Goal: Information Seeking & Learning: Learn about a topic

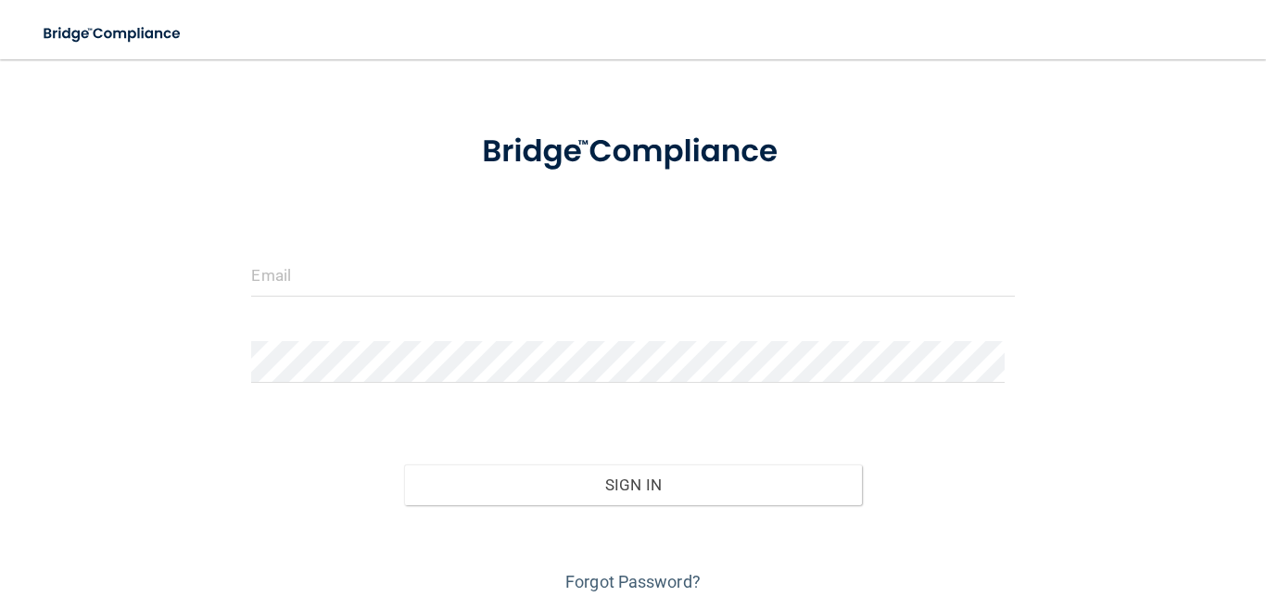
scroll to position [120, 0]
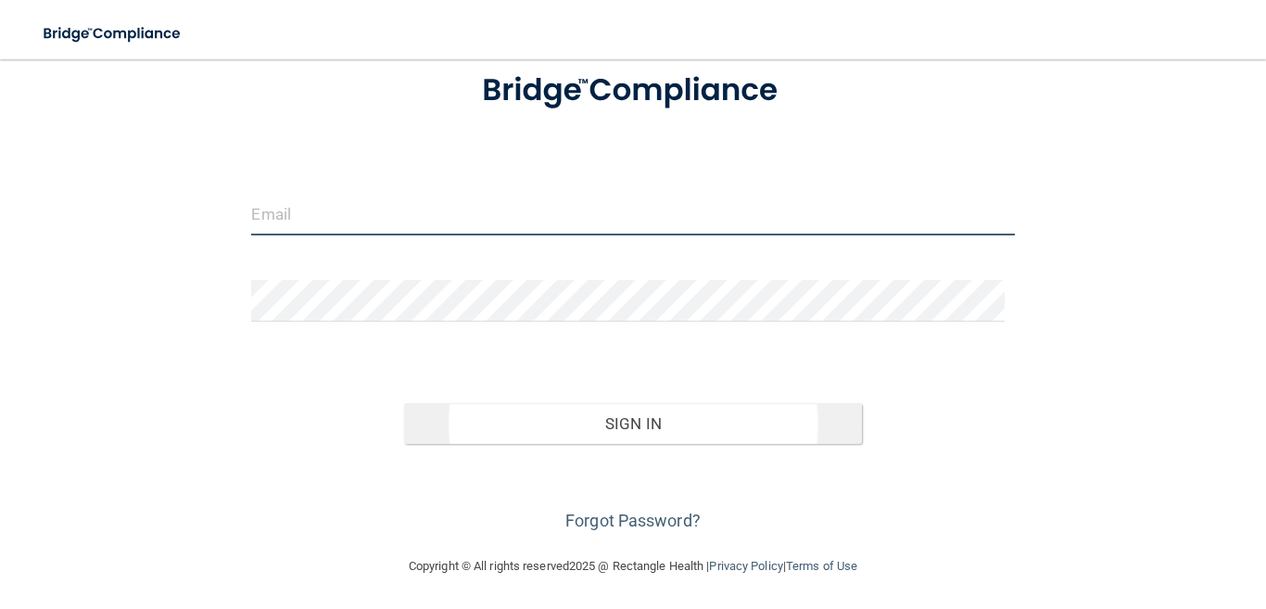
type input "[EMAIL_ADDRESS][DOMAIN_NAME]"
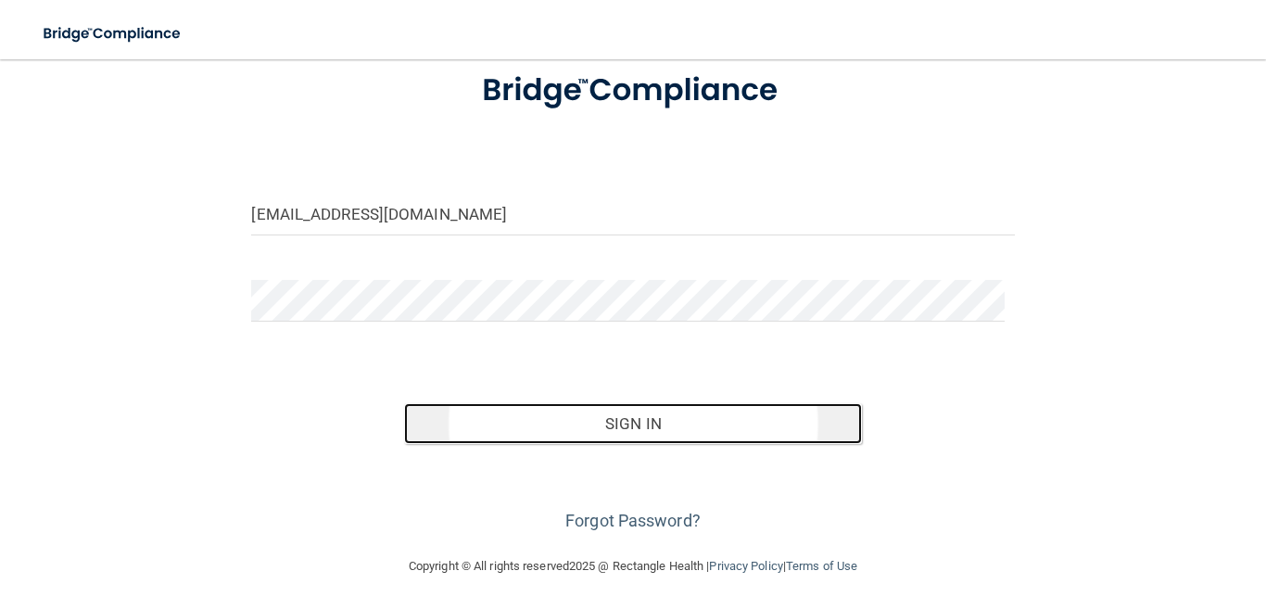
click at [607, 418] on button "Sign In" at bounding box center [633, 423] width 458 height 41
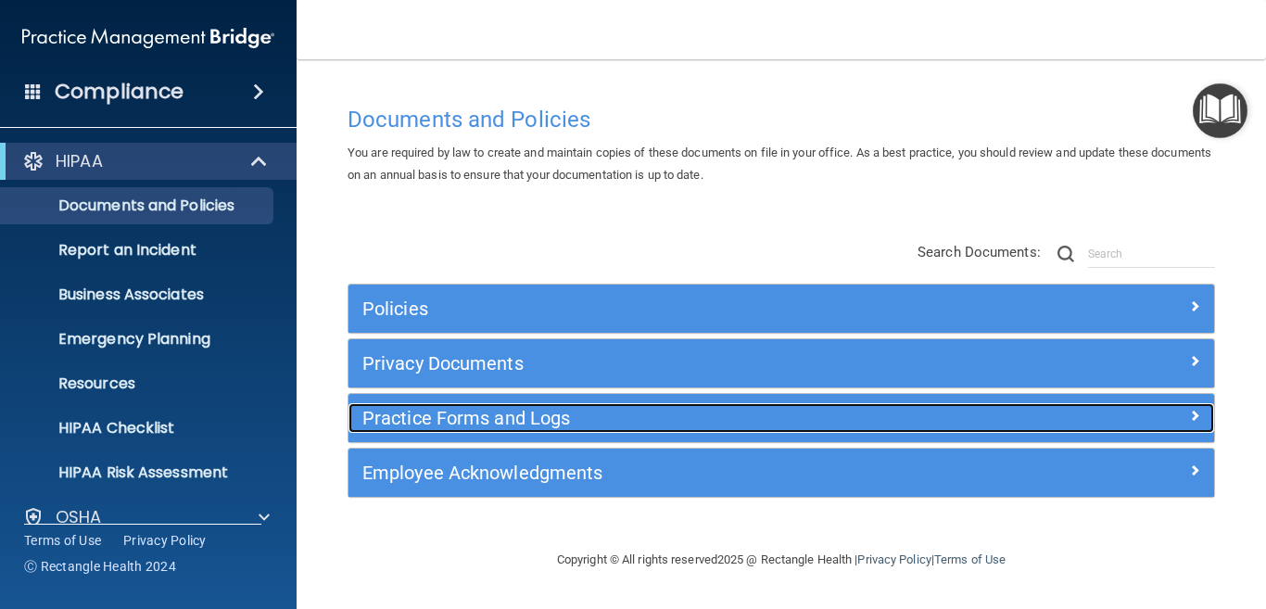
click at [1195, 416] on span at bounding box center [1194, 415] width 11 height 22
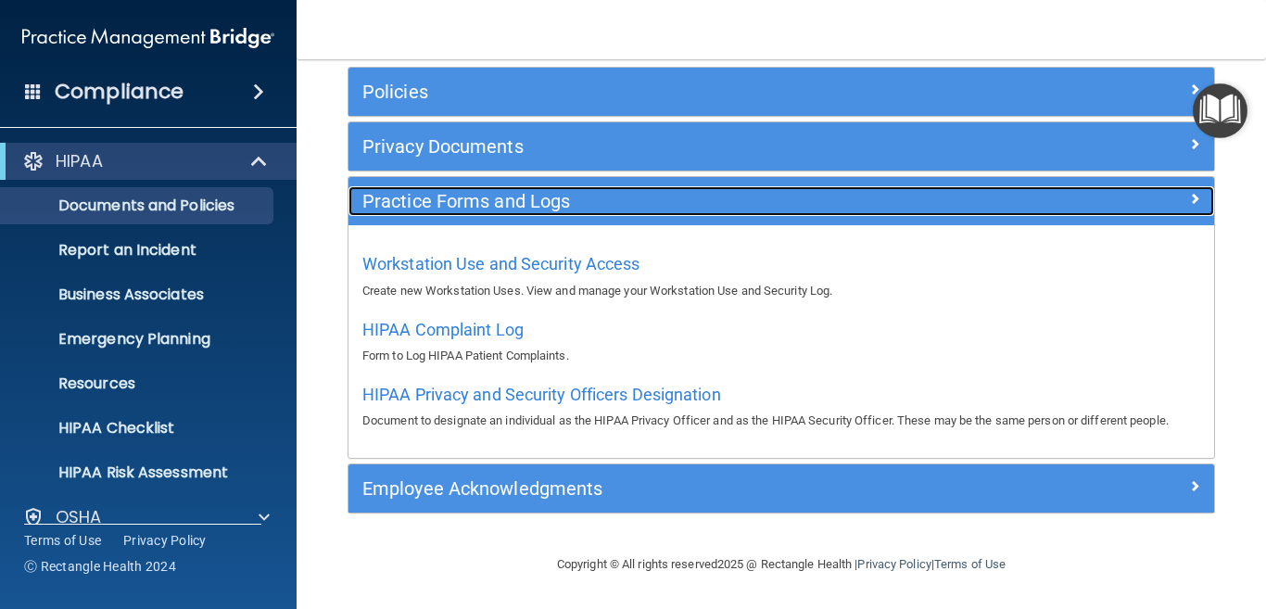
scroll to position [124, 0]
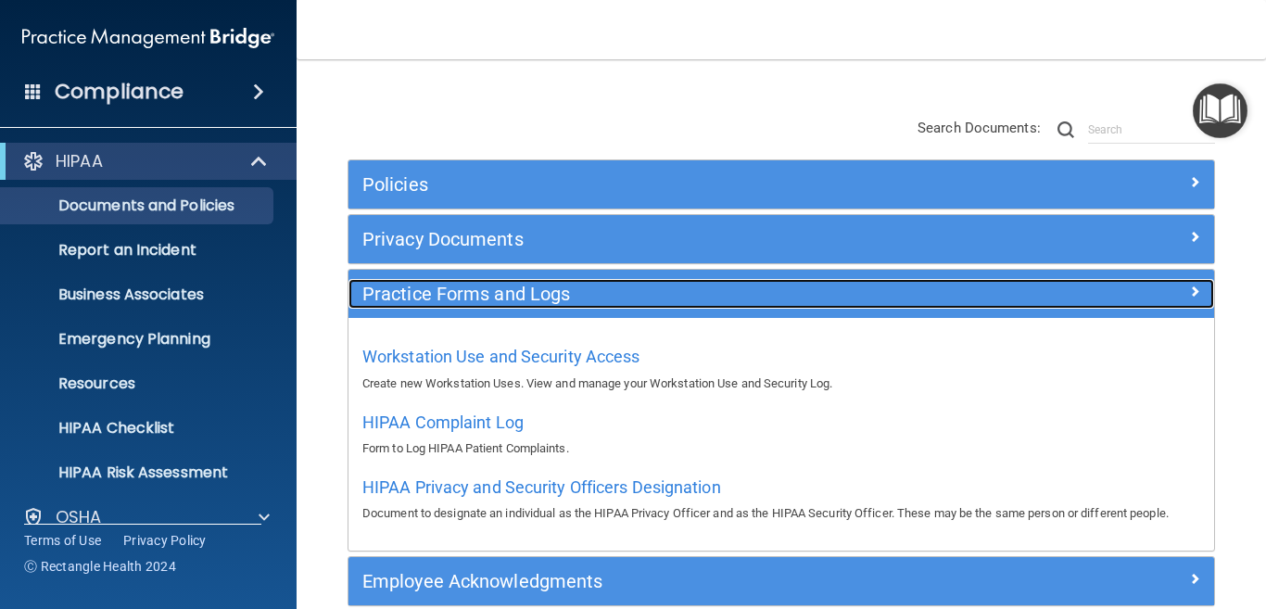
click at [1189, 292] on span at bounding box center [1194, 291] width 11 height 22
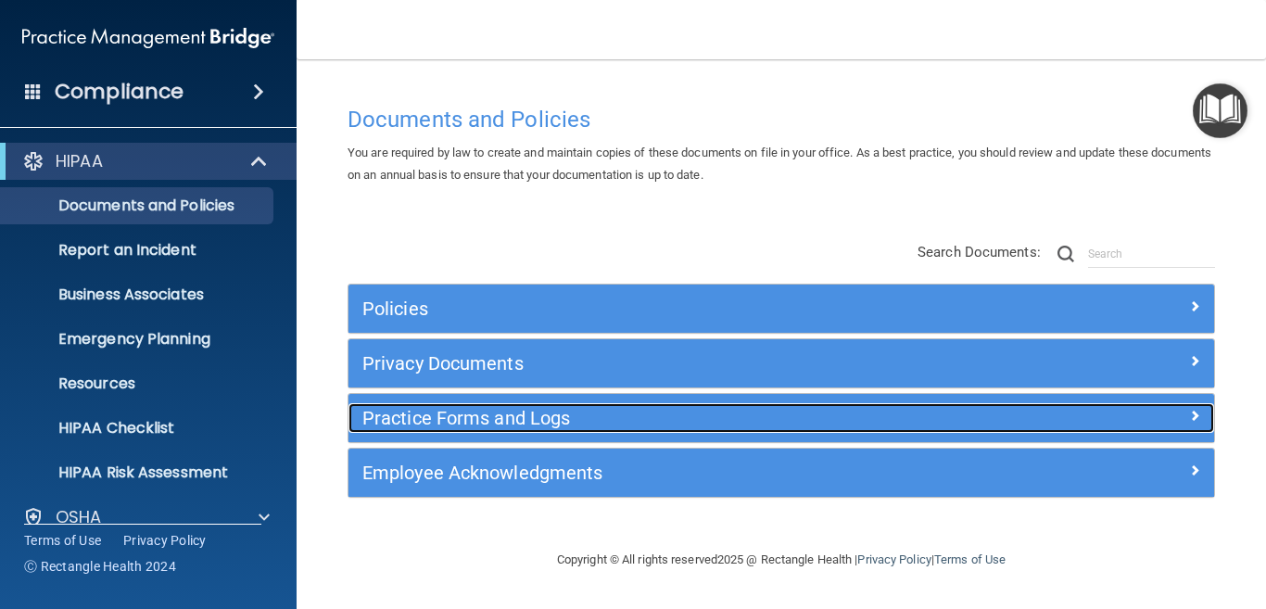
scroll to position [0, 0]
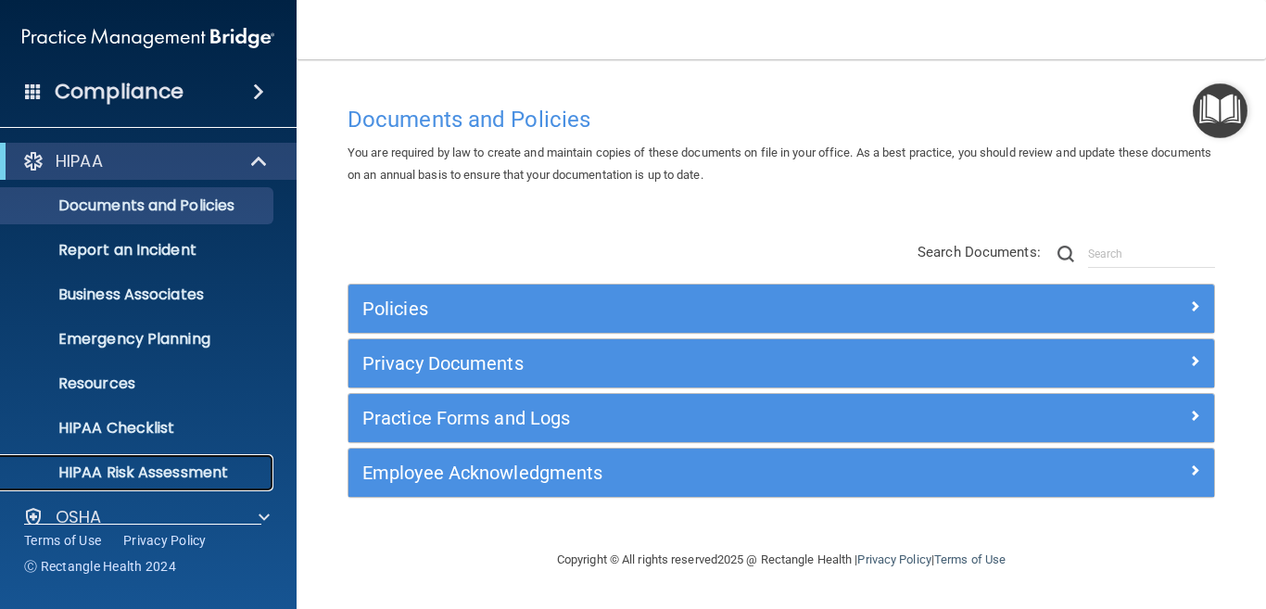
click at [148, 464] on p "HIPAA Risk Assessment" at bounding box center [138, 472] width 253 height 19
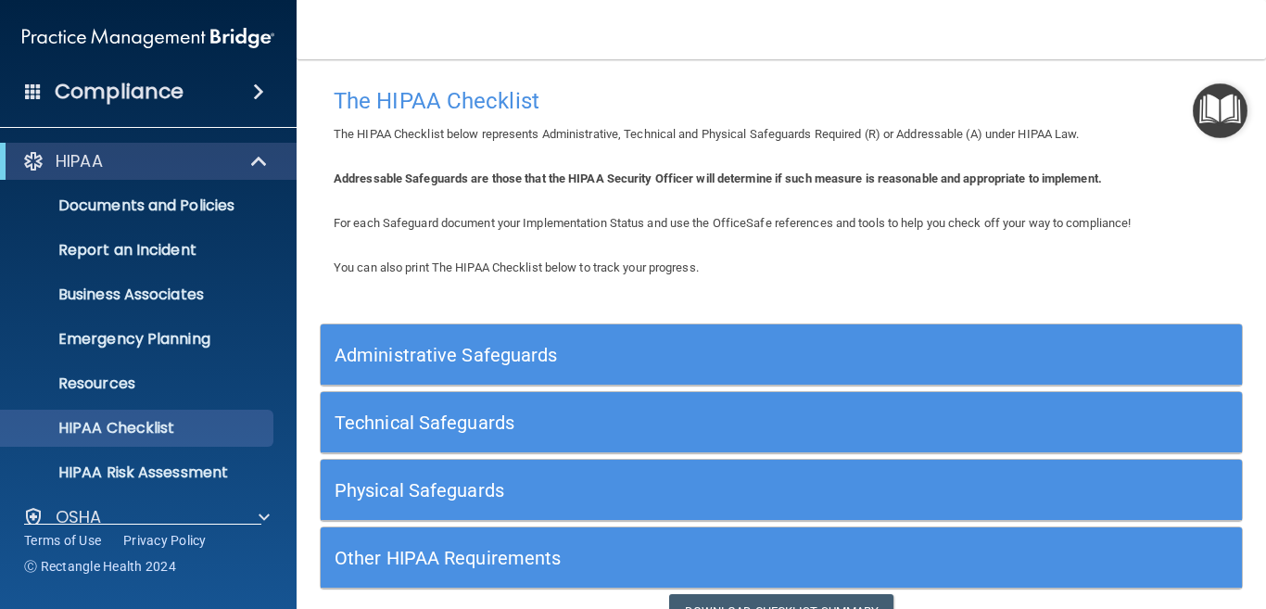
click at [261, 88] on span at bounding box center [258, 92] width 11 height 22
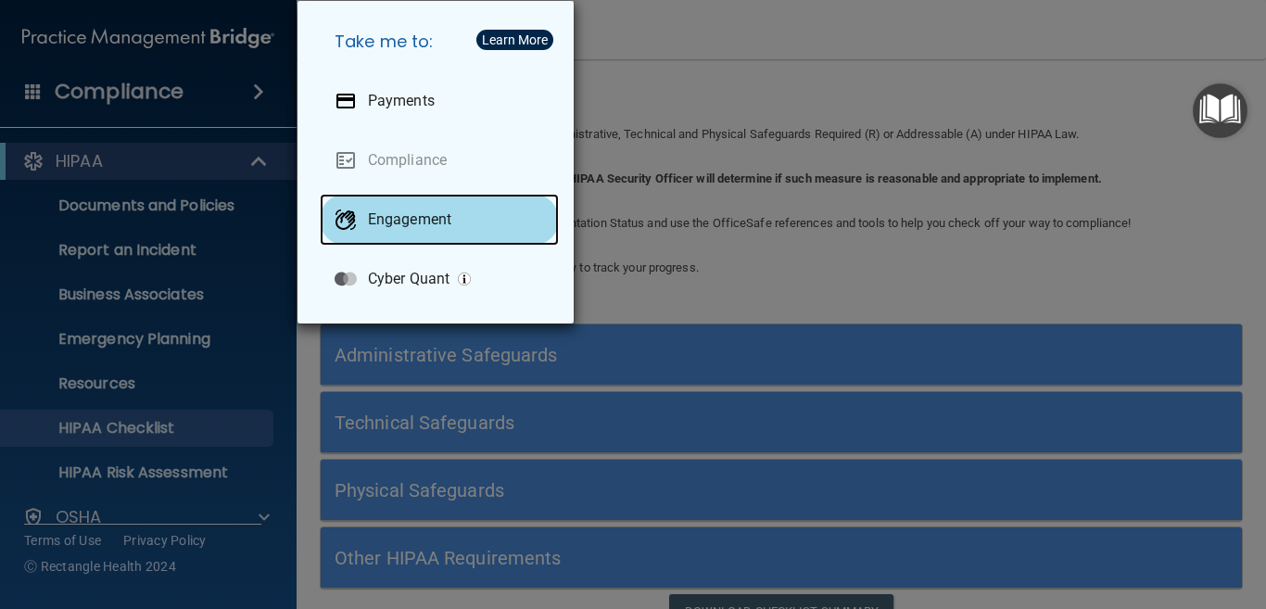
click at [407, 218] on p "Engagement" at bounding box center [409, 219] width 83 height 19
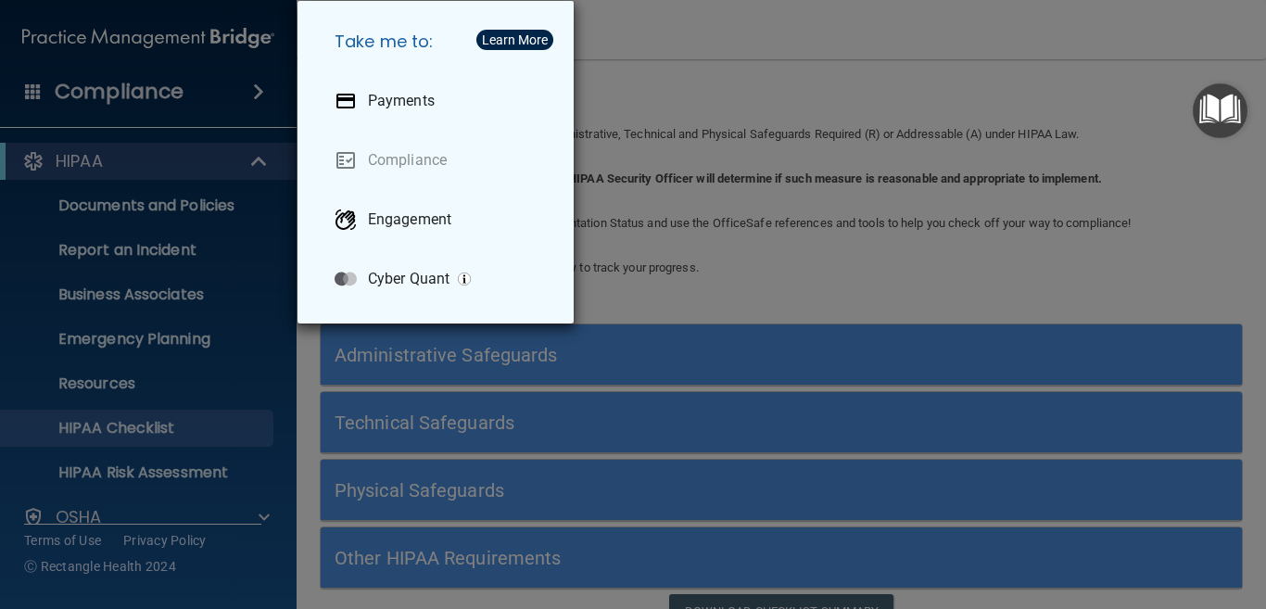
click at [663, 31] on div "Take me to: Payments Compliance Engagement Cyber Quant" at bounding box center [633, 304] width 1266 height 609
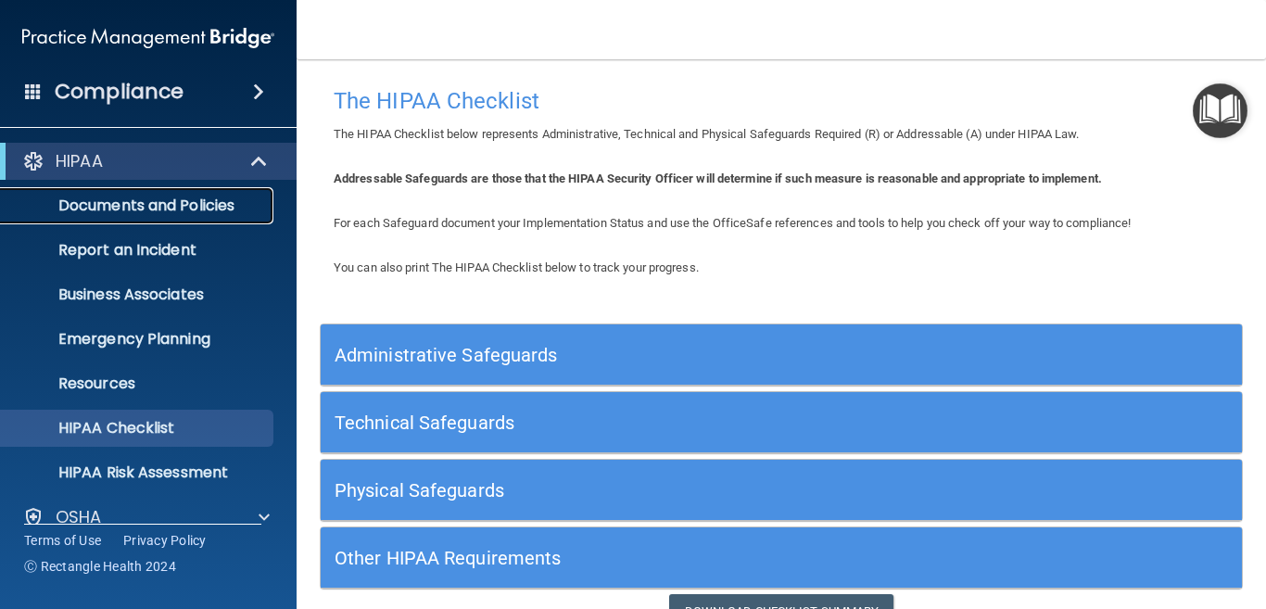
click at [219, 207] on p "Documents and Policies" at bounding box center [138, 205] width 253 height 19
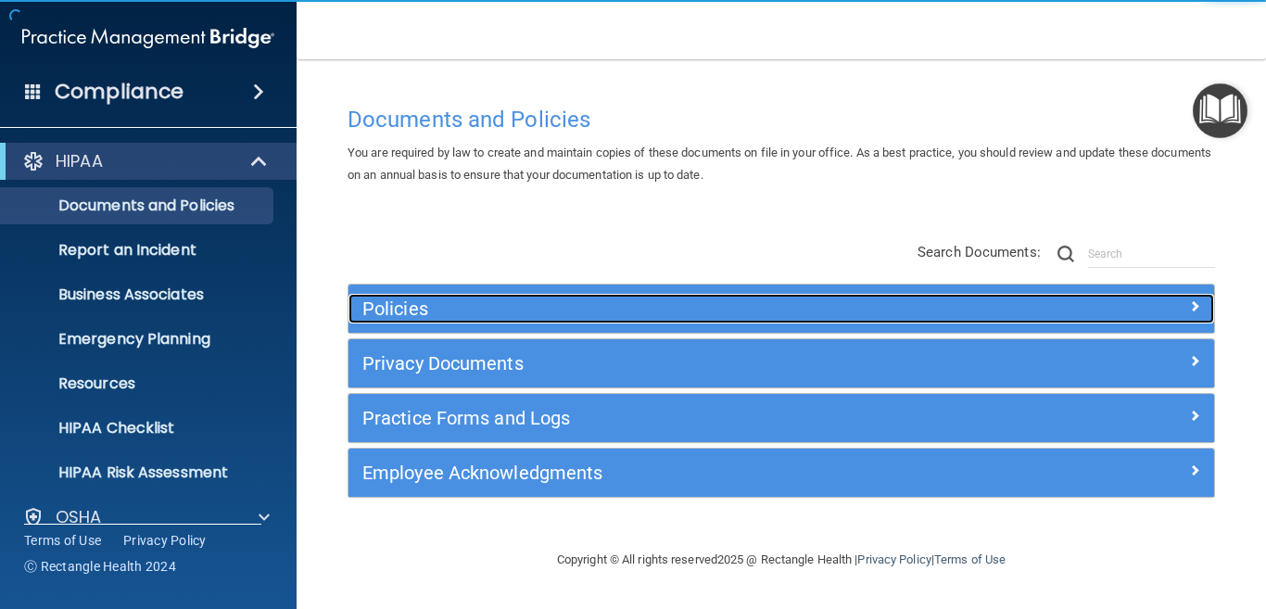
click at [1191, 309] on span at bounding box center [1194, 306] width 11 height 22
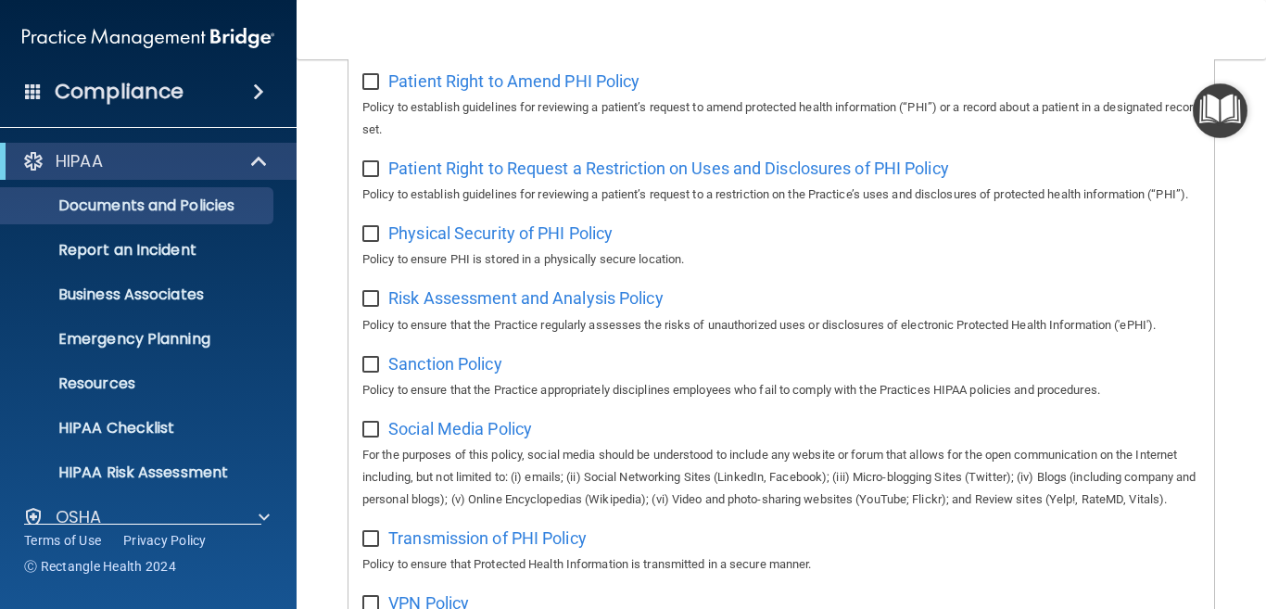
scroll to position [1575, 0]
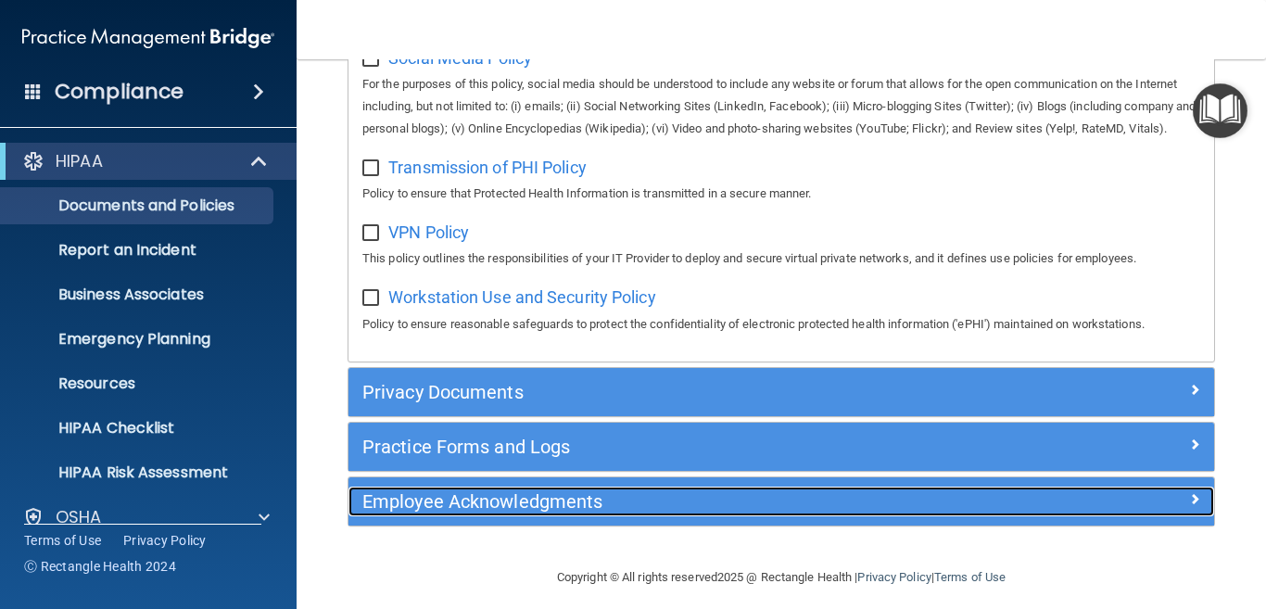
click at [1189, 510] on span at bounding box center [1194, 498] width 11 height 22
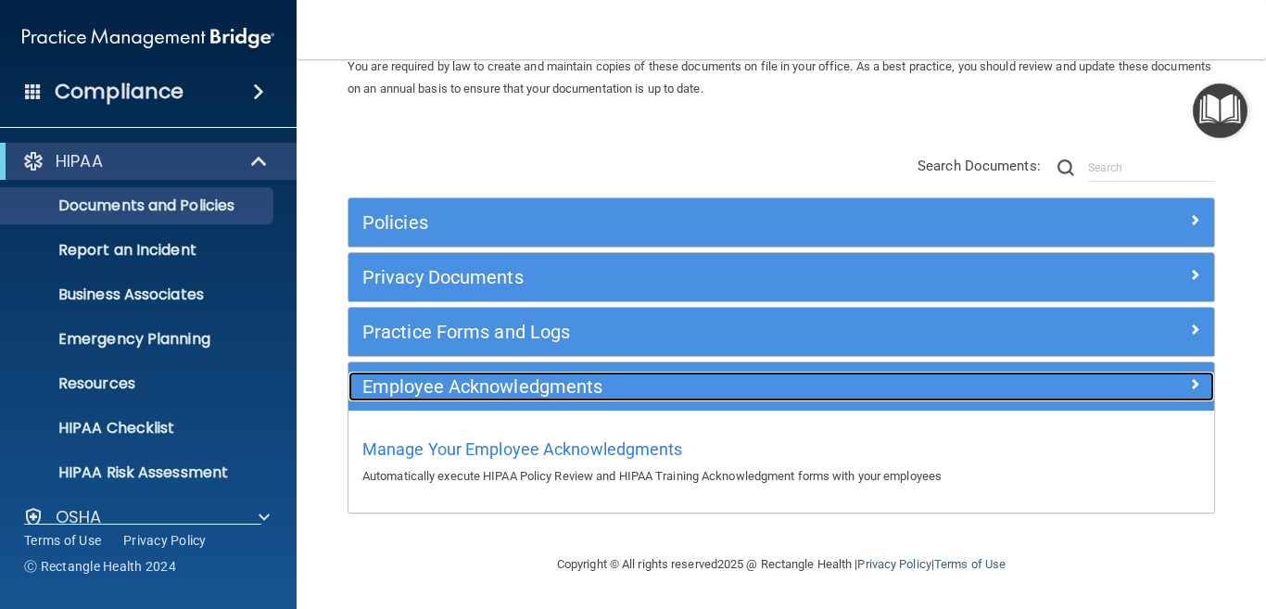
scroll to position [87, 0]
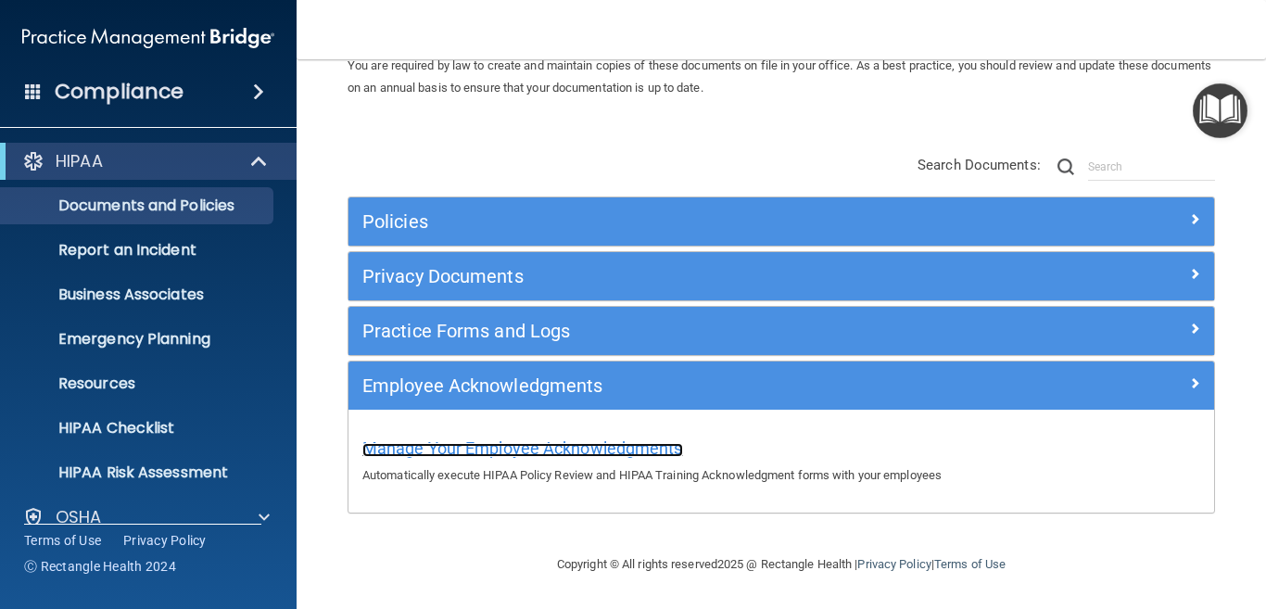
click at [492, 440] on span "Manage Your Employee Acknowledgments" at bounding box center [522, 447] width 321 height 19
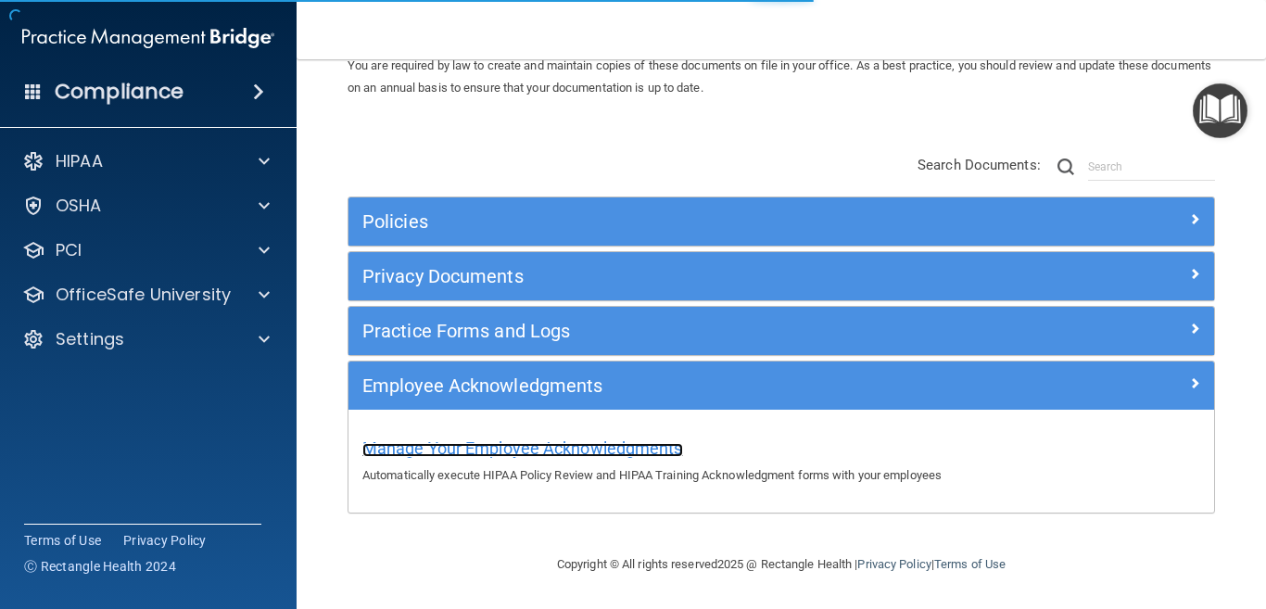
click at [470, 455] on span "Manage Your Employee Acknowledgments" at bounding box center [522, 447] width 321 height 19
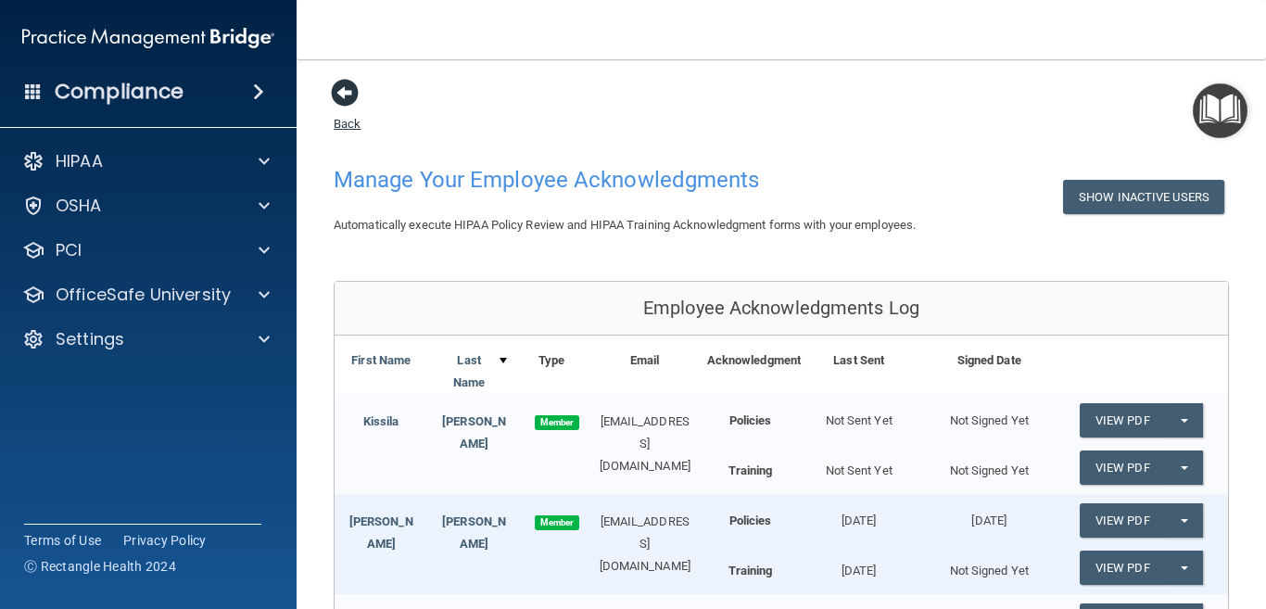
click at [340, 95] on span at bounding box center [345, 93] width 28 height 28
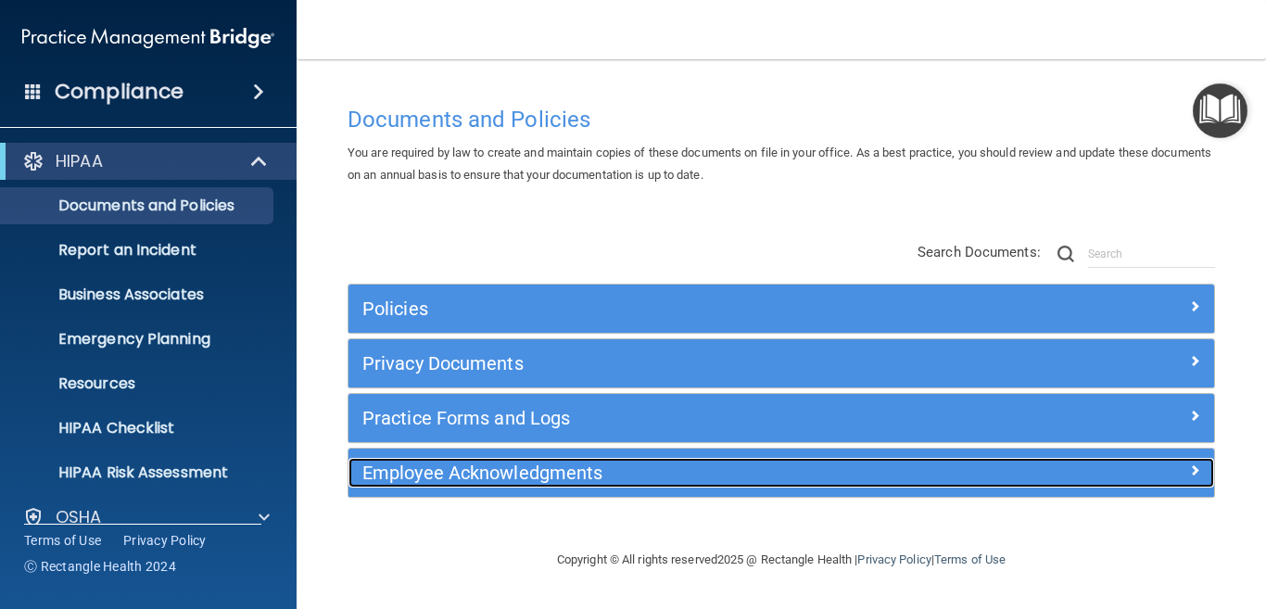
click at [474, 478] on h5 "Employee Acknowledgments" at bounding box center [673, 472] width 622 height 20
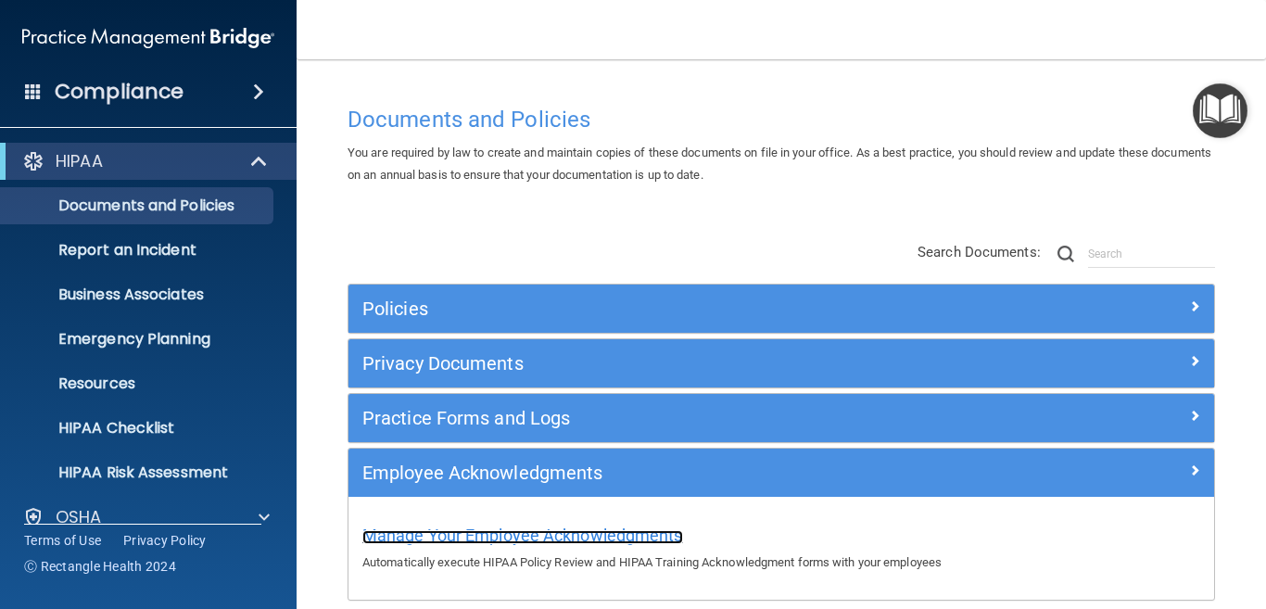
click at [492, 535] on span "Manage Your Employee Acknowledgments" at bounding box center [522, 534] width 321 height 19
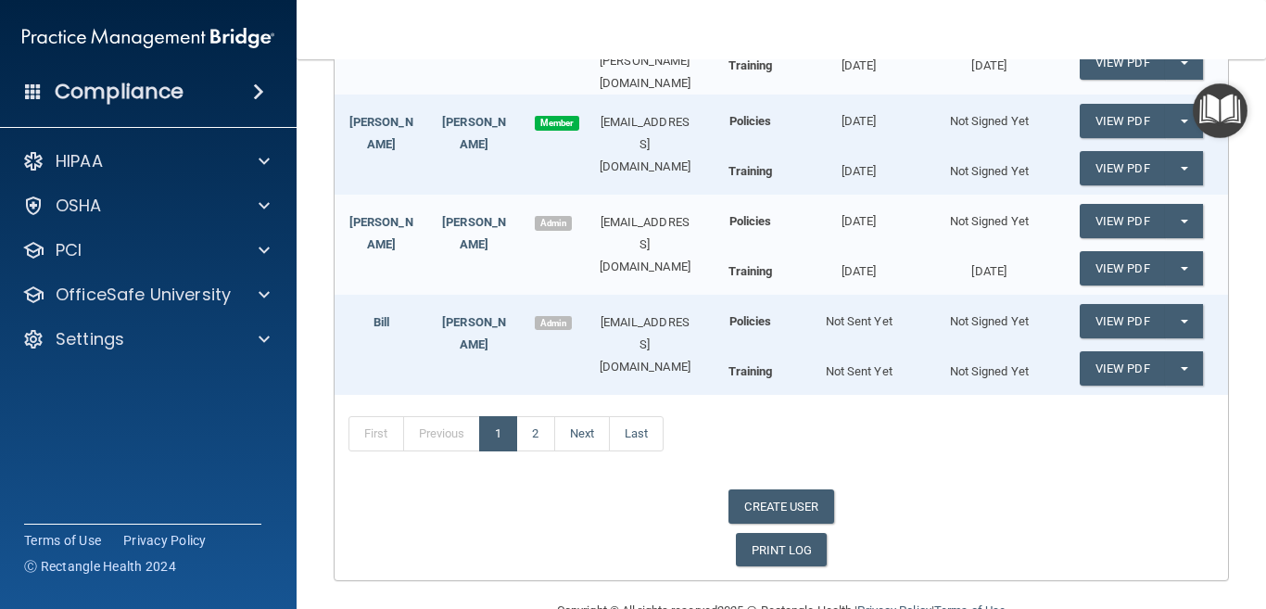
scroll to position [1019, 0]
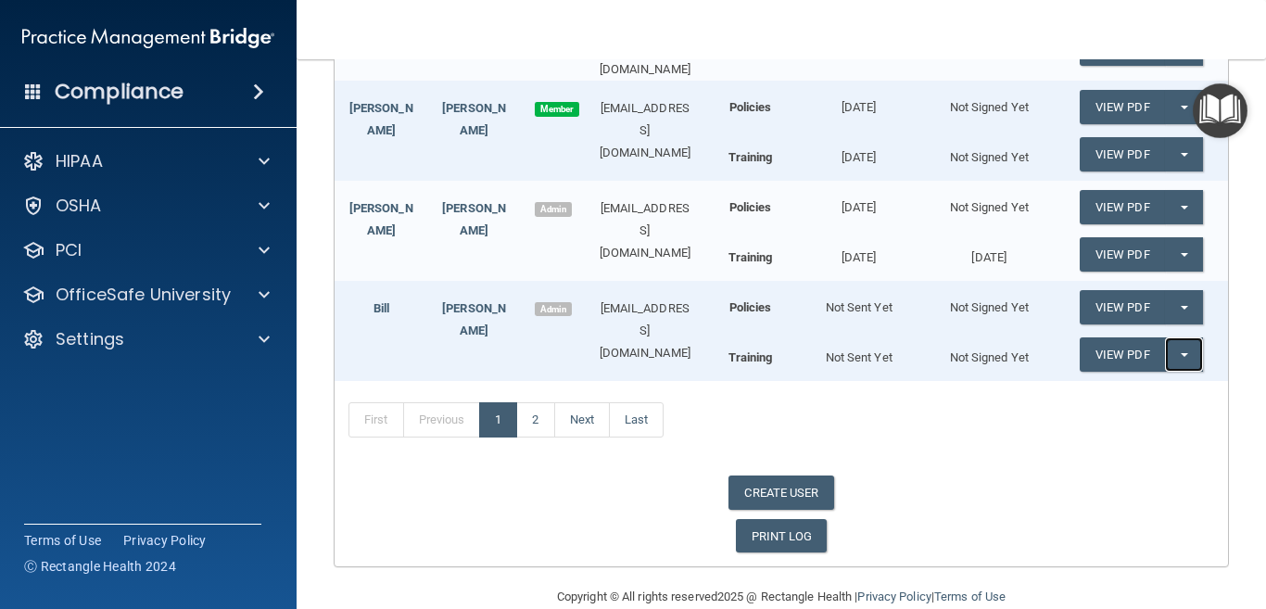
click at [1176, 347] on button "Split button!" at bounding box center [1184, 354] width 38 height 34
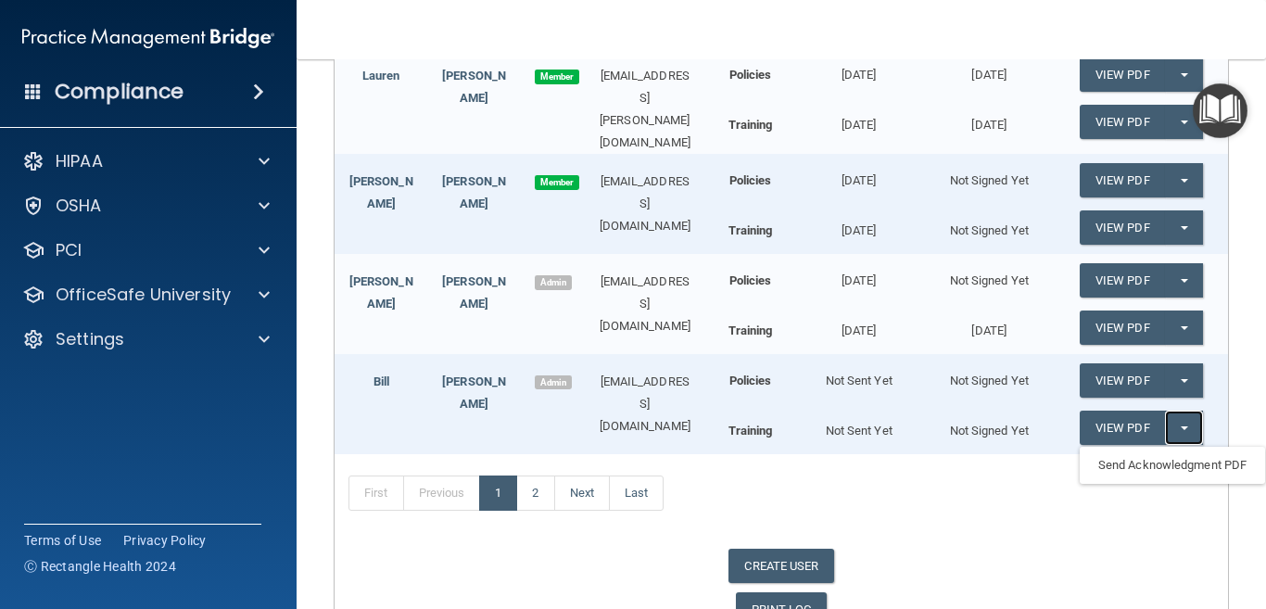
scroll to position [927, 0]
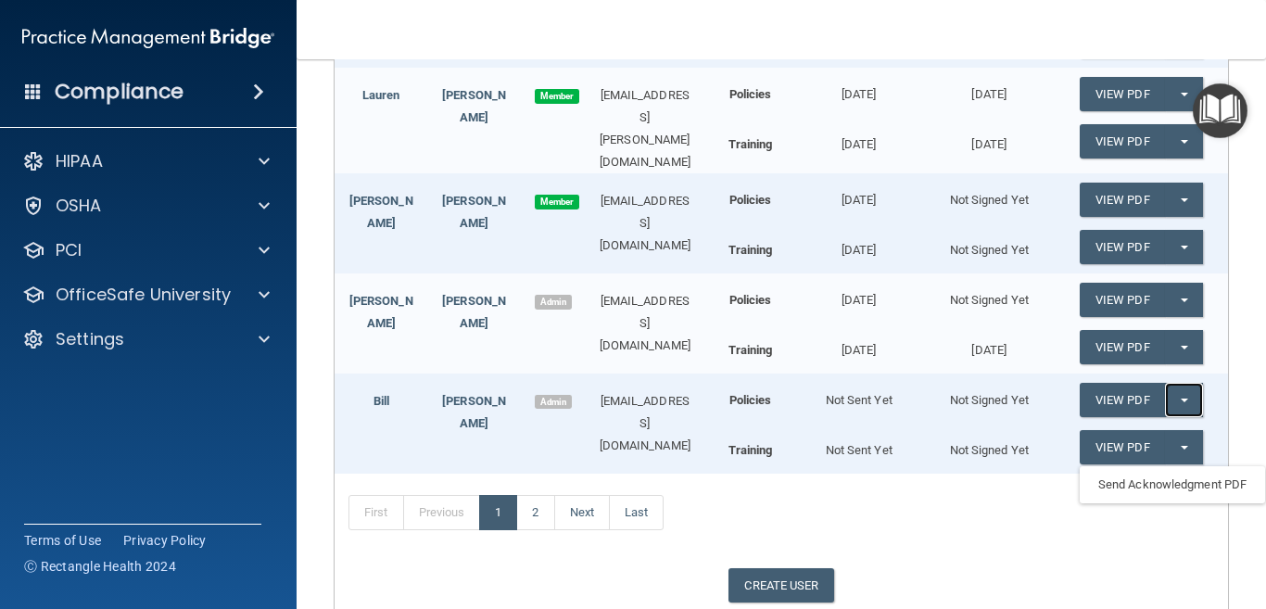
click at [1180, 398] on span "button" at bounding box center [1183, 400] width 7 height 4
click at [962, 524] on div "First Previous 1 2 Next Last" at bounding box center [780, 515] width 893 height 85
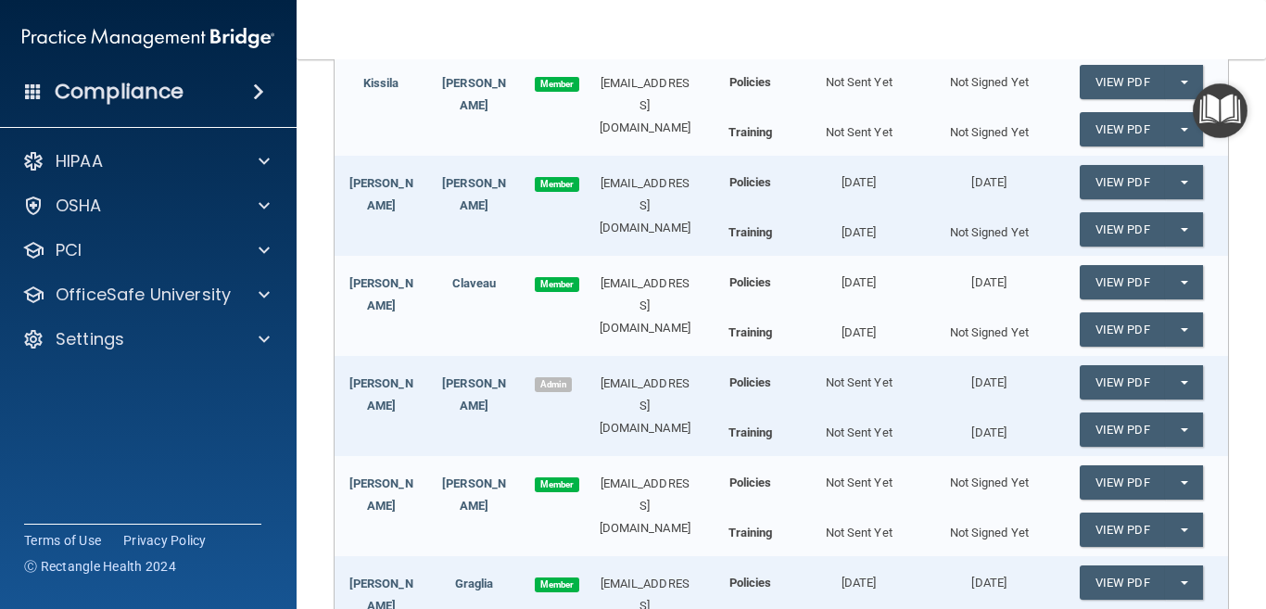
scroll to position [371, 0]
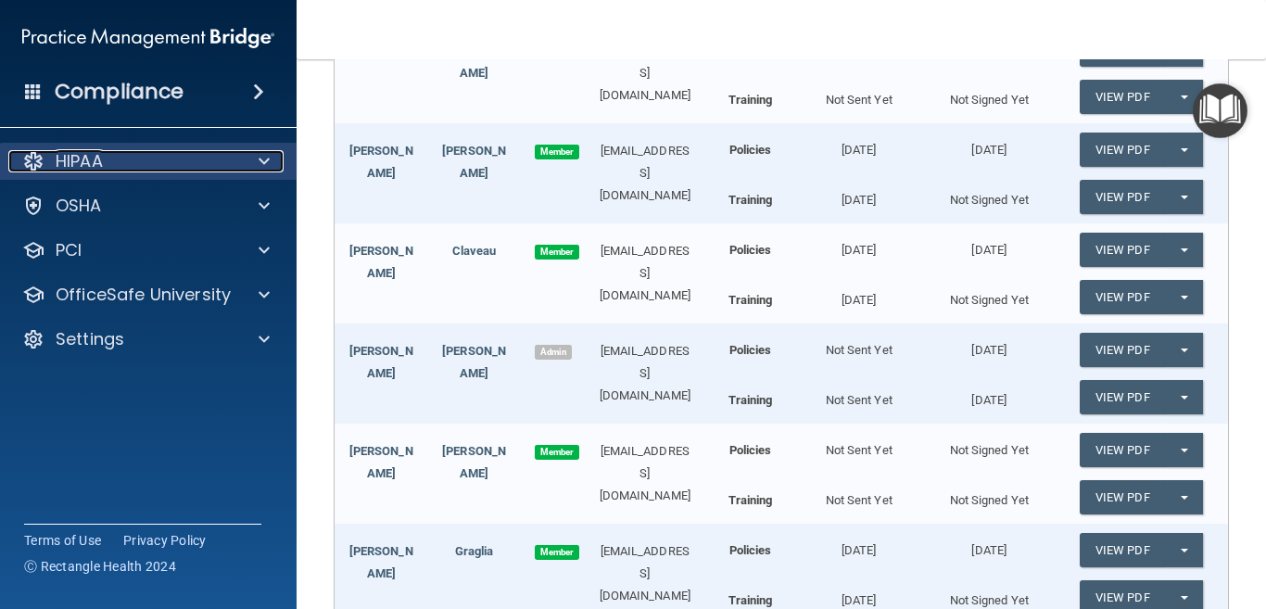
click at [261, 152] on span at bounding box center [263, 161] width 11 height 22
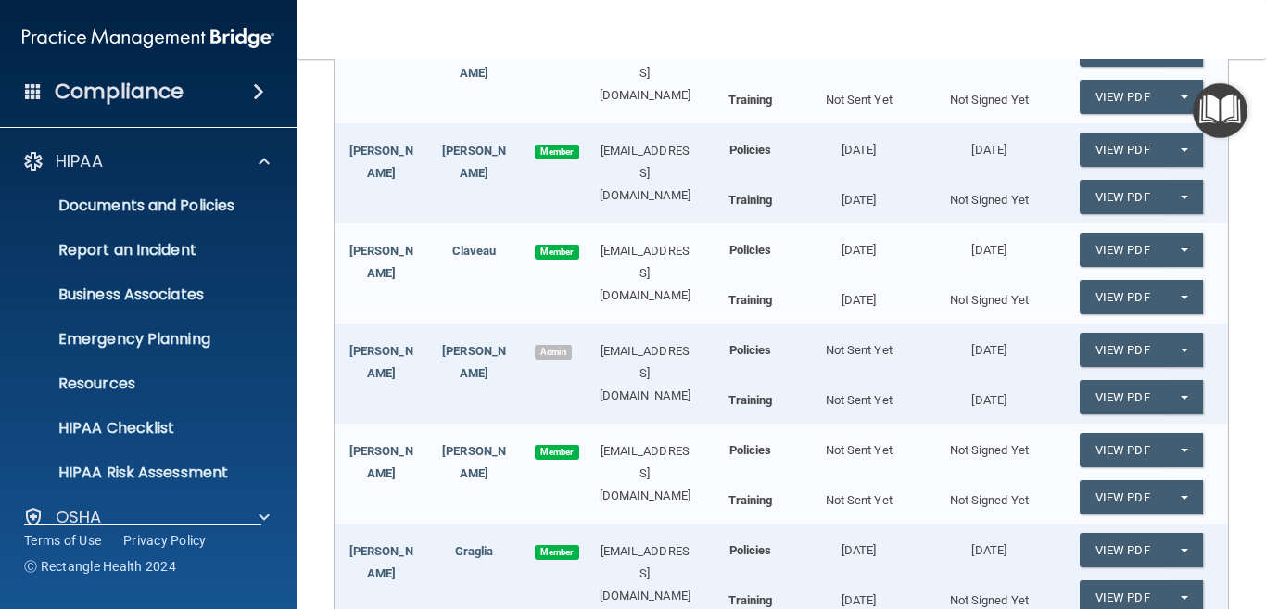
click at [320, 185] on main "Back Manage Your Employee Acknowledgments Show Inactive Users Automatically exe…" at bounding box center [780, 333] width 969 height 549
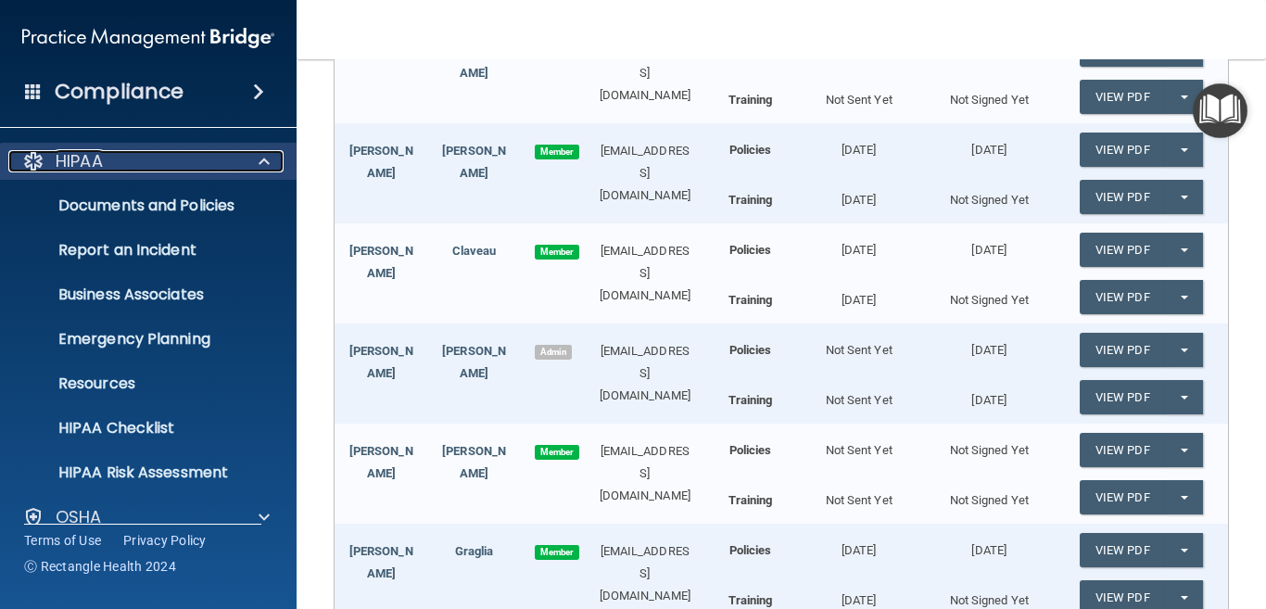
click at [268, 160] on span at bounding box center [263, 161] width 11 height 22
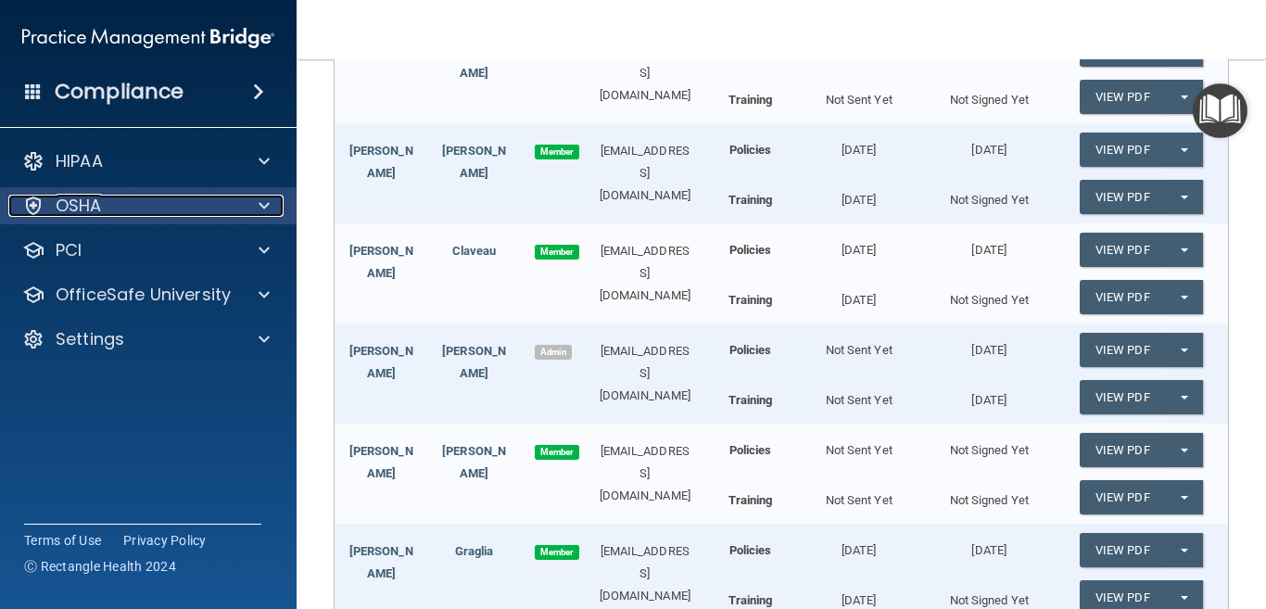
click at [254, 201] on div at bounding box center [261, 206] width 46 height 22
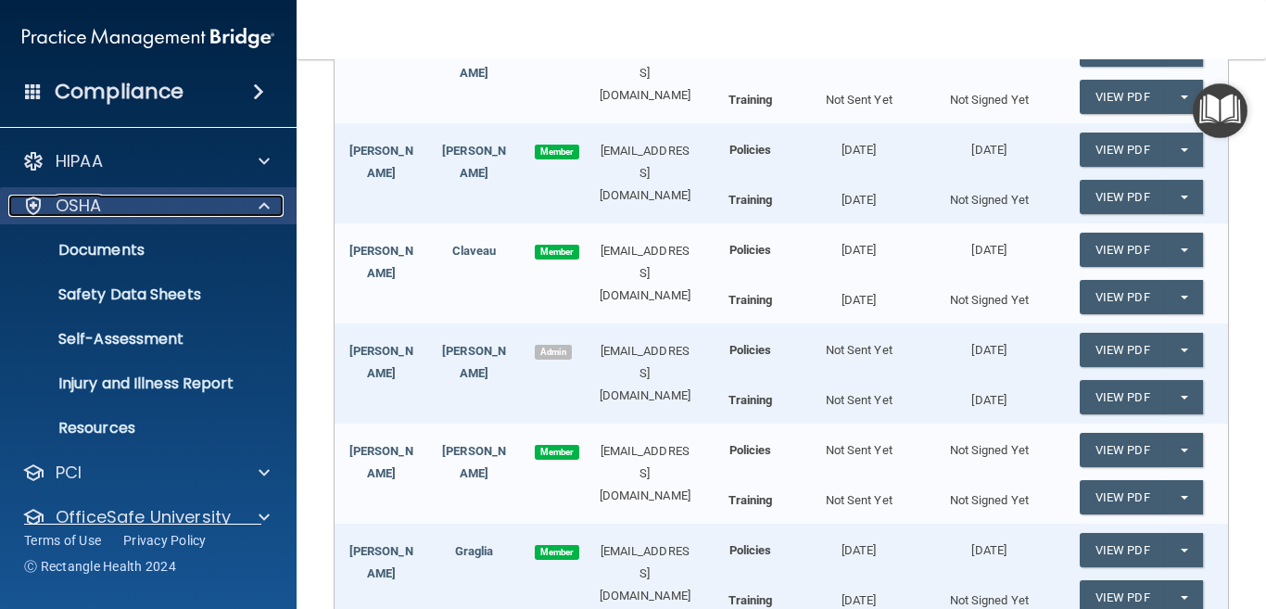
click at [266, 200] on span at bounding box center [263, 206] width 11 height 22
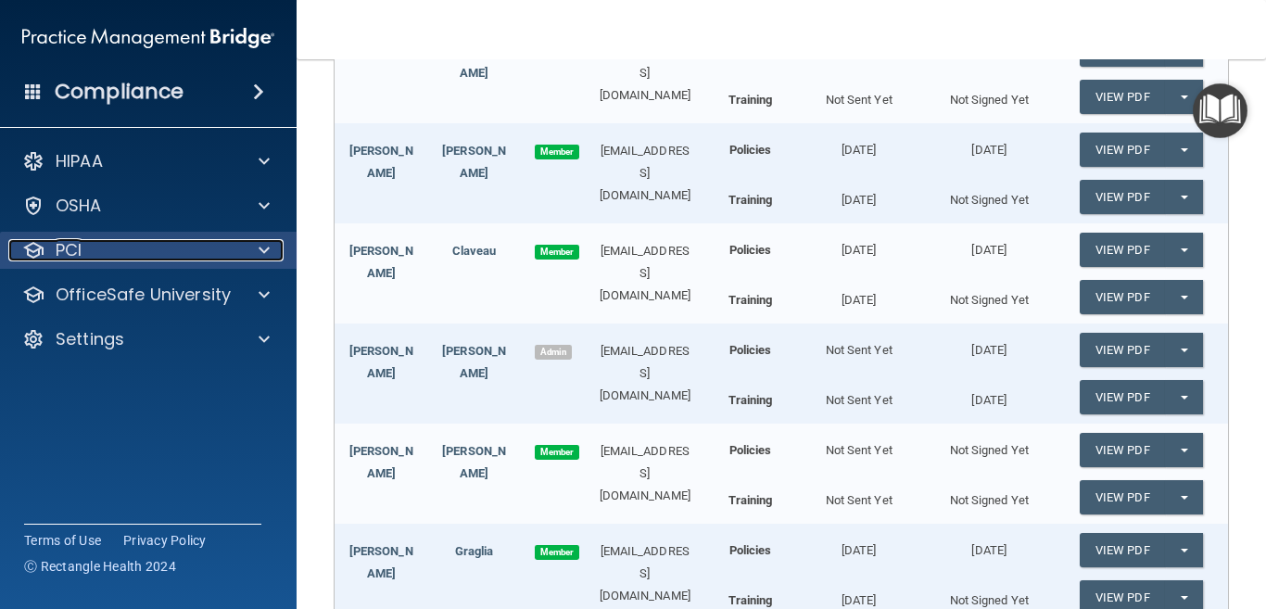
click at [263, 253] on span at bounding box center [263, 250] width 11 height 22
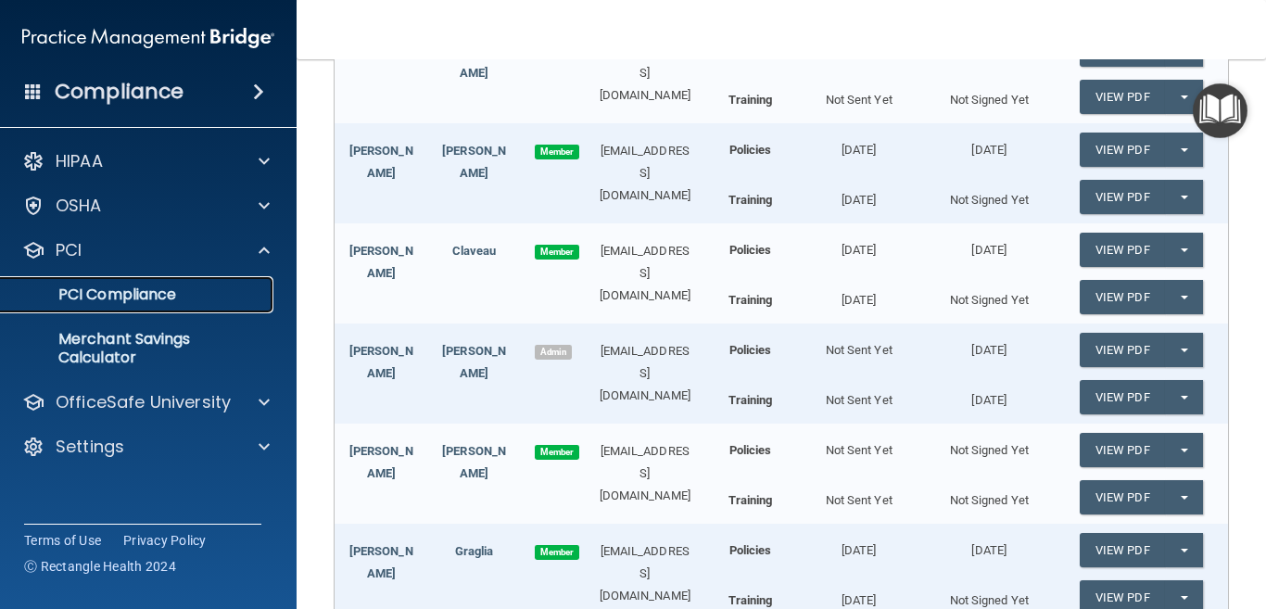
click at [137, 294] on p "PCI Compliance" at bounding box center [138, 294] width 253 height 19
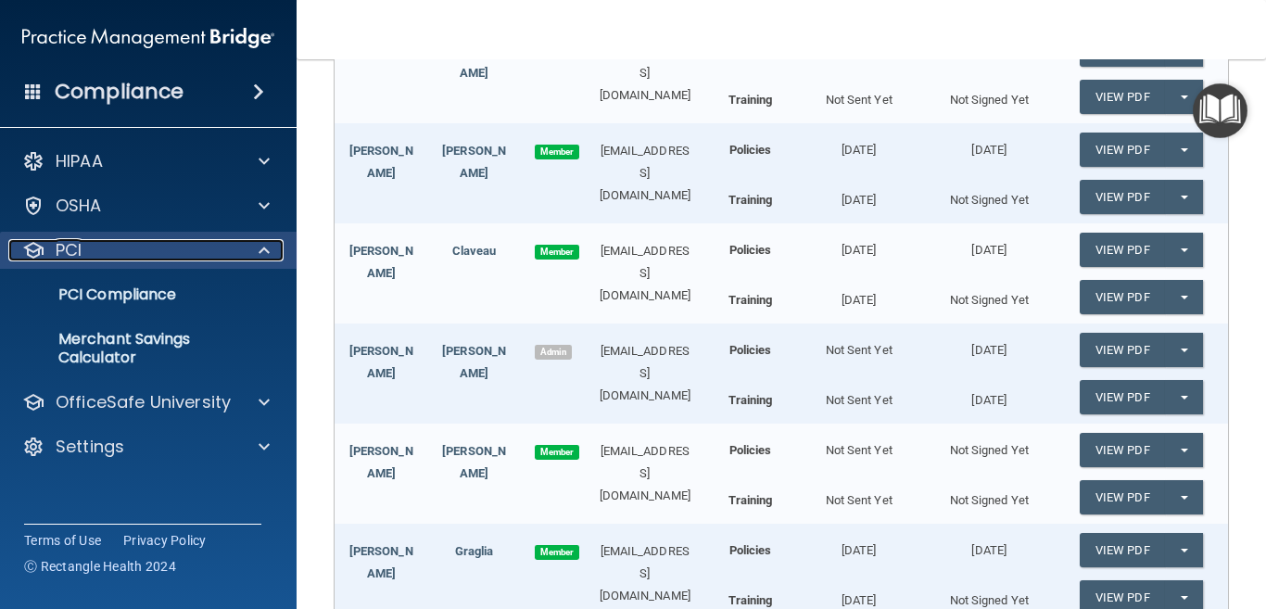
click at [254, 246] on div at bounding box center [261, 250] width 46 height 22
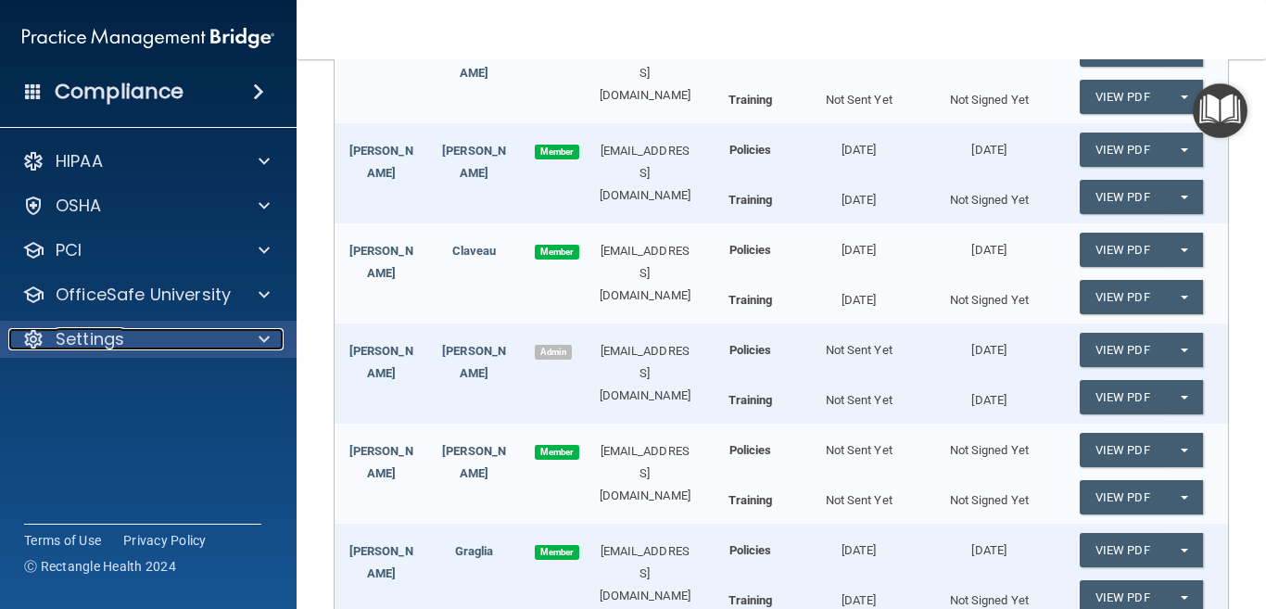
click at [262, 336] on span at bounding box center [263, 339] width 11 height 22
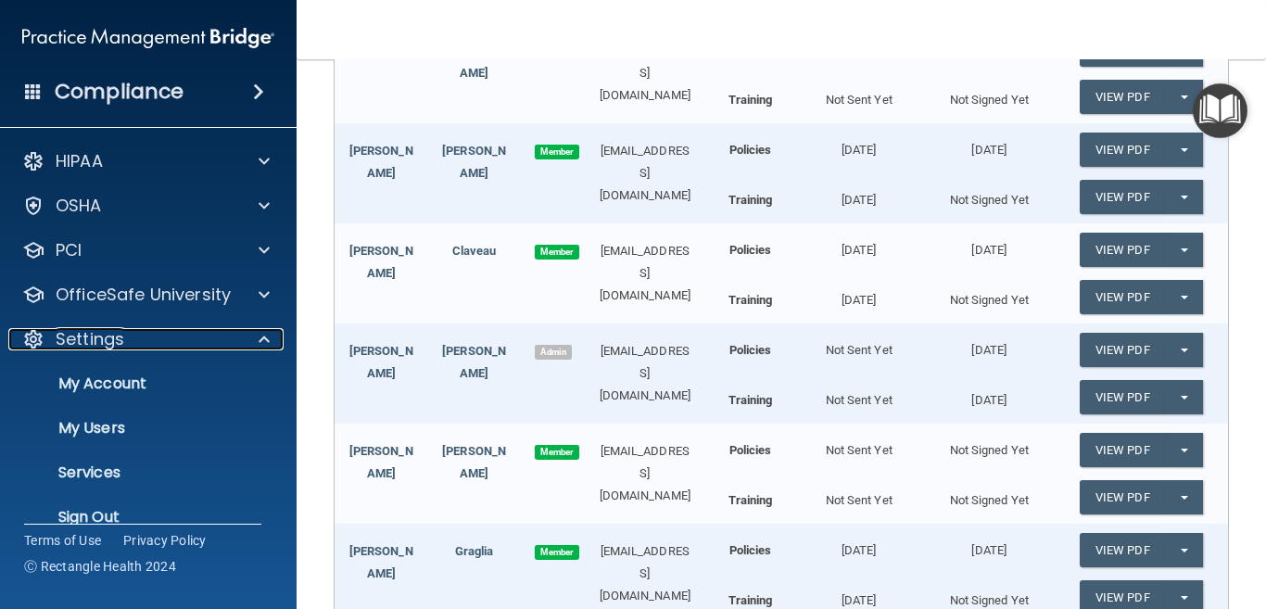
scroll to position [27, 0]
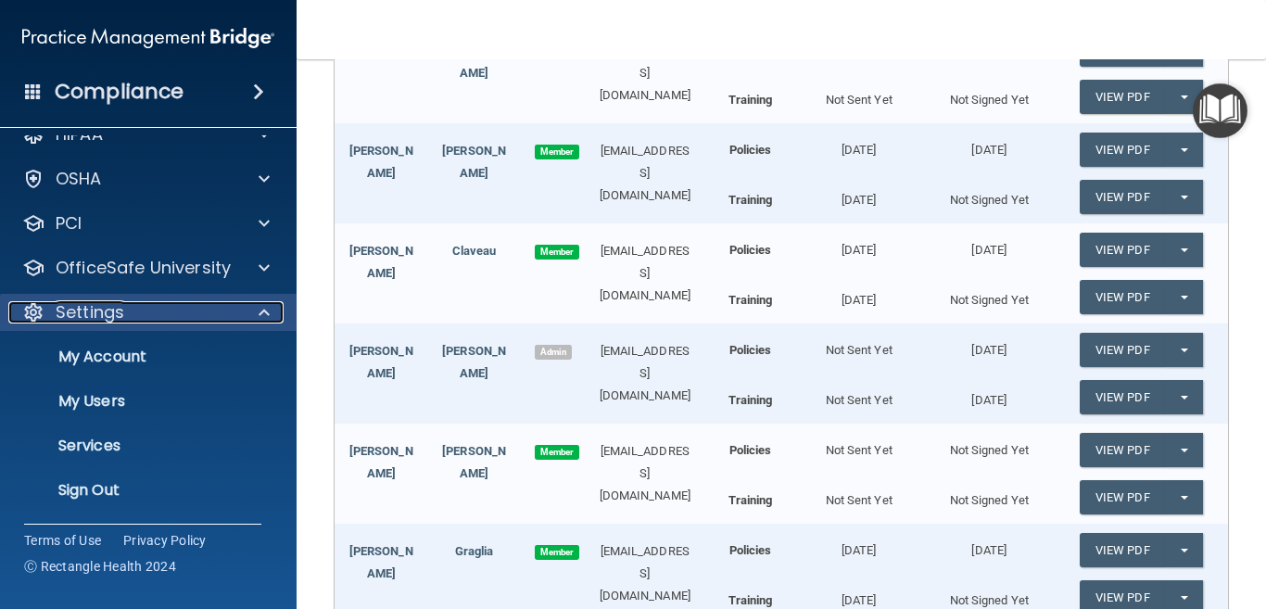
click at [259, 305] on span at bounding box center [263, 312] width 11 height 22
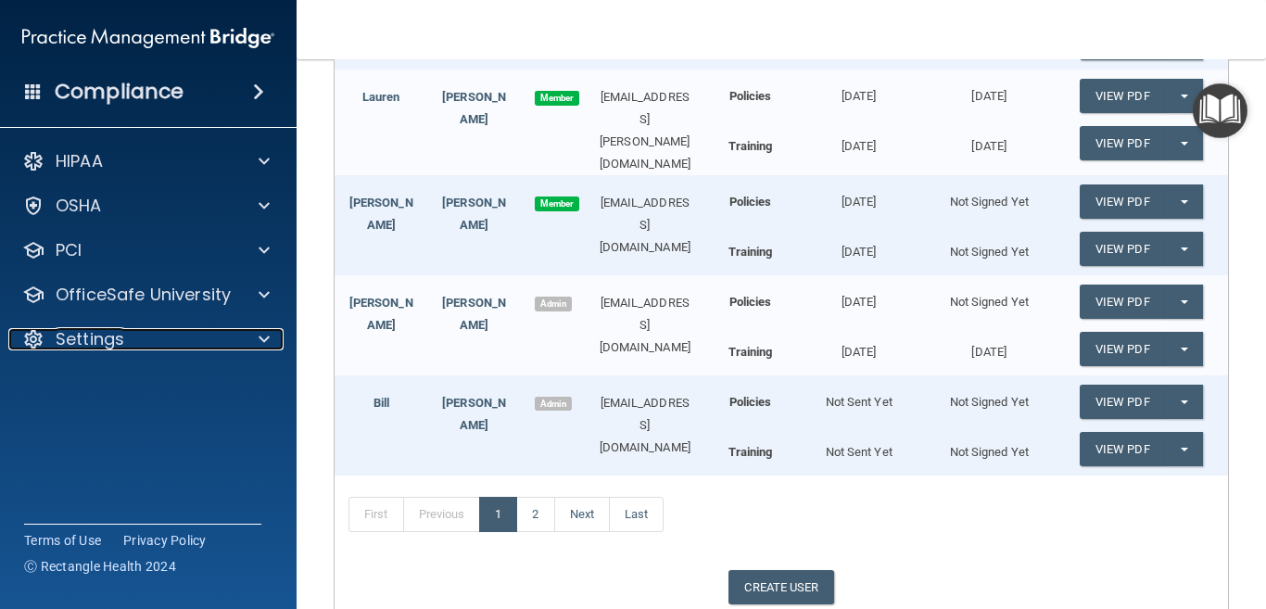
scroll to position [927, 0]
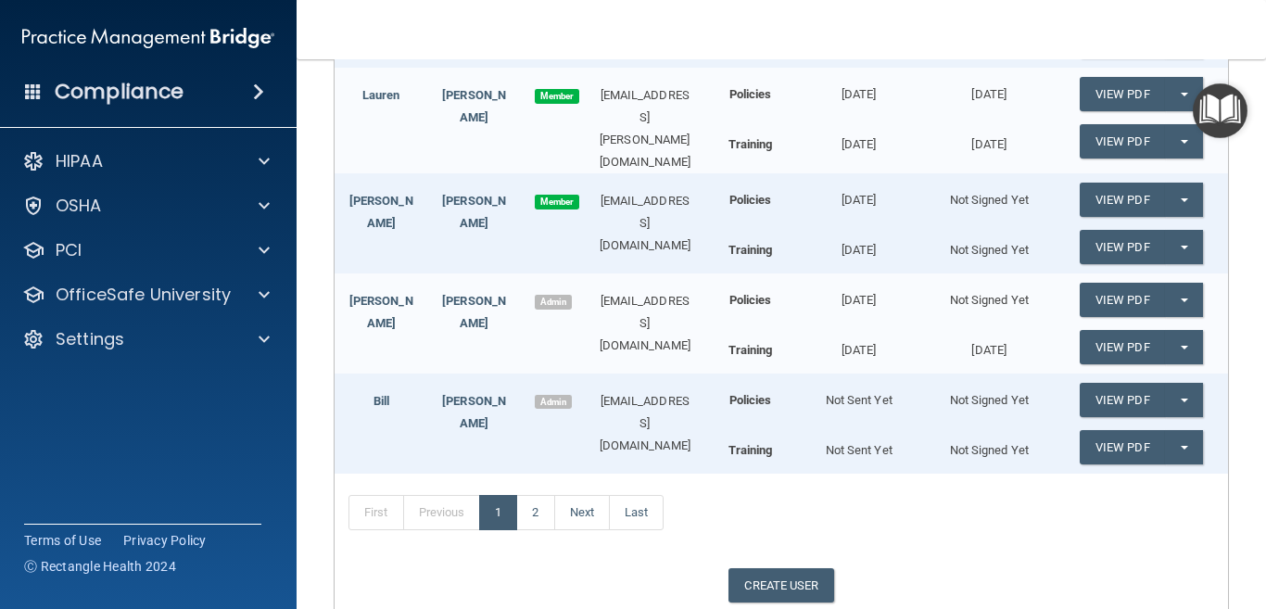
click at [741, 443] on b "Training" at bounding box center [750, 450] width 44 height 14
click at [1166, 438] on button "Split button!" at bounding box center [1184, 447] width 38 height 34
click at [1135, 479] on link "Send Acknowledgment PDF" at bounding box center [1171, 485] width 185 height 28
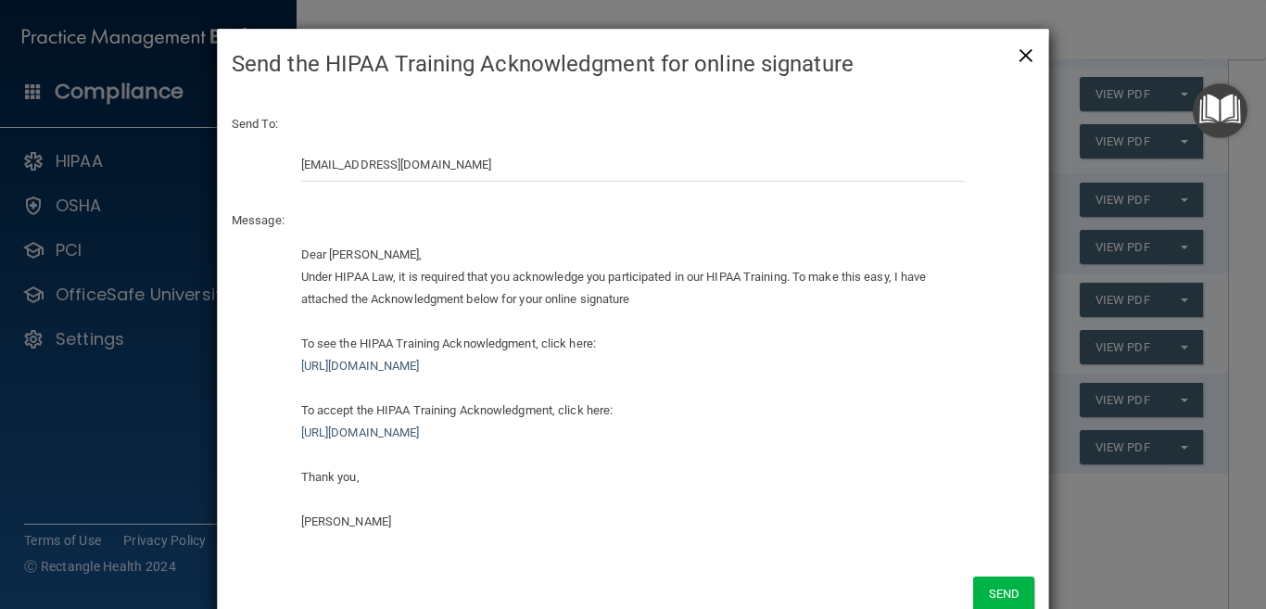
click at [1017, 53] on span "×" at bounding box center [1025, 52] width 17 height 37
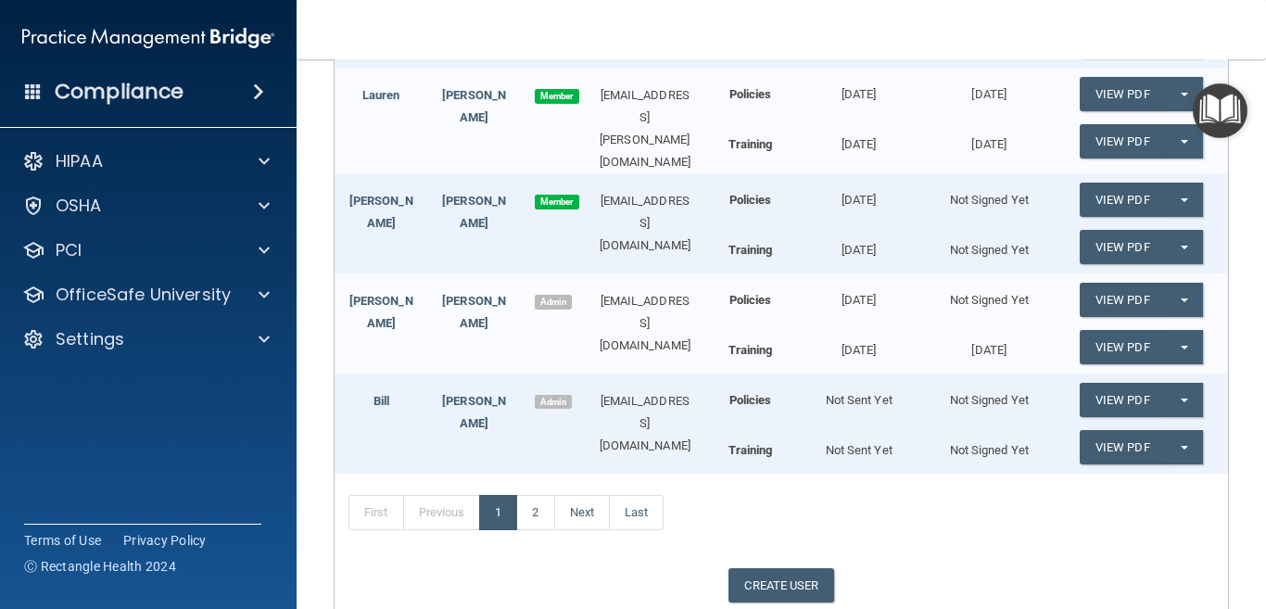
click at [257, 87] on span at bounding box center [258, 92] width 11 height 22
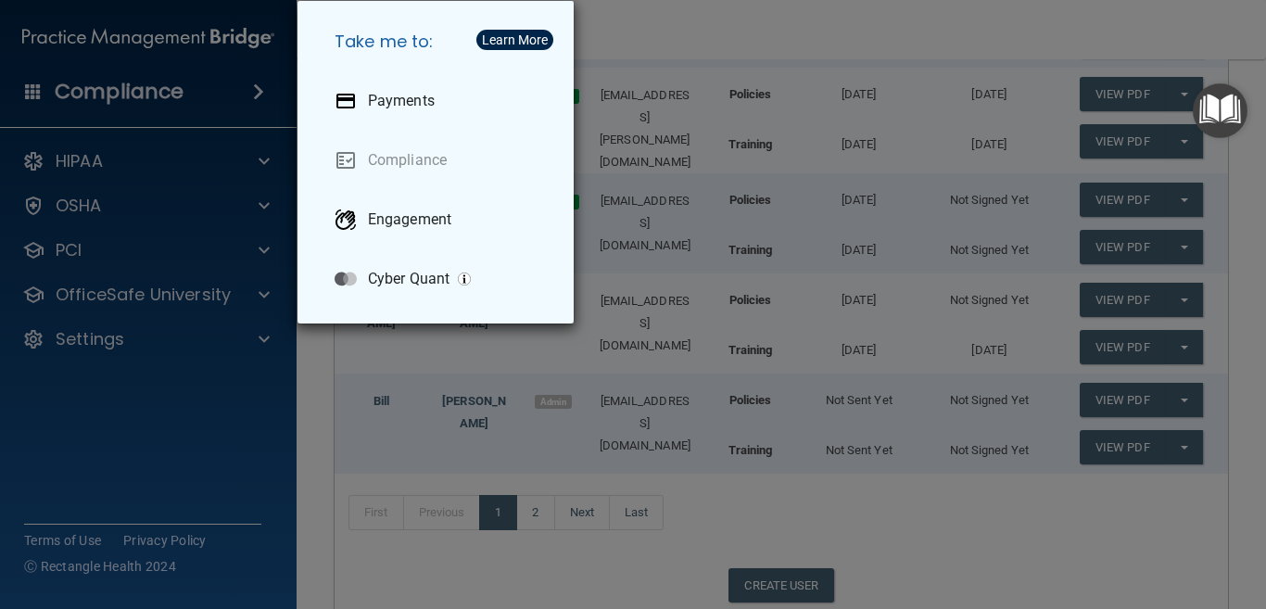
click at [668, 30] on div "Take me to: Payments Compliance Engagement Cyber Quant" at bounding box center [633, 304] width 1266 height 609
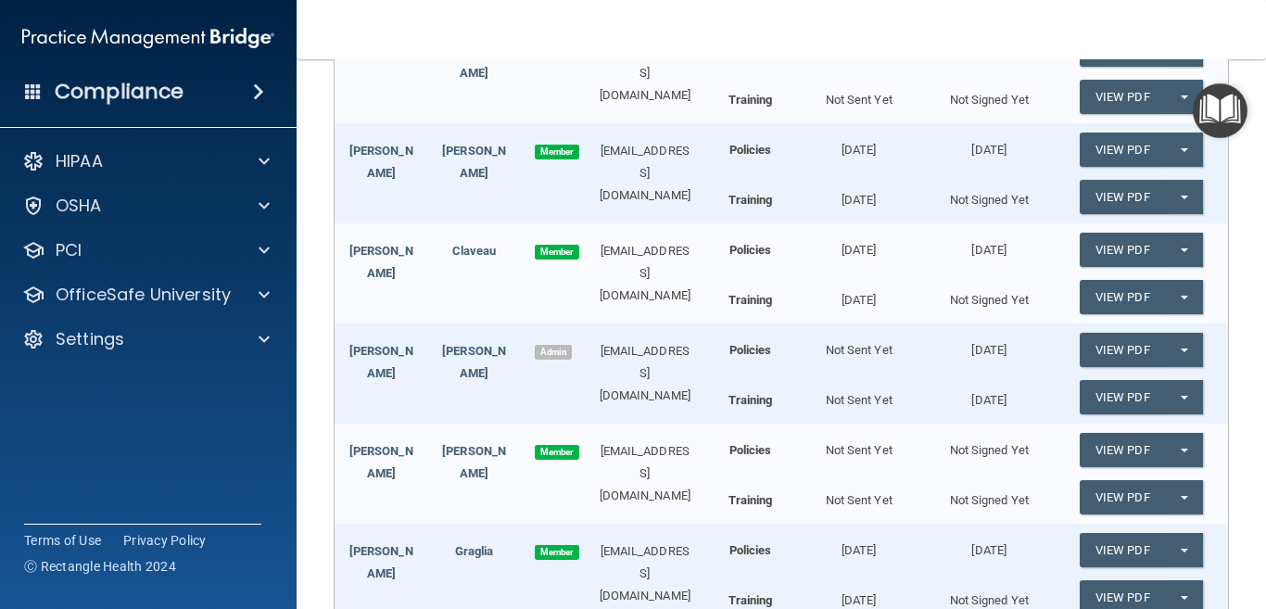
scroll to position [0, 0]
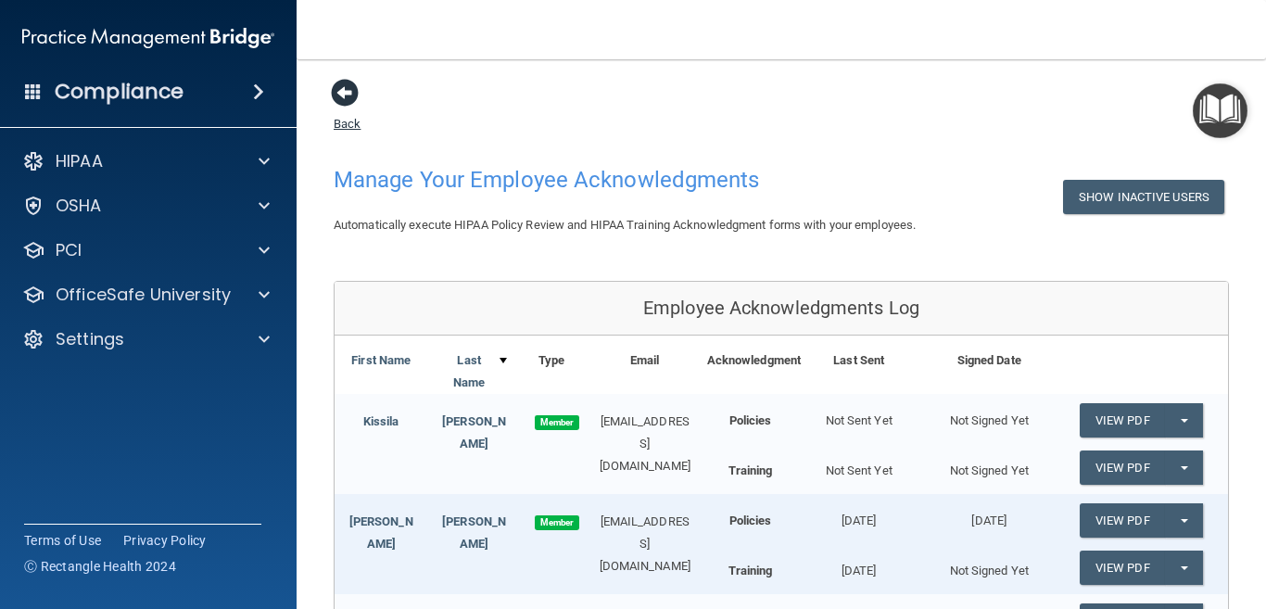
click at [347, 92] on span at bounding box center [345, 93] width 28 height 28
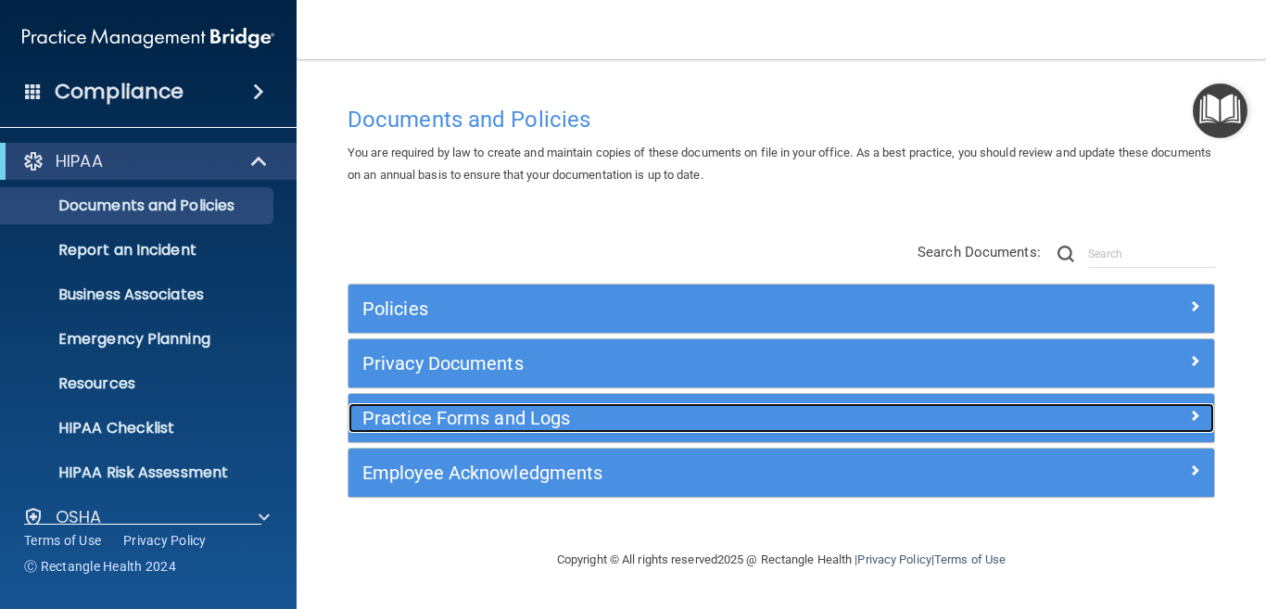
click at [1192, 412] on span at bounding box center [1194, 415] width 11 height 22
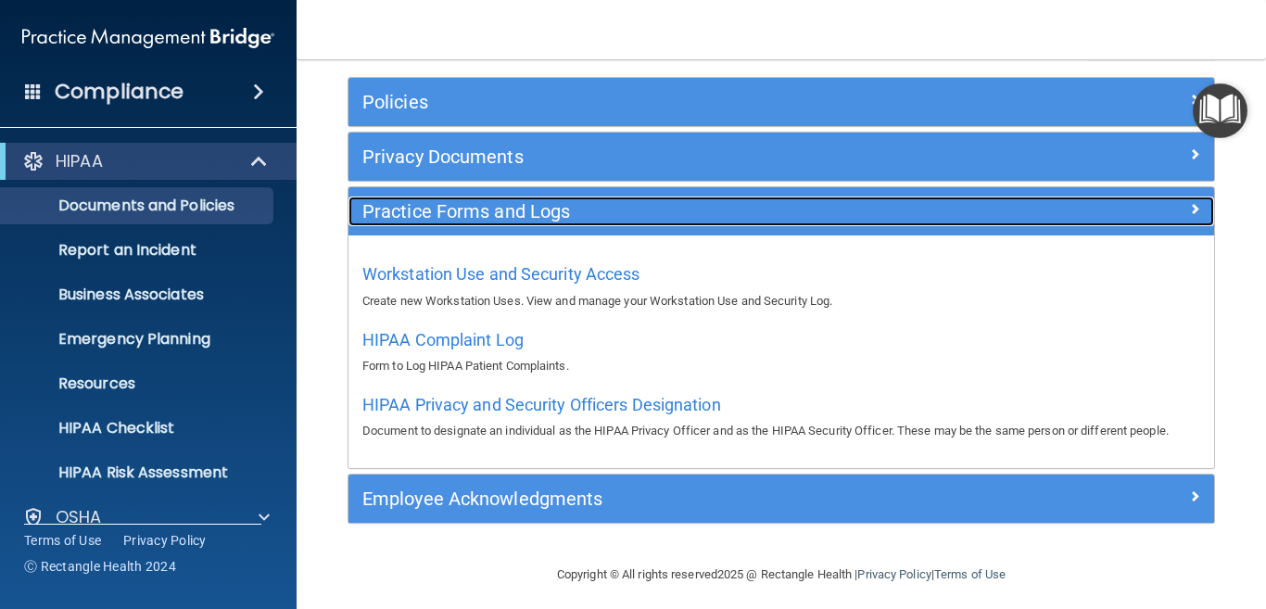
scroll to position [217, 0]
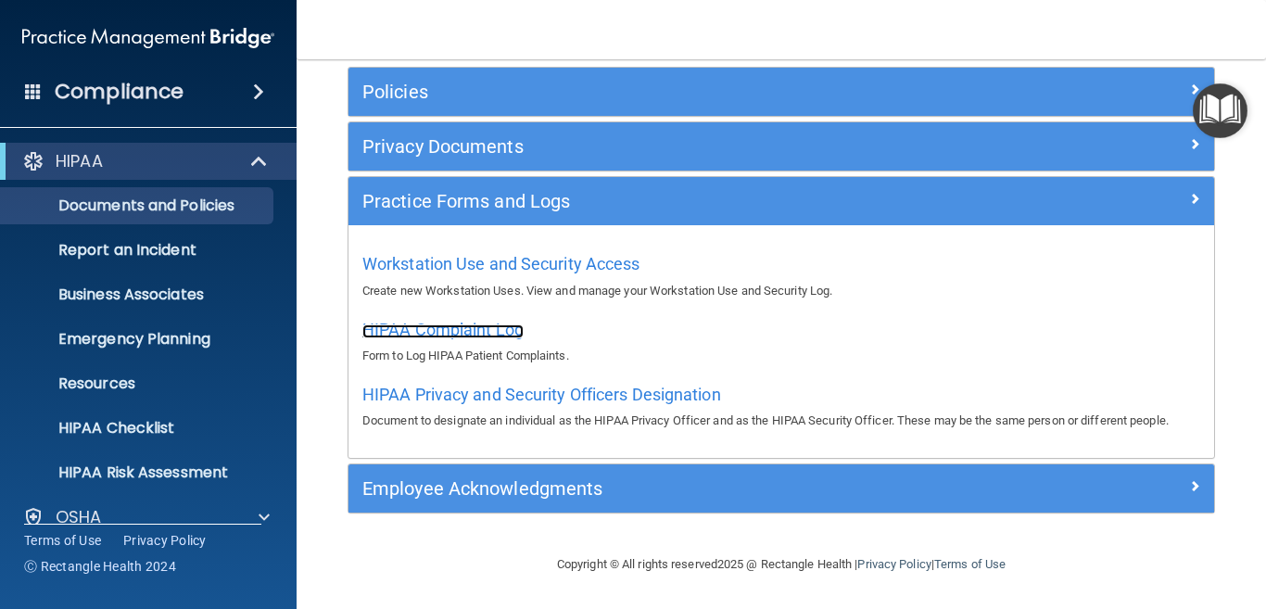
click at [463, 331] on span "HIPAA Complaint Log" at bounding box center [442, 329] width 161 height 19
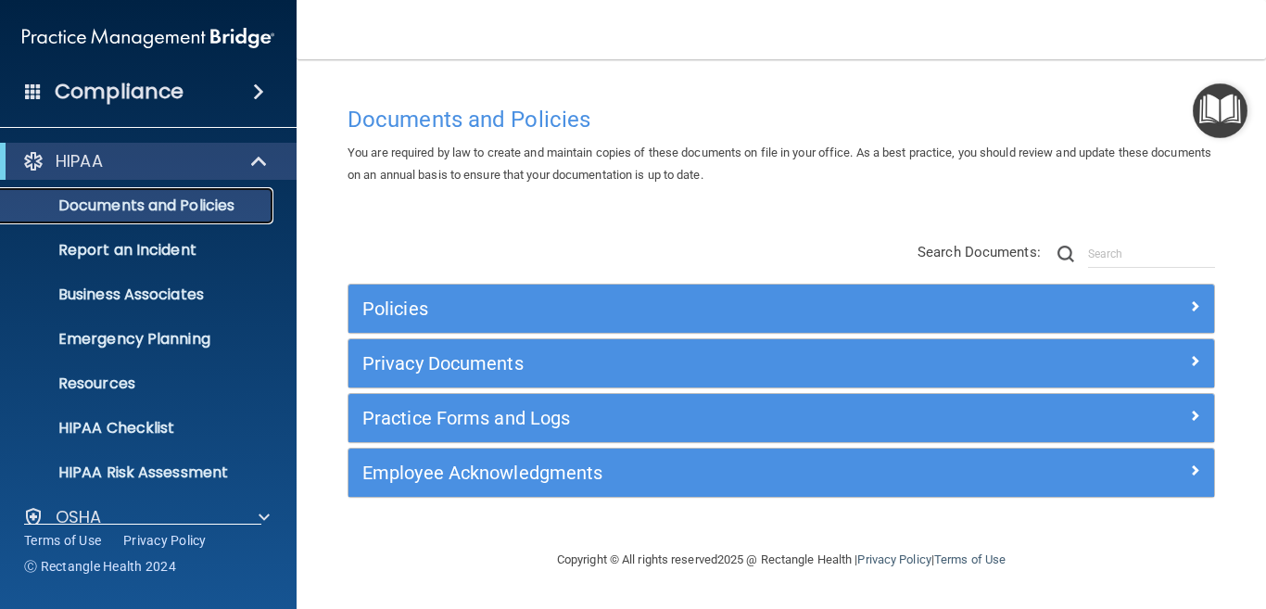
click at [207, 204] on p "Documents and Policies" at bounding box center [138, 205] width 253 height 19
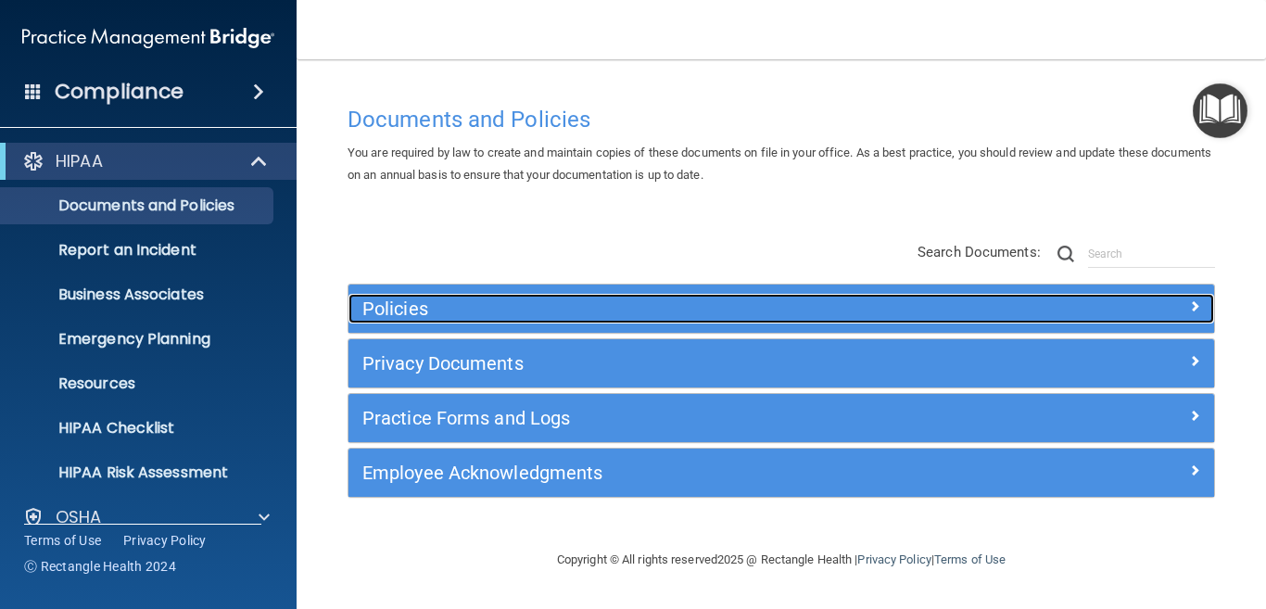
click at [393, 311] on h5 "Policies" at bounding box center [673, 308] width 622 height 20
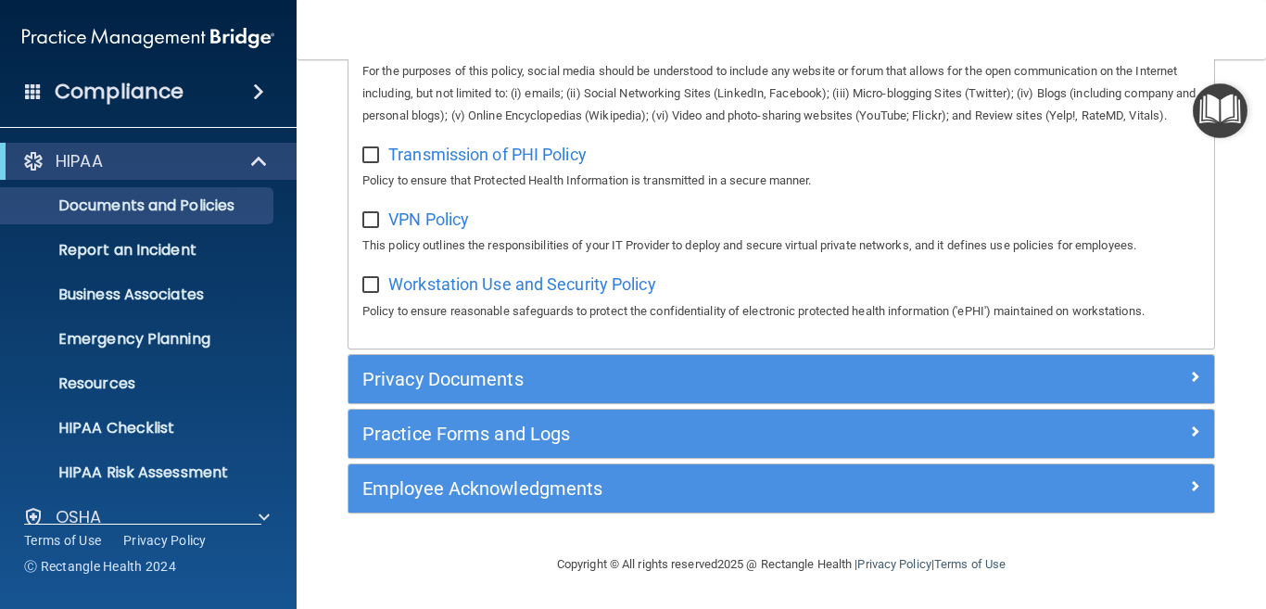
scroll to position [1632, 0]
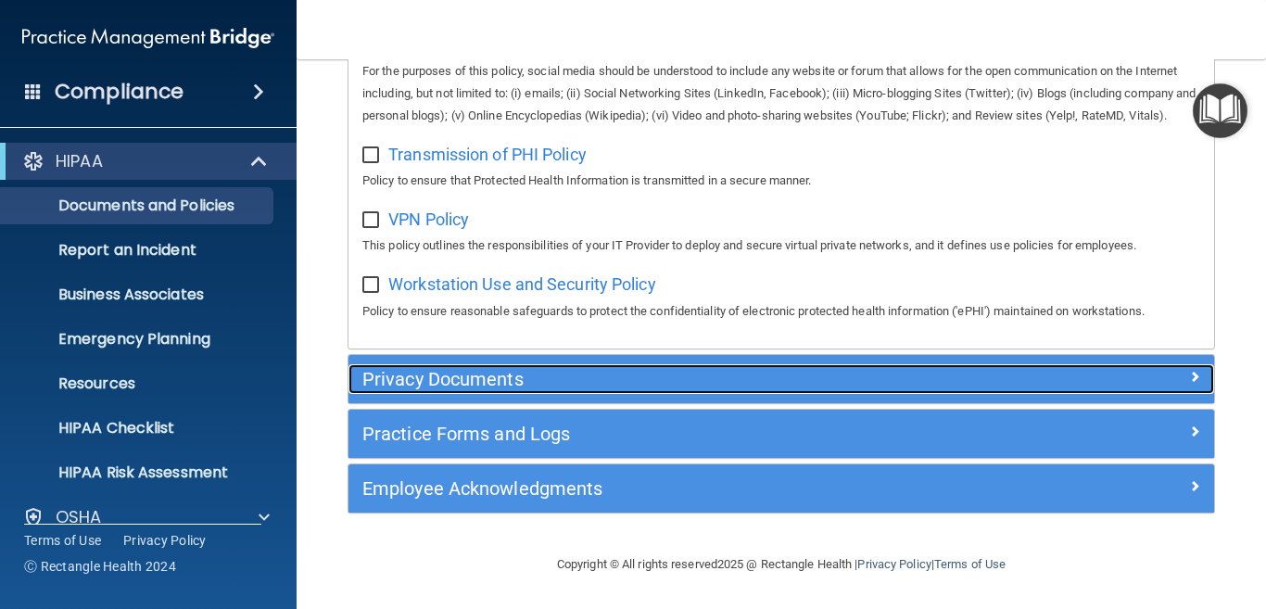
click at [1189, 372] on span at bounding box center [1194, 376] width 11 height 22
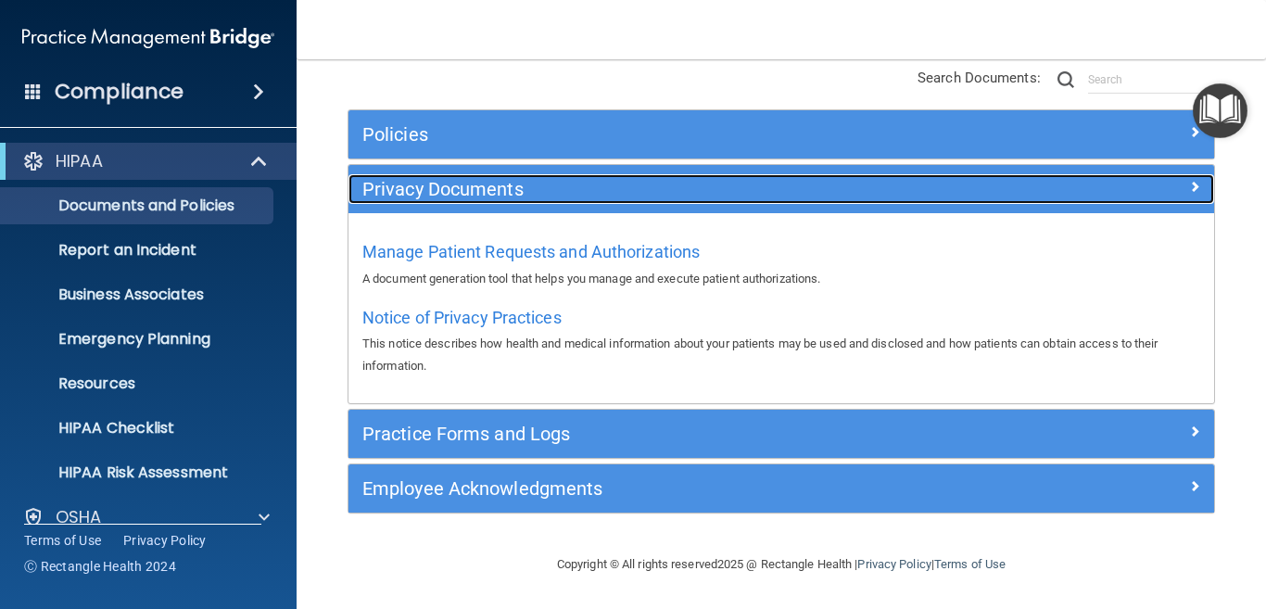
scroll to position [174, 0]
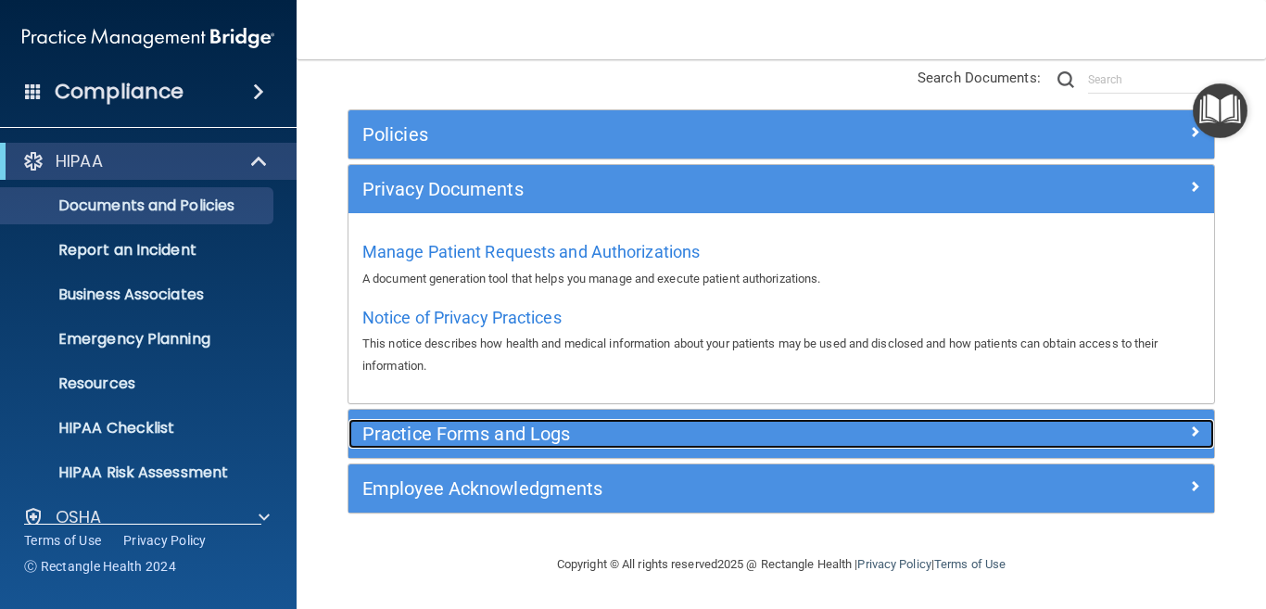
click at [1189, 432] on span at bounding box center [1194, 431] width 11 height 22
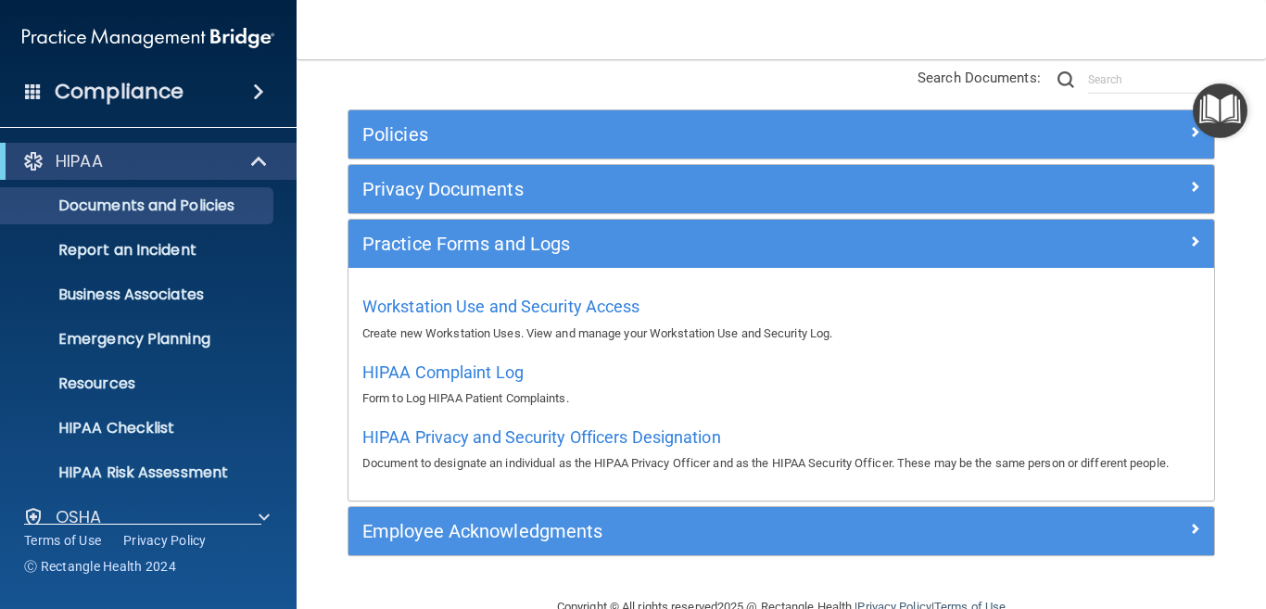
click at [1171, 429] on div "HIPAA Privacy and Security Officers Designation Document to designate an indivi…" at bounding box center [781, 448] width 838 height 53
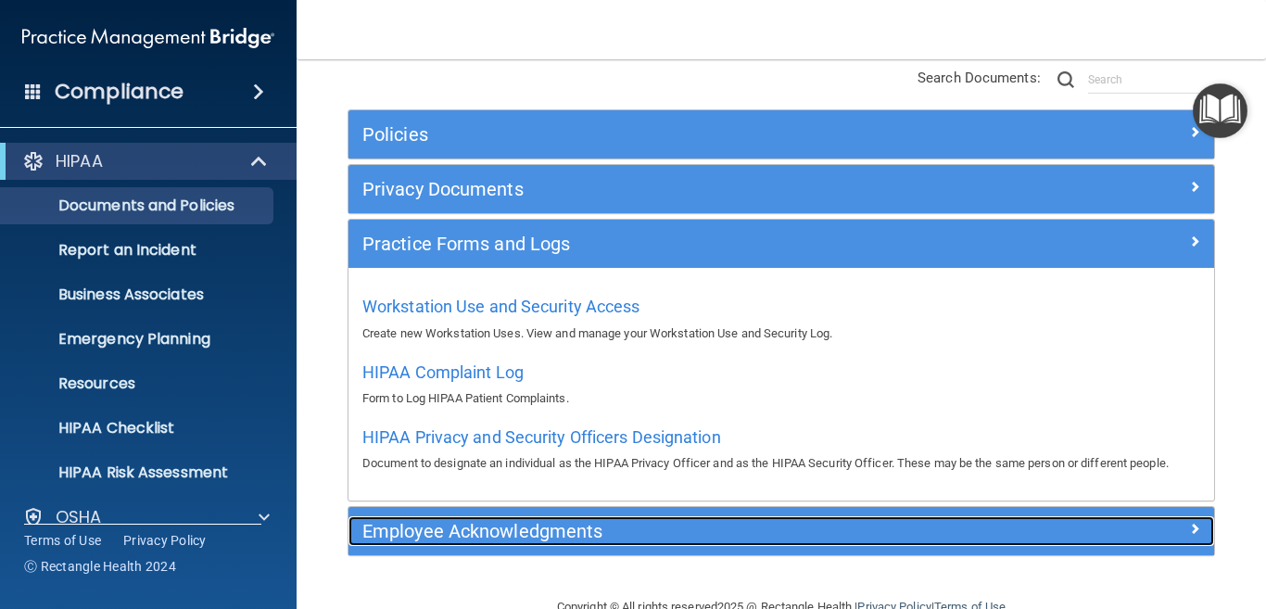
click at [1189, 529] on span at bounding box center [1194, 528] width 11 height 22
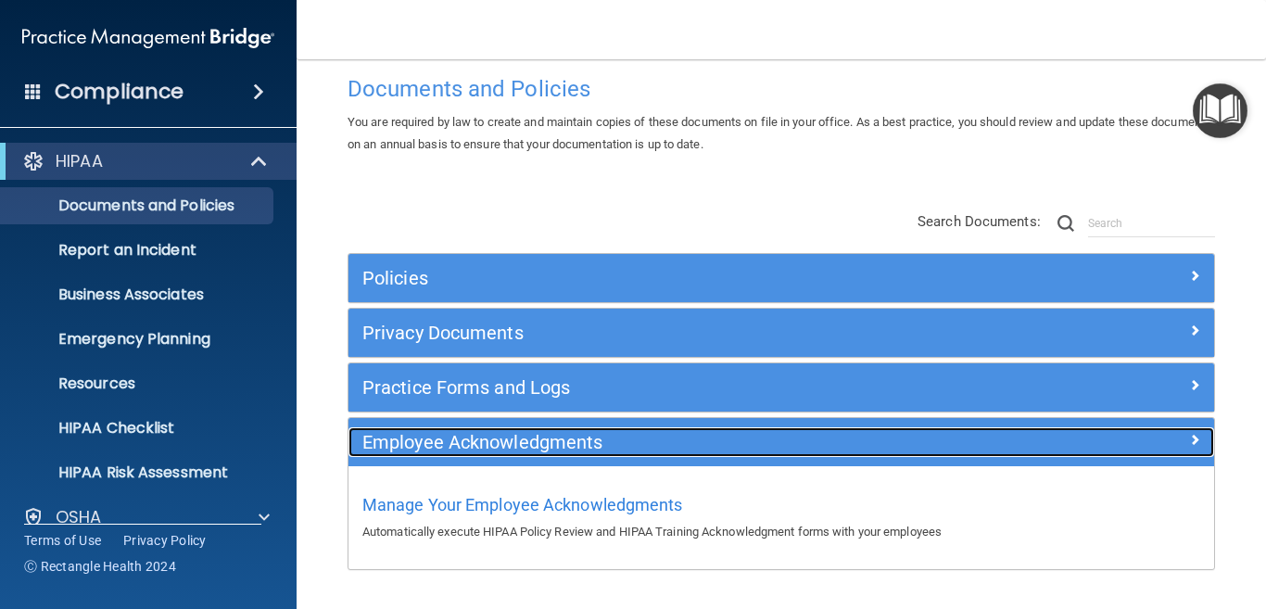
scroll to position [0, 0]
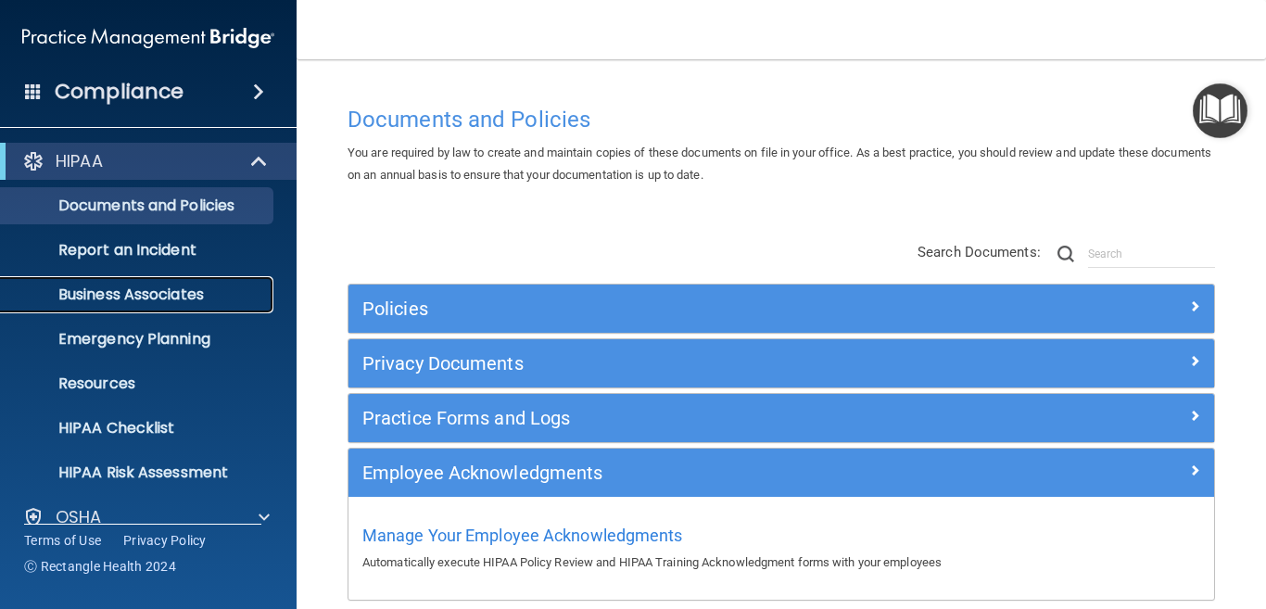
click at [181, 298] on p "Business Associates" at bounding box center [138, 294] width 253 height 19
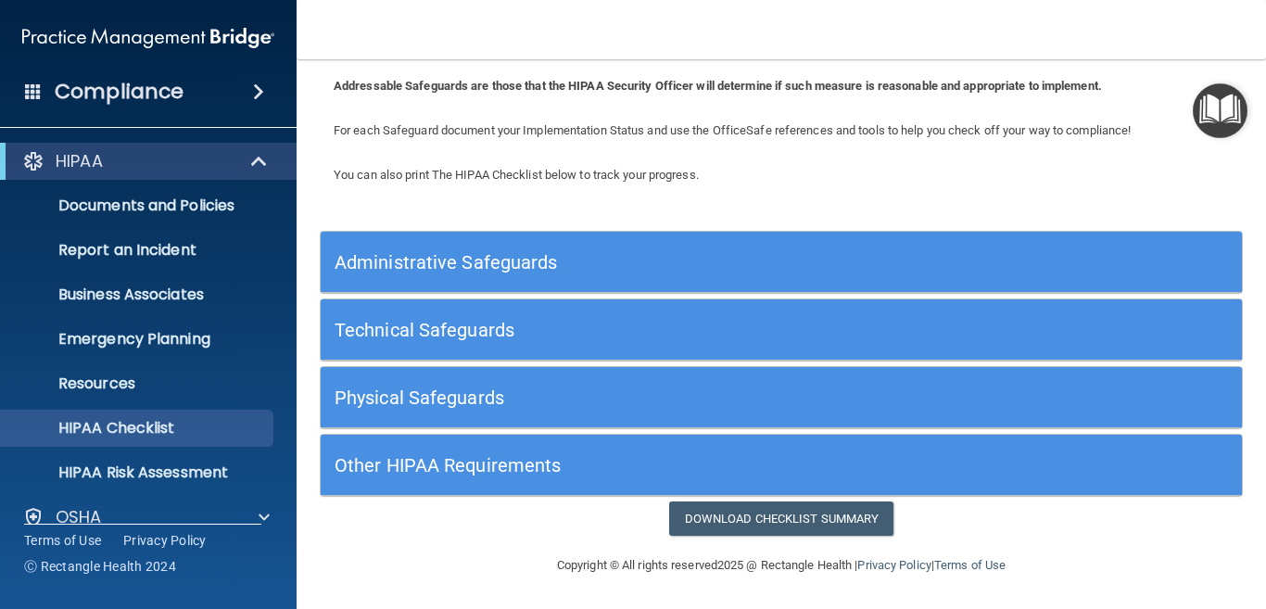
scroll to position [94, 0]
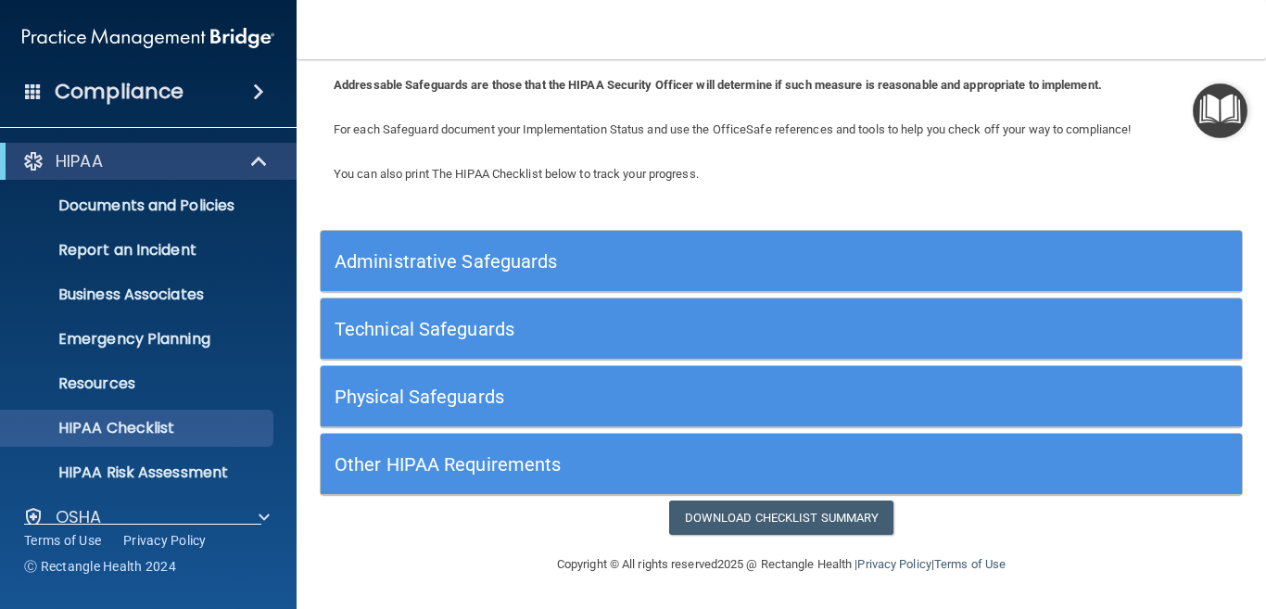
click at [419, 452] on div "Other HIPAA Requirements" at bounding box center [666, 464] width 691 height 42
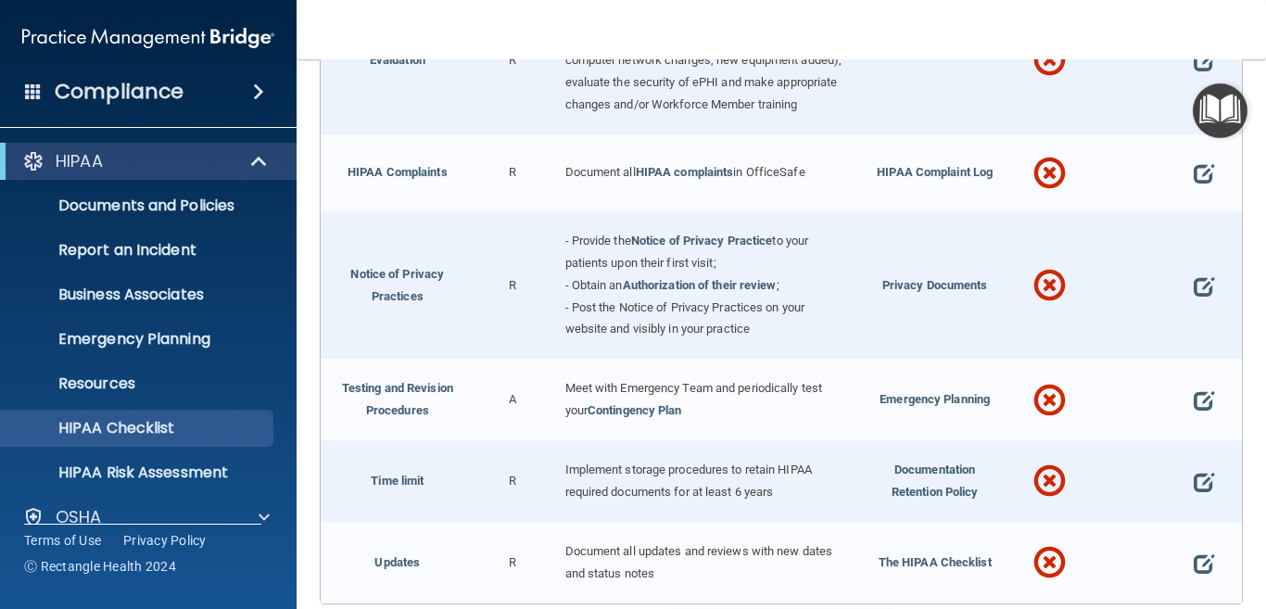
scroll to position [1051, 0]
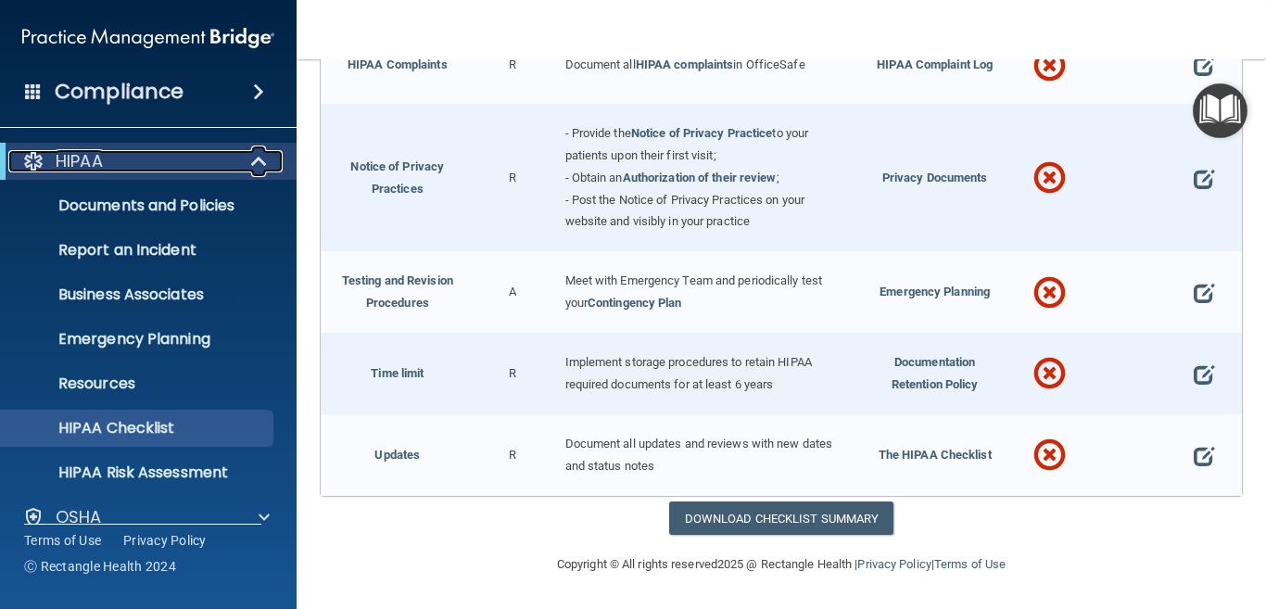
click at [256, 162] on span at bounding box center [261, 161] width 16 height 22
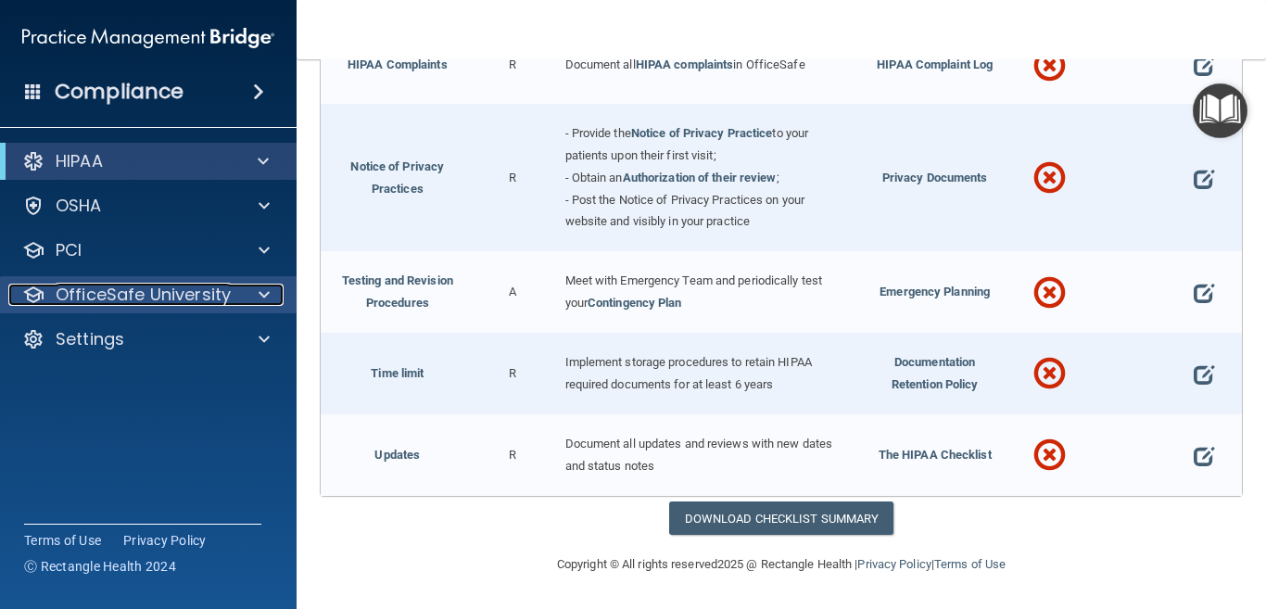
click at [263, 291] on span at bounding box center [263, 295] width 11 height 22
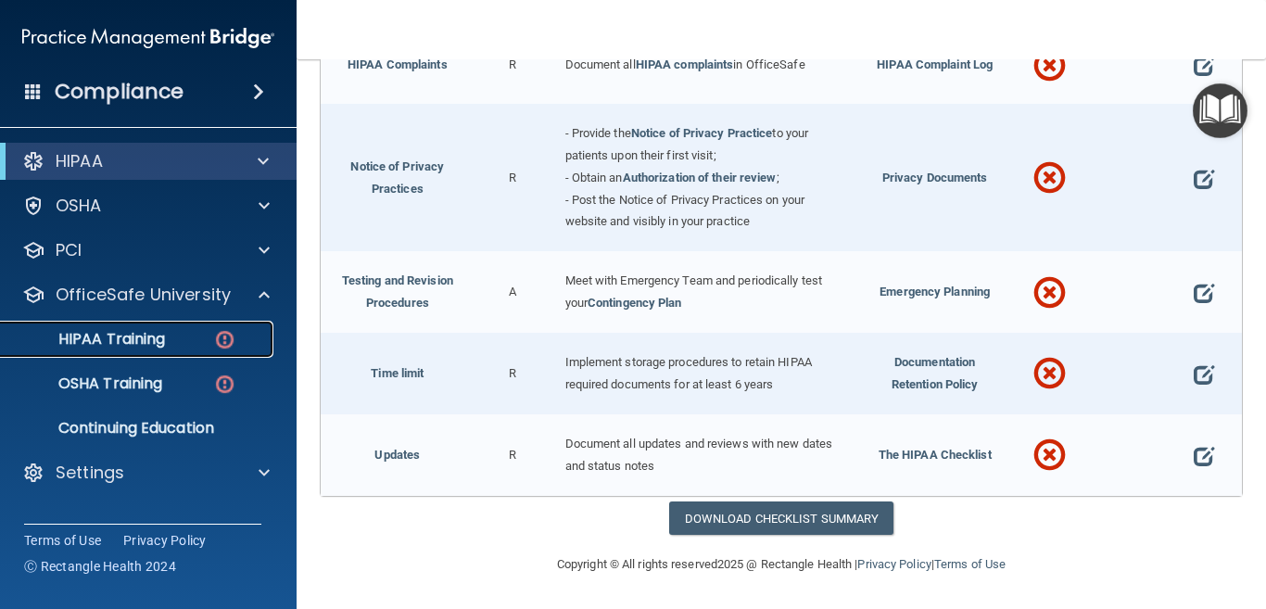
click at [107, 336] on p "HIPAA Training" at bounding box center [88, 339] width 153 height 19
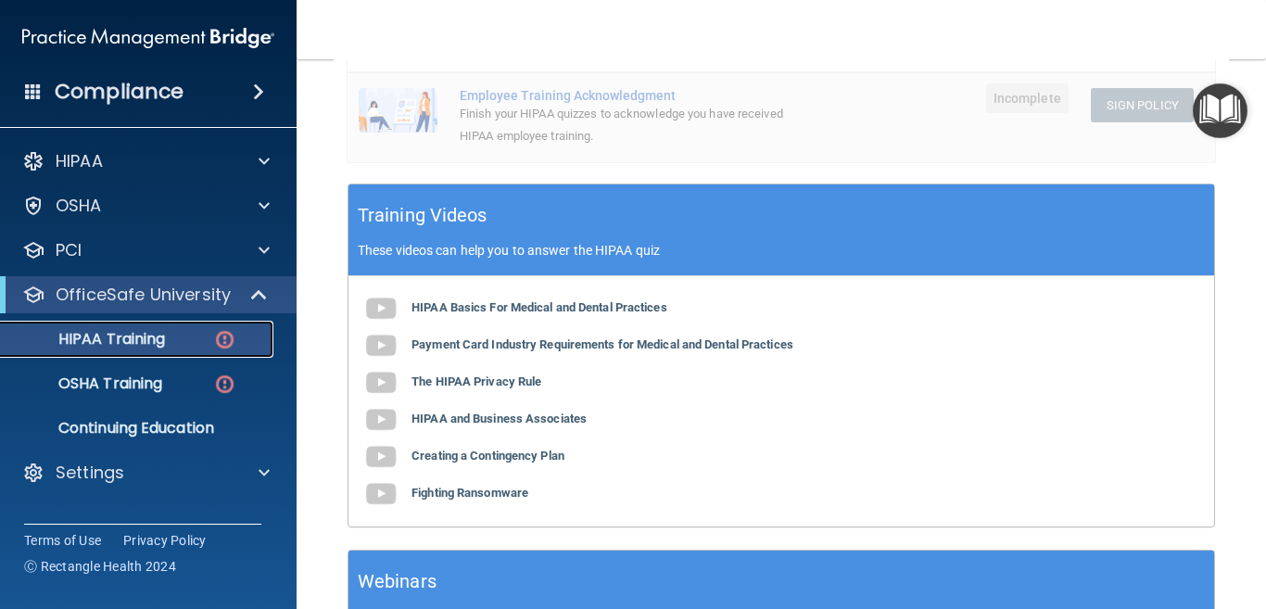
scroll to position [139, 0]
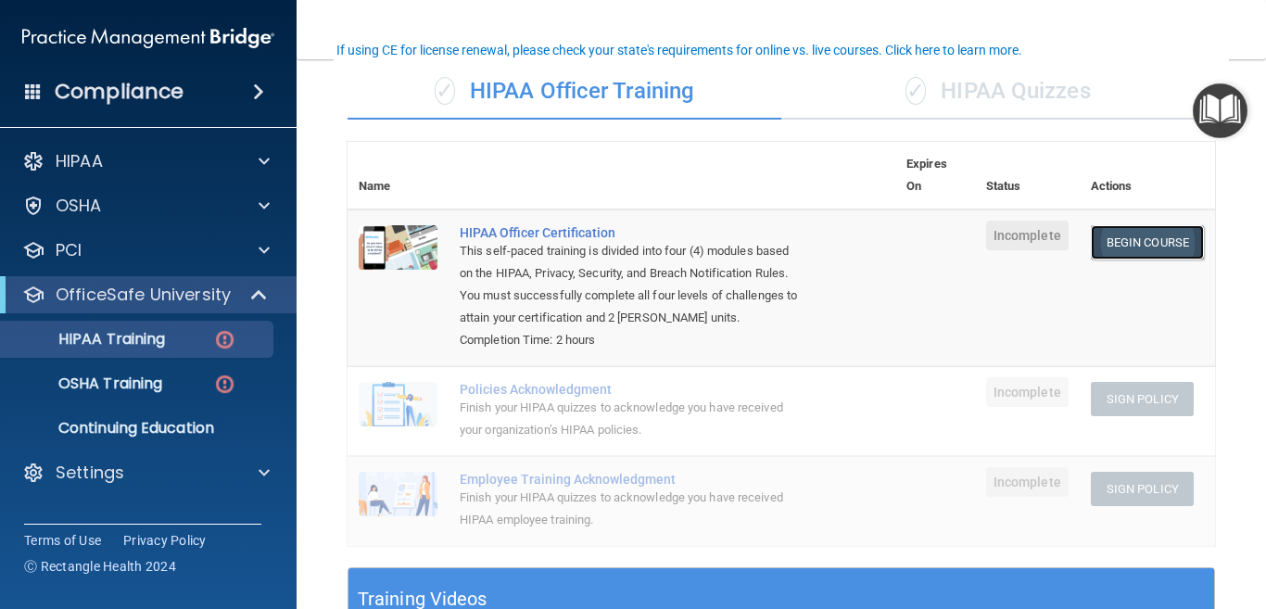
click at [1112, 241] on link "Begin Course" at bounding box center [1147, 242] width 113 height 34
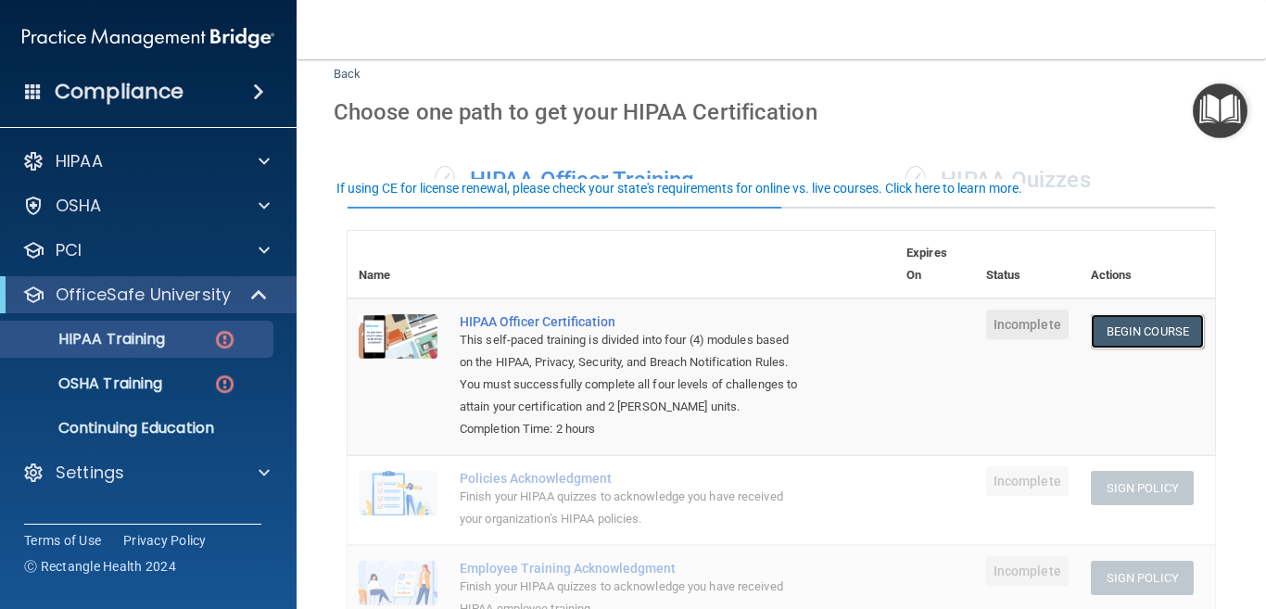
scroll to position [0, 0]
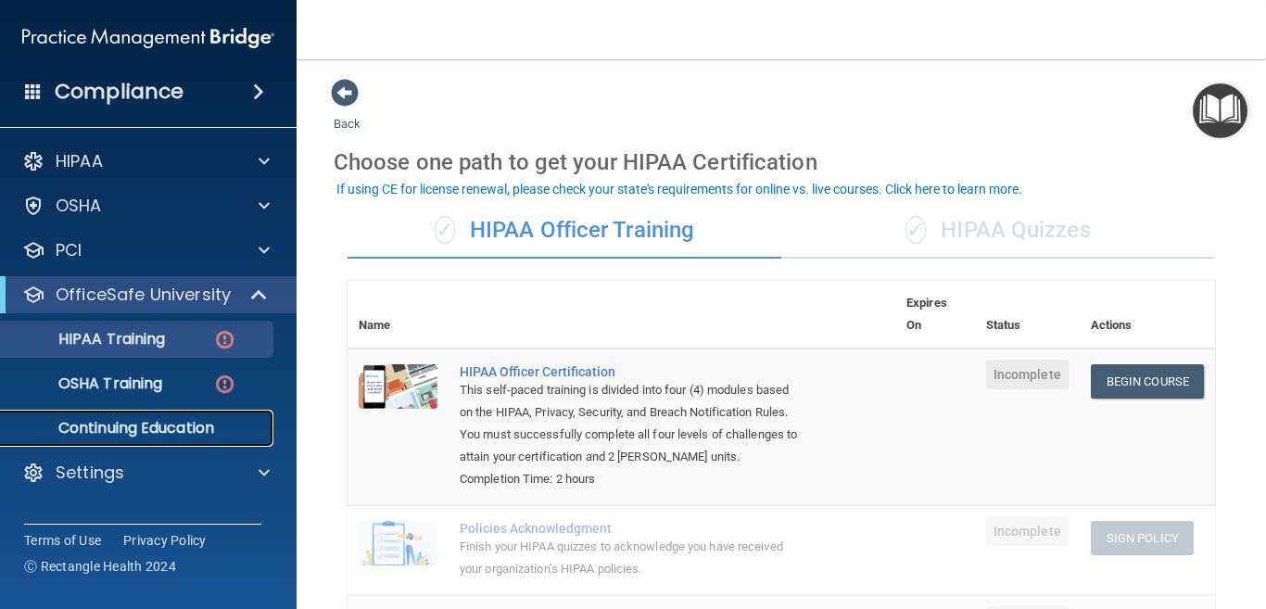
click at [139, 429] on p "Continuing Education" at bounding box center [138, 428] width 253 height 19
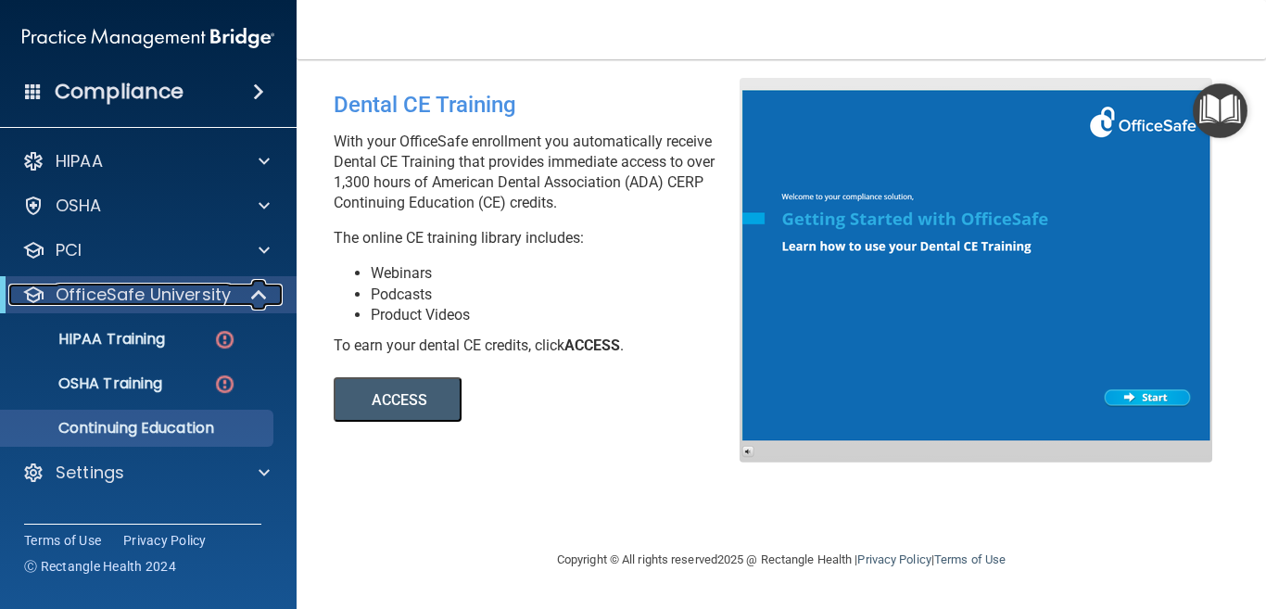
click at [257, 294] on span at bounding box center [261, 295] width 16 height 22
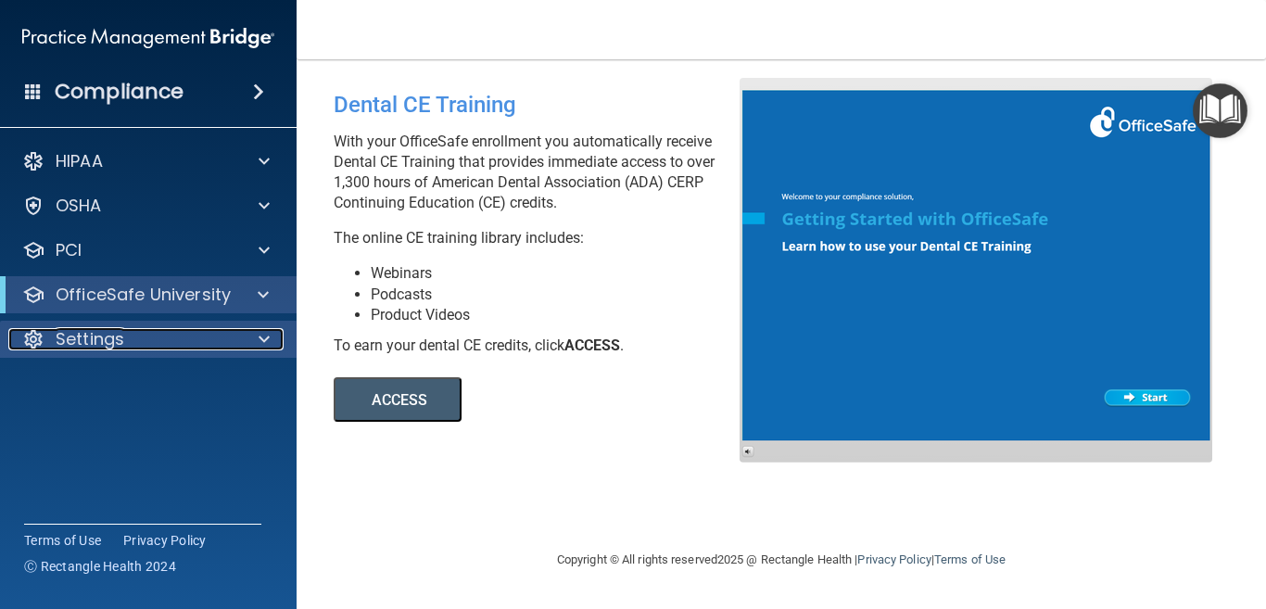
click at [259, 340] on span at bounding box center [263, 339] width 11 height 22
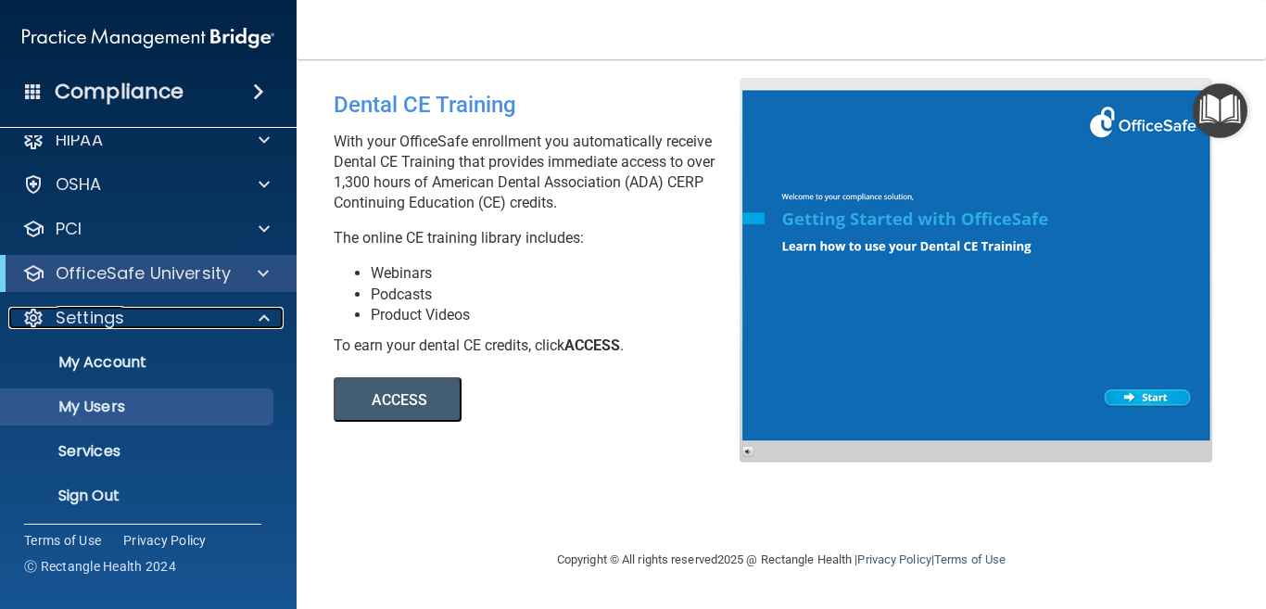
scroll to position [27, 0]
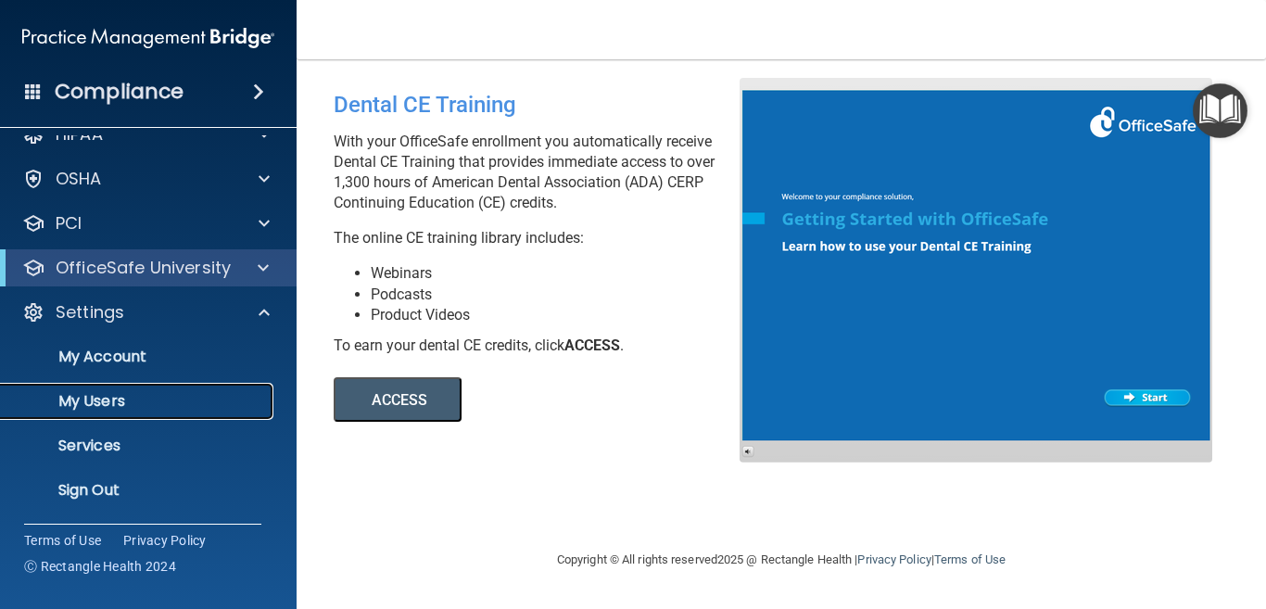
click at [106, 395] on p "My Users" at bounding box center [138, 401] width 253 height 19
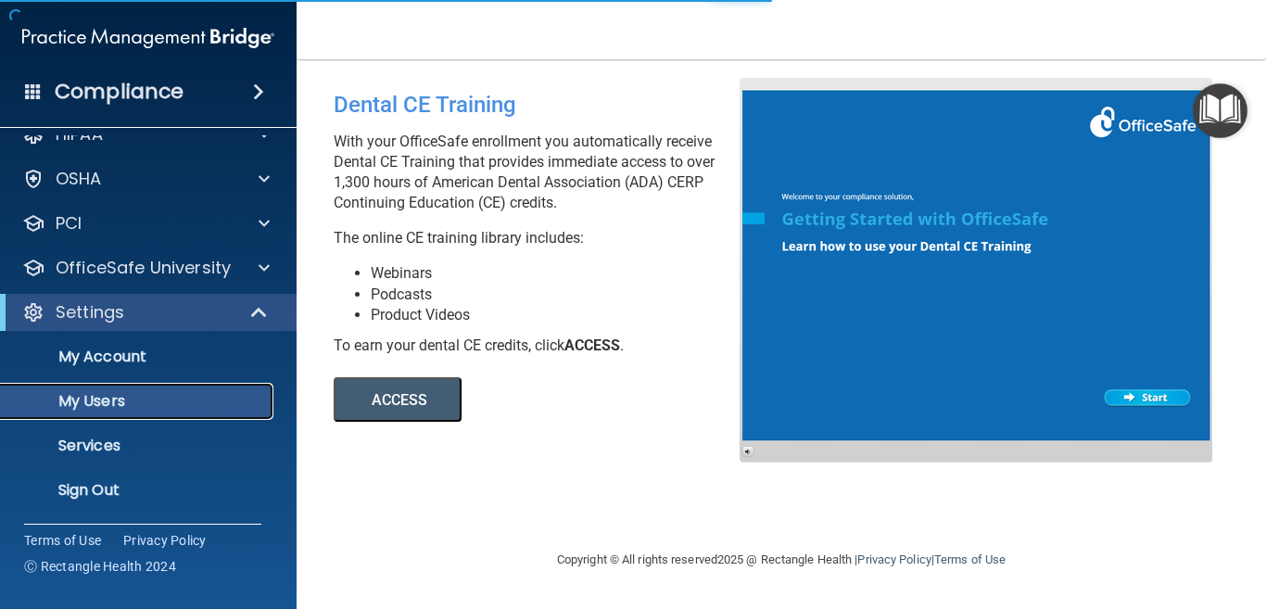
select select "20"
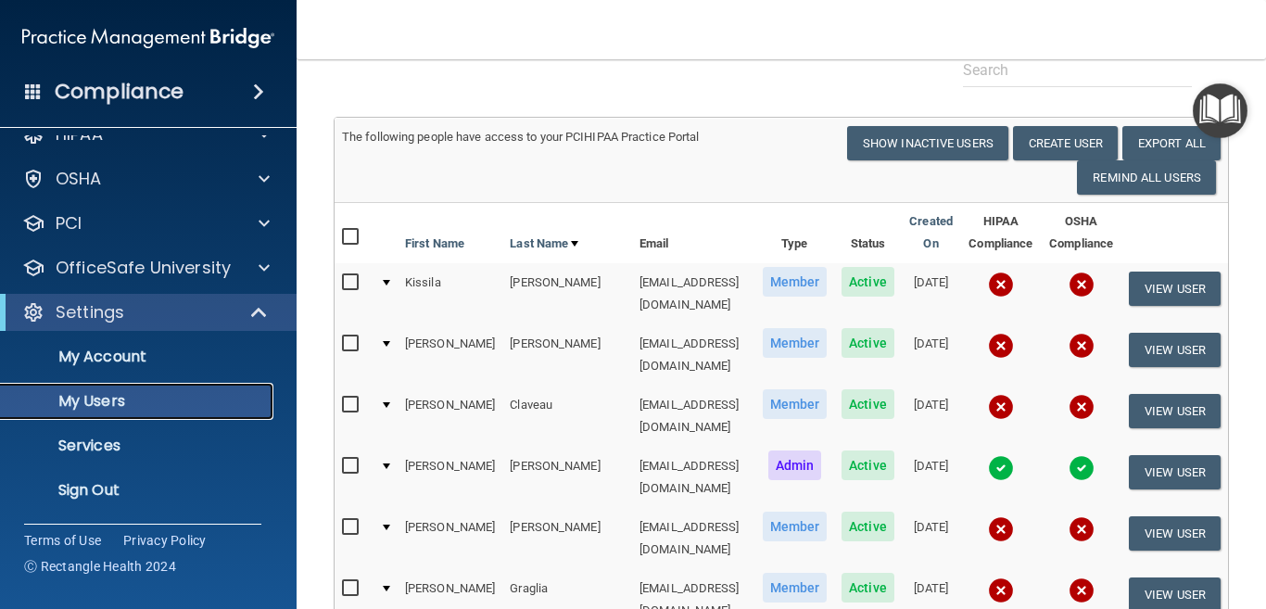
scroll to position [371, 0]
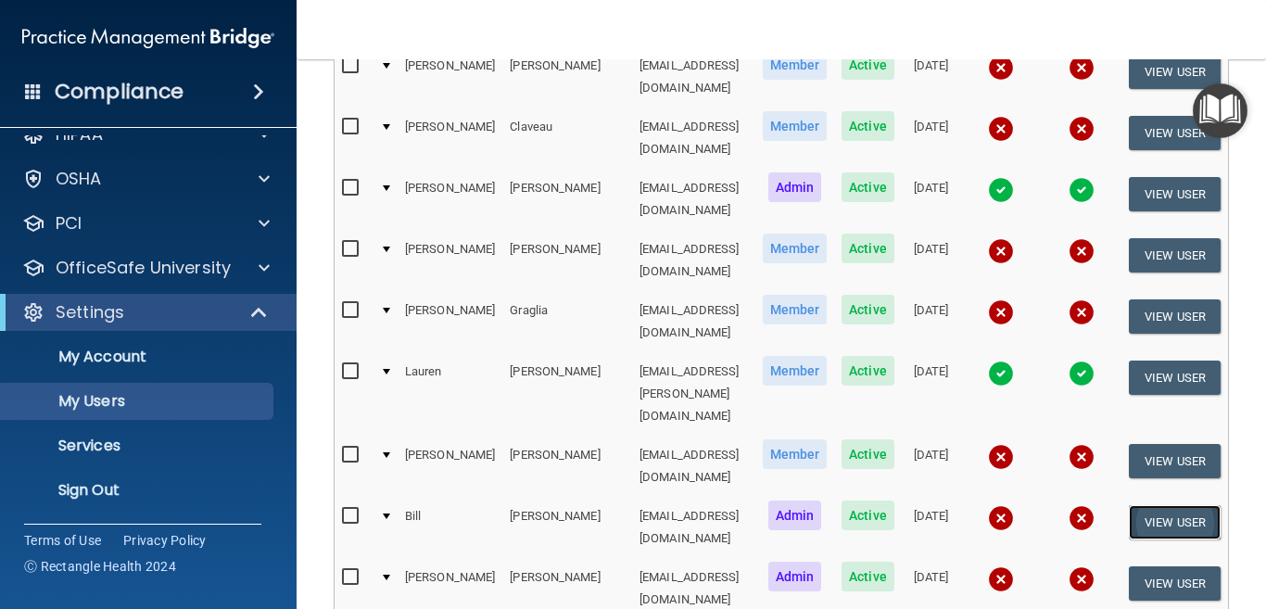
click at [1176, 505] on button "View User" at bounding box center [1174, 522] width 92 height 34
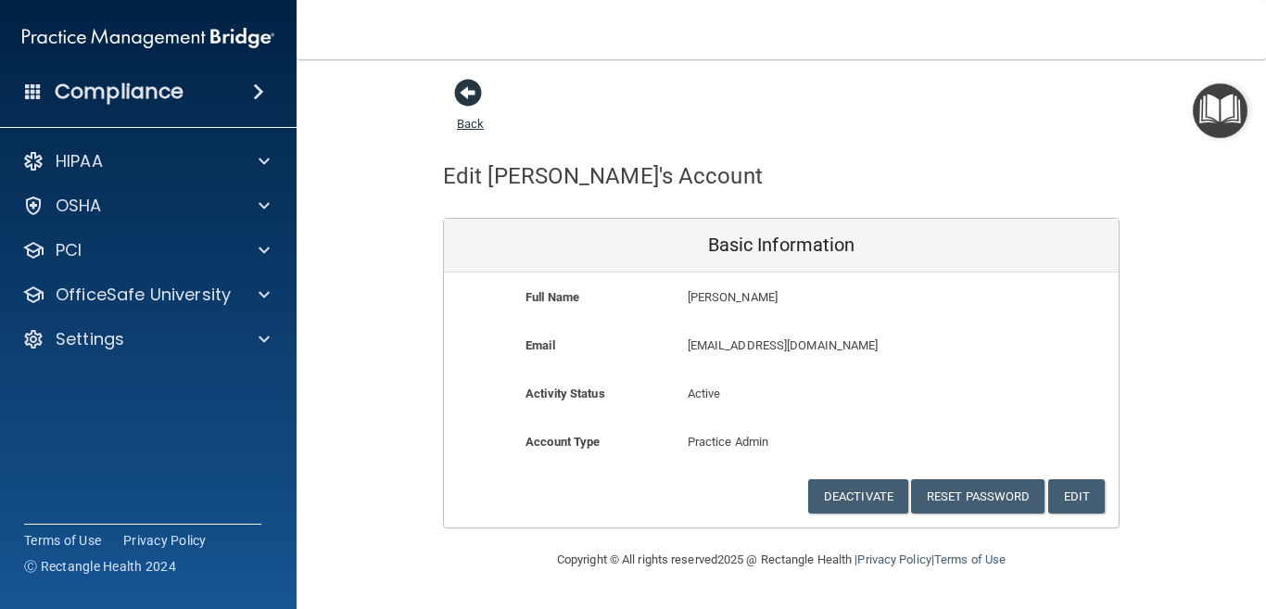
click at [465, 95] on span at bounding box center [468, 93] width 28 height 28
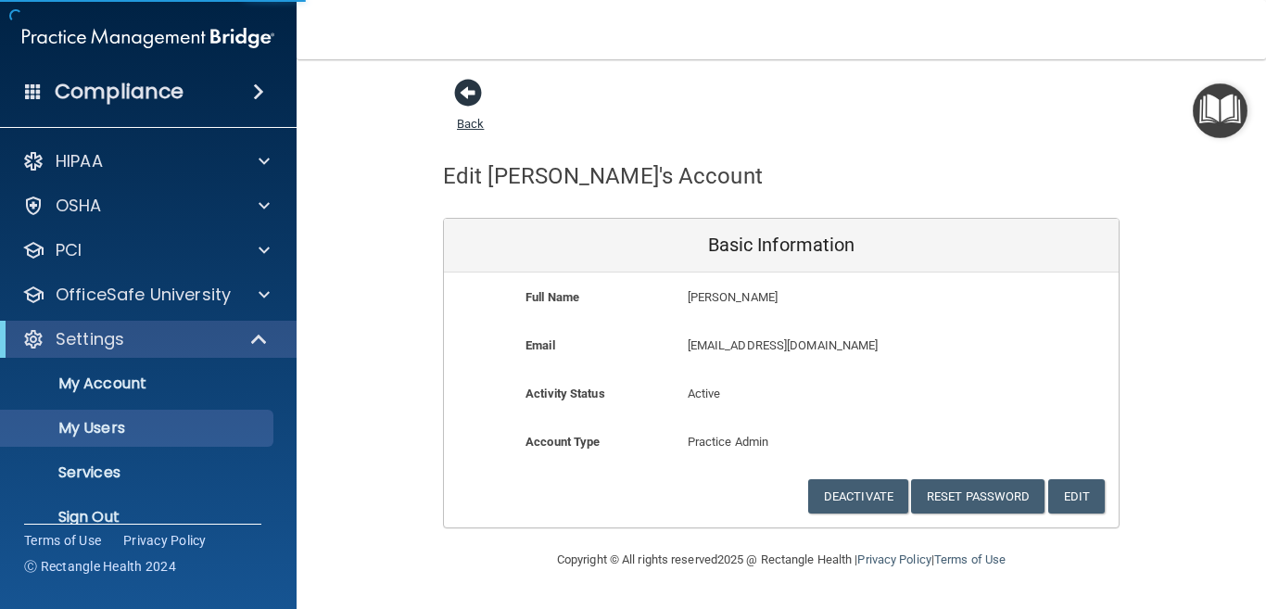
click at [463, 127] on link "Back" at bounding box center [470, 113] width 27 height 36
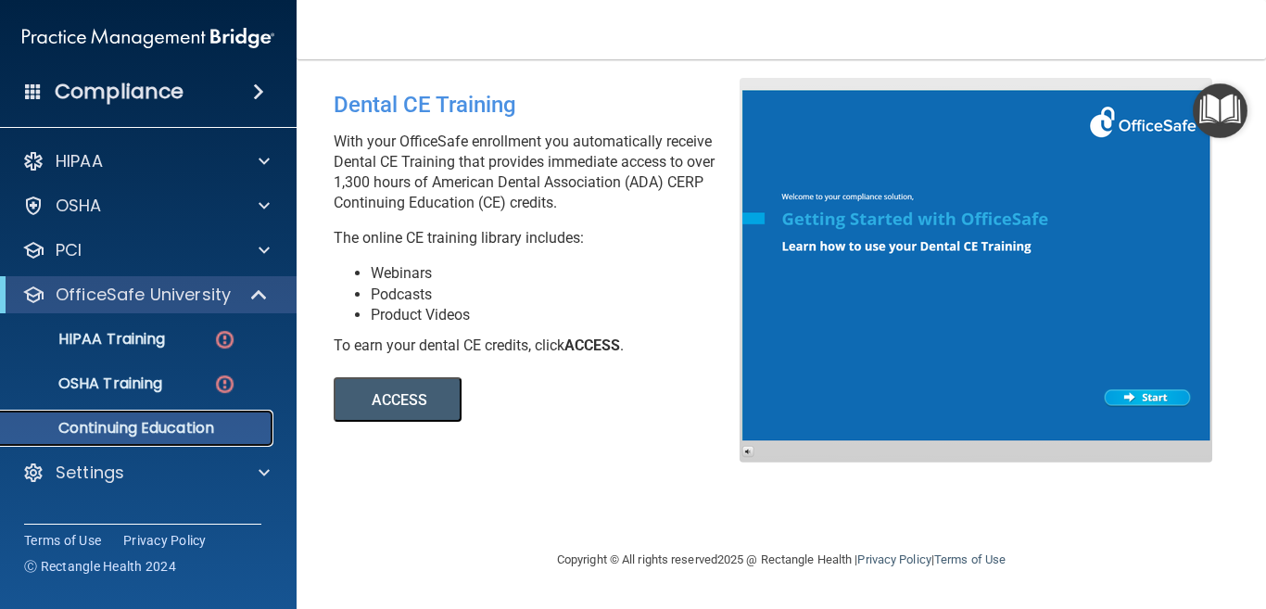
click at [159, 420] on p "Continuing Education" at bounding box center [138, 428] width 253 height 19
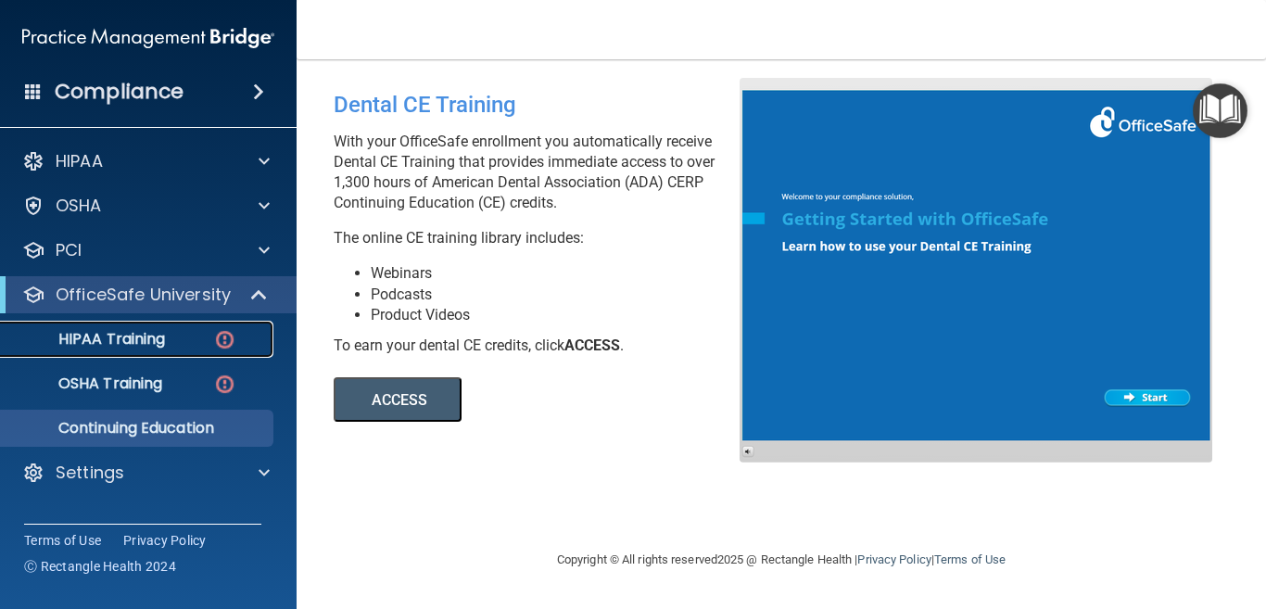
click at [114, 334] on p "HIPAA Training" at bounding box center [88, 339] width 153 height 19
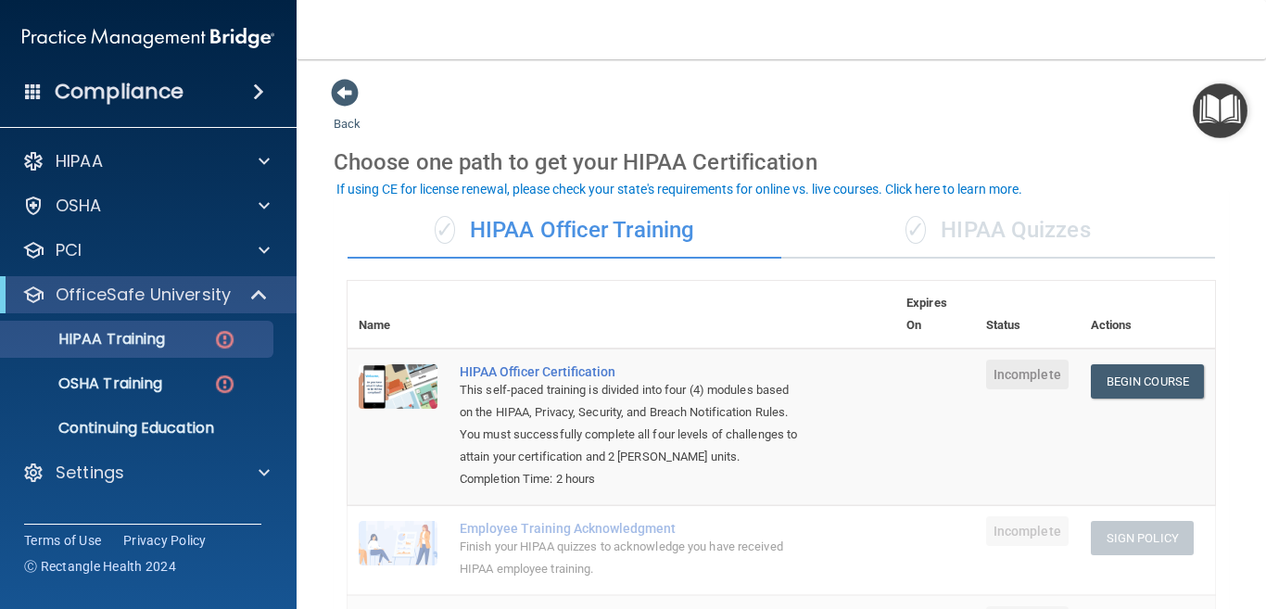
click at [1036, 230] on div "✓ HIPAA Quizzes" at bounding box center [998, 231] width 434 height 56
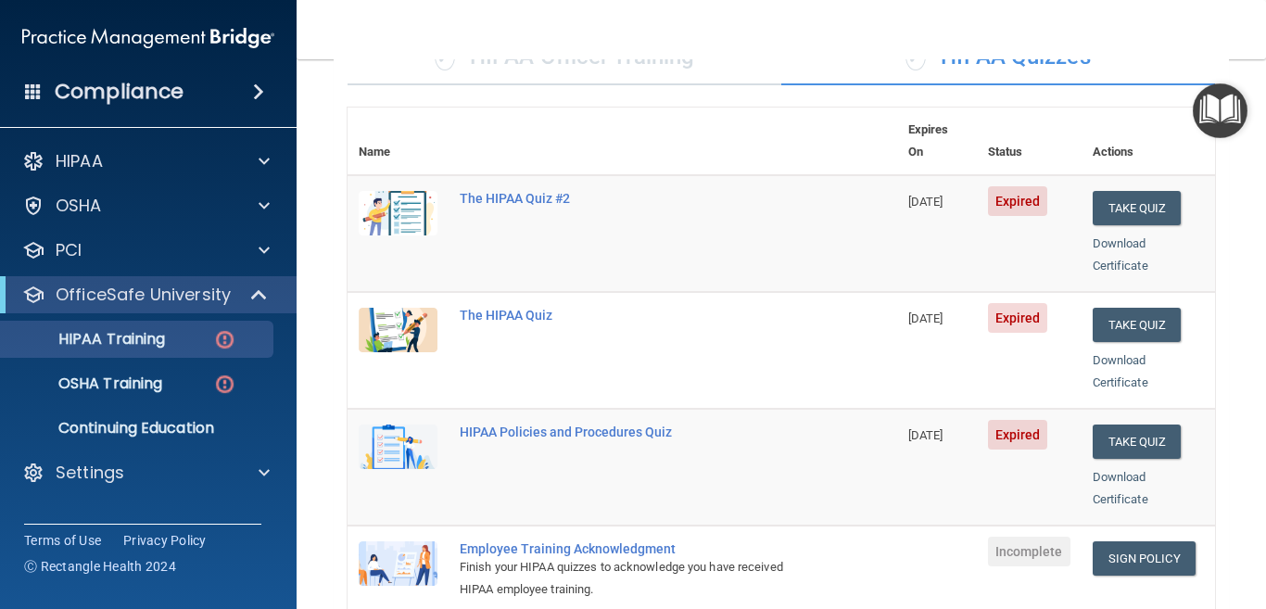
scroll to position [93, 0]
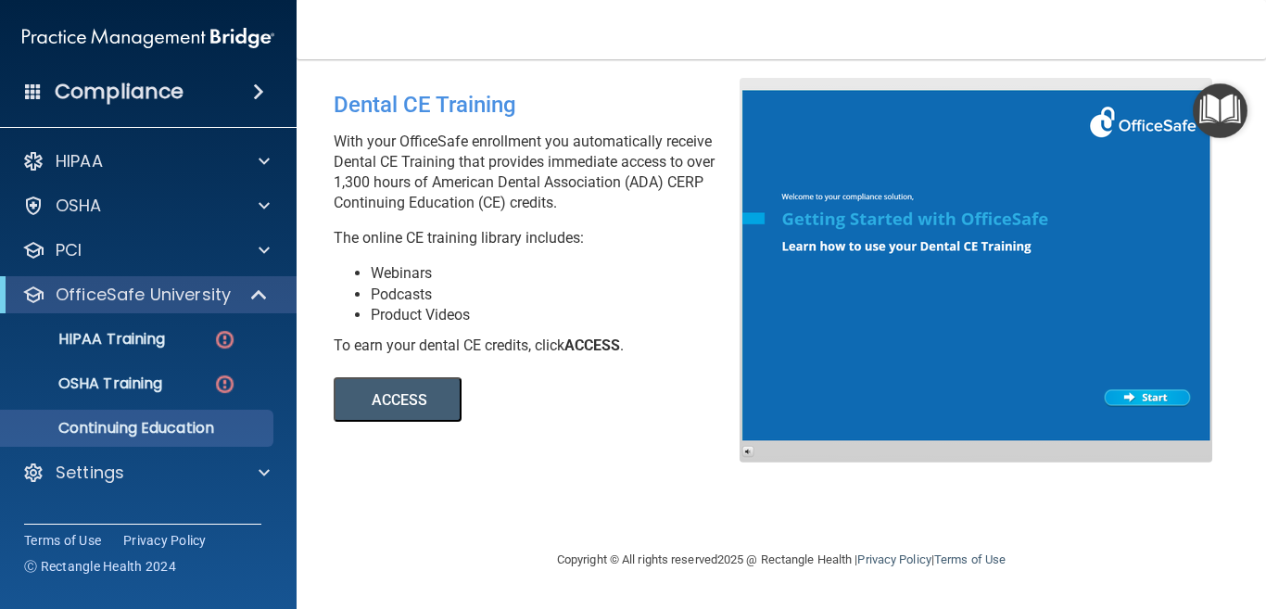
drag, startPoint x: 94, startPoint y: 358, endPoint x: 410, endPoint y: 17, distance: 465.5
click at [412, 17] on nav "Toggle navigation Bill Plourde jkadep@aol.com Manage My Enterprise Contemporary…" at bounding box center [780, 29] width 969 height 59
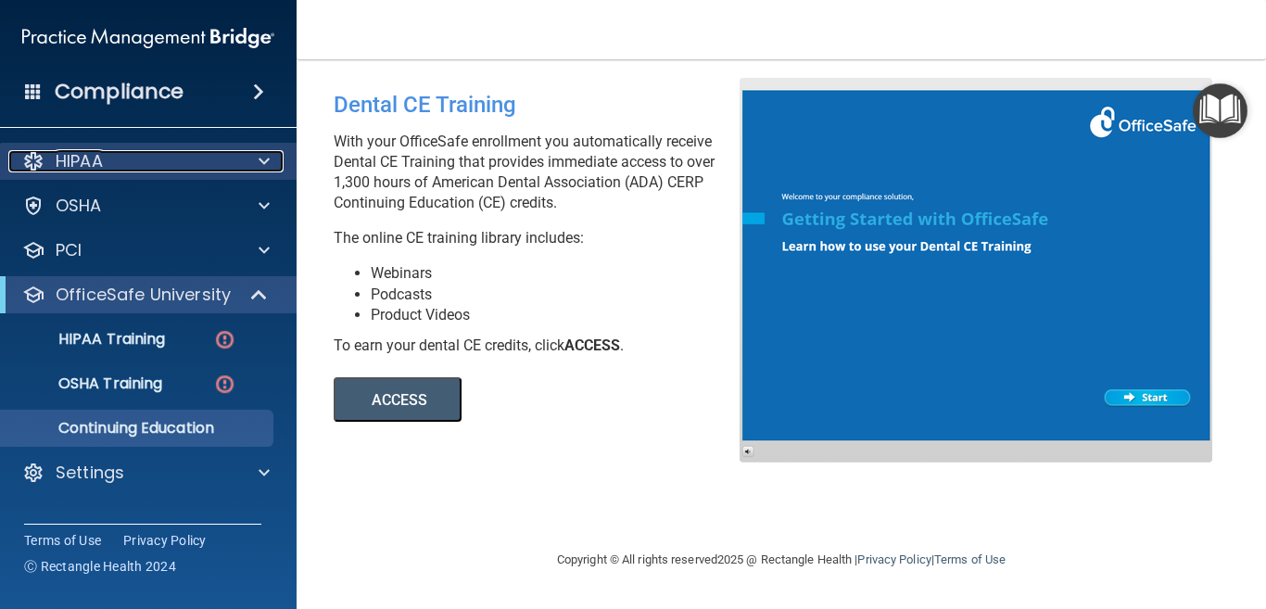
click at [88, 157] on p "HIPAA" at bounding box center [79, 161] width 47 height 22
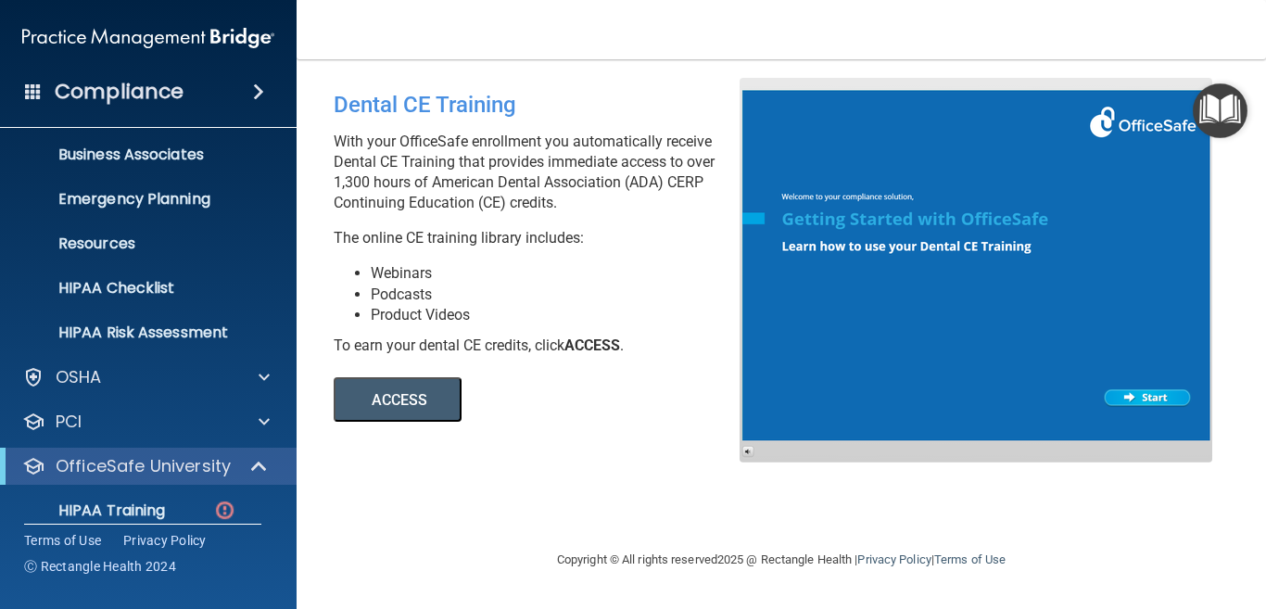
scroll to position [294, 0]
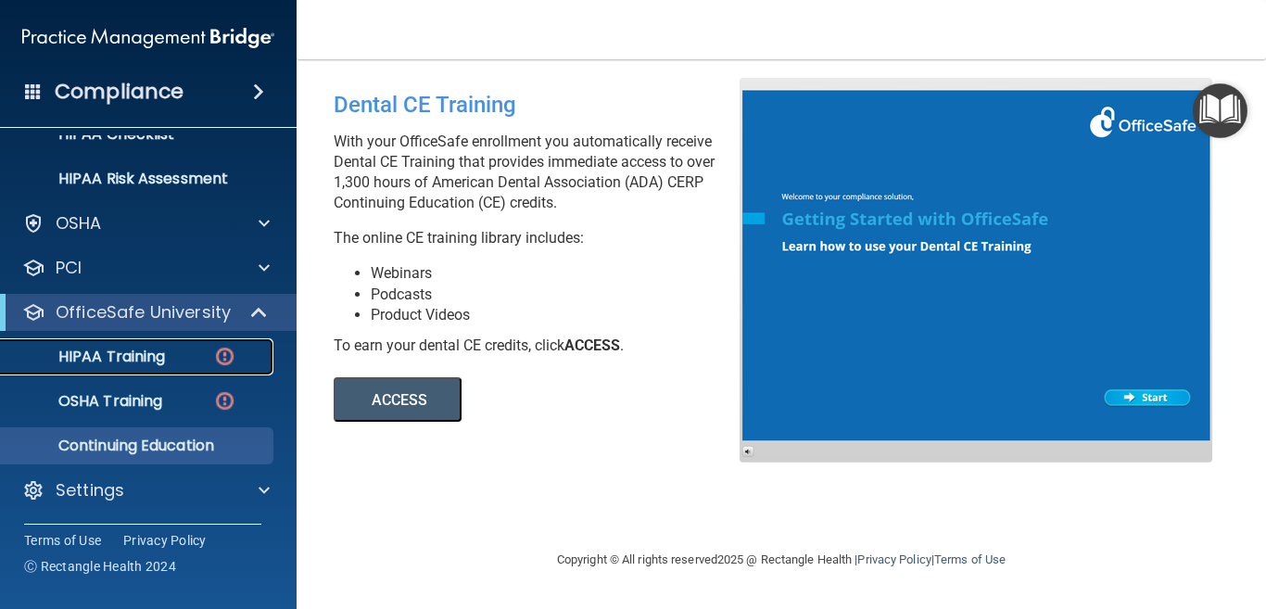
click at [109, 352] on p "HIPAA Training" at bounding box center [88, 356] width 153 height 19
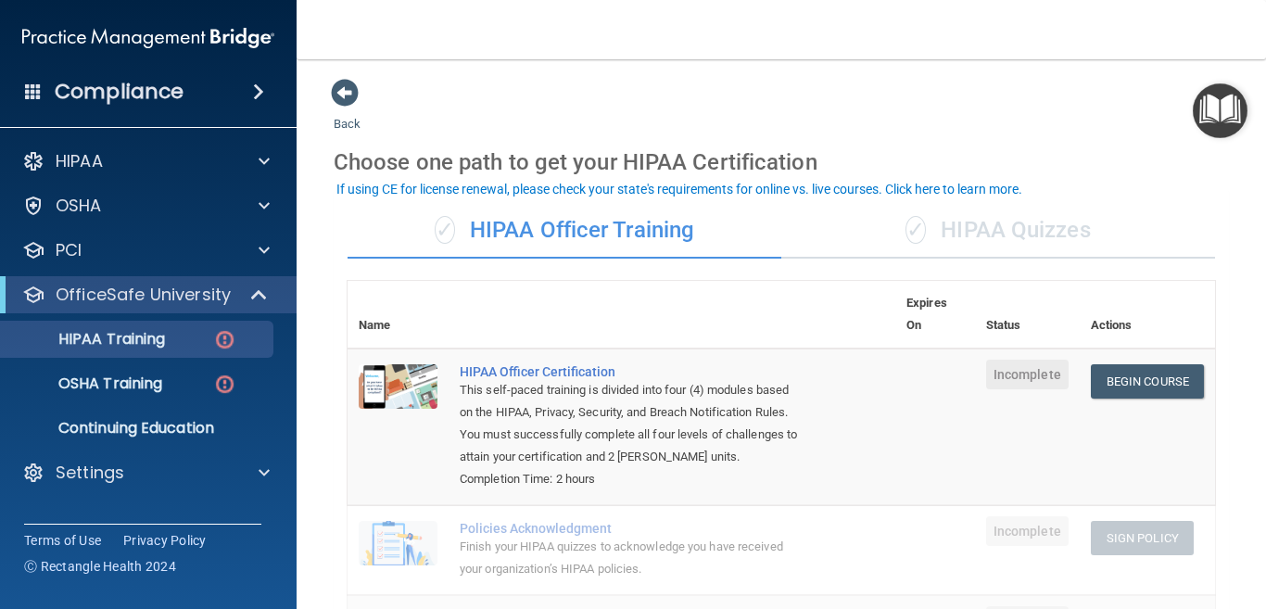
click at [1006, 236] on div "✓ HIPAA Quizzes" at bounding box center [998, 231] width 434 height 56
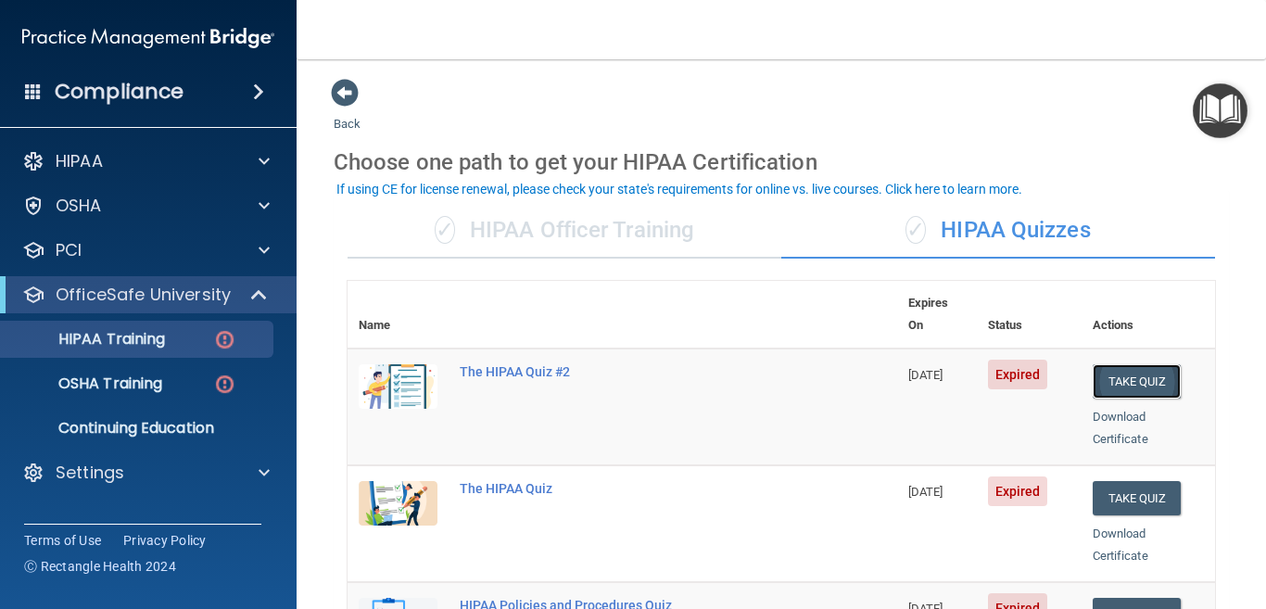
click at [1131, 364] on button "Take Quiz" at bounding box center [1136, 381] width 89 height 34
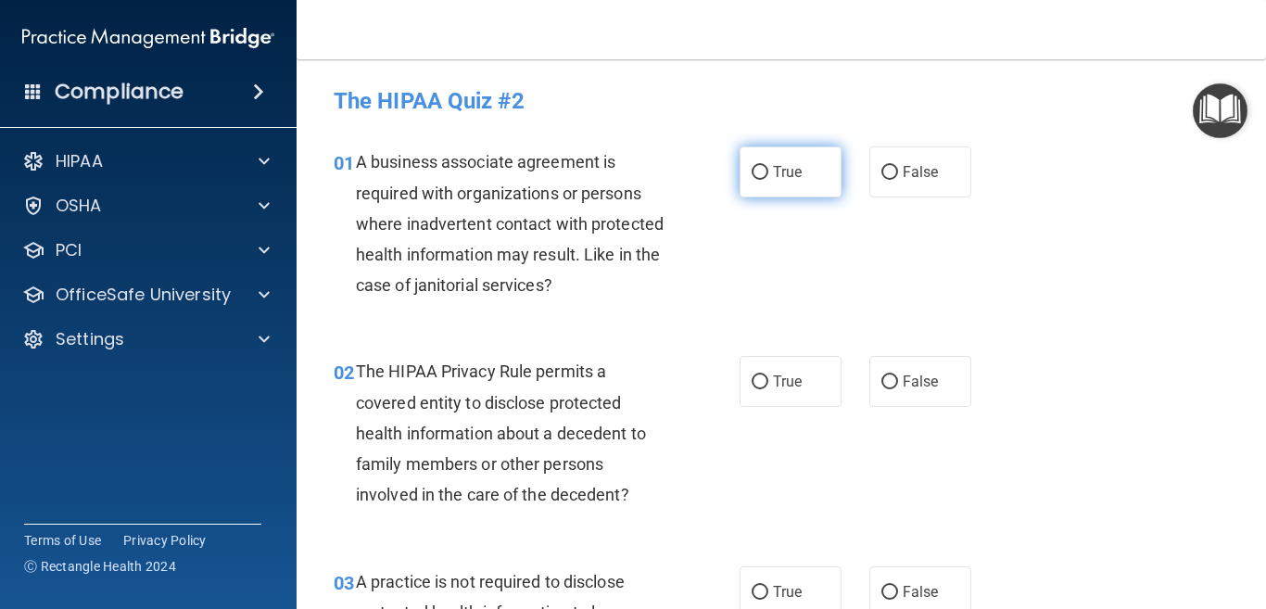
click at [751, 166] on input "True" at bounding box center [759, 173] width 17 height 14
radio input "true"
click at [447, 30] on nav "Toggle navigation Bill Plourde jkadep@aol.com Manage My Enterprise Contemporary…" at bounding box center [780, 29] width 969 height 59
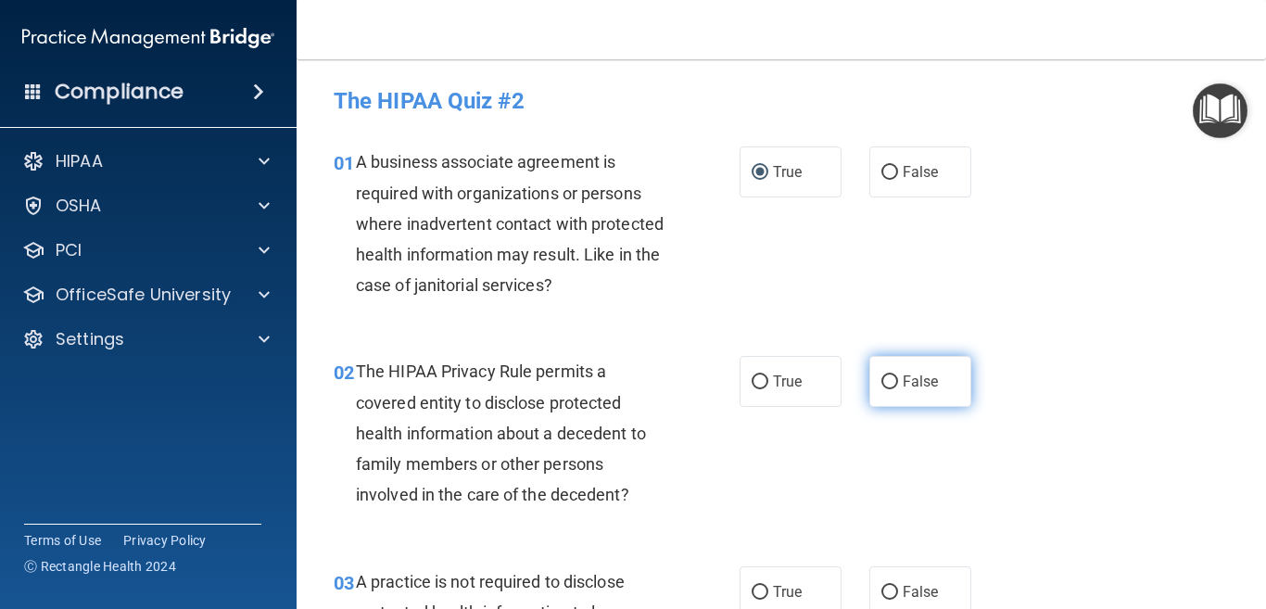
click at [881, 379] on input "False" at bounding box center [889, 382] width 17 height 14
radio input "true"
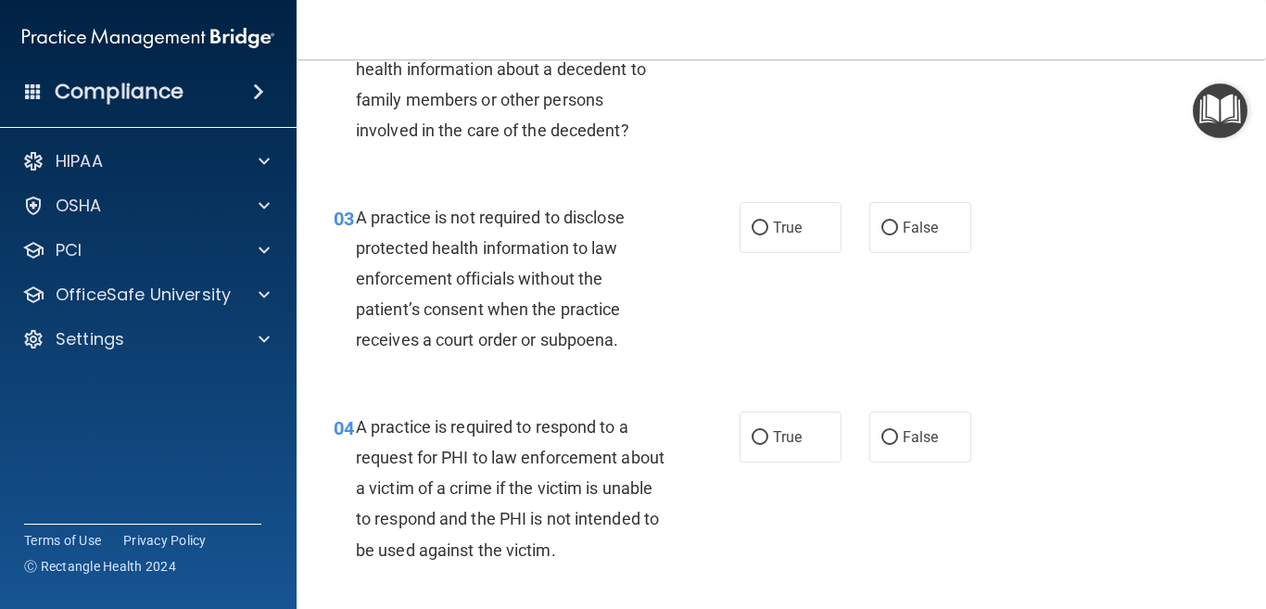
scroll to position [371, 0]
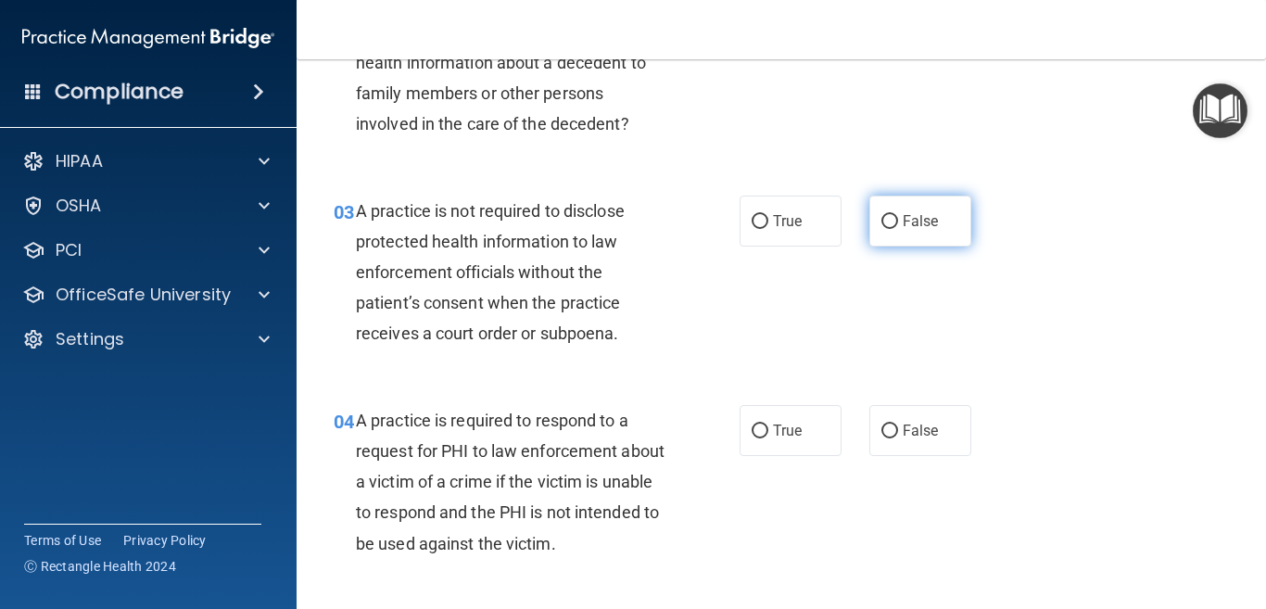
click at [881, 215] on input "False" at bounding box center [889, 222] width 17 height 14
radio input "true"
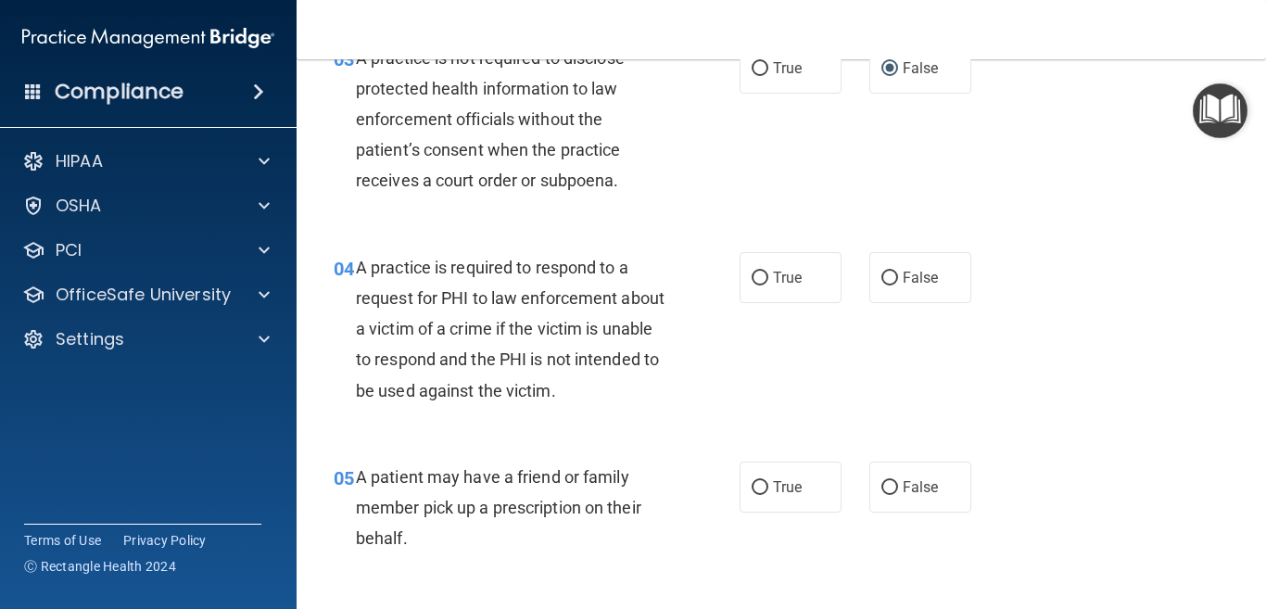
scroll to position [556, 0]
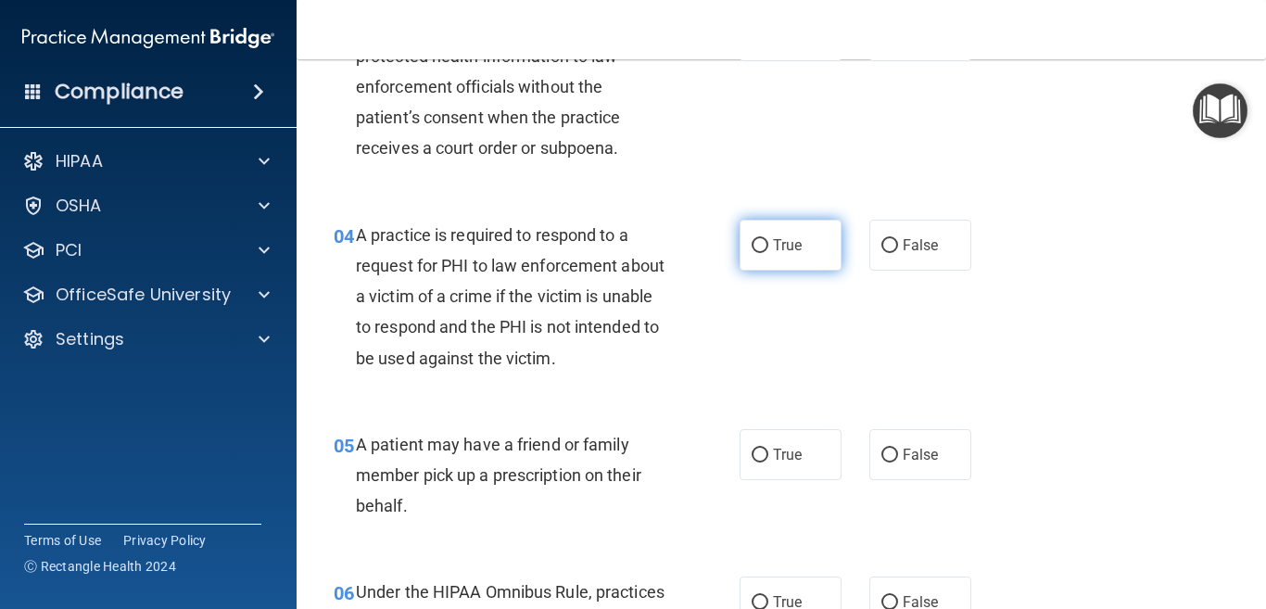
click at [751, 245] on input "True" at bounding box center [759, 246] width 17 height 14
radio input "true"
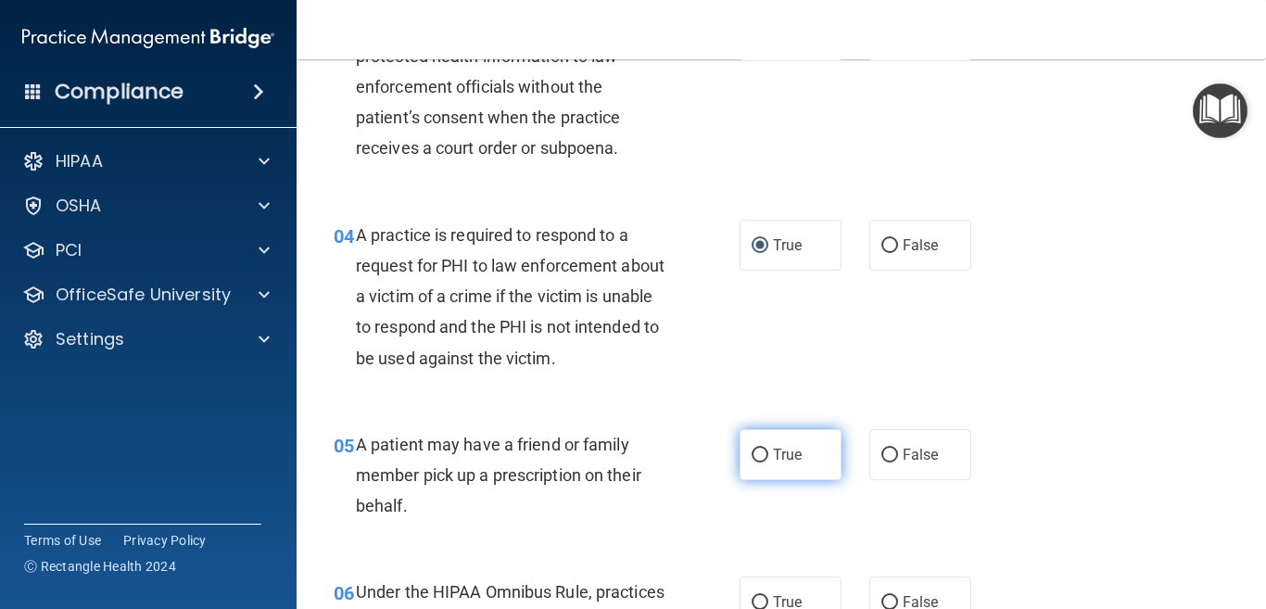
click at [751, 452] on input "True" at bounding box center [759, 455] width 17 height 14
radio input "true"
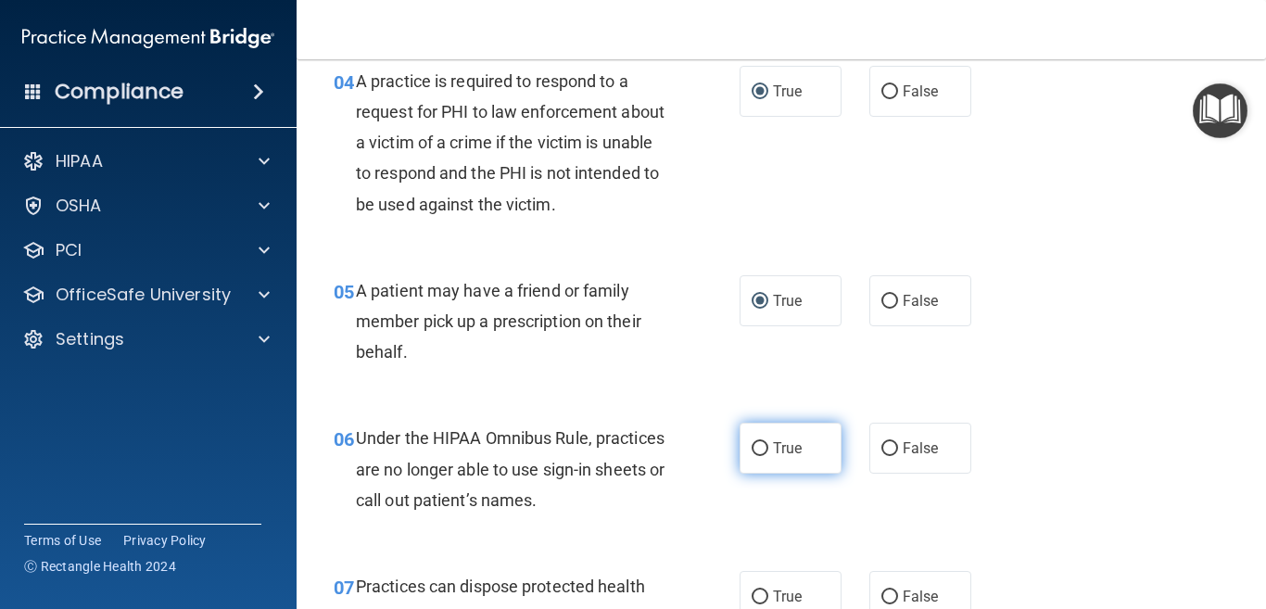
scroll to position [741, 0]
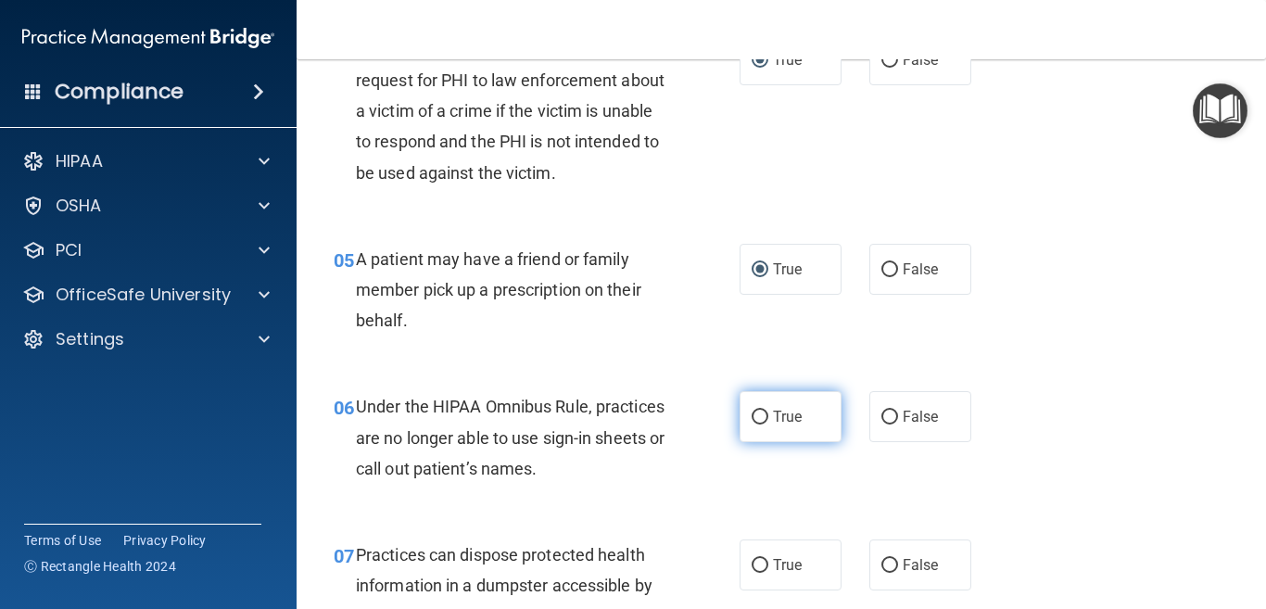
click at [752, 420] on input "True" at bounding box center [759, 417] width 17 height 14
radio input "true"
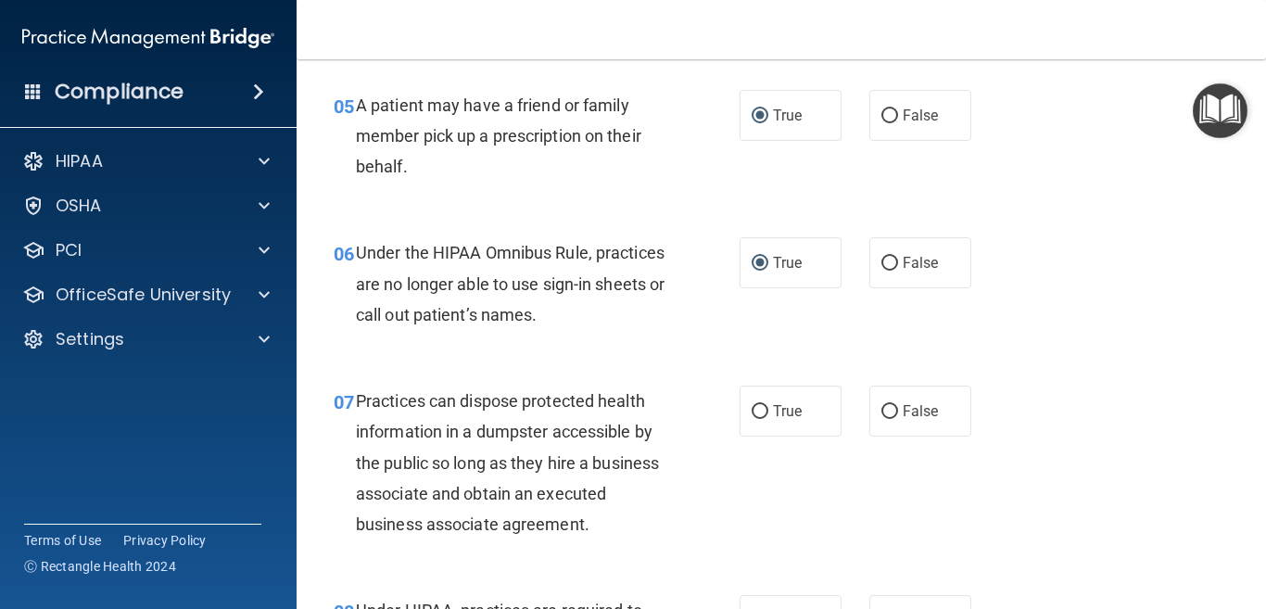
scroll to position [927, 0]
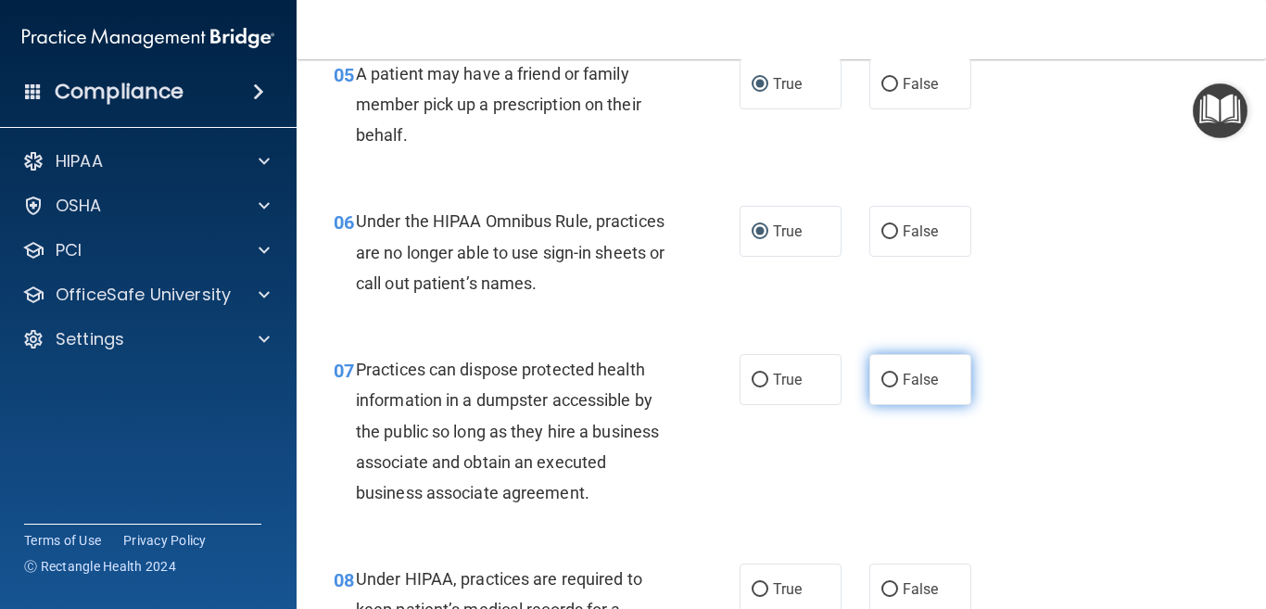
click at [881, 378] on input "False" at bounding box center [889, 380] width 17 height 14
radio input "true"
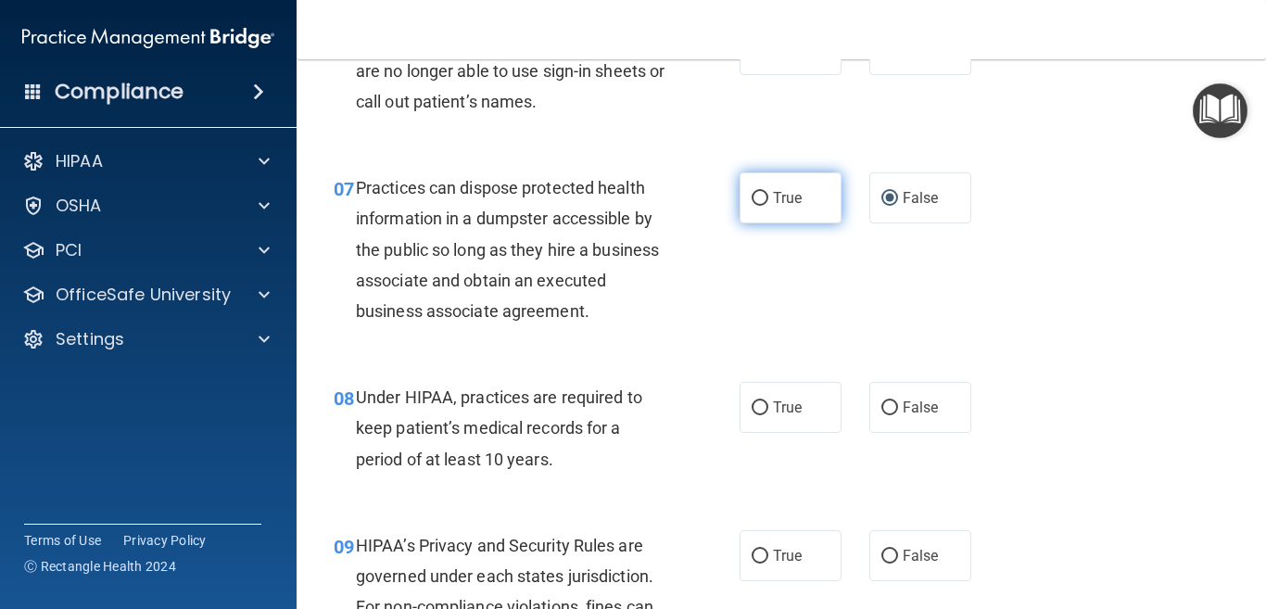
scroll to position [1112, 0]
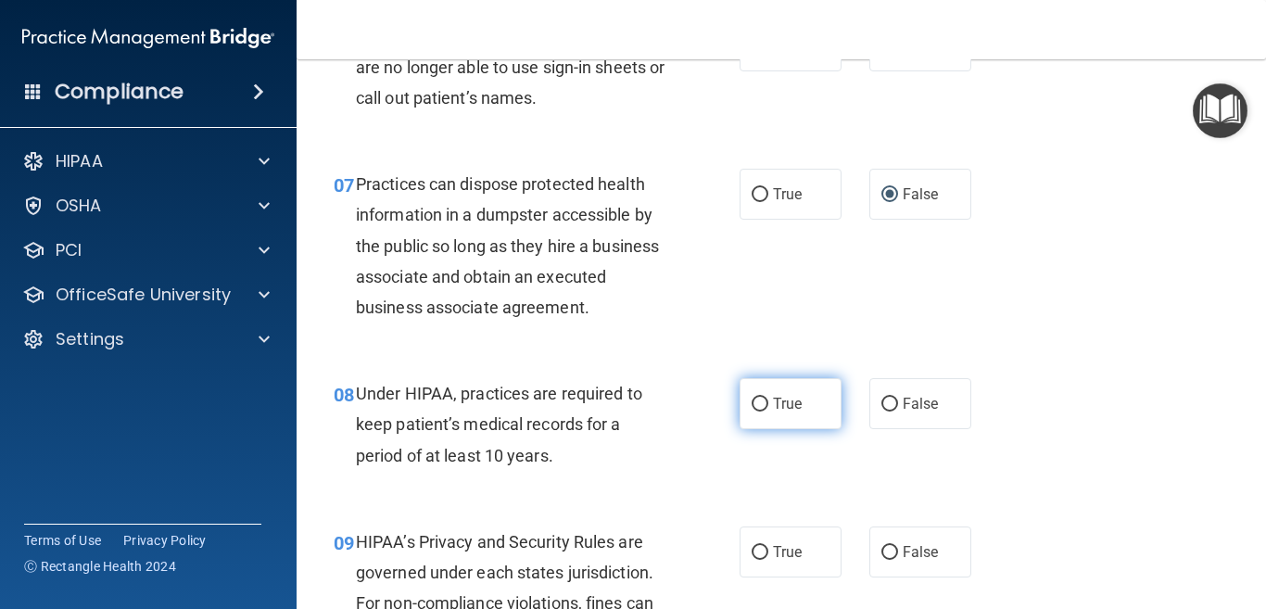
click at [753, 398] on input "True" at bounding box center [759, 404] width 17 height 14
radio input "true"
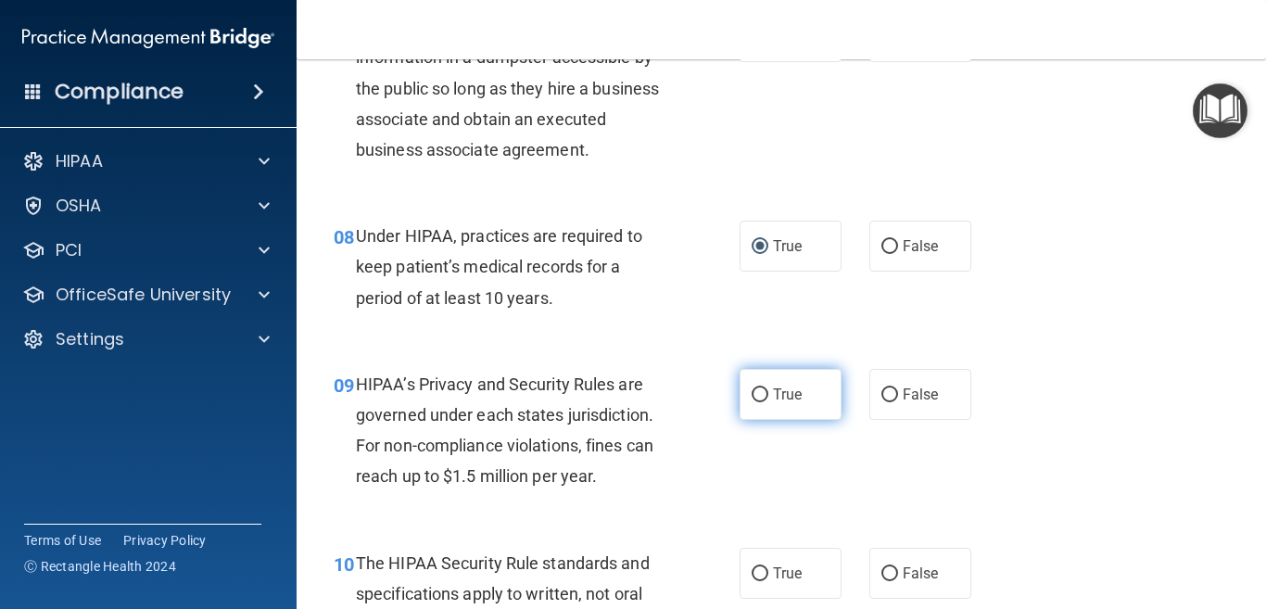
scroll to position [1297, 0]
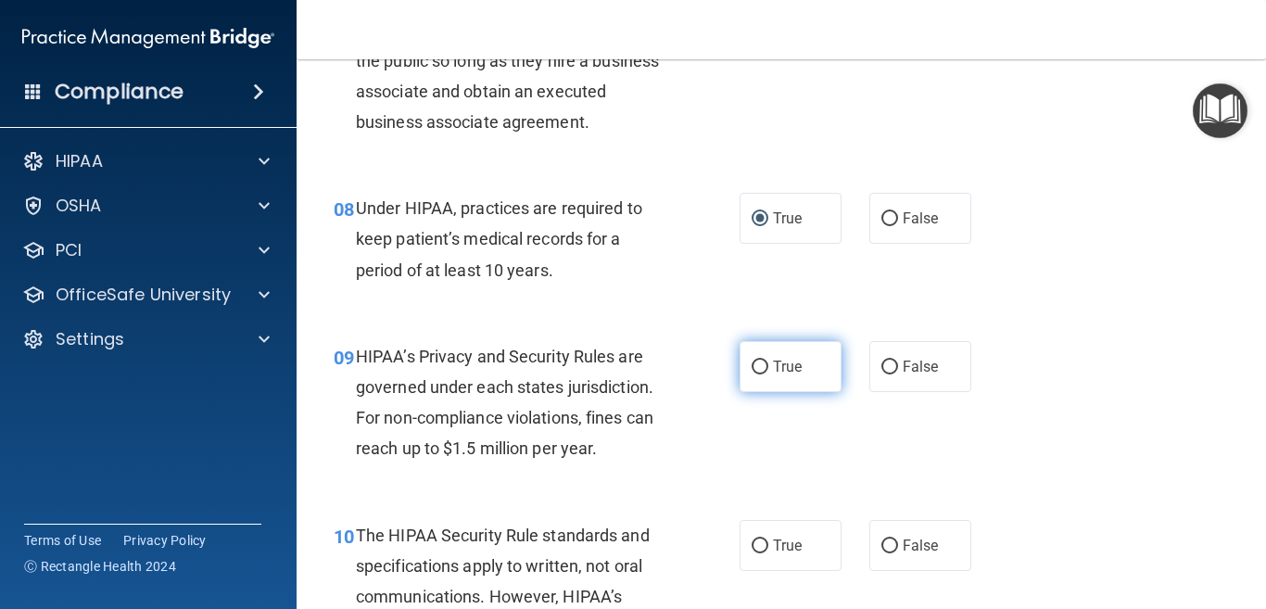
click at [751, 368] on input "True" at bounding box center [759, 367] width 17 height 14
radio input "true"
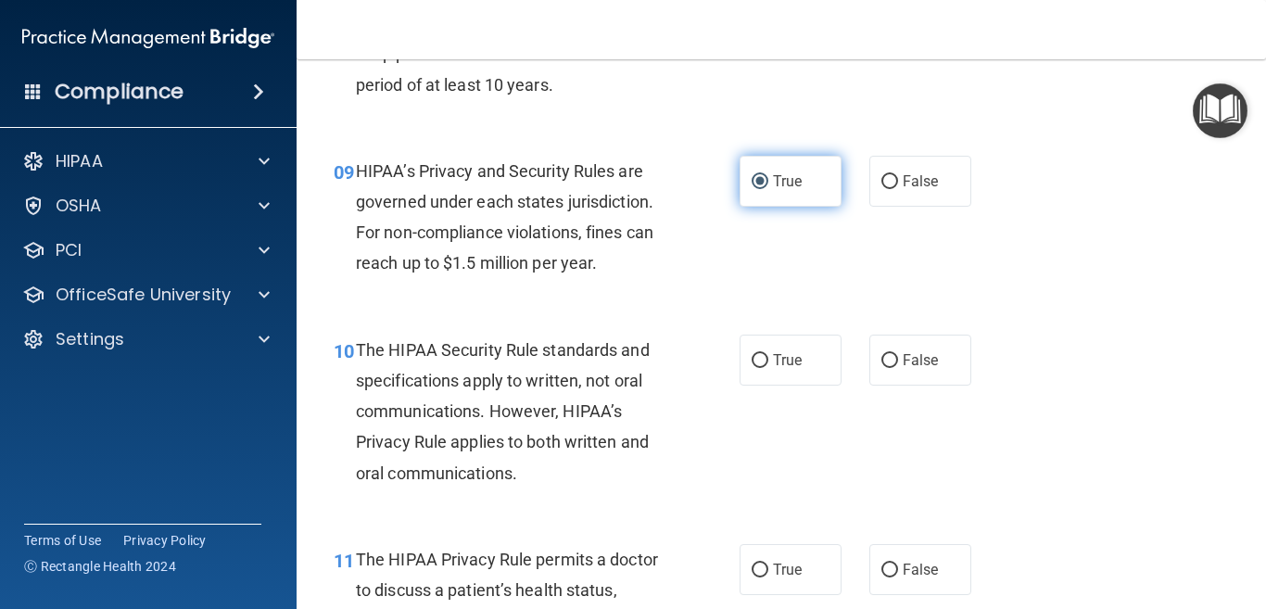
scroll to position [1575, 0]
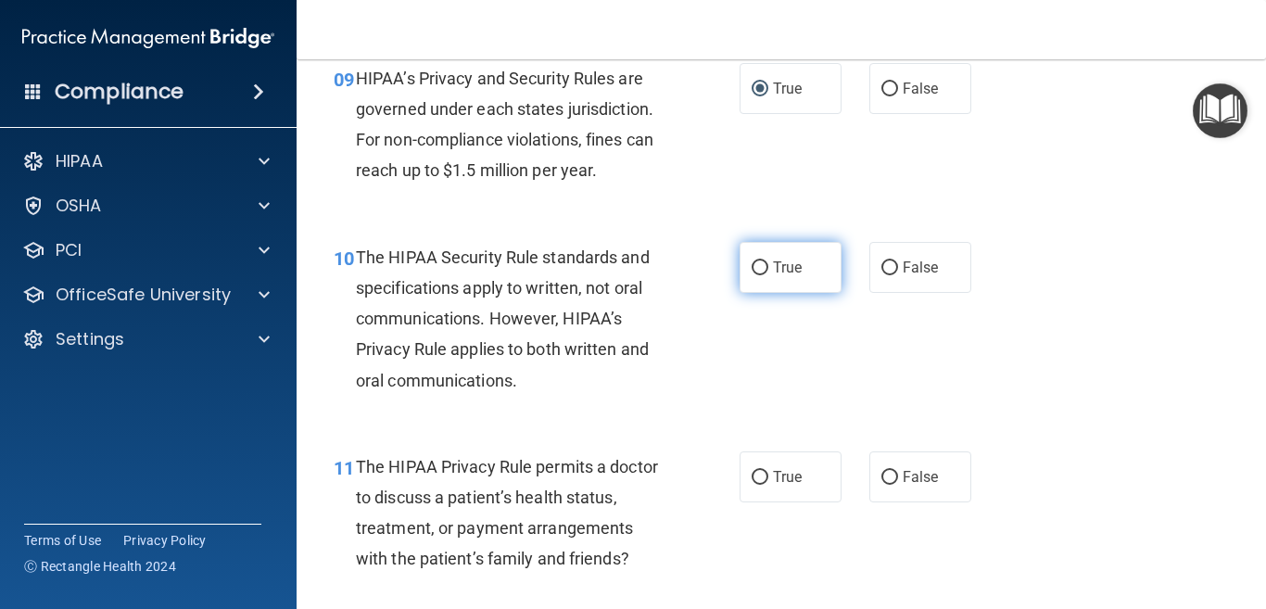
click at [757, 268] on input "True" at bounding box center [759, 268] width 17 height 14
radio input "true"
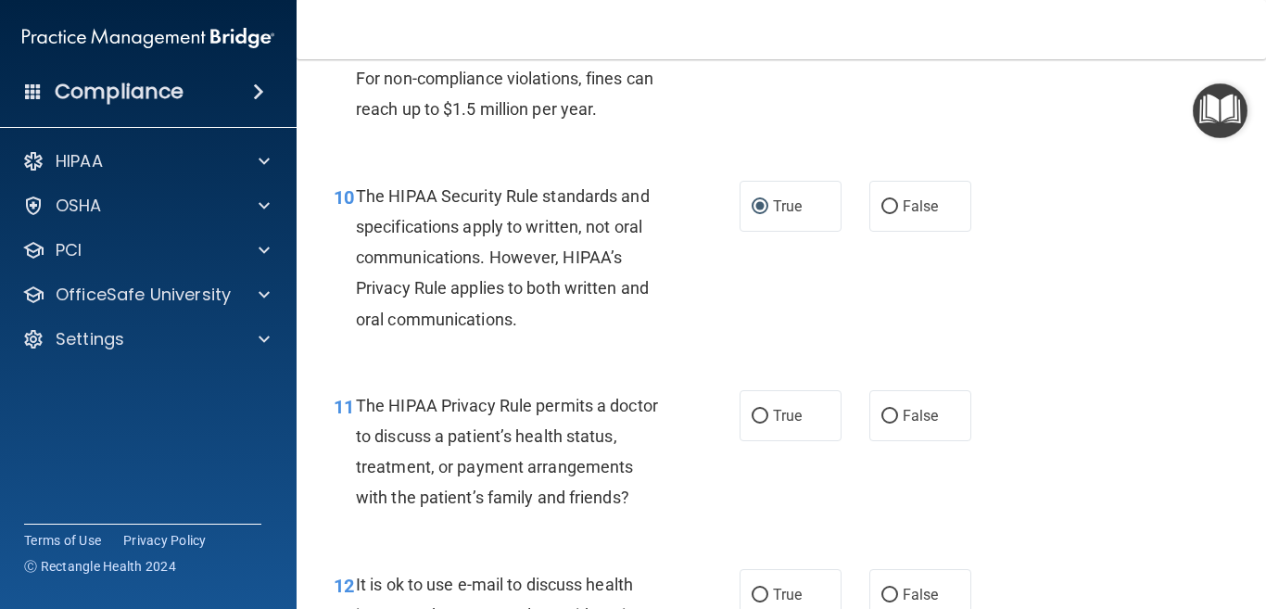
scroll to position [1760, 0]
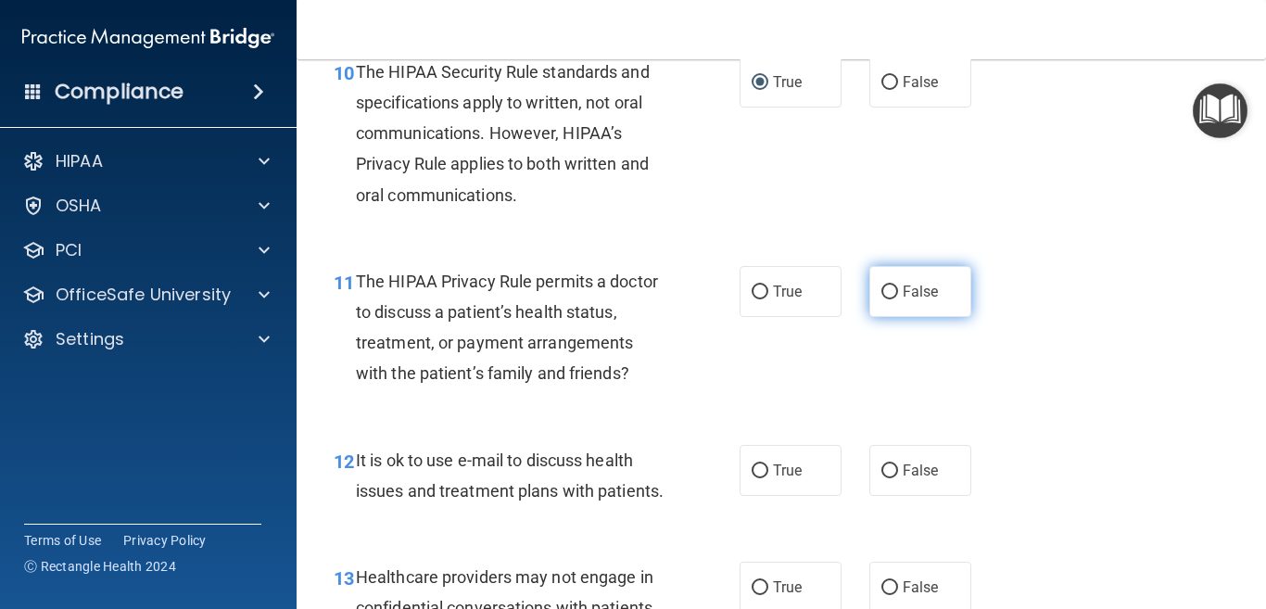
click at [881, 289] on input "False" at bounding box center [889, 292] width 17 height 14
radio input "true"
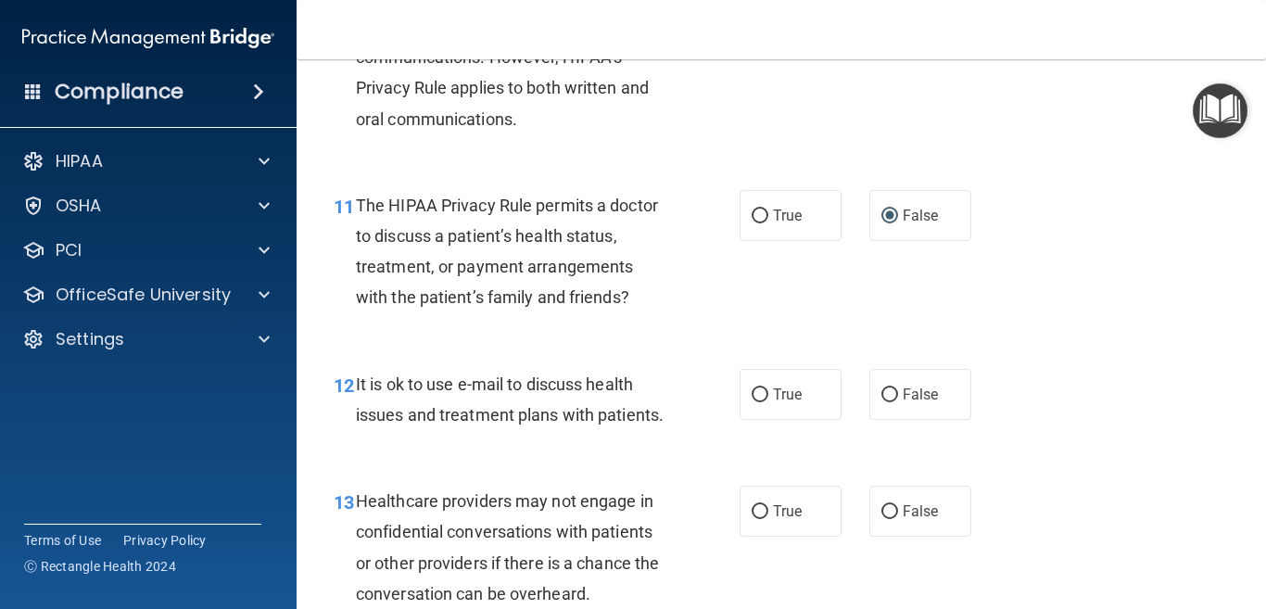
scroll to position [1946, 0]
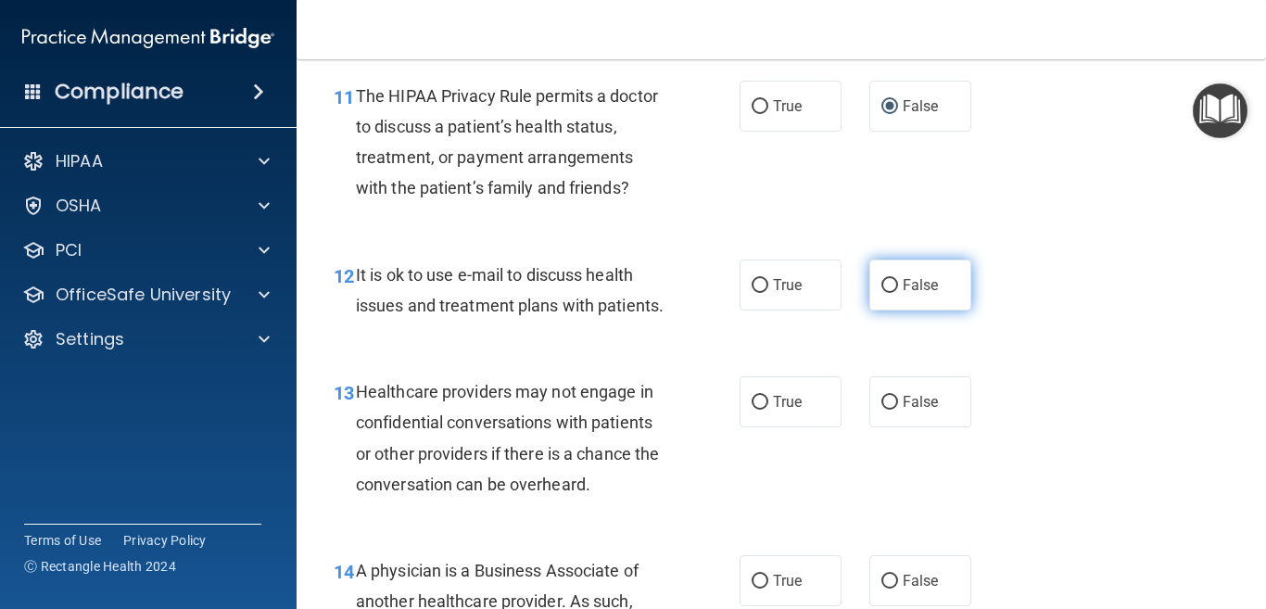
click at [881, 283] on input "False" at bounding box center [889, 286] width 17 height 14
radio input "true"
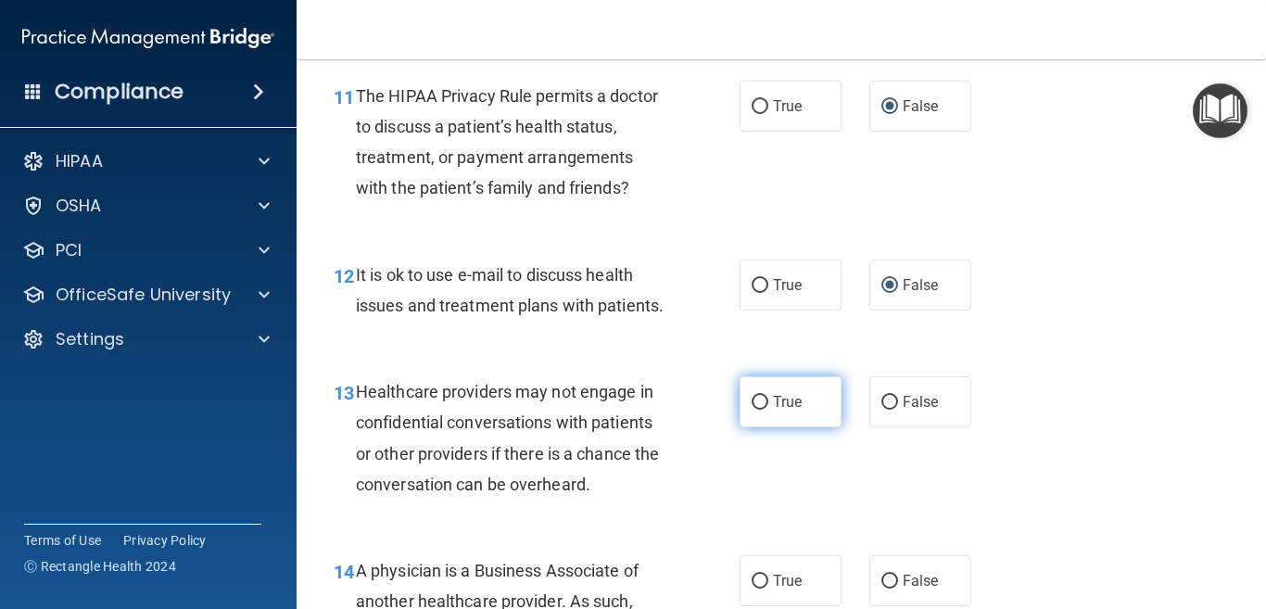
click at [753, 410] on input "True" at bounding box center [759, 403] width 17 height 14
radio input "true"
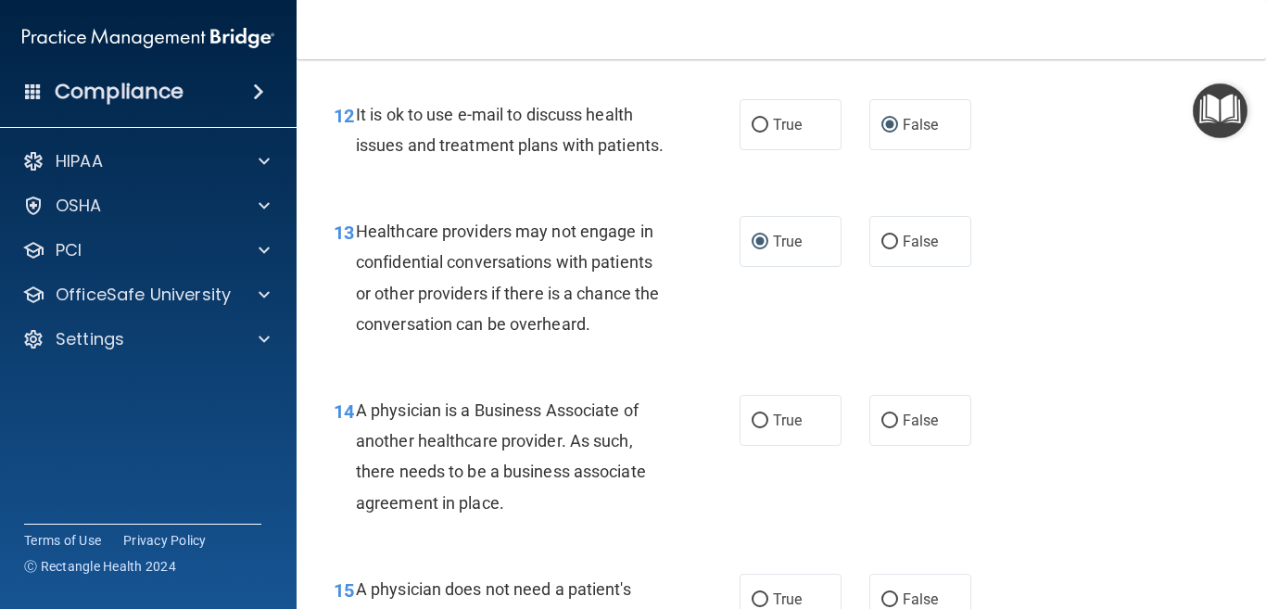
scroll to position [2131, 0]
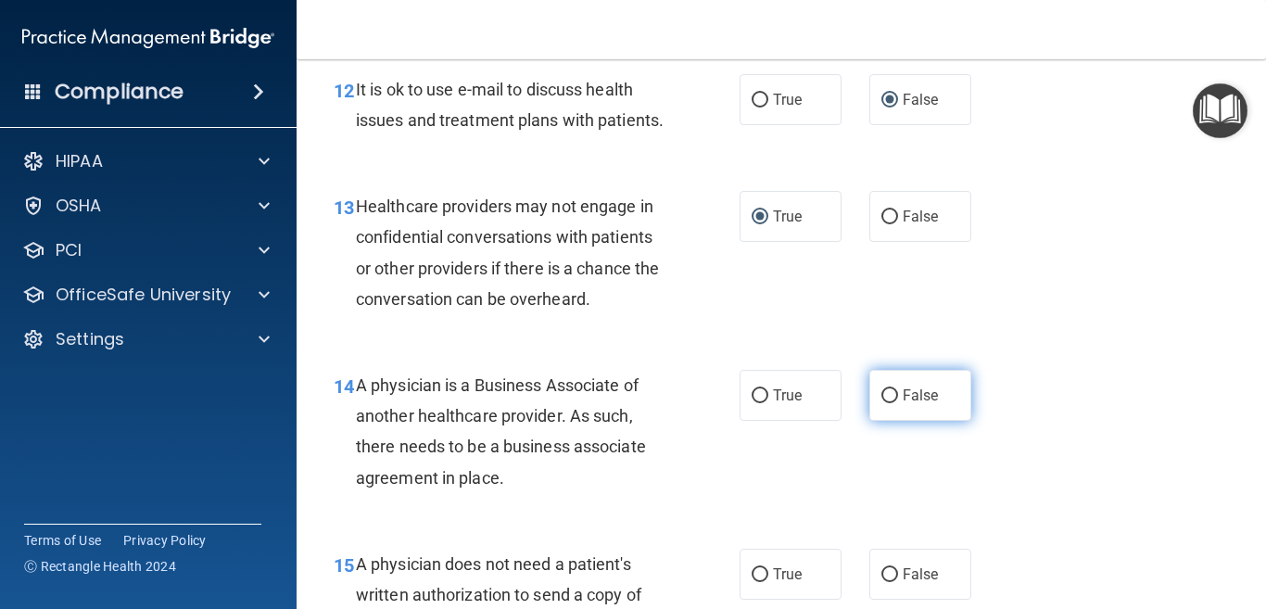
click at [881, 403] on input "False" at bounding box center [889, 396] width 17 height 14
radio input "true"
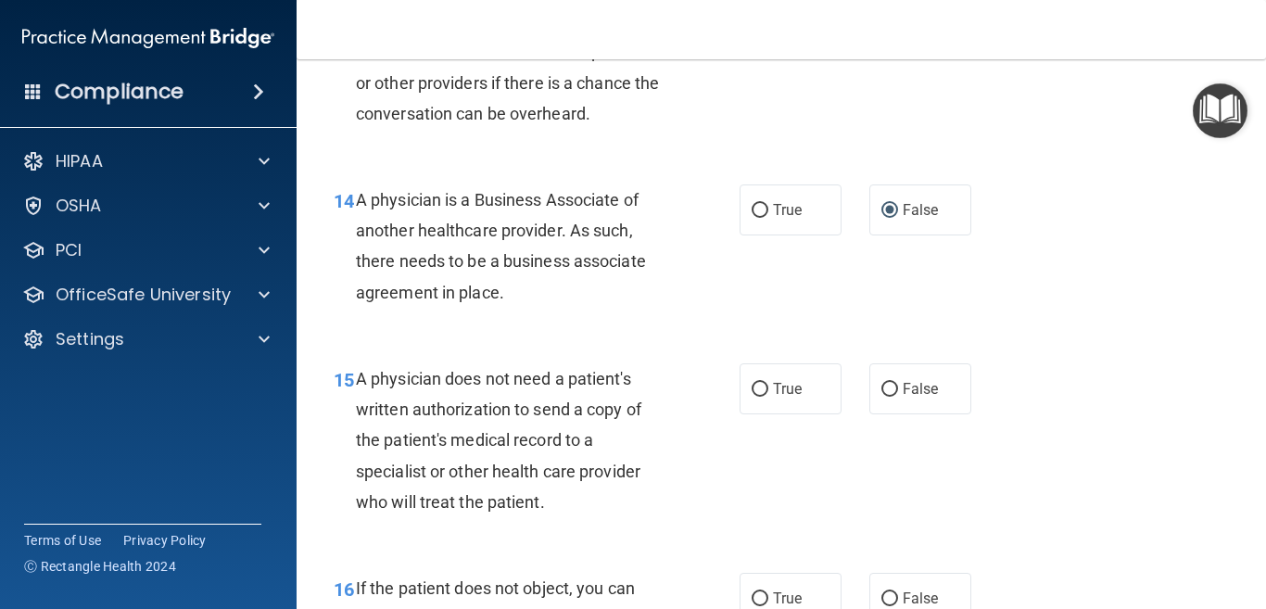
scroll to position [2409, 0]
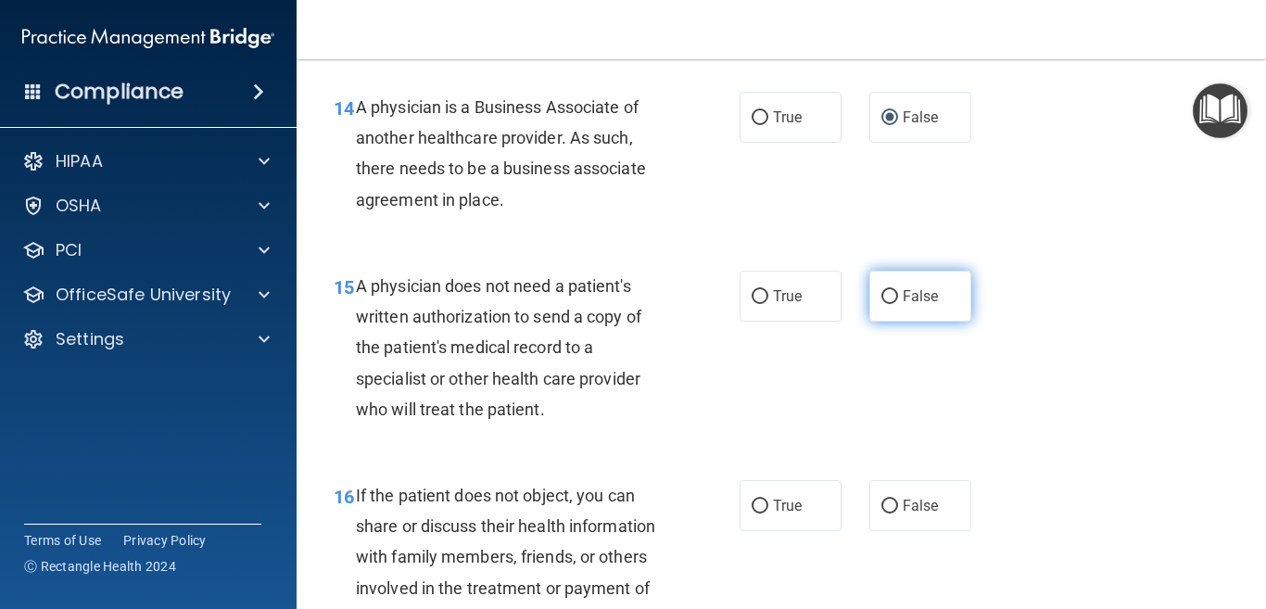
click at [881, 304] on input "False" at bounding box center [889, 297] width 17 height 14
radio input "true"
drag, startPoint x: 754, startPoint y: 322, endPoint x: 902, endPoint y: 380, distance: 159.0
click at [753, 304] on input "True" at bounding box center [759, 297] width 17 height 14
radio input "true"
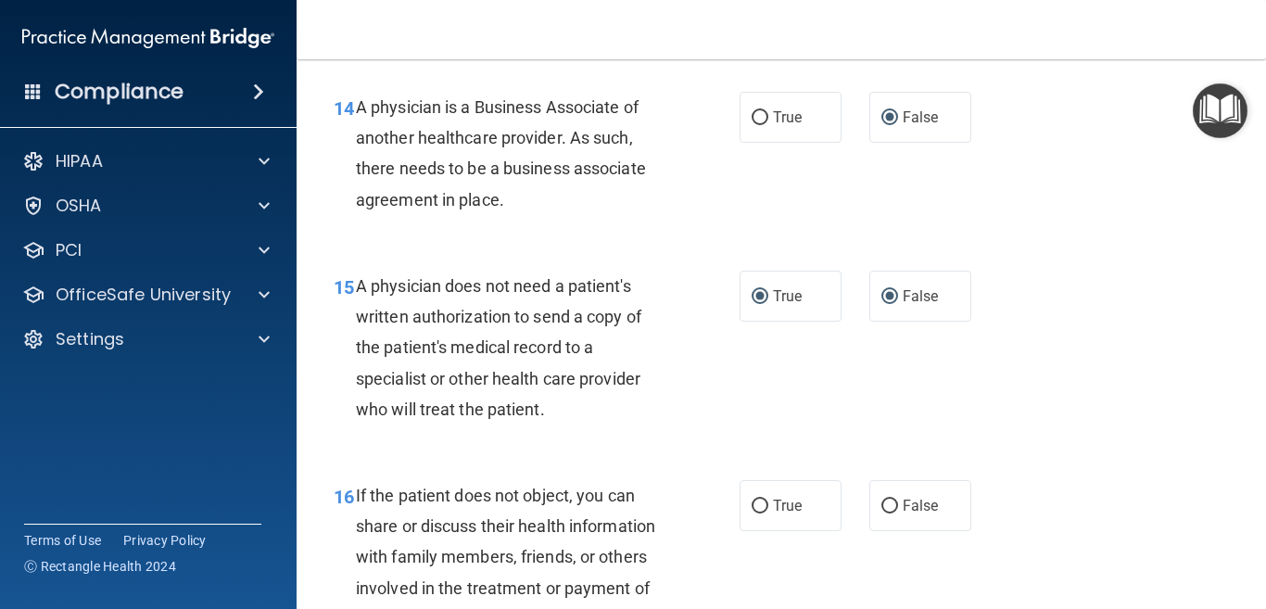
radio input "false"
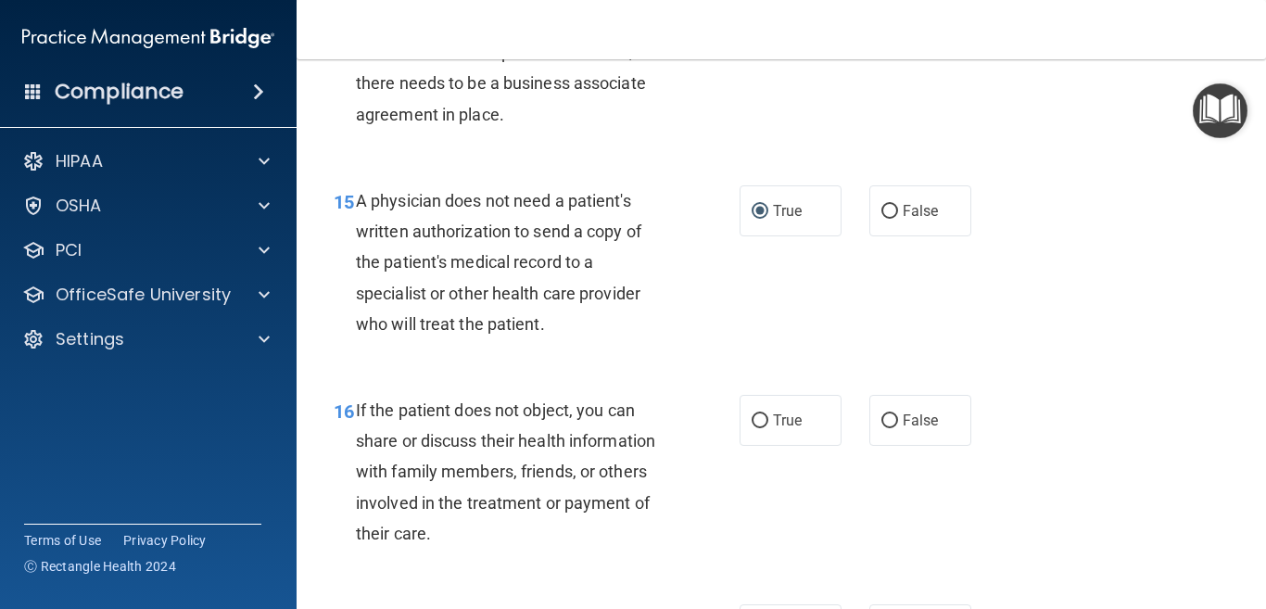
scroll to position [2594, 0]
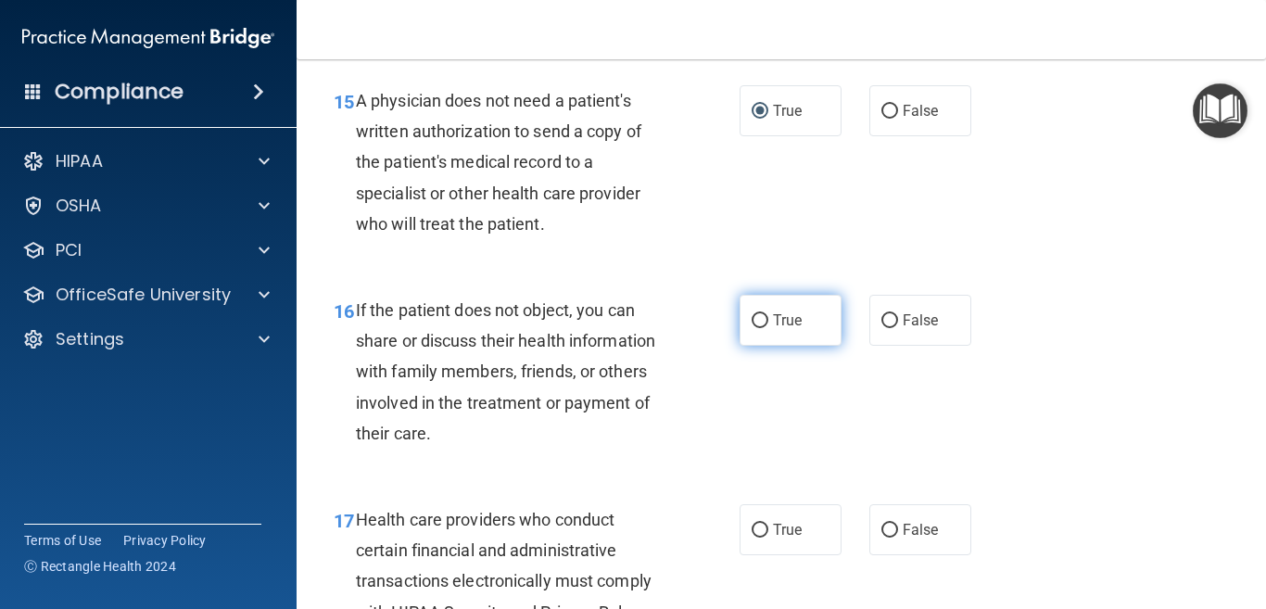
click at [751, 328] on input "True" at bounding box center [759, 321] width 17 height 14
radio input "true"
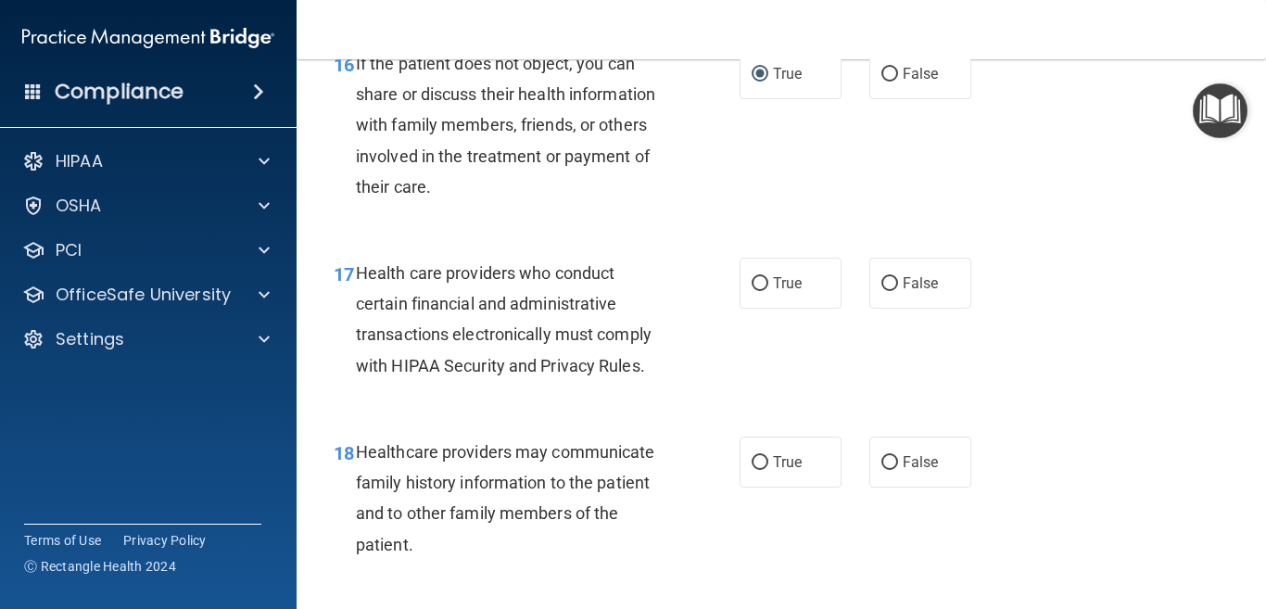
scroll to position [2872, 0]
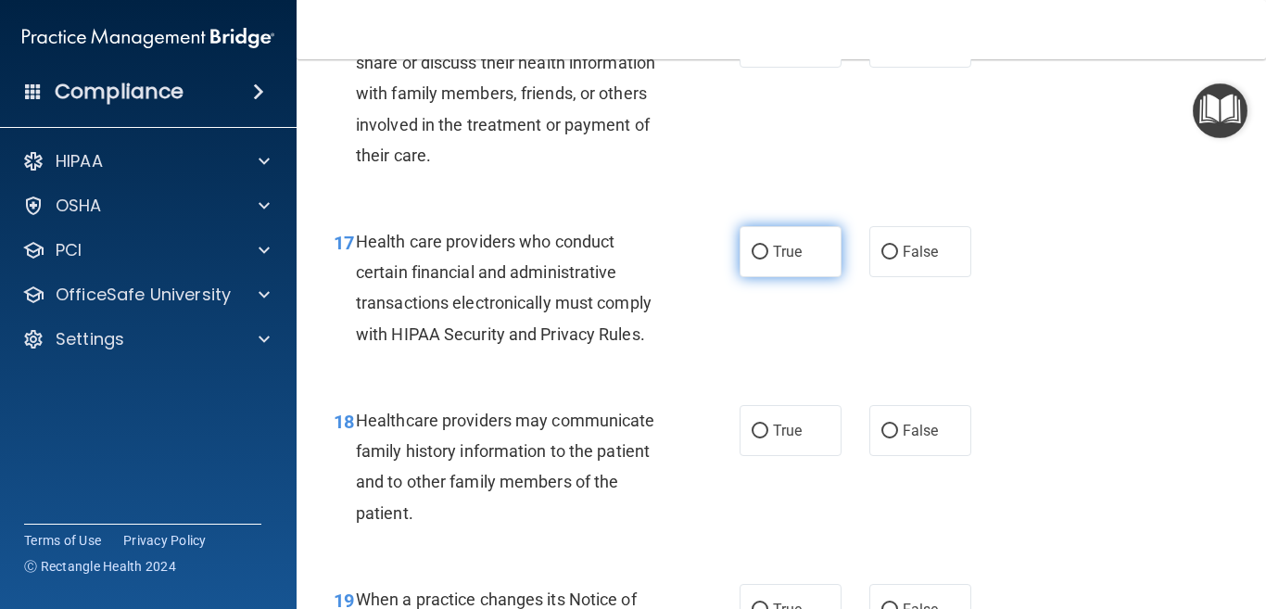
click at [751, 259] on input "True" at bounding box center [759, 253] width 17 height 14
radio input "true"
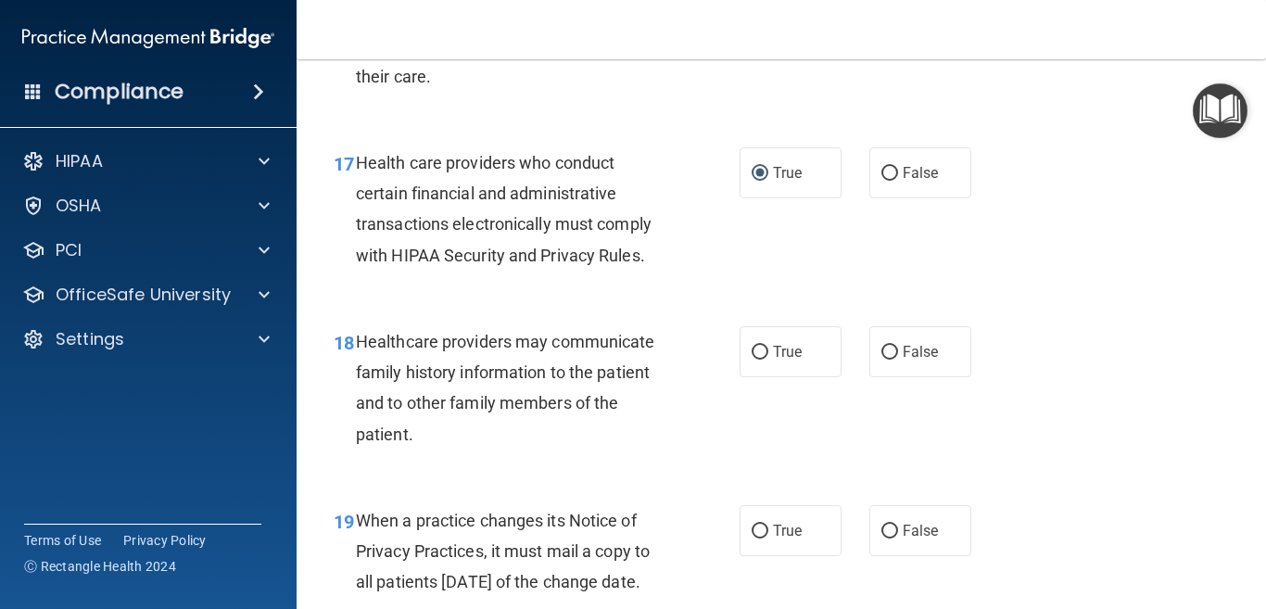
scroll to position [3057, 0]
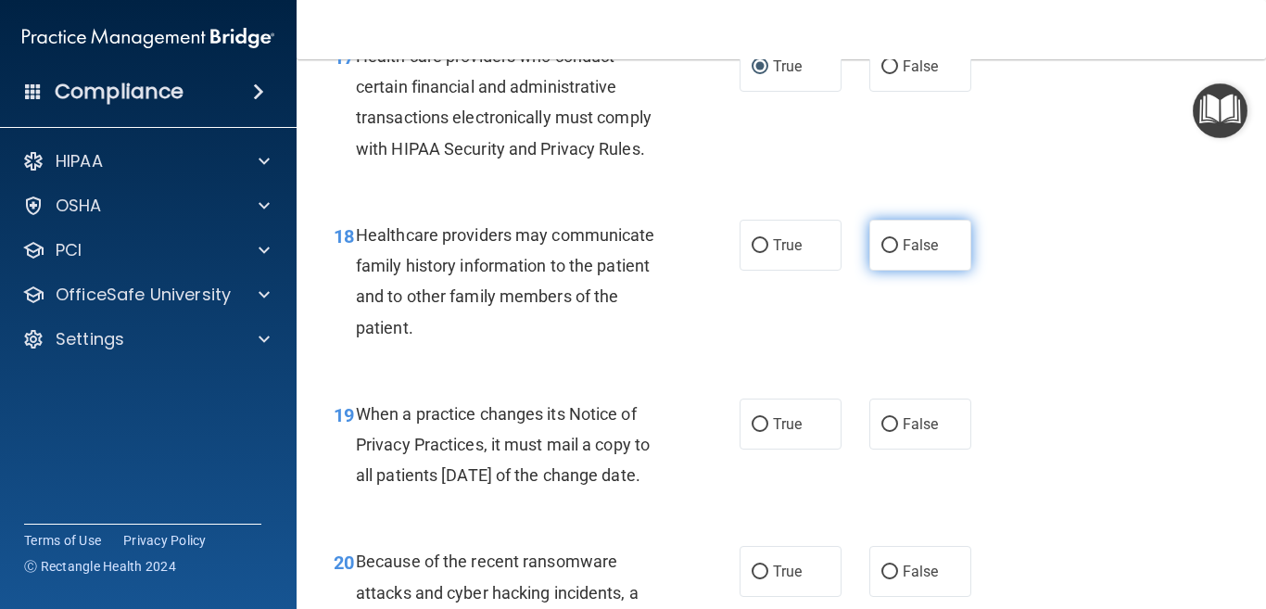
click at [881, 253] on input "False" at bounding box center [889, 246] width 17 height 14
radio input "true"
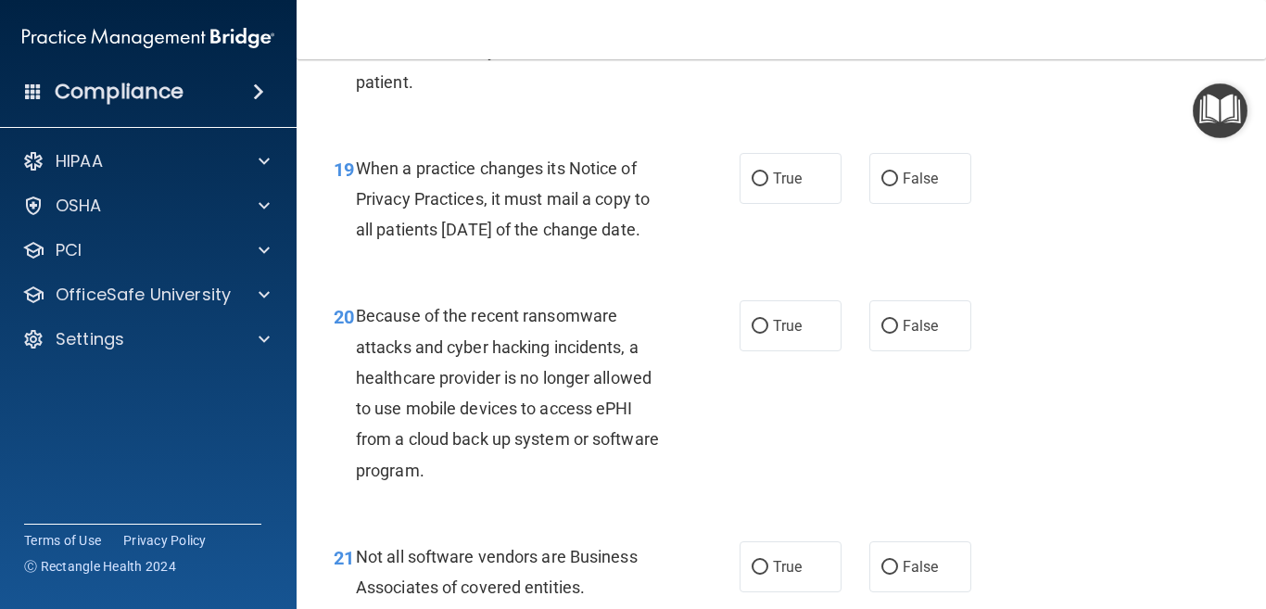
scroll to position [3335, 0]
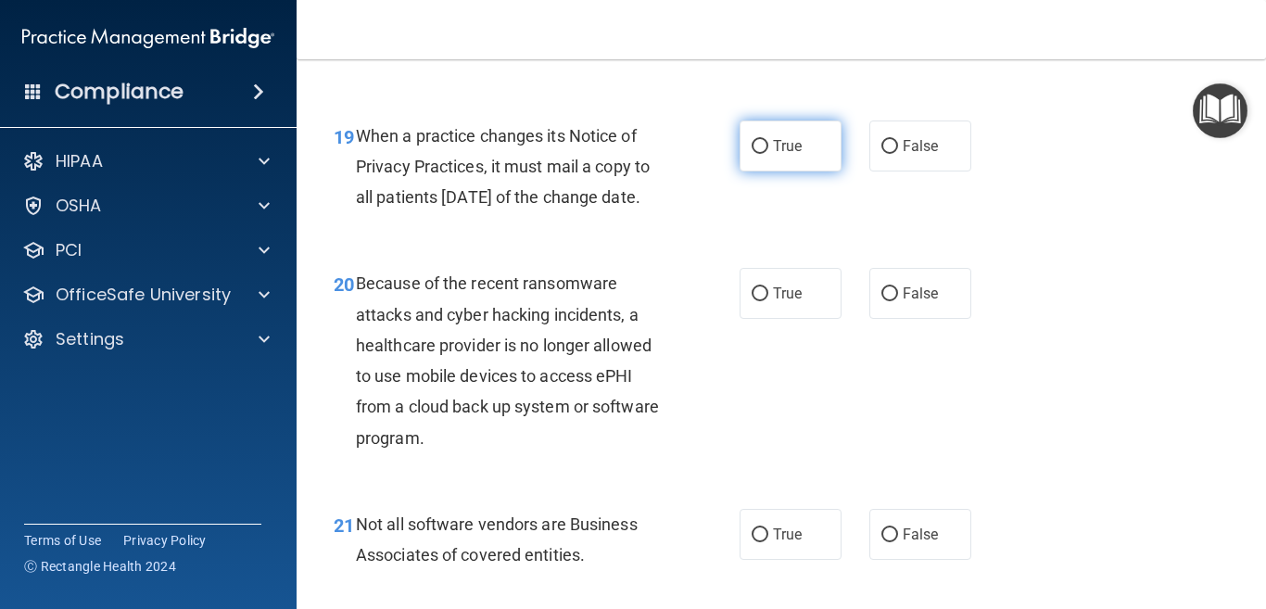
click at [751, 154] on input "True" at bounding box center [759, 147] width 17 height 14
radio input "true"
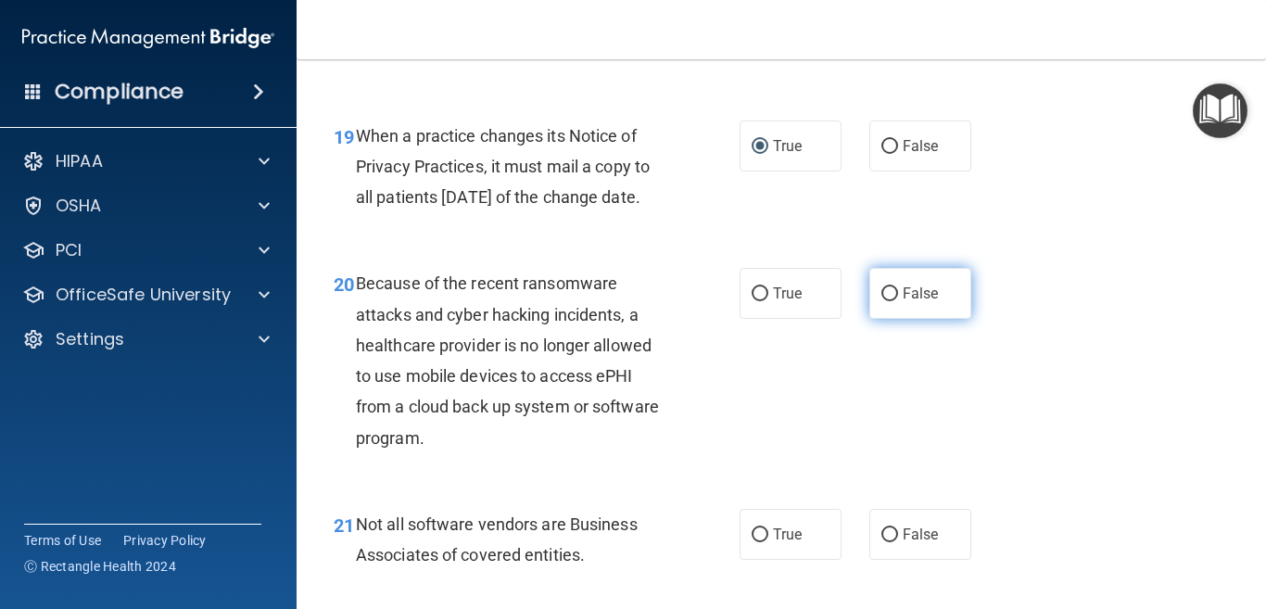
click at [881, 301] on input "False" at bounding box center [889, 294] width 17 height 14
radio input "true"
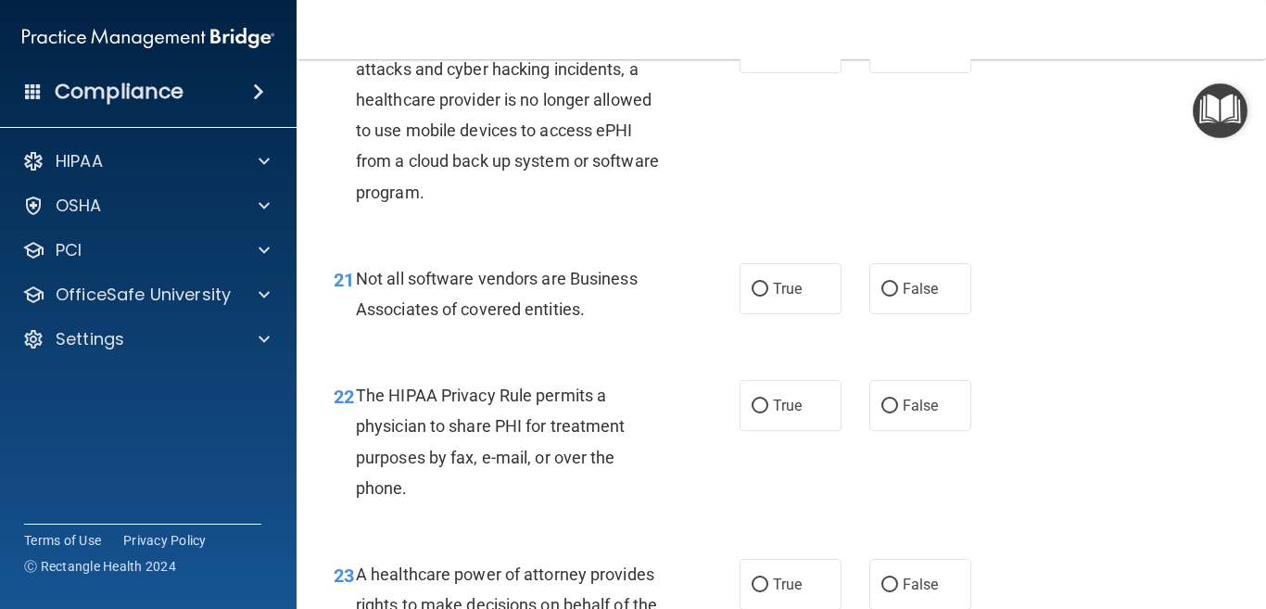
scroll to position [3613, 0]
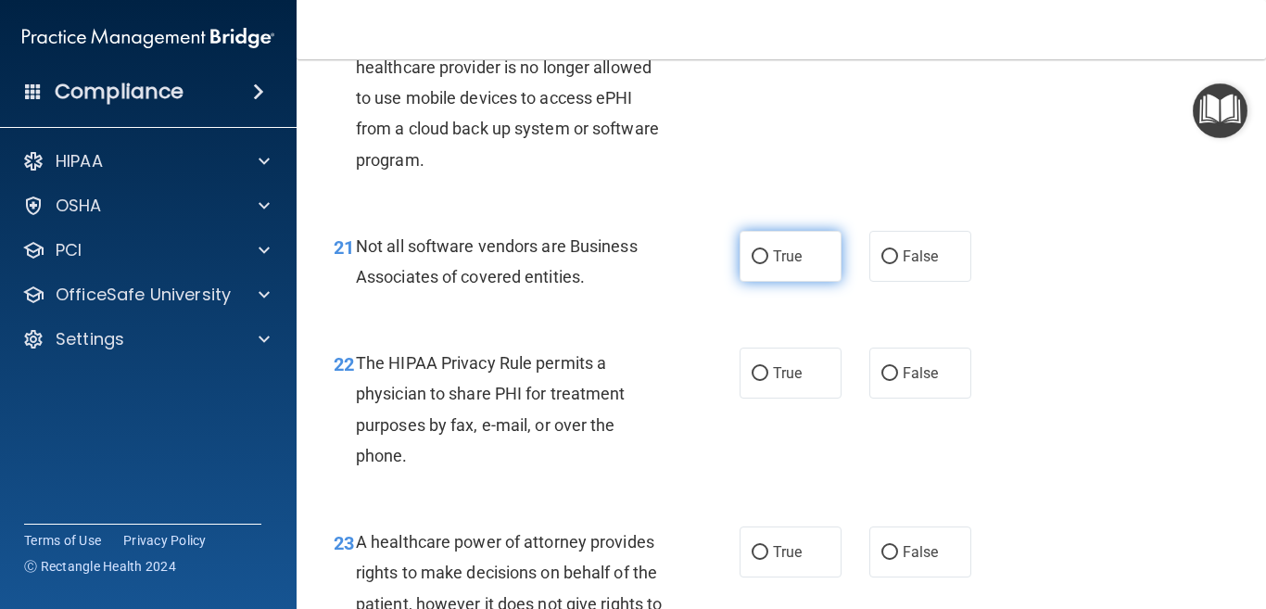
click at [751, 264] on input "True" at bounding box center [759, 257] width 17 height 14
radio input "true"
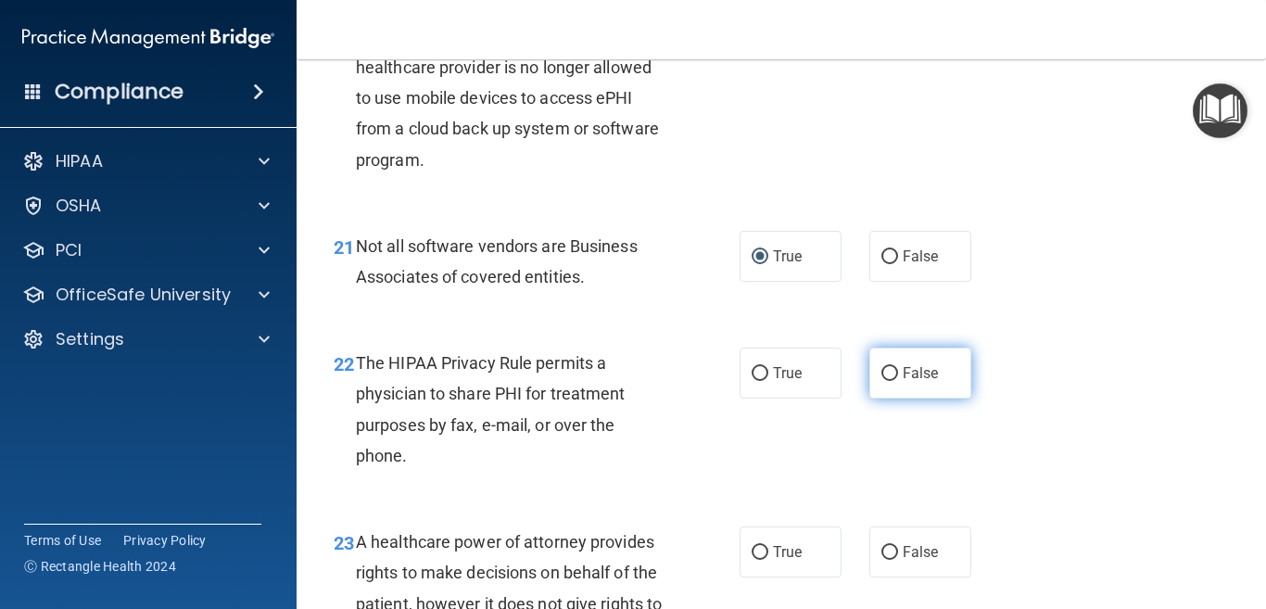
click at [881, 381] on input "False" at bounding box center [889, 374] width 17 height 14
radio input "true"
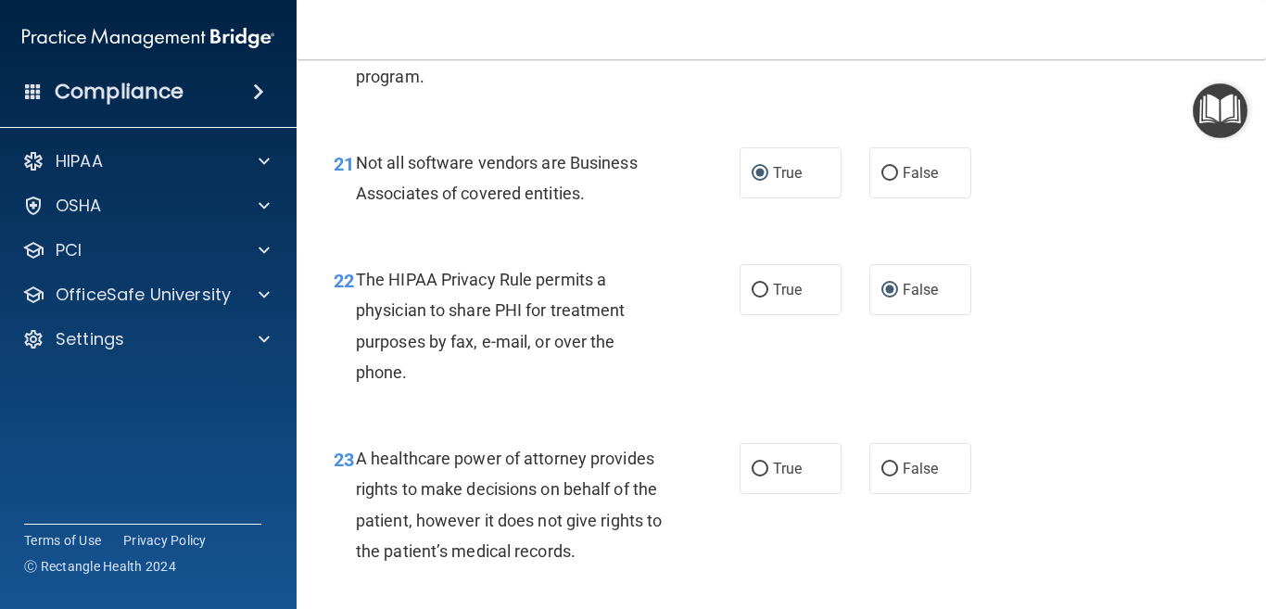
scroll to position [3799, 0]
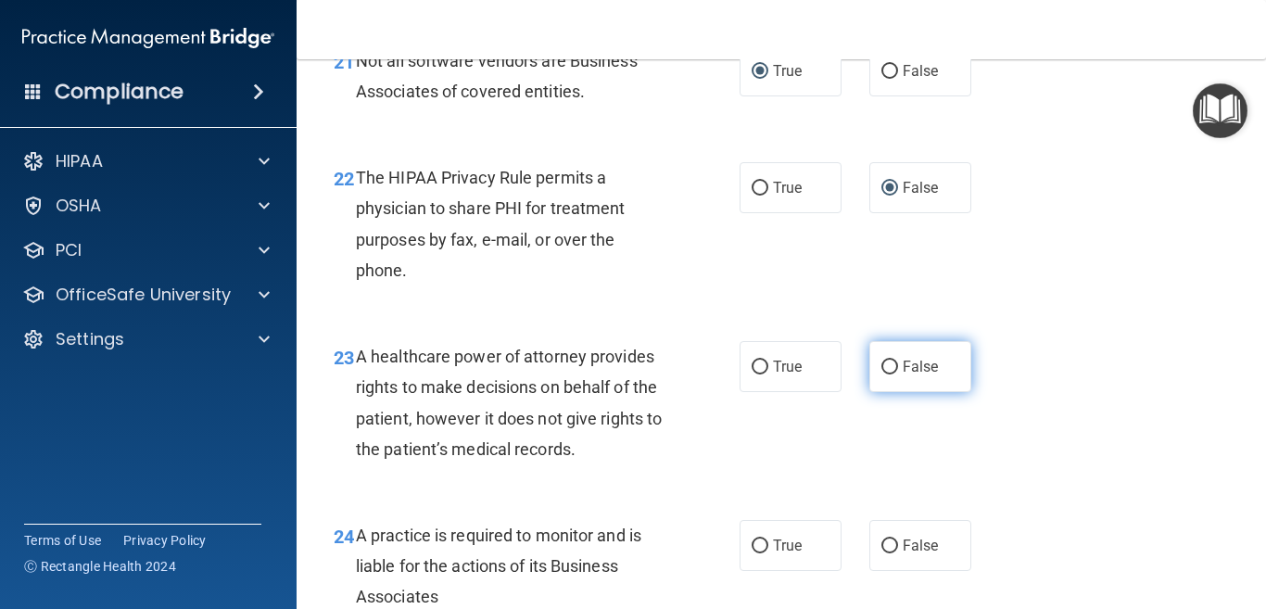
click at [881, 374] on input "False" at bounding box center [889, 367] width 17 height 14
radio input "true"
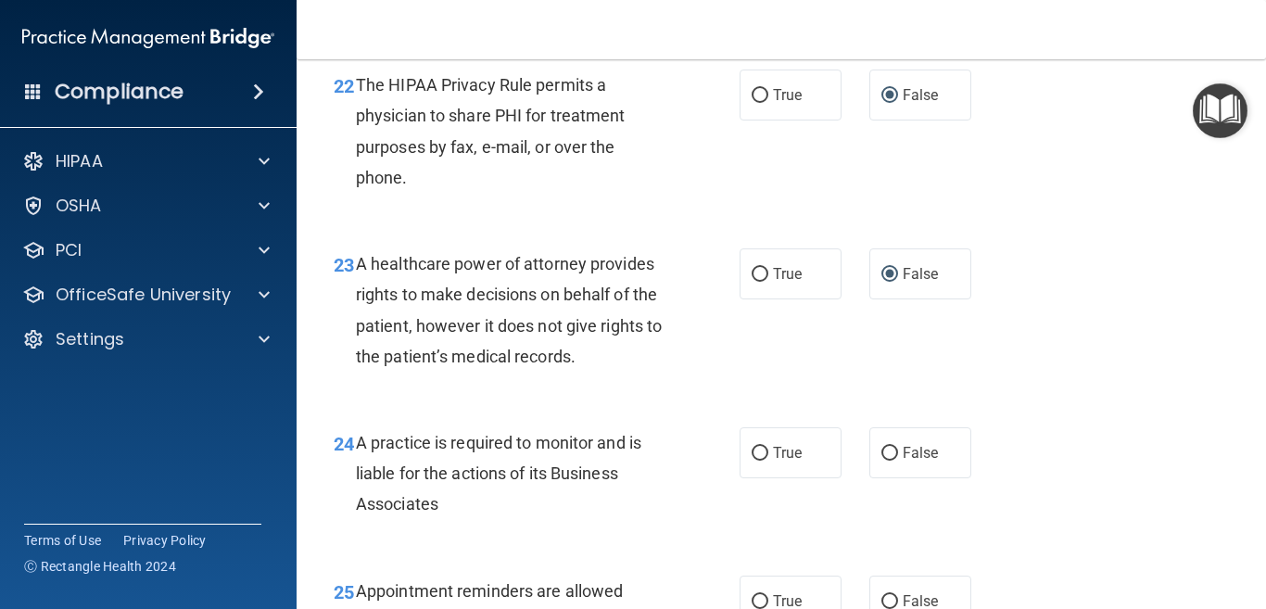
scroll to position [3984, 0]
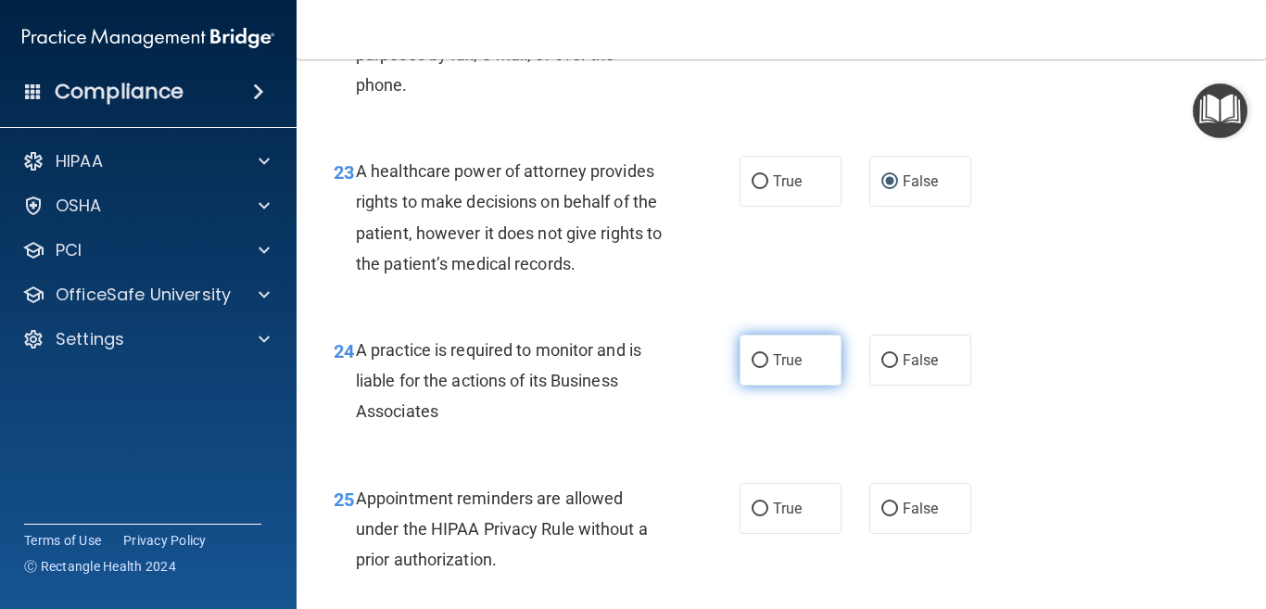
click at [751, 368] on input "True" at bounding box center [759, 361] width 17 height 14
radio input "true"
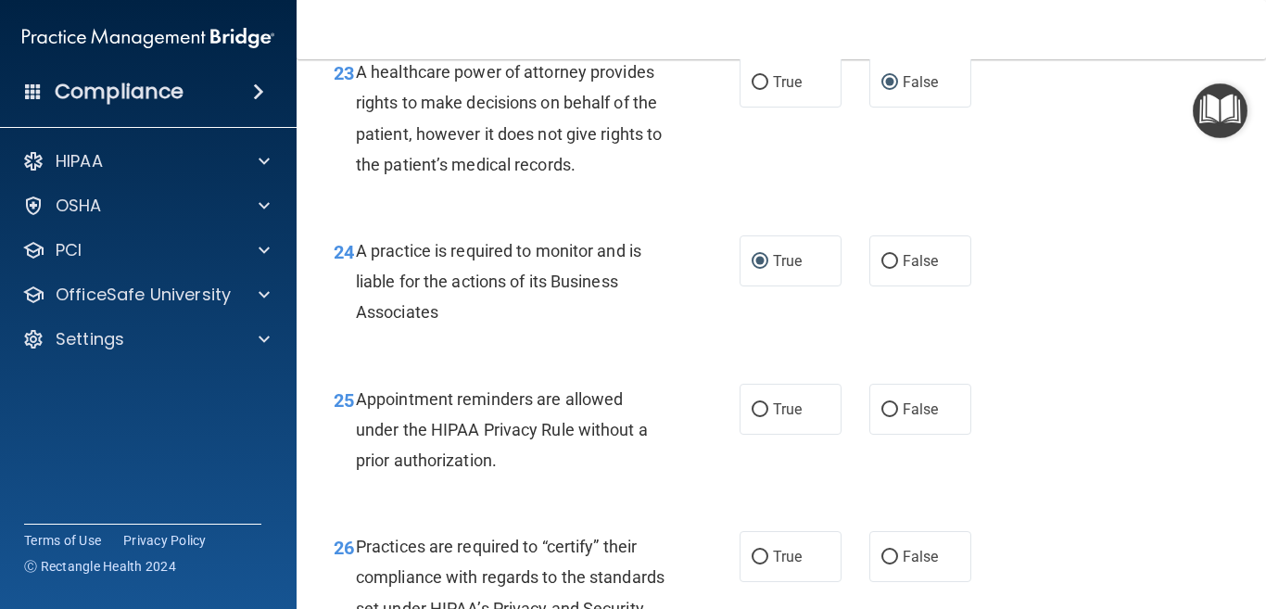
scroll to position [4169, 0]
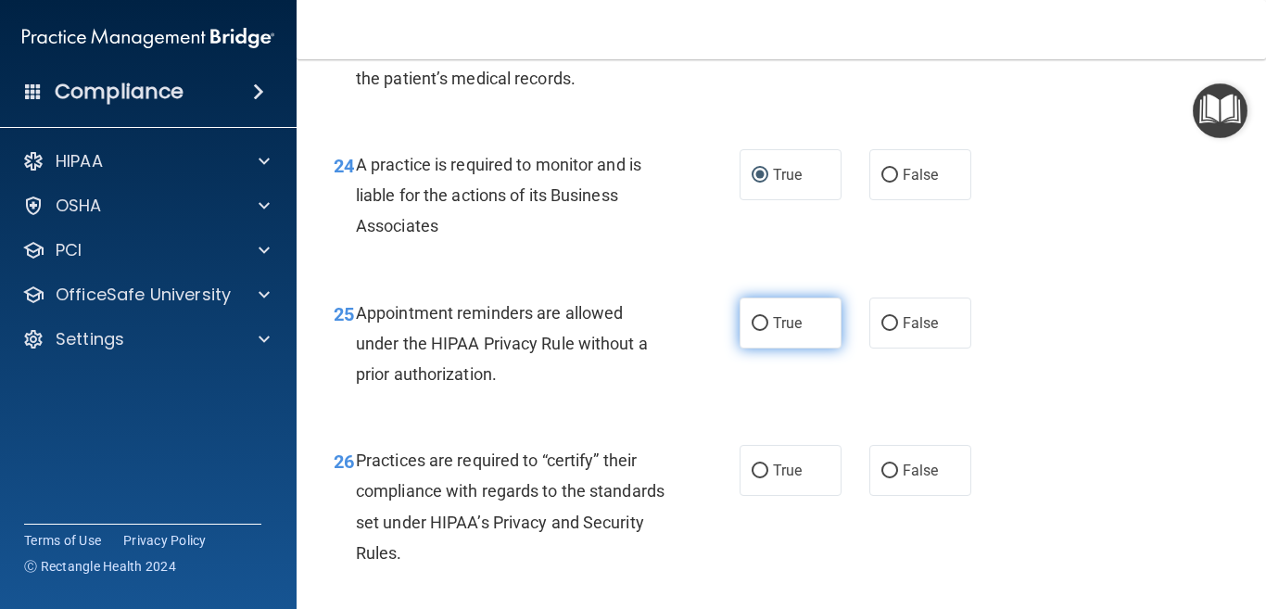
click at [753, 331] on input "True" at bounding box center [759, 324] width 17 height 14
radio input "true"
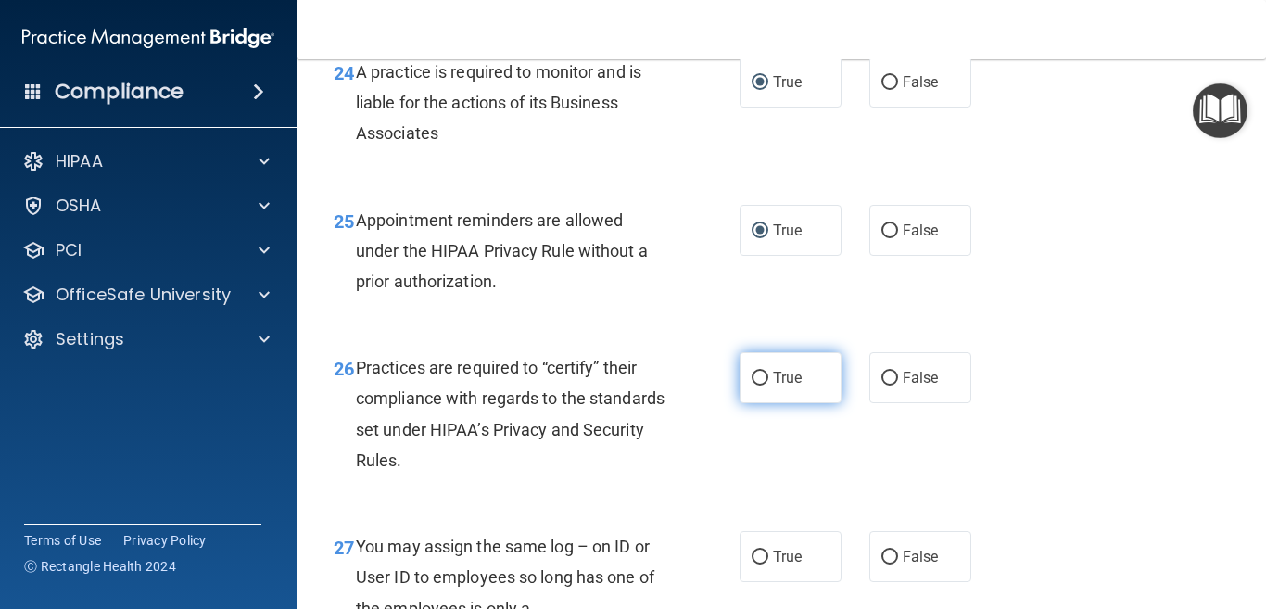
scroll to position [4355, 0]
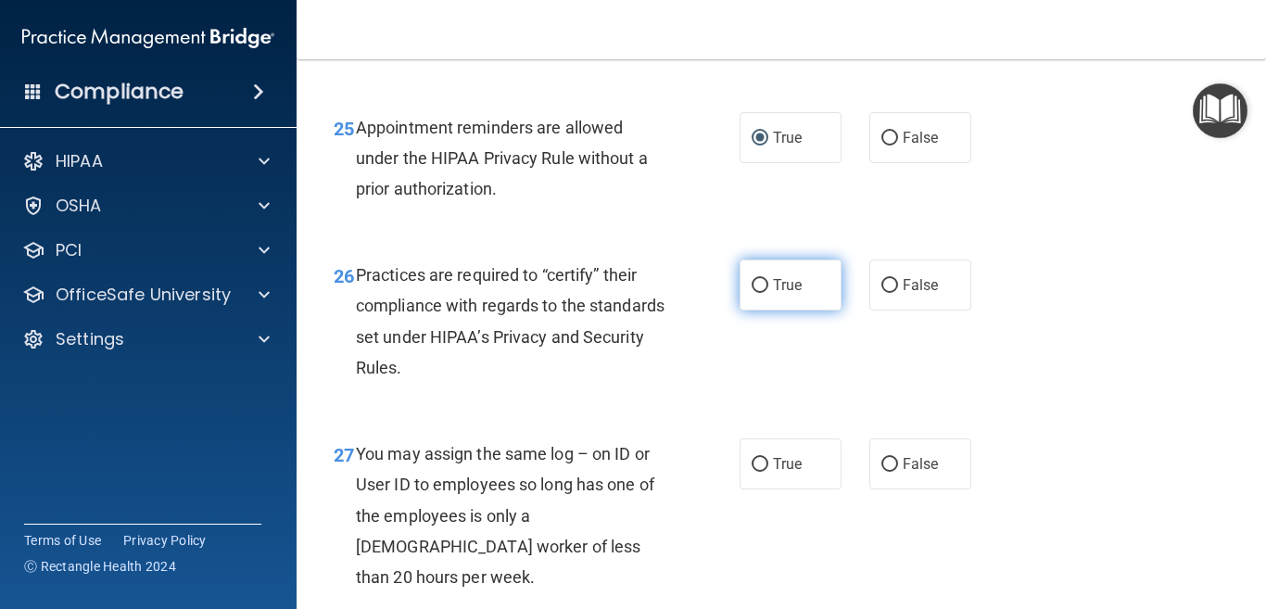
click at [751, 293] on input "True" at bounding box center [759, 286] width 17 height 14
radio input "true"
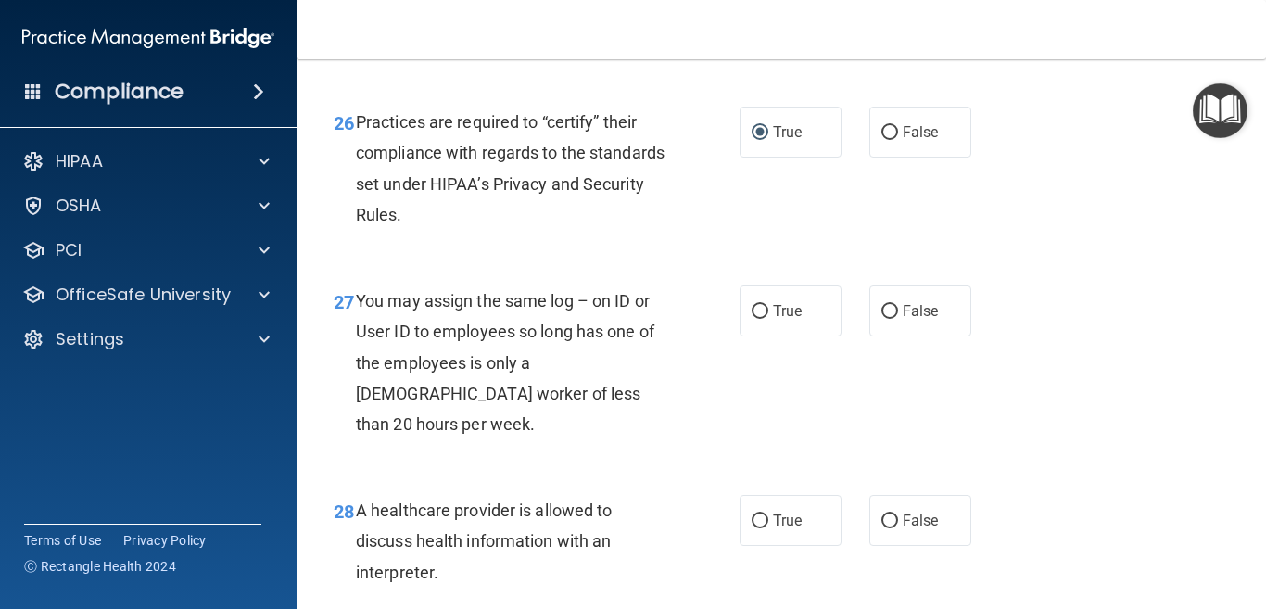
scroll to position [4540, 0]
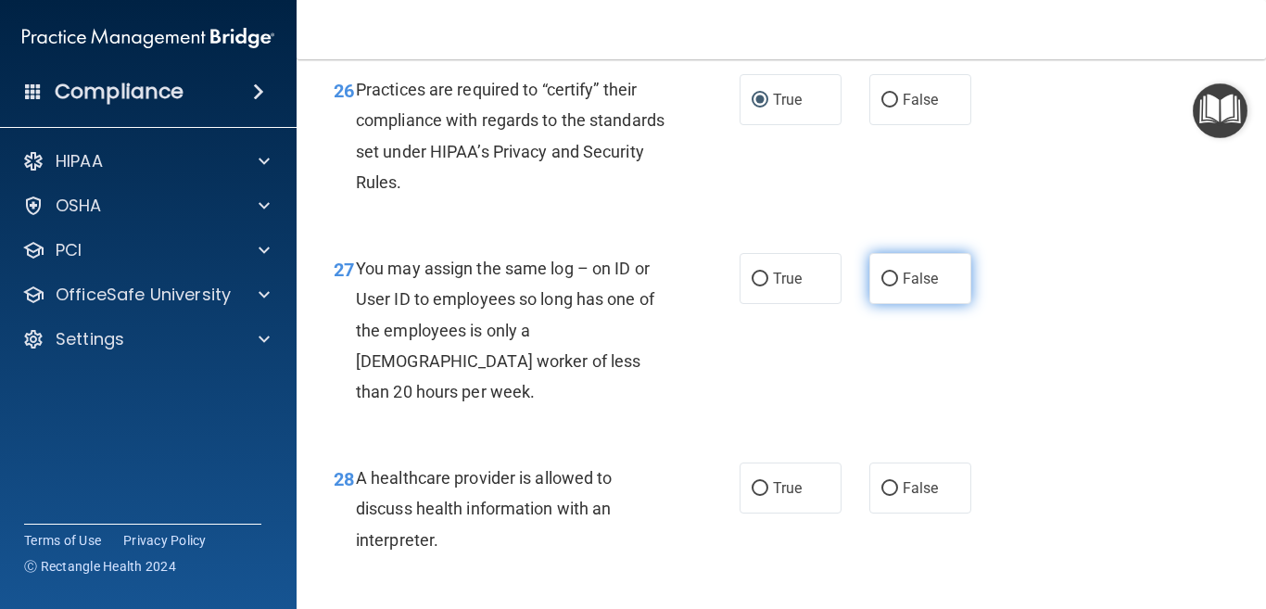
click at [881, 286] on input "False" at bounding box center [889, 279] width 17 height 14
radio input "true"
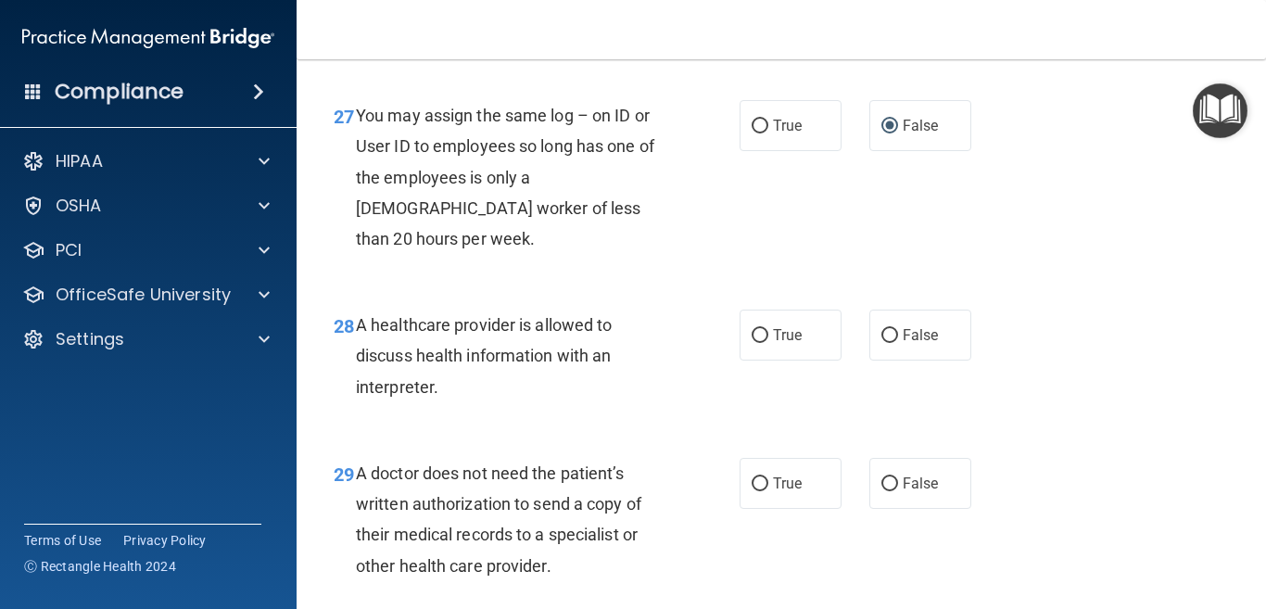
scroll to position [4725, 0]
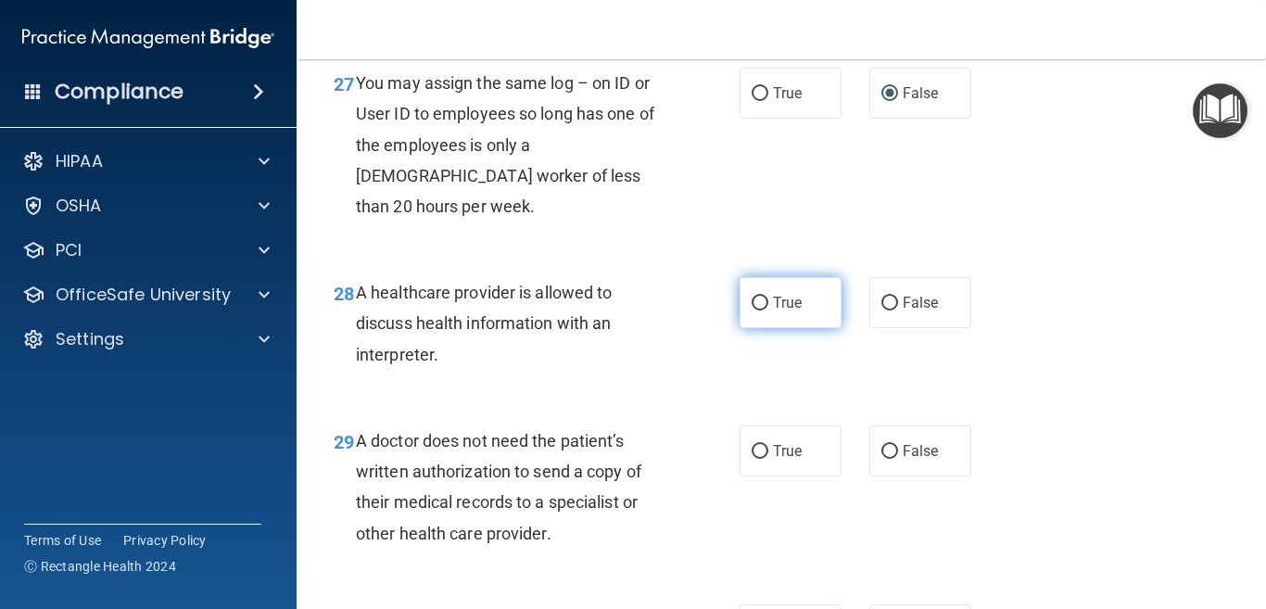
click at [751, 310] on input "True" at bounding box center [759, 303] width 17 height 14
radio input "true"
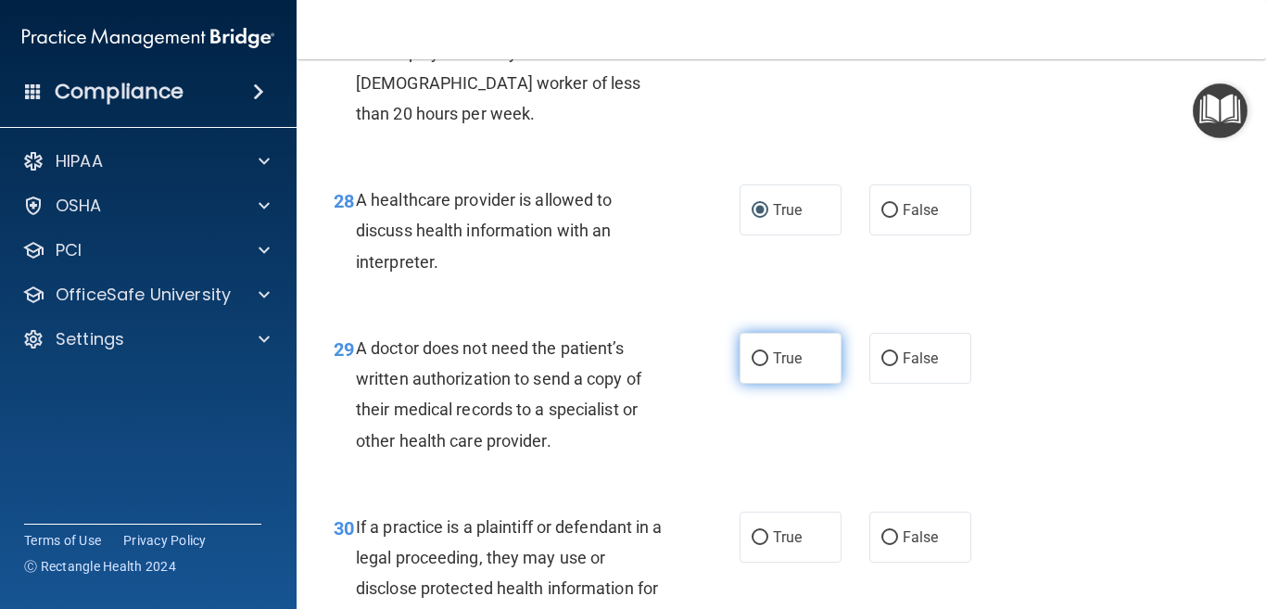
click at [751, 366] on input "True" at bounding box center [759, 359] width 17 height 14
radio input "true"
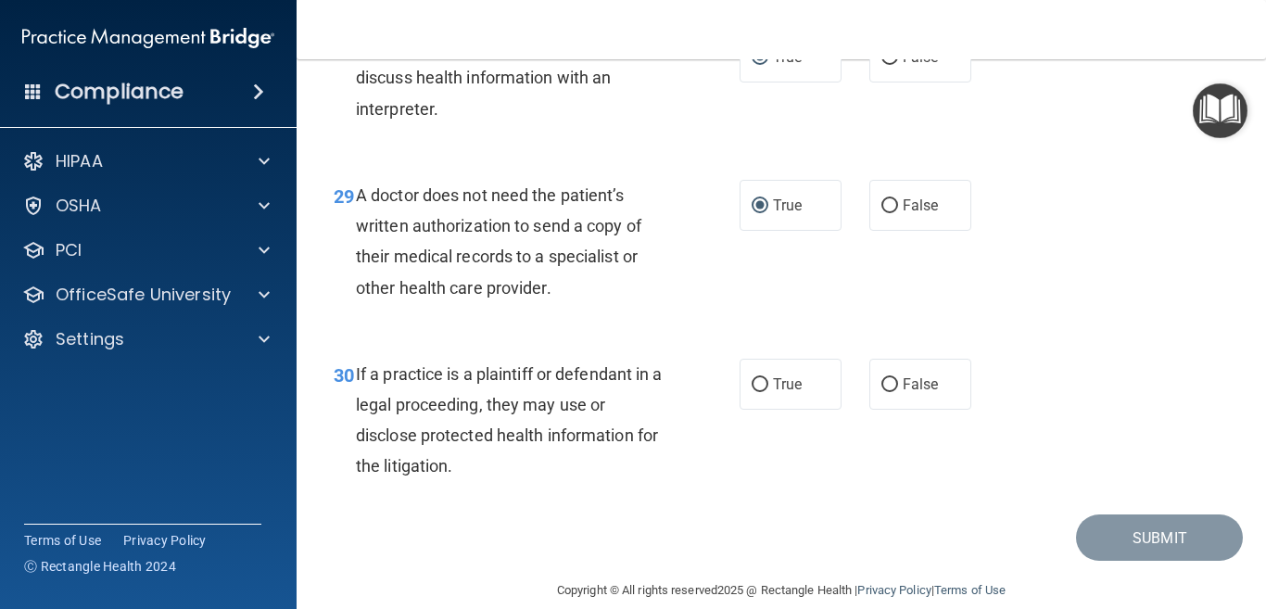
scroll to position [5003, 0]
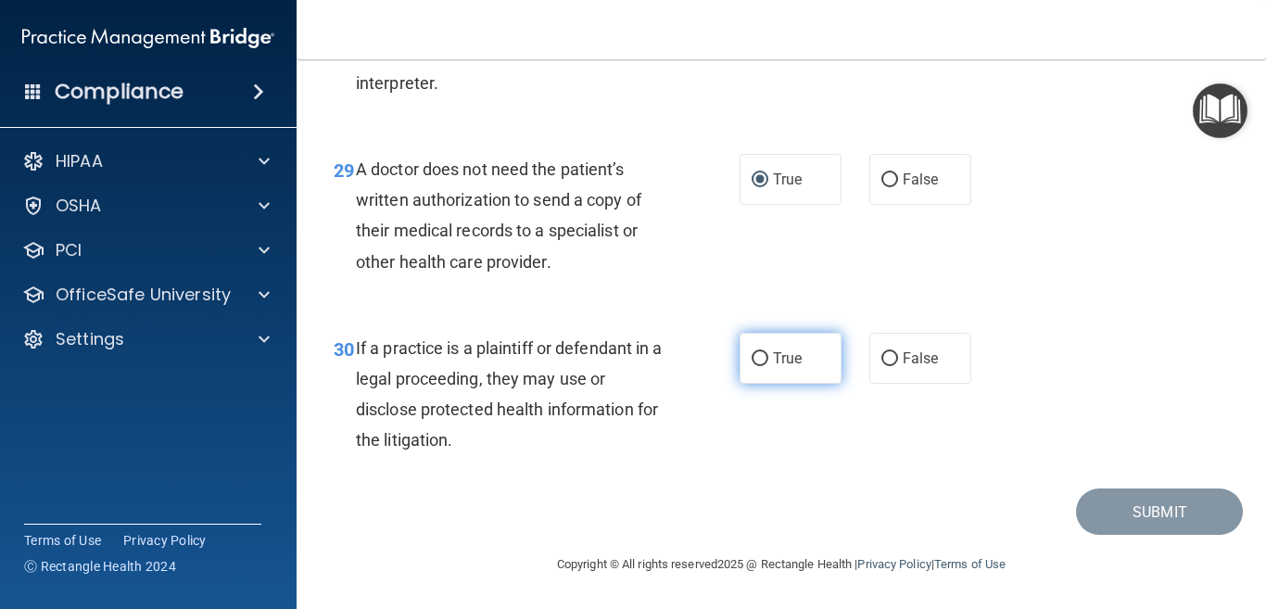
click at [751, 366] on input "True" at bounding box center [759, 359] width 17 height 14
radio input "true"
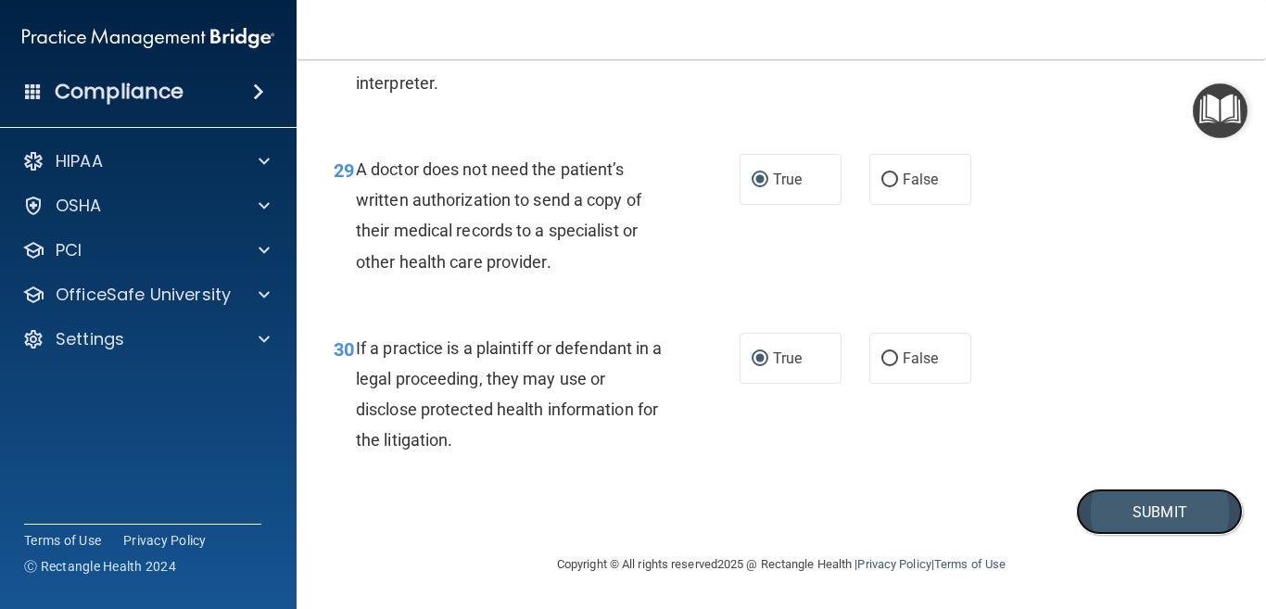
click at [1134, 507] on button "Submit" at bounding box center [1159, 511] width 167 height 47
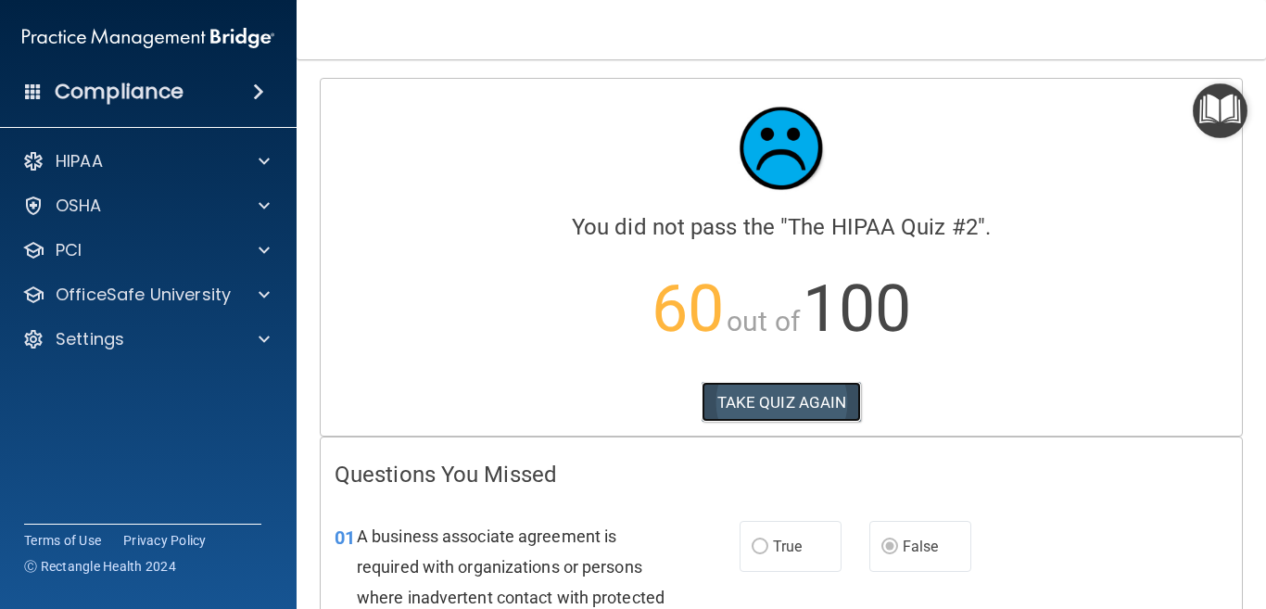
click at [765, 397] on button "TAKE QUIZ AGAIN" at bounding box center [781, 402] width 160 height 41
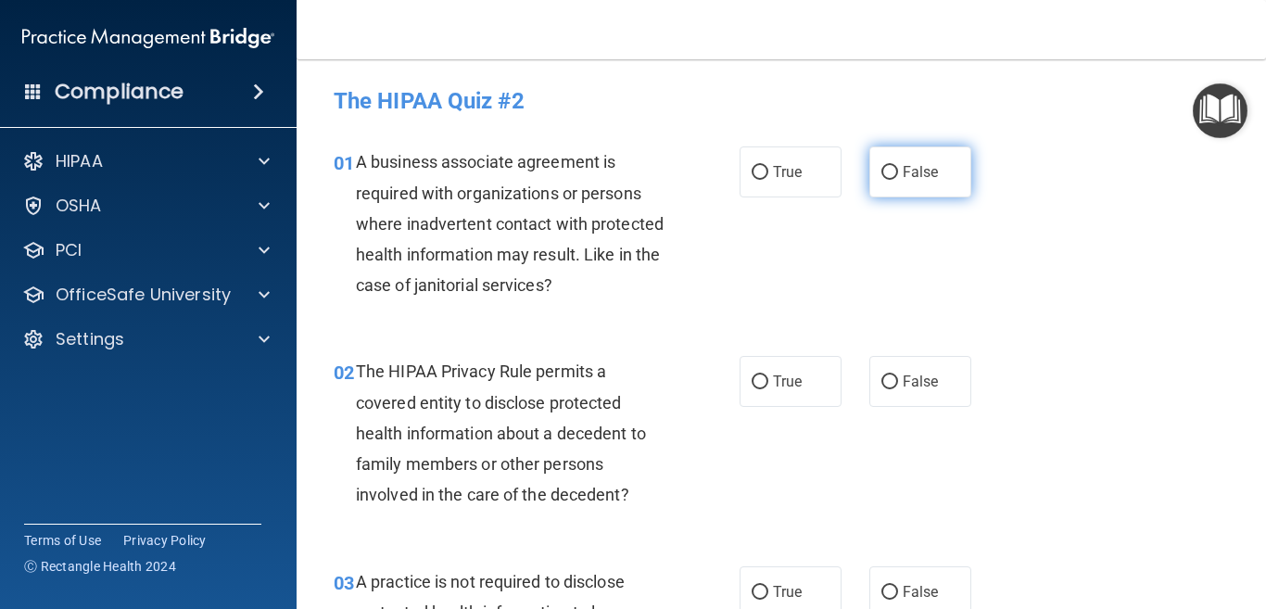
click at [881, 173] on input "False" at bounding box center [889, 173] width 17 height 14
radio input "true"
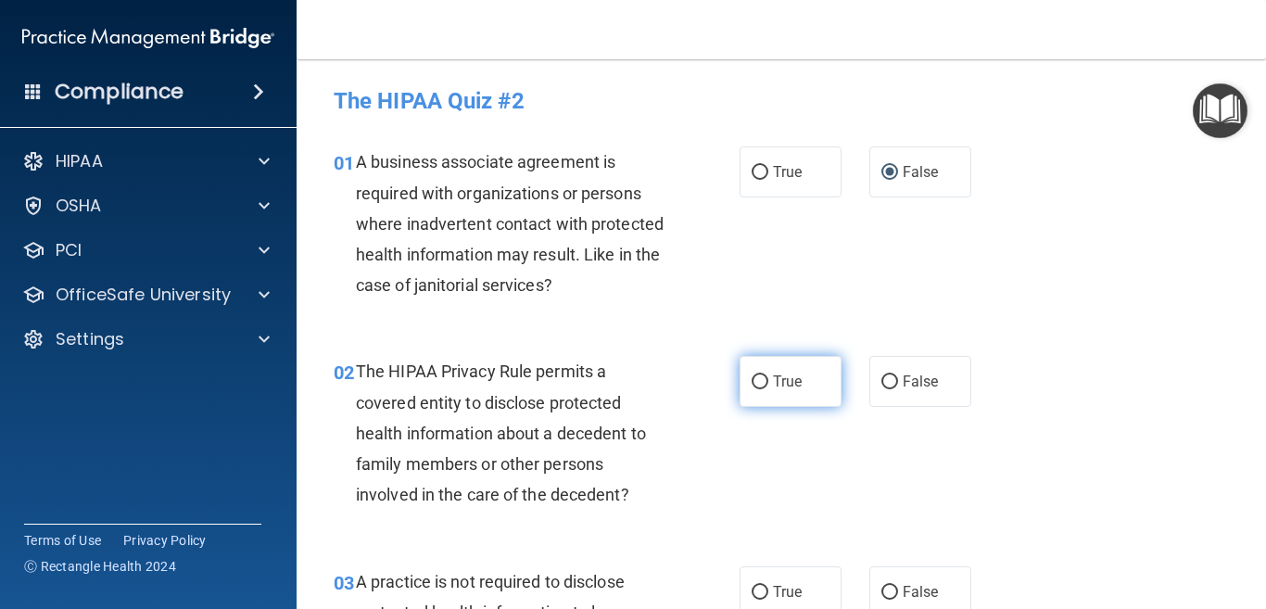
click at [752, 384] on input "True" at bounding box center [759, 382] width 17 height 14
radio input "true"
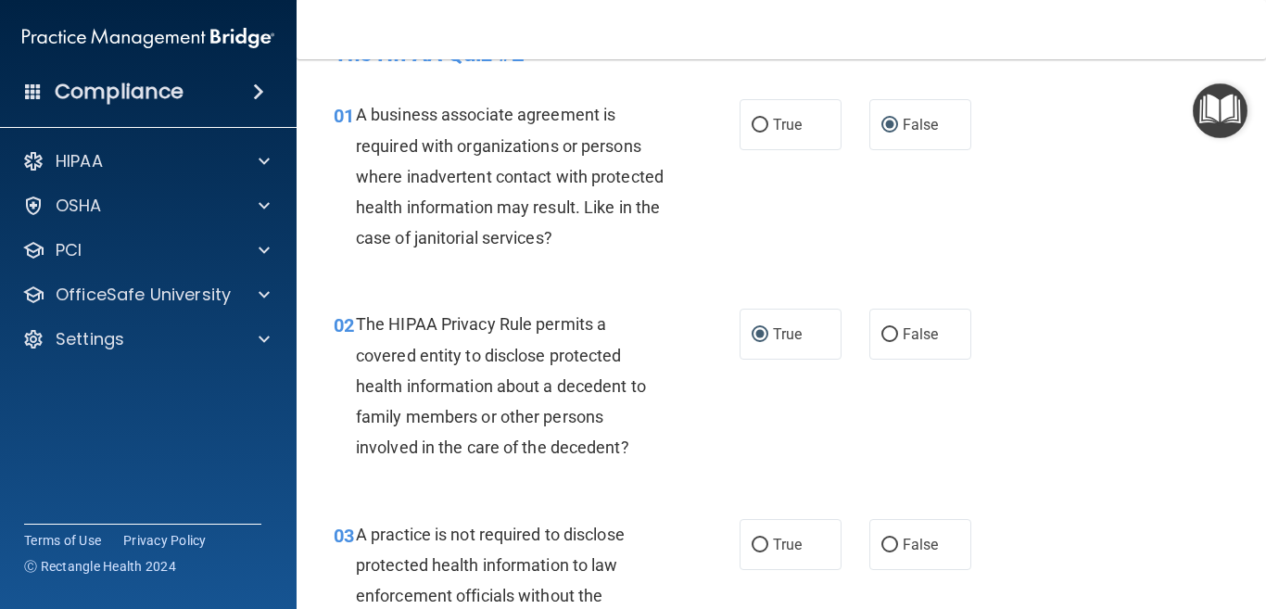
scroll to position [93, 0]
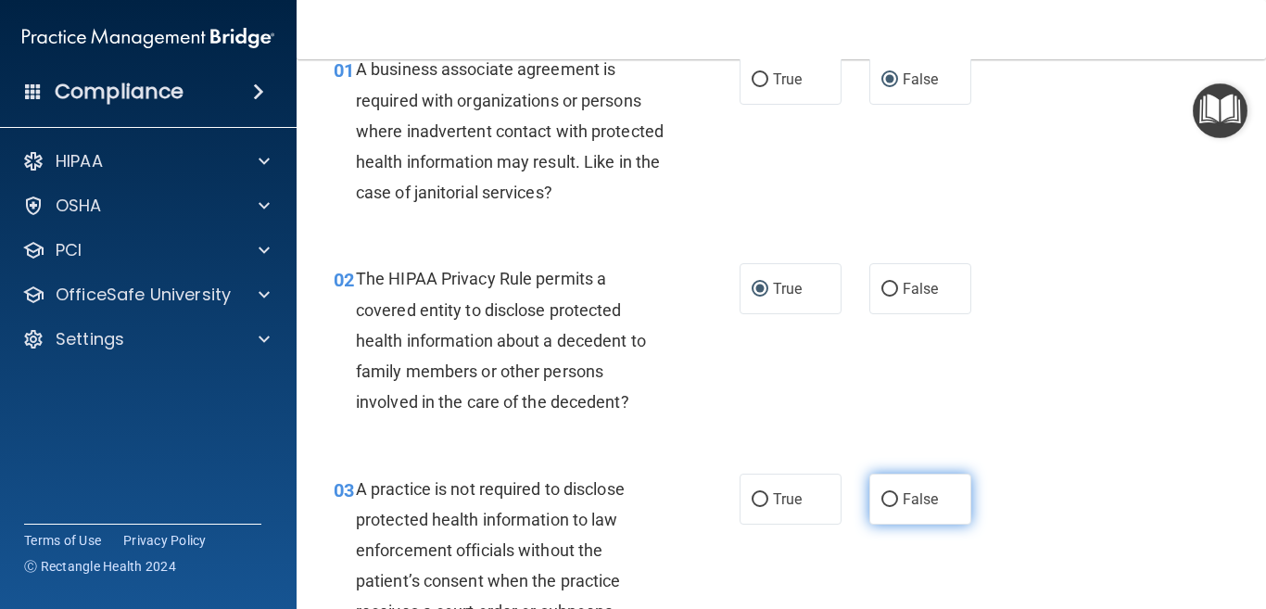
click at [881, 501] on input "False" at bounding box center [889, 500] width 17 height 14
radio input "true"
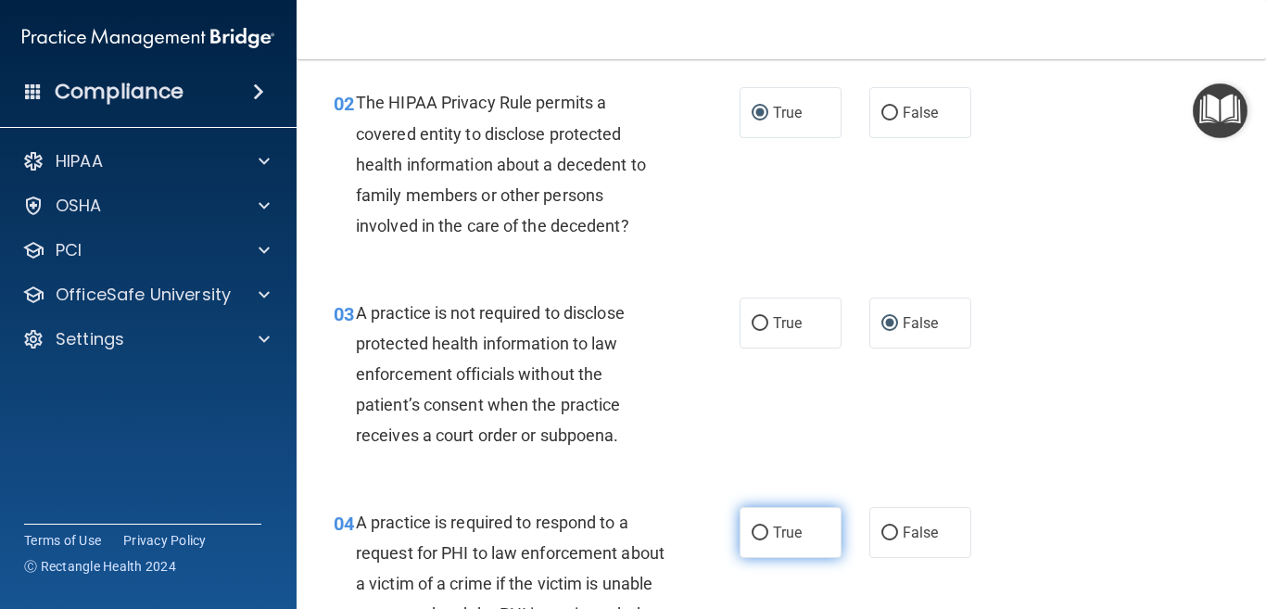
scroll to position [278, 0]
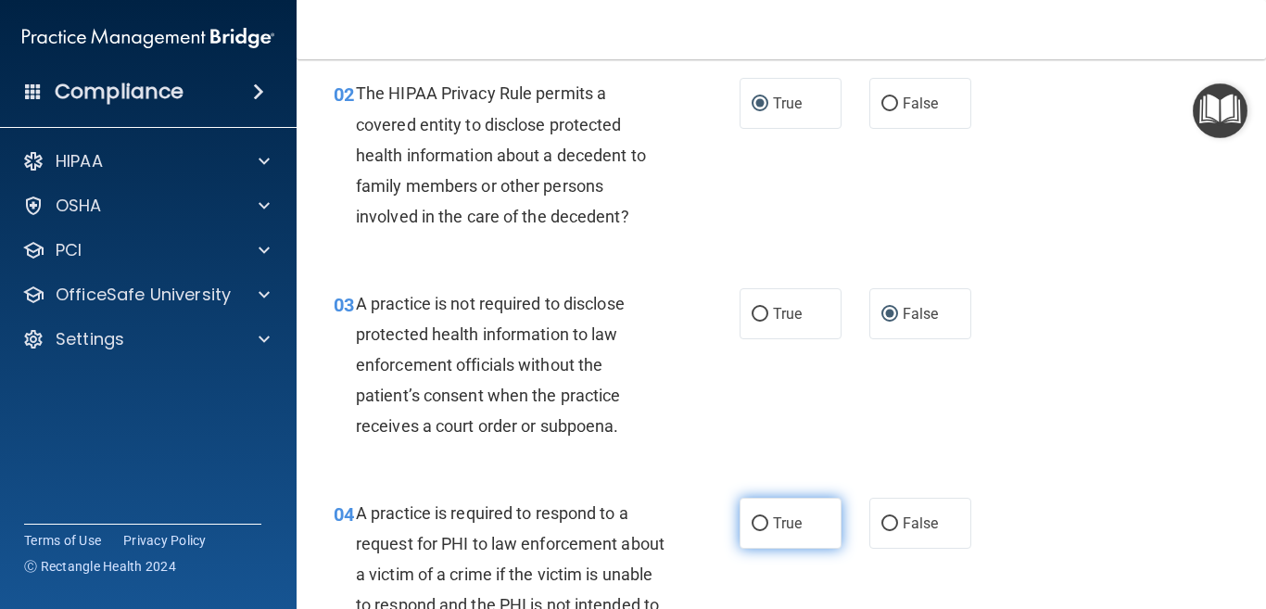
click at [756, 520] on input "True" at bounding box center [759, 524] width 17 height 14
radio input "true"
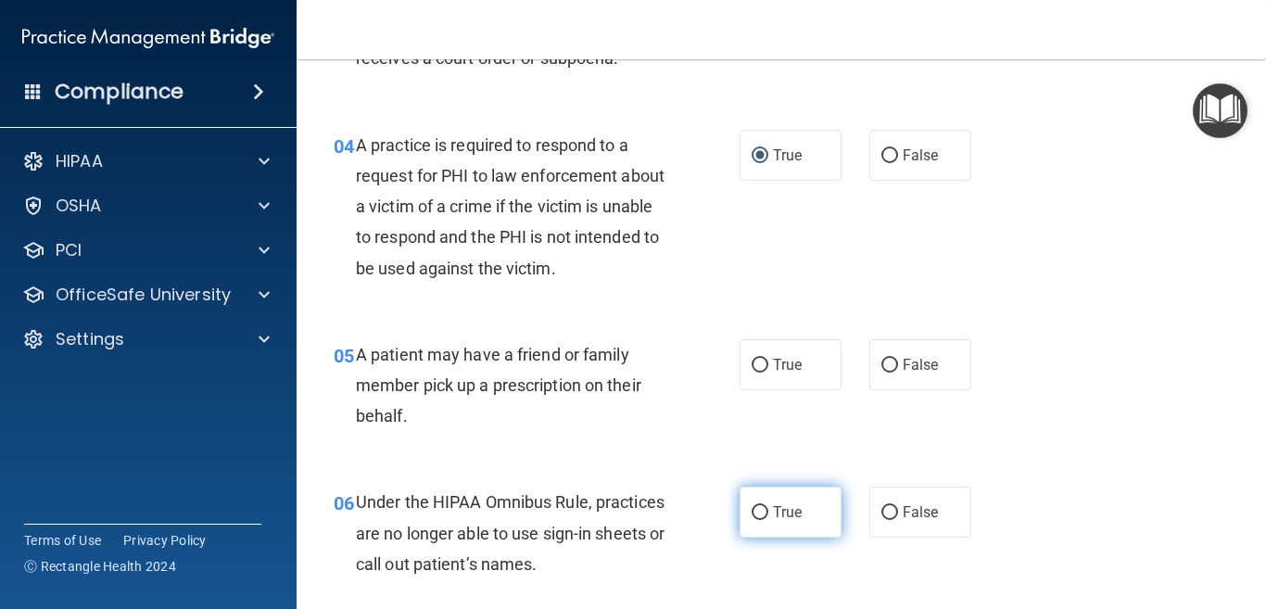
scroll to position [649, 0]
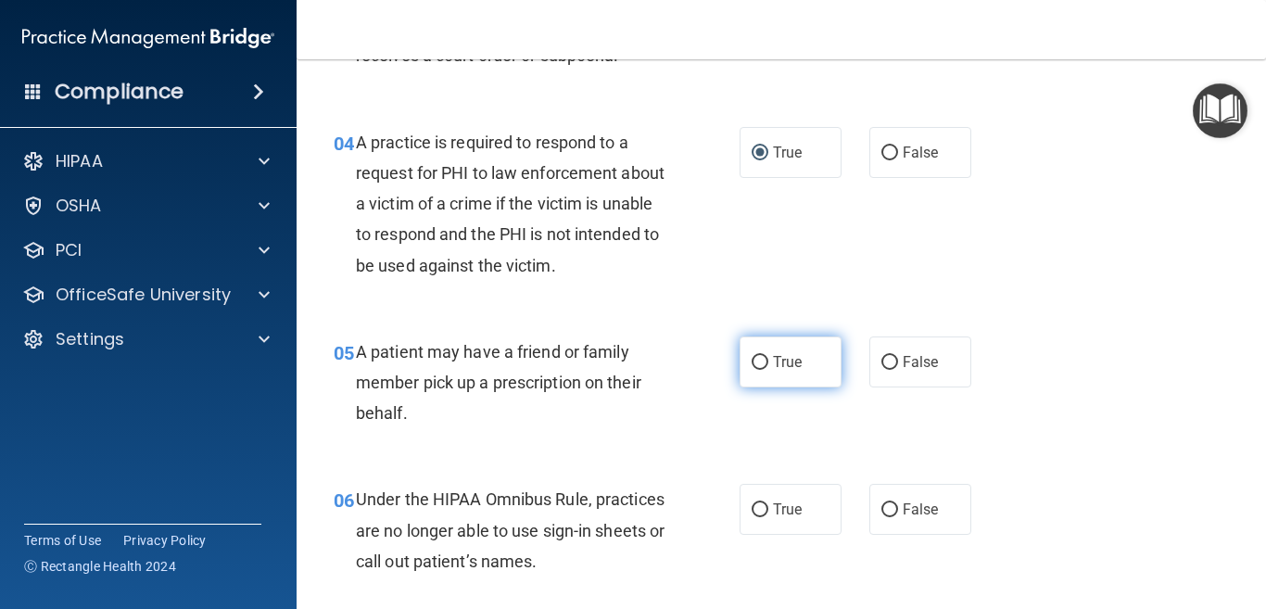
click at [751, 359] on input "True" at bounding box center [759, 363] width 17 height 14
radio input "true"
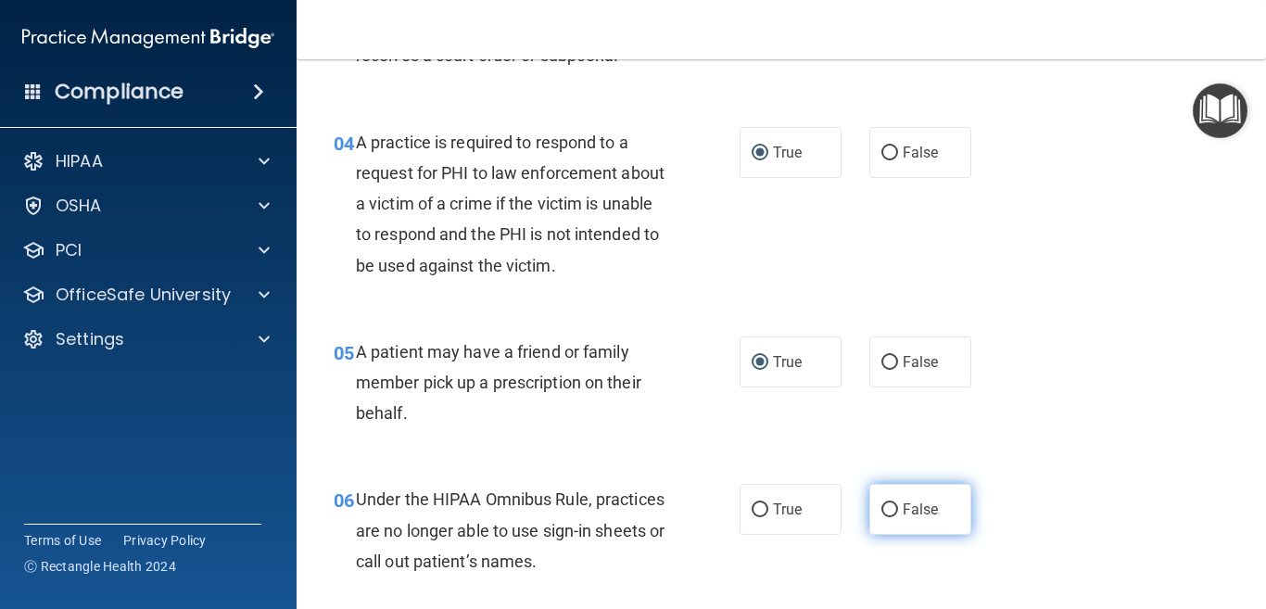
click at [881, 507] on input "False" at bounding box center [889, 510] width 17 height 14
radio input "true"
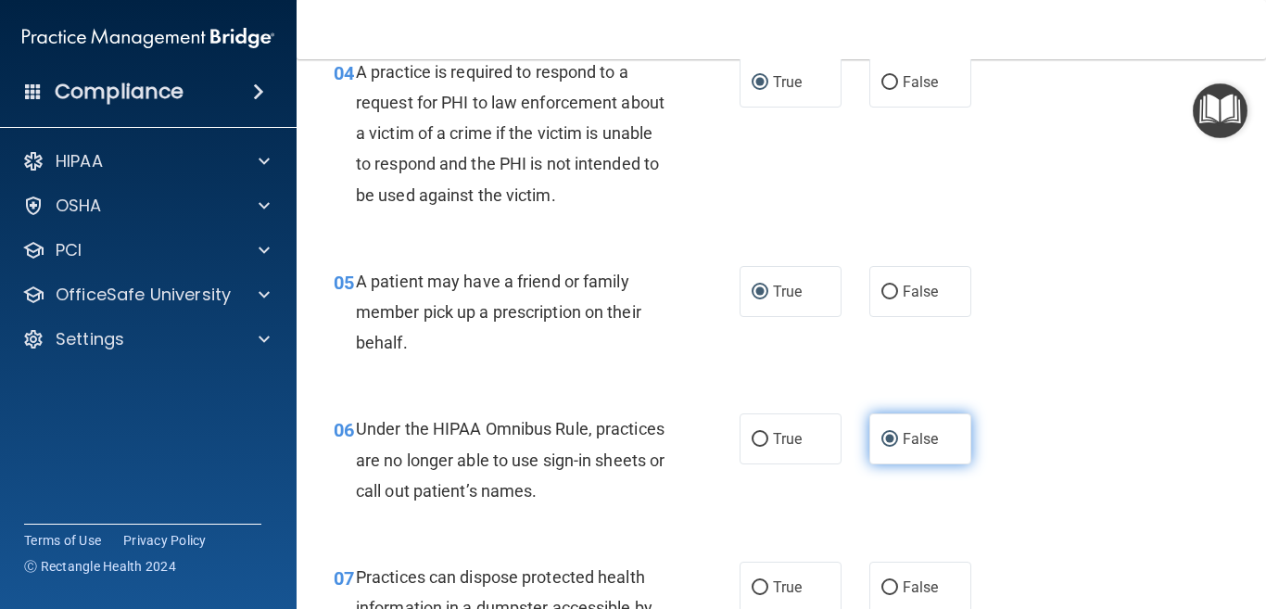
scroll to position [834, 0]
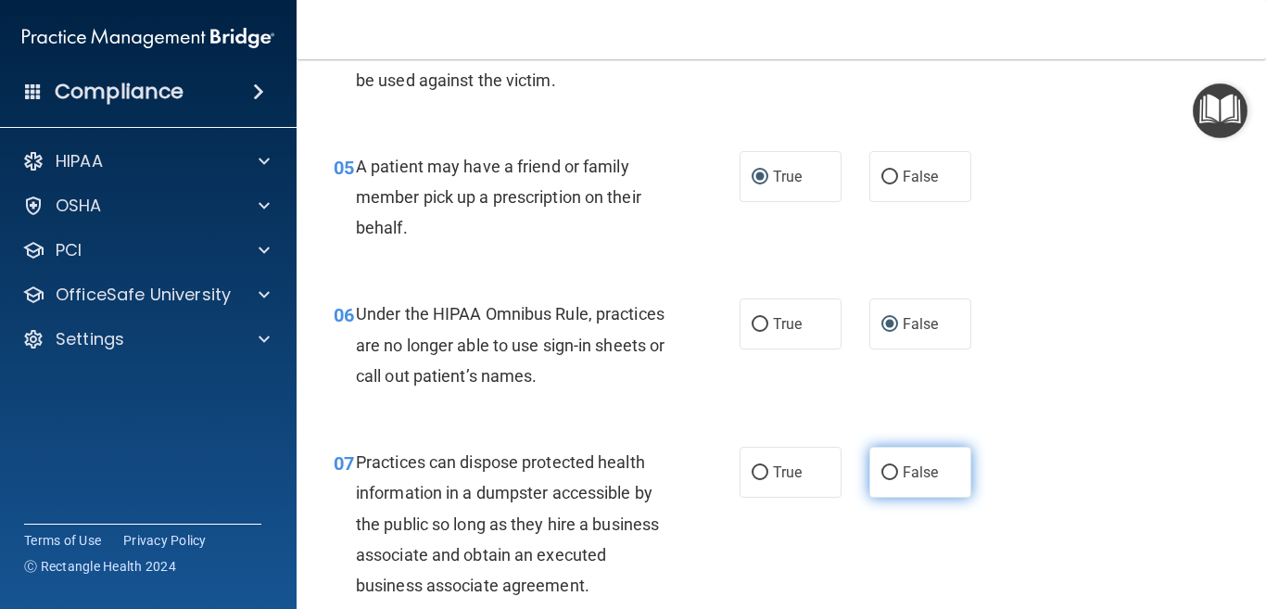
click at [881, 472] on input "False" at bounding box center [889, 473] width 17 height 14
radio input "true"
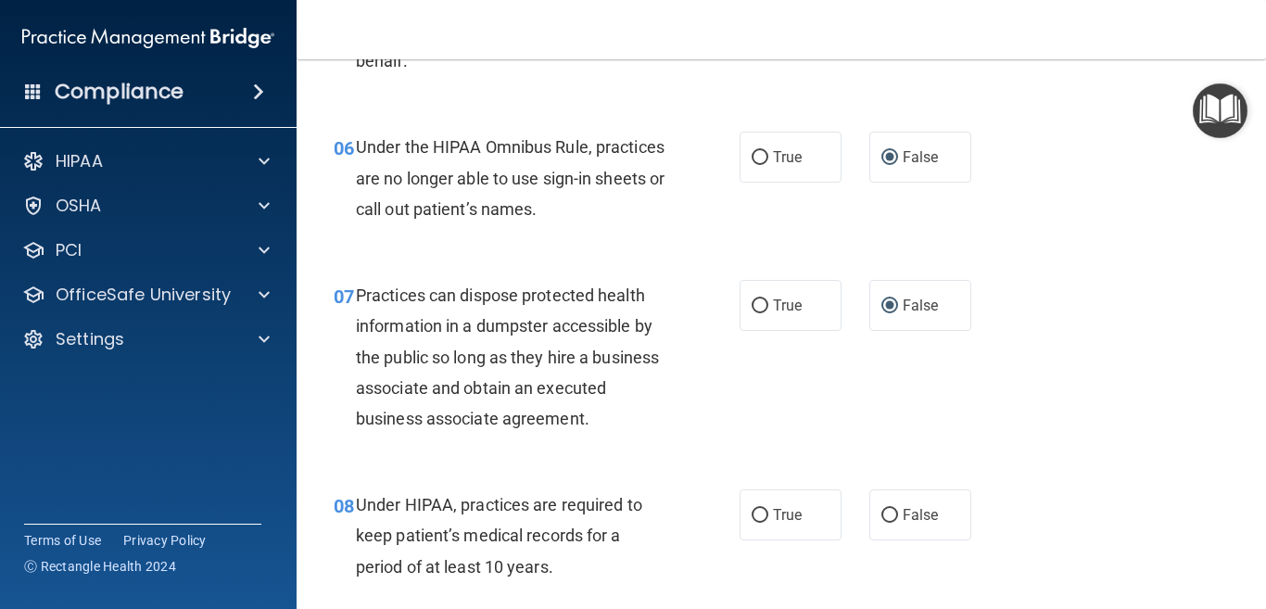
scroll to position [1019, 0]
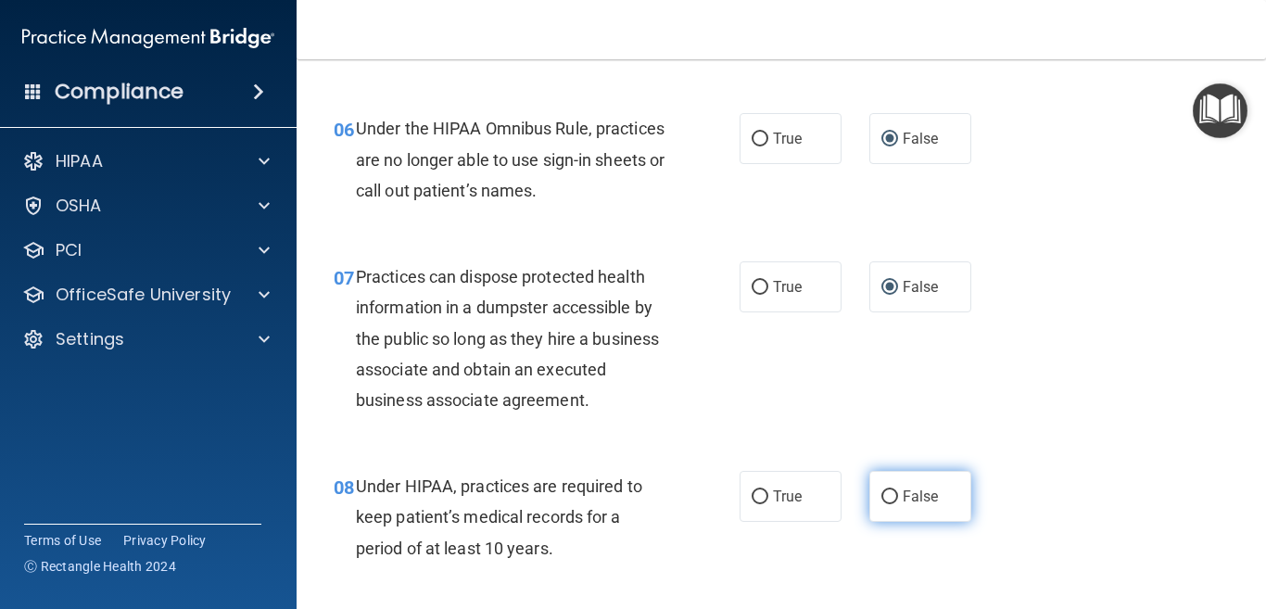
click at [881, 498] on input "False" at bounding box center [889, 497] width 17 height 14
radio input "true"
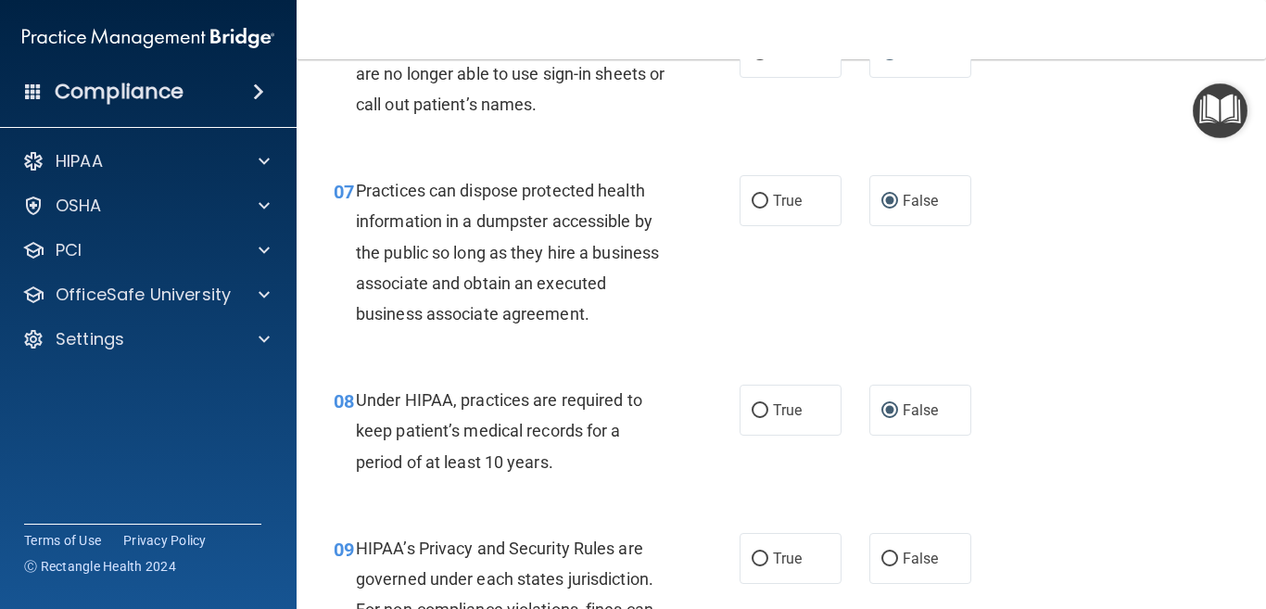
scroll to position [1204, 0]
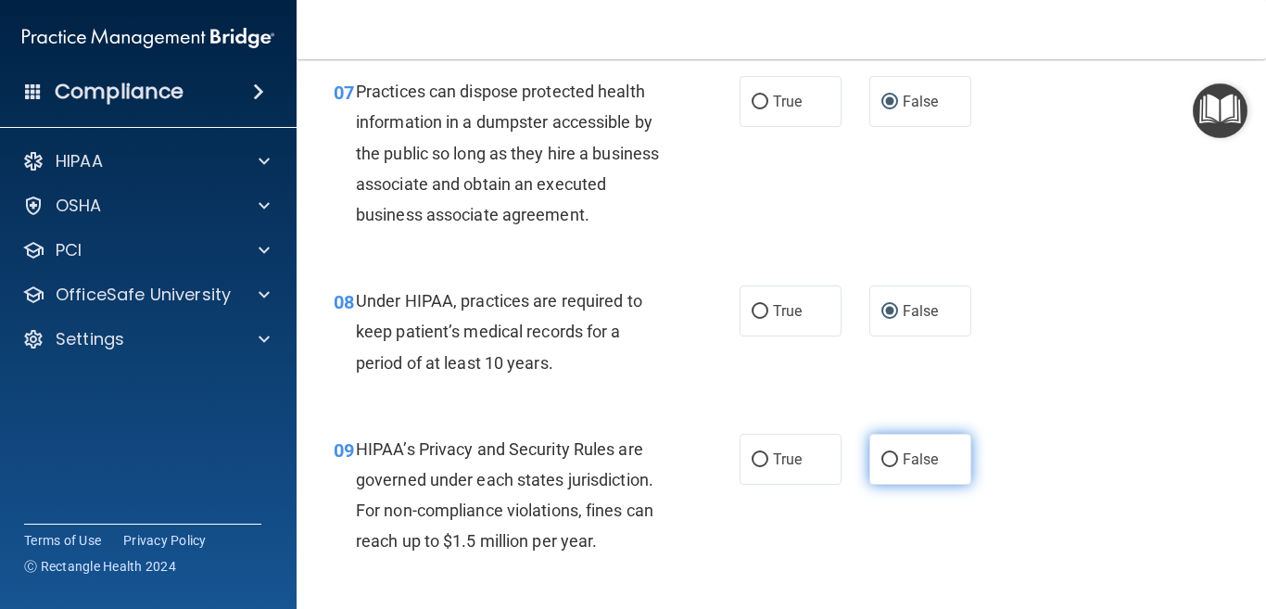
click at [881, 457] on input "False" at bounding box center [889, 460] width 17 height 14
radio input "true"
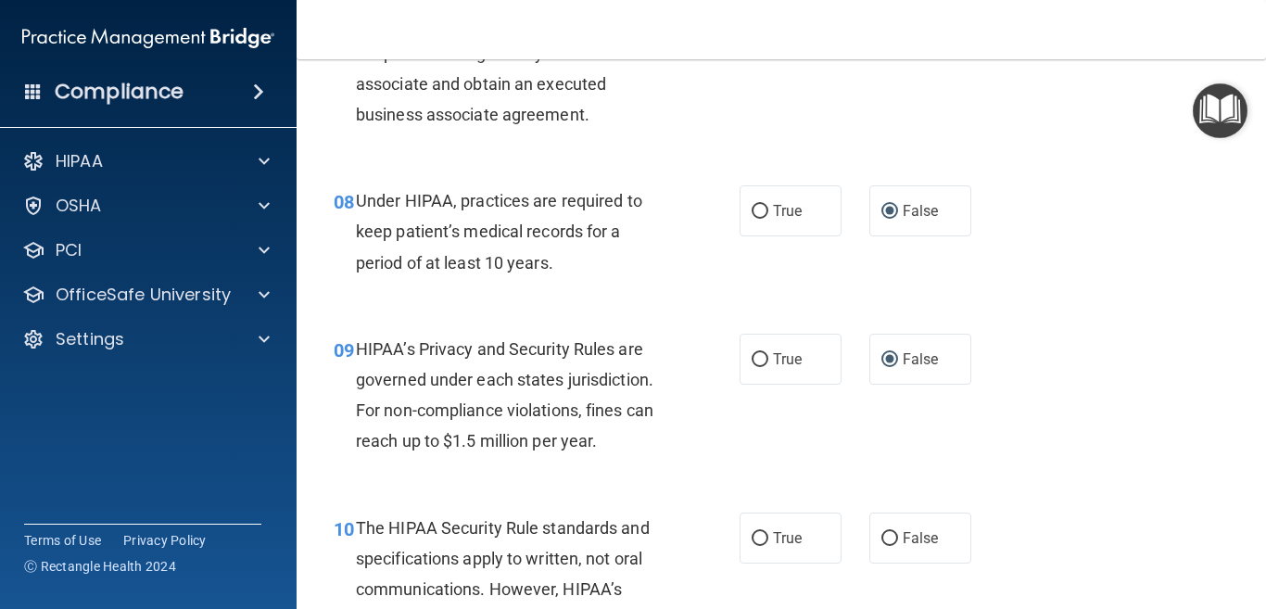
scroll to position [1482, 0]
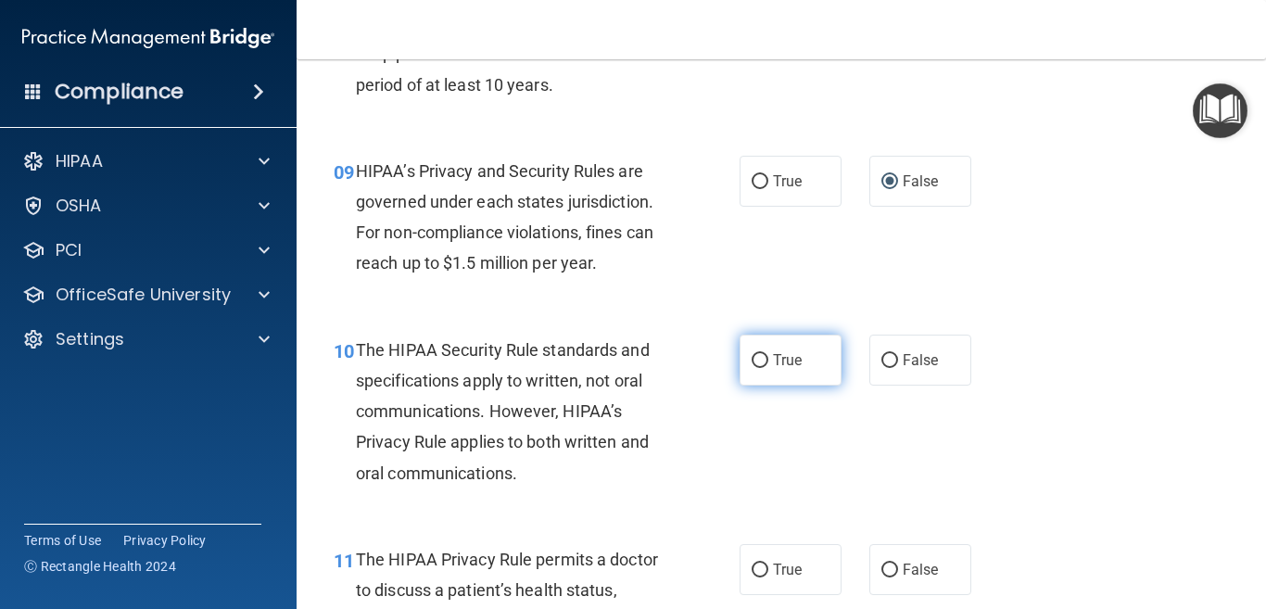
click at [759, 355] on input "True" at bounding box center [759, 361] width 17 height 14
radio input "true"
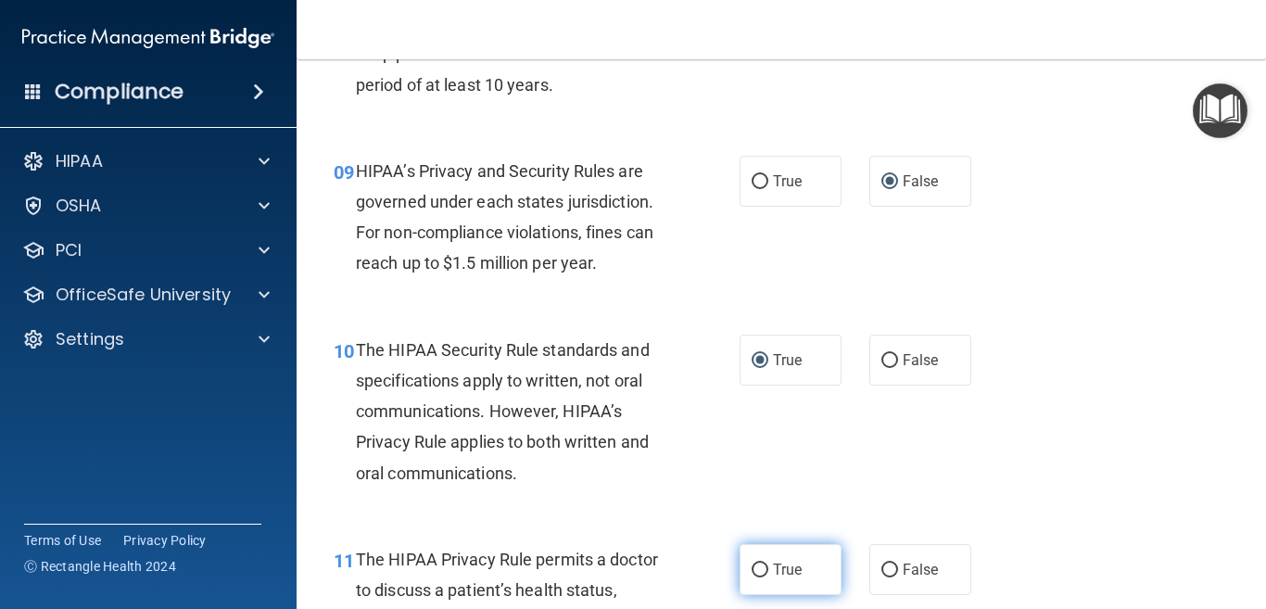
click at [751, 566] on input "True" at bounding box center [759, 570] width 17 height 14
radio input "true"
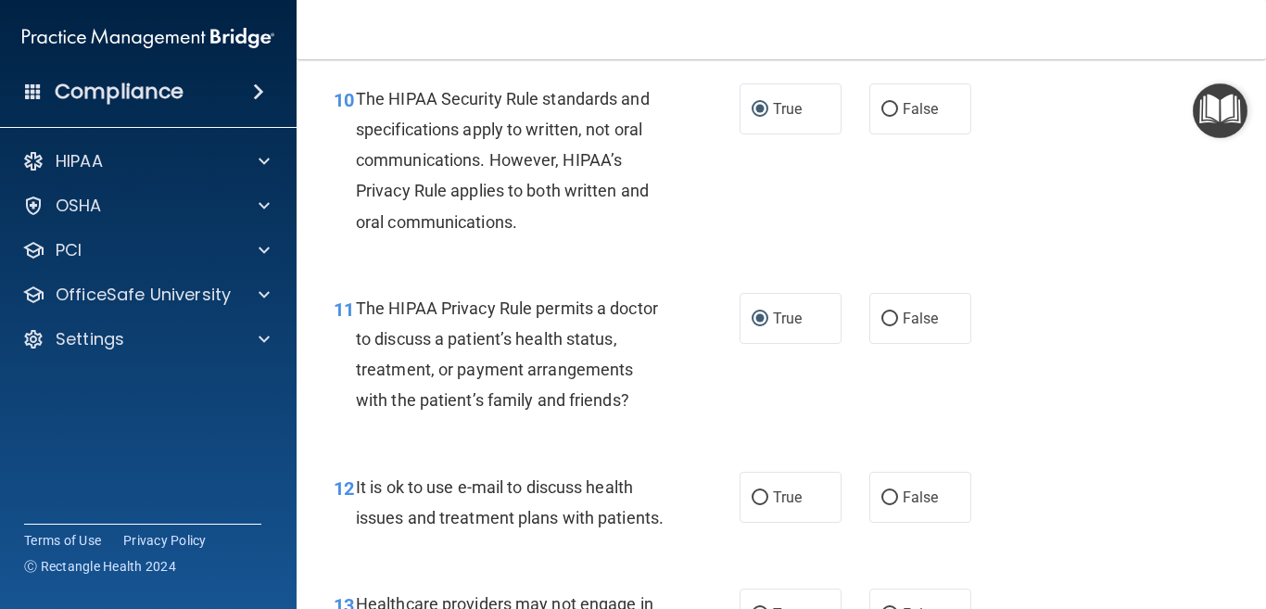
scroll to position [1760, 0]
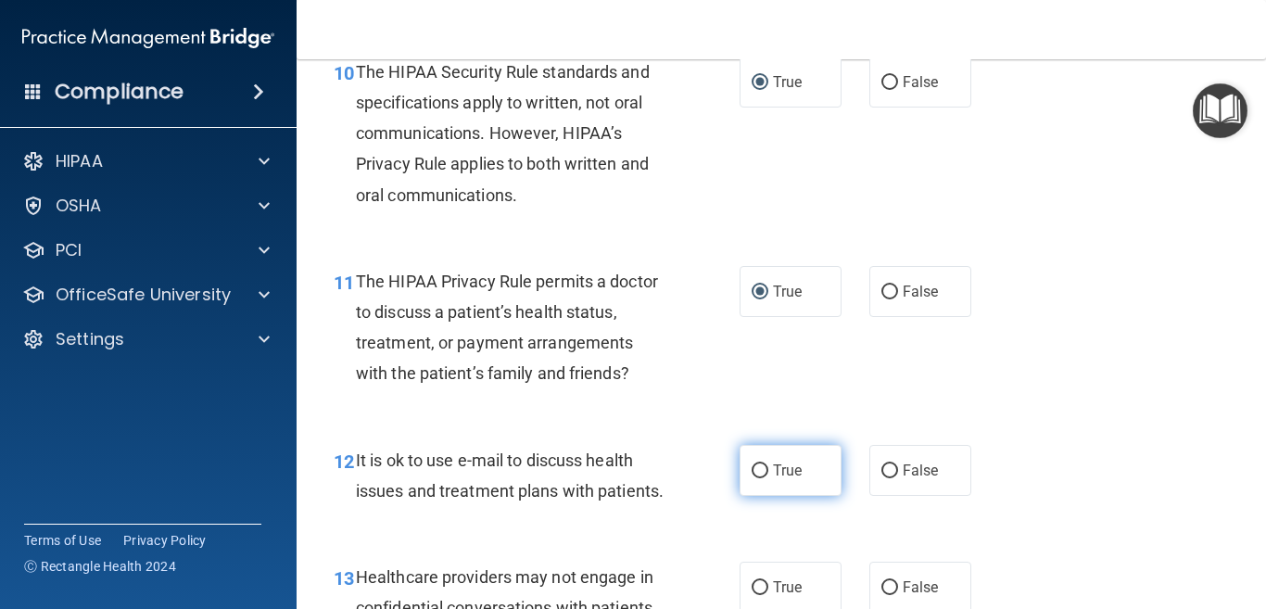
click at [751, 472] on input "True" at bounding box center [759, 471] width 17 height 14
radio input "true"
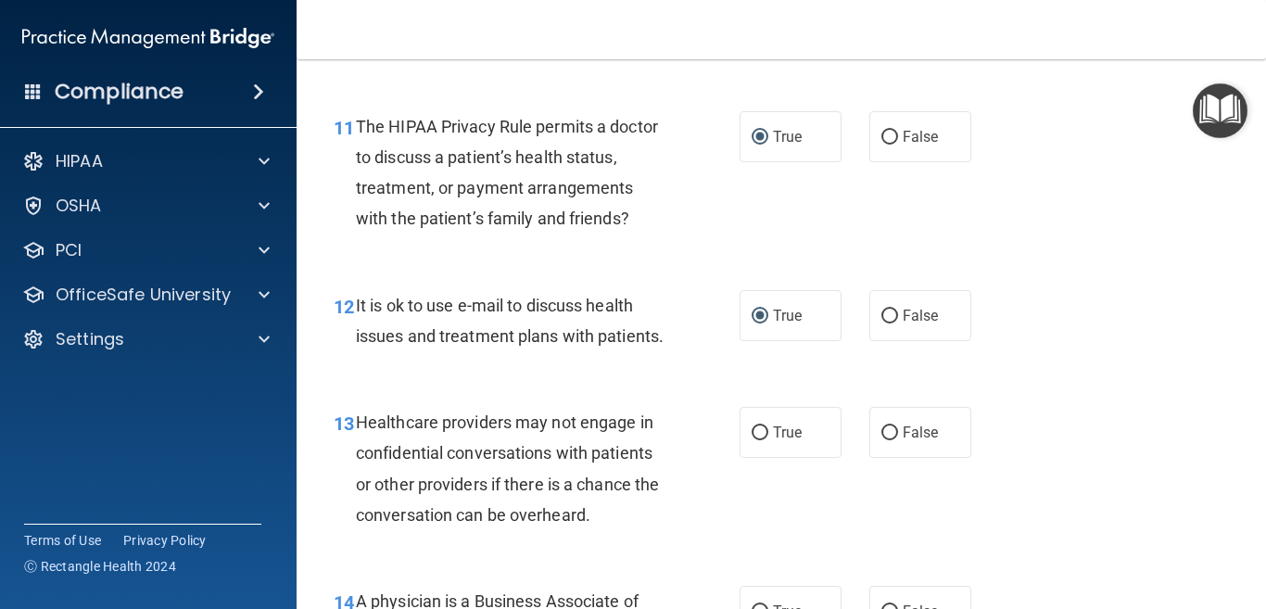
scroll to position [1946, 0]
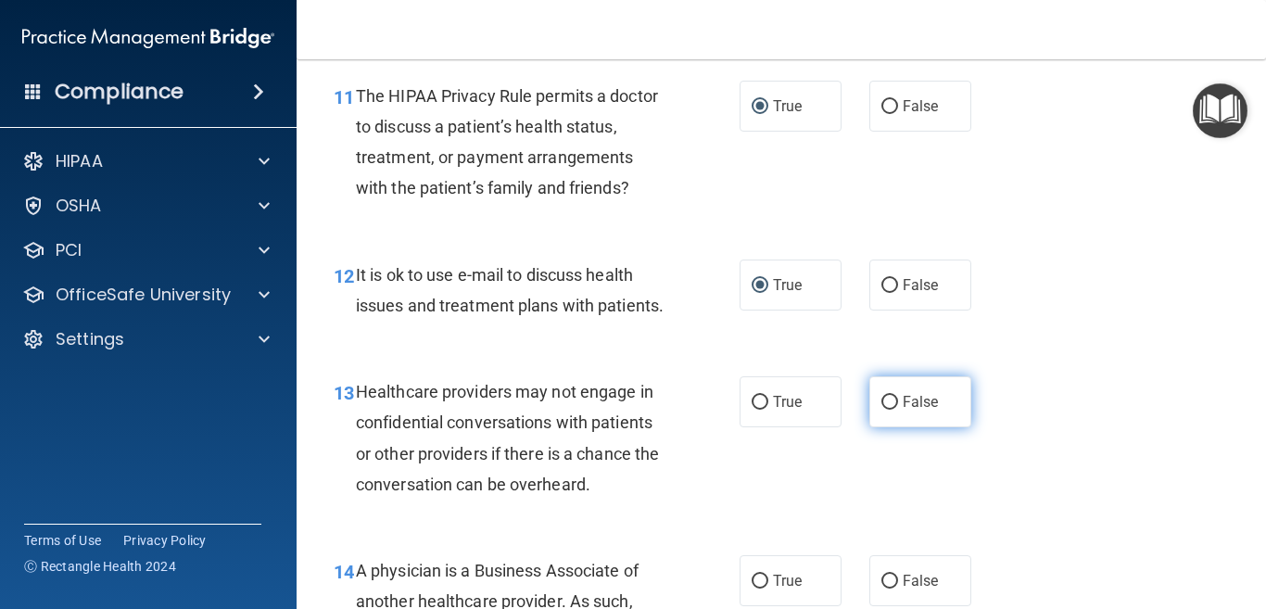
click at [881, 410] on input "False" at bounding box center [889, 403] width 17 height 14
radio input "true"
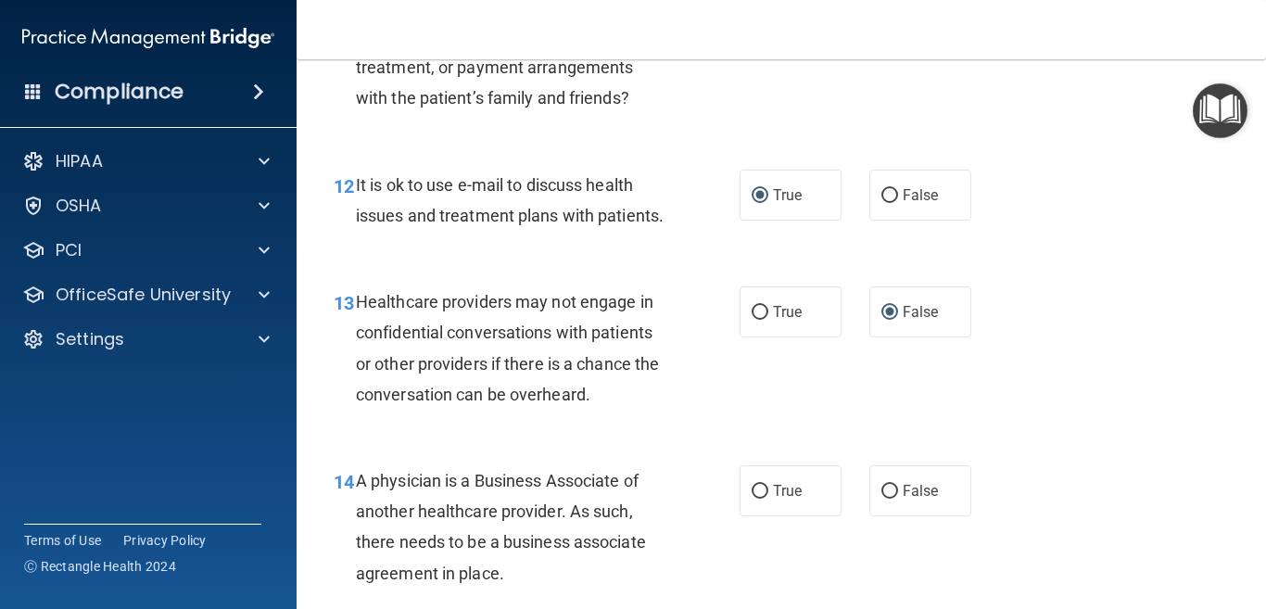
scroll to position [2224, 0]
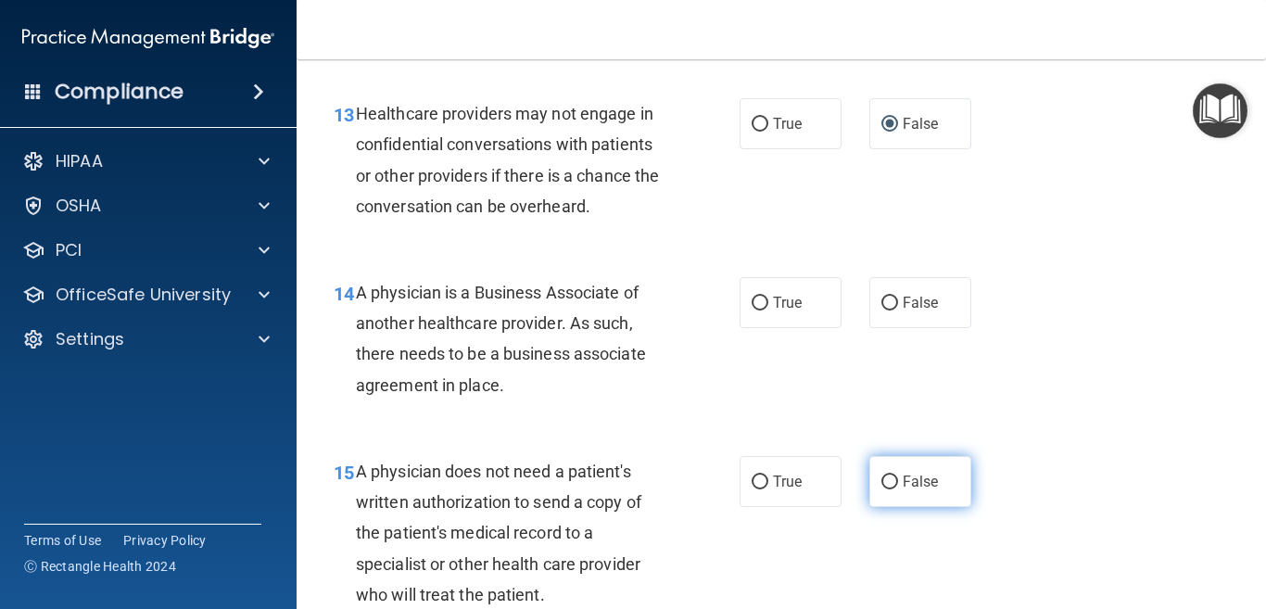
click at [881, 489] on input "False" at bounding box center [889, 482] width 17 height 14
radio input "true"
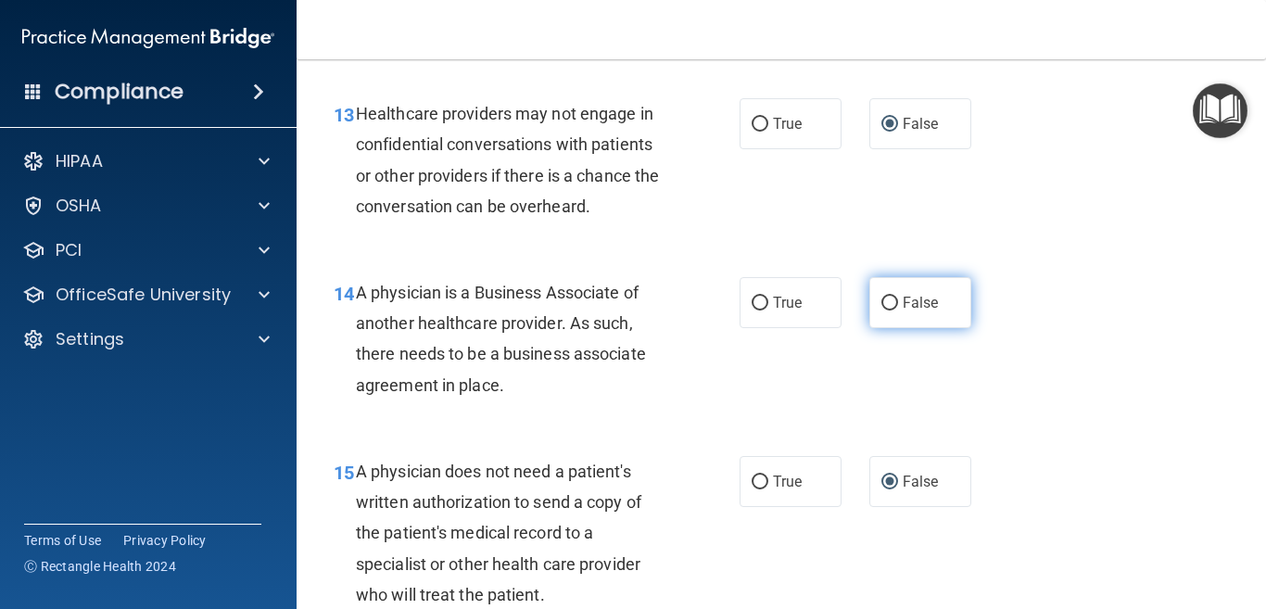
click at [884, 310] on input "False" at bounding box center [889, 303] width 17 height 14
radio input "true"
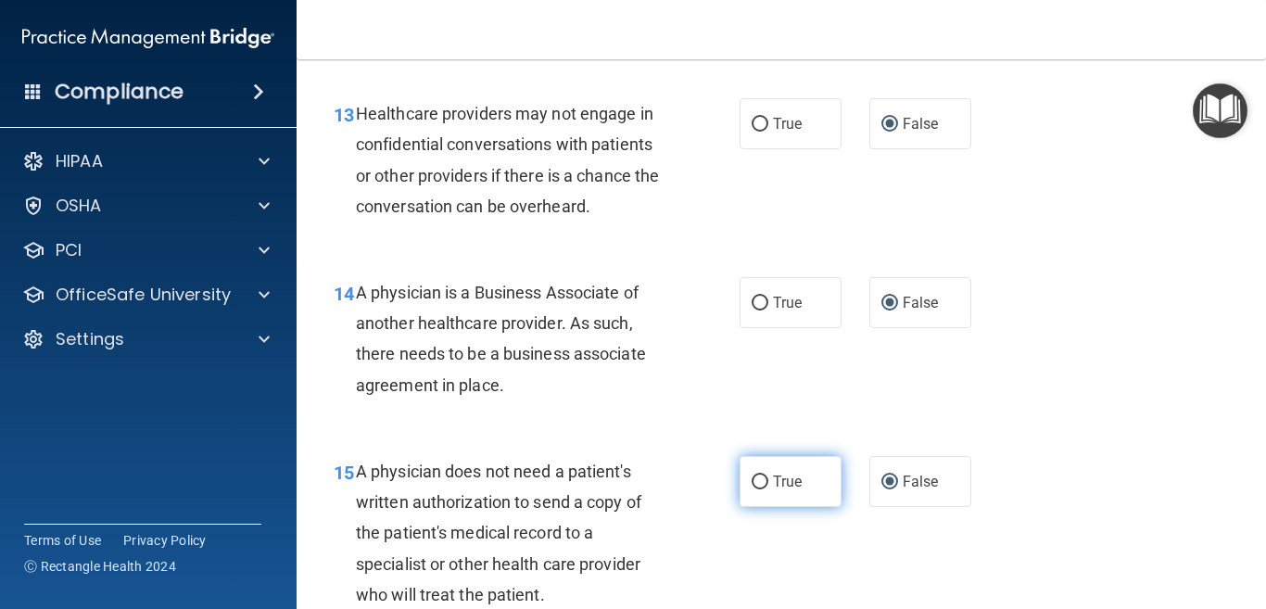
click at [741, 507] on label "True" at bounding box center [790, 481] width 102 height 51
click at [751, 489] on input "True" at bounding box center [759, 482] width 17 height 14
radio input "true"
radio input "false"
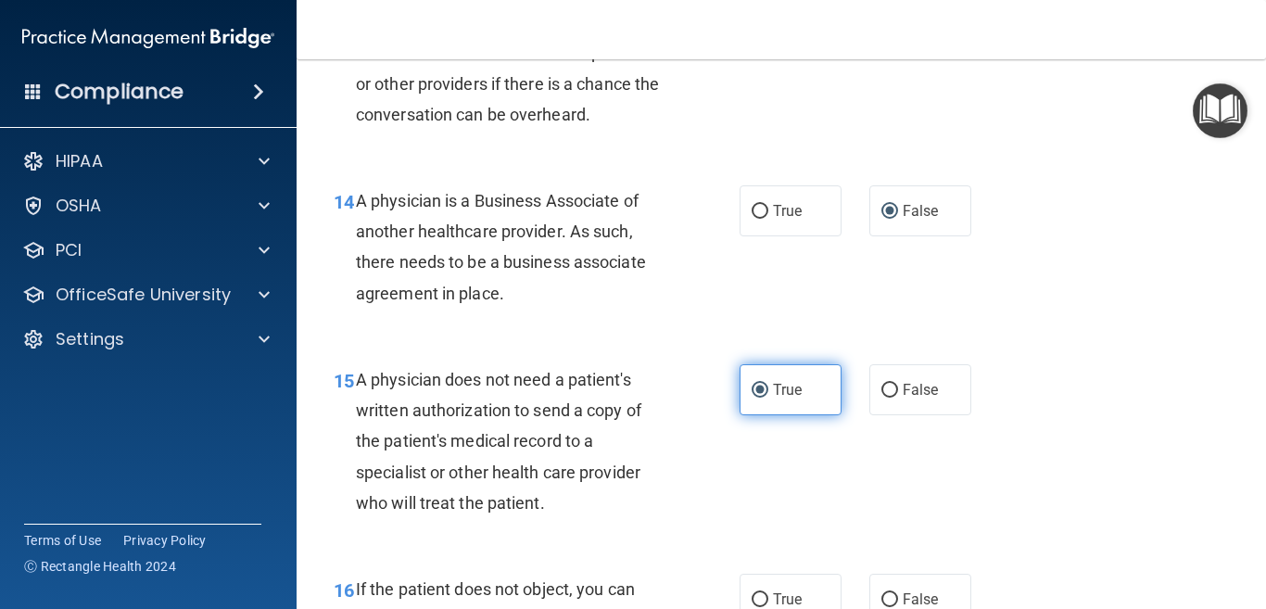
scroll to position [2409, 0]
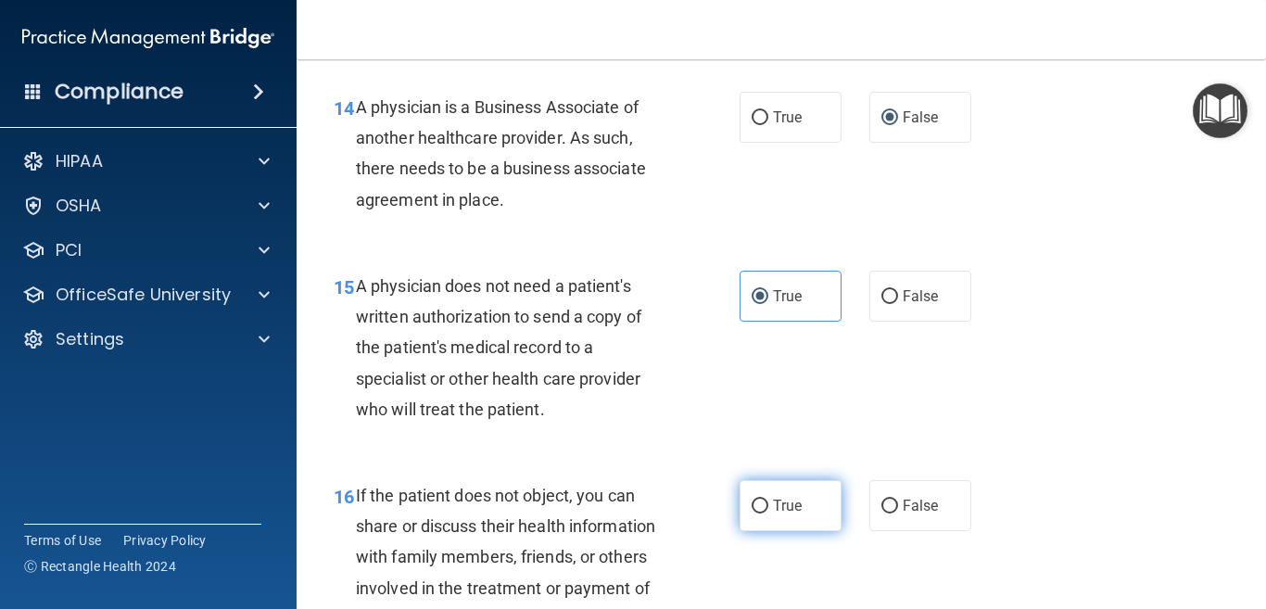
click at [755, 513] on input "True" at bounding box center [759, 506] width 17 height 14
radio input "true"
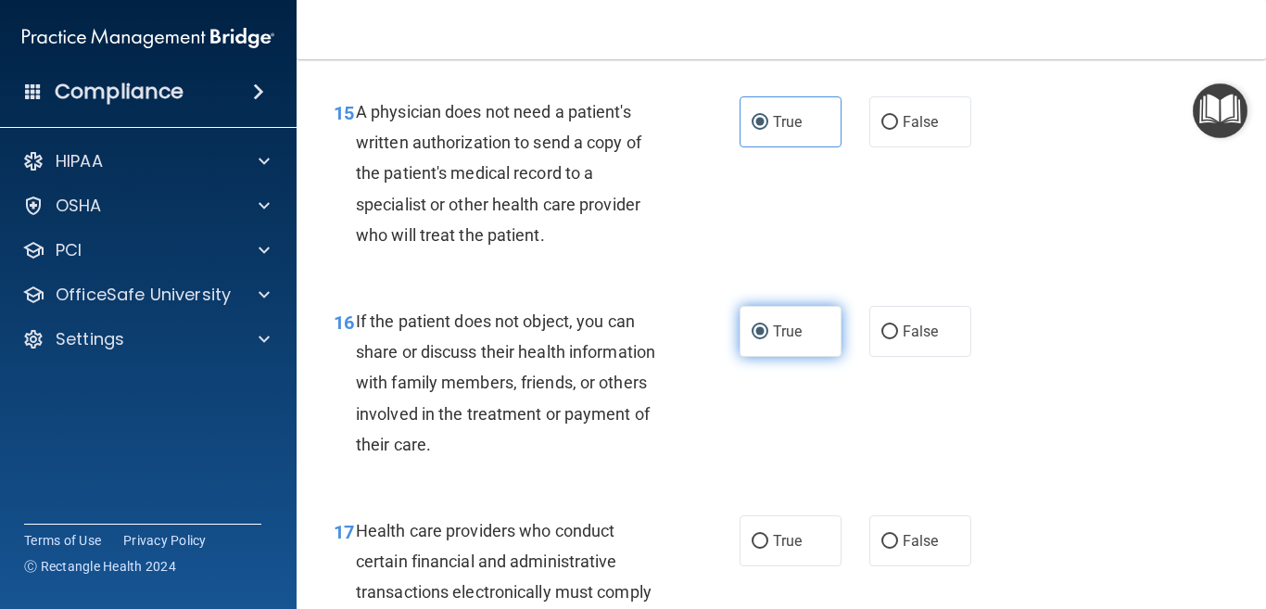
scroll to position [2594, 0]
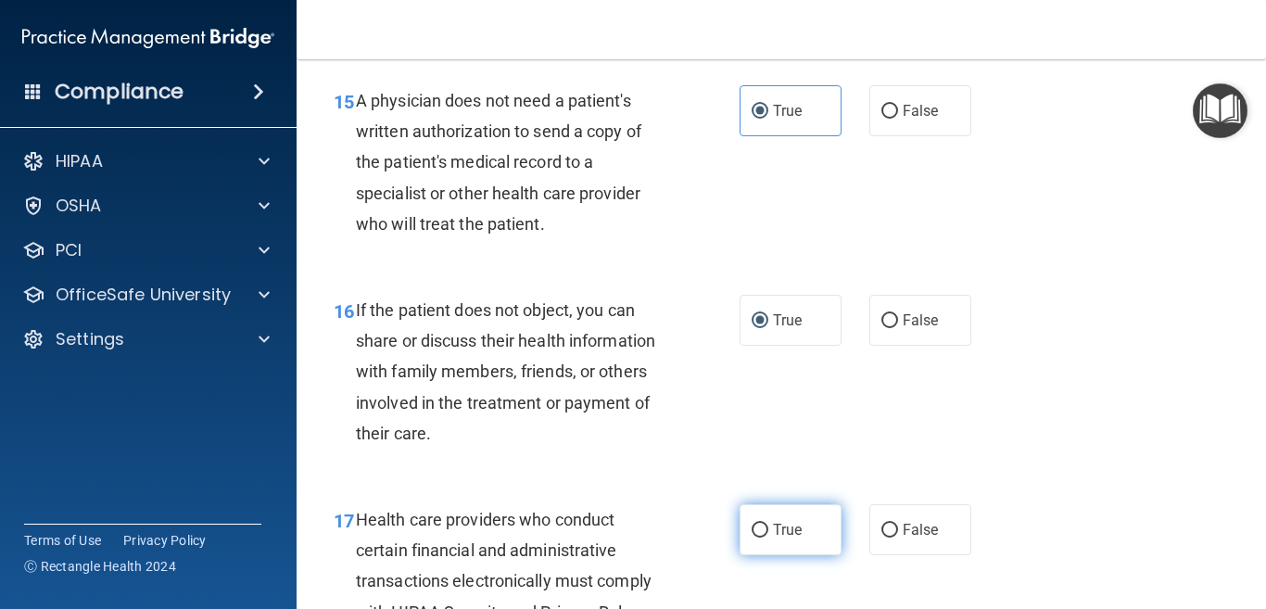
click at [751, 537] on input "True" at bounding box center [759, 530] width 17 height 14
radio input "true"
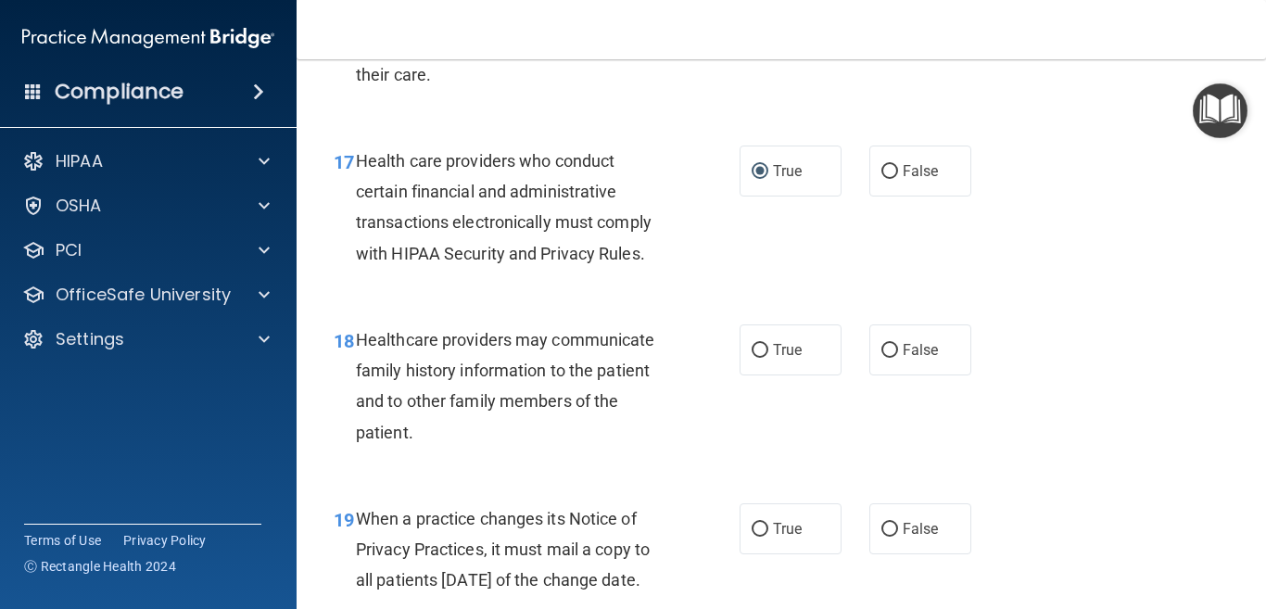
scroll to position [2965, 0]
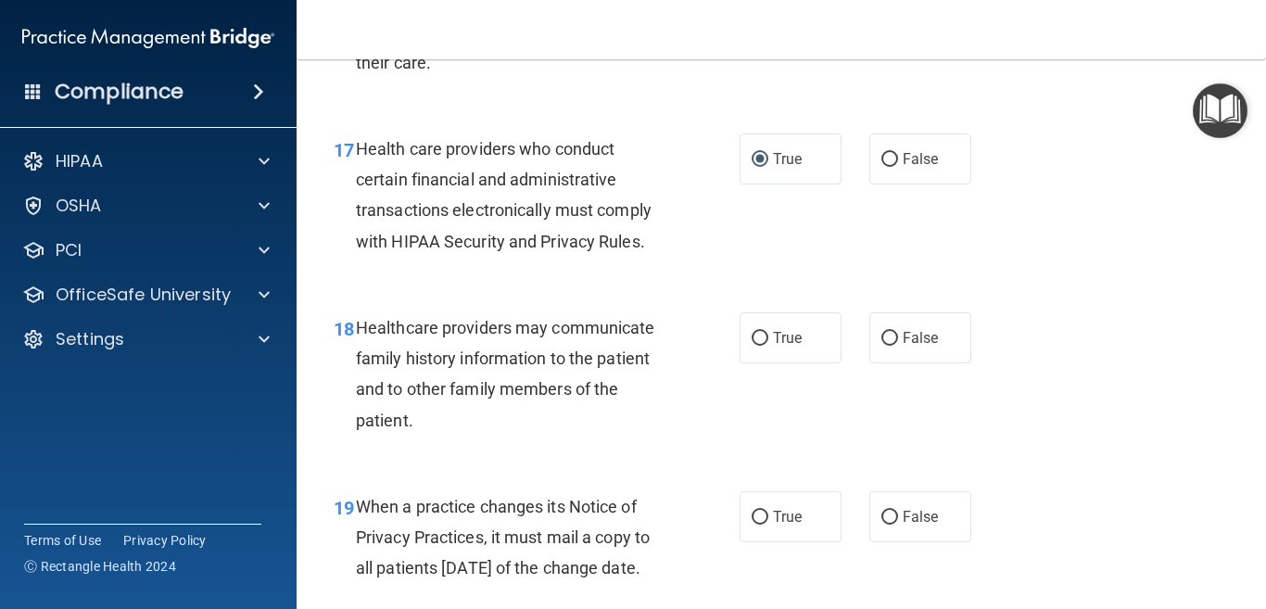
drag, startPoint x: 877, startPoint y: 367, endPoint x: 894, endPoint y: 445, distance: 79.6
click at [881, 346] on input "False" at bounding box center [889, 339] width 17 height 14
radio input "true"
click at [881, 524] on input "False" at bounding box center [889, 518] width 17 height 14
radio input "true"
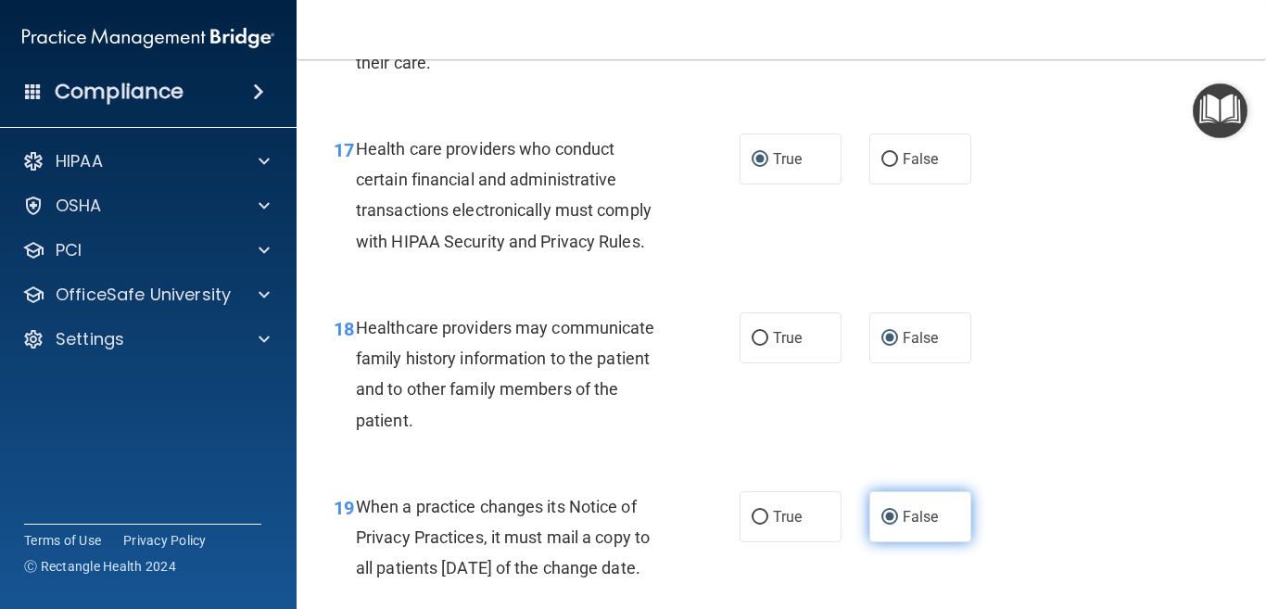
scroll to position [3243, 0]
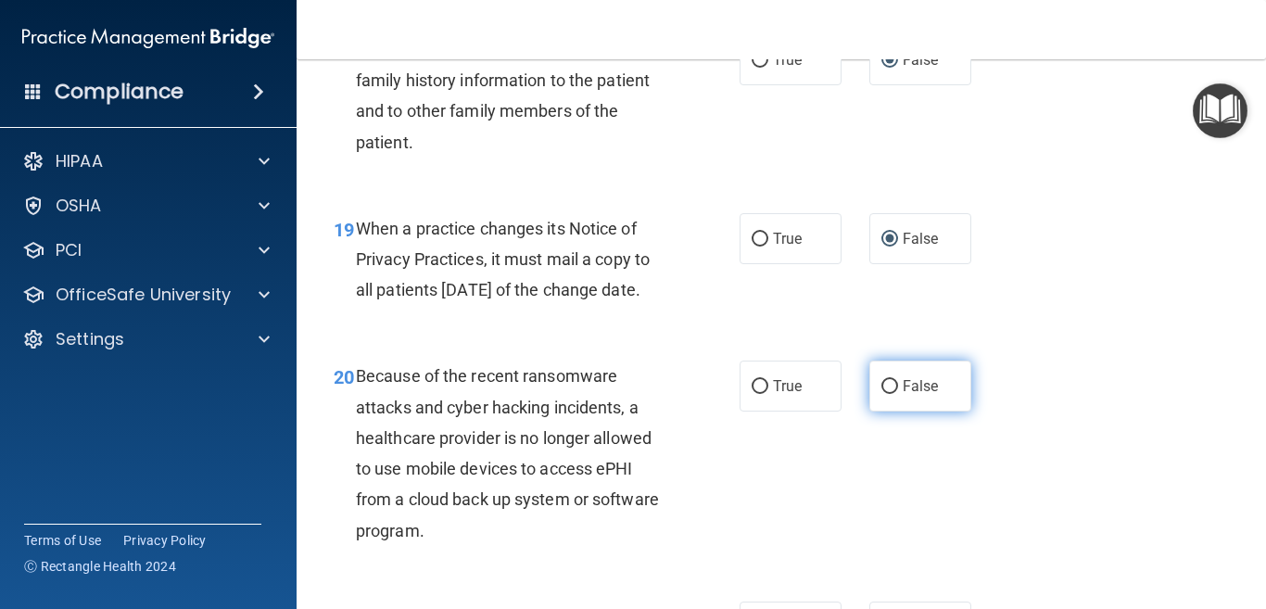
click at [881, 394] on input "False" at bounding box center [889, 387] width 17 height 14
radio input "true"
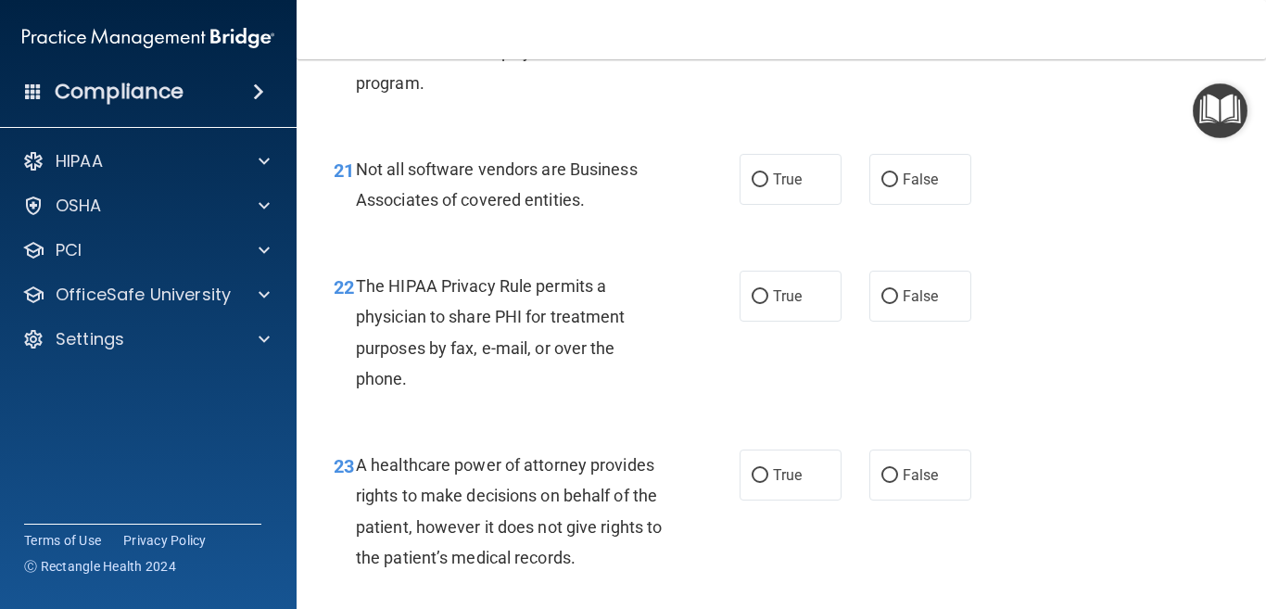
scroll to position [3706, 0]
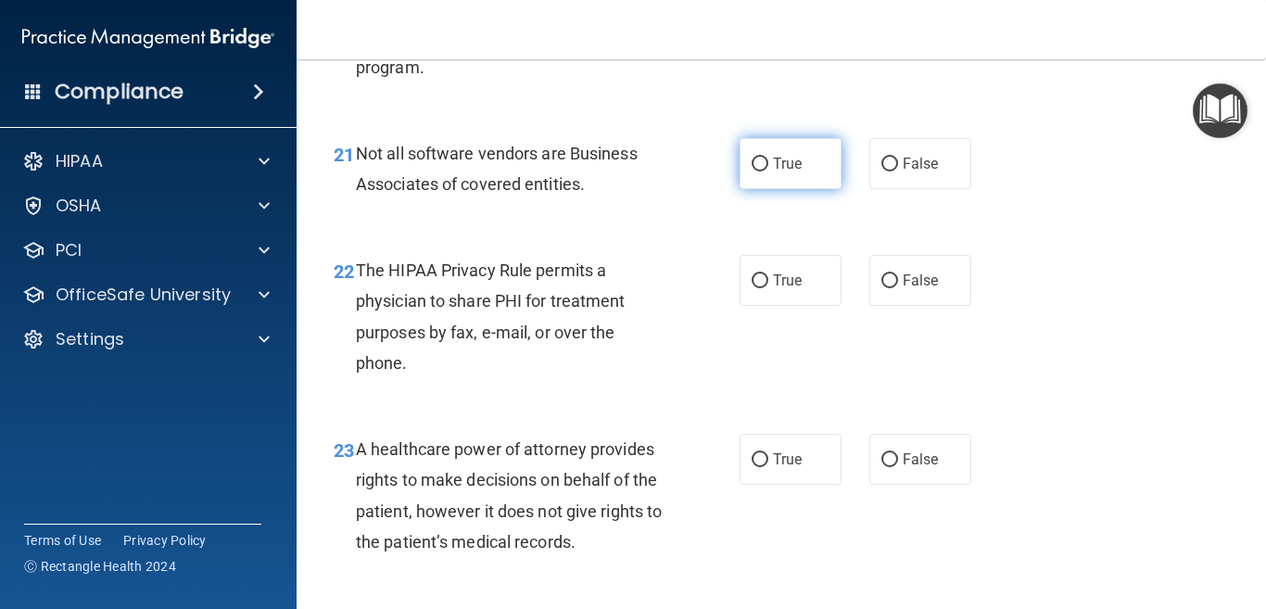
click at [754, 171] on input "True" at bounding box center [759, 165] width 17 height 14
radio input "true"
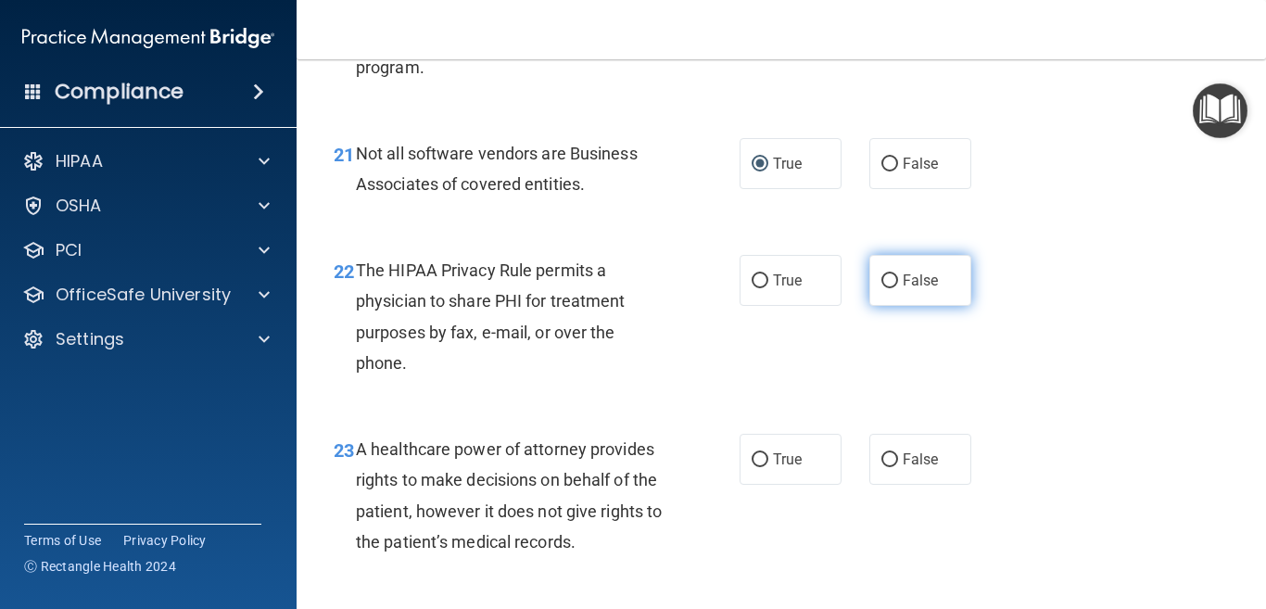
click at [881, 288] on input "False" at bounding box center [889, 281] width 17 height 14
radio input "true"
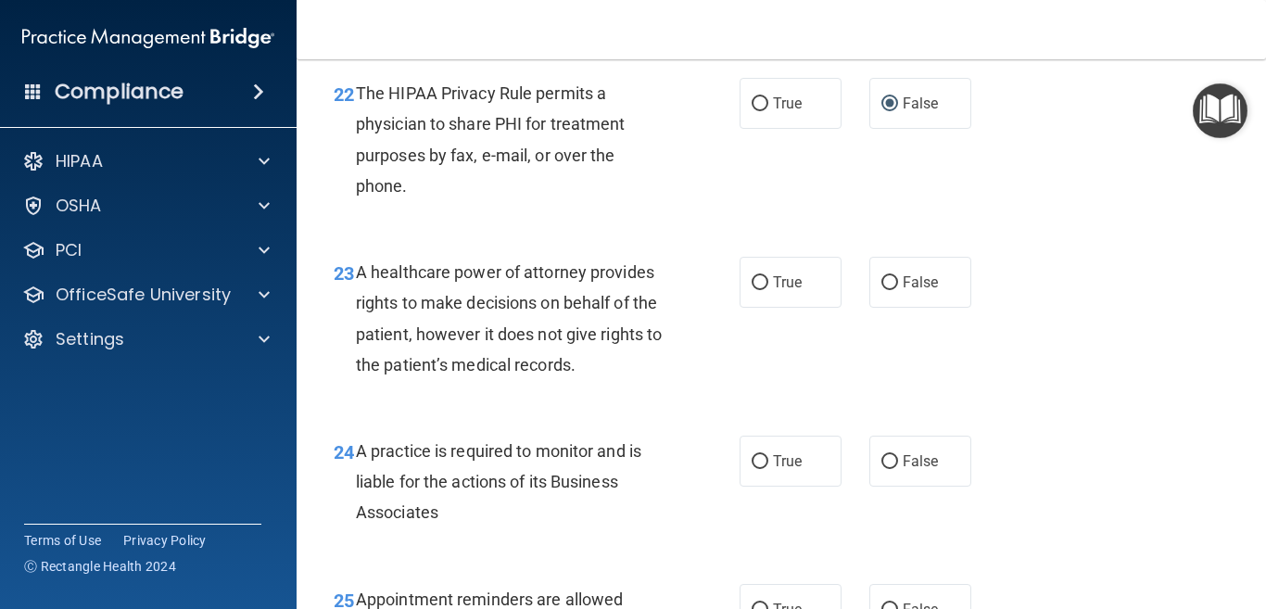
scroll to position [3891, 0]
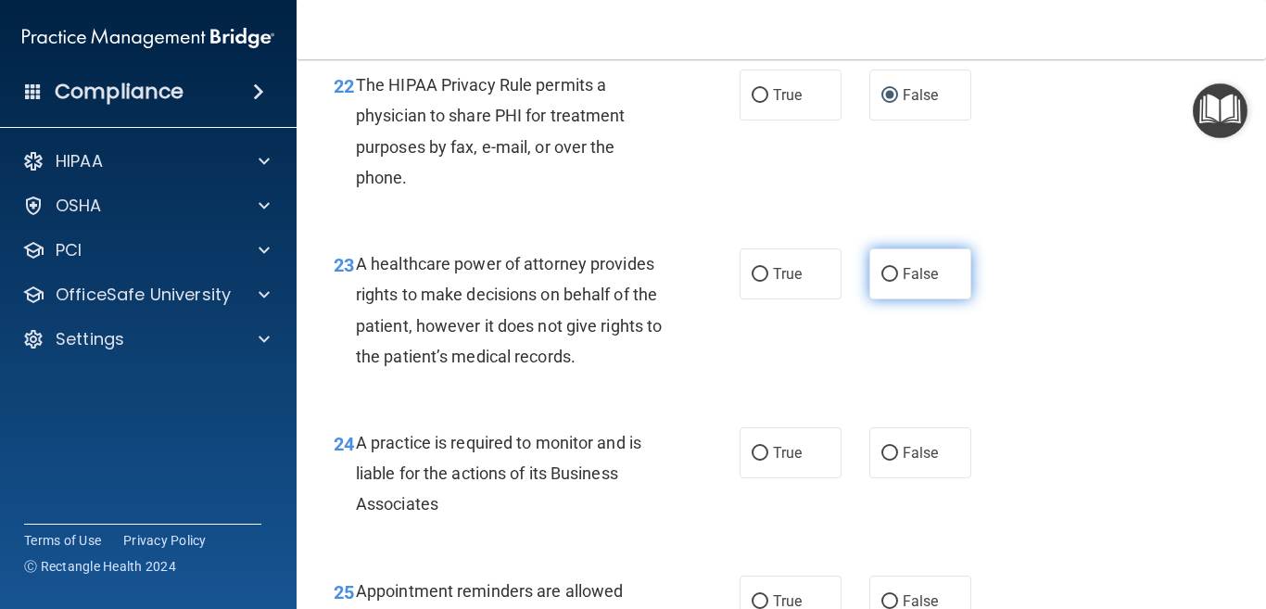
click at [881, 282] on input "False" at bounding box center [889, 275] width 17 height 14
radio input "true"
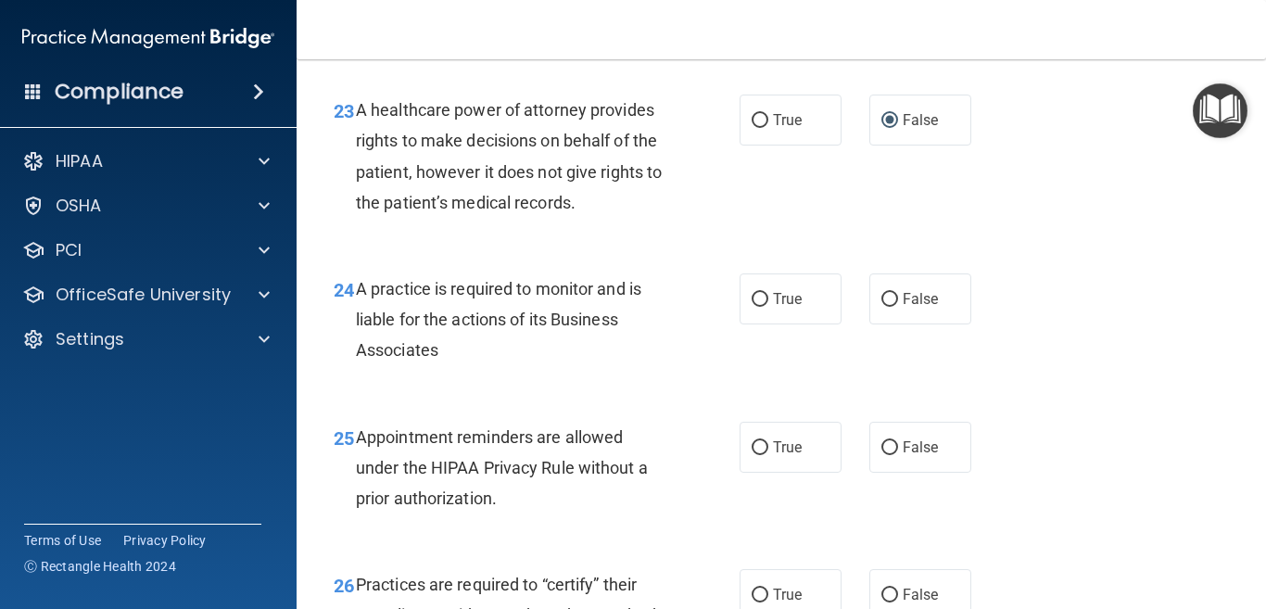
scroll to position [4077, 0]
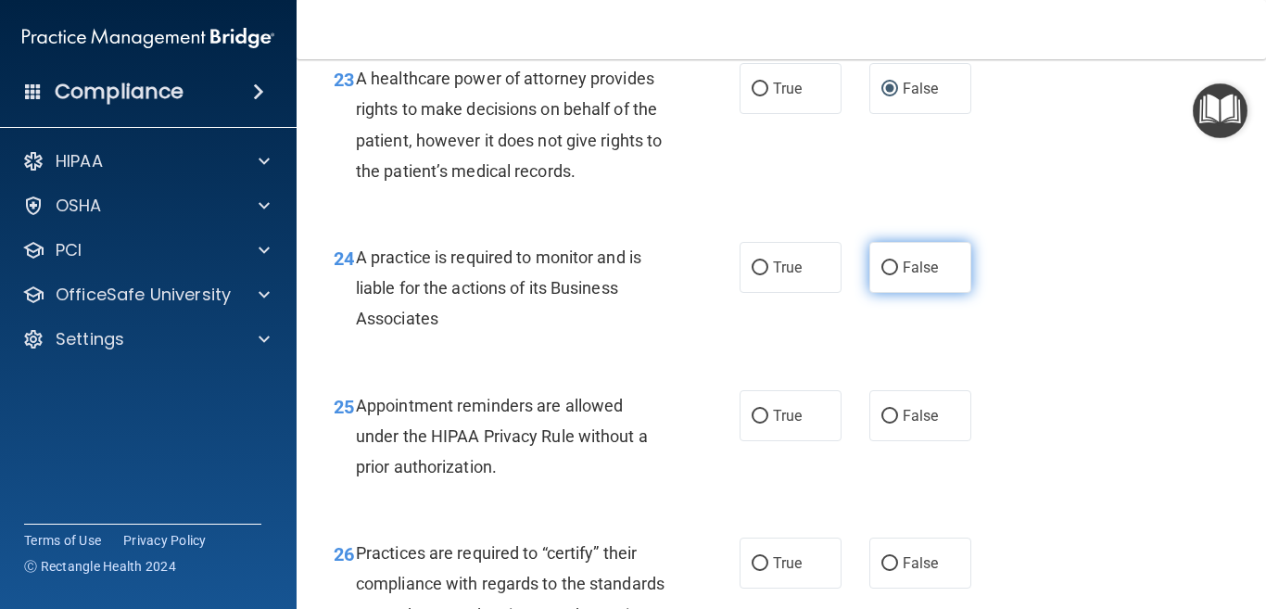
click at [881, 275] on input "False" at bounding box center [889, 268] width 17 height 14
radio input "true"
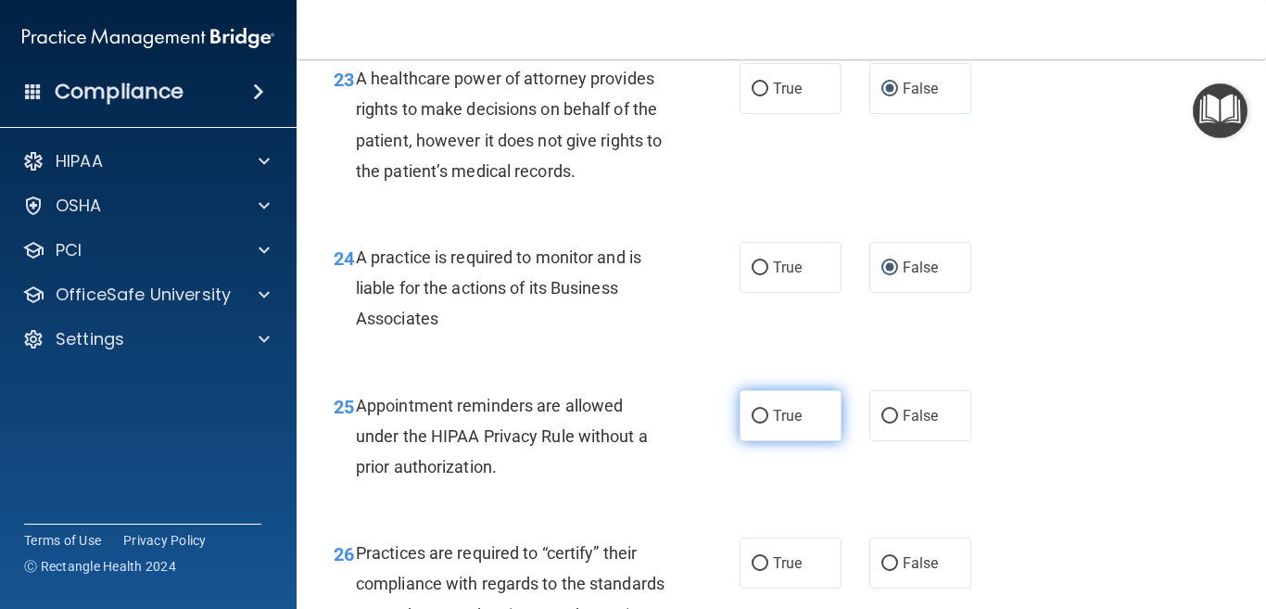
click at [755, 423] on input "True" at bounding box center [759, 417] width 17 height 14
radio input "true"
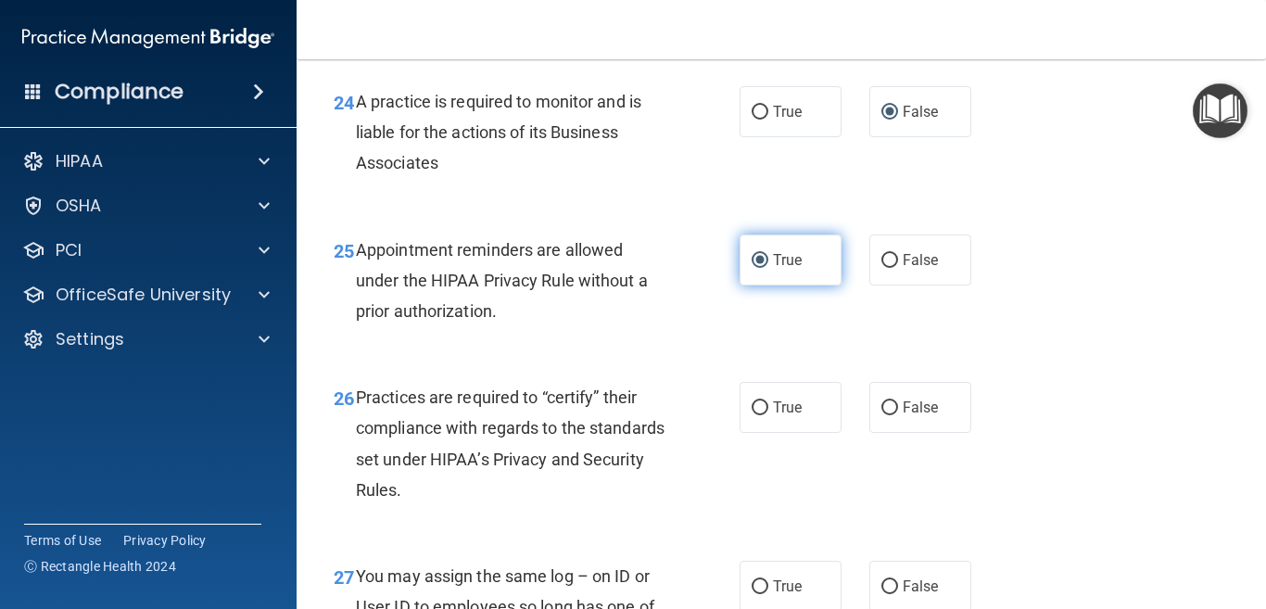
scroll to position [4262, 0]
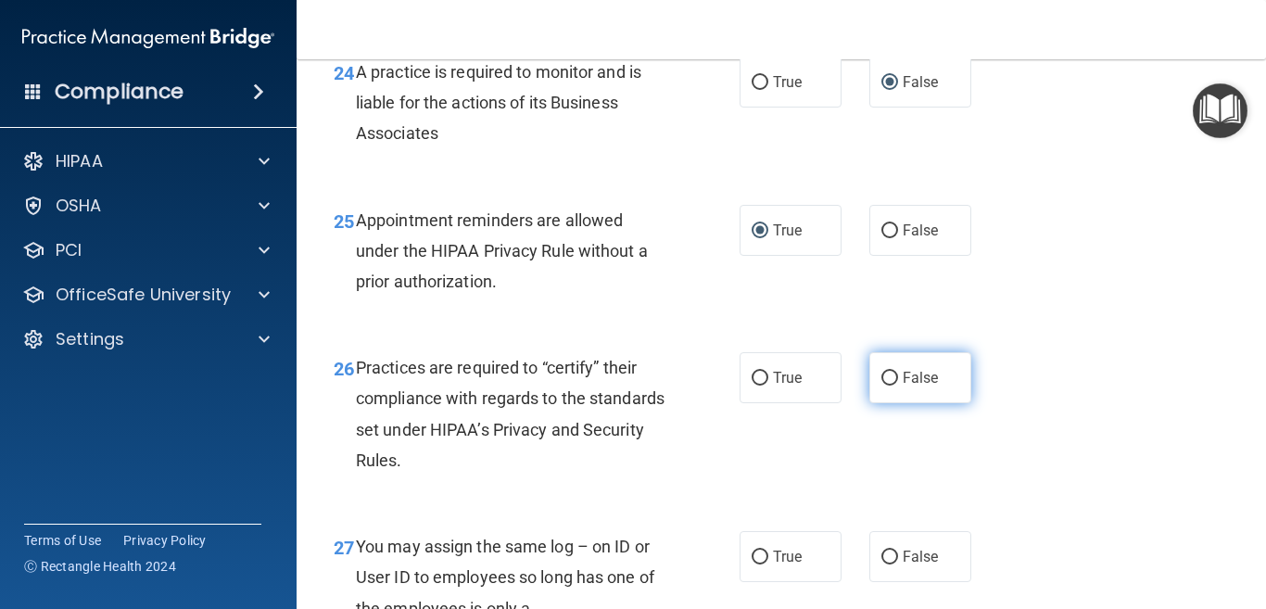
click at [881, 385] on input "False" at bounding box center [889, 379] width 17 height 14
radio input "true"
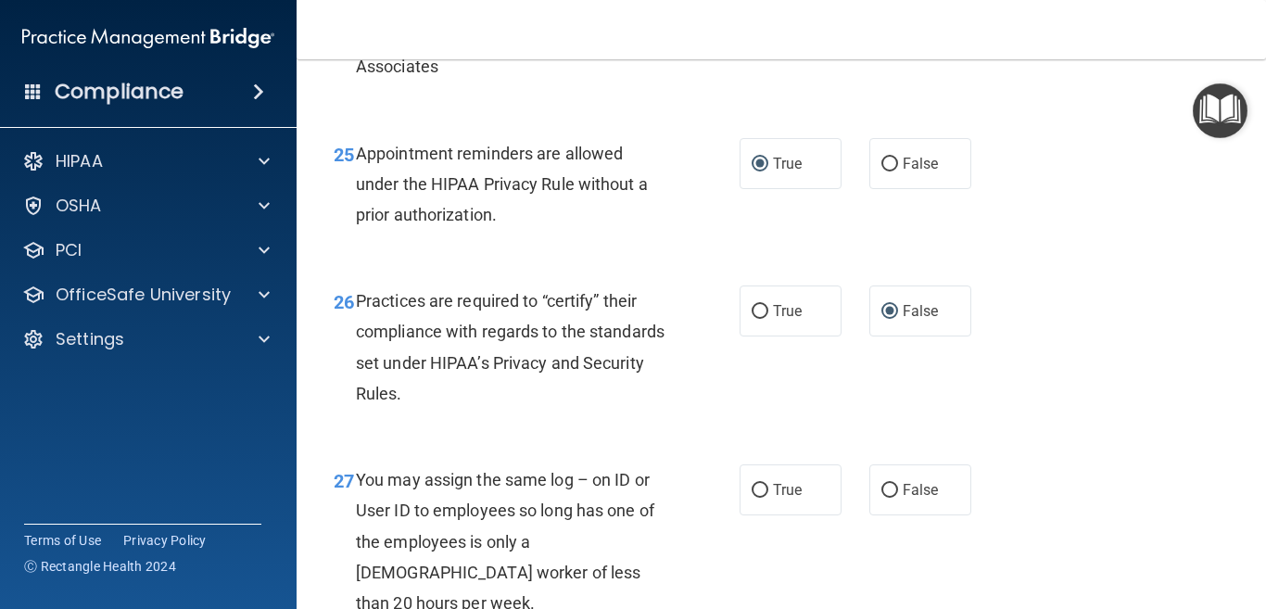
scroll to position [4447, 0]
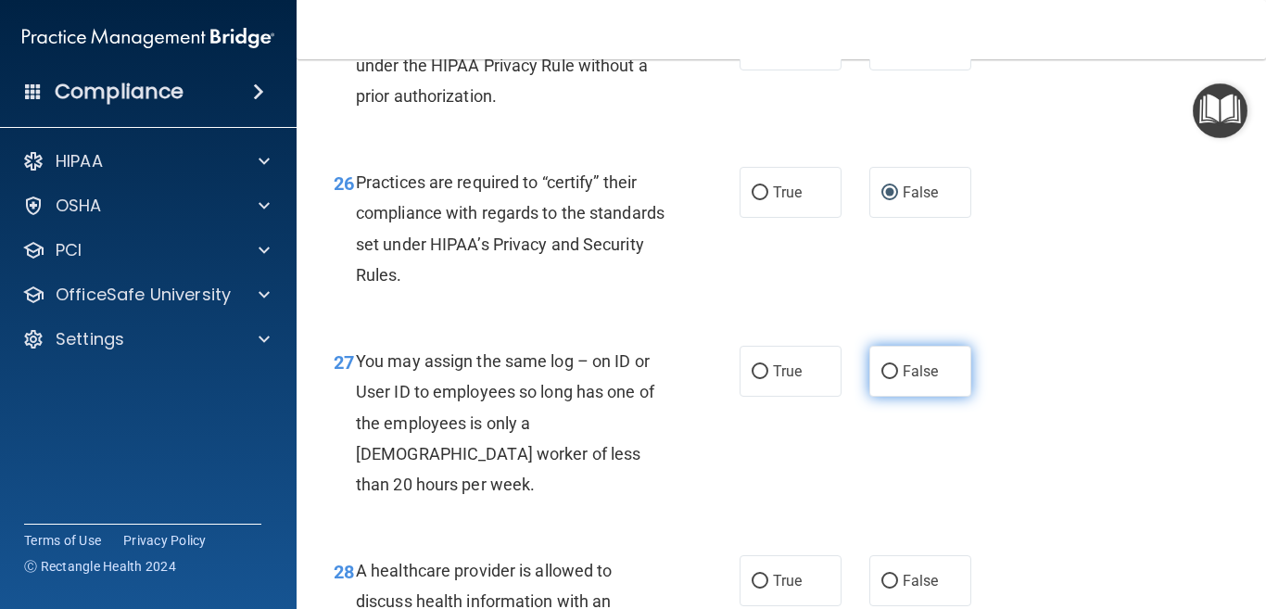
click at [881, 379] on input "False" at bounding box center [889, 372] width 17 height 14
radio input "true"
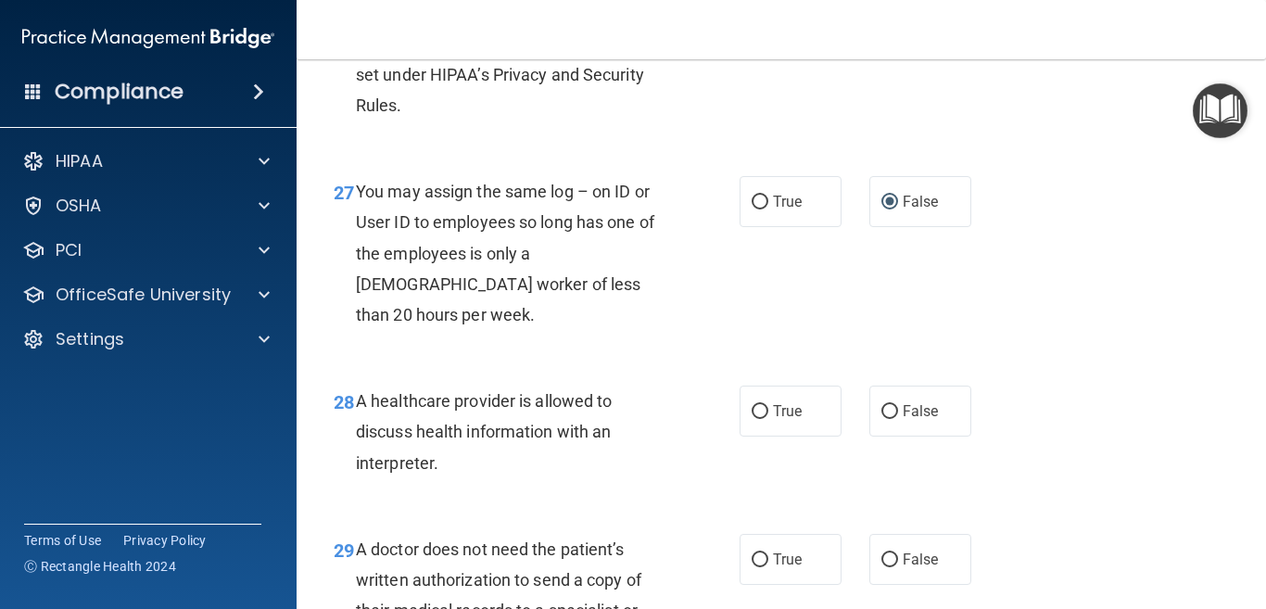
scroll to position [4633, 0]
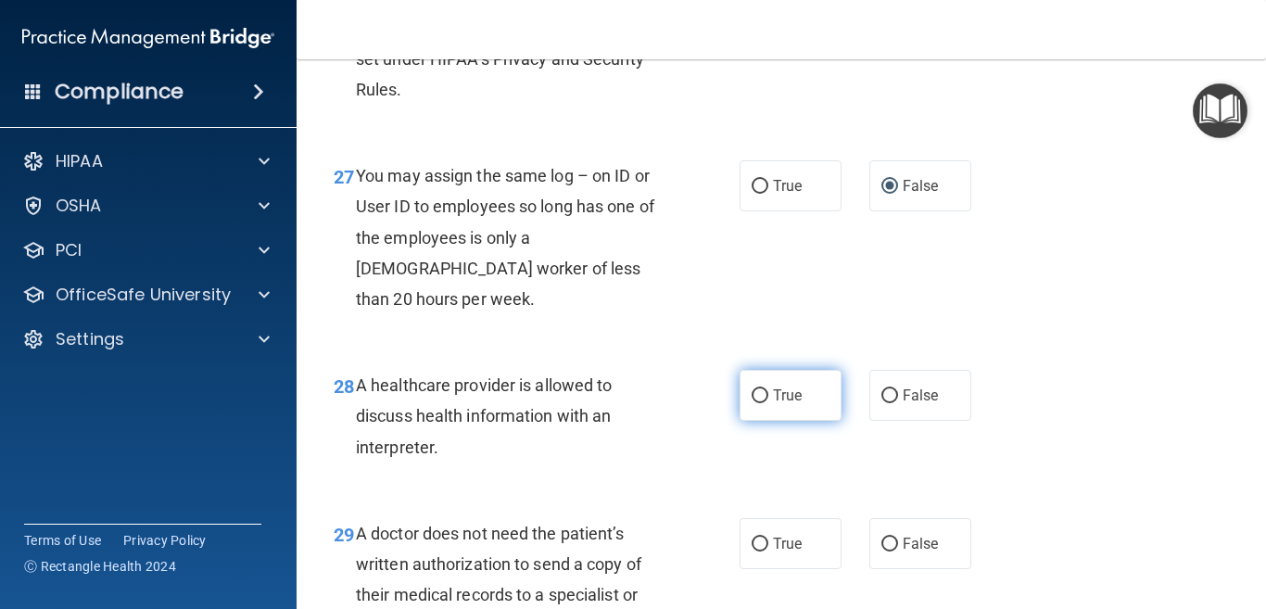
click at [751, 403] on input "True" at bounding box center [759, 396] width 17 height 14
radio input "true"
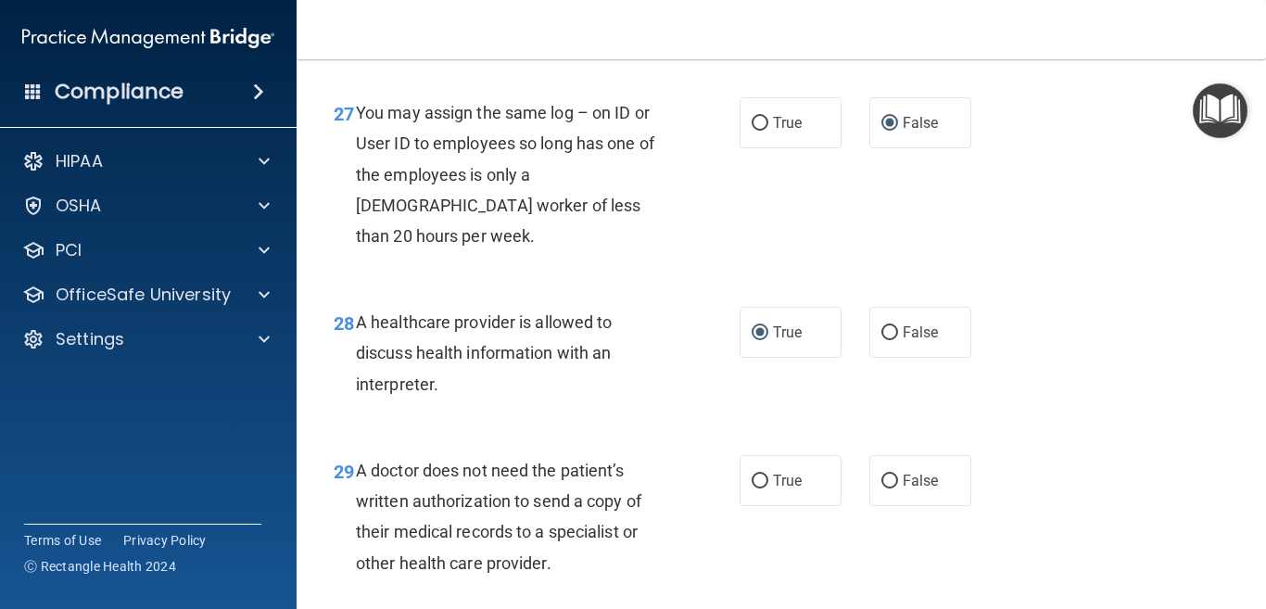
scroll to position [4818, 0]
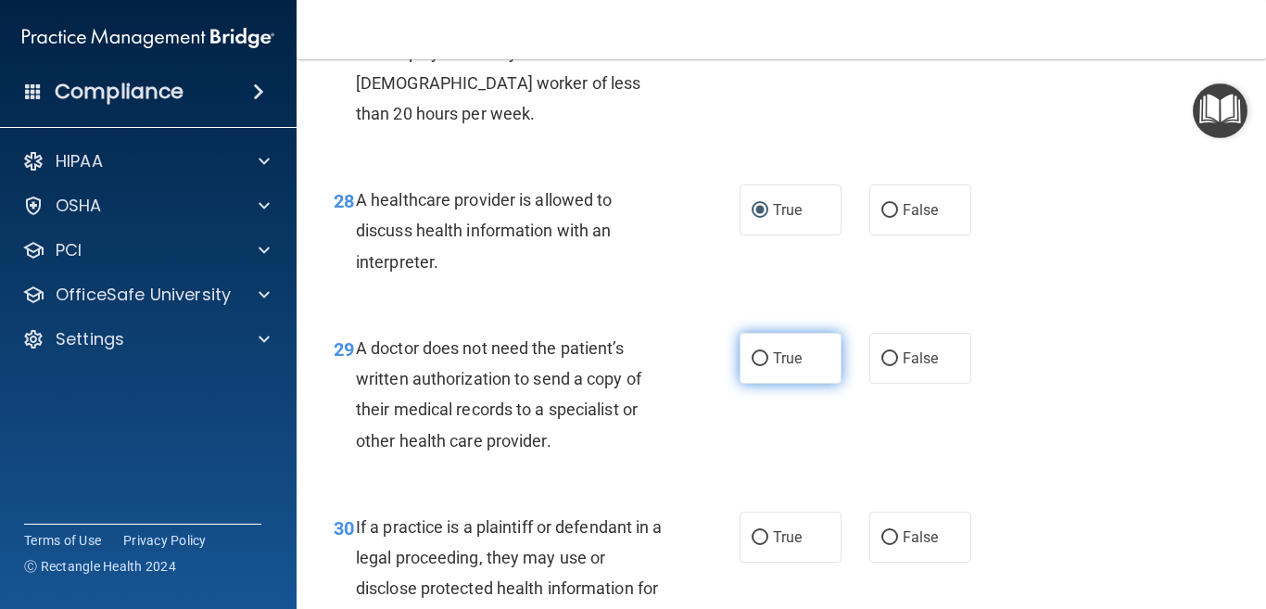
click at [751, 366] on input "True" at bounding box center [759, 359] width 17 height 14
radio input "true"
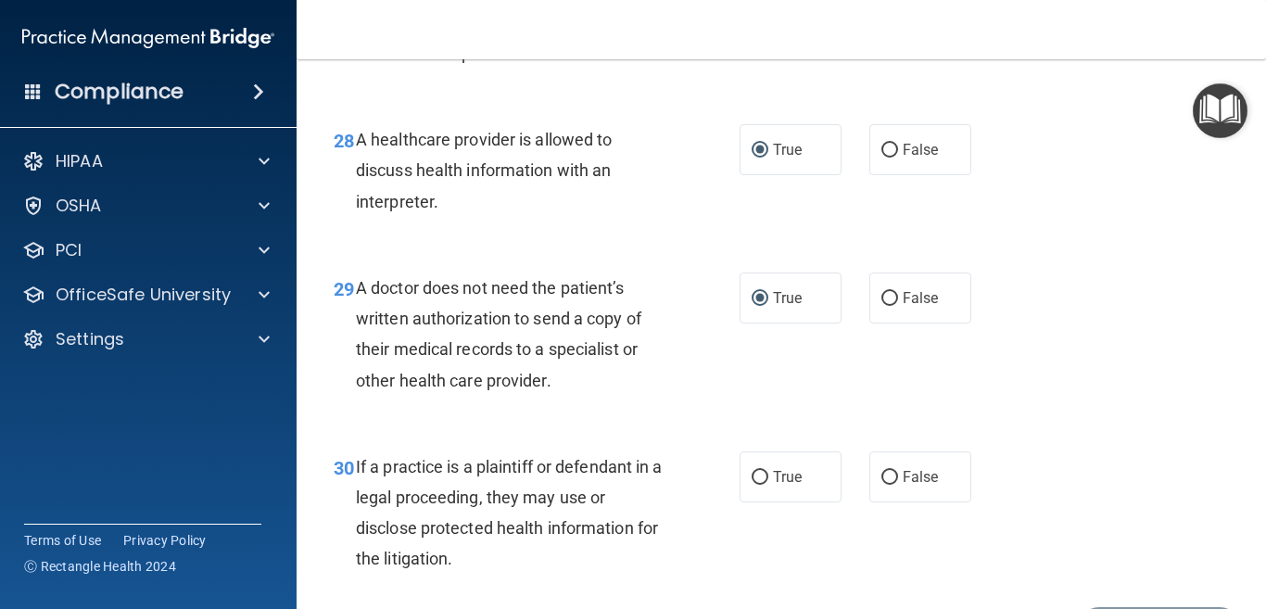
scroll to position [4911, 0]
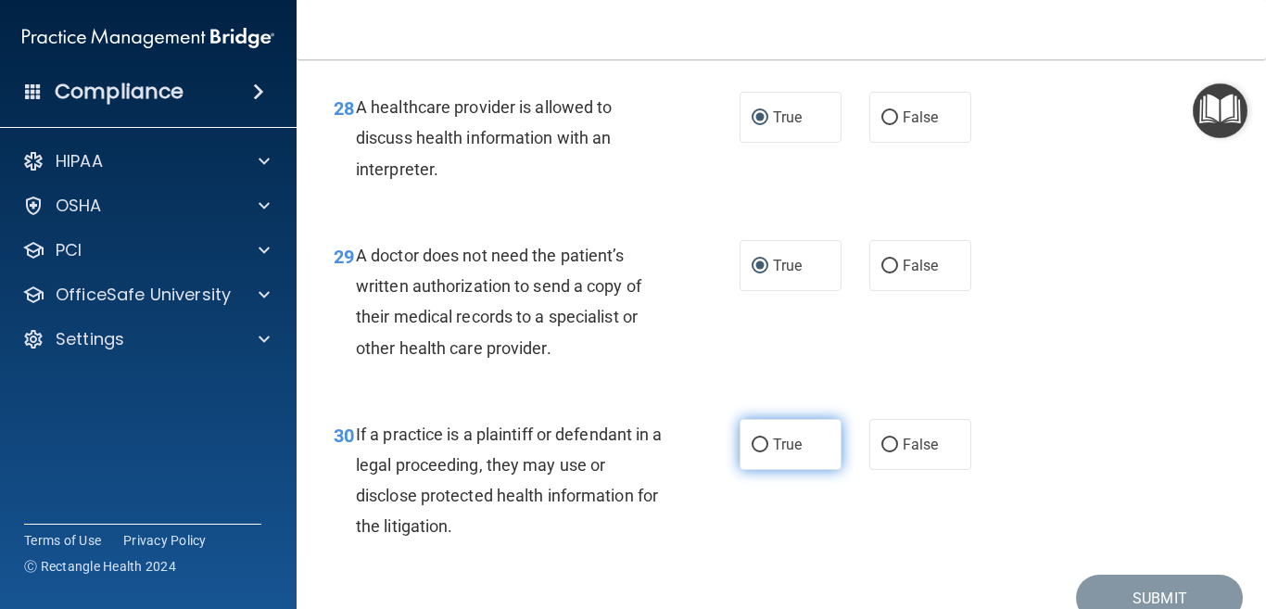
click at [757, 452] on input "True" at bounding box center [759, 445] width 17 height 14
radio input "true"
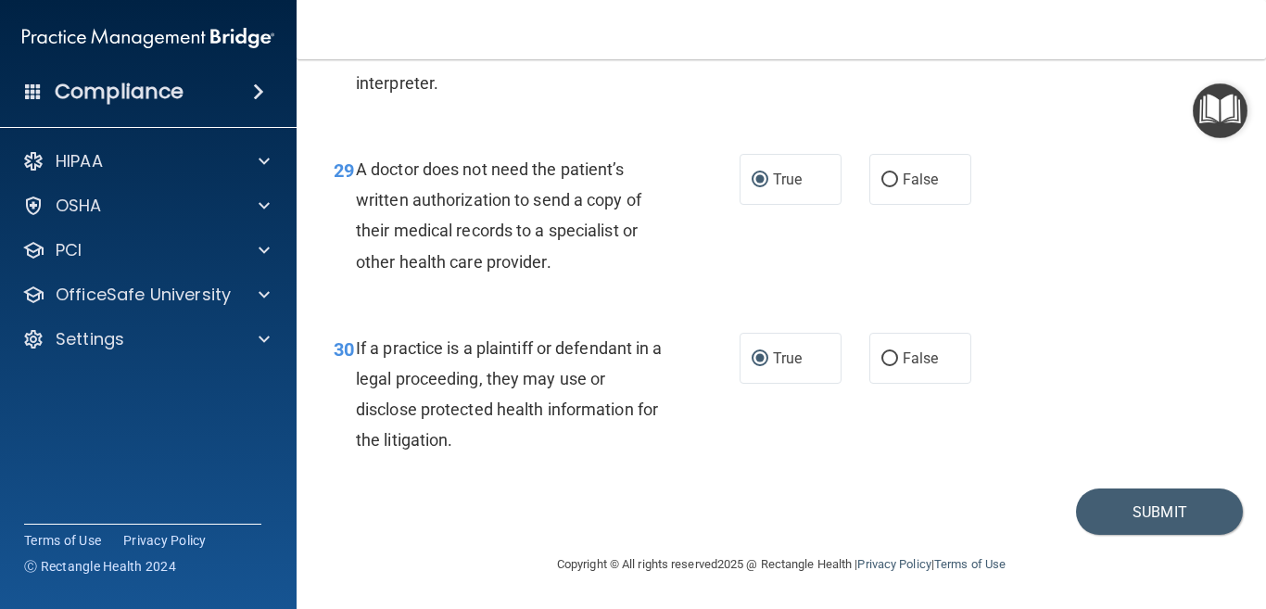
scroll to position [5027, 0]
click at [1133, 514] on button "Submit" at bounding box center [1159, 511] width 167 height 47
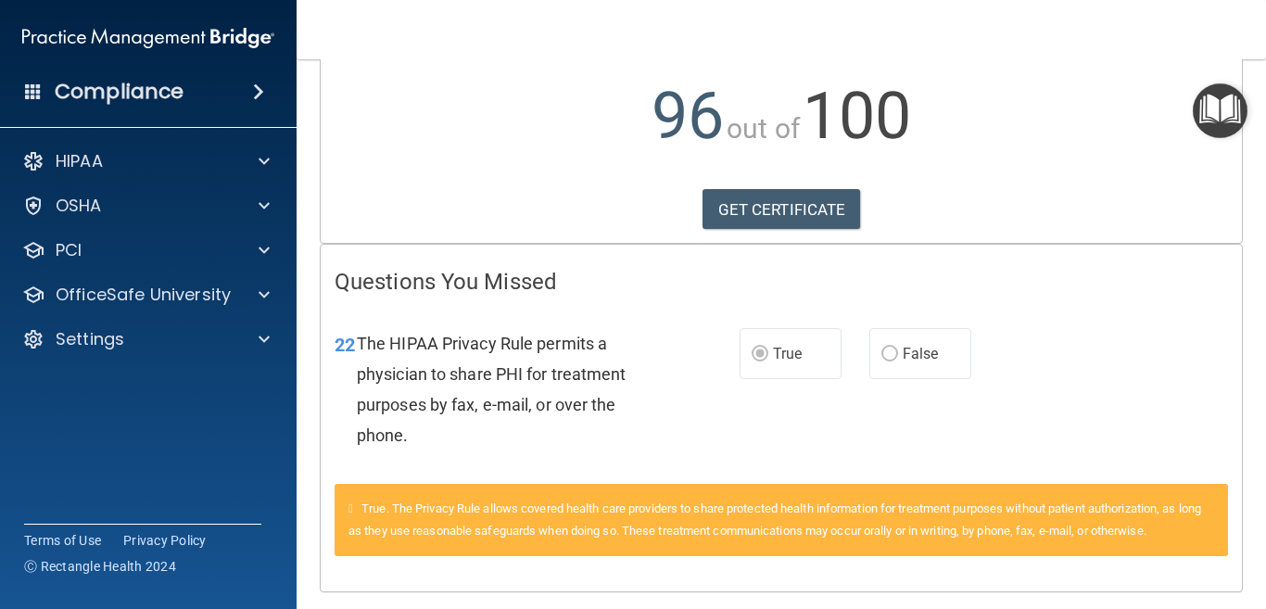
scroll to position [250, 0]
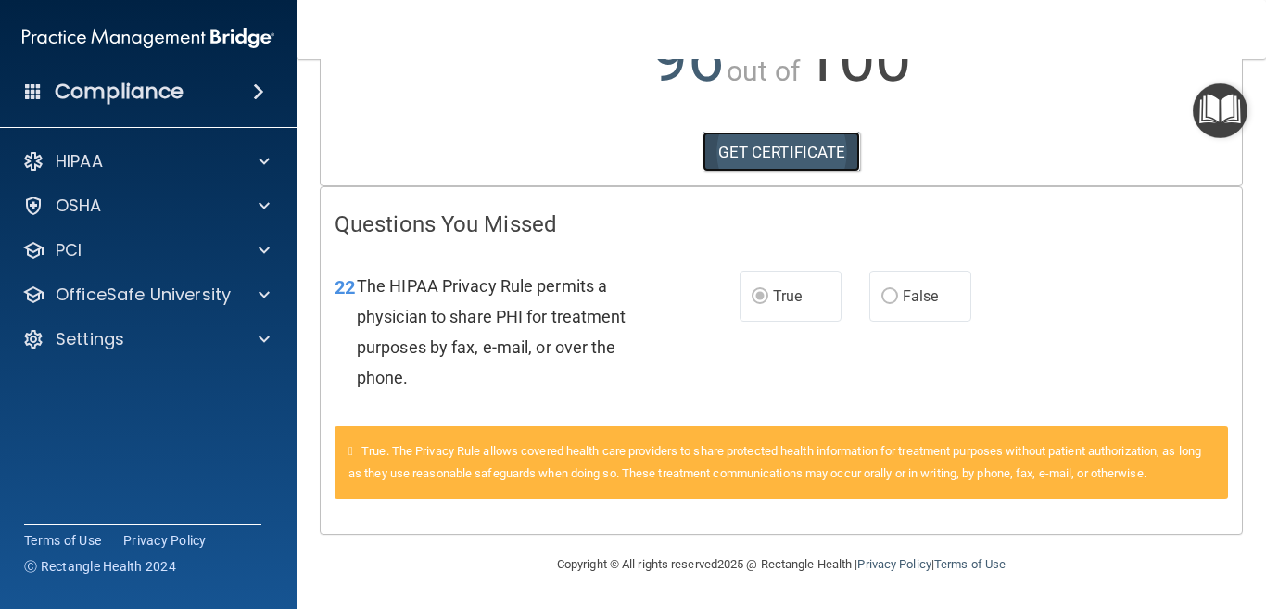
click at [737, 148] on link "GET CERTIFICATE" at bounding box center [781, 152] width 158 height 41
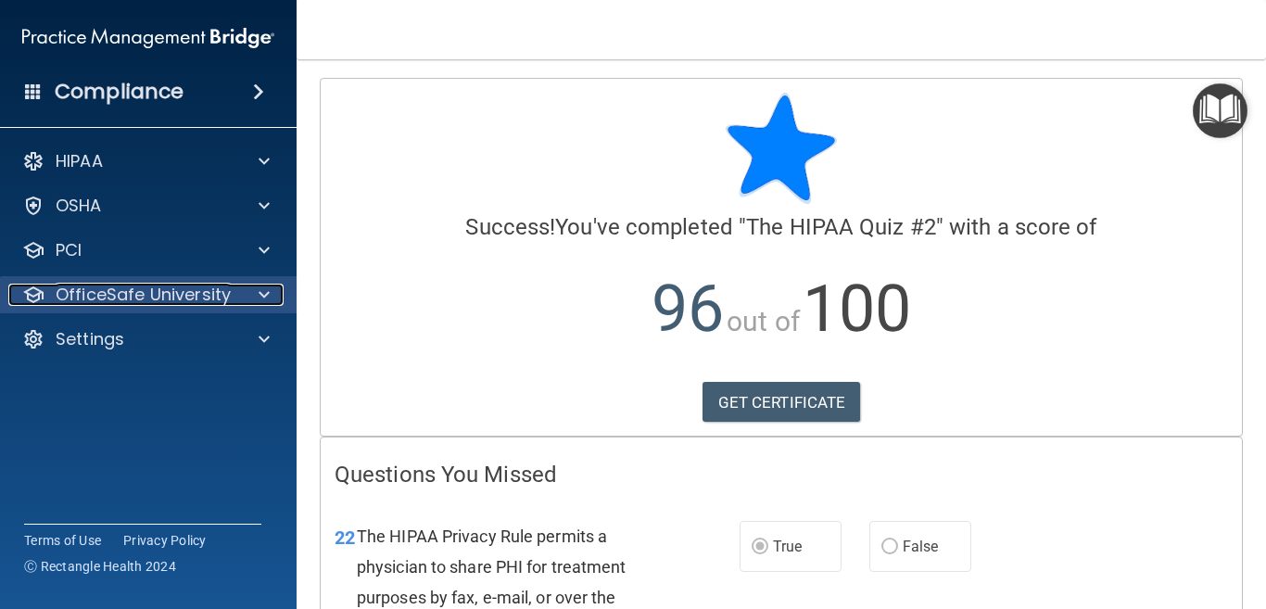
click at [152, 296] on p "OfficeSafe University" at bounding box center [143, 295] width 175 height 22
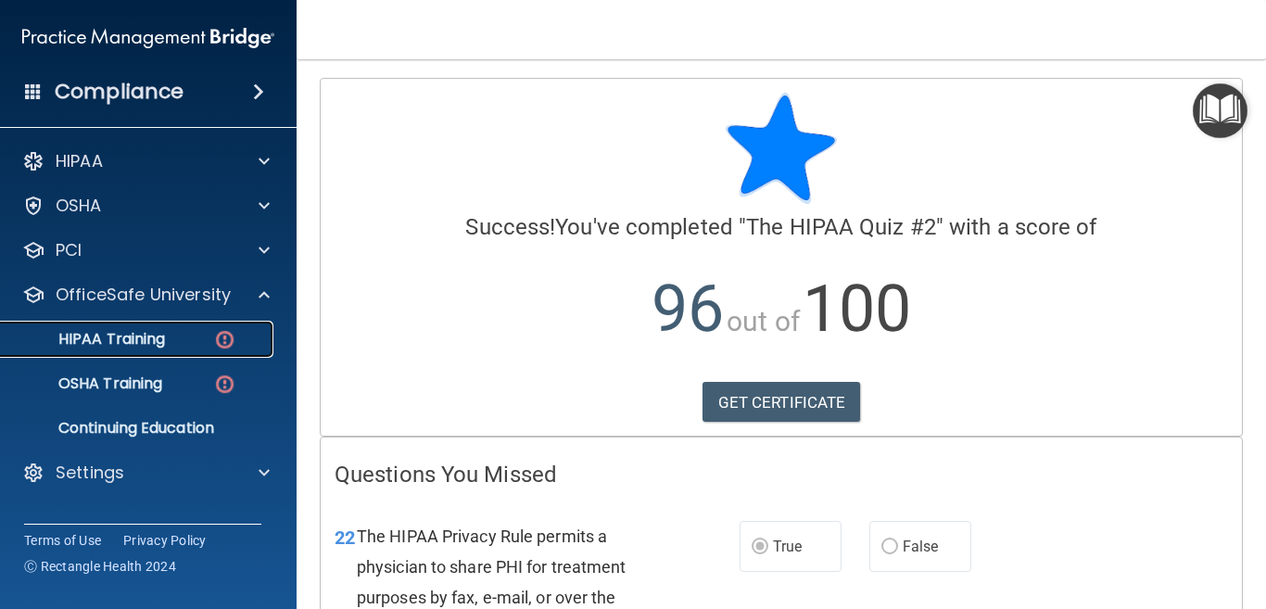
click at [146, 341] on p "HIPAA Training" at bounding box center [88, 339] width 153 height 19
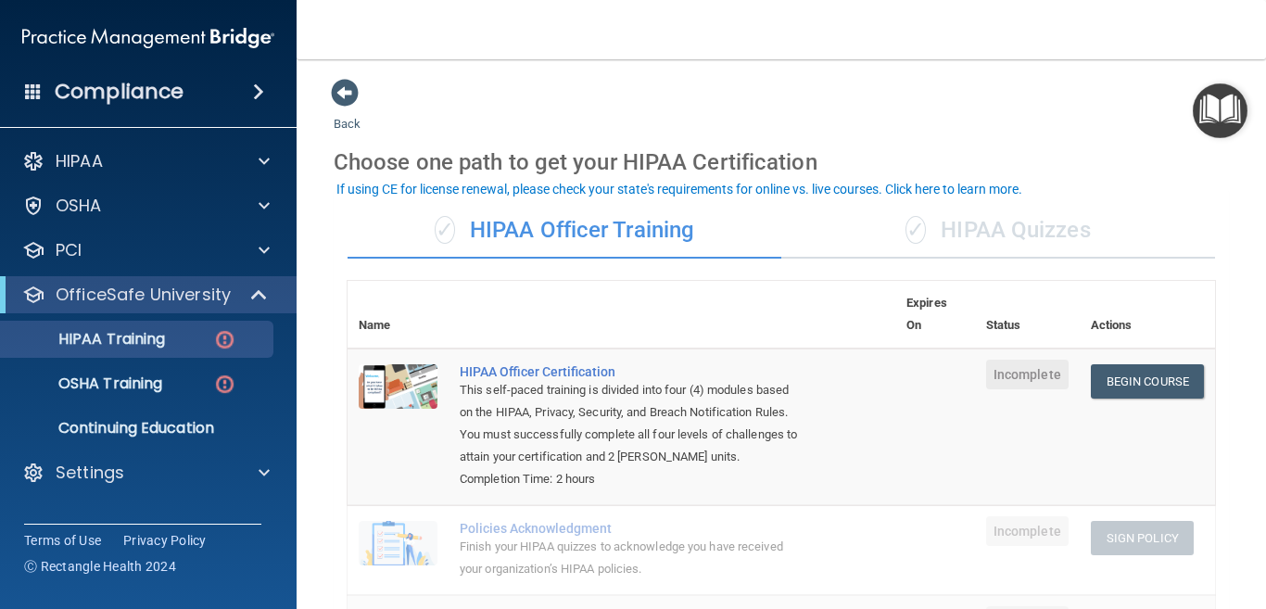
click at [1027, 235] on div "✓ HIPAA Quizzes" at bounding box center [998, 231] width 434 height 56
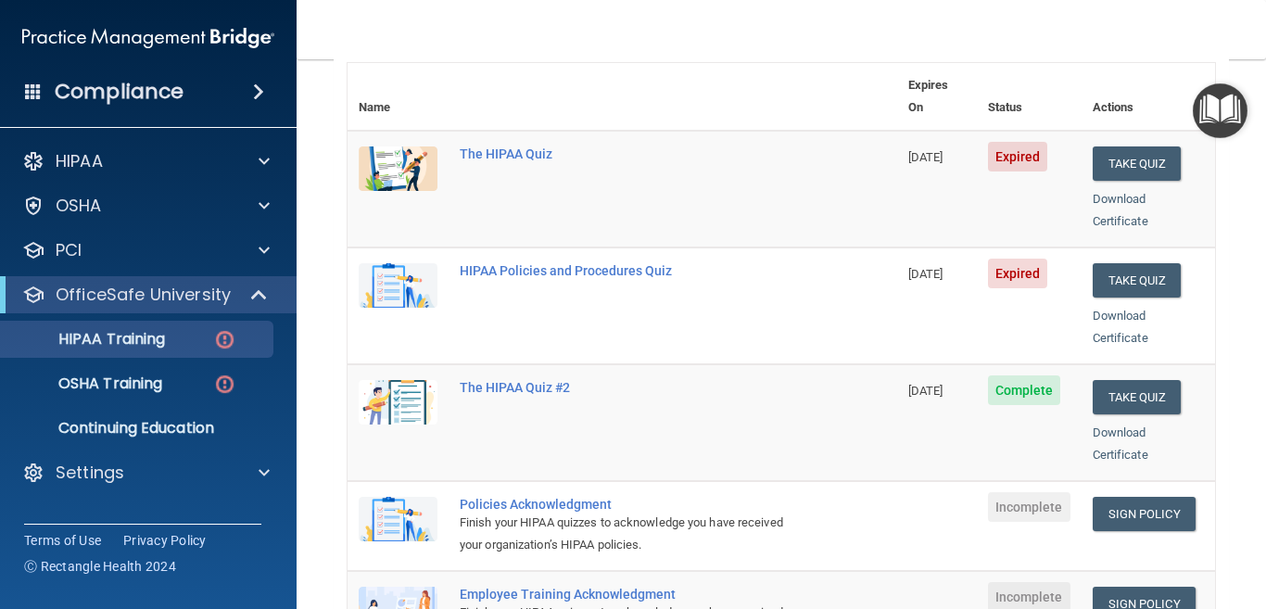
scroll to position [185, 0]
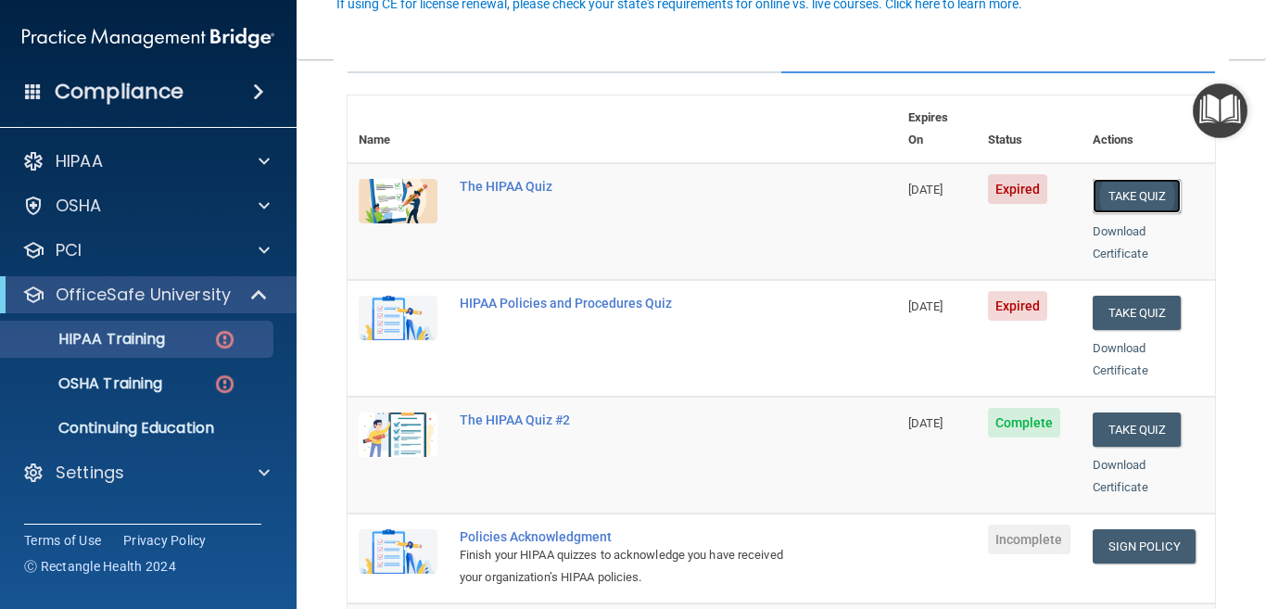
click at [1103, 179] on button "Take Quiz" at bounding box center [1136, 196] width 89 height 34
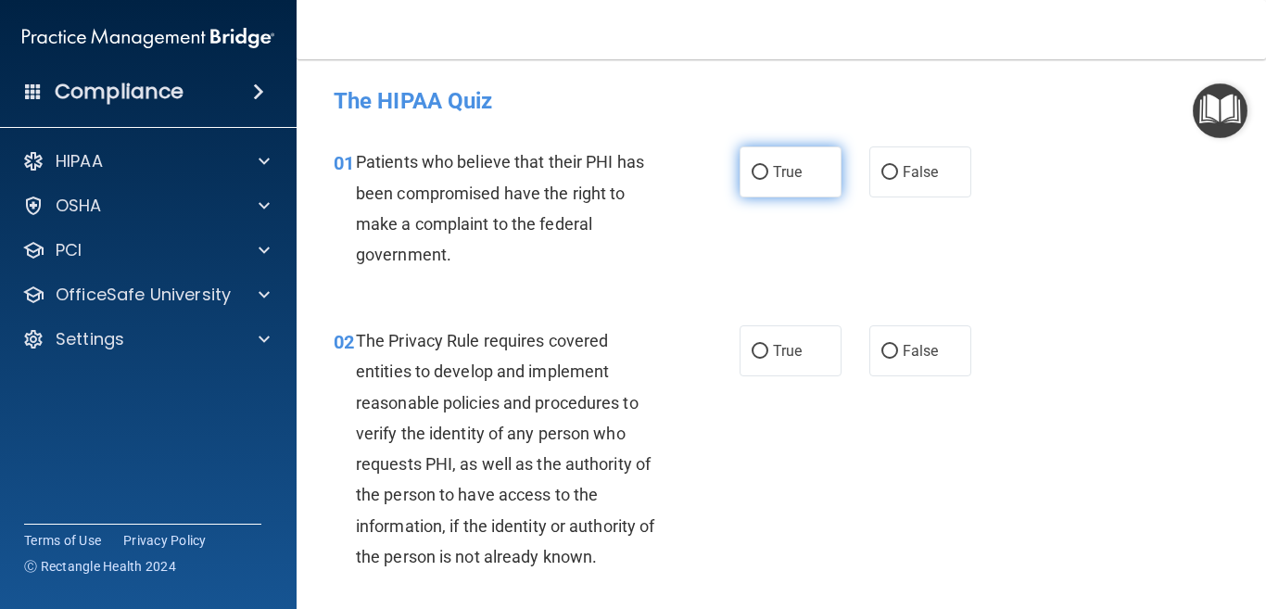
click at [751, 167] on input "True" at bounding box center [759, 173] width 17 height 14
radio input "true"
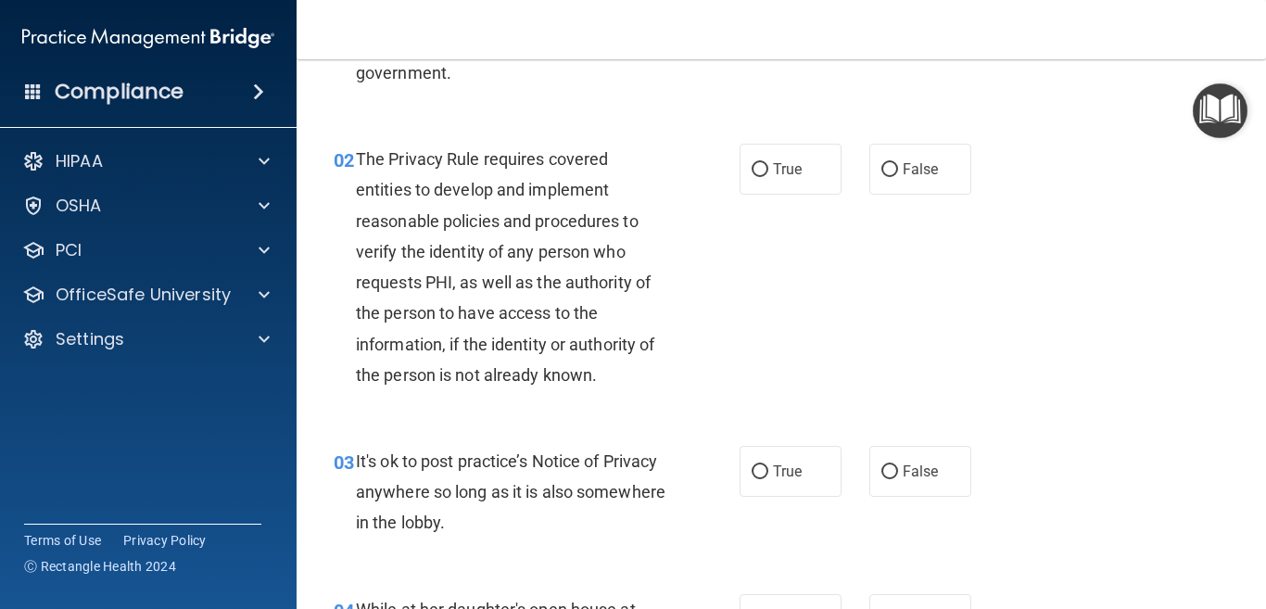
scroll to position [185, 0]
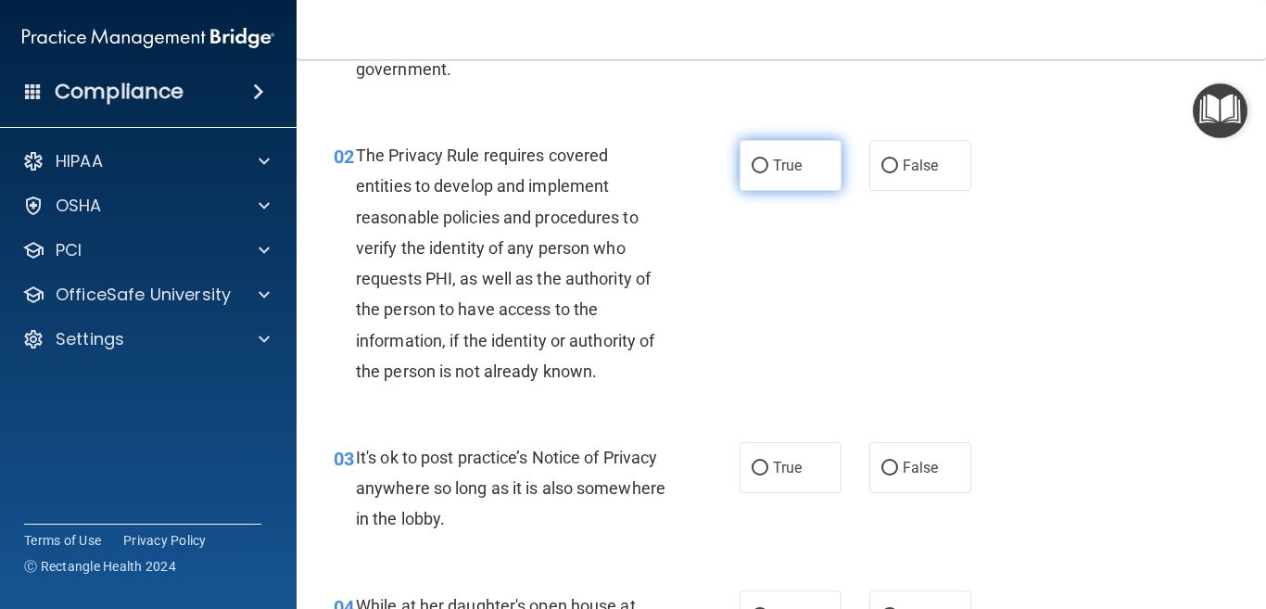
click at [751, 163] on input "True" at bounding box center [759, 166] width 17 height 14
radio input "true"
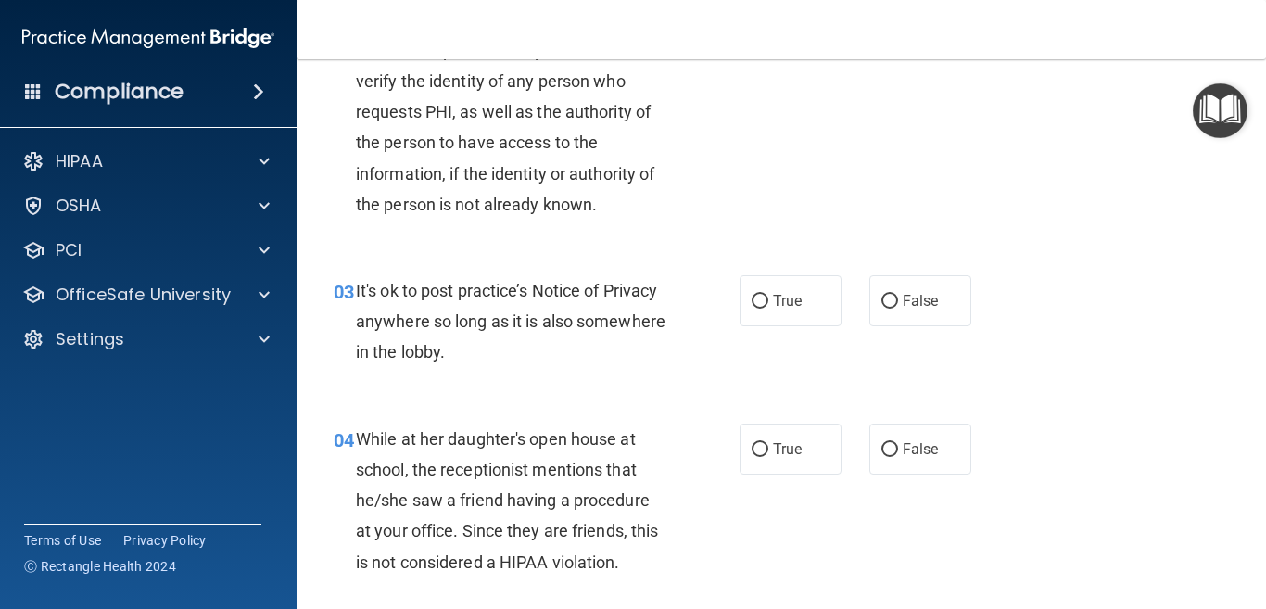
scroll to position [371, 0]
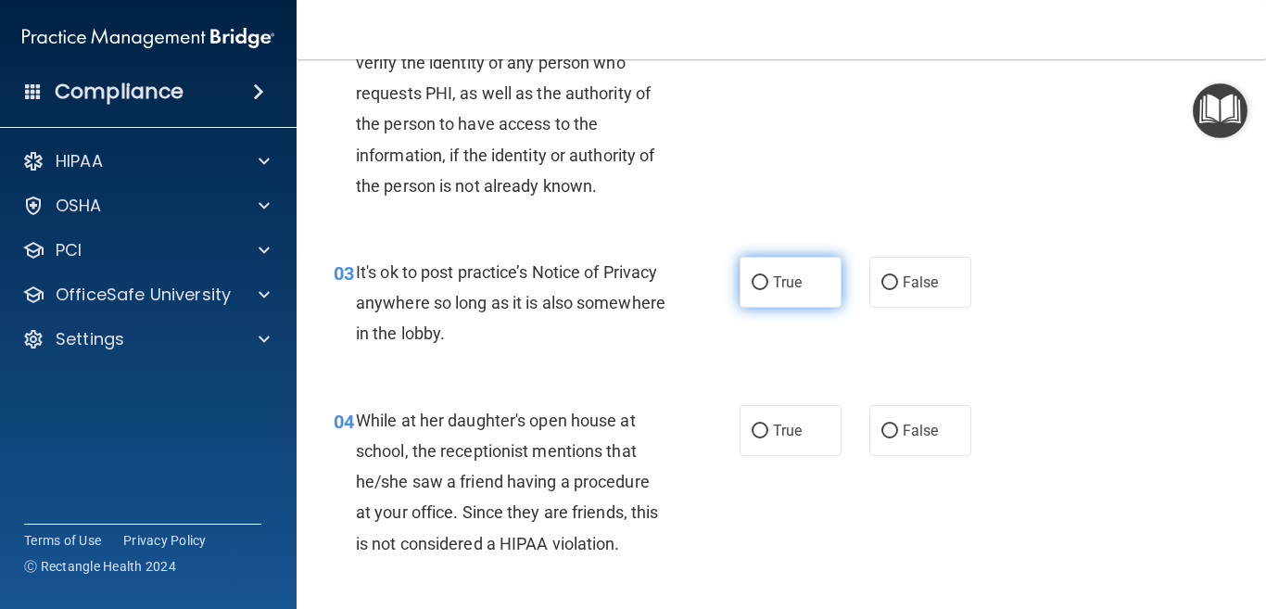
drag, startPoint x: 757, startPoint y: 278, endPoint x: 757, endPoint y: 290, distance: 12.0
click at [757, 278] on input "True" at bounding box center [759, 283] width 17 height 14
radio input "true"
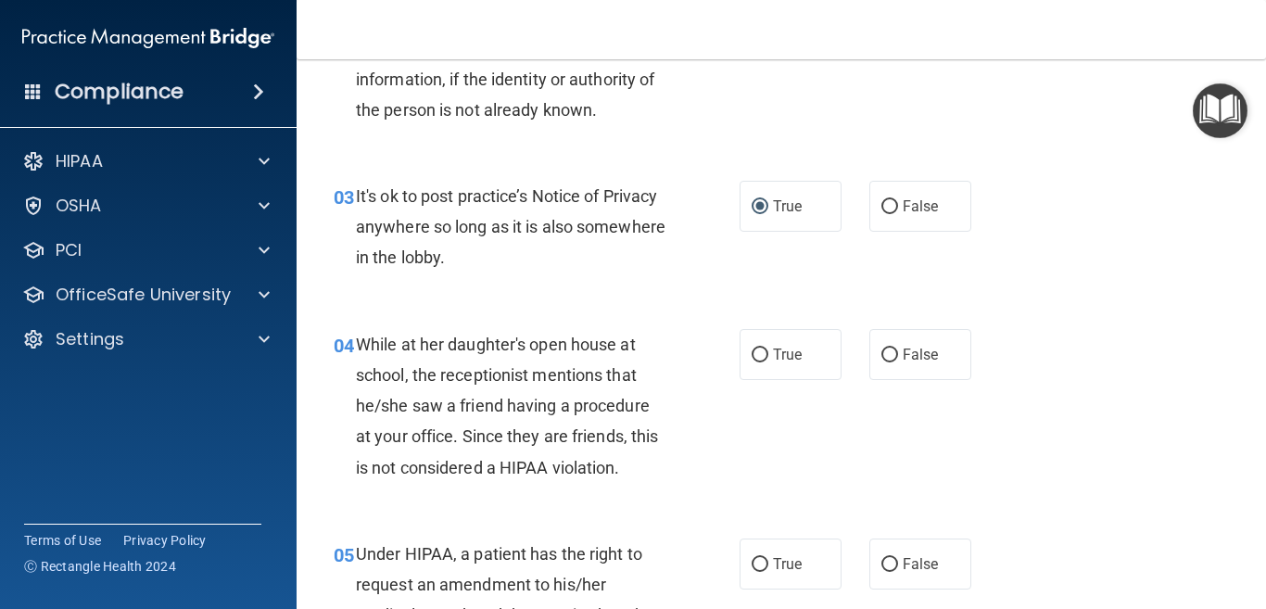
scroll to position [556, 0]
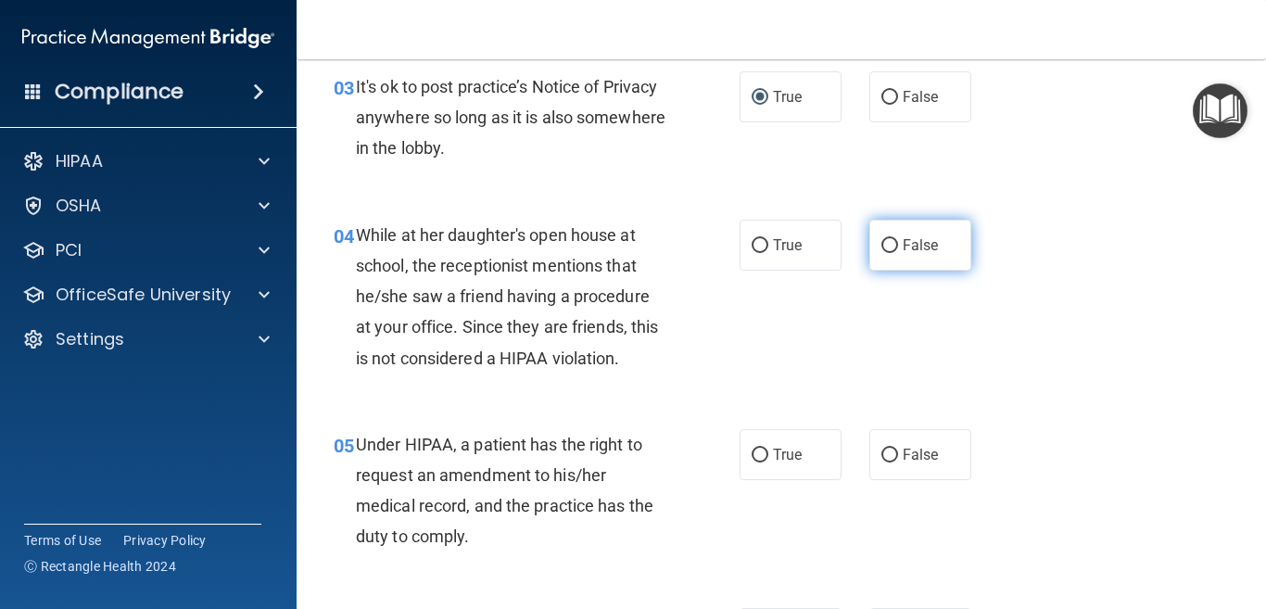
click at [886, 245] on input "False" at bounding box center [889, 246] width 17 height 14
radio input "true"
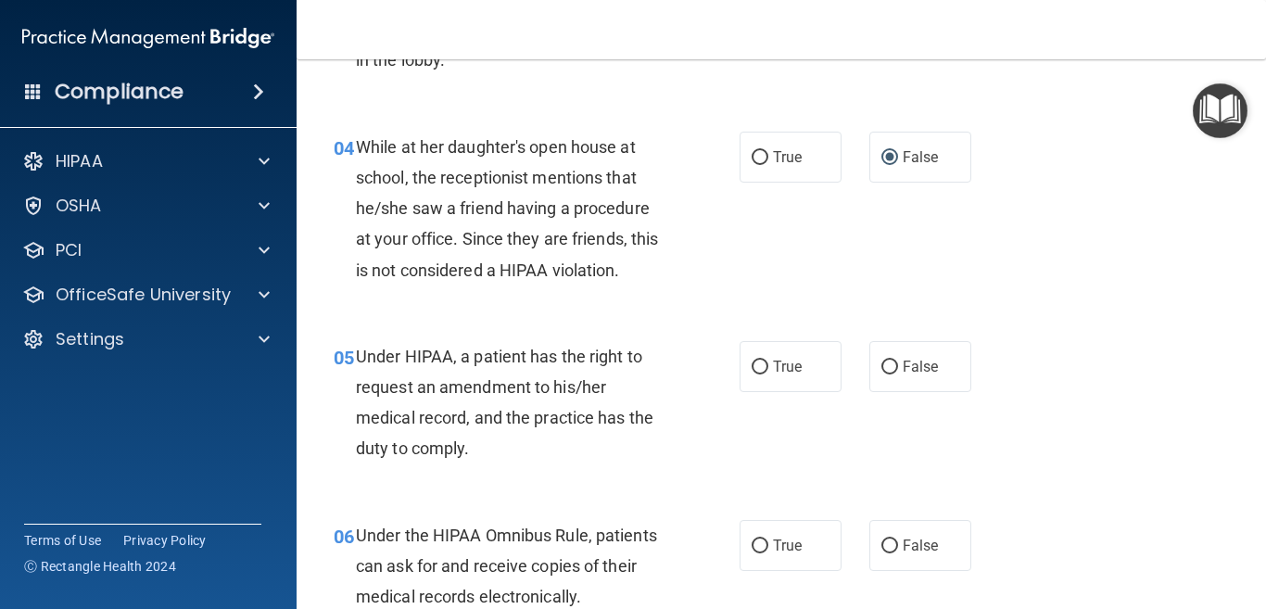
scroll to position [649, 0]
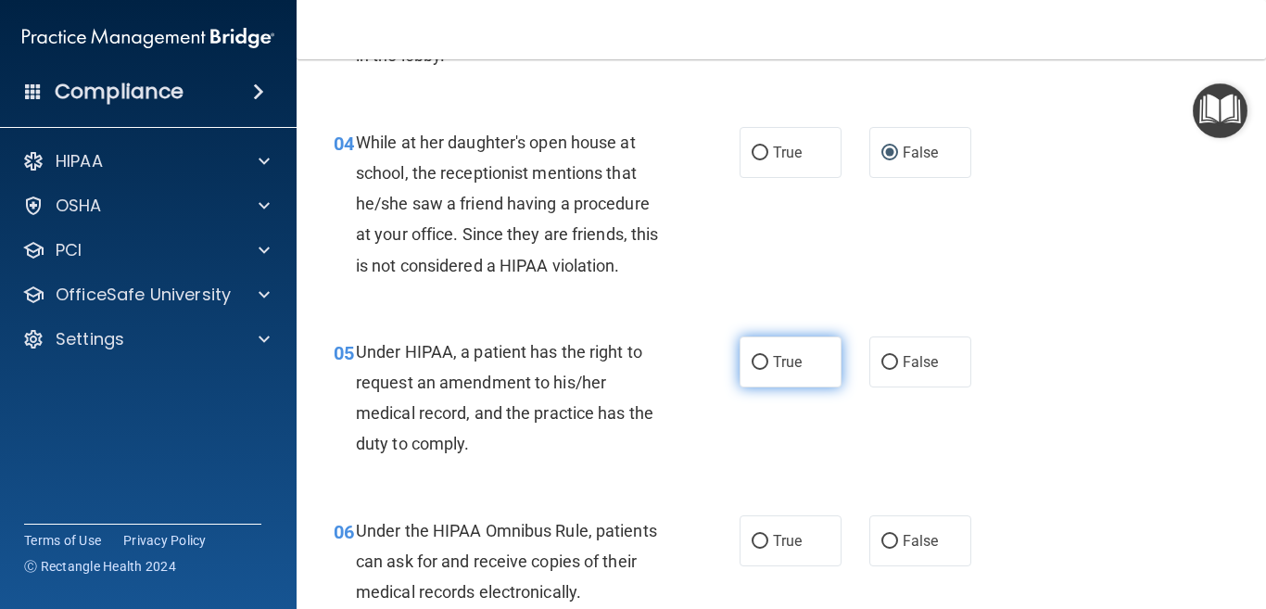
click at [758, 364] on input "True" at bounding box center [759, 363] width 17 height 14
radio input "true"
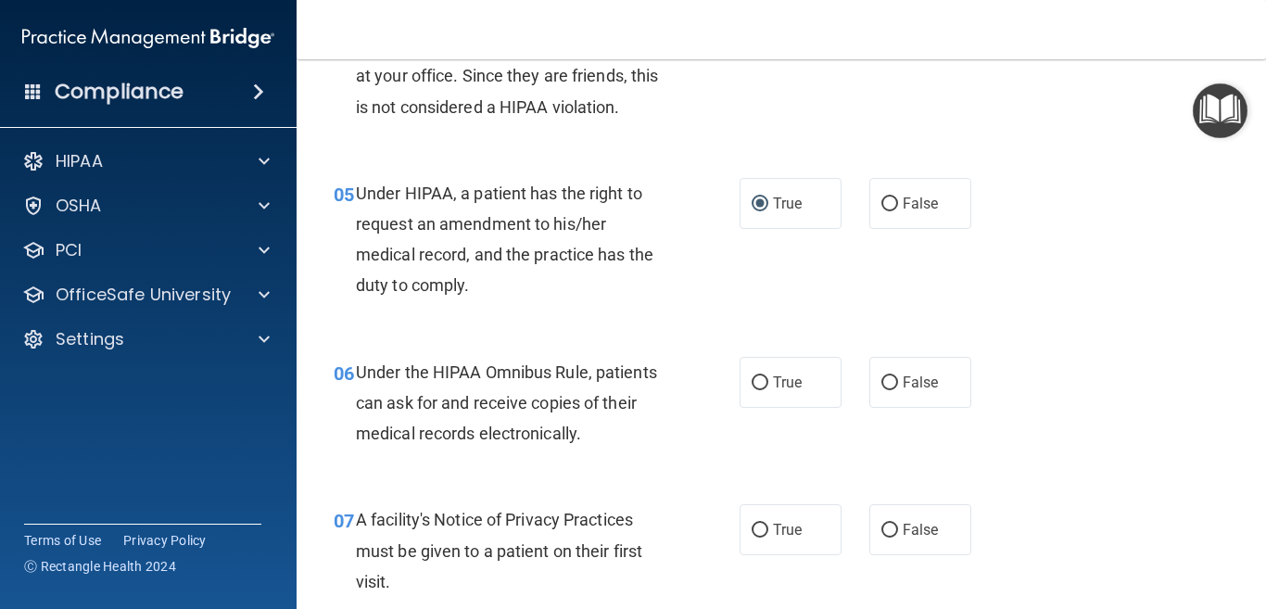
scroll to position [834, 0]
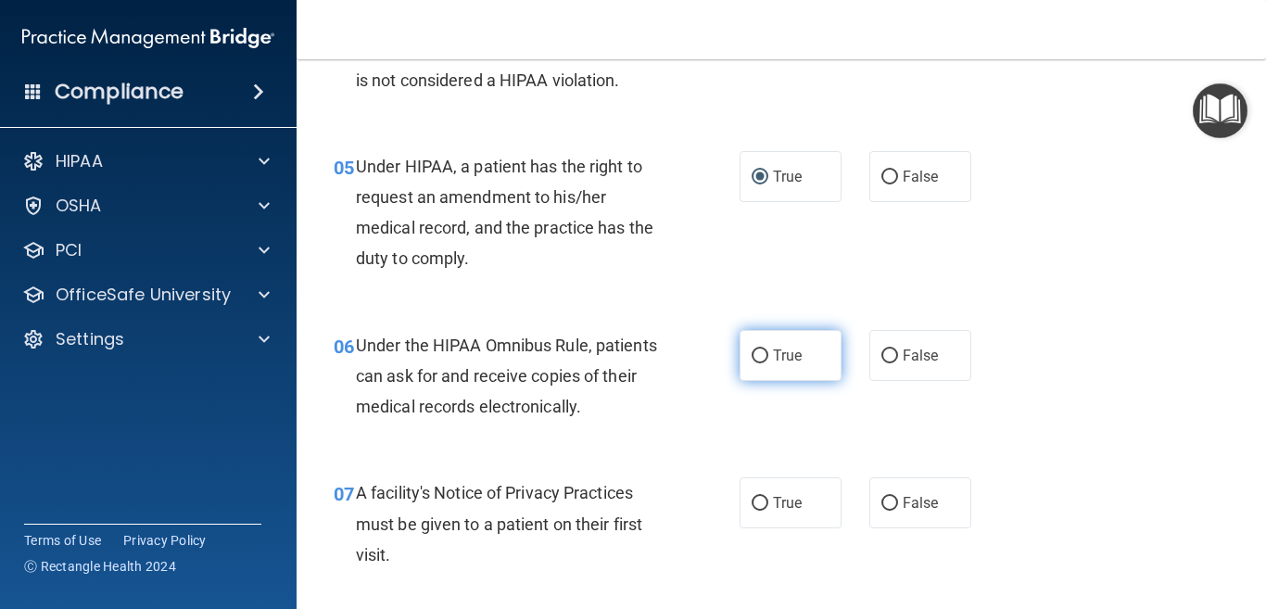
click at [740, 354] on label "True" at bounding box center [790, 355] width 102 height 51
click at [751, 354] on input "True" at bounding box center [759, 356] width 17 height 14
radio input "true"
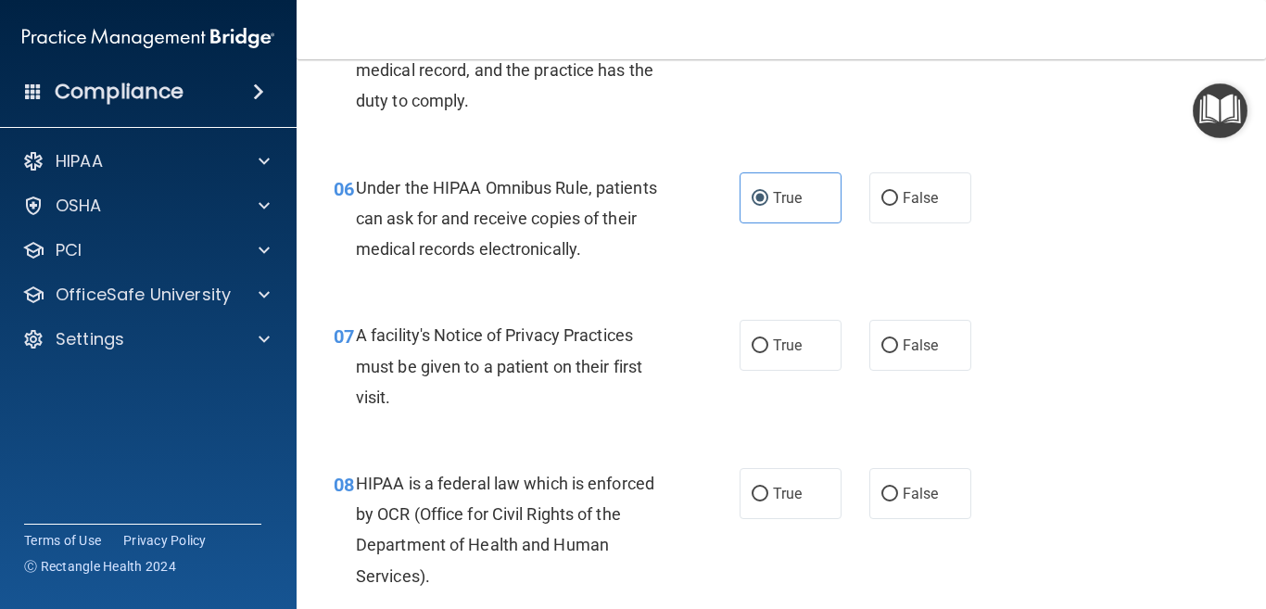
scroll to position [1019, 0]
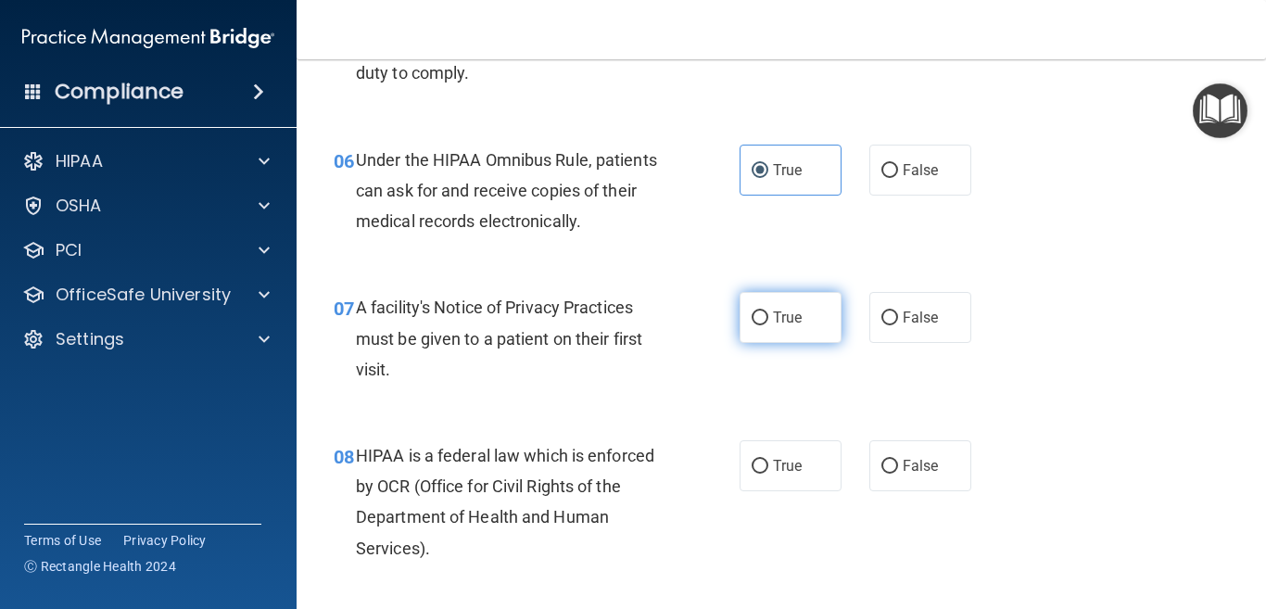
click at [752, 318] on input "True" at bounding box center [759, 318] width 17 height 14
radio input "true"
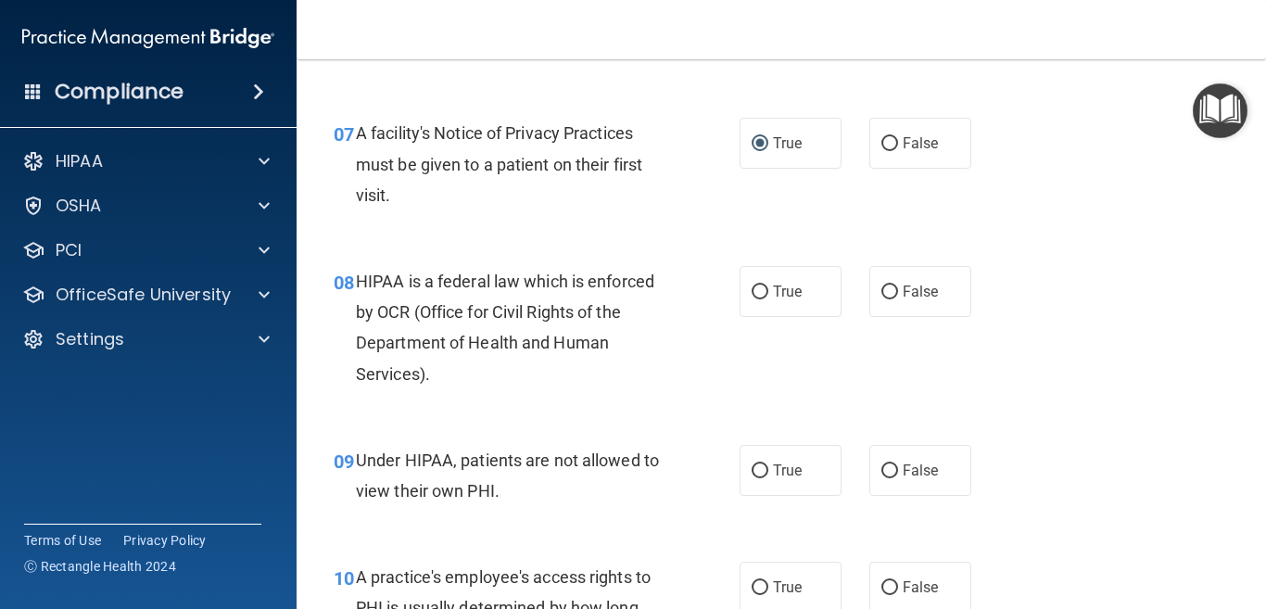
scroll to position [1204, 0]
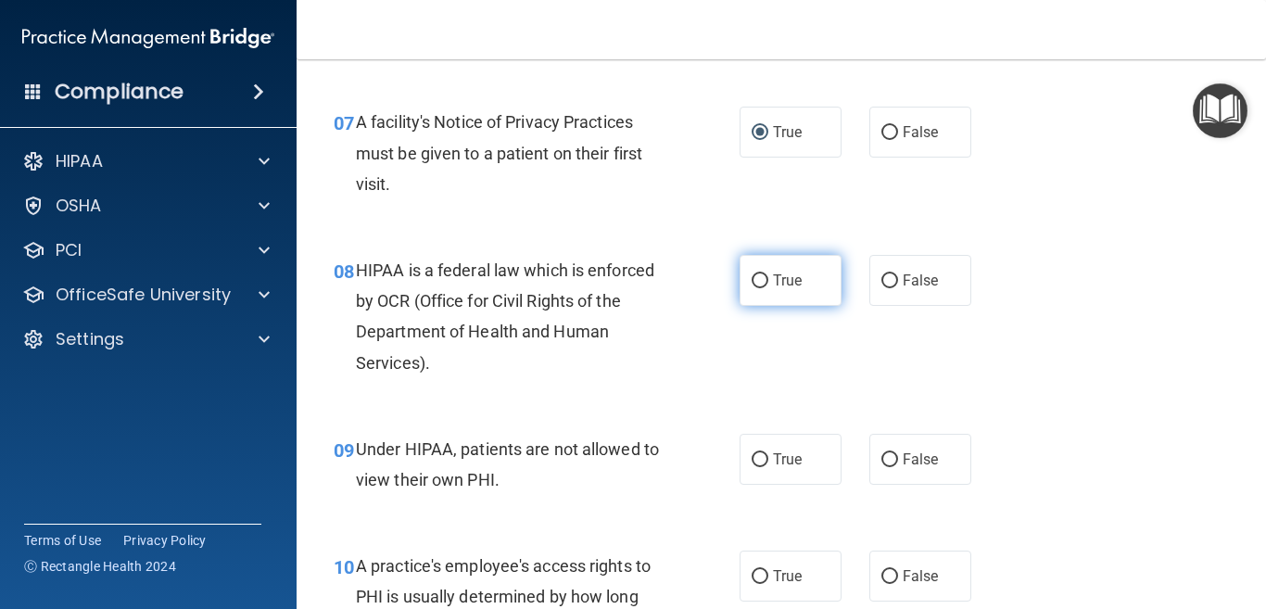
click at [751, 281] on input "True" at bounding box center [759, 281] width 17 height 14
radio input "true"
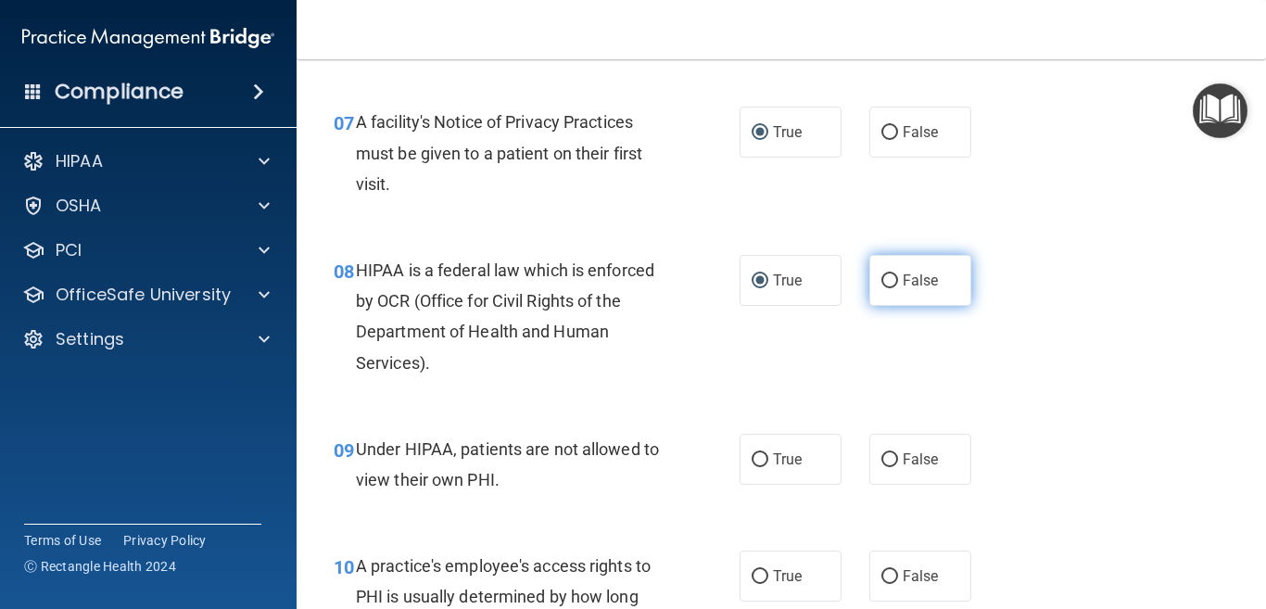
click at [881, 280] on input "False" at bounding box center [889, 281] width 17 height 14
radio input "true"
radio input "false"
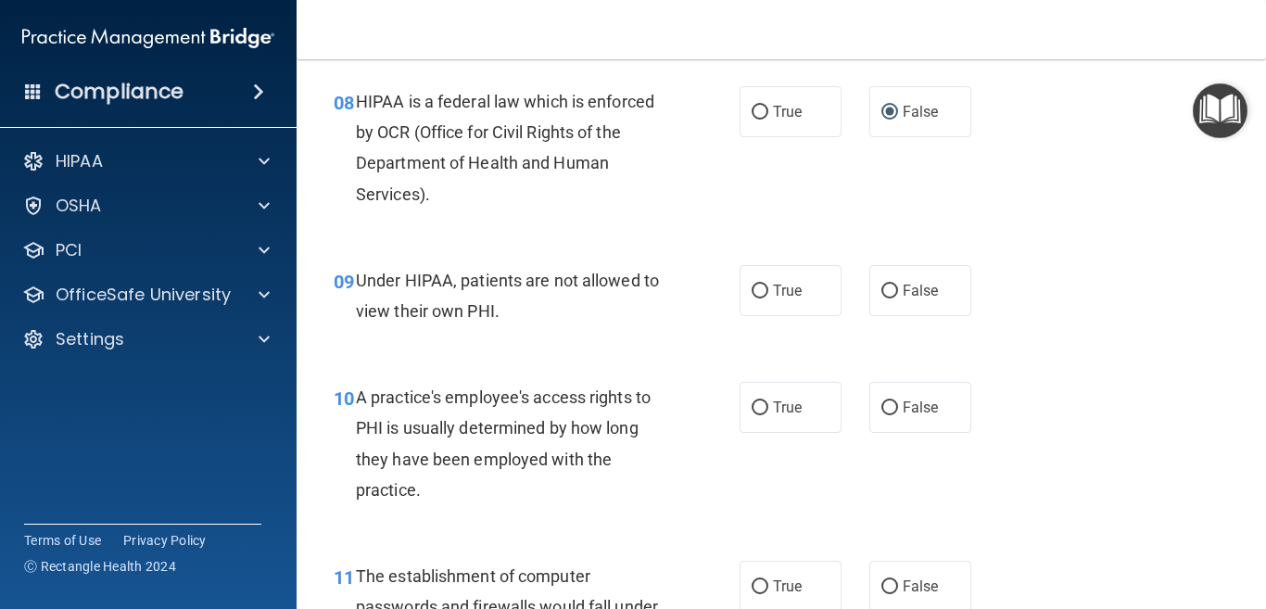
scroll to position [1390, 0]
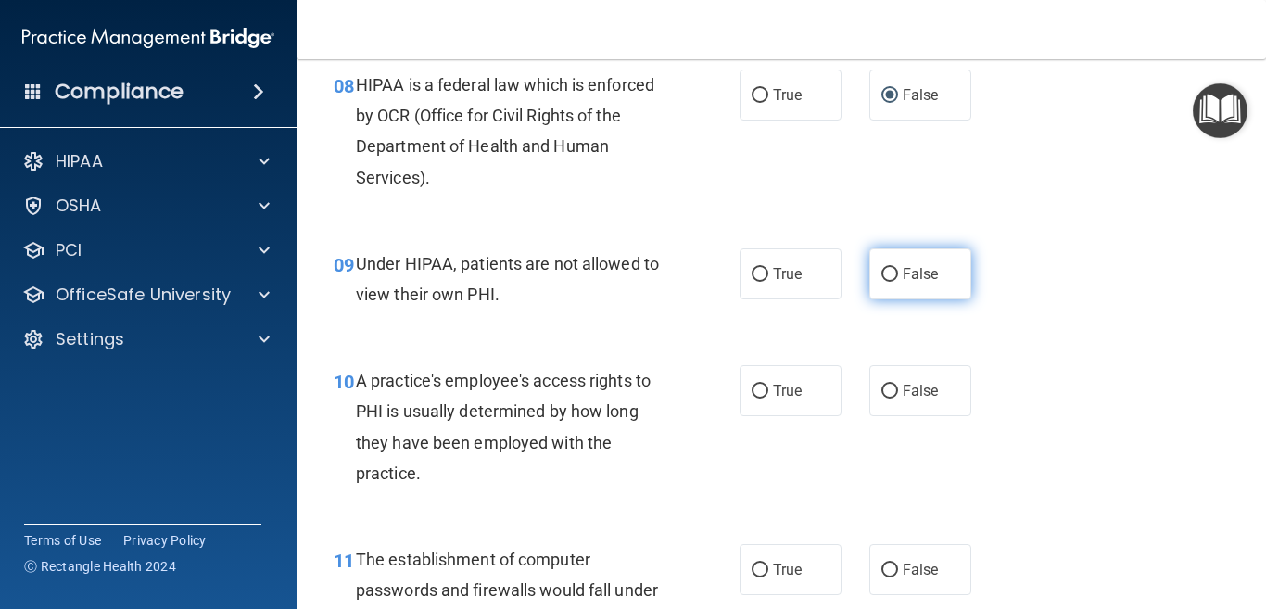
click at [883, 273] on input "False" at bounding box center [889, 275] width 17 height 14
radio input "true"
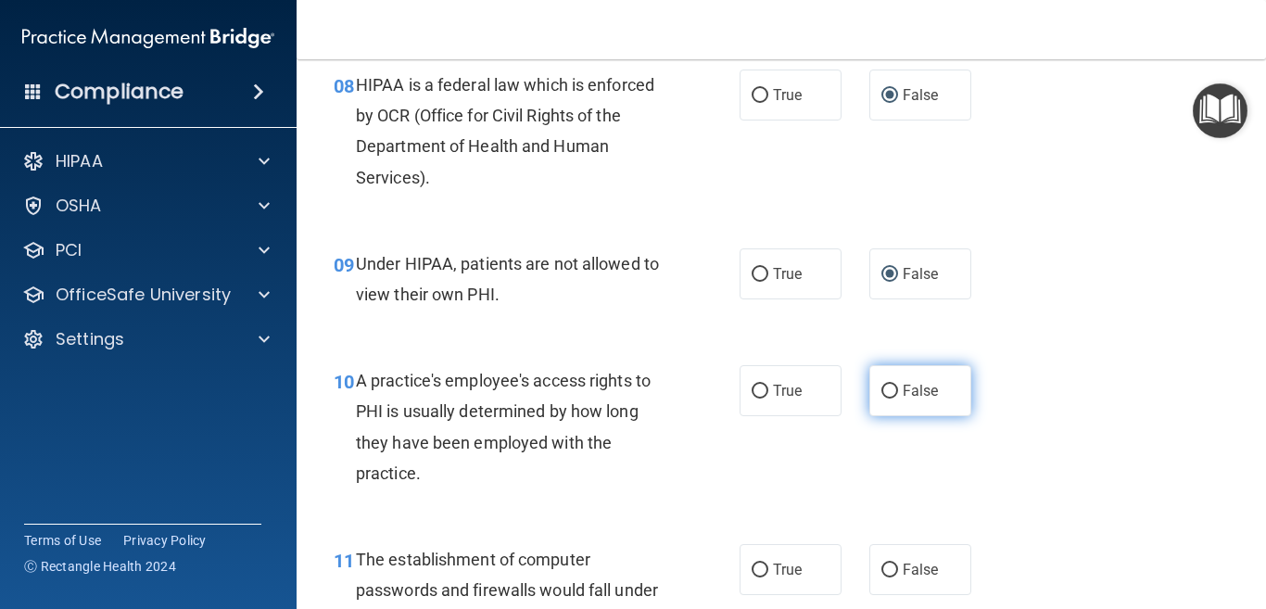
click at [881, 387] on input "False" at bounding box center [889, 392] width 17 height 14
radio input "true"
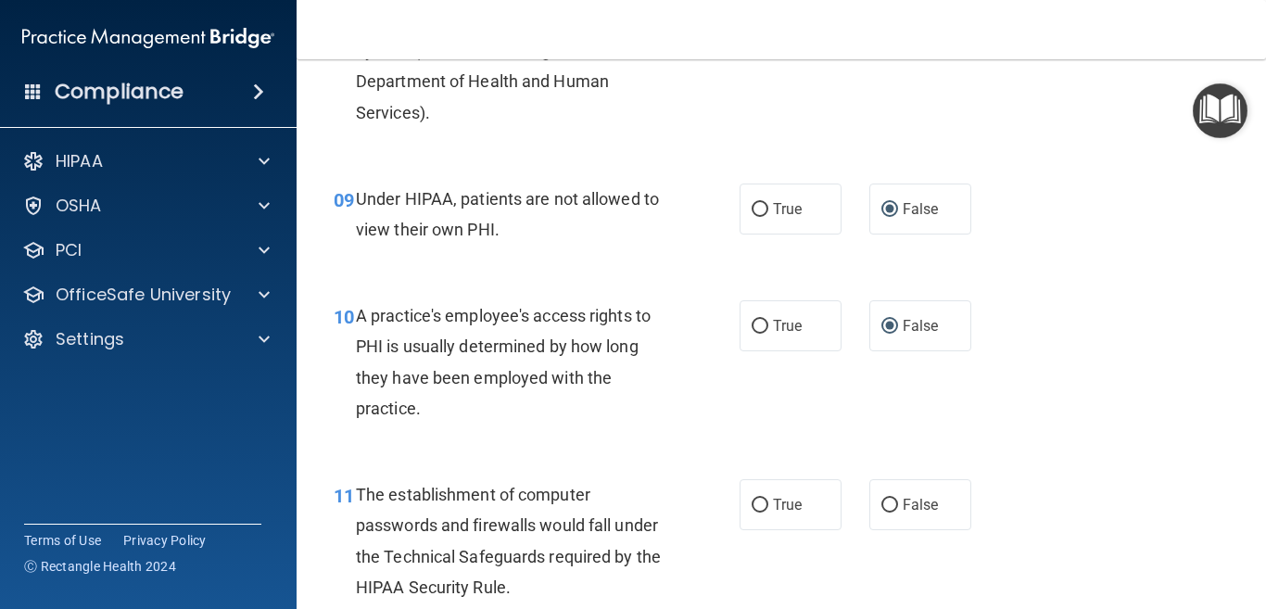
scroll to position [1575, 0]
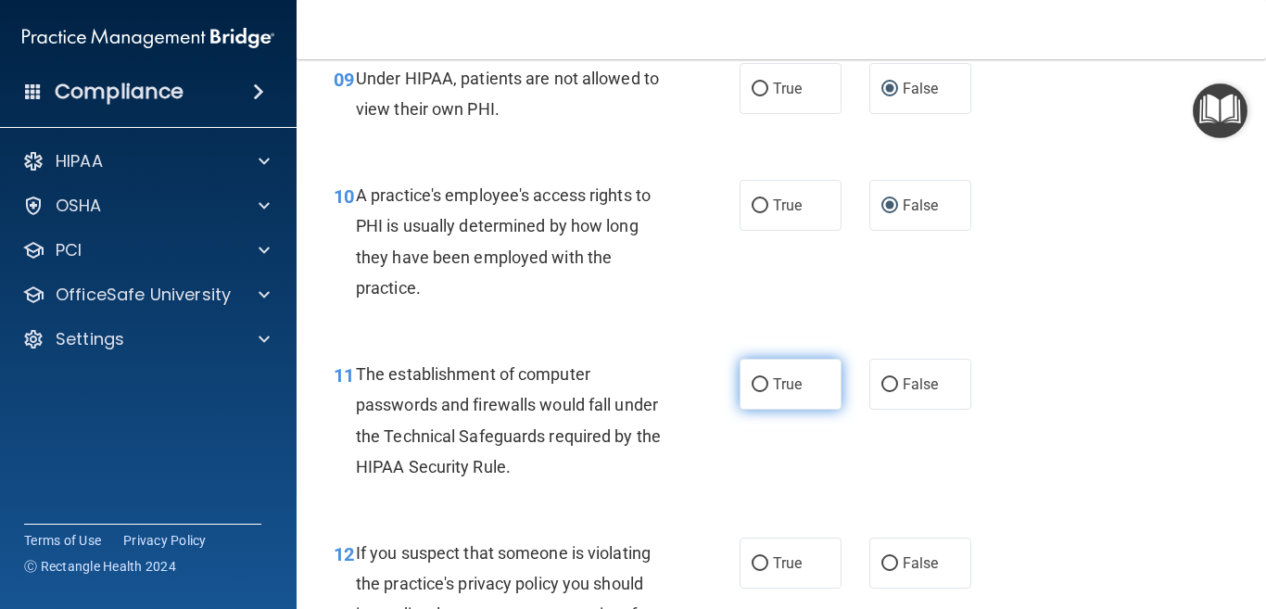
click at [751, 381] on input "True" at bounding box center [759, 385] width 17 height 14
radio input "true"
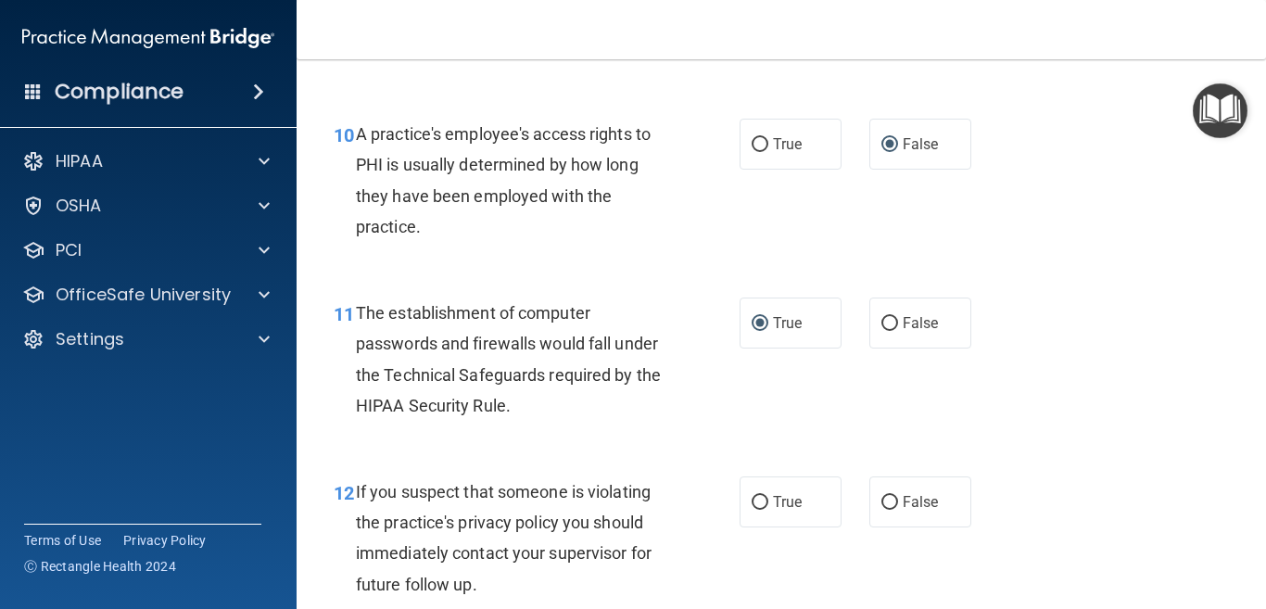
scroll to position [1760, 0]
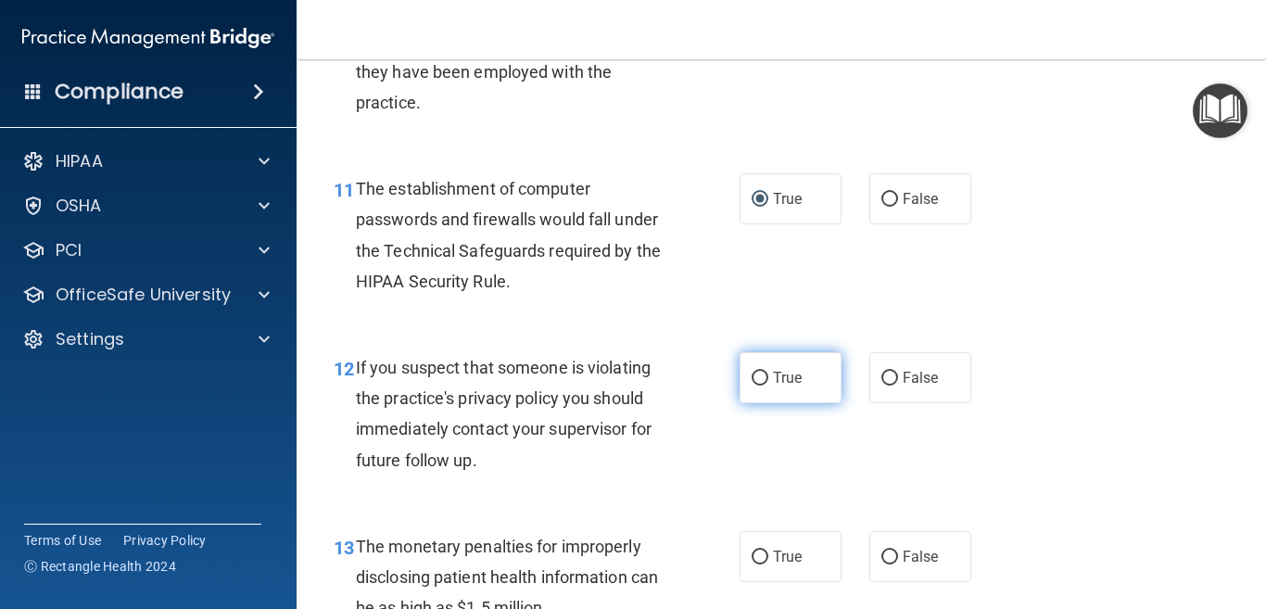
click at [752, 378] on input "True" at bounding box center [759, 379] width 17 height 14
radio input "true"
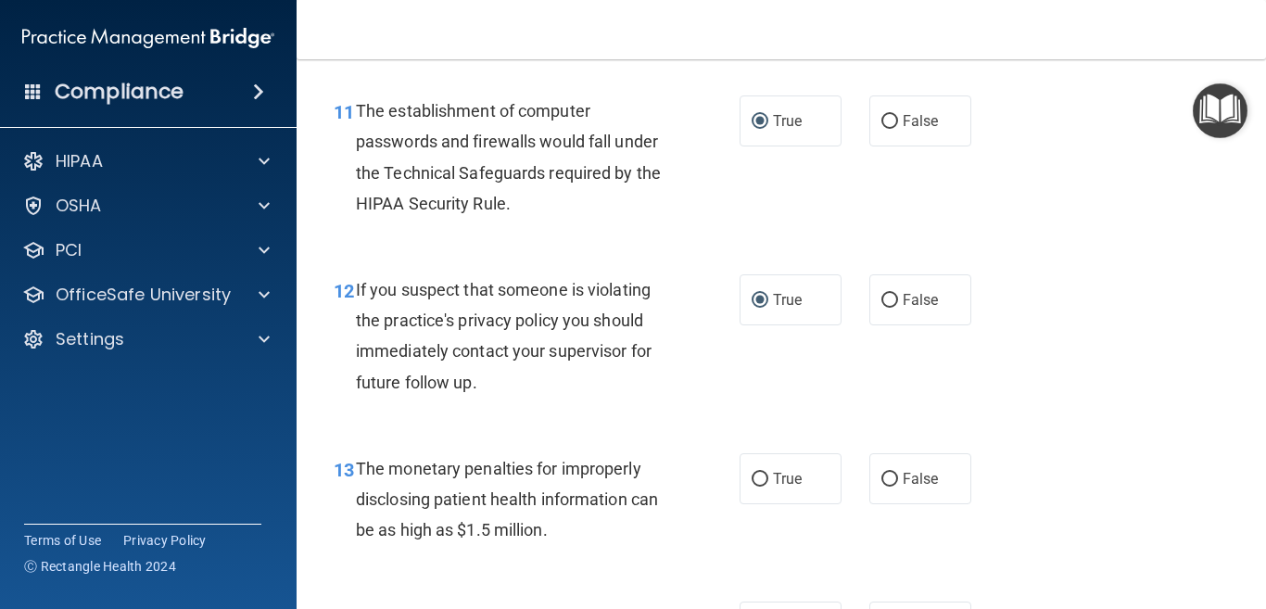
scroll to position [1946, 0]
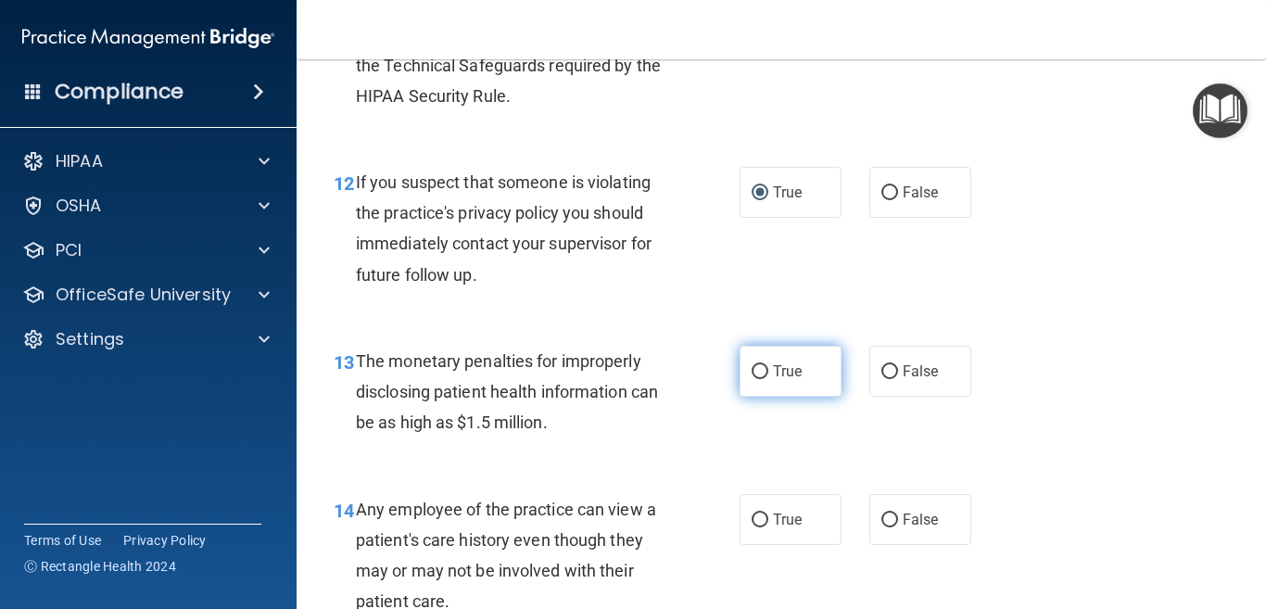
click at [751, 368] on input "True" at bounding box center [759, 372] width 17 height 14
radio input "true"
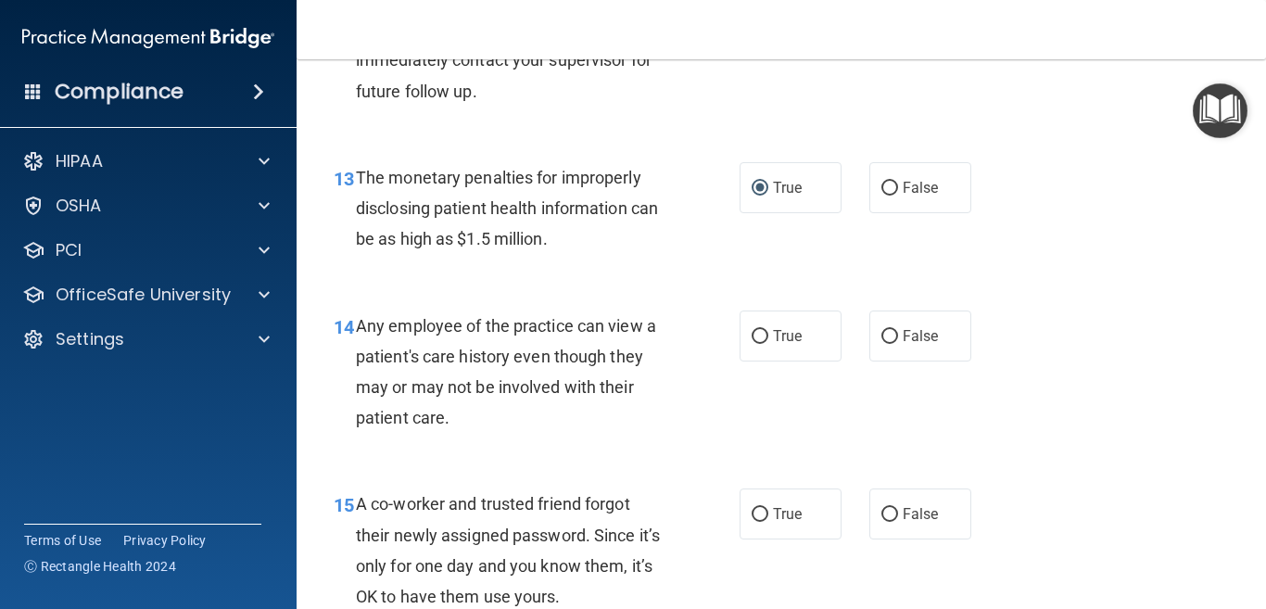
scroll to position [2131, 0]
click at [881, 334] on input "False" at bounding box center [889, 335] width 17 height 14
radio input "true"
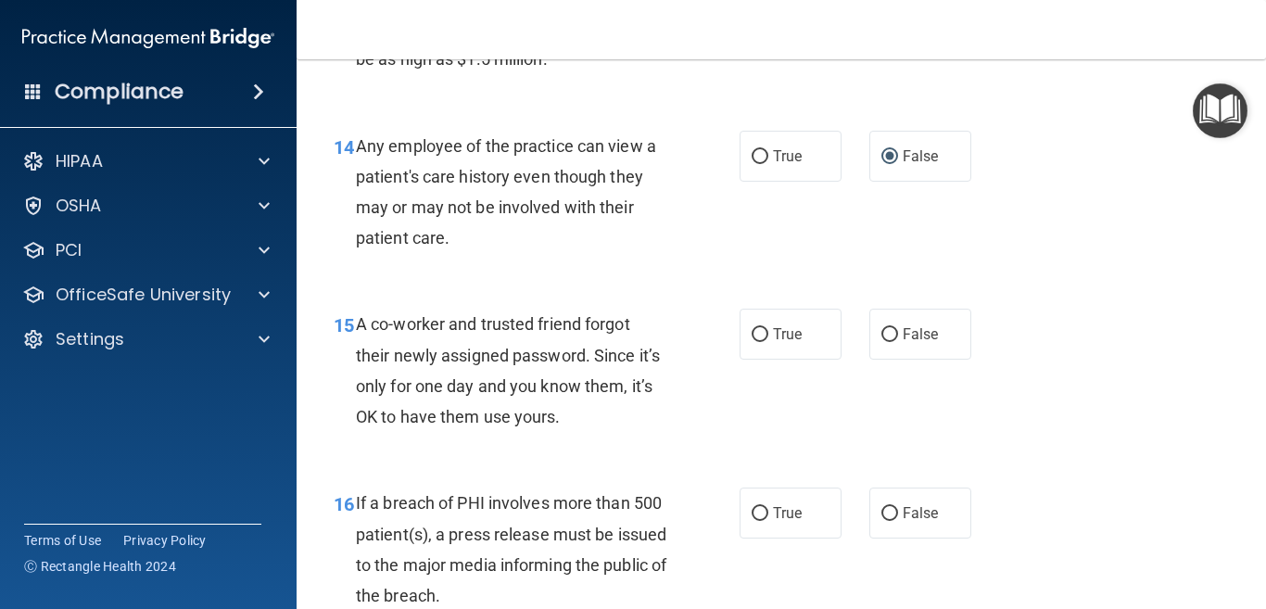
scroll to position [2316, 0]
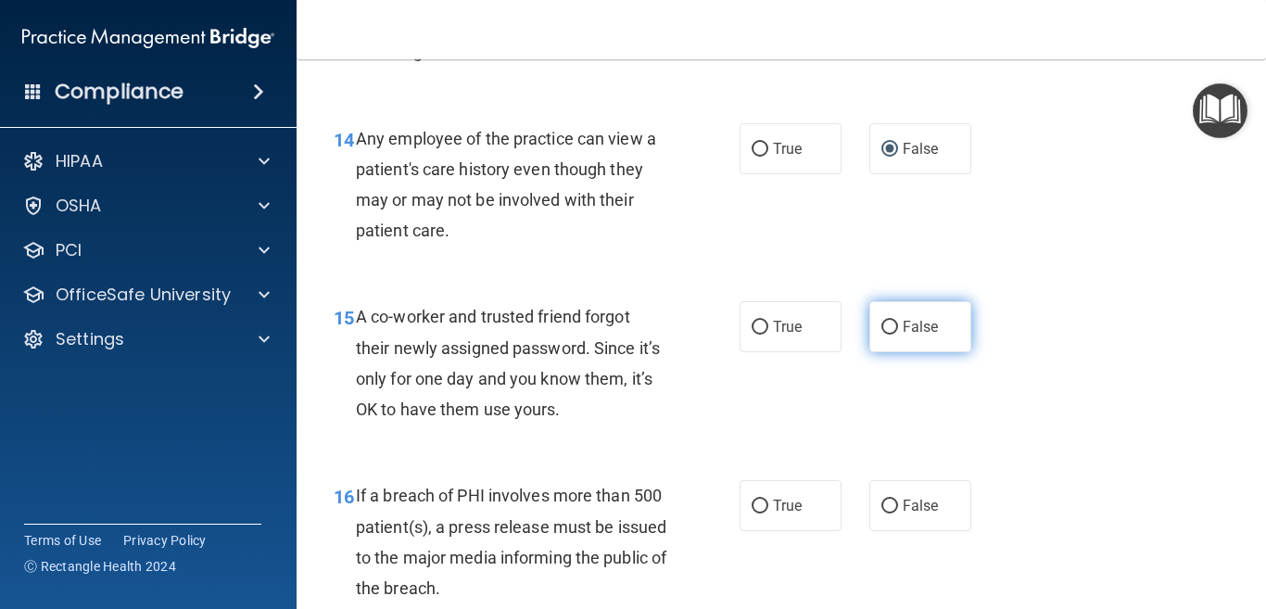
click at [881, 329] on input "False" at bounding box center [889, 328] width 17 height 14
radio input "true"
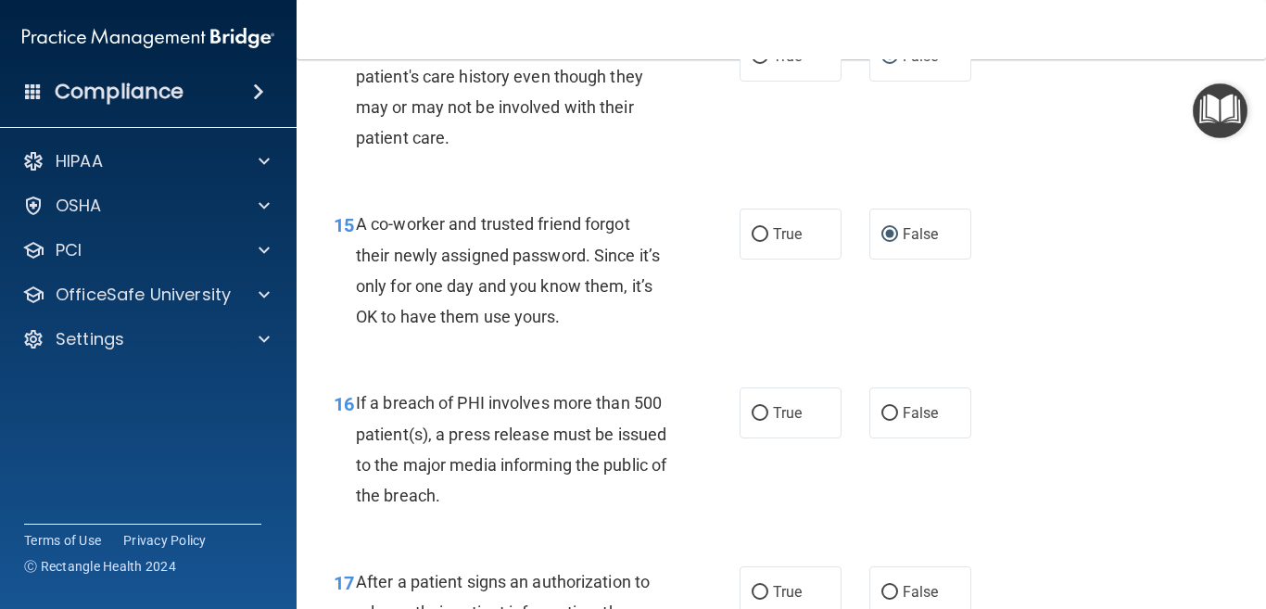
scroll to position [2502, 0]
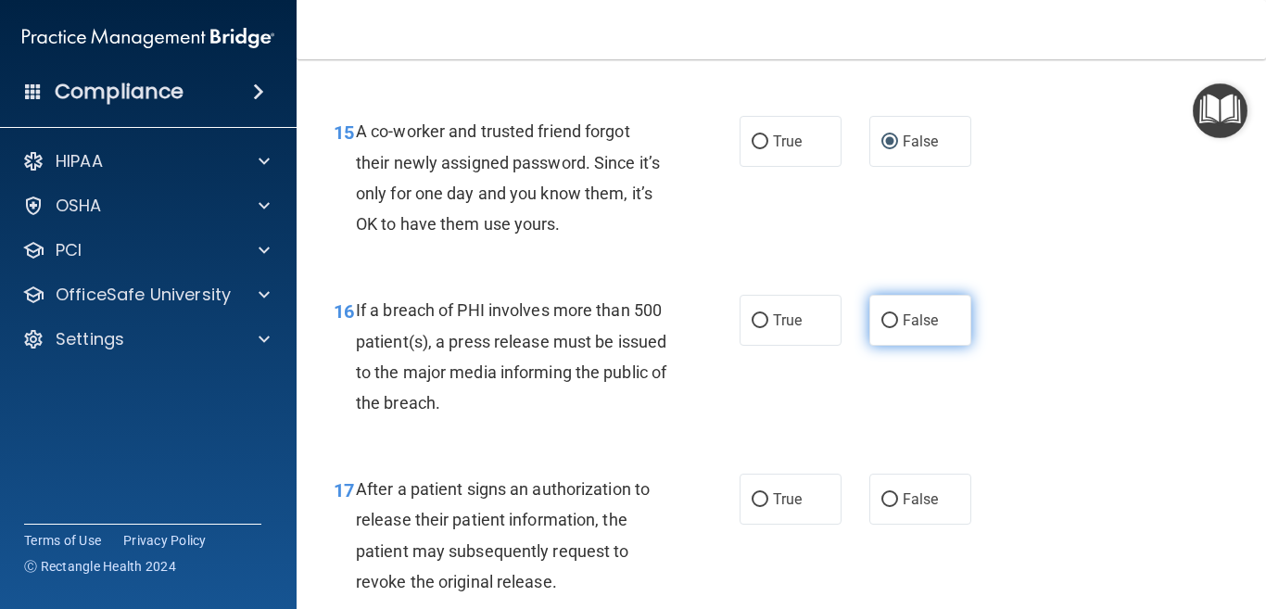
click at [881, 320] on input "False" at bounding box center [889, 321] width 17 height 14
radio input "true"
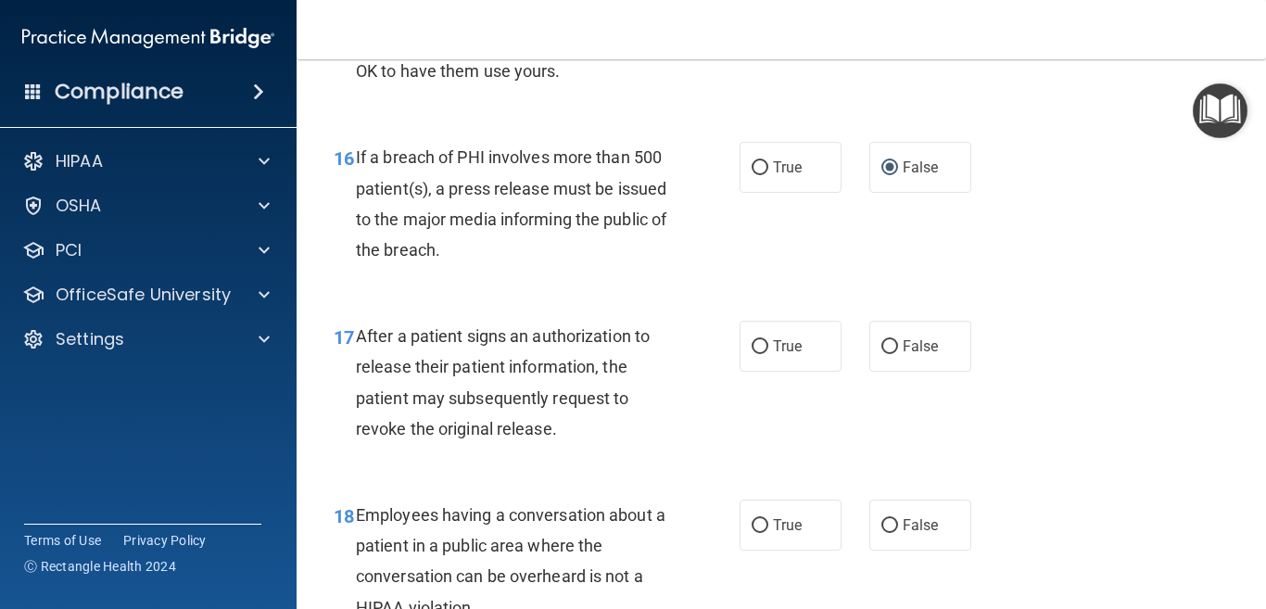
scroll to position [2687, 0]
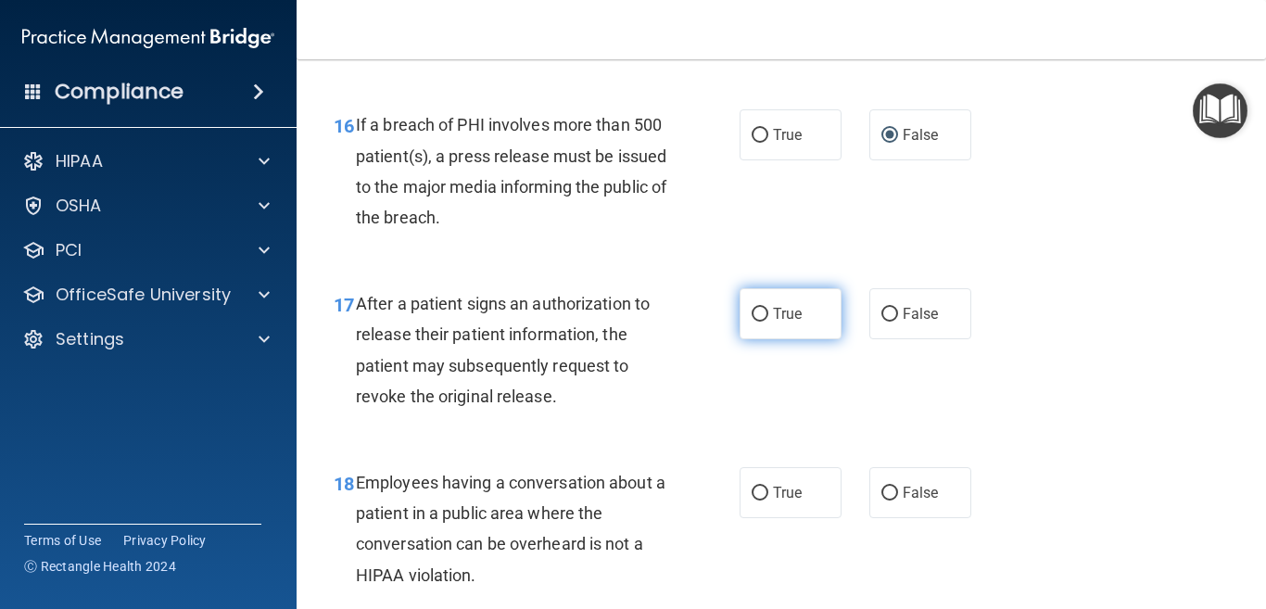
click at [751, 315] on input "True" at bounding box center [759, 315] width 17 height 14
radio input "true"
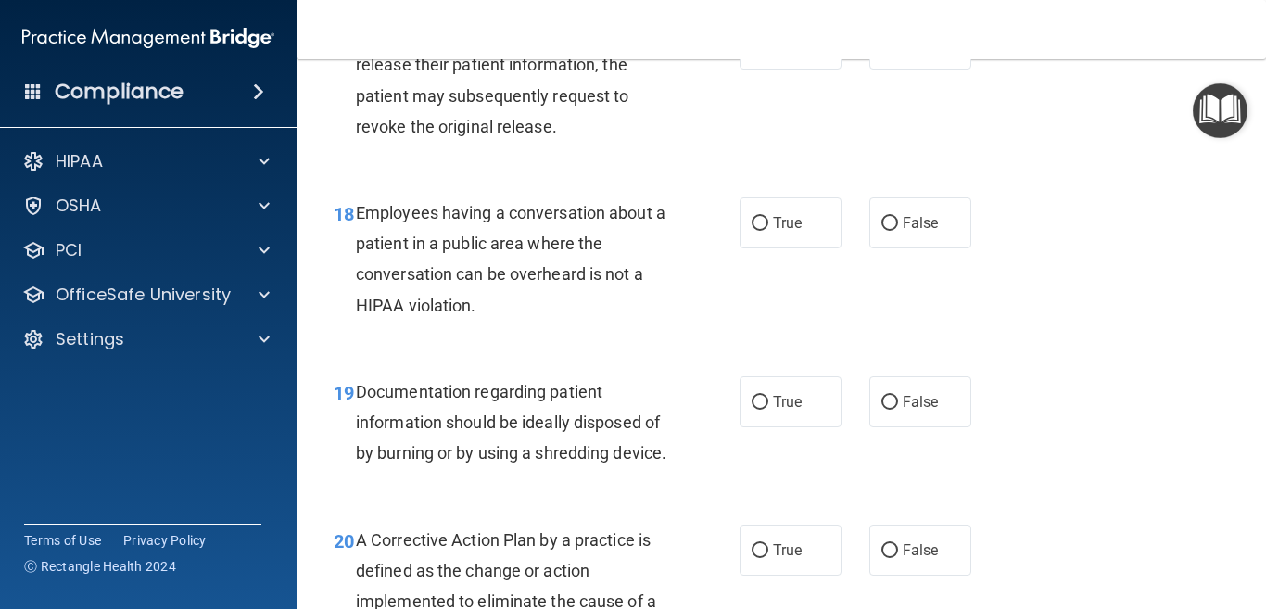
scroll to position [2965, 0]
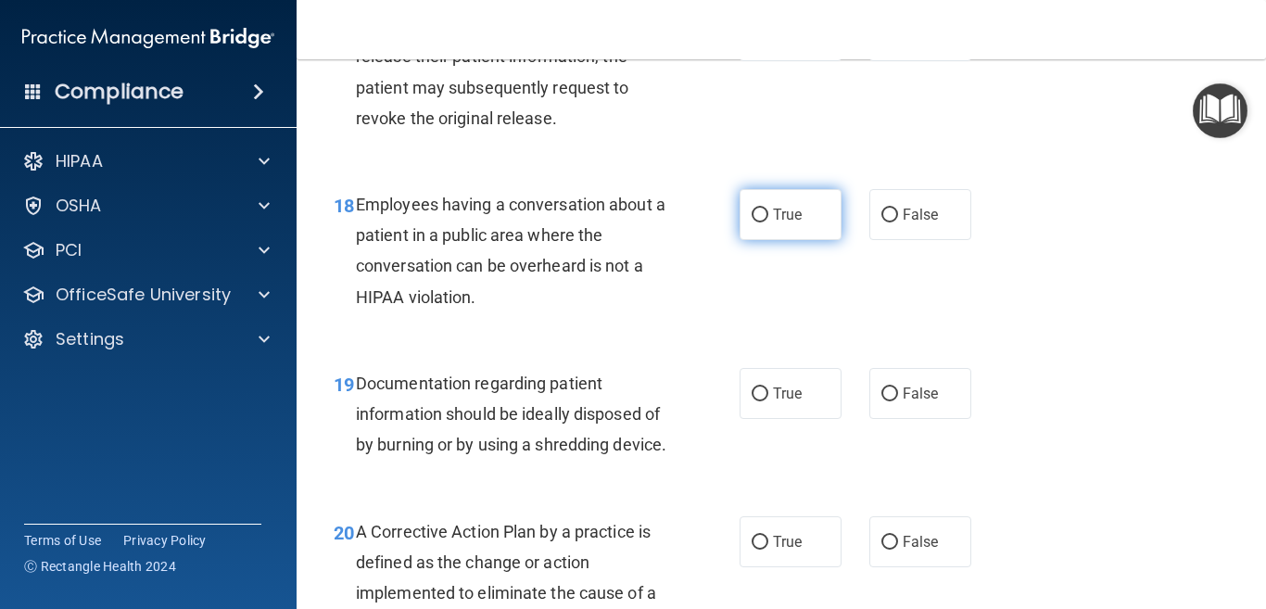
click at [751, 214] on input "True" at bounding box center [759, 215] width 17 height 14
radio input "true"
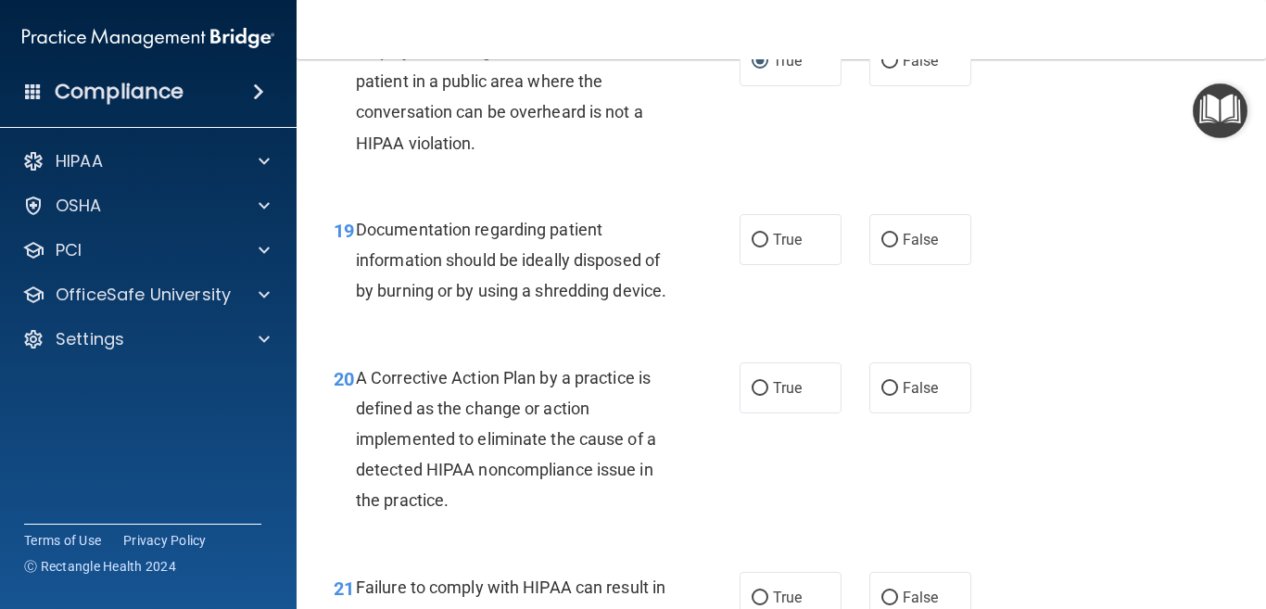
scroll to position [3150, 0]
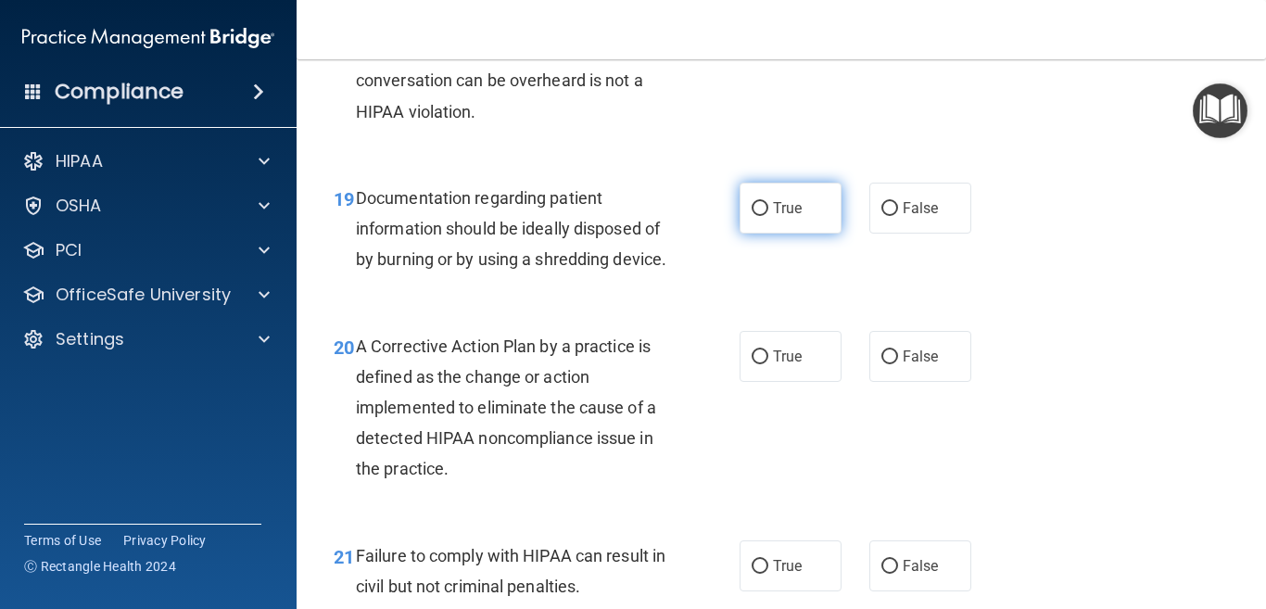
click at [755, 208] on input "True" at bounding box center [759, 209] width 17 height 14
radio input "true"
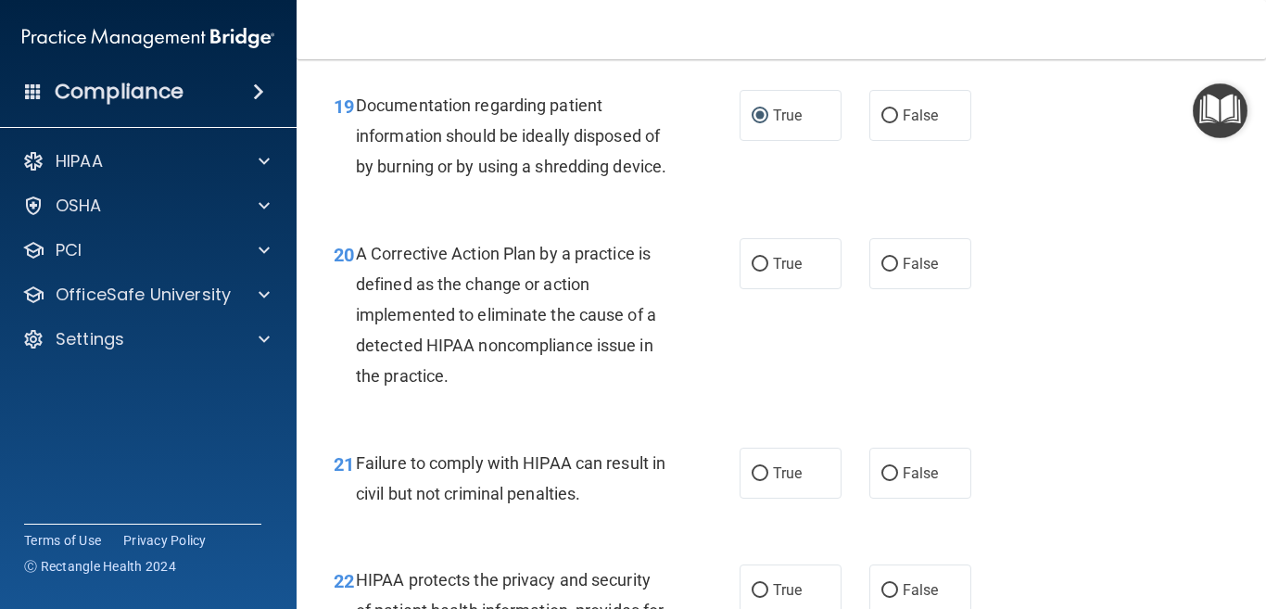
scroll to position [3335, 0]
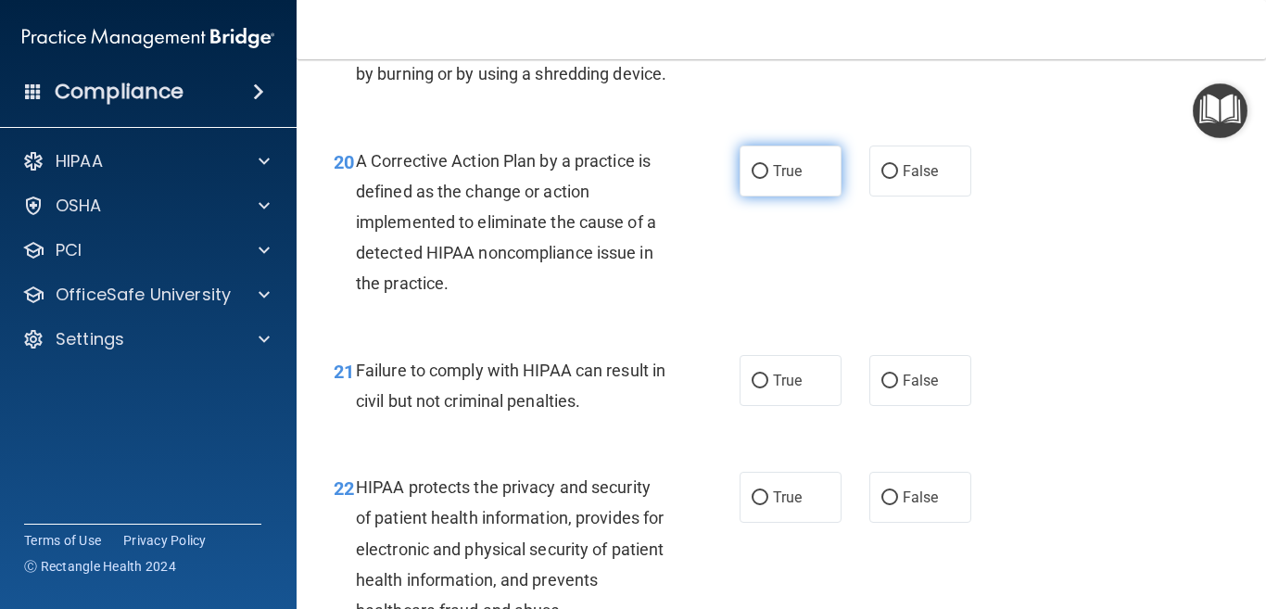
click at [751, 179] on input "True" at bounding box center [759, 172] width 17 height 14
radio input "true"
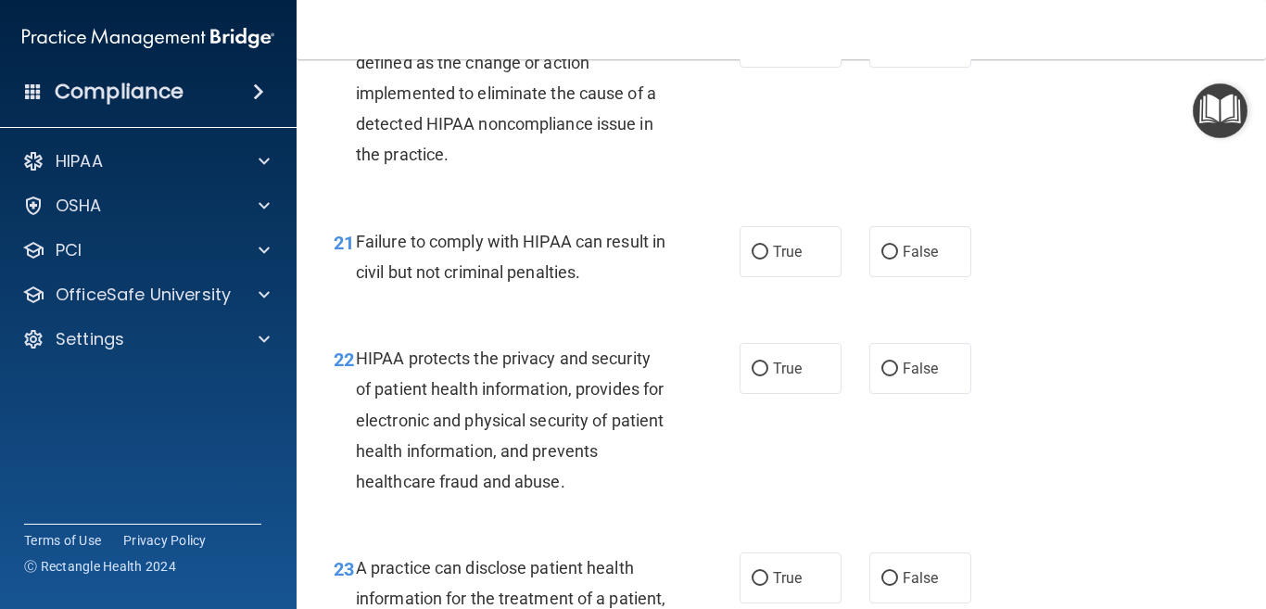
scroll to position [3521, 0]
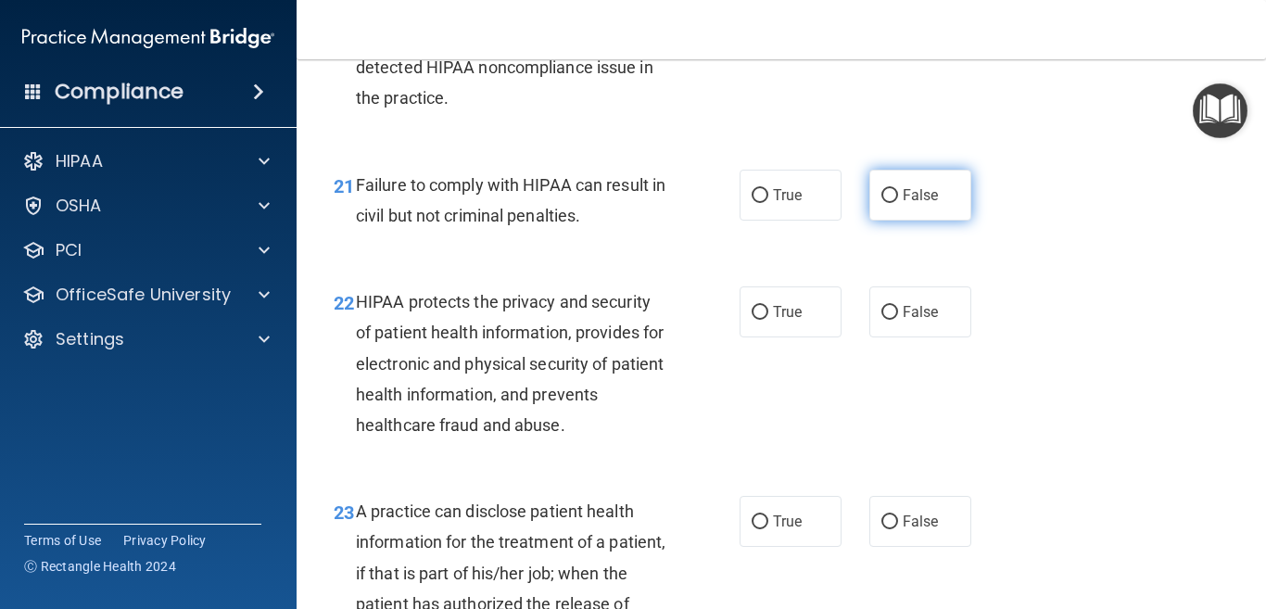
click at [882, 203] on input "False" at bounding box center [889, 196] width 17 height 14
radio input "true"
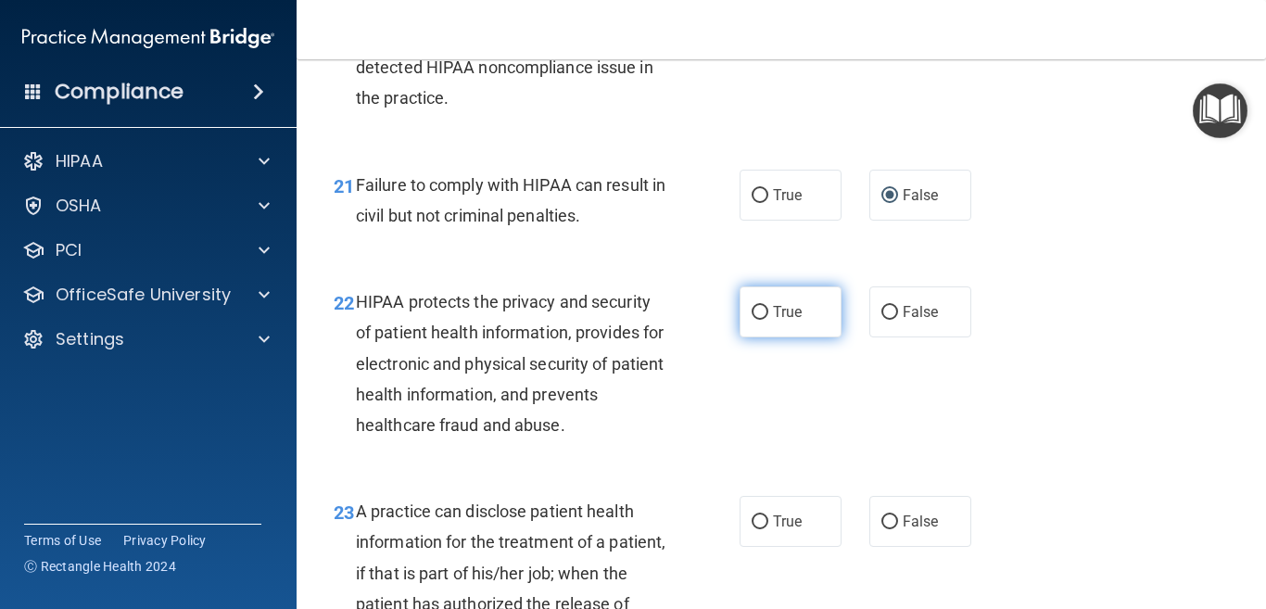
click at [751, 320] on input "True" at bounding box center [759, 313] width 17 height 14
radio input "true"
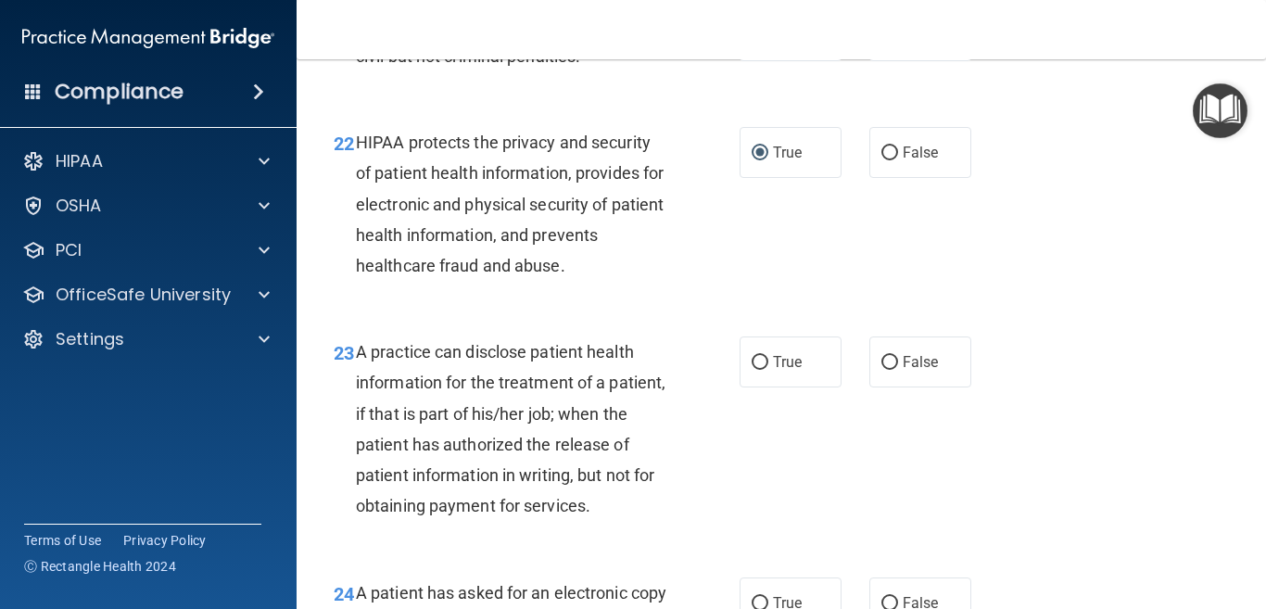
scroll to position [3706, 0]
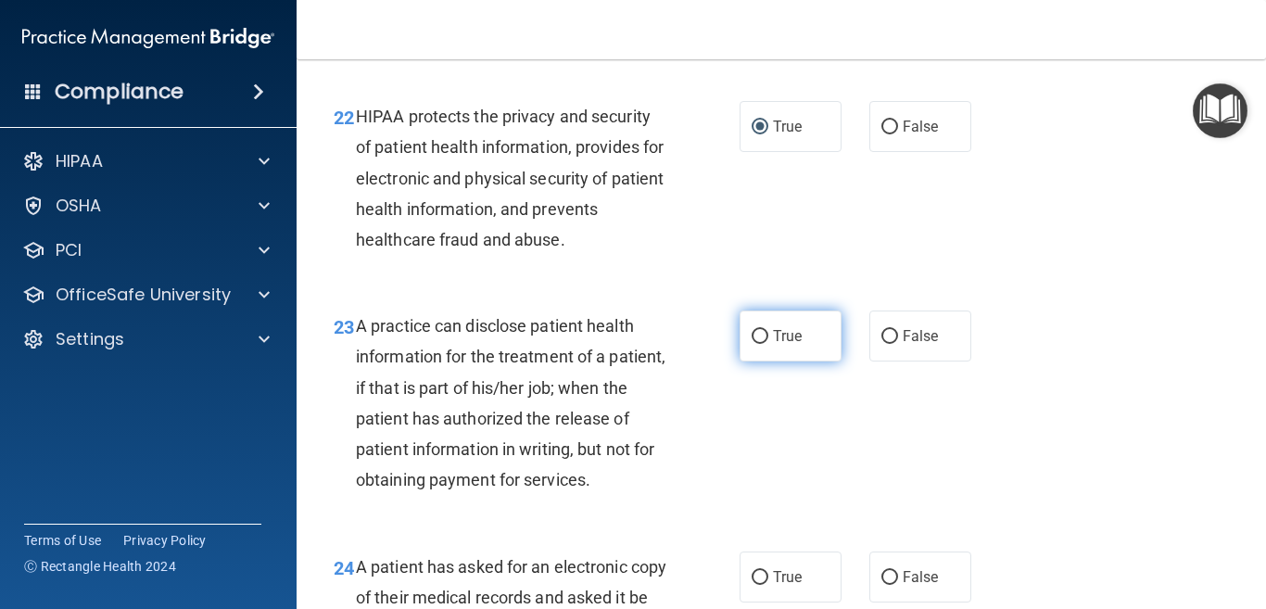
click at [751, 344] on input "True" at bounding box center [759, 337] width 17 height 14
radio input "true"
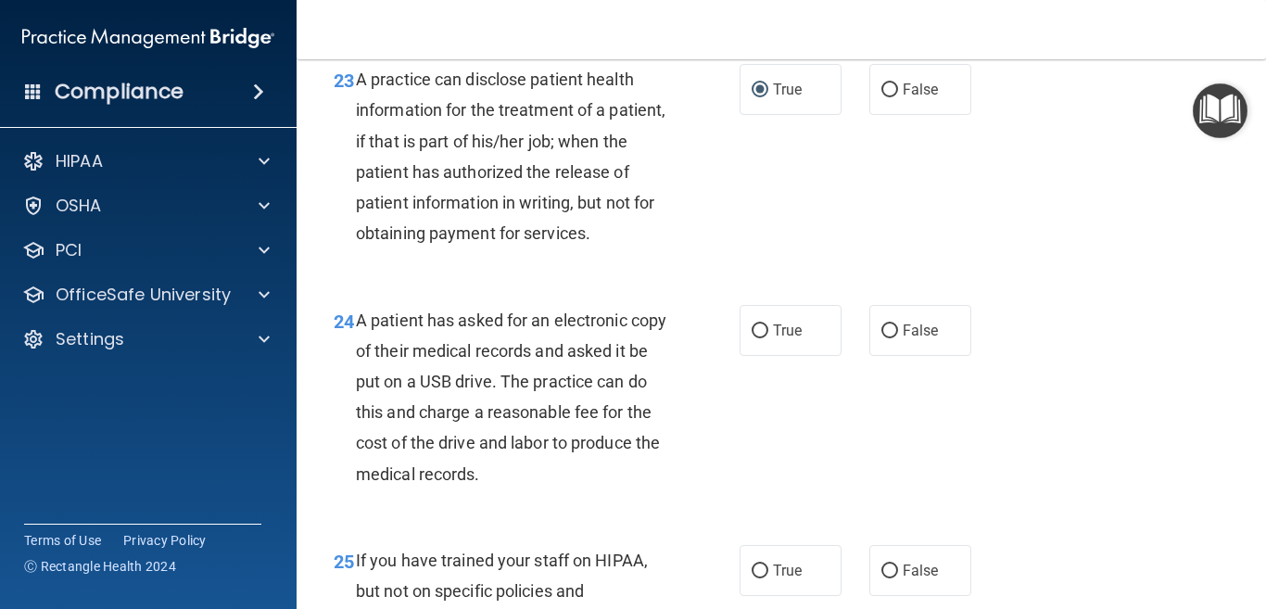
scroll to position [3984, 0]
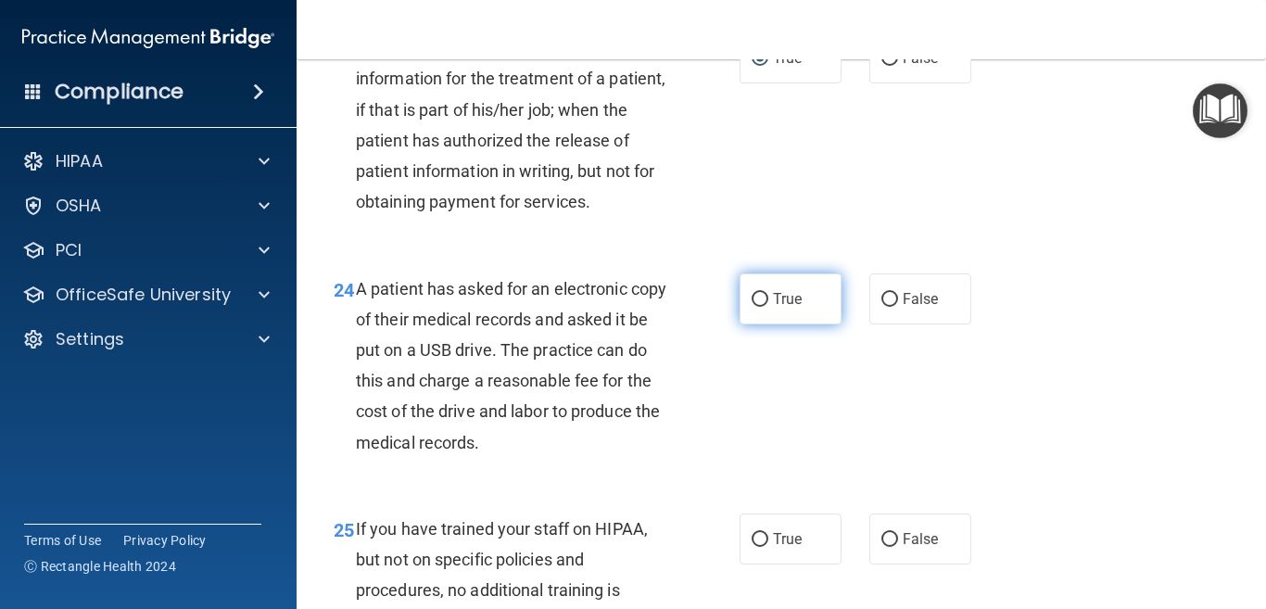
click at [760, 307] on input "True" at bounding box center [759, 300] width 17 height 14
radio input "true"
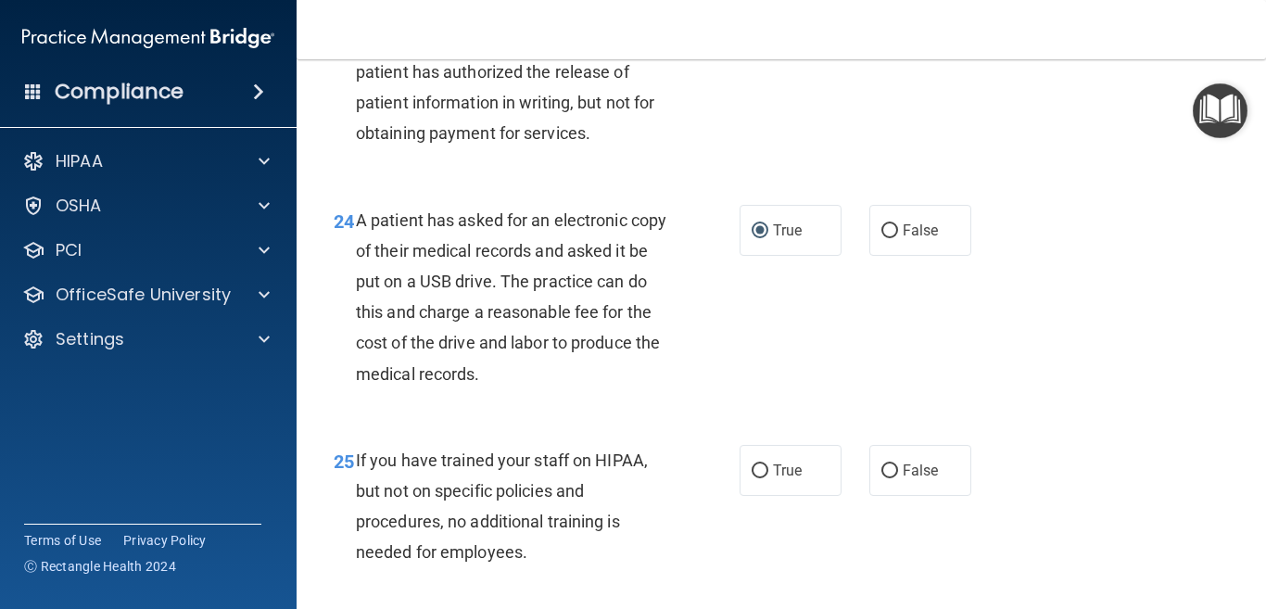
scroll to position [4077, 0]
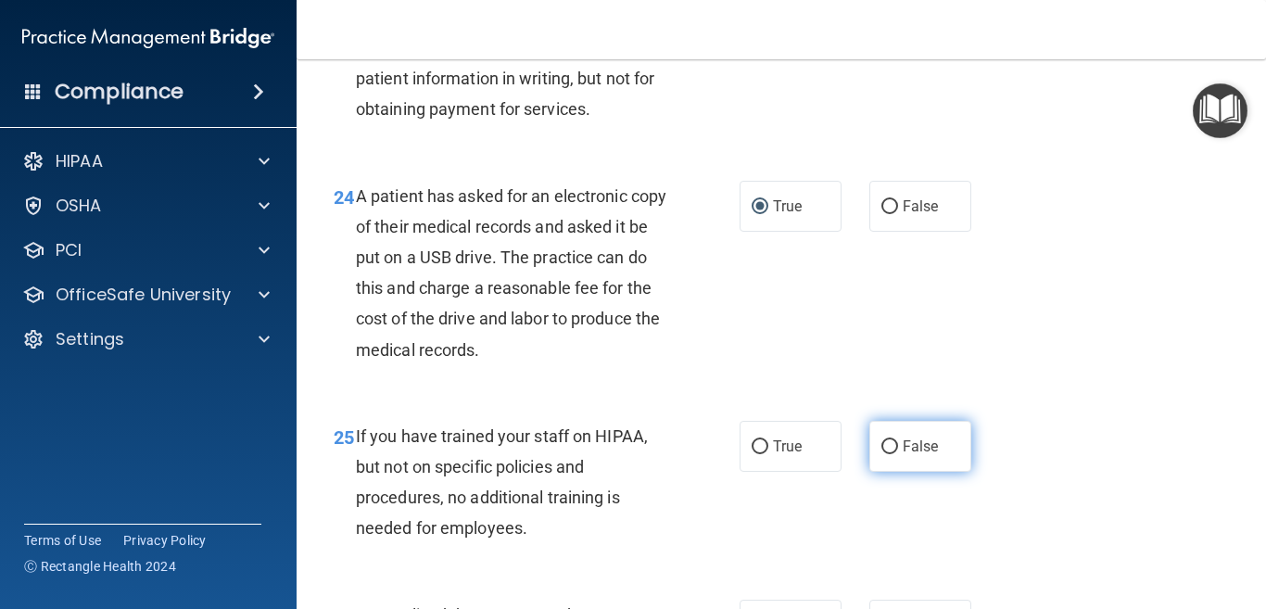
click at [882, 454] on input "False" at bounding box center [889, 447] width 17 height 14
radio input "true"
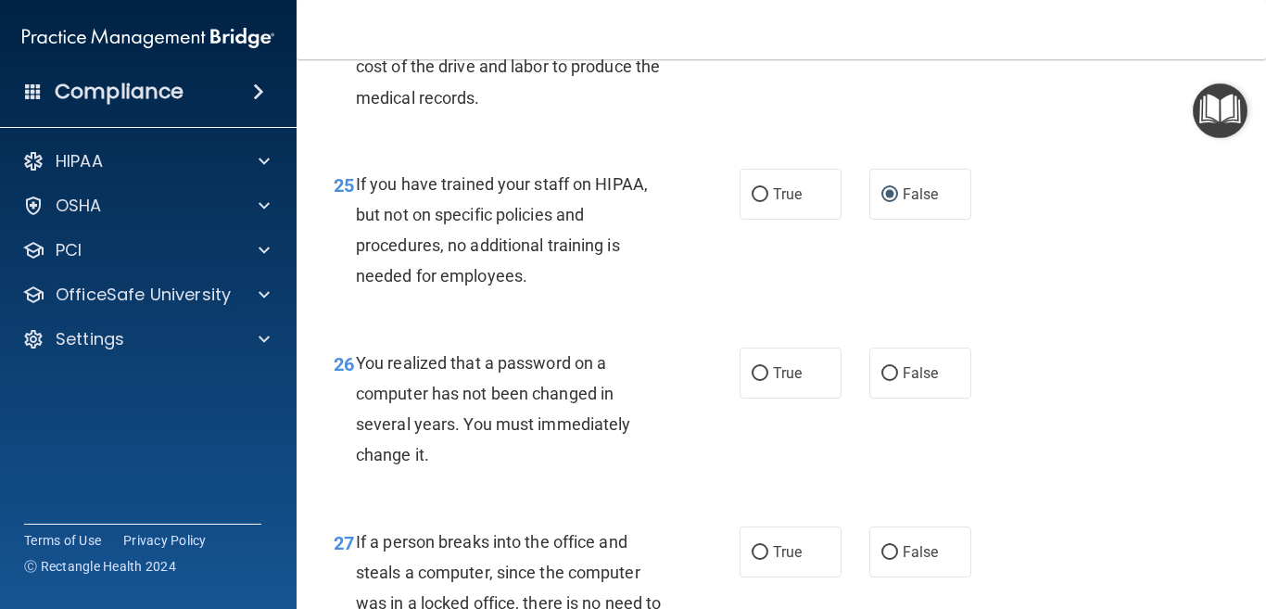
scroll to position [4355, 0]
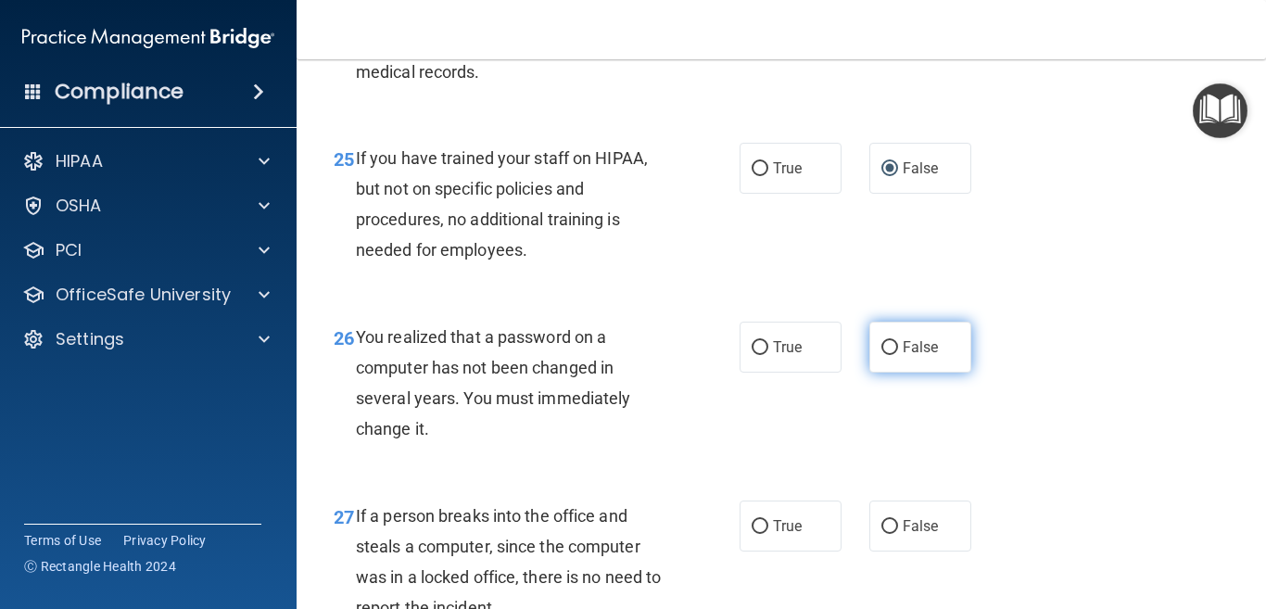
click at [881, 355] on input "False" at bounding box center [889, 348] width 17 height 14
radio input "true"
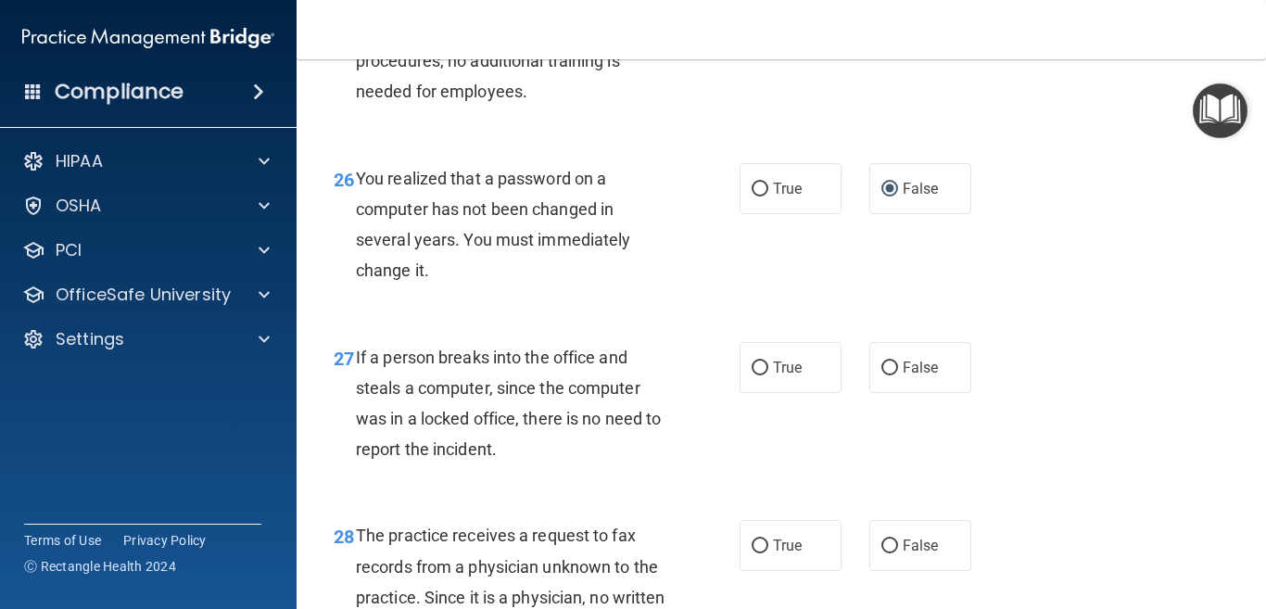
scroll to position [4540, 0]
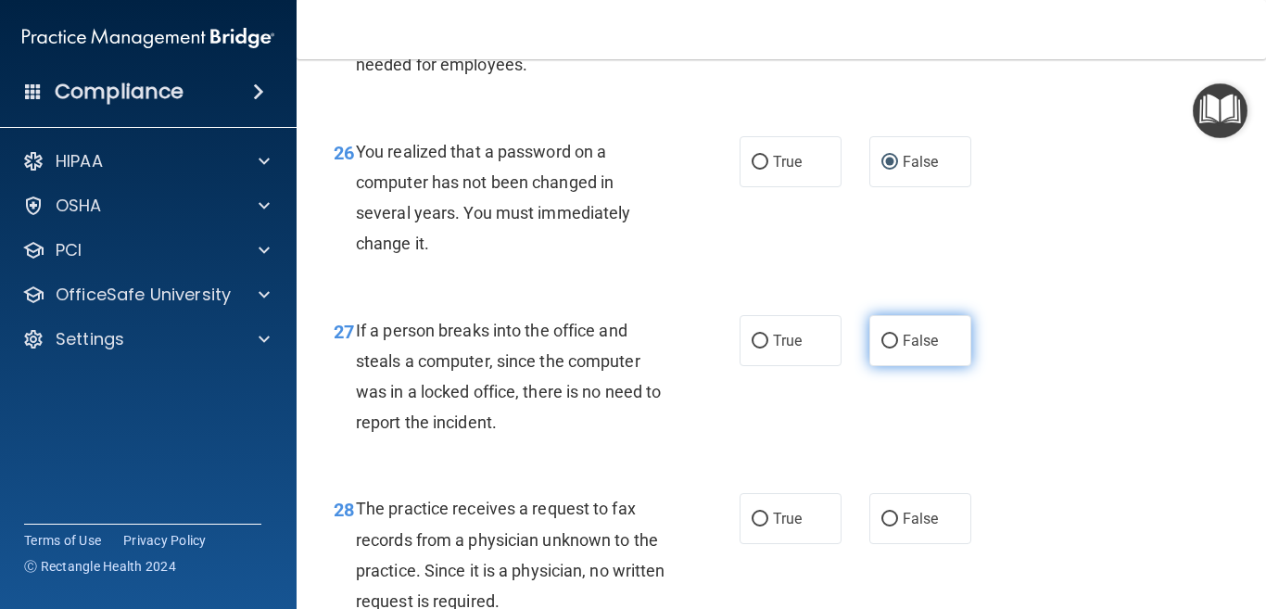
click at [881, 348] on input "False" at bounding box center [889, 341] width 17 height 14
radio input "true"
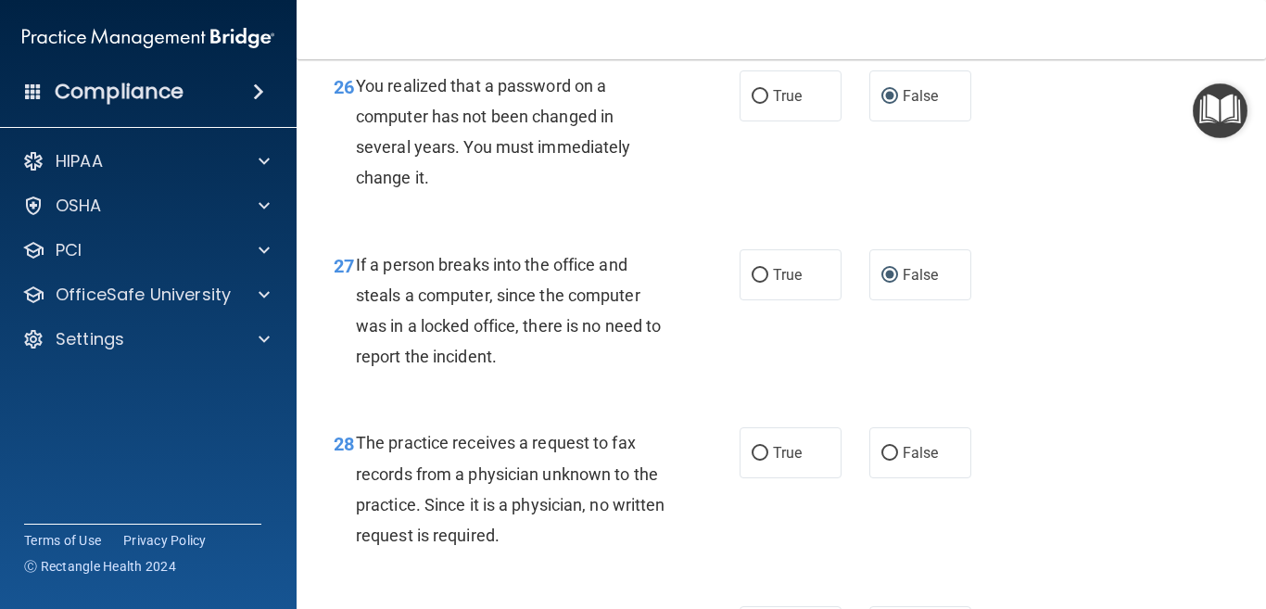
scroll to position [4633, 0]
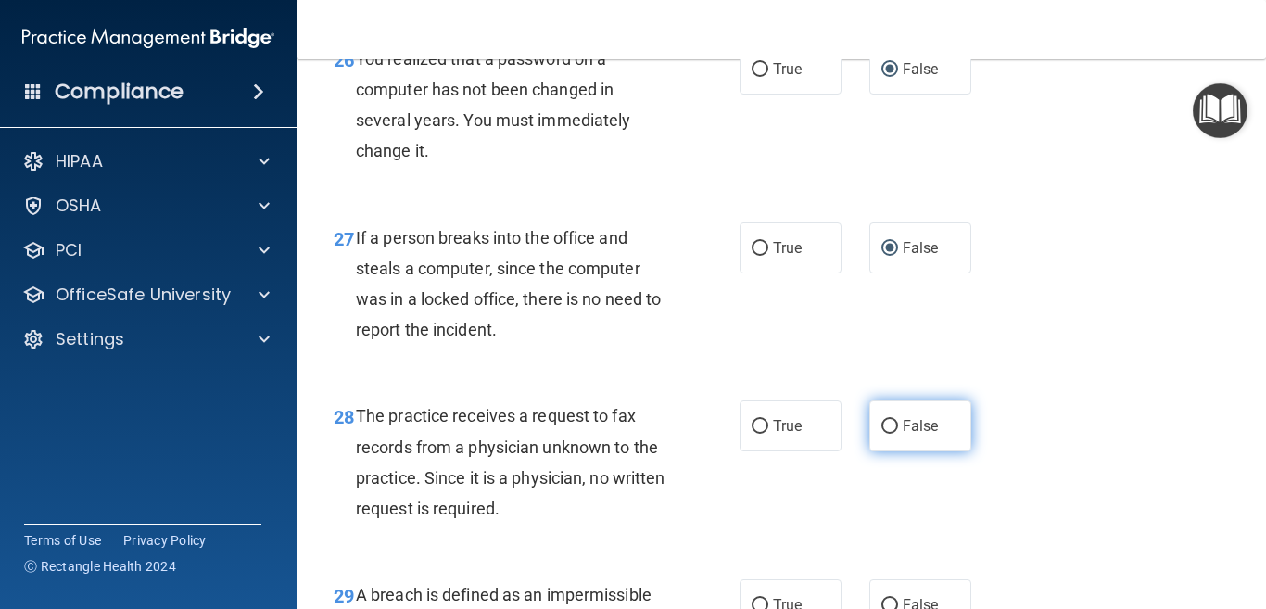
click at [881, 434] on input "False" at bounding box center [889, 427] width 17 height 14
radio input "true"
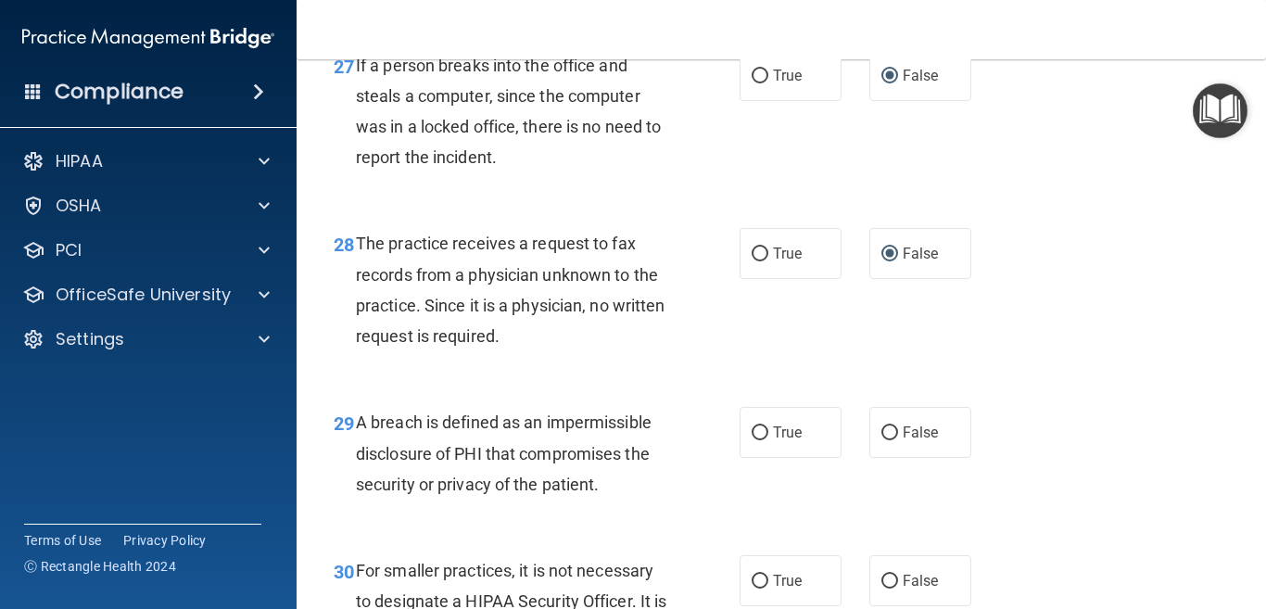
scroll to position [4818, 0]
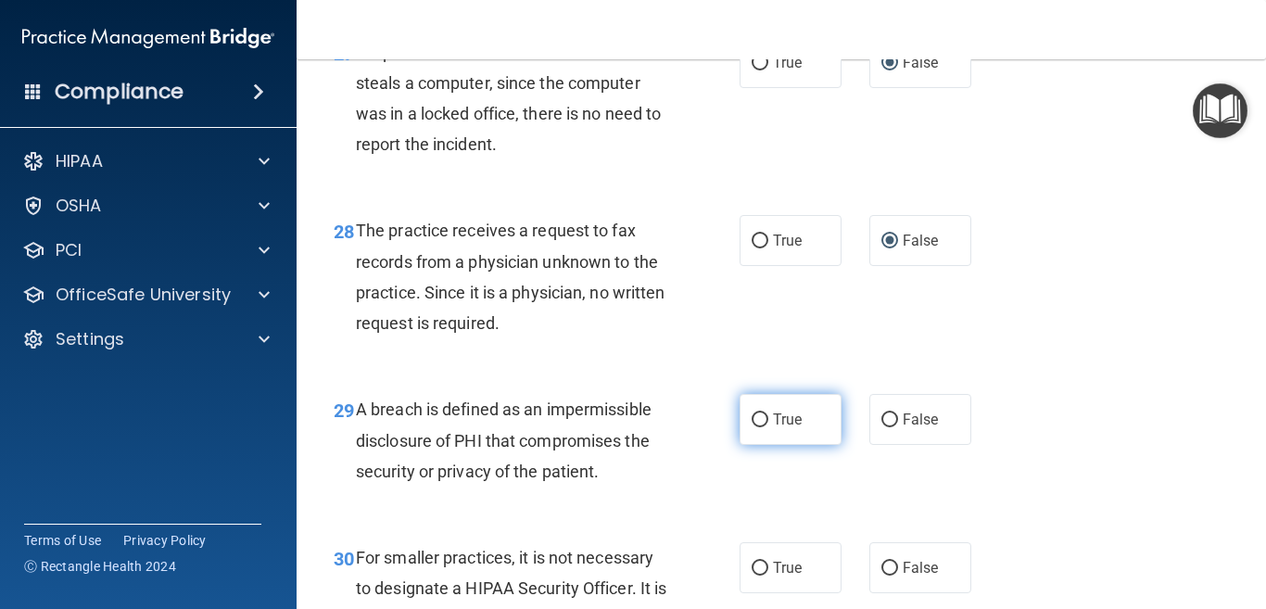
click at [758, 427] on input "True" at bounding box center [759, 420] width 17 height 14
radio input "true"
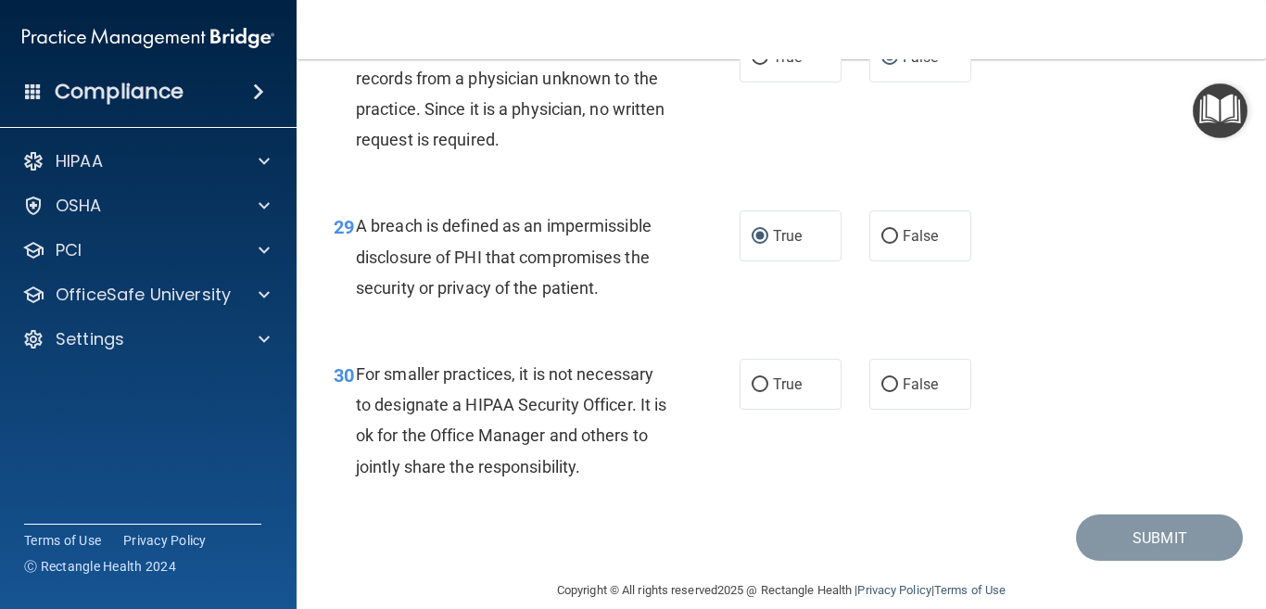
scroll to position [5003, 0]
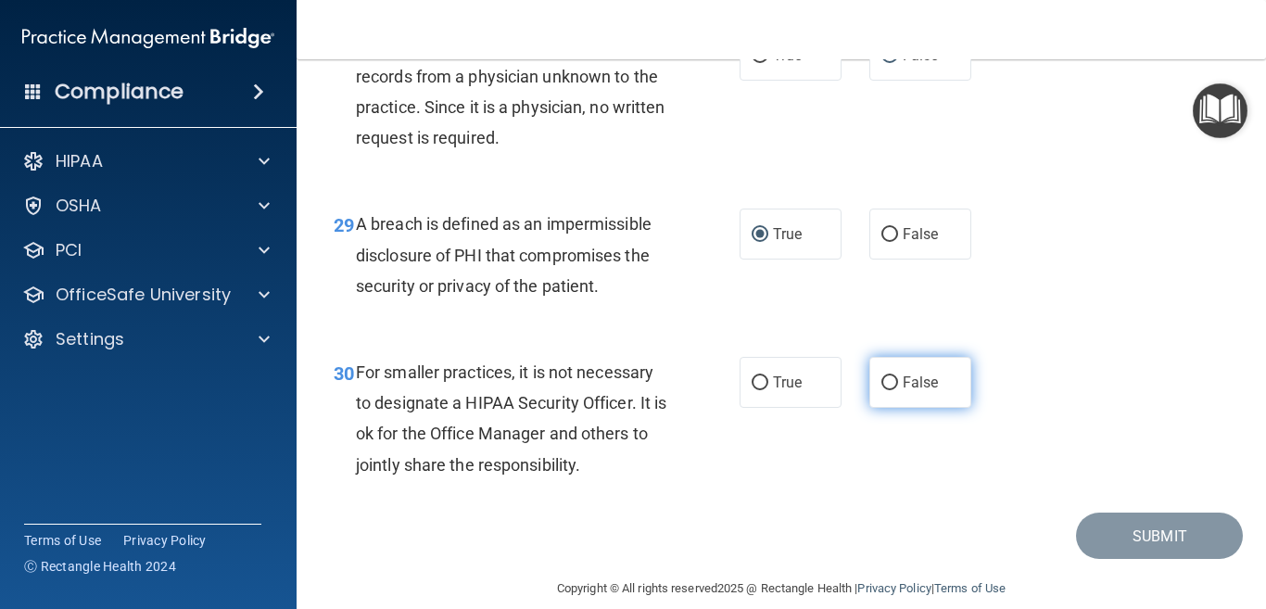
click at [881, 390] on input "False" at bounding box center [889, 383] width 17 height 14
radio input "true"
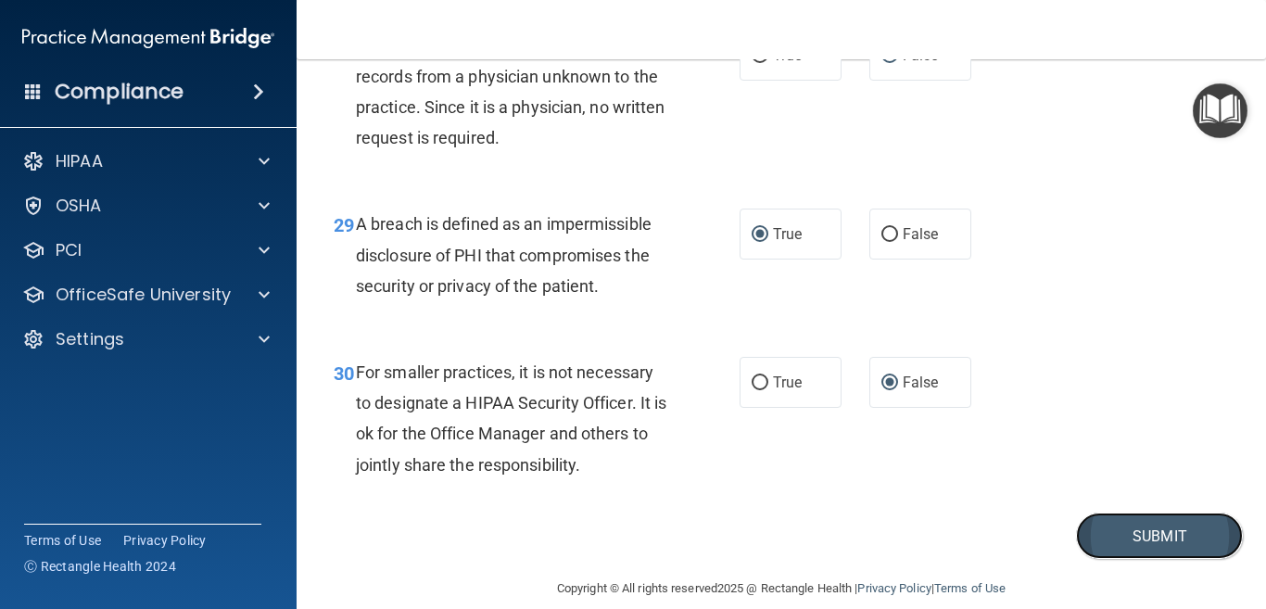
click at [1130, 560] on button "Submit" at bounding box center [1159, 535] width 167 height 47
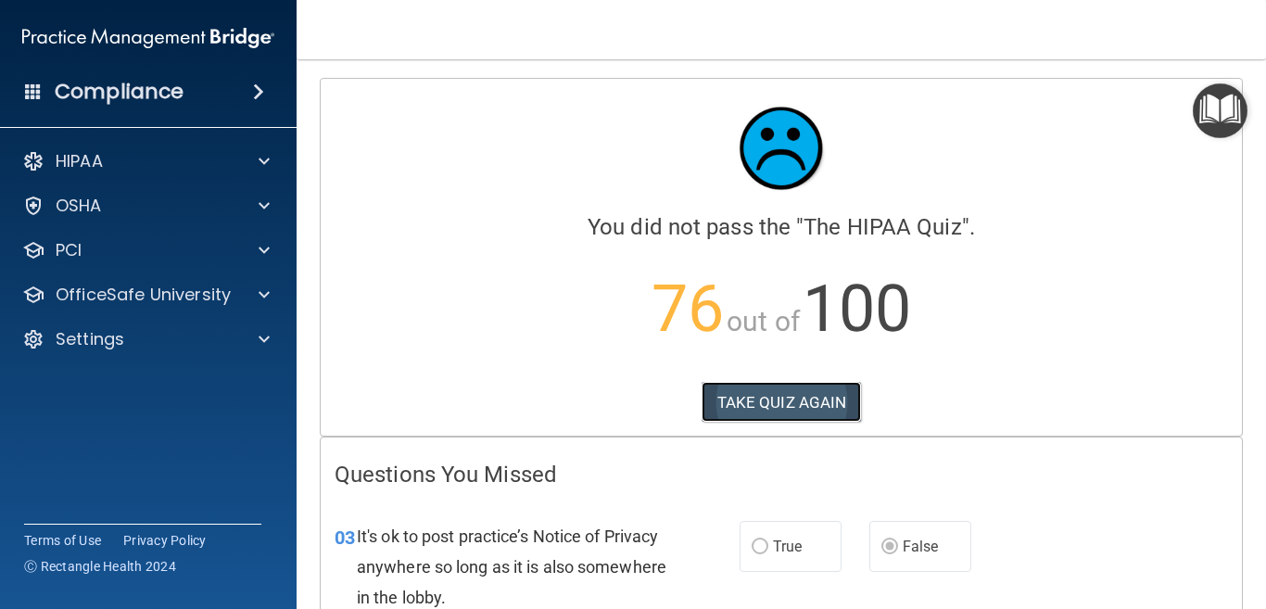
click at [738, 402] on button "TAKE QUIZ AGAIN" at bounding box center [781, 402] width 160 height 41
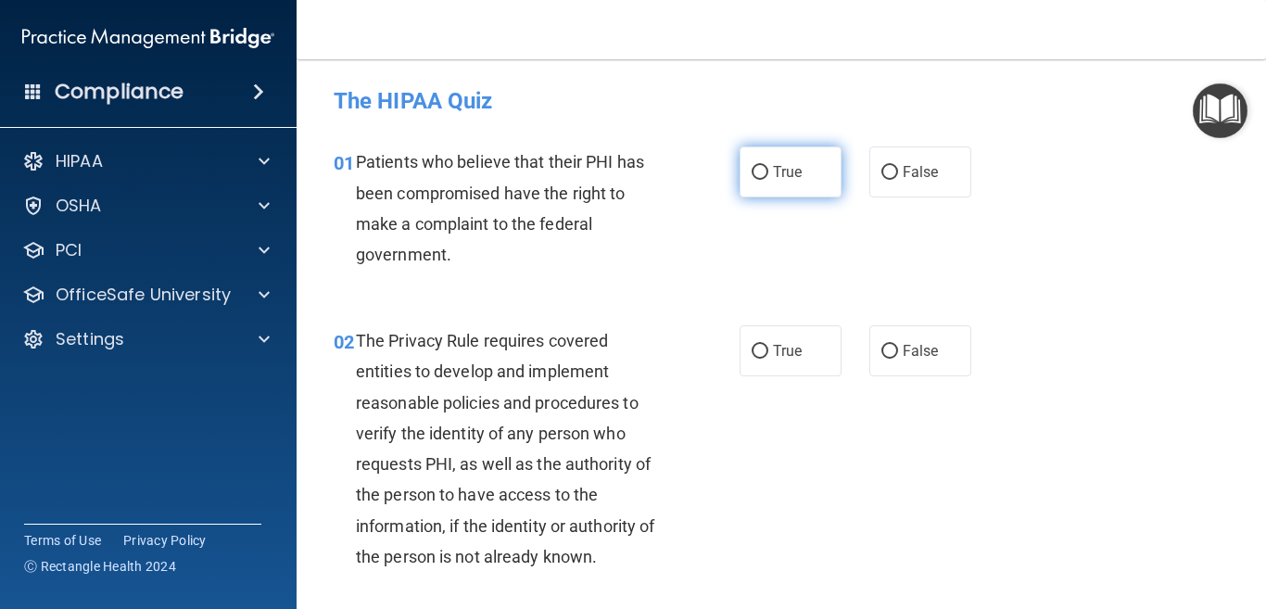
click at [739, 171] on label "True" at bounding box center [790, 171] width 102 height 51
click at [751, 171] on input "True" at bounding box center [759, 173] width 17 height 14
radio input "true"
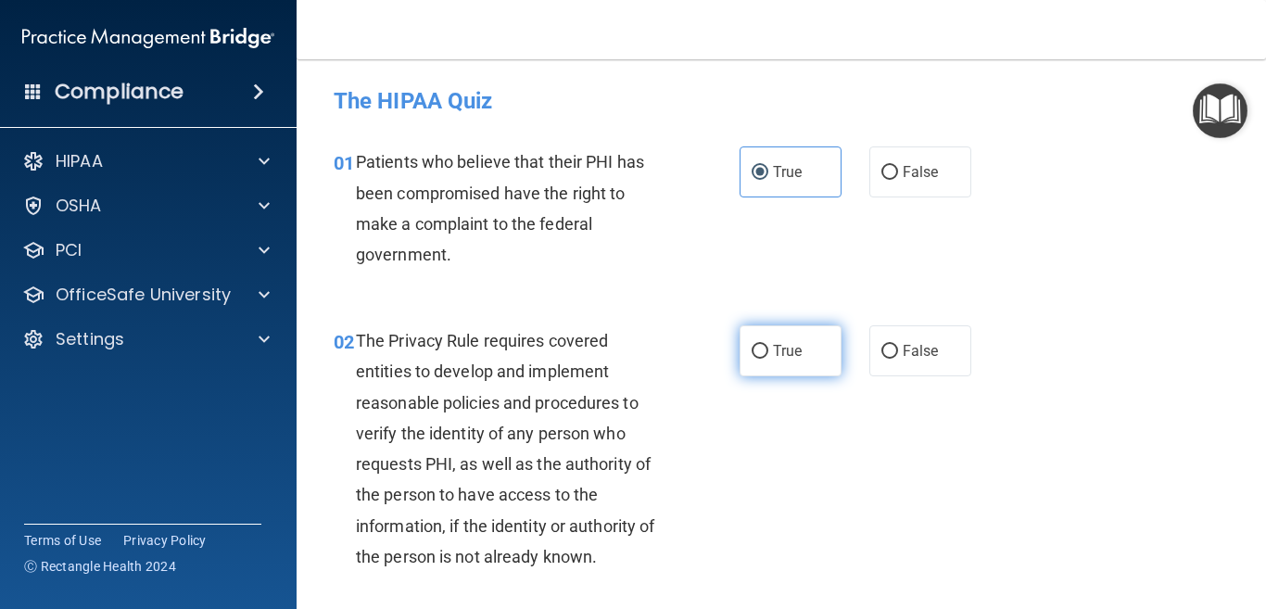
click at [756, 348] on input "True" at bounding box center [759, 352] width 17 height 14
radio input "true"
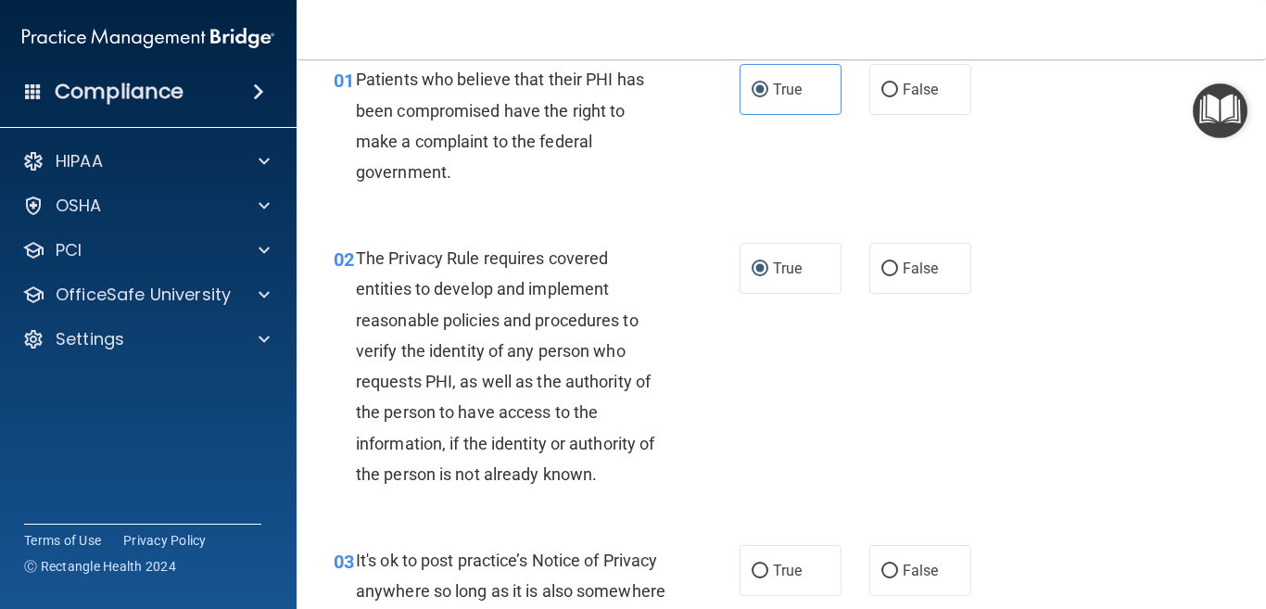
scroll to position [185, 0]
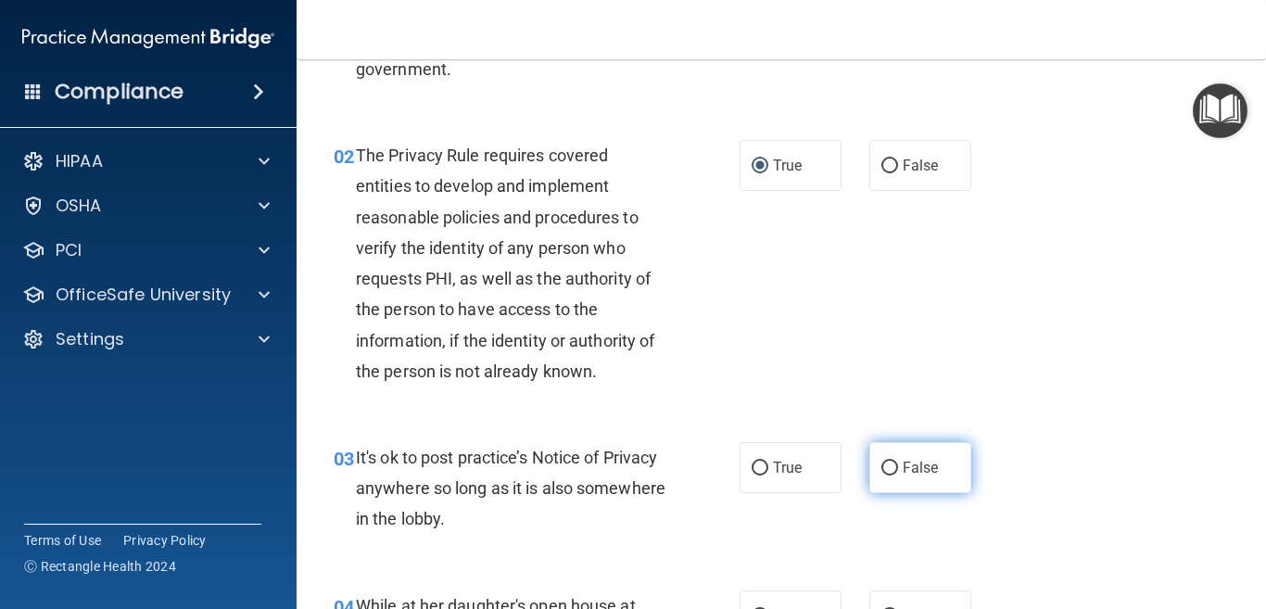
click at [881, 471] on input "False" at bounding box center [889, 468] width 17 height 14
radio input "true"
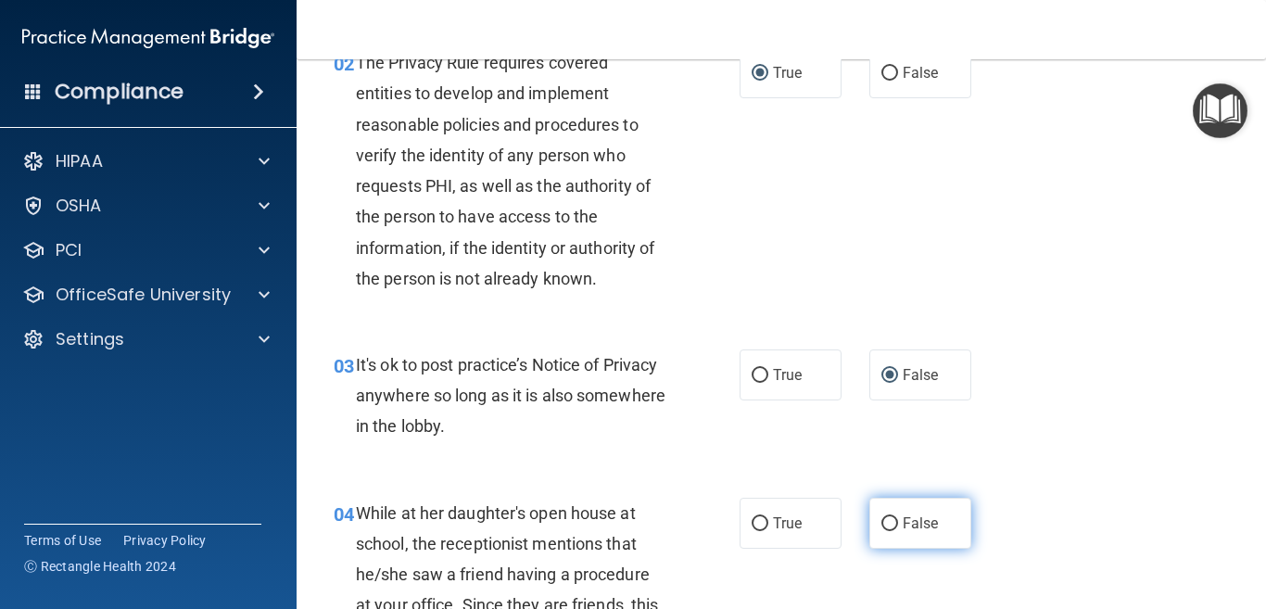
click at [881, 520] on input "False" at bounding box center [889, 524] width 17 height 14
radio input "true"
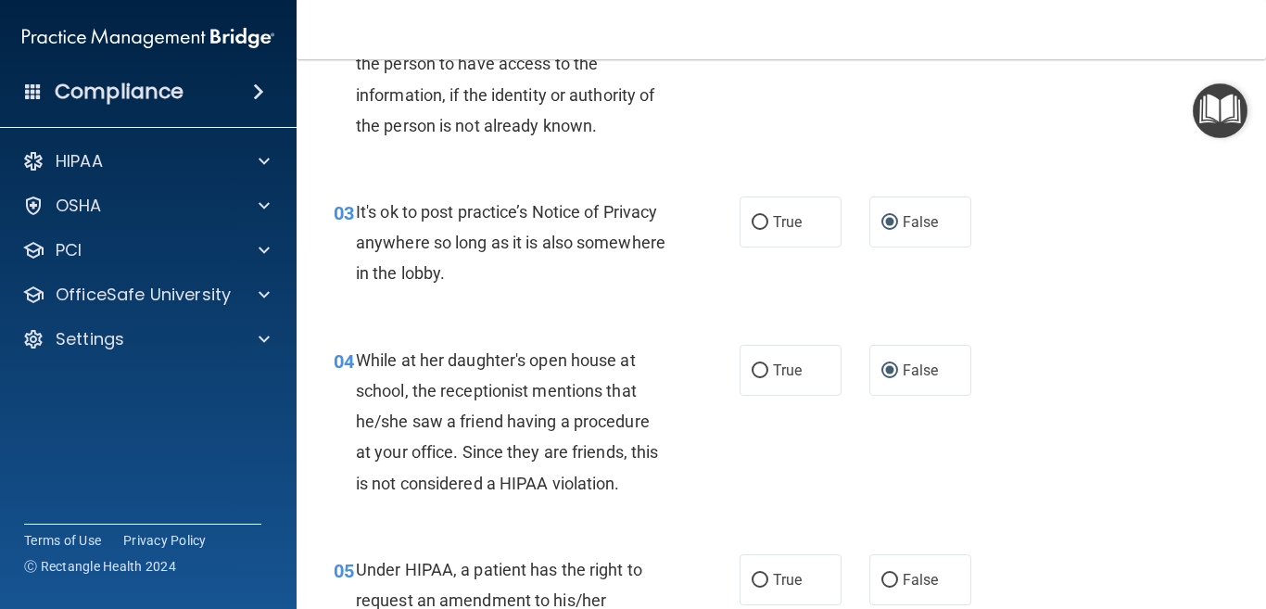
scroll to position [463, 0]
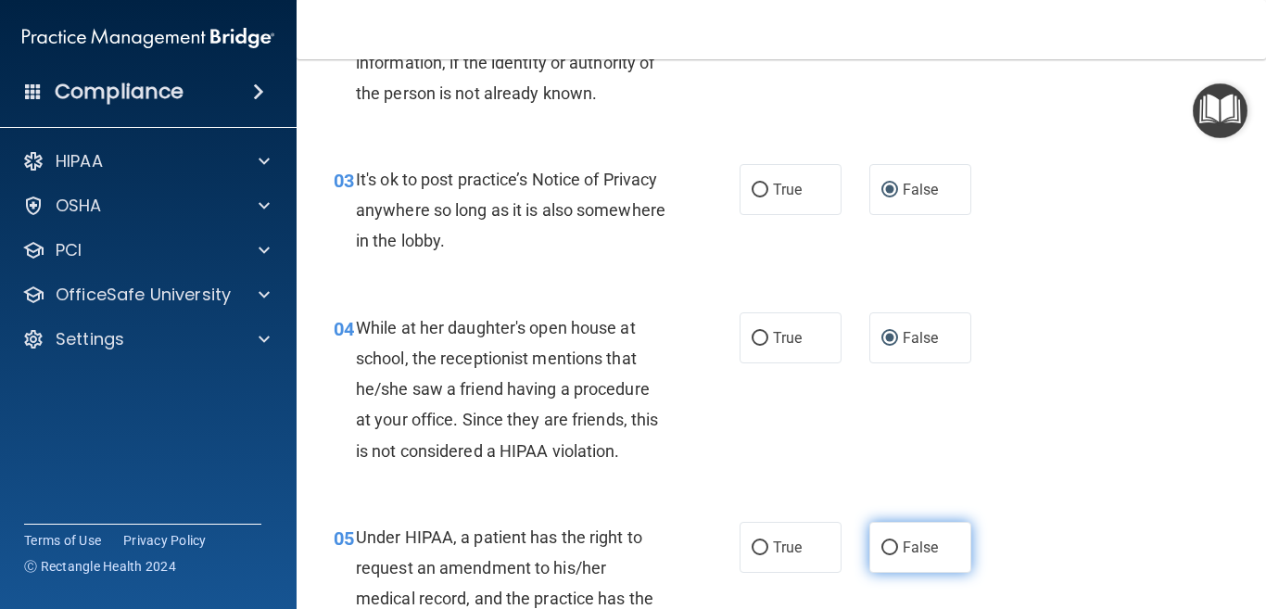
click at [881, 546] on input "False" at bounding box center [889, 548] width 17 height 14
radio input "true"
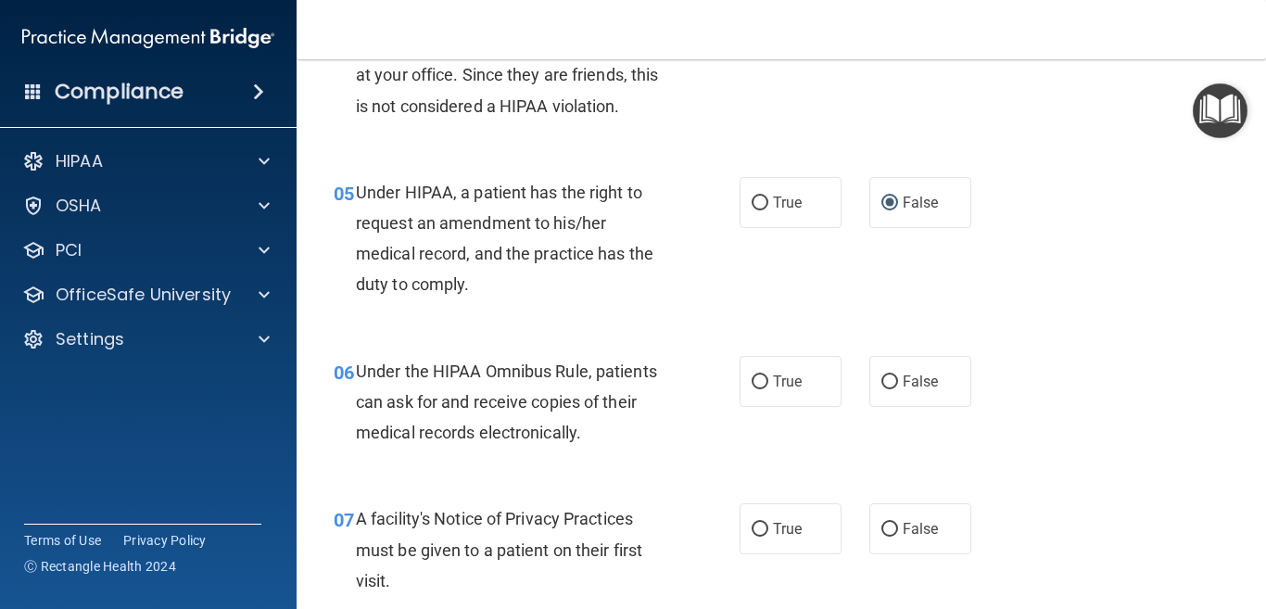
scroll to position [834, 0]
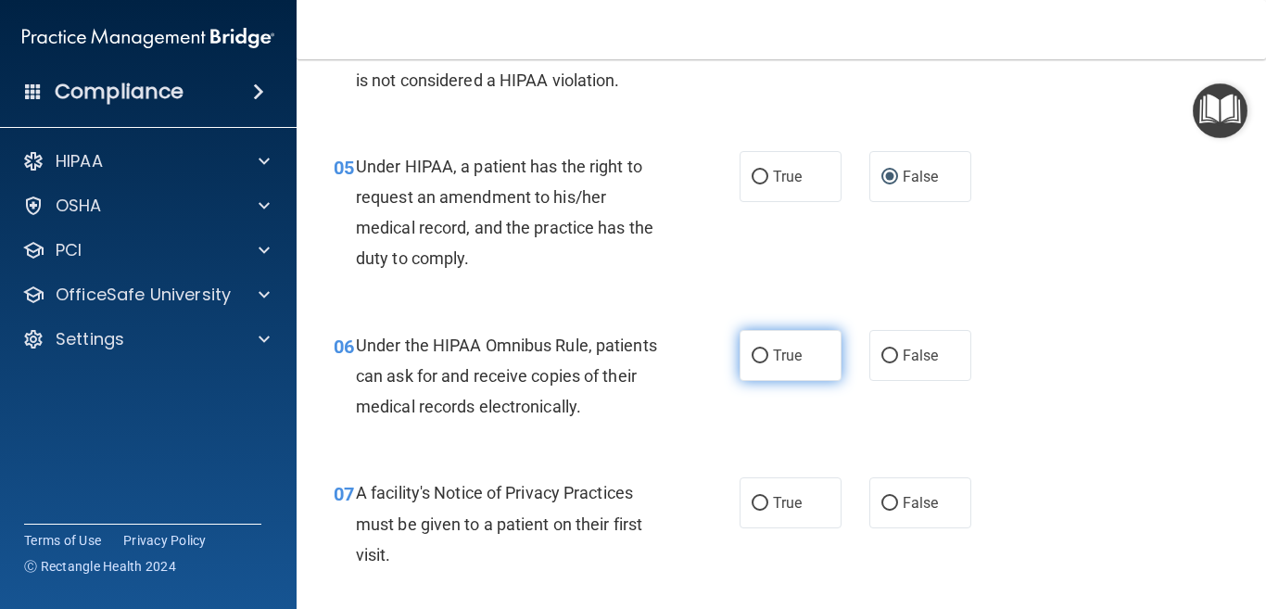
click at [751, 353] on input "True" at bounding box center [759, 356] width 17 height 14
radio input "true"
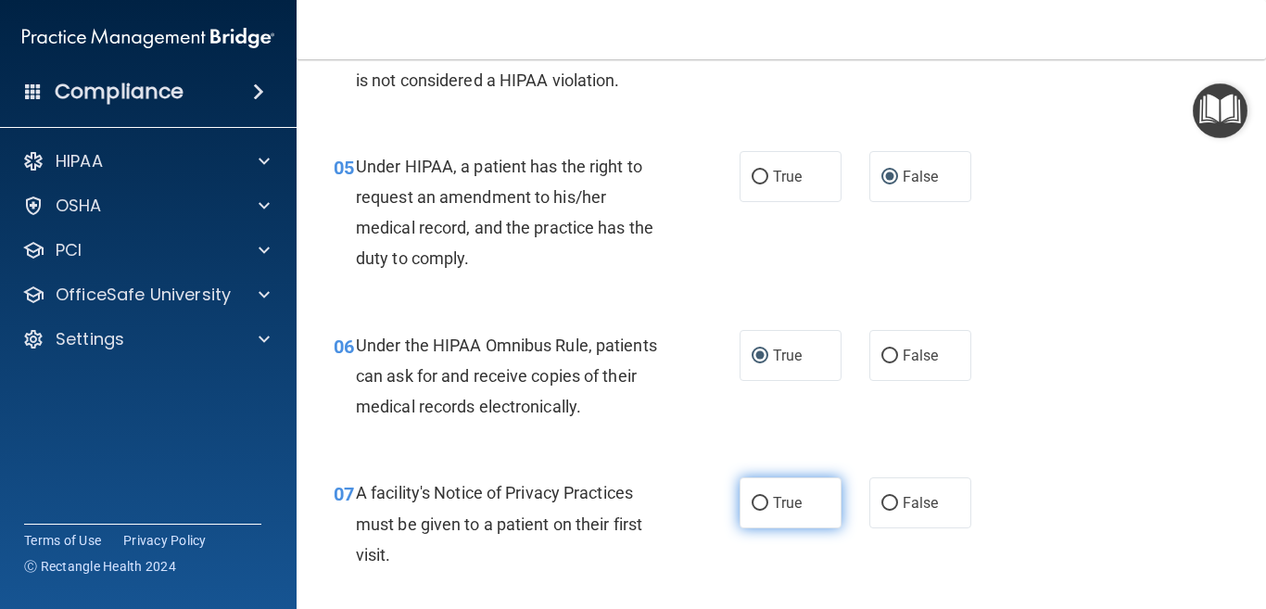
click at [751, 501] on input "True" at bounding box center [759, 504] width 17 height 14
radio input "true"
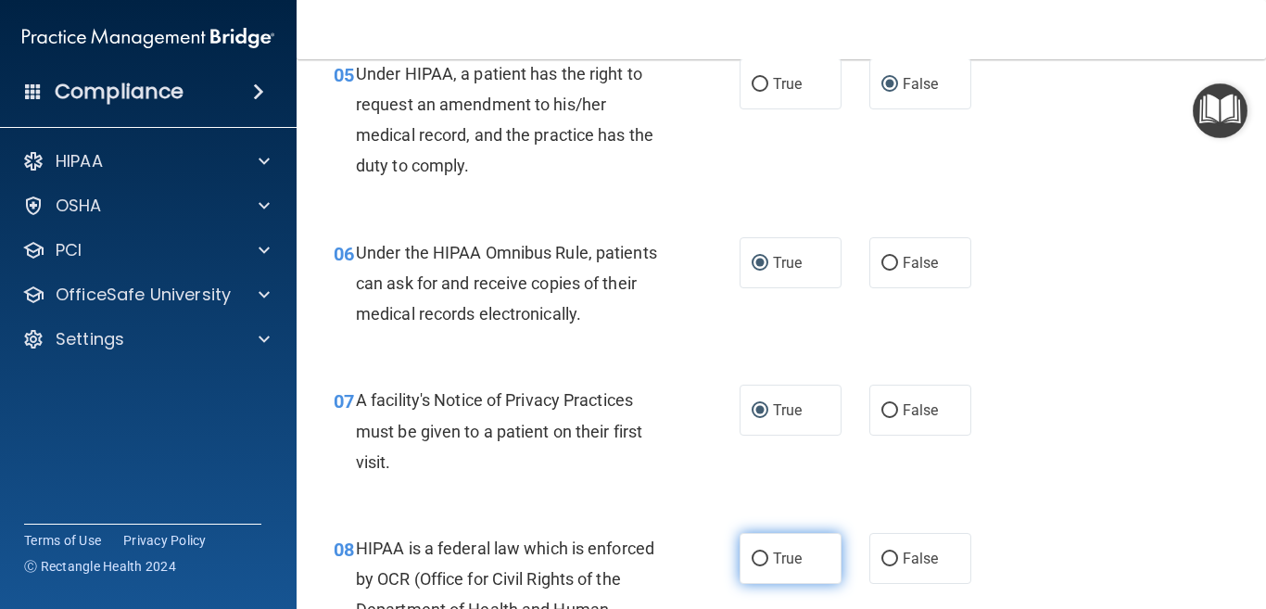
click at [751, 555] on input "True" at bounding box center [759, 559] width 17 height 14
radio input "true"
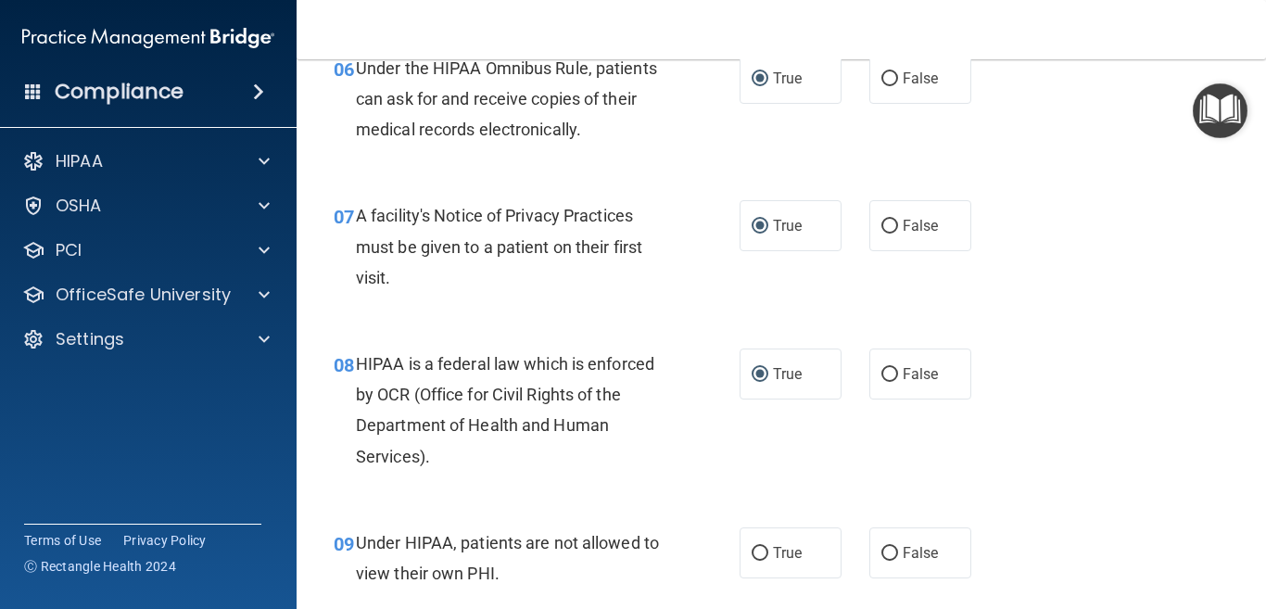
scroll to position [1112, 0]
click at [881, 547] on input "False" at bounding box center [889, 553] width 17 height 14
radio input "true"
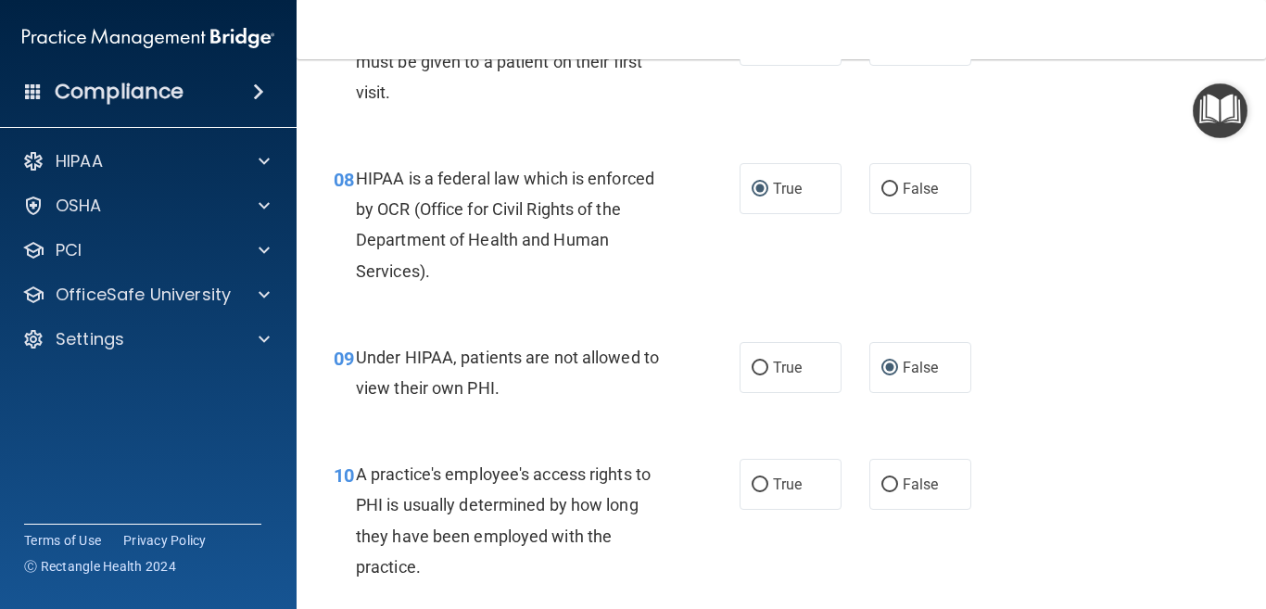
scroll to position [1297, 0]
click at [881, 485] on input "False" at bounding box center [889, 484] width 17 height 14
radio input "true"
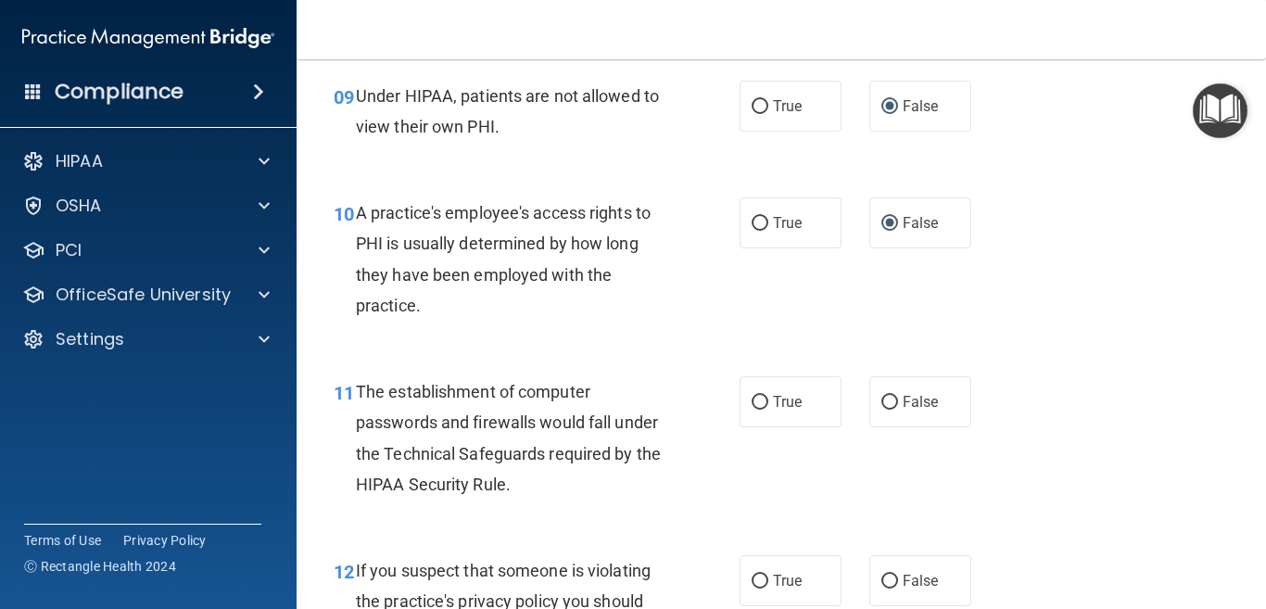
scroll to position [1575, 0]
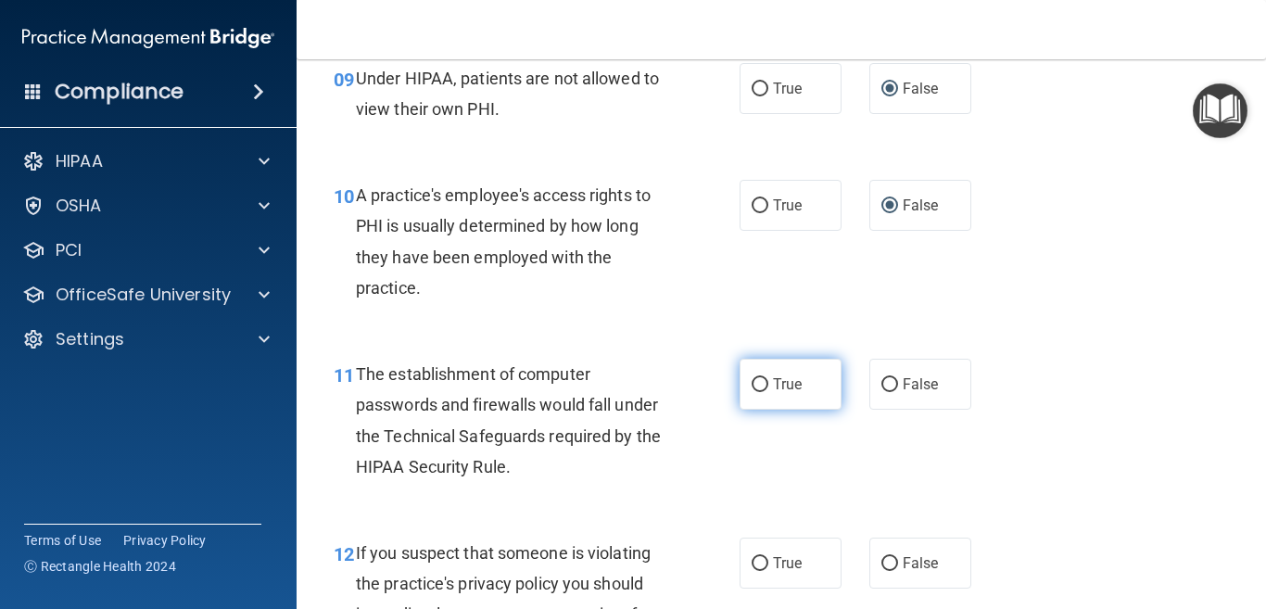
click at [751, 381] on input "True" at bounding box center [759, 385] width 17 height 14
radio input "true"
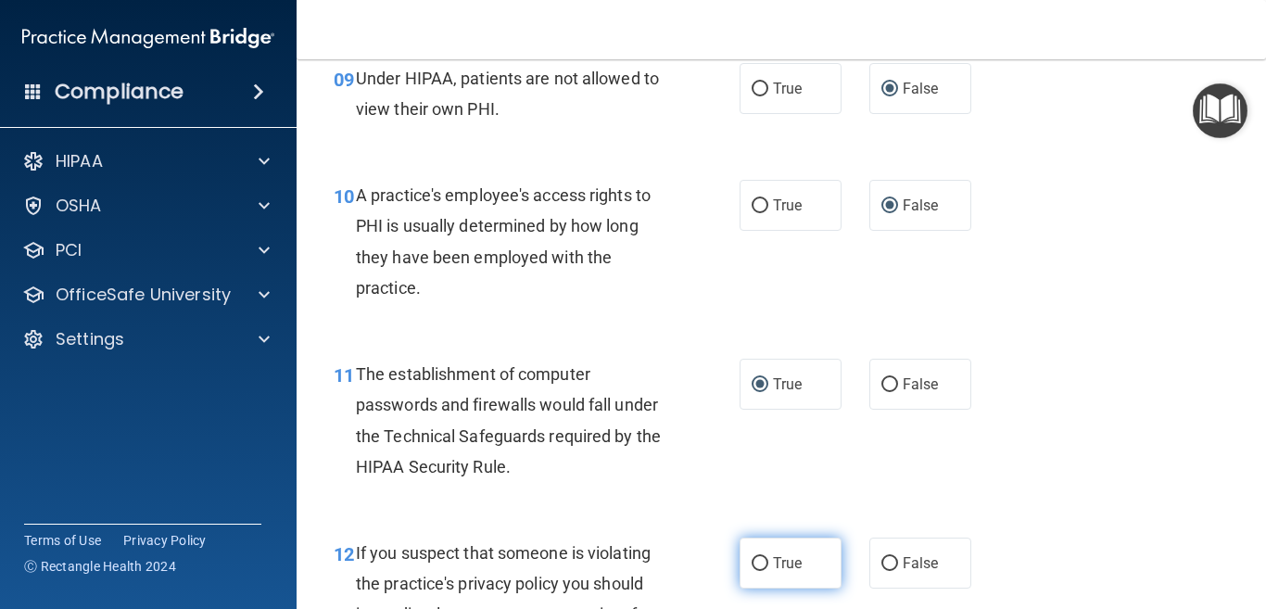
click at [752, 559] on input "True" at bounding box center [759, 564] width 17 height 14
radio input "true"
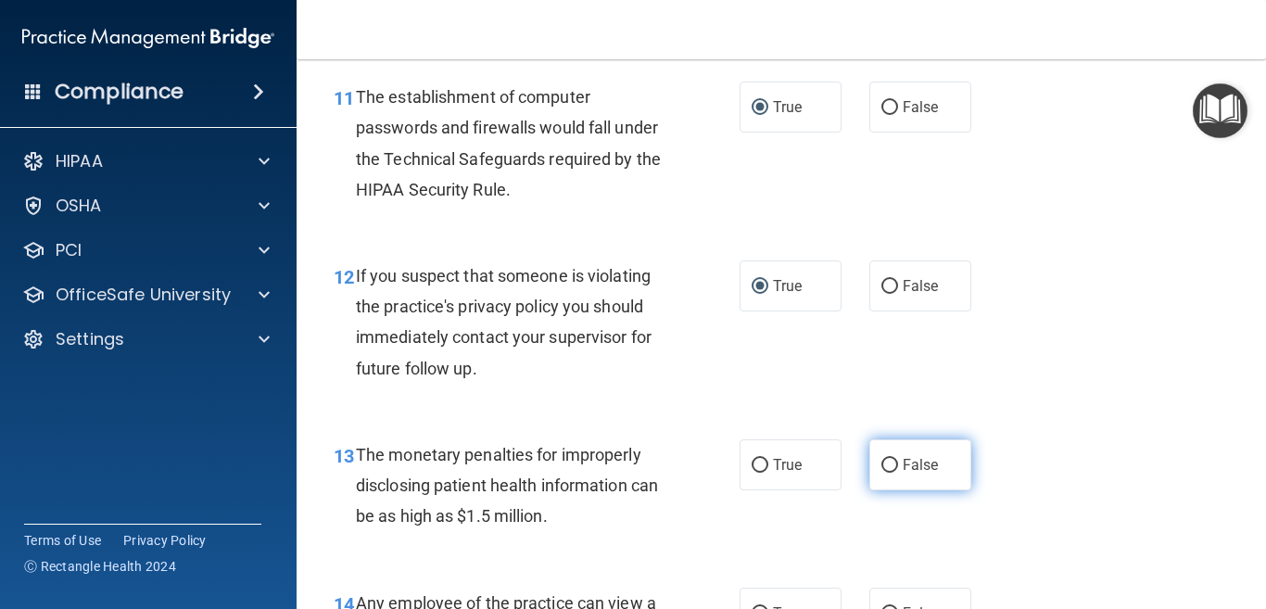
scroll to position [1853, 0]
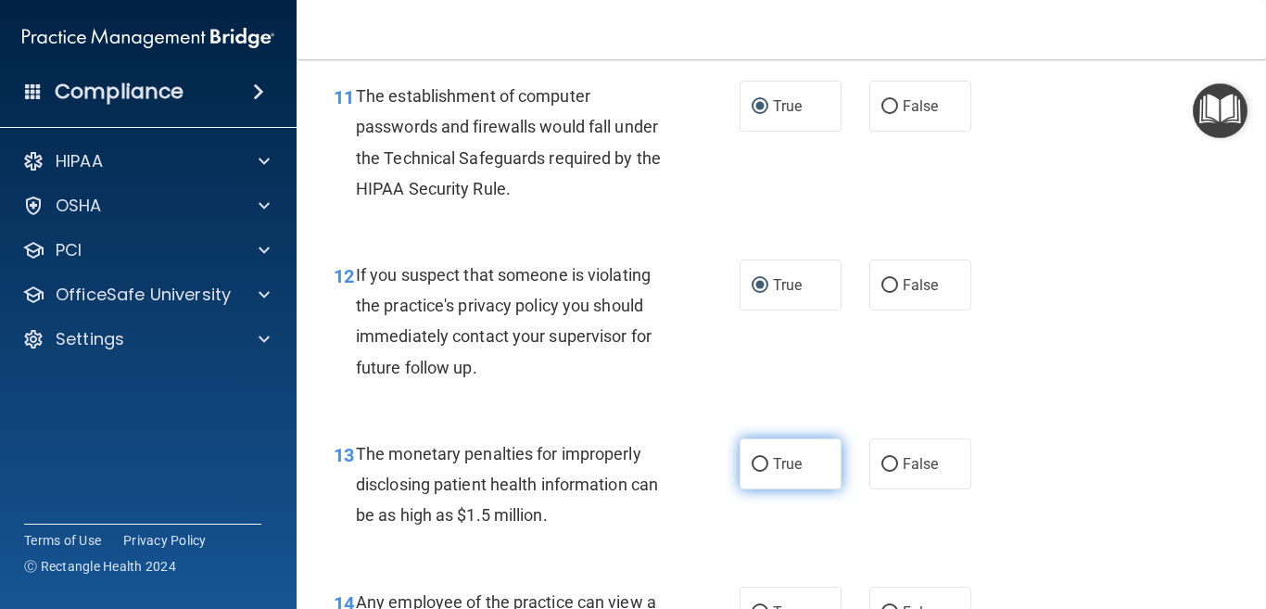
click at [751, 459] on input "True" at bounding box center [759, 465] width 17 height 14
radio input "true"
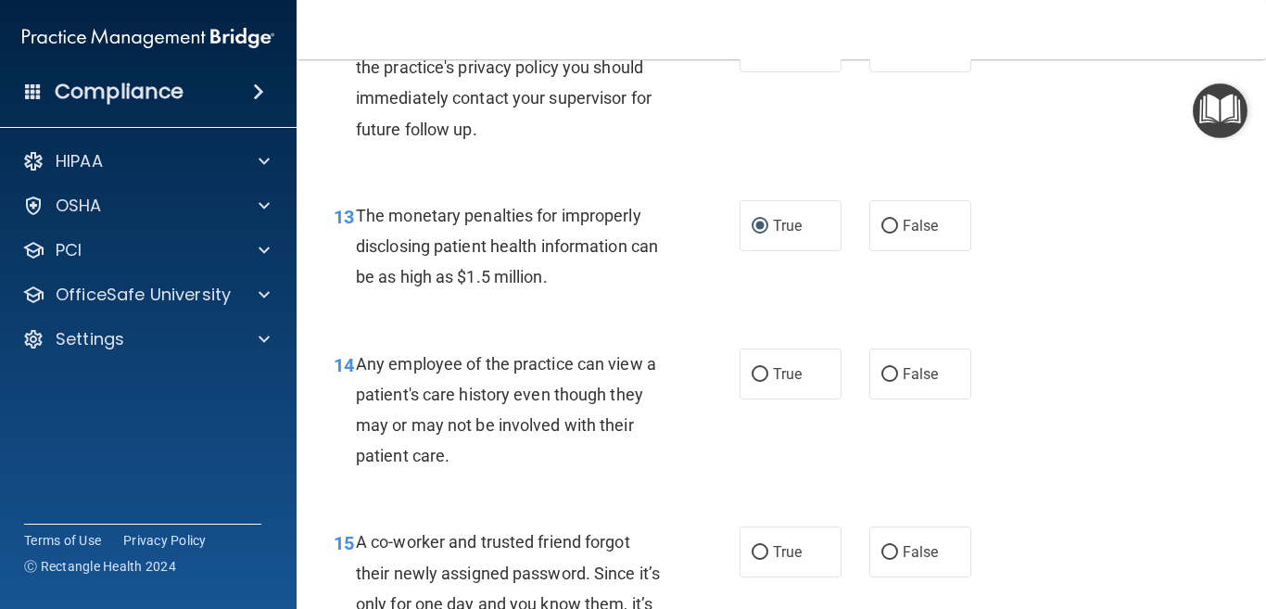
scroll to position [2131, 0]
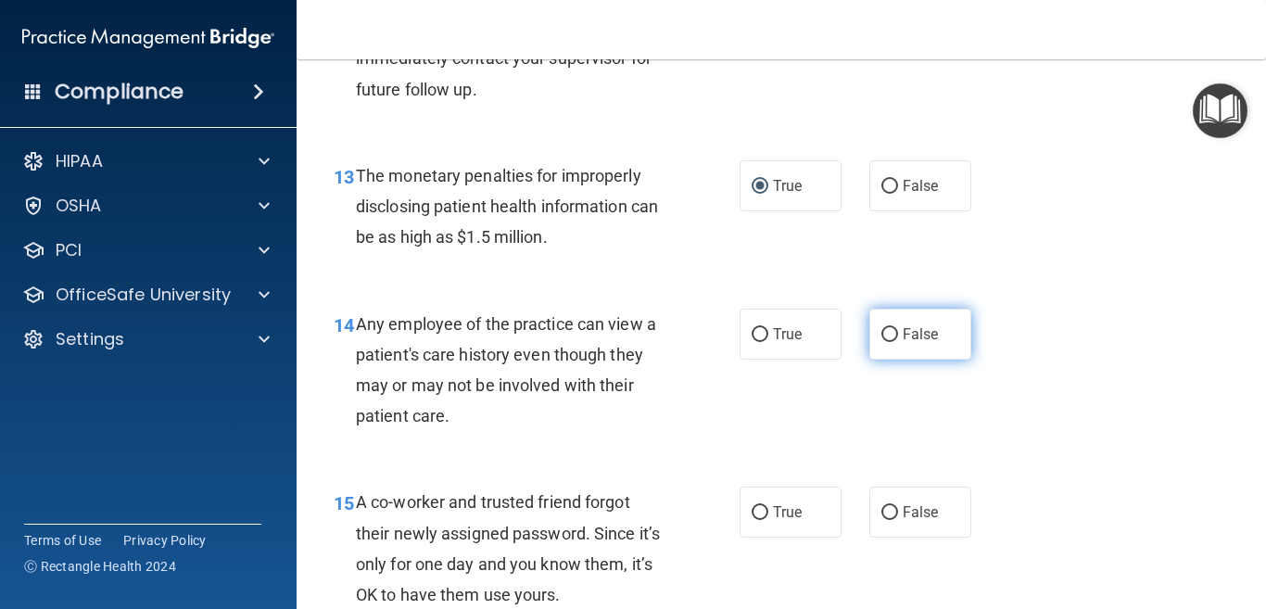
click at [881, 328] on input "False" at bounding box center [889, 335] width 17 height 14
radio input "true"
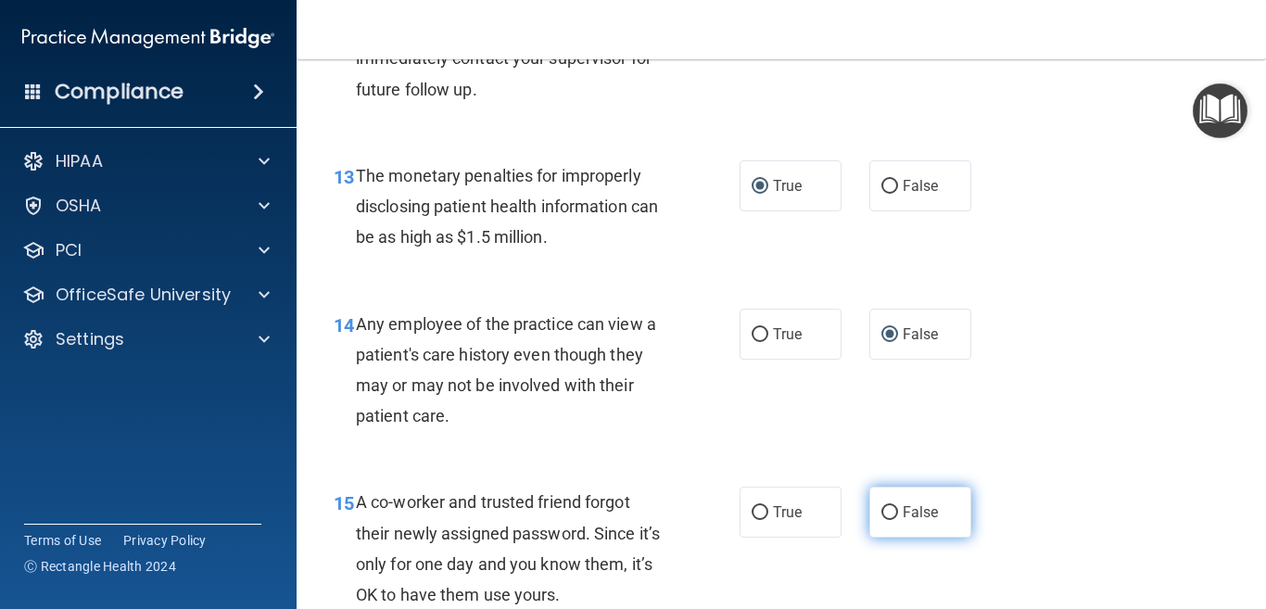
click at [887, 511] on input "False" at bounding box center [889, 513] width 17 height 14
radio input "true"
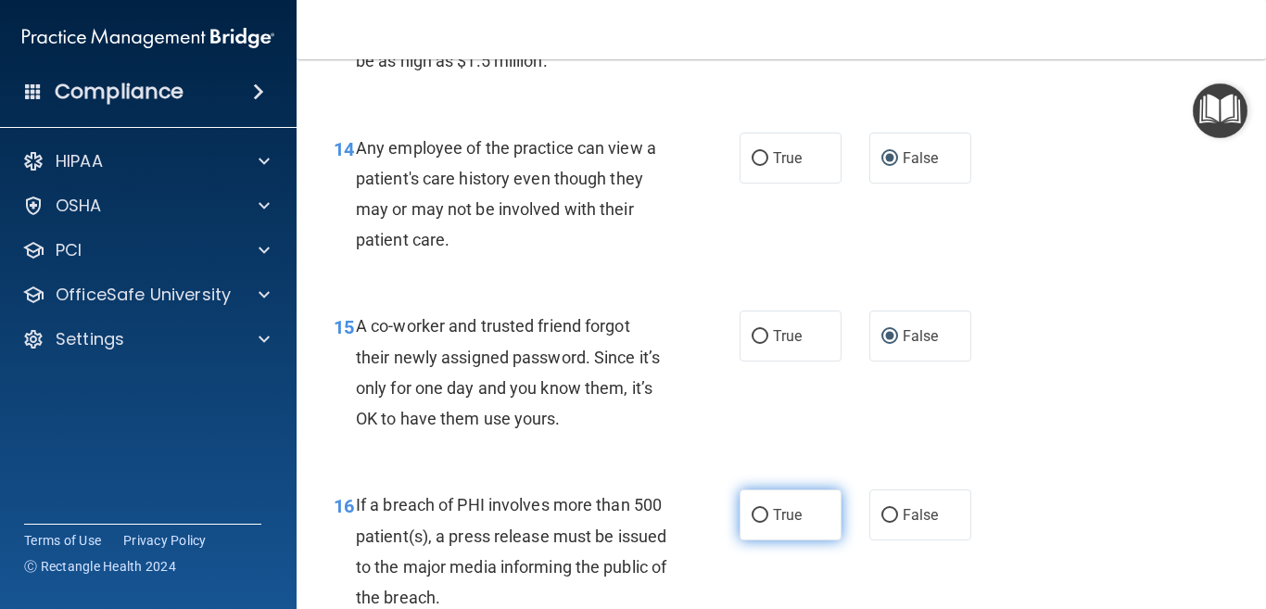
scroll to position [2316, 0]
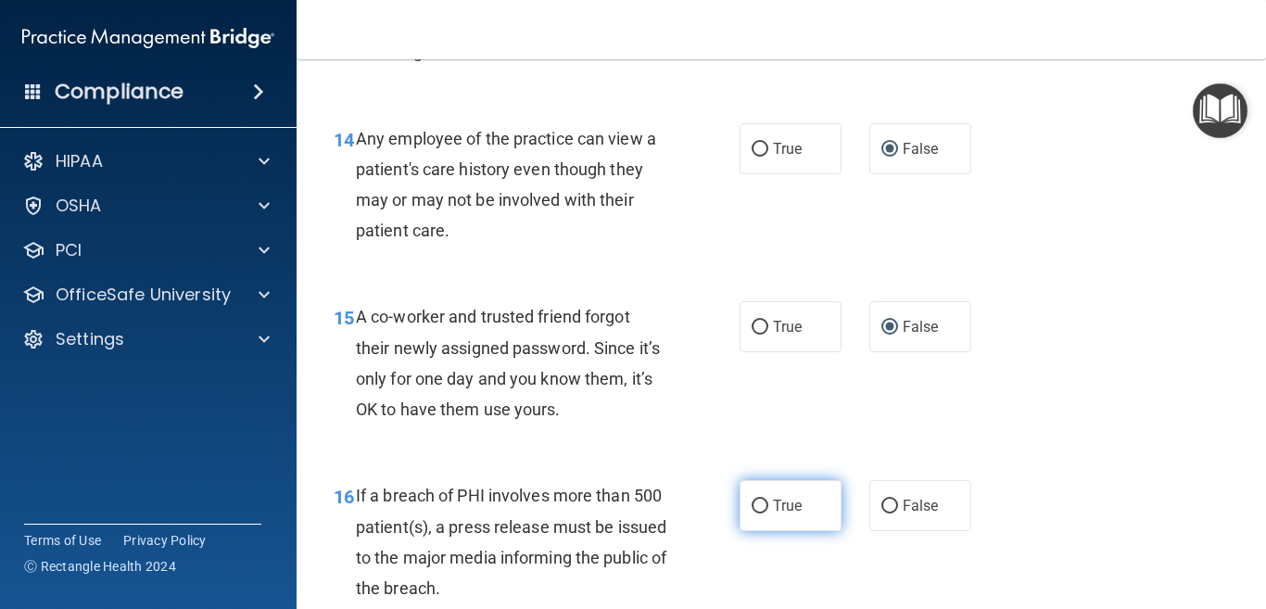
click at [746, 498] on label "True" at bounding box center [790, 505] width 102 height 51
click at [751, 499] on input "True" at bounding box center [759, 506] width 17 height 14
radio input "true"
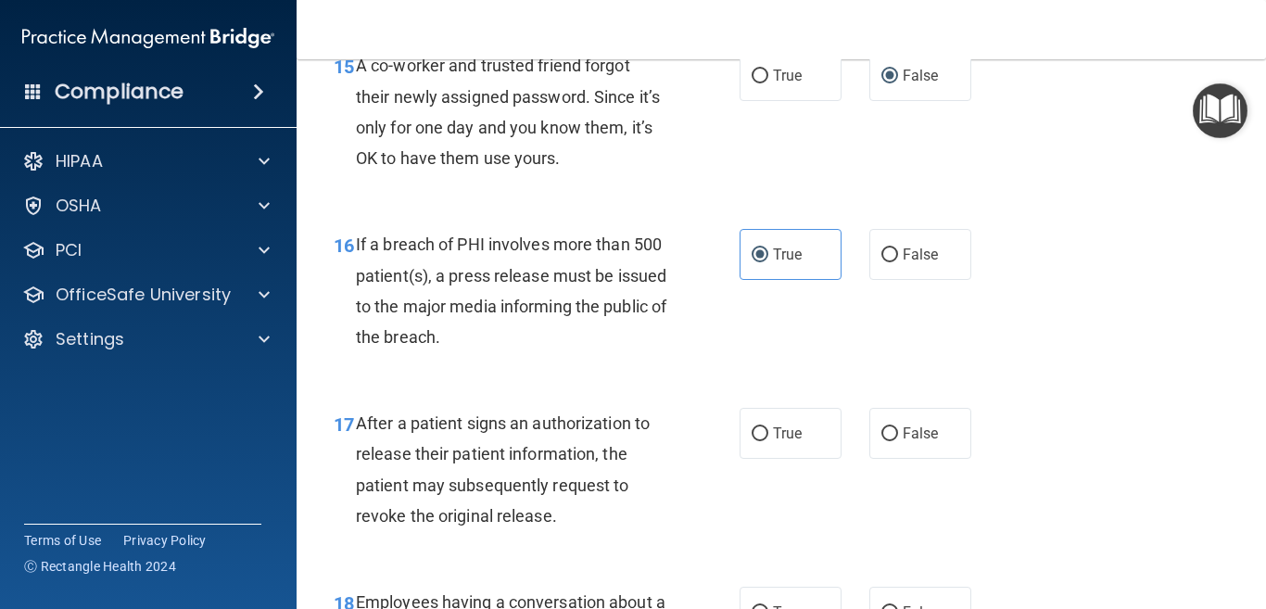
scroll to position [2594, 0]
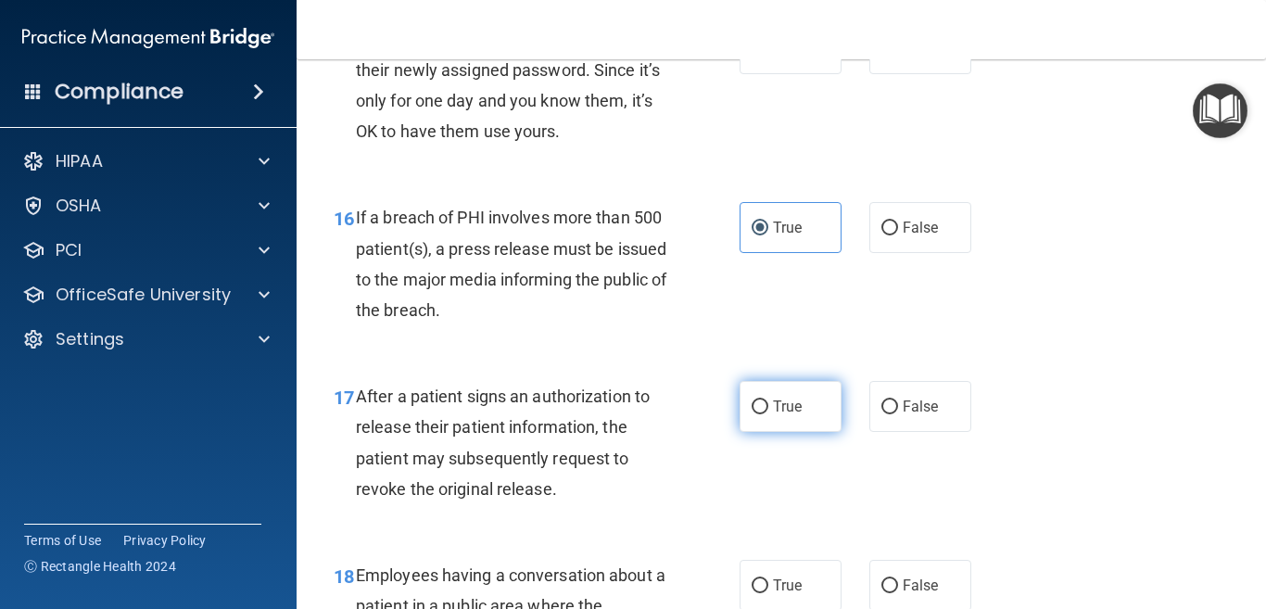
click at [742, 403] on label "True" at bounding box center [790, 406] width 102 height 51
click at [751, 403] on input "True" at bounding box center [759, 407] width 17 height 14
radio input "true"
click at [881, 584] on input "False" at bounding box center [889, 586] width 17 height 14
radio input "true"
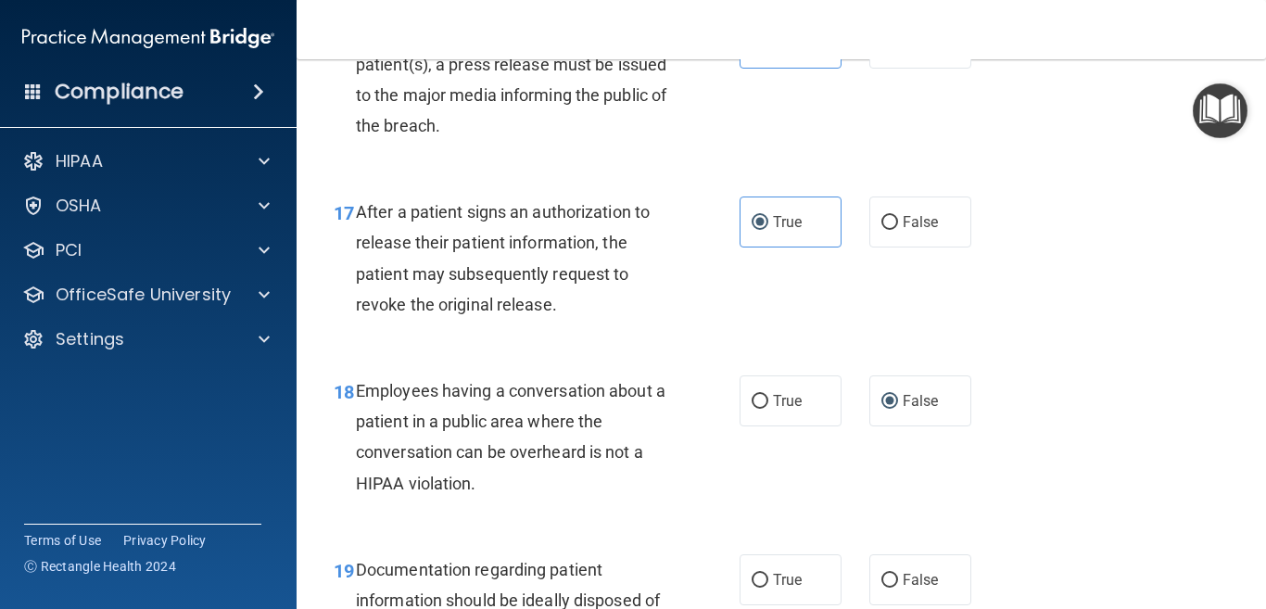
scroll to position [2780, 0]
click at [751, 579] on input "True" at bounding box center [759, 580] width 17 height 14
radio input "true"
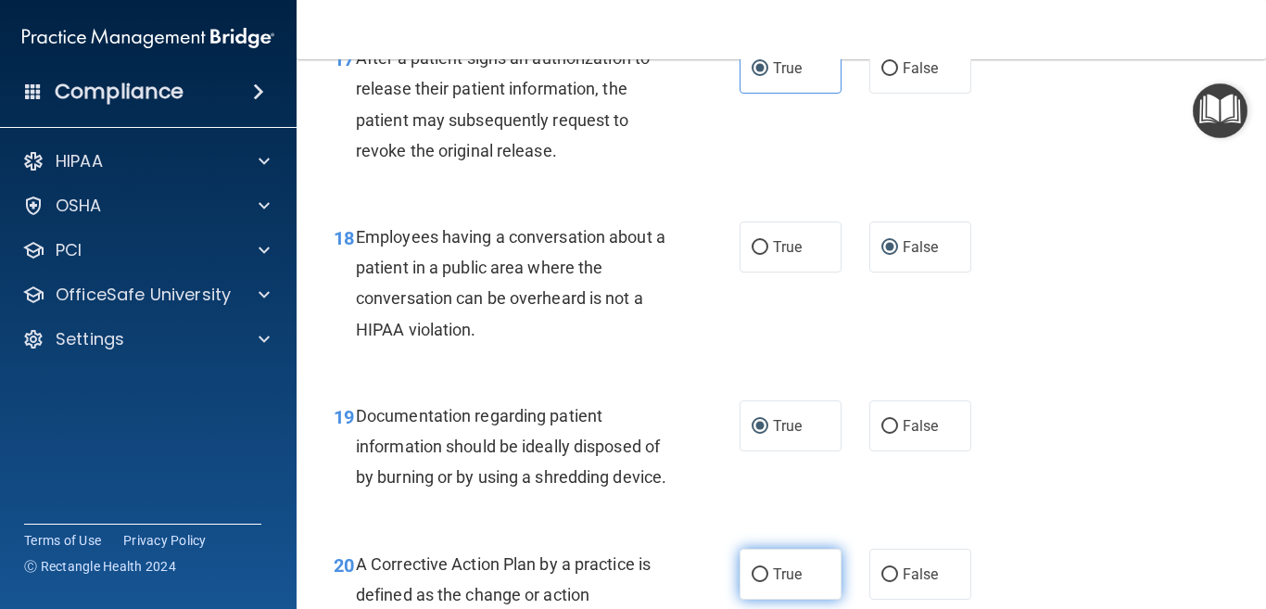
scroll to position [2965, 0]
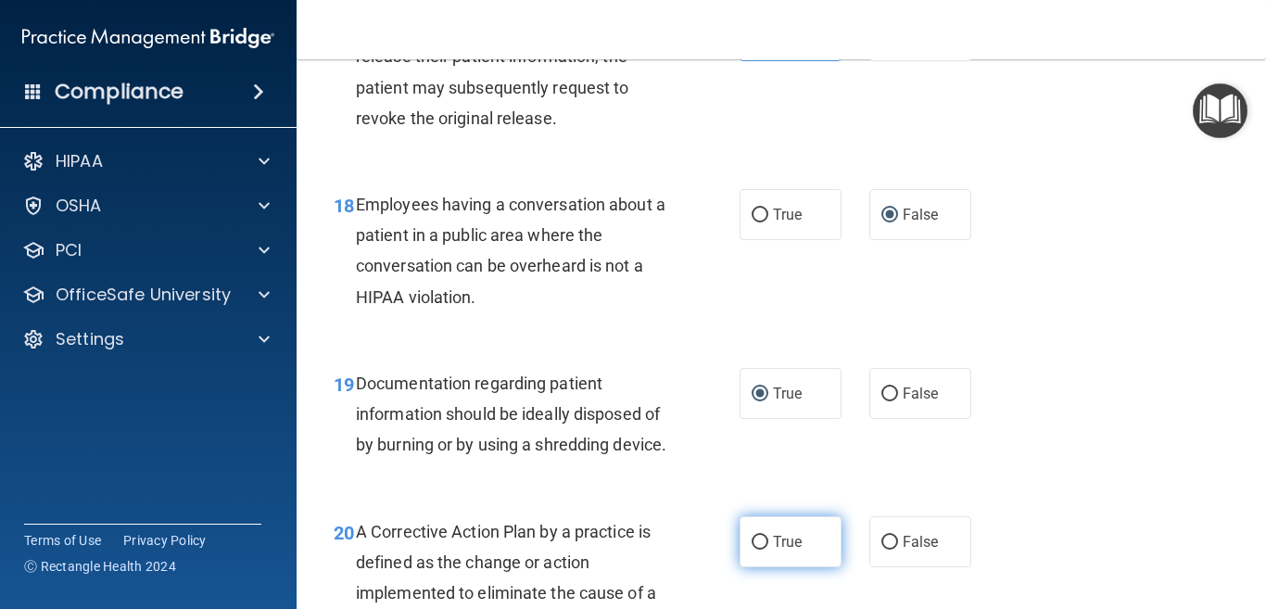
click at [751, 549] on input "True" at bounding box center [759, 543] width 17 height 14
radio input "true"
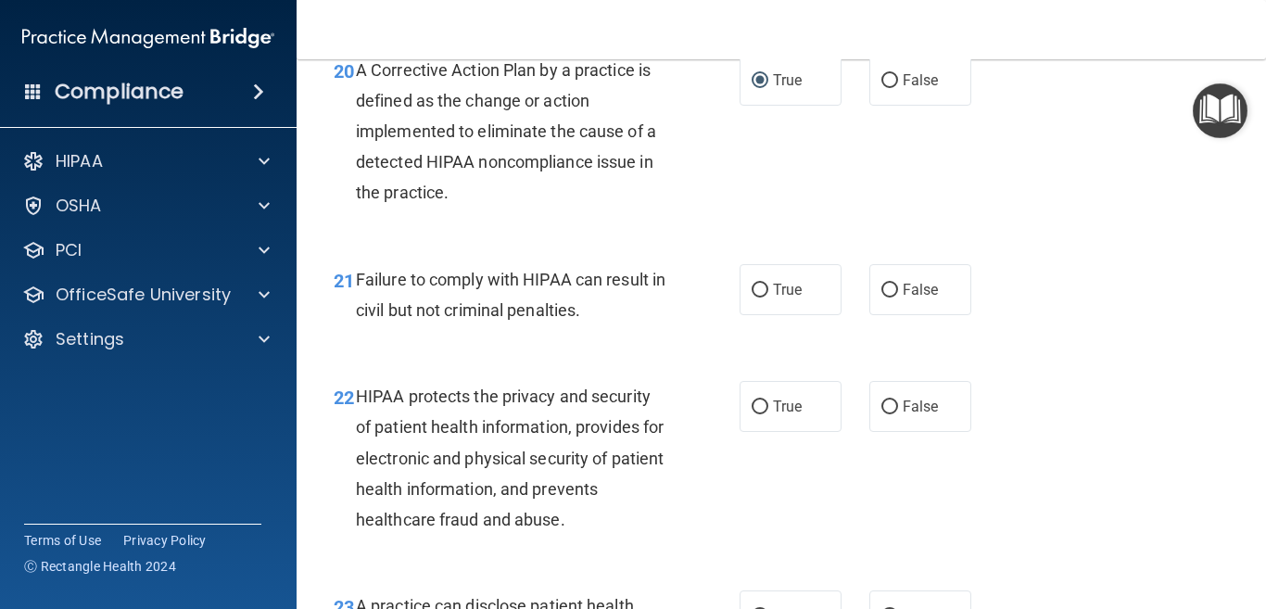
scroll to position [3428, 0]
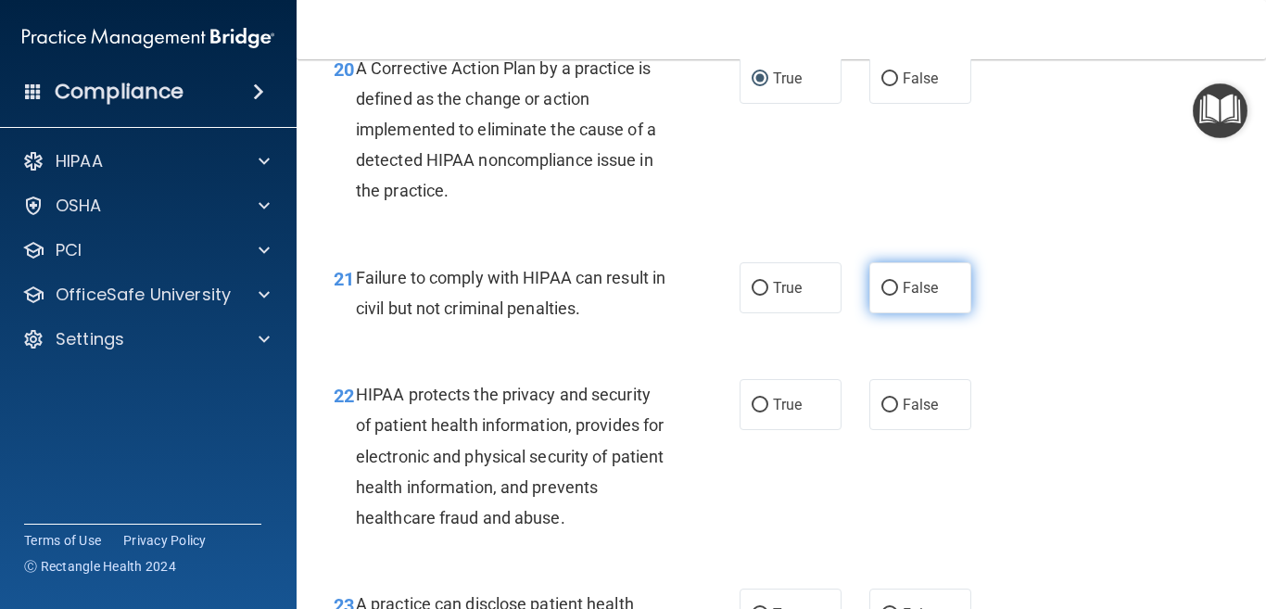
click at [881, 296] on input "False" at bounding box center [889, 289] width 17 height 14
radio input "true"
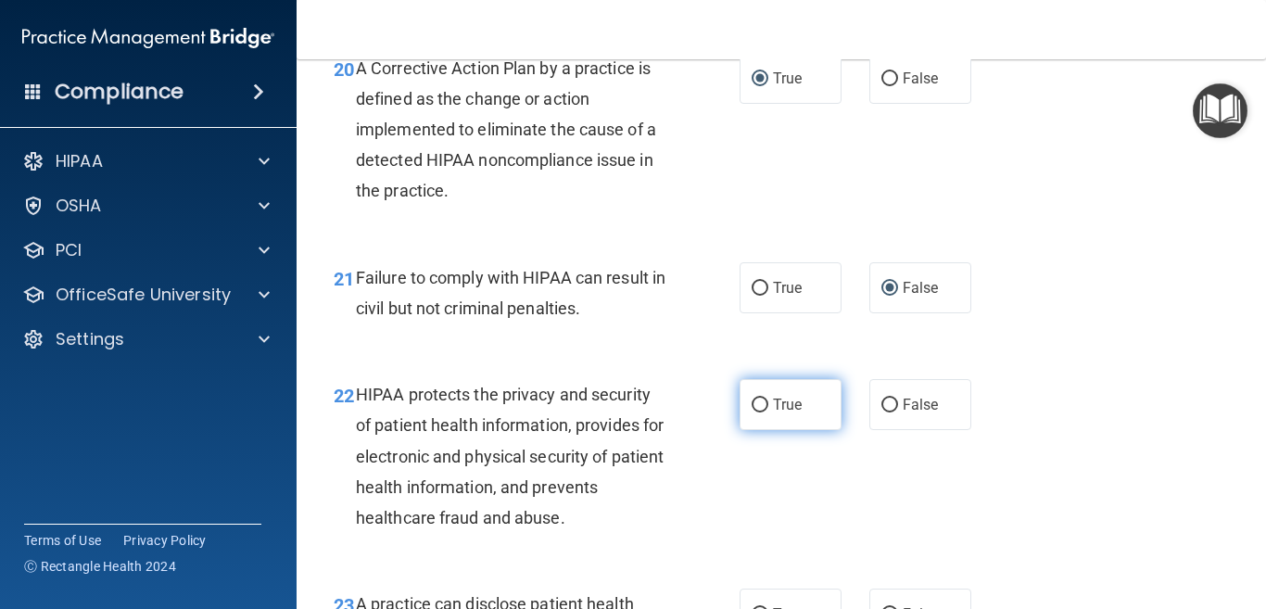
click at [751, 412] on input "True" at bounding box center [759, 405] width 17 height 14
radio input "true"
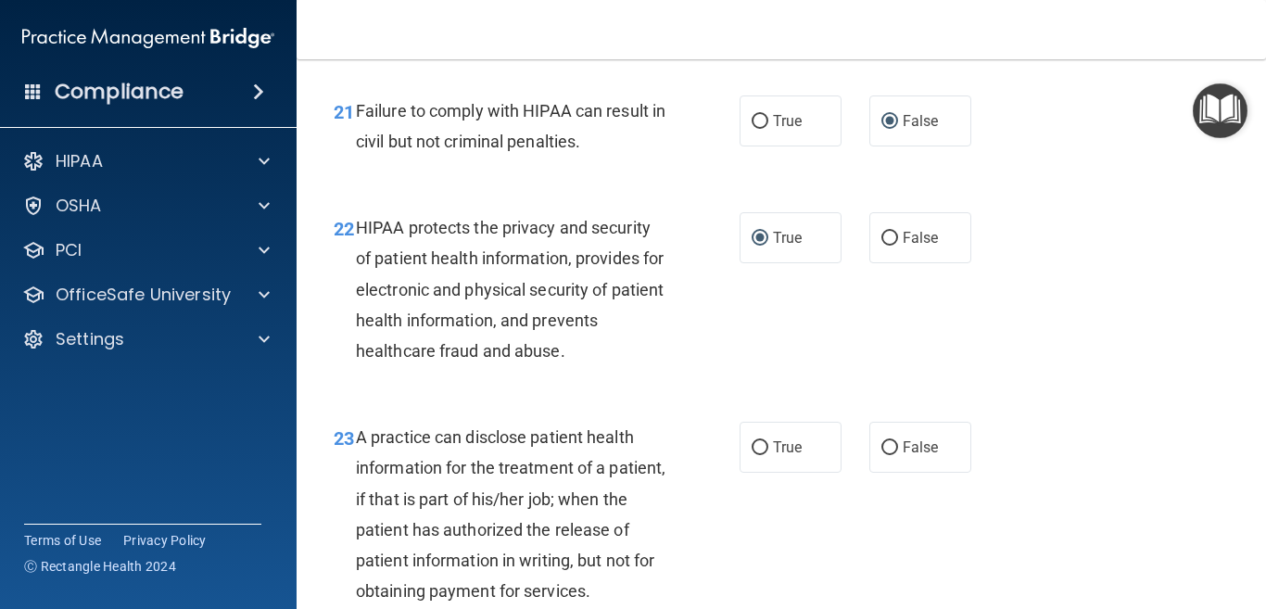
scroll to position [3613, 0]
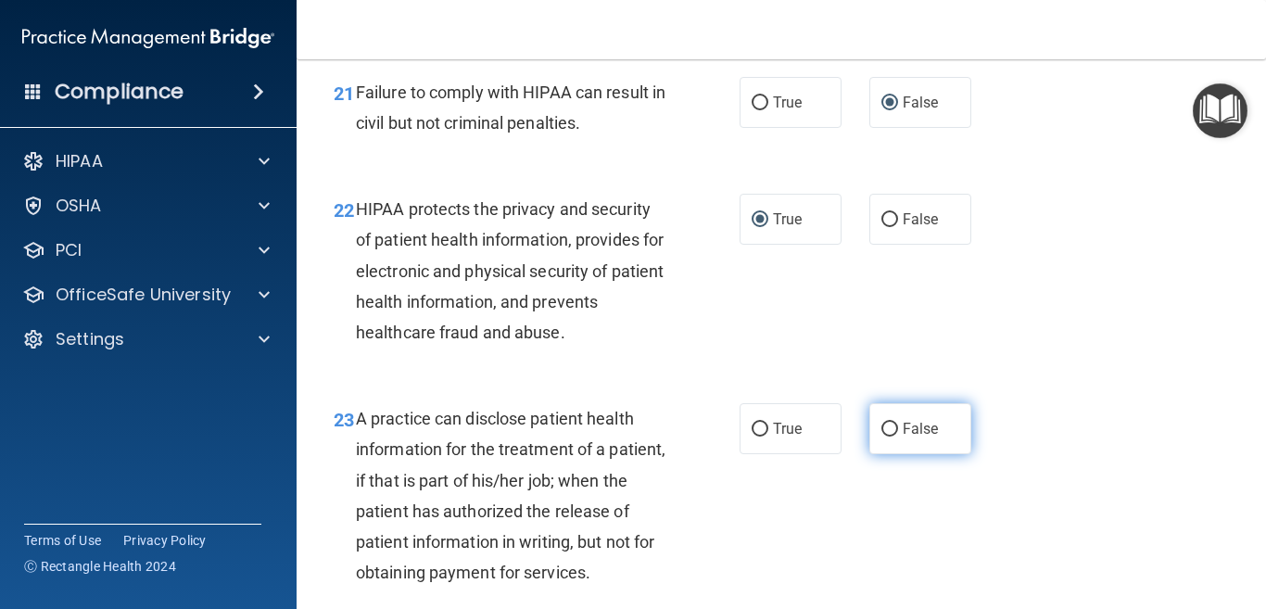
click at [881, 436] on input "False" at bounding box center [889, 429] width 17 height 14
radio input "true"
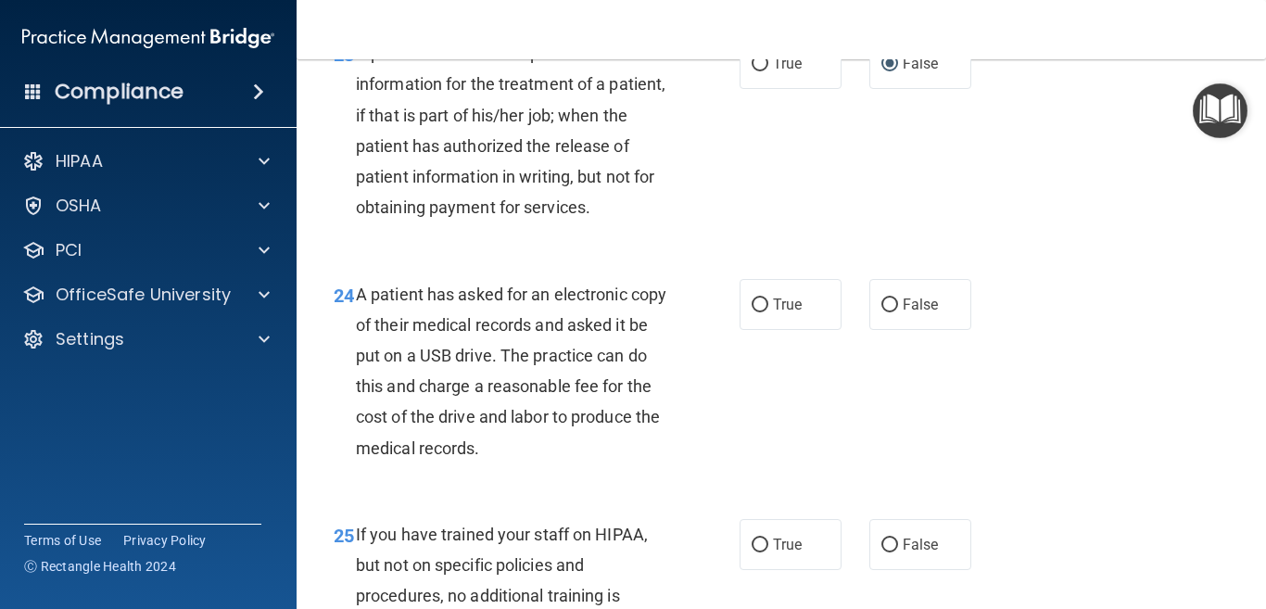
scroll to position [3984, 0]
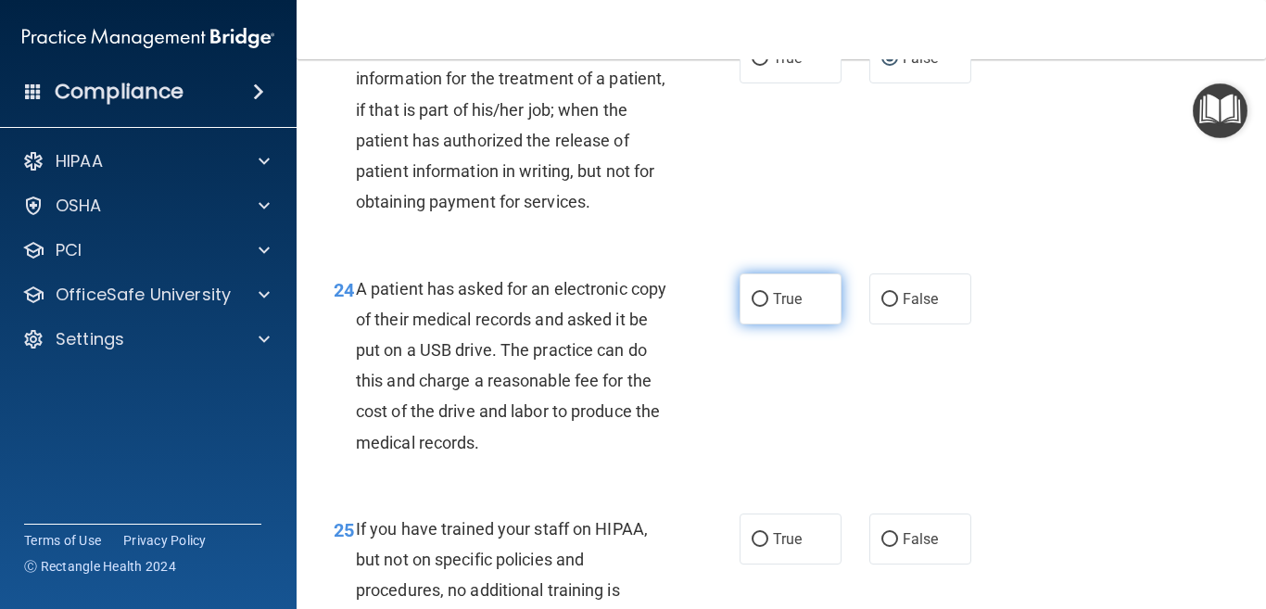
click at [751, 307] on input "True" at bounding box center [759, 300] width 17 height 14
radio input "true"
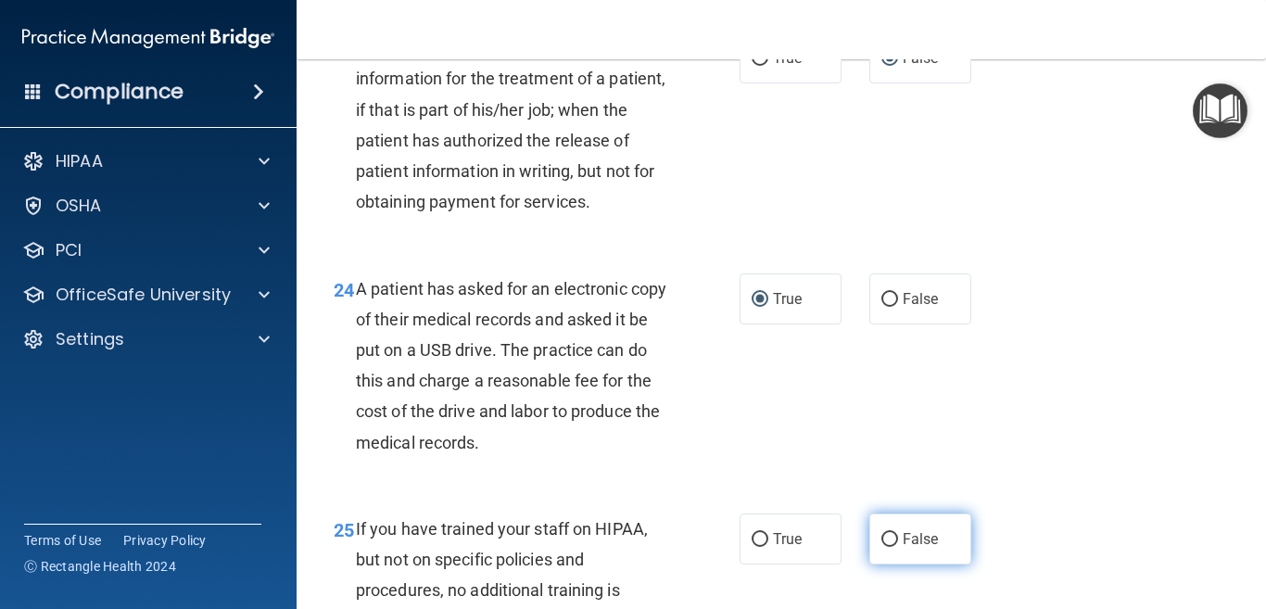
click at [881, 547] on input "False" at bounding box center [889, 540] width 17 height 14
radio input "true"
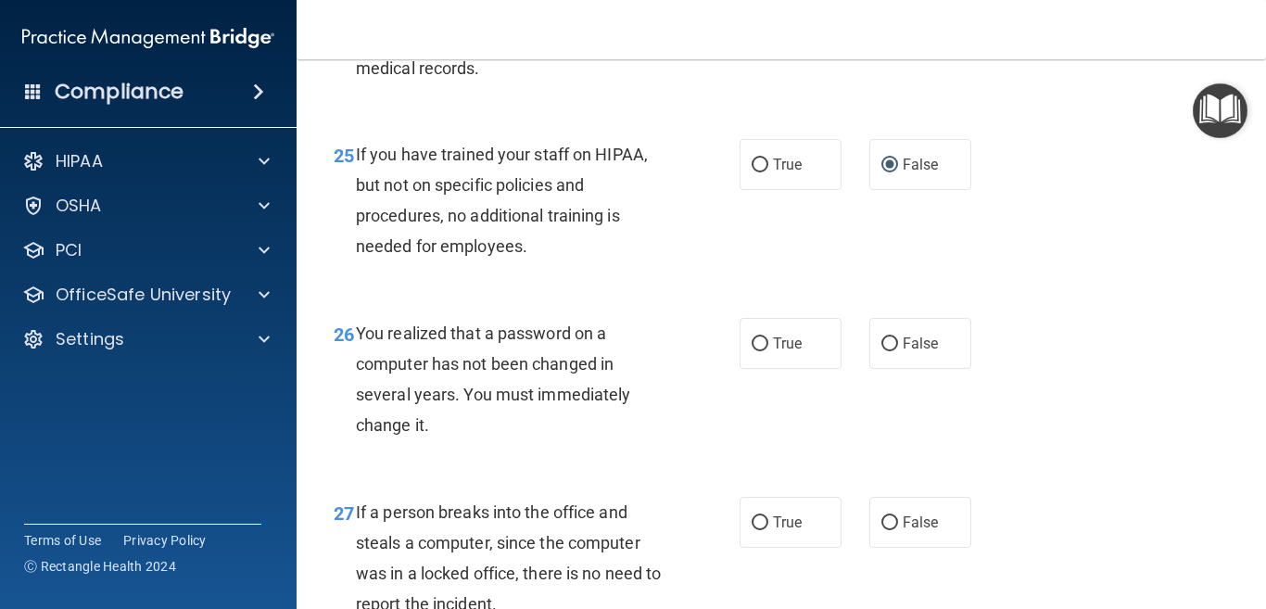
scroll to position [4447, 0]
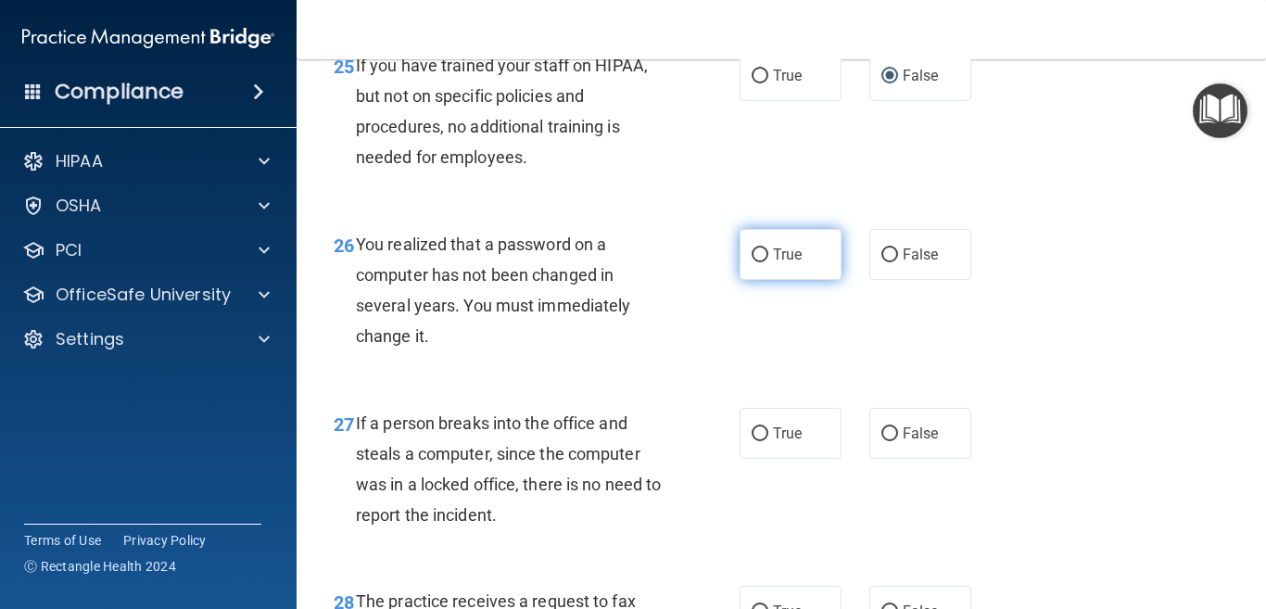
click at [740, 280] on label "True" at bounding box center [790, 254] width 102 height 51
click at [751, 262] on input "True" at bounding box center [759, 255] width 17 height 14
radio input "true"
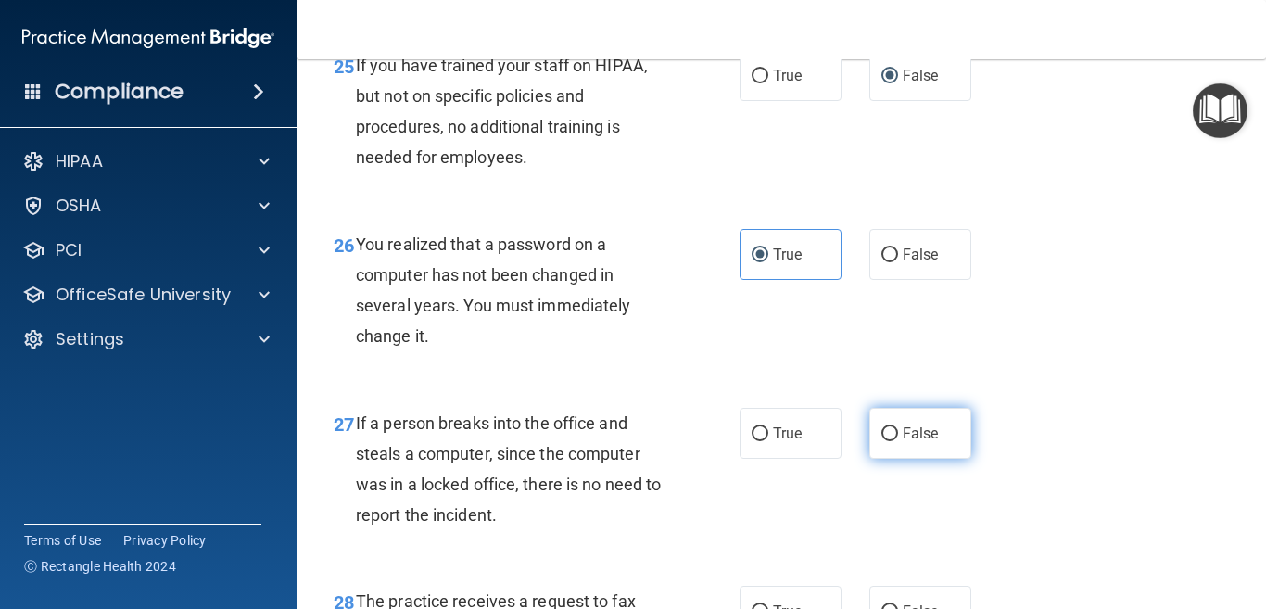
click at [881, 441] on input "False" at bounding box center [889, 434] width 17 height 14
radio input "true"
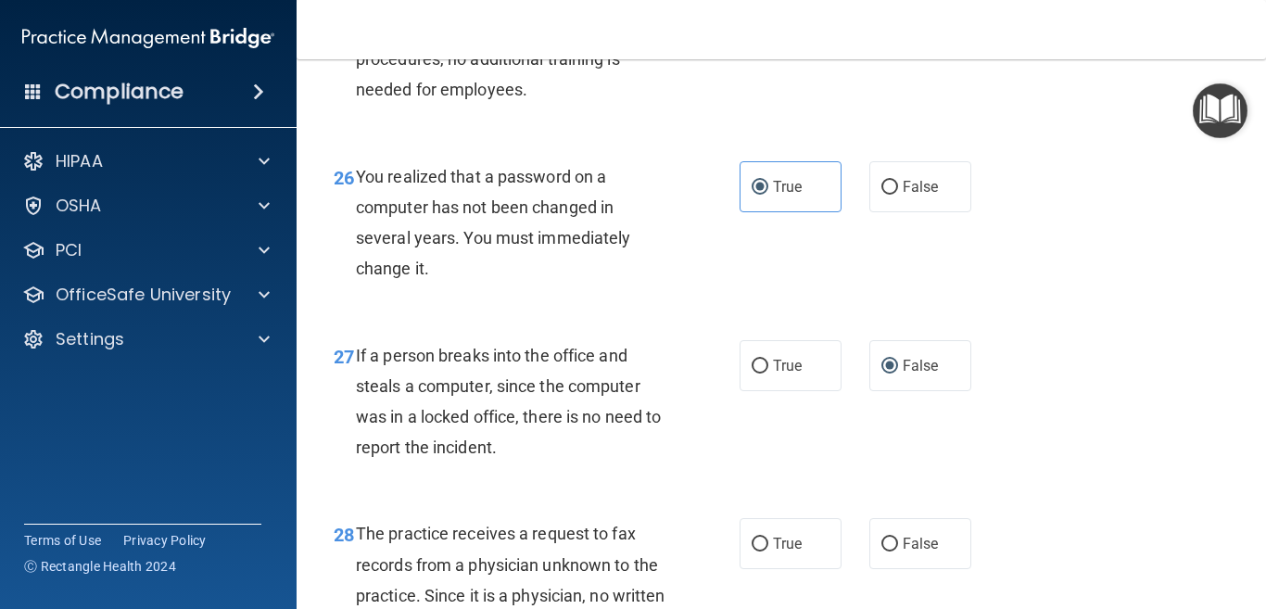
scroll to position [4633, 0]
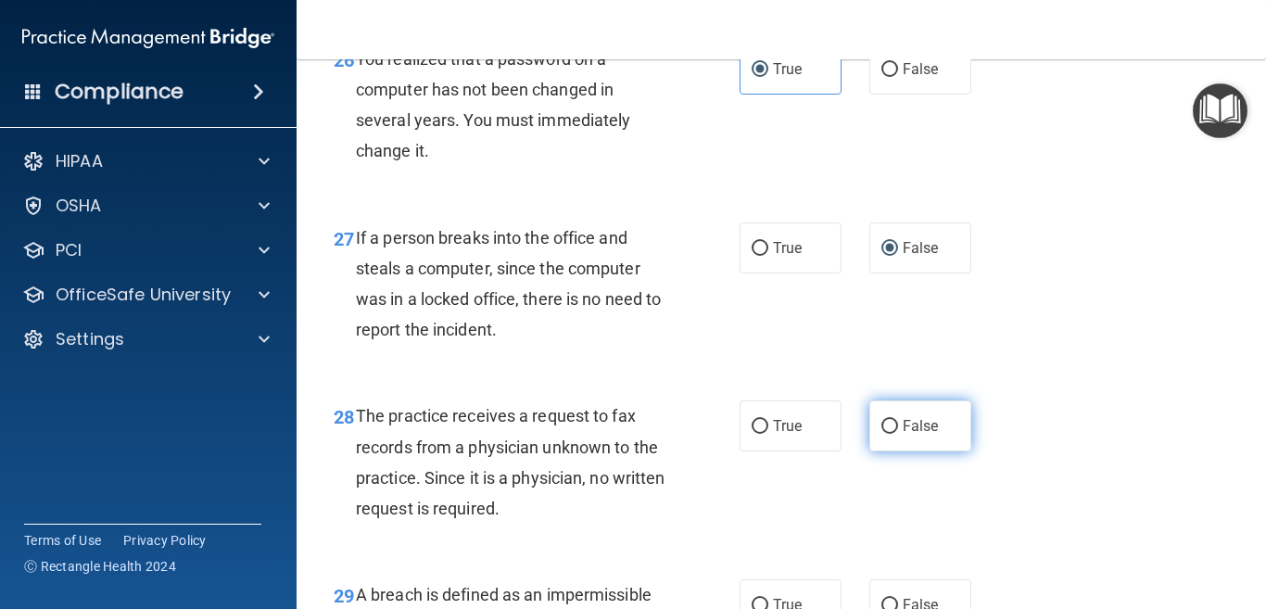
click at [886, 434] on input "False" at bounding box center [889, 427] width 17 height 14
radio input "true"
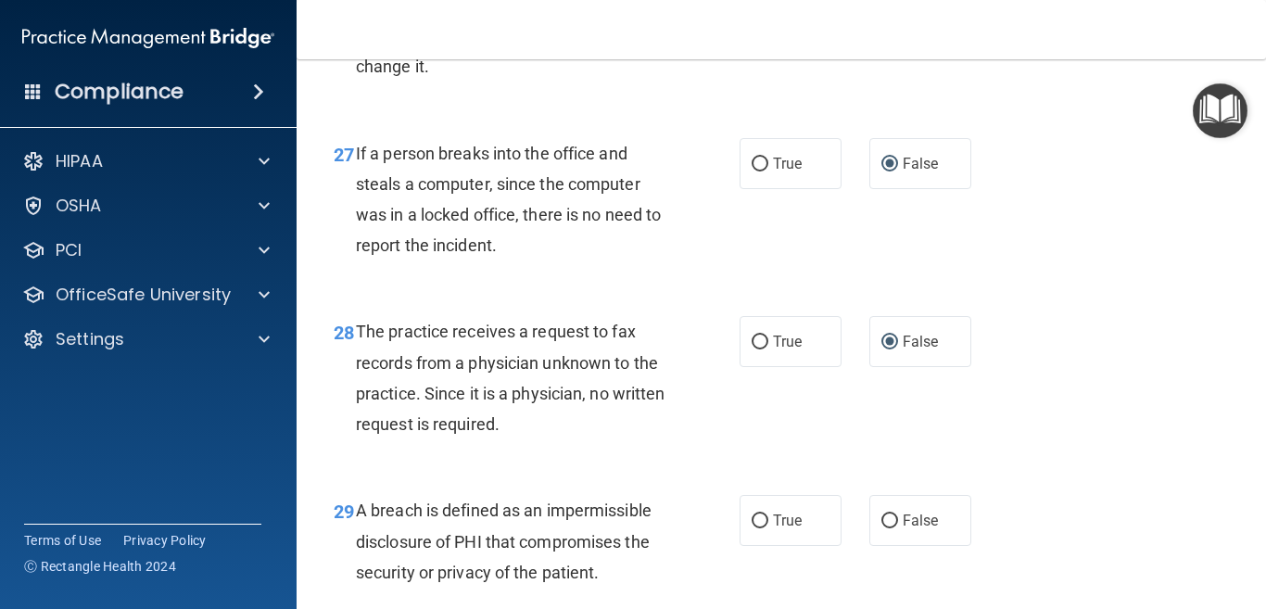
scroll to position [4818, 0]
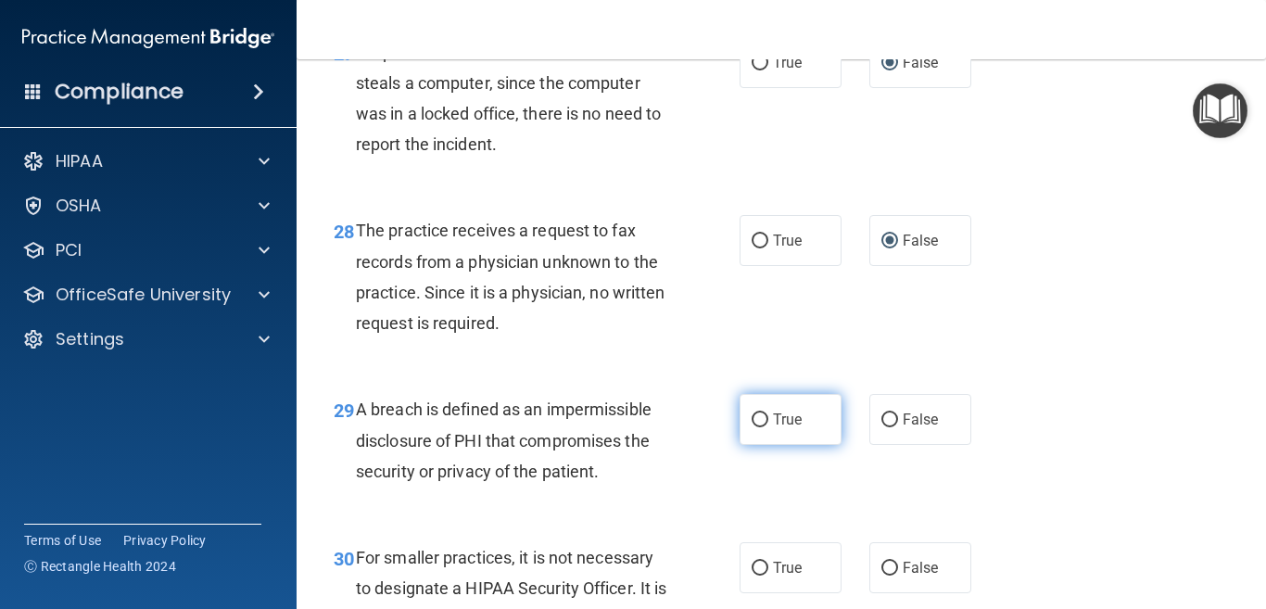
click at [751, 427] on input "True" at bounding box center [759, 420] width 17 height 14
radio input "true"
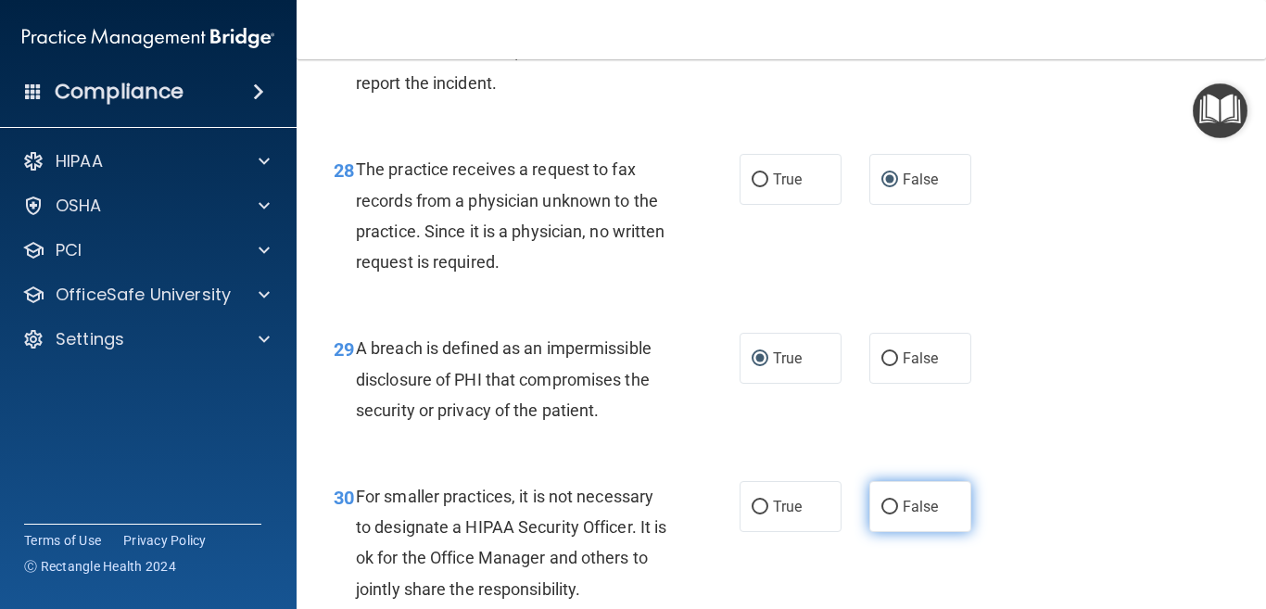
scroll to position [4911, 0]
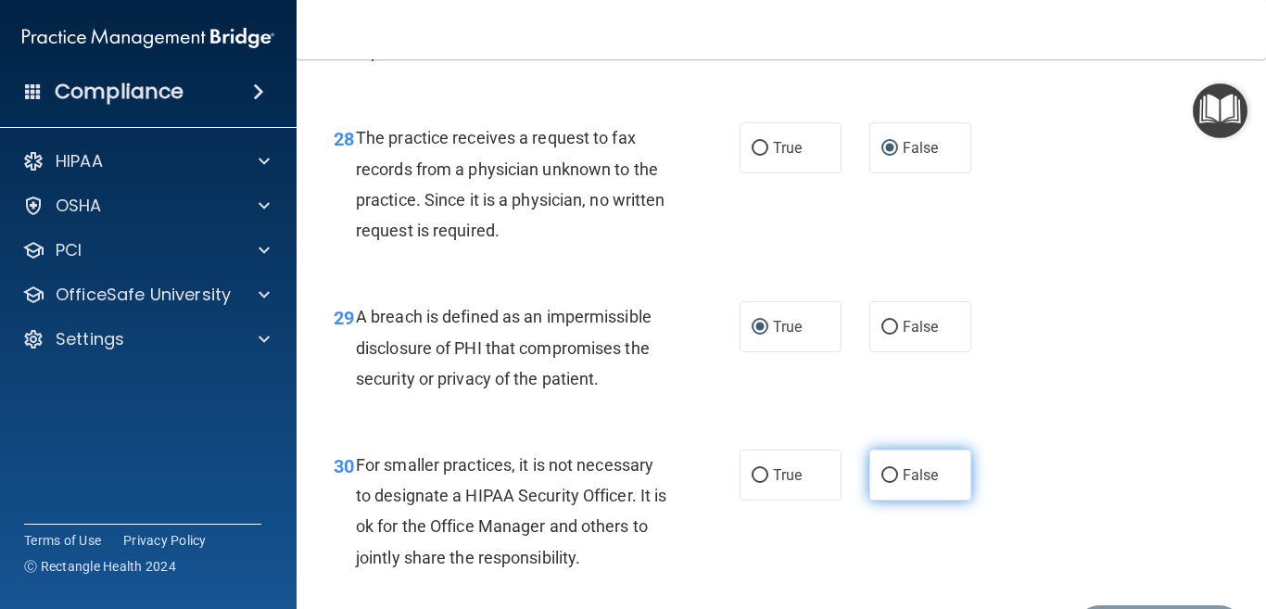
click at [888, 483] on input "False" at bounding box center [889, 476] width 17 height 14
radio input "true"
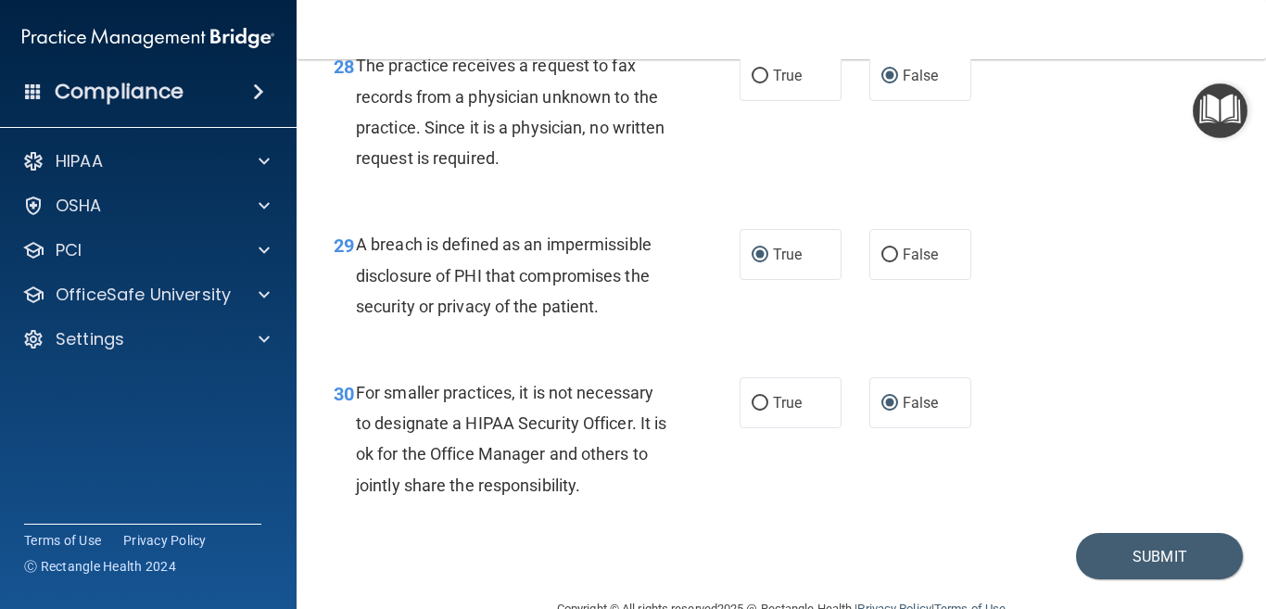
scroll to position [5059, 0]
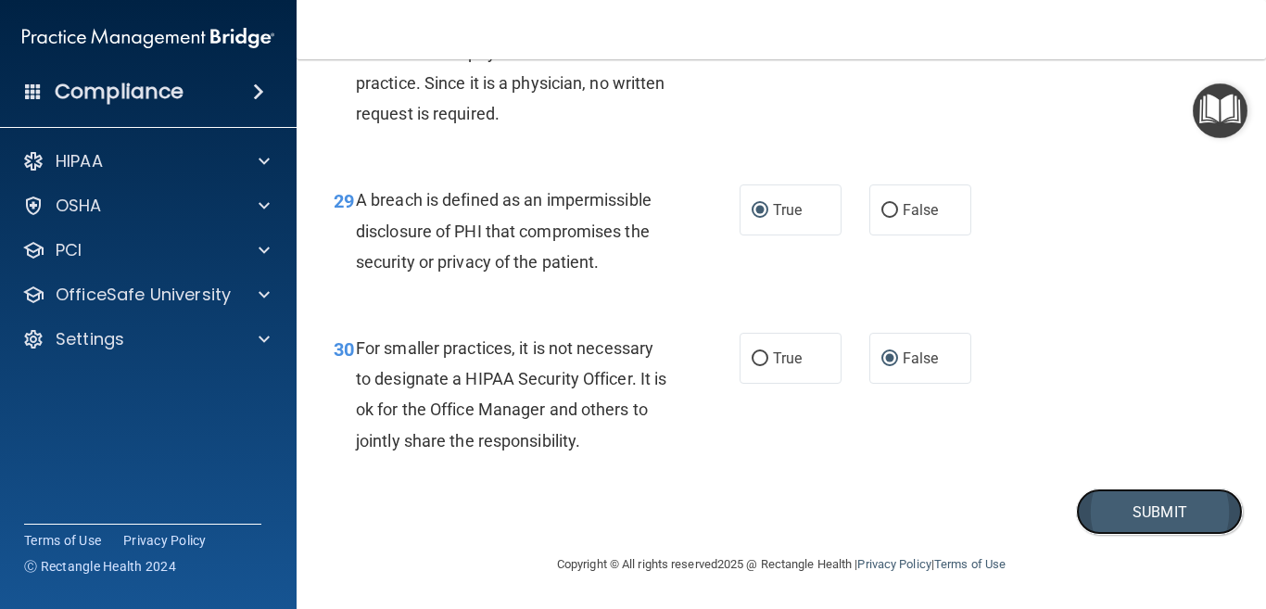
click at [1140, 511] on button "Submit" at bounding box center [1159, 511] width 167 height 47
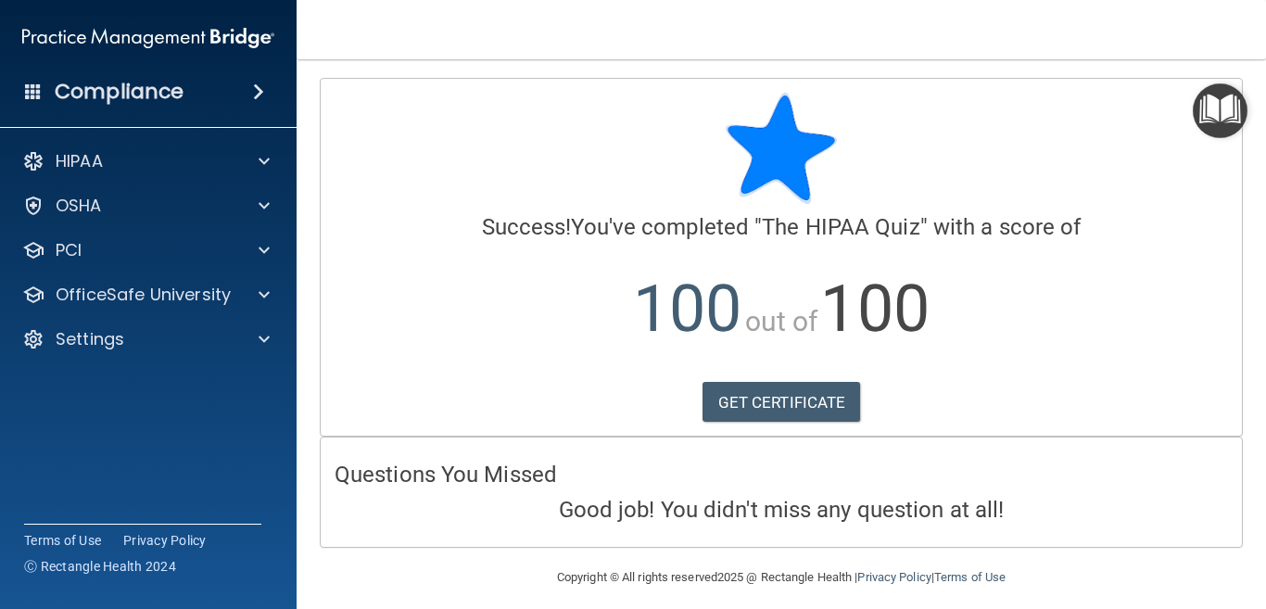
scroll to position [13, 0]
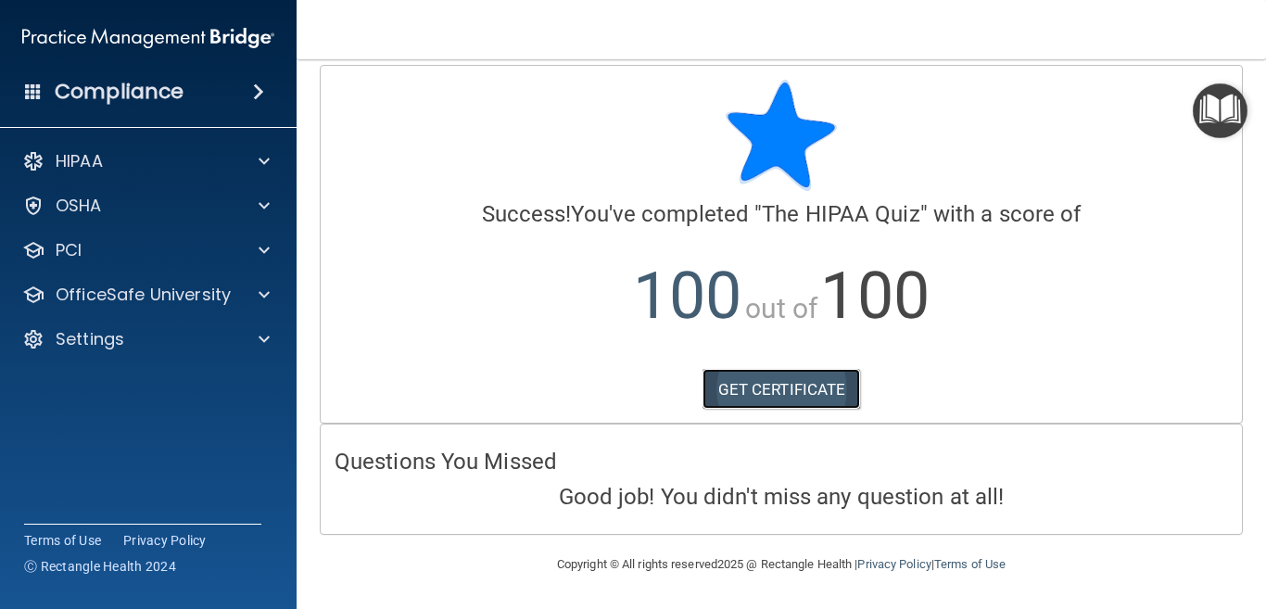
click at [763, 384] on link "GET CERTIFICATE" at bounding box center [781, 389] width 158 height 41
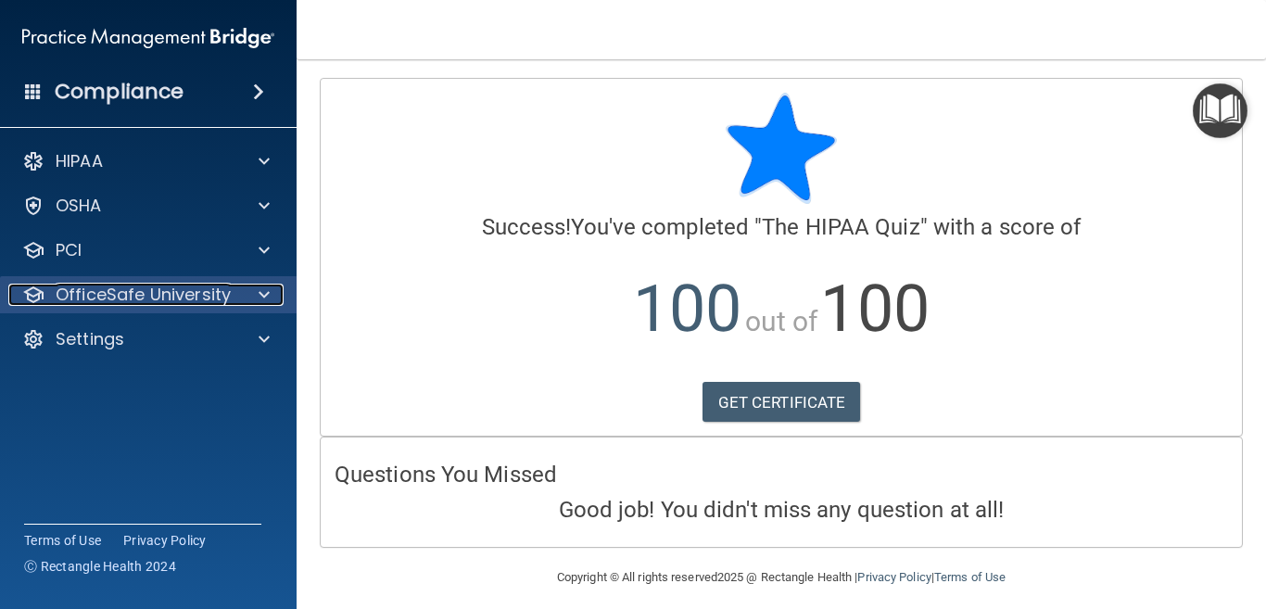
click at [180, 300] on p "OfficeSafe University" at bounding box center [143, 295] width 175 height 22
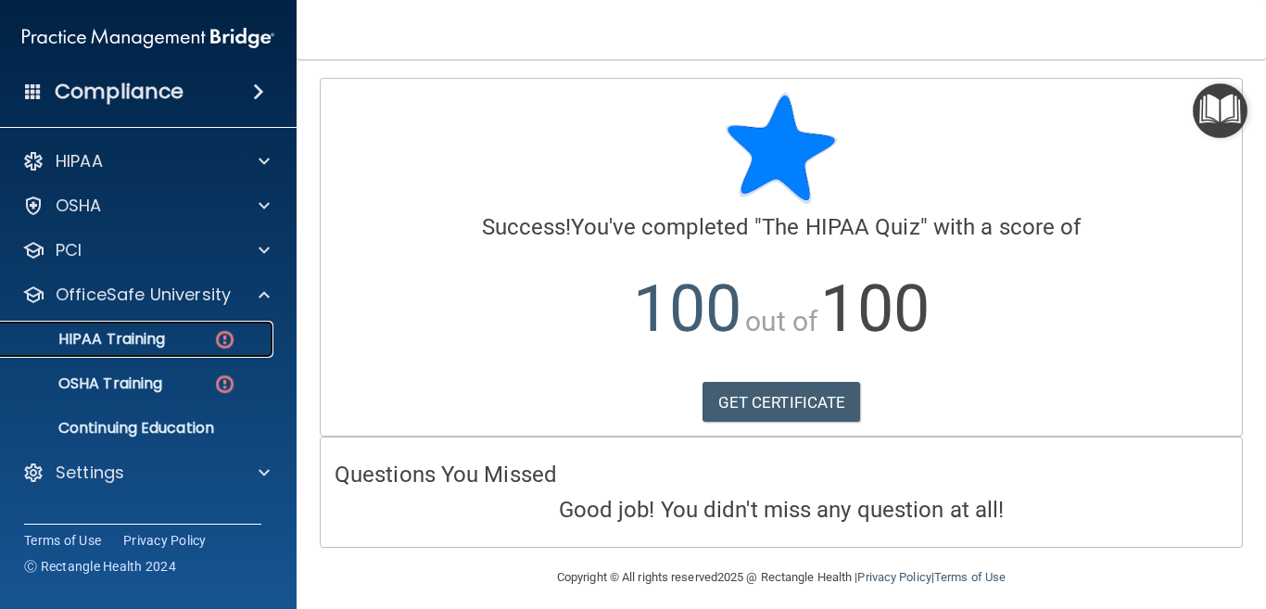
click at [144, 344] on p "HIPAA Training" at bounding box center [88, 339] width 153 height 19
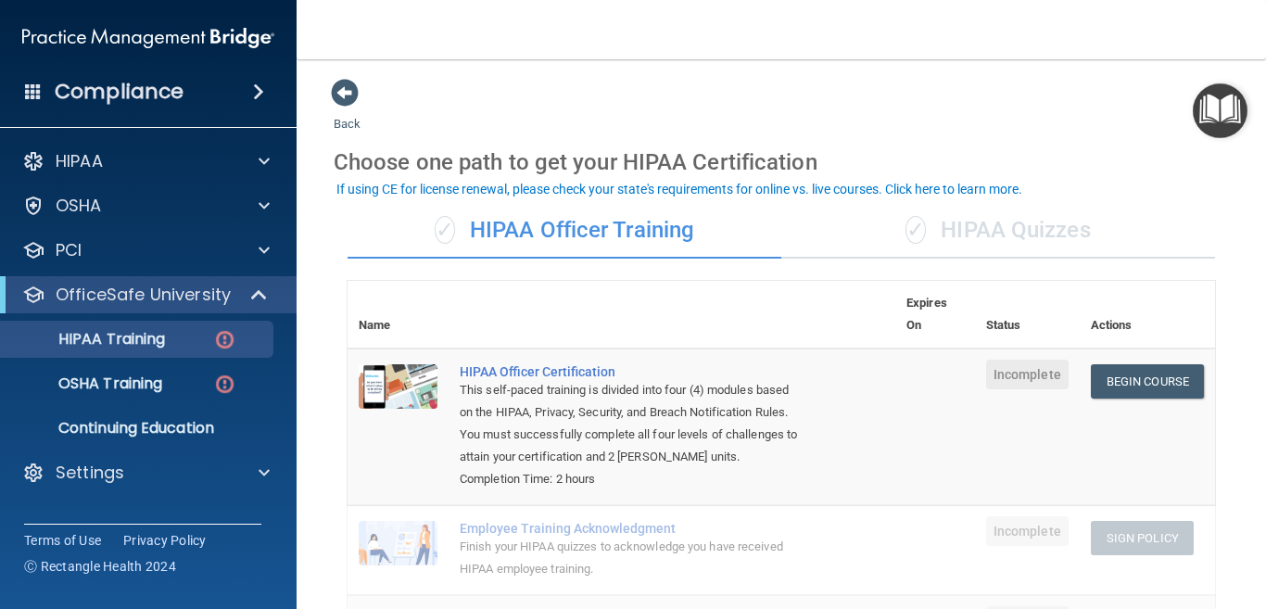
click at [1017, 226] on div "✓ HIPAA Quizzes" at bounding box center [998, 231] width 434 height 56
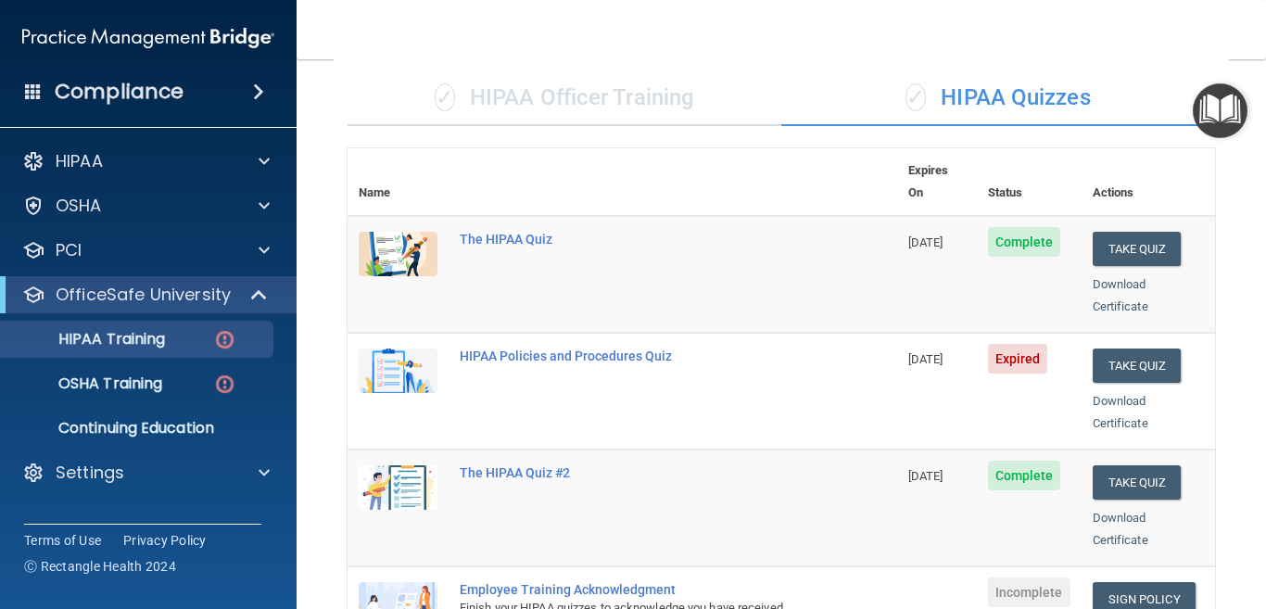
scroll to position [103, 0]
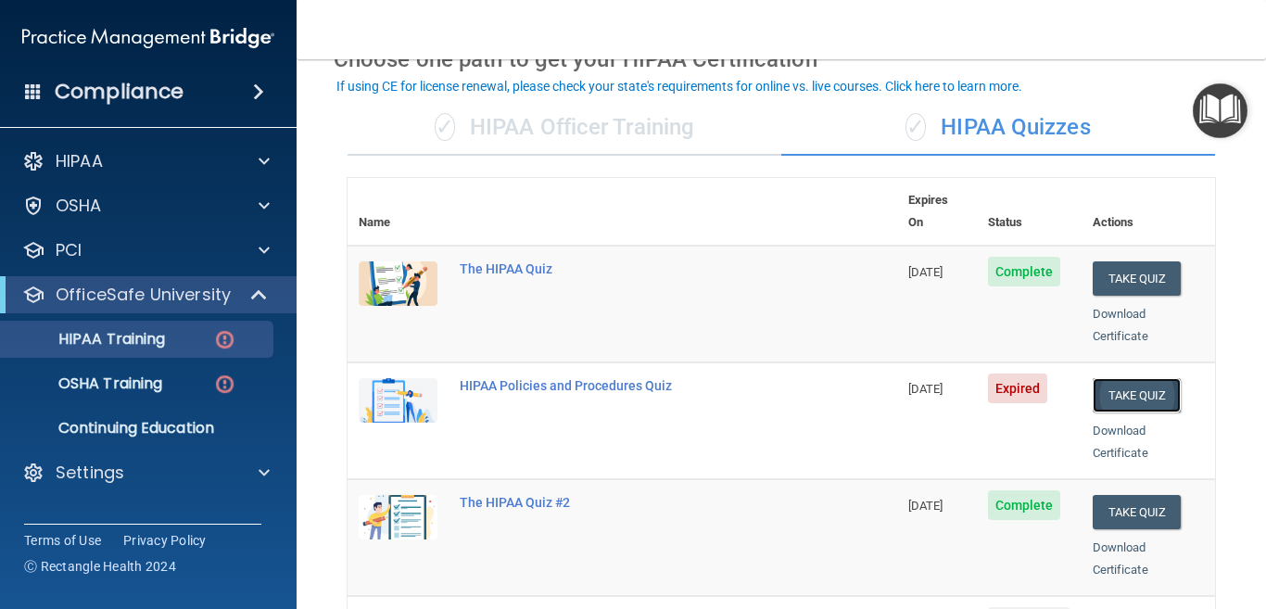
click at [1132, 378] on button "Take Quiz" at bounding box center [1136, 395] width 89 height 34
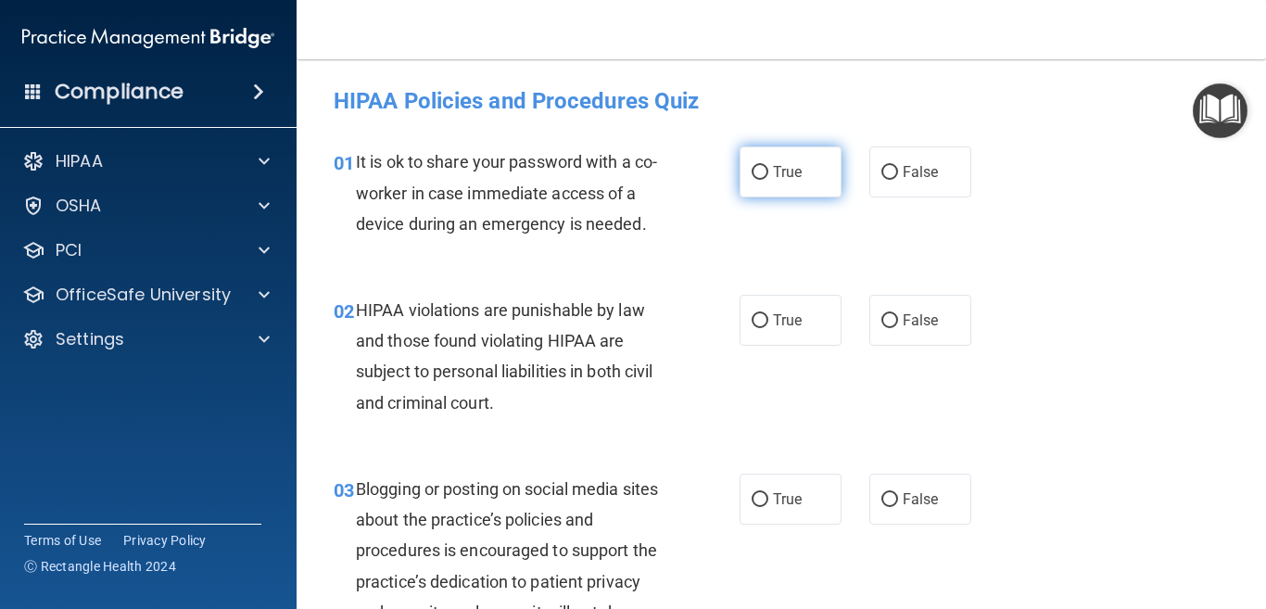
click at [751, 175] on input "True" at bounding box center [759, 173] width 17 height 14
radio input "true"
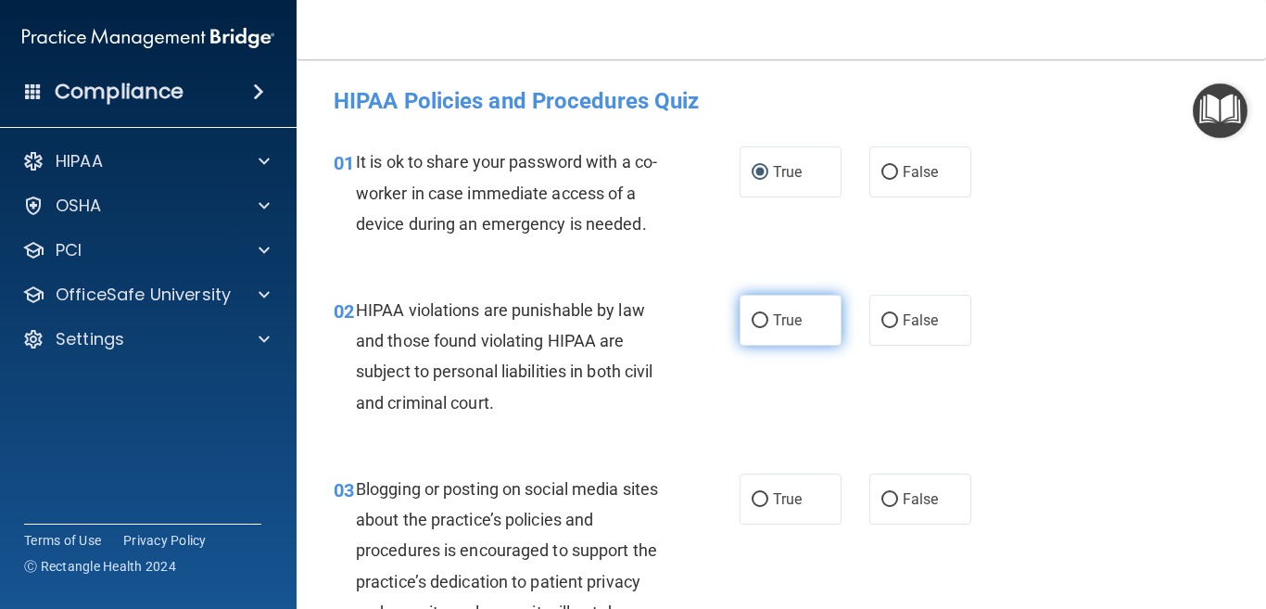
click at [757, 319] on input "True" at bounding box center [759, 321] width 17 height 14
radio input "true"
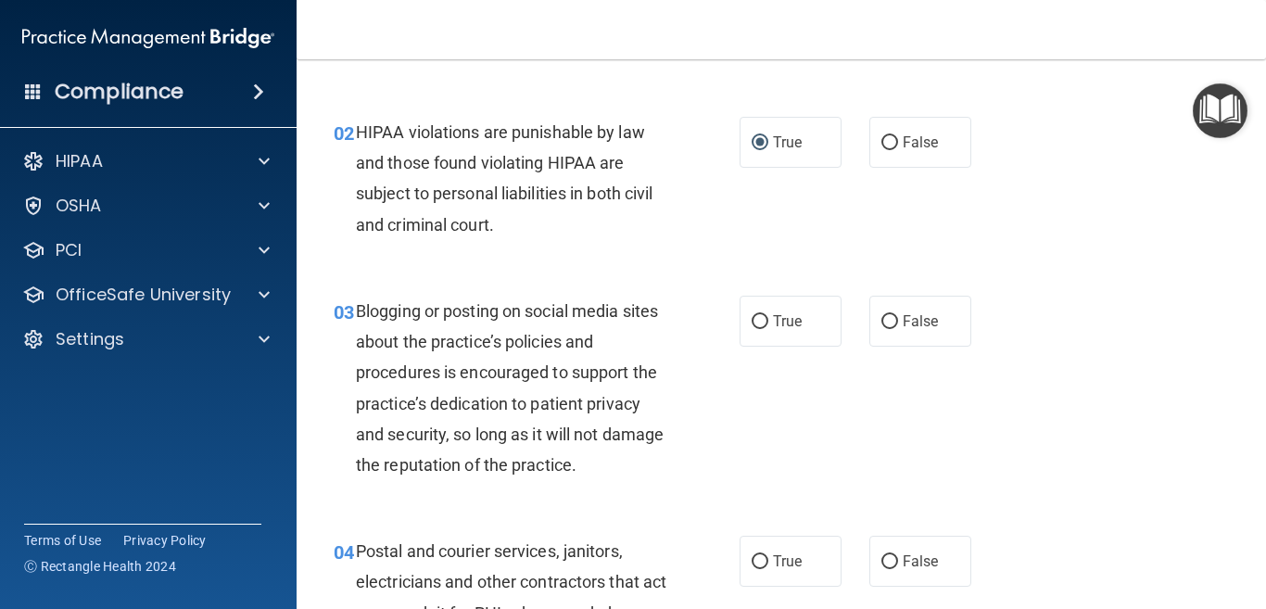
scroll to position [185, 0]
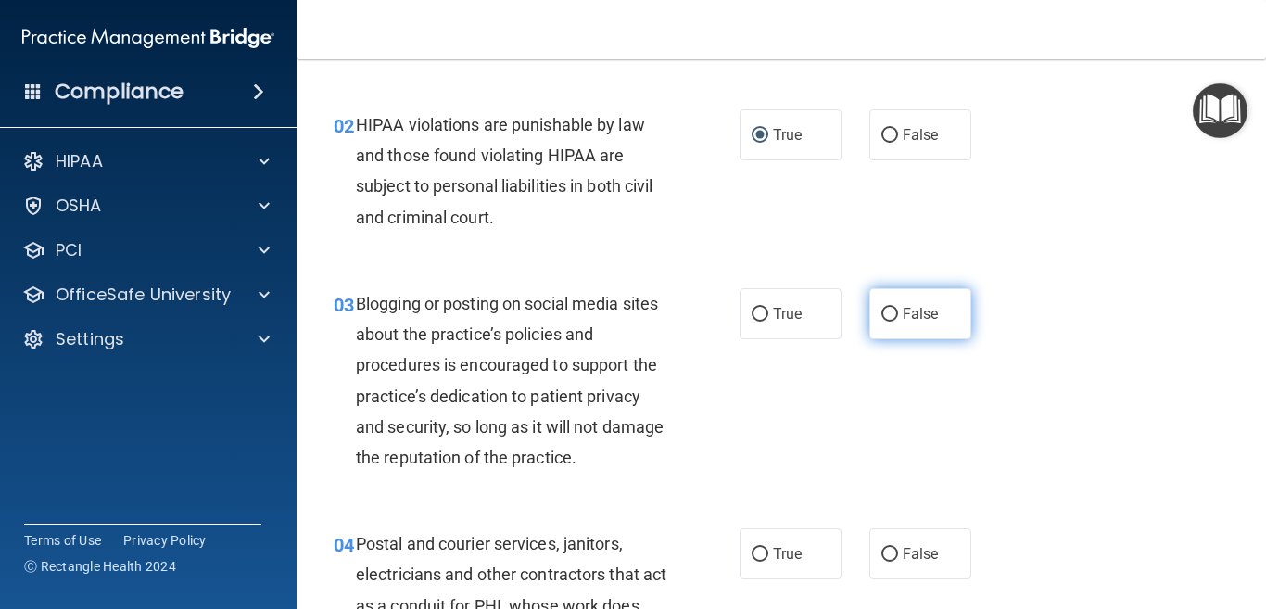
click at [881, 313] on input "False" at bounding box center [889, 315] width 17 height 14
radio input "true"
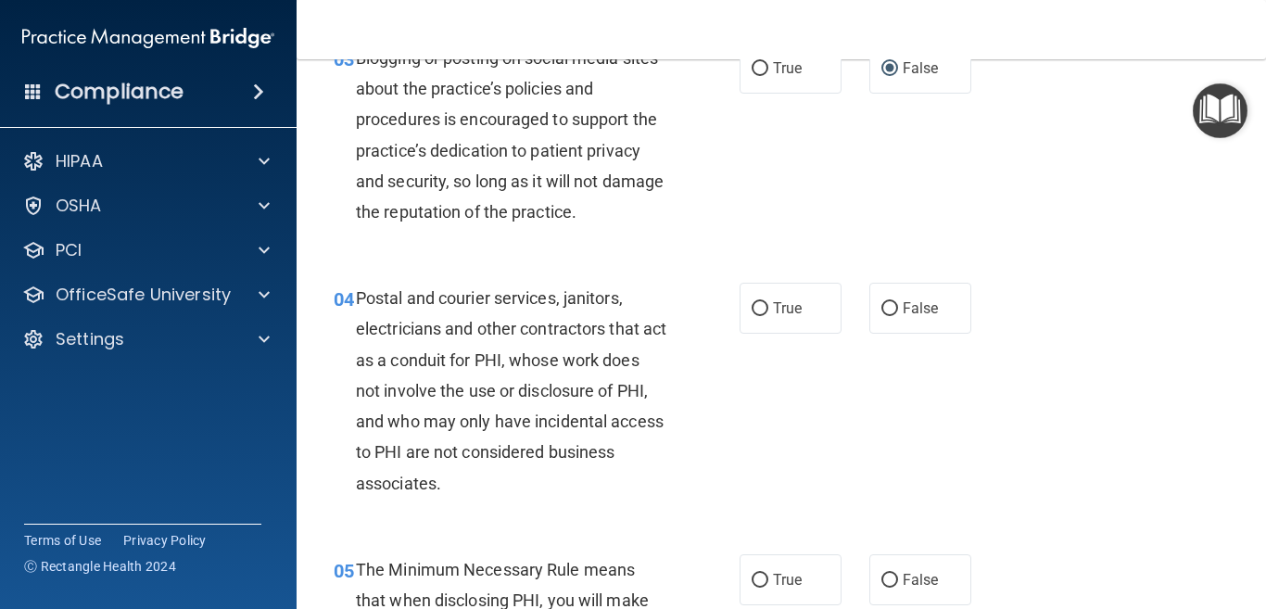
scroll to position [463, 0]
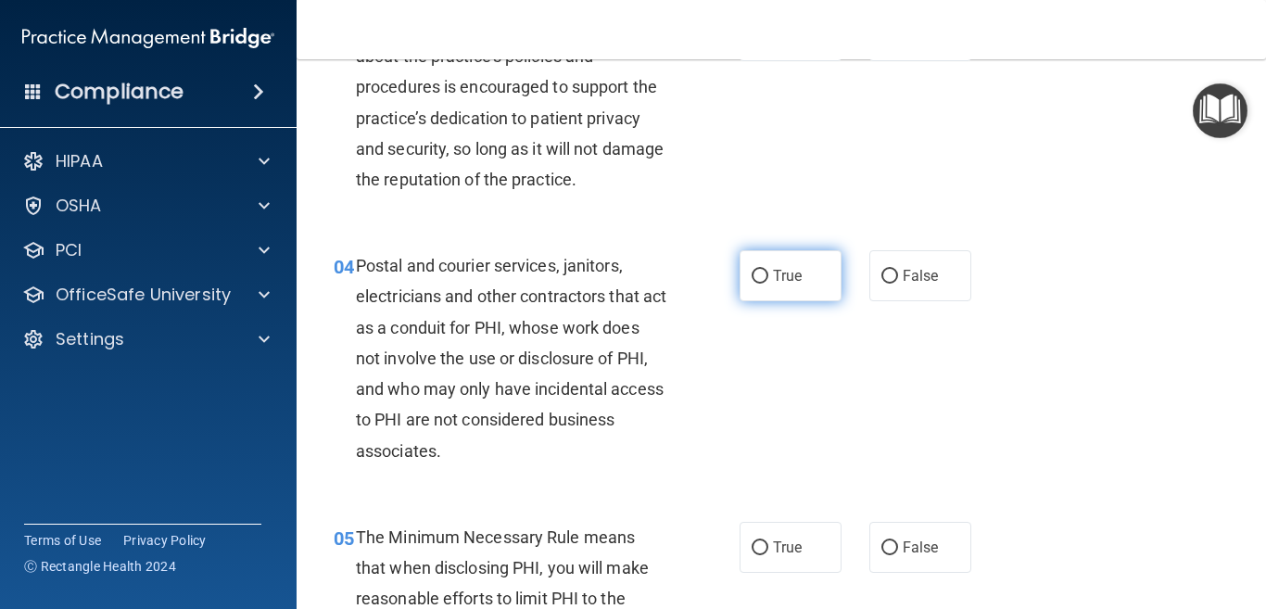
click at [754, 276] on input "True" at bounding box center [759, 277] width 17 height 14
radio input "true"
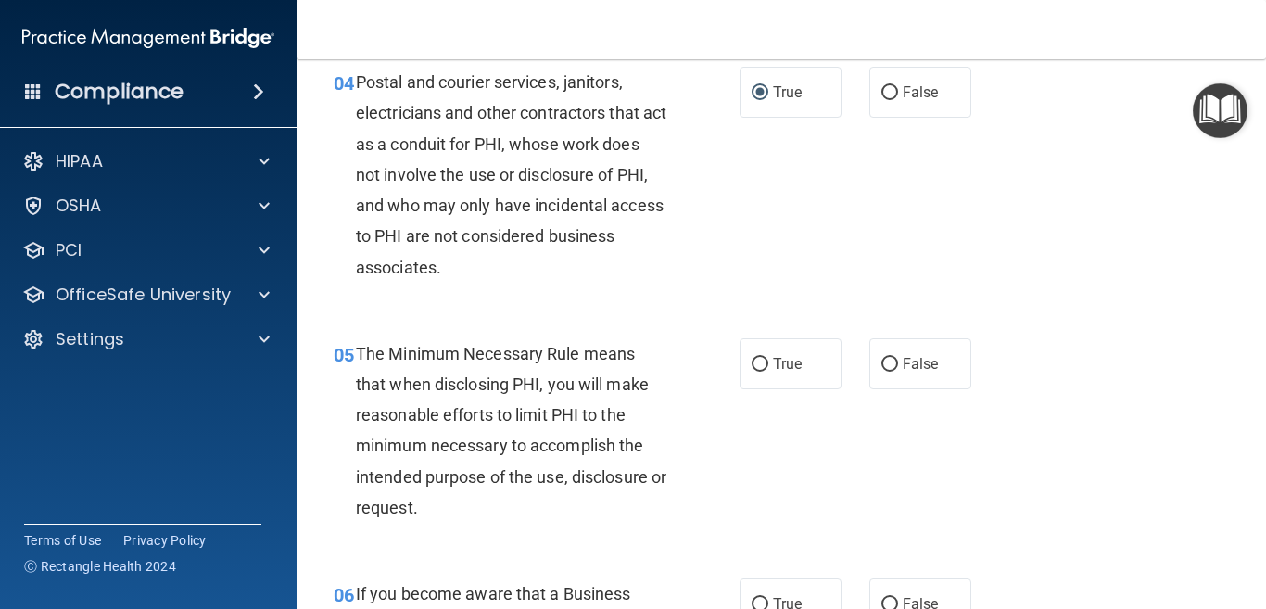
scroll to position [649, 0]
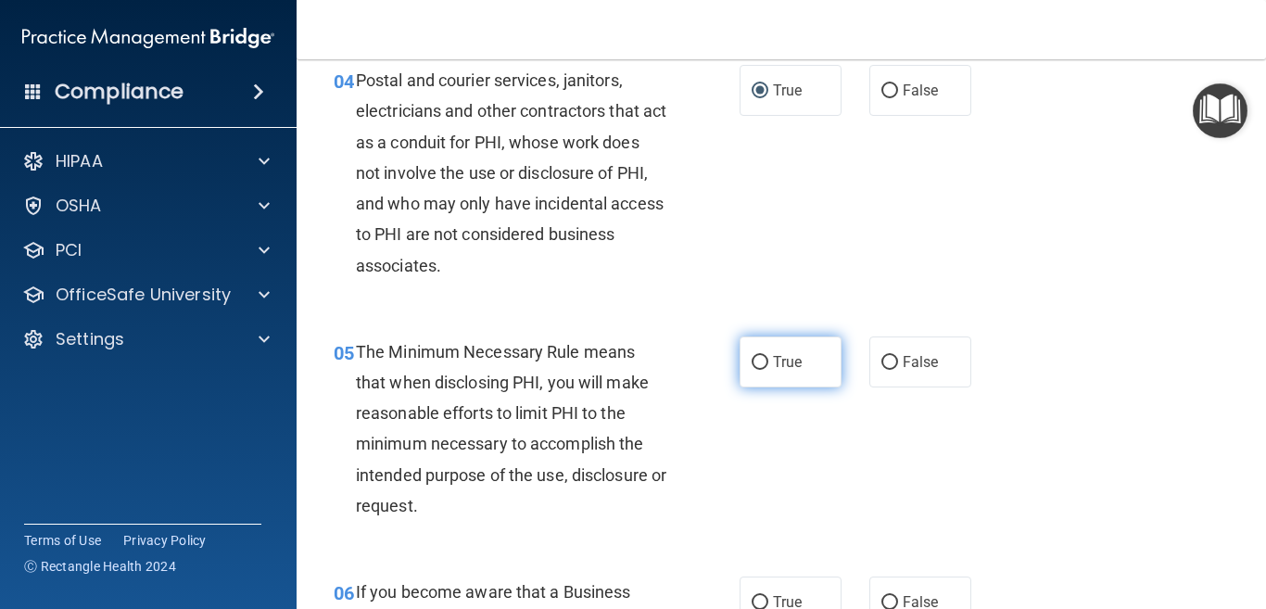
click at [754, 362] on input "True" at bounding box center [759, 363] width 17 height 14
radio input "true"
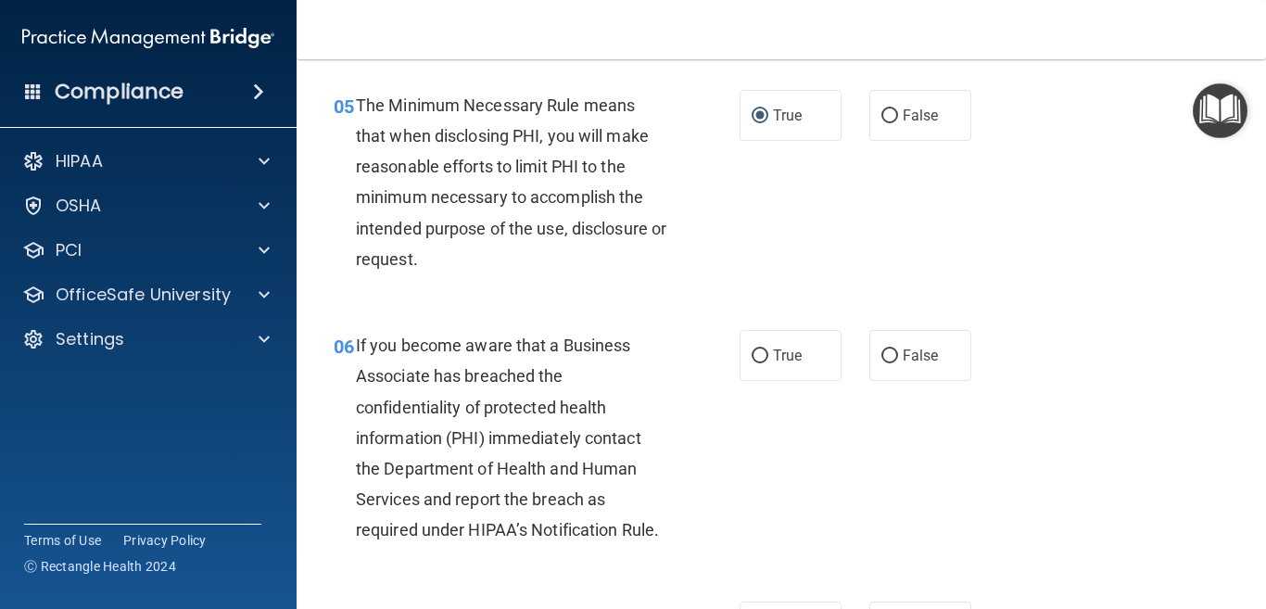
scroll to position [927, 0]
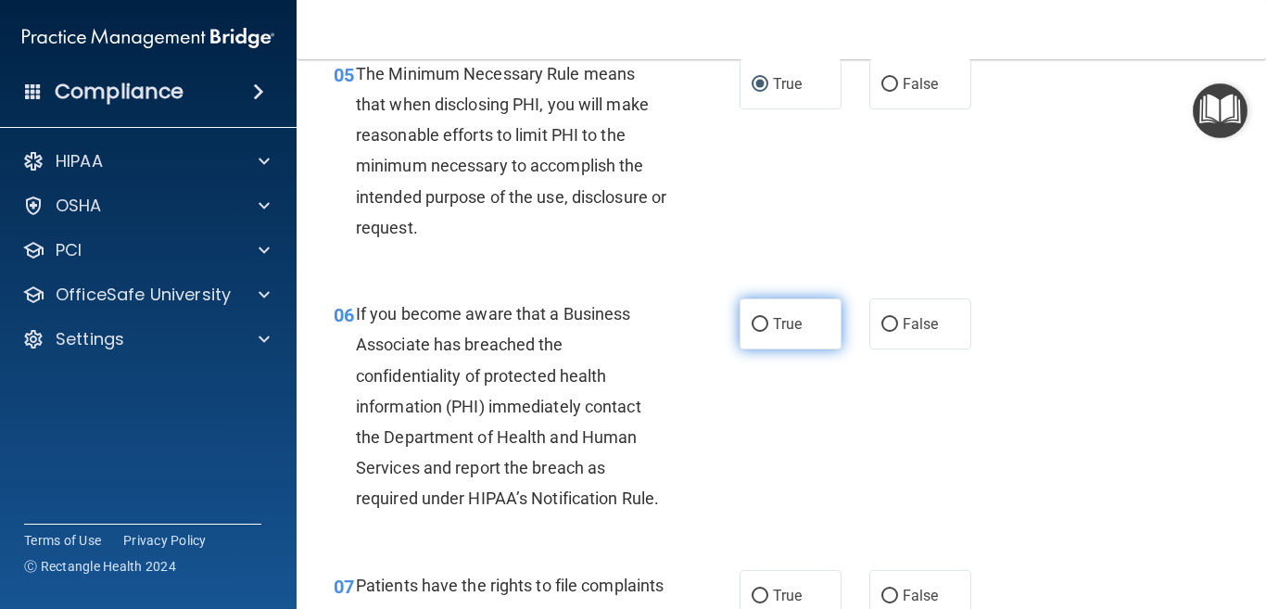
click at [751, 324] on input "True" at bounding box center [759, 325] width 17 height 14
radio input "true"
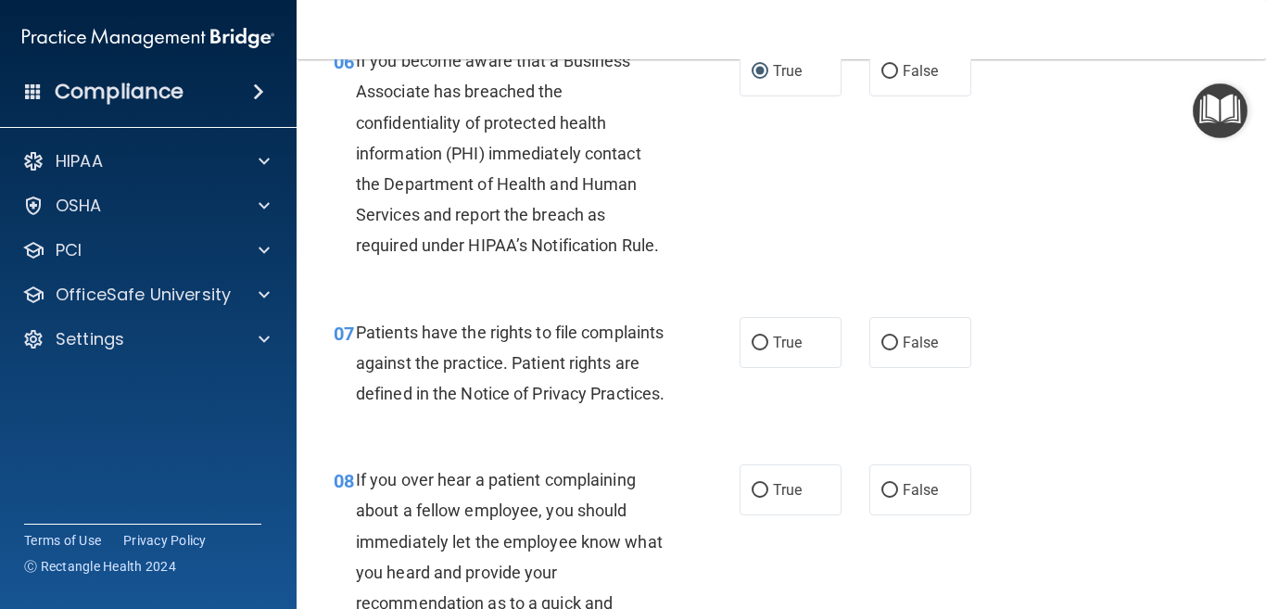
scroll to position [1297, 0]
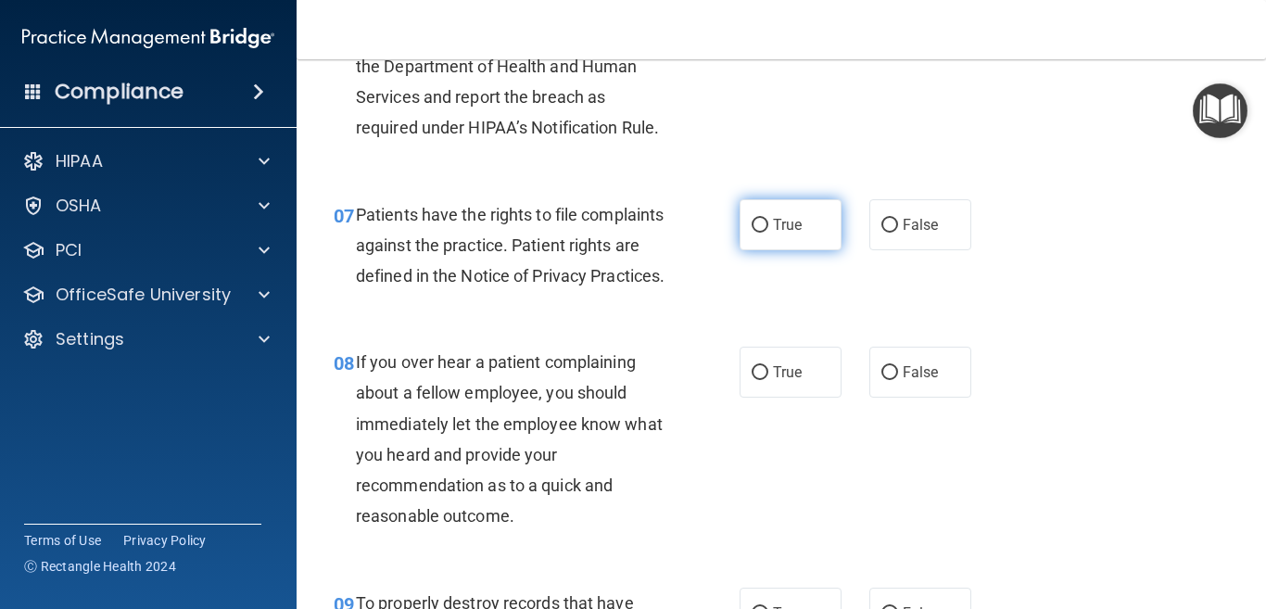
click at [752, 228] on input "True" at bounding box center [759, 226] width 17 height 14
radio input "true"
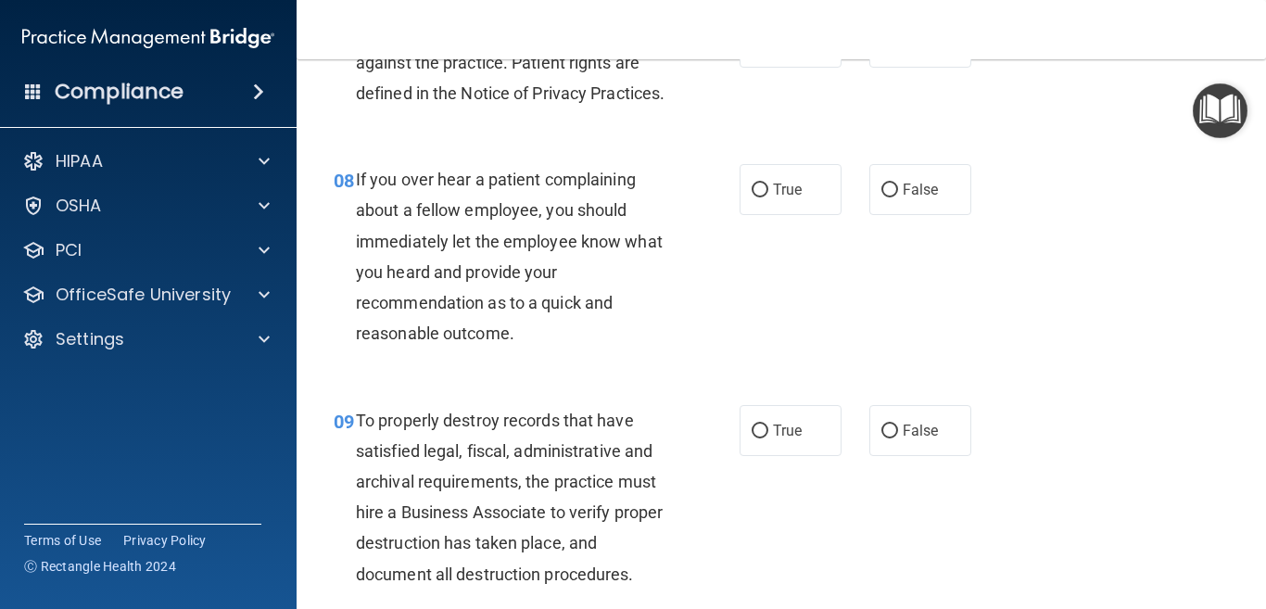
scroll to position [1482, 0]
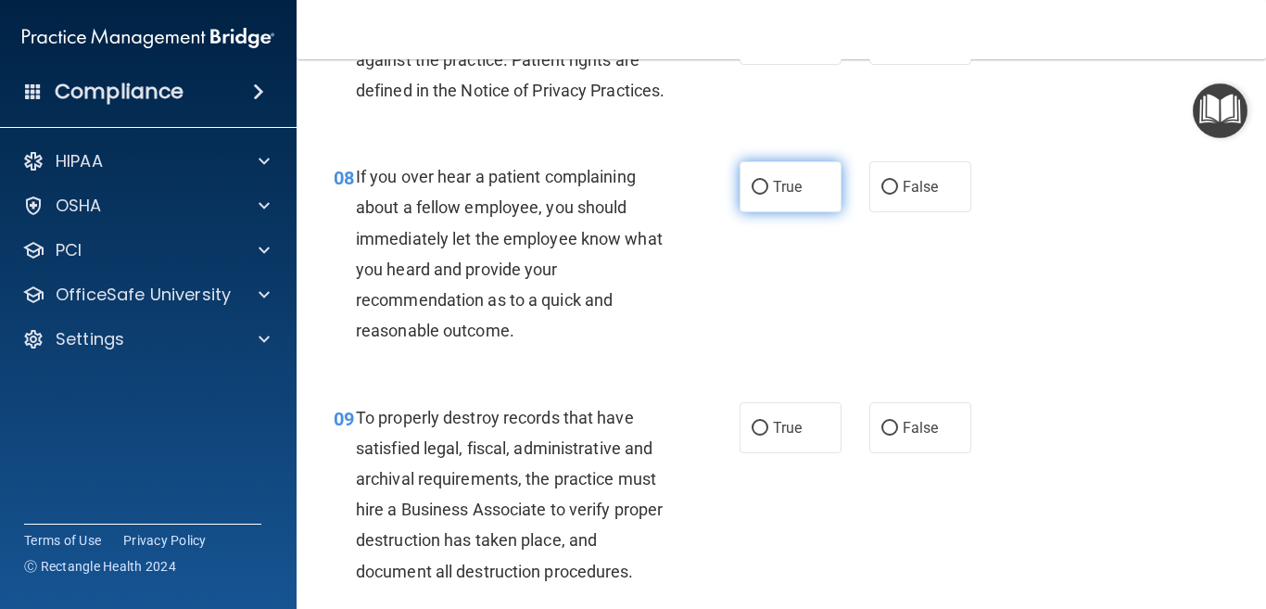
click at [760, 195] on input "True" at bounding box center [759, 188] width 17 height 14
radio input "true"
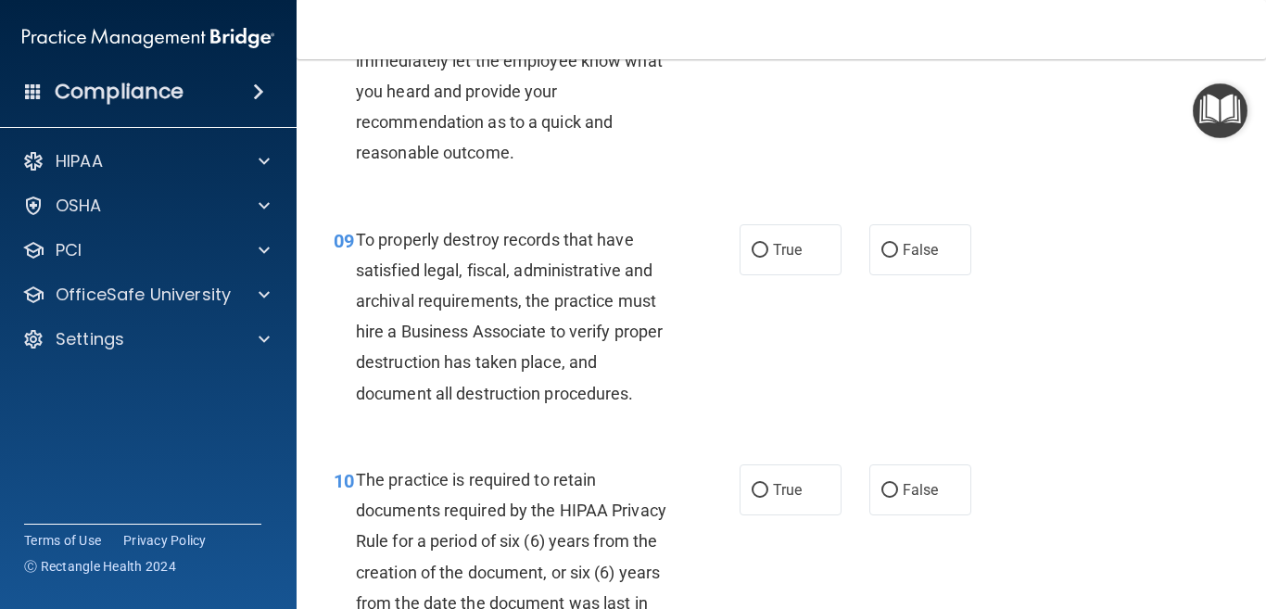
scroll to position [1668, 0]
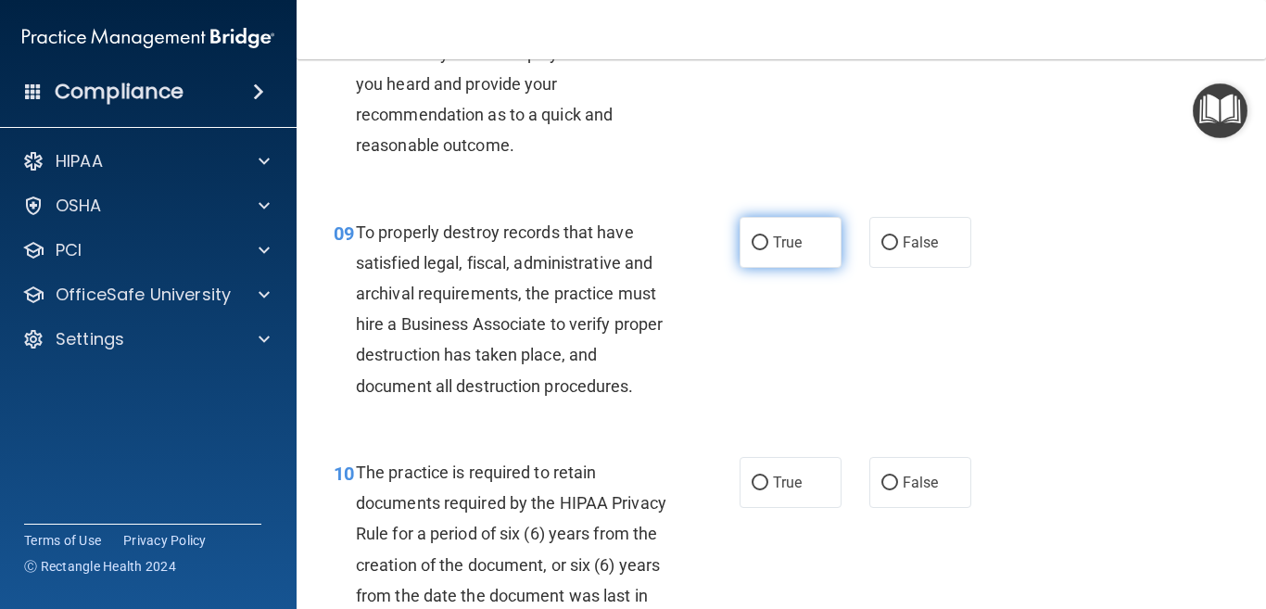
click at [751, 250] on input "True" at bounding box center [759, 243] width 17 height 14
radio input "true"
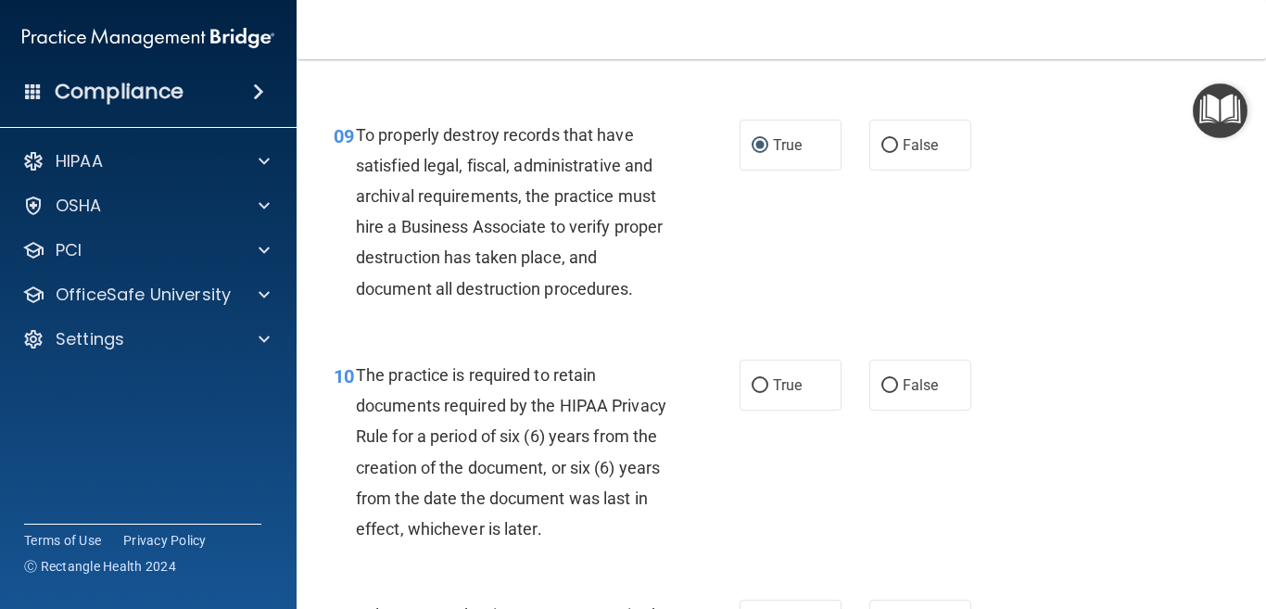
scroll to position [1946, 0]
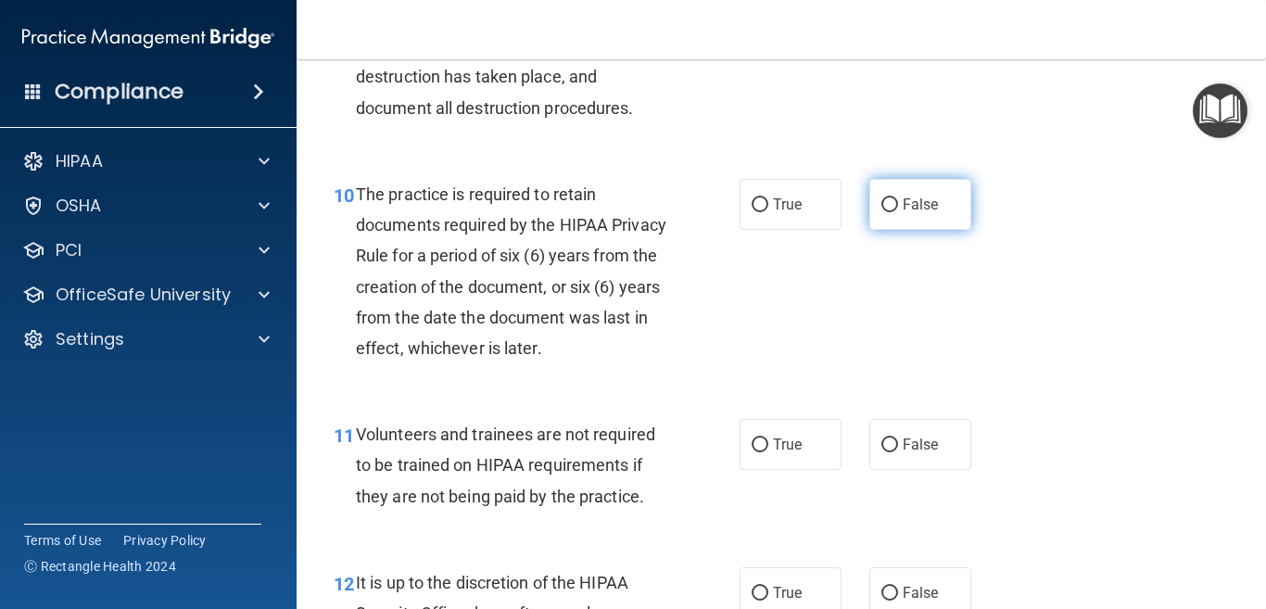
click at [881, 212] on input "False" at bounding box center [889, 205] width 17 height 14
radio input "true"
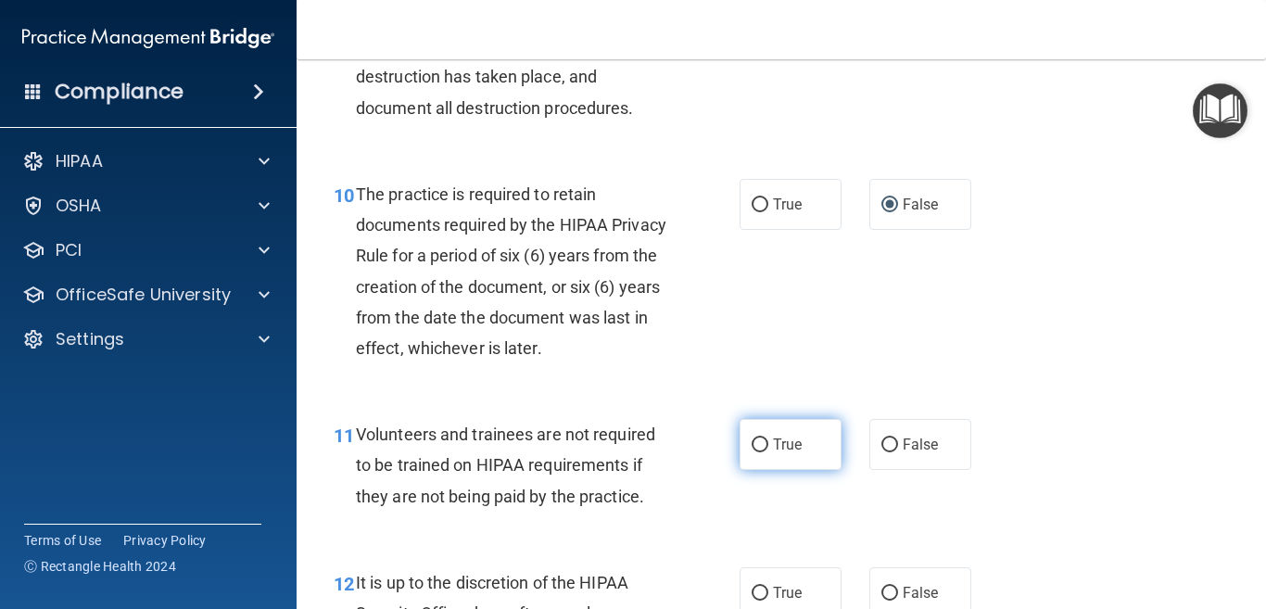
click at [755, 452] on input "True" at bounding box center [759, 445] width 17 height 14
radio input "true"
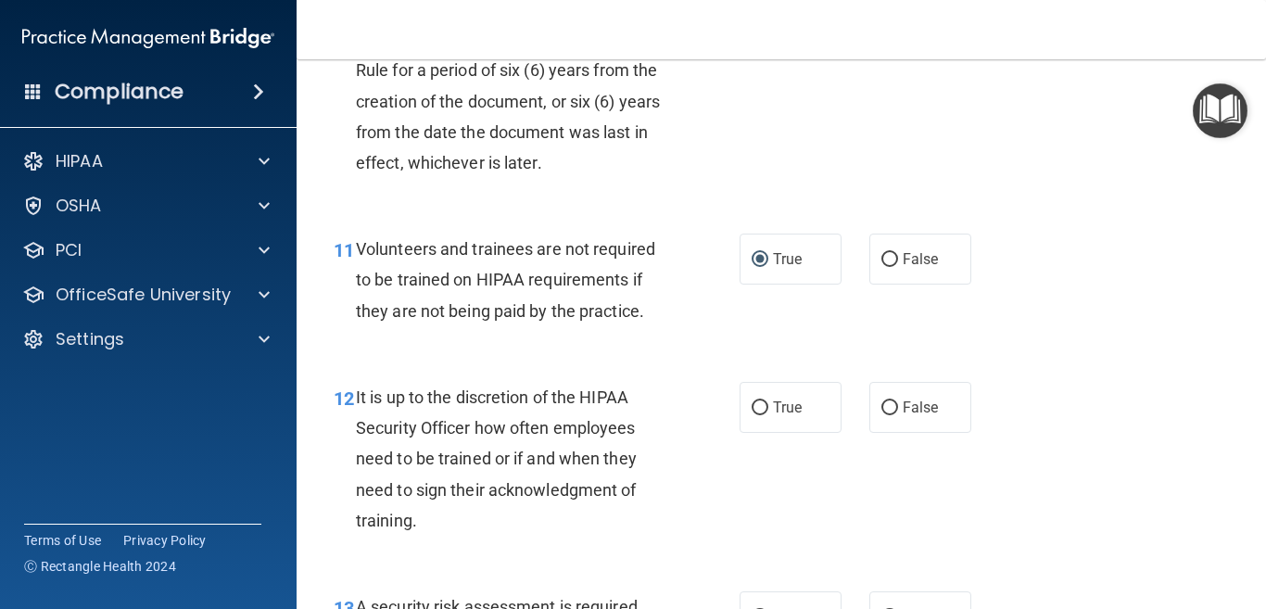
scroll to position [2224, 0]
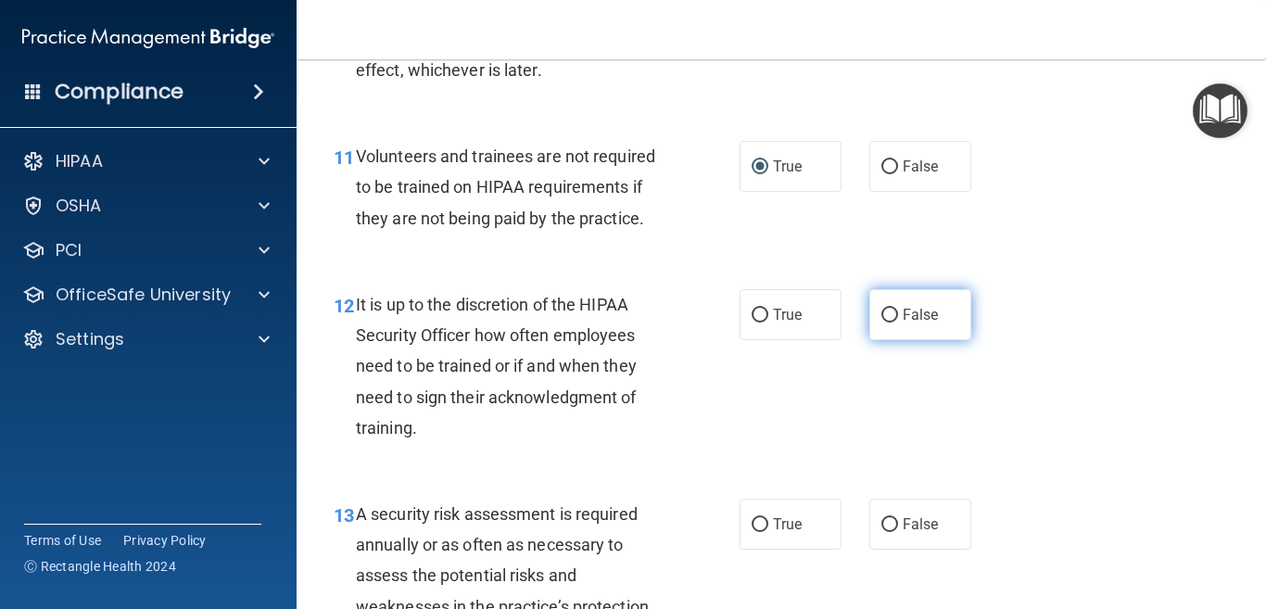
click at [881, 322] on input "False" at bounding box center [889, 316] width 17 height 14
radio input "true"
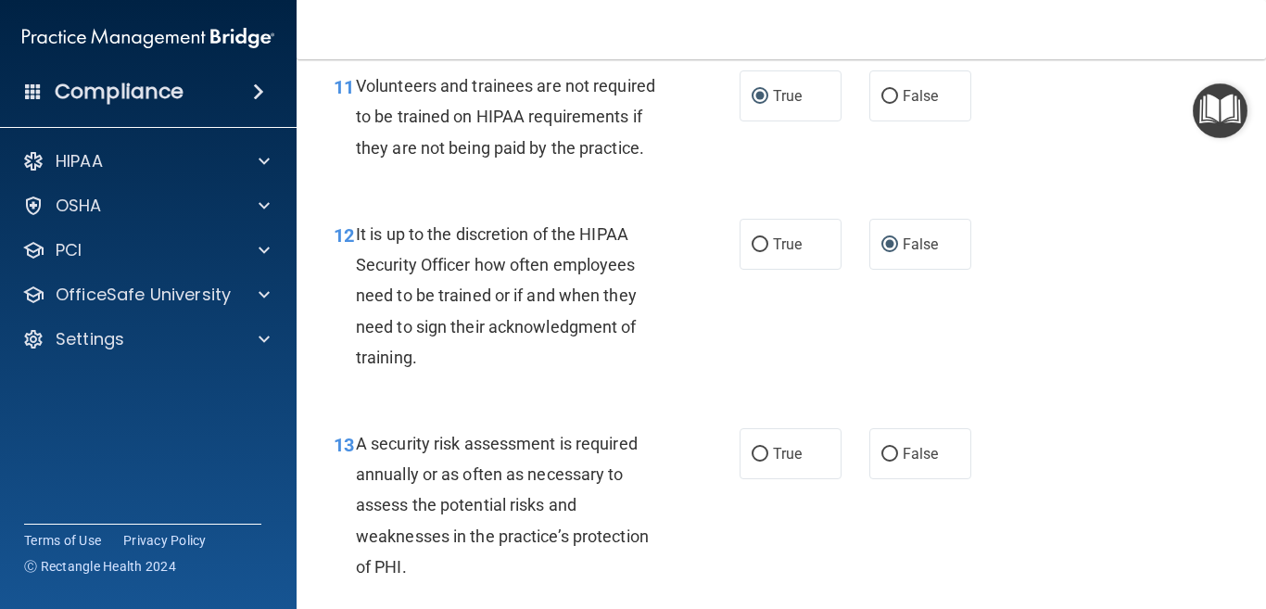
scroll to position [2409, 0]
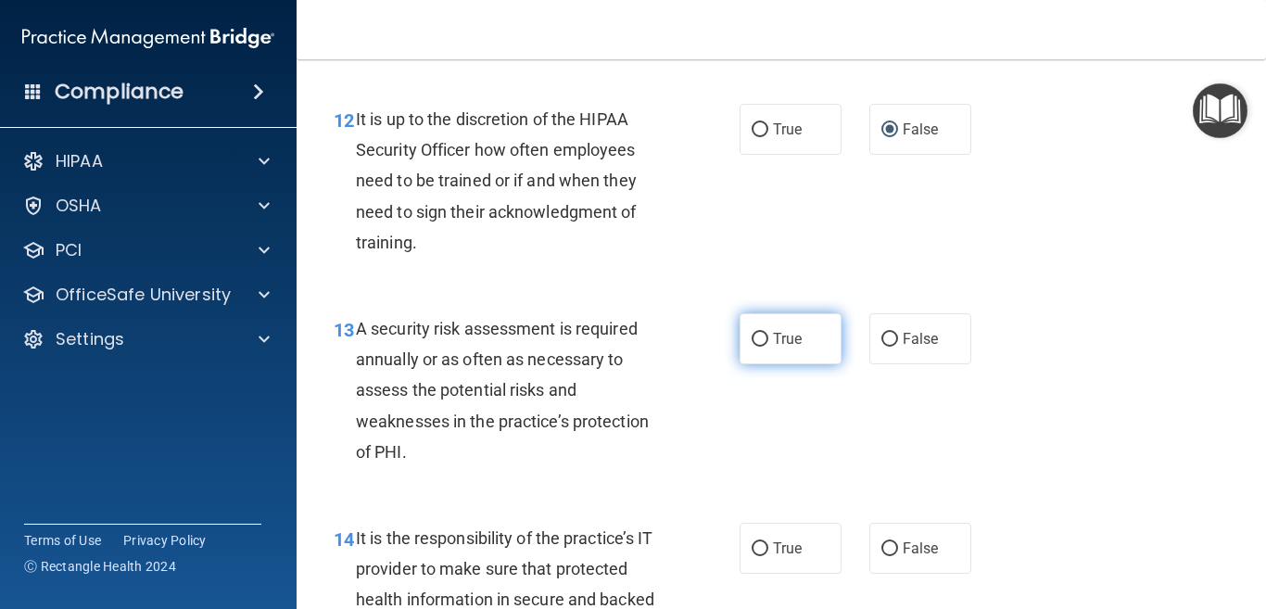
click at [758, 347] on input "True" at bounding box center [759, 340] width 17 height 14
radio input "true"
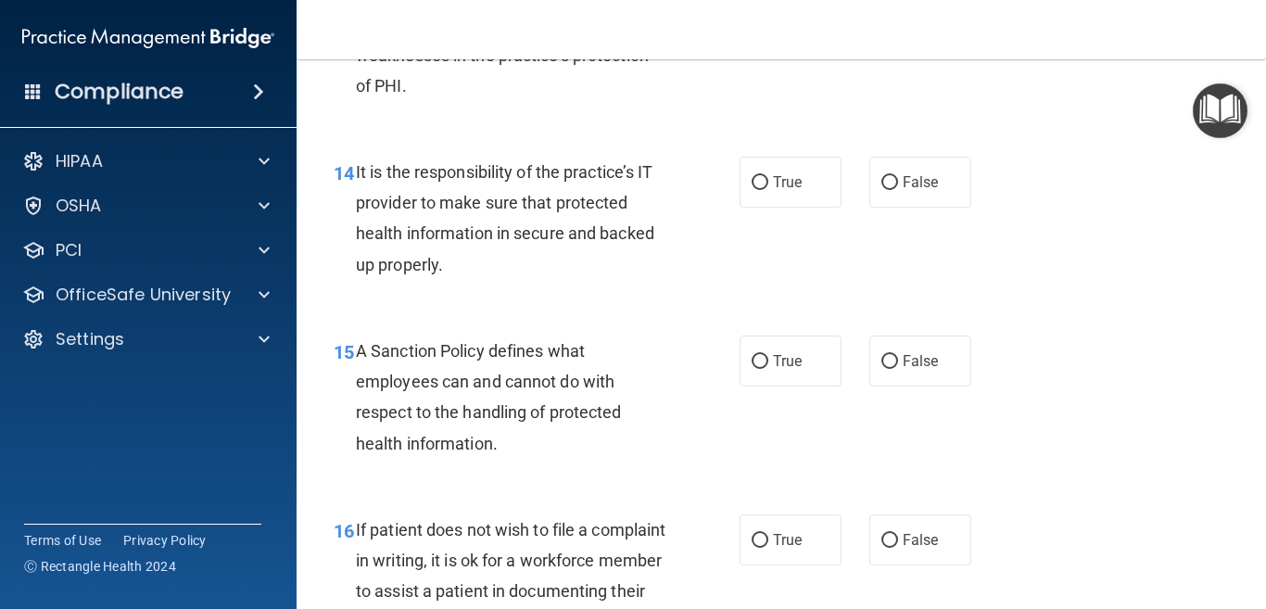
scroll to position [2780, 0]
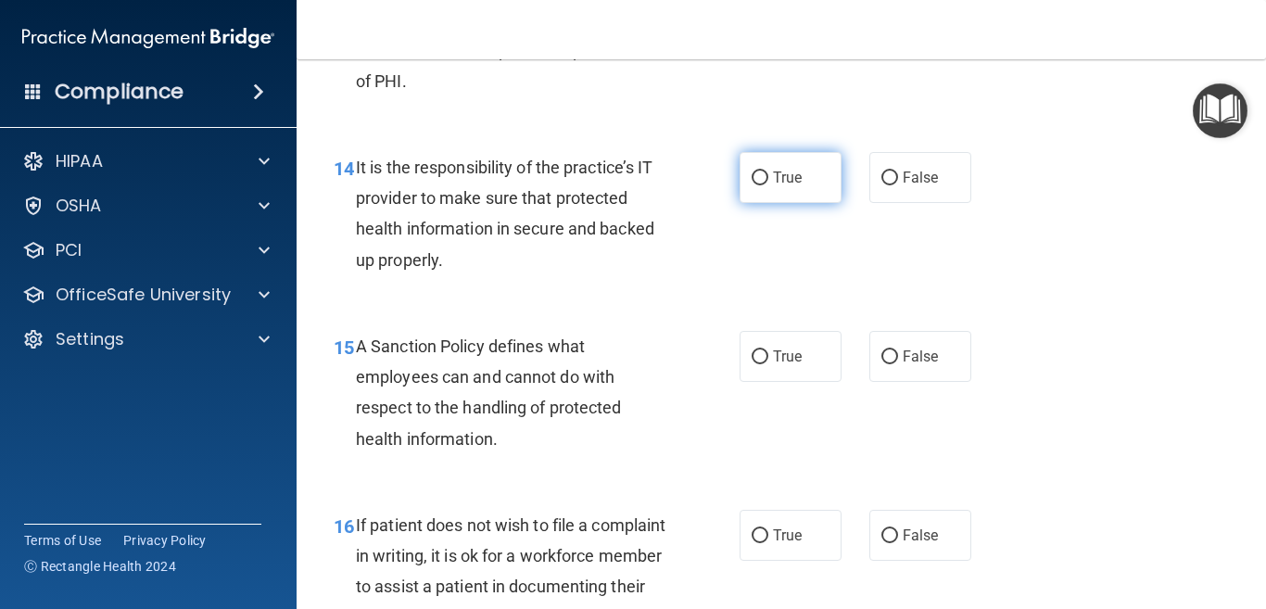
click at [751, 185] on input "True" at bounding box center [759, 178] width 17 height 14
radio input "true"
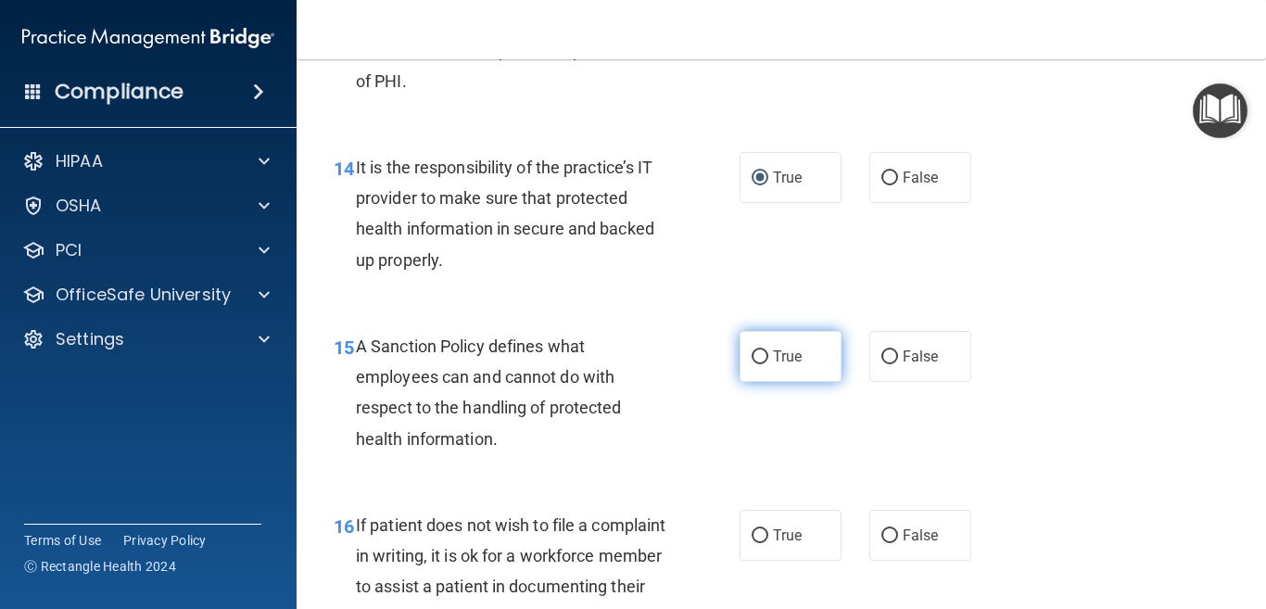
click at [753, 364] on input "True" at bounding box center [759, 357] width 17 height 14
radio input "true"
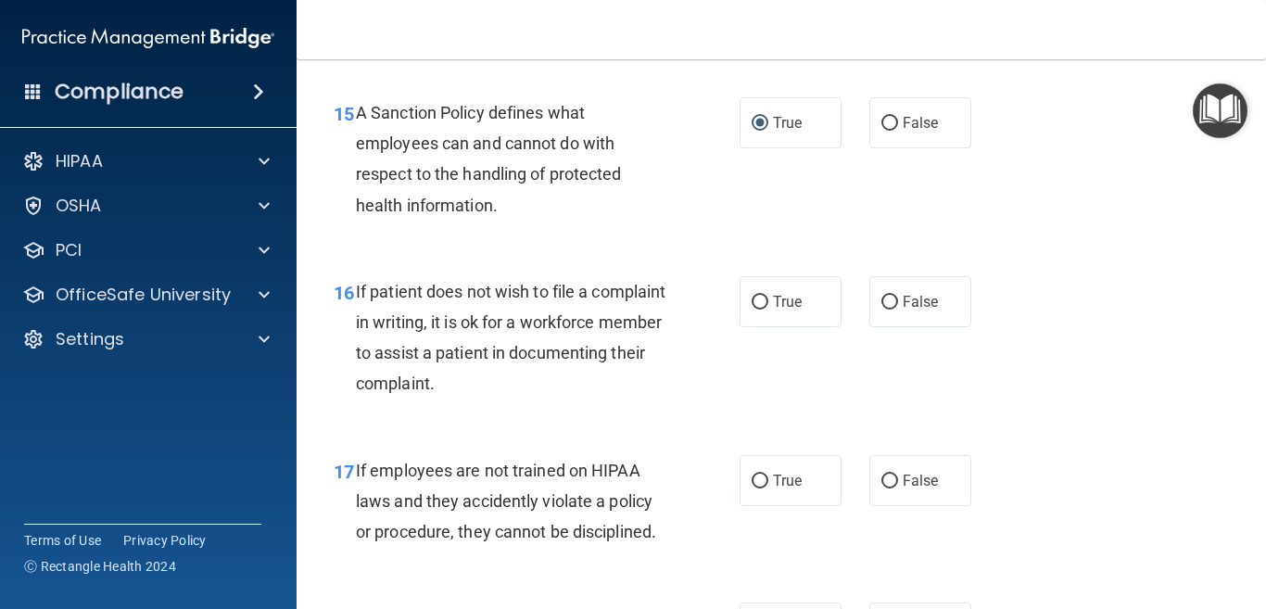
scroll to position [3057, 0]
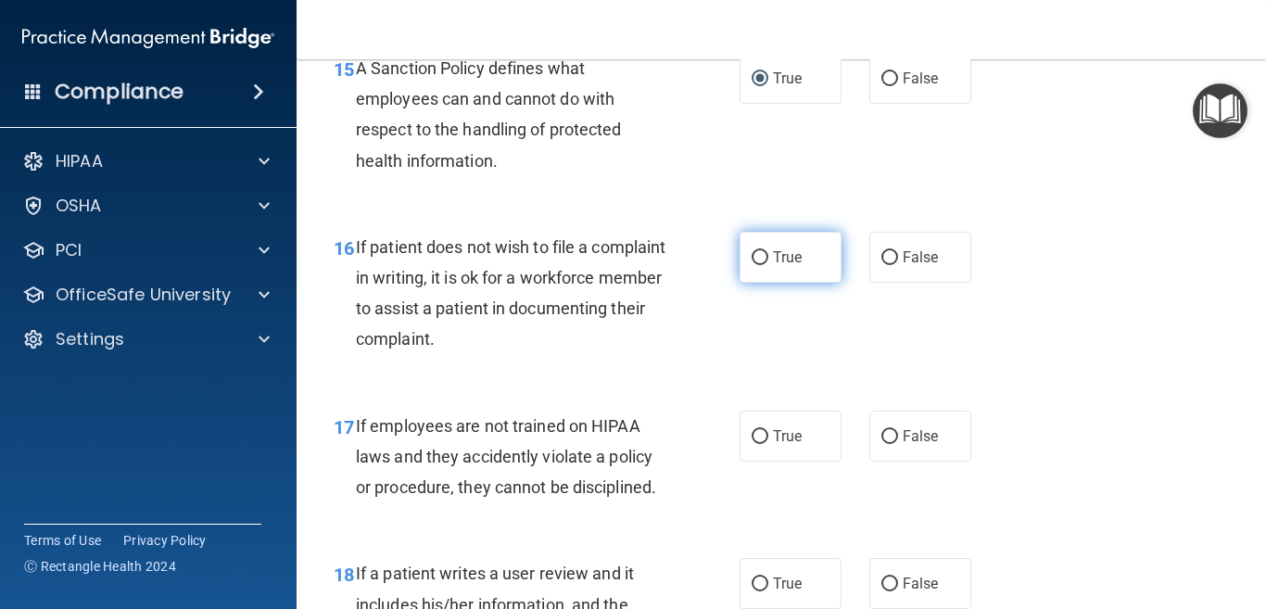
click at [751, 265] on input "True" at bounding box center [759, 258] width 17 height 14
radio input "true"
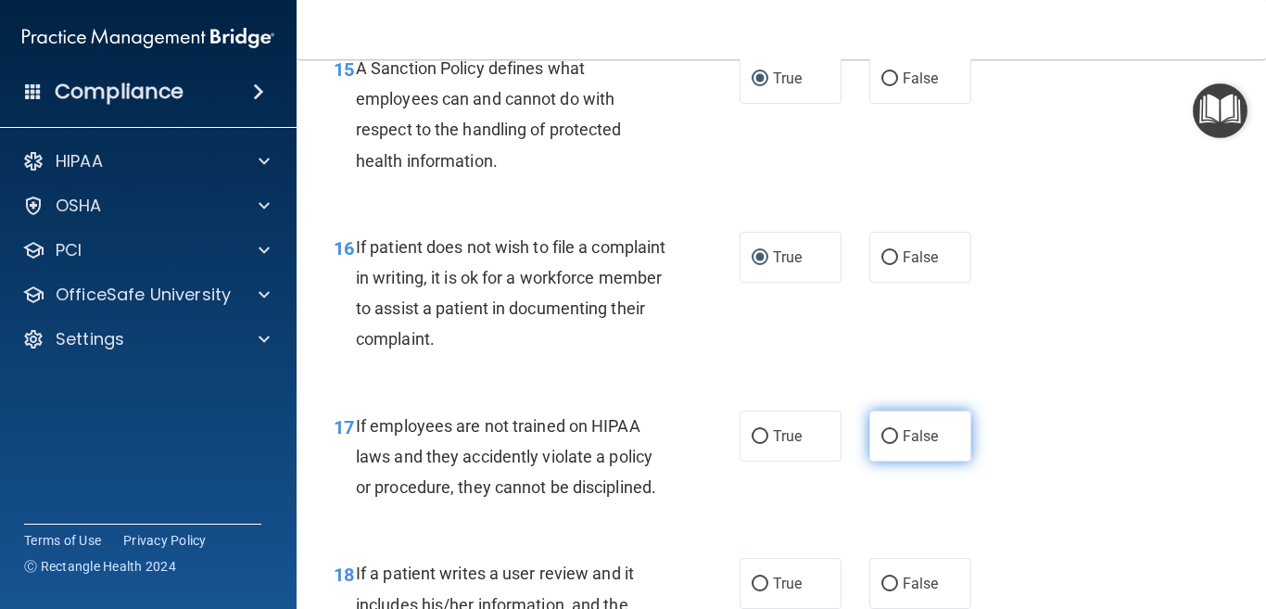
click at [884, 444] on input "False" at bounding box center [889, 437] width 17 height 14
radio input "true"
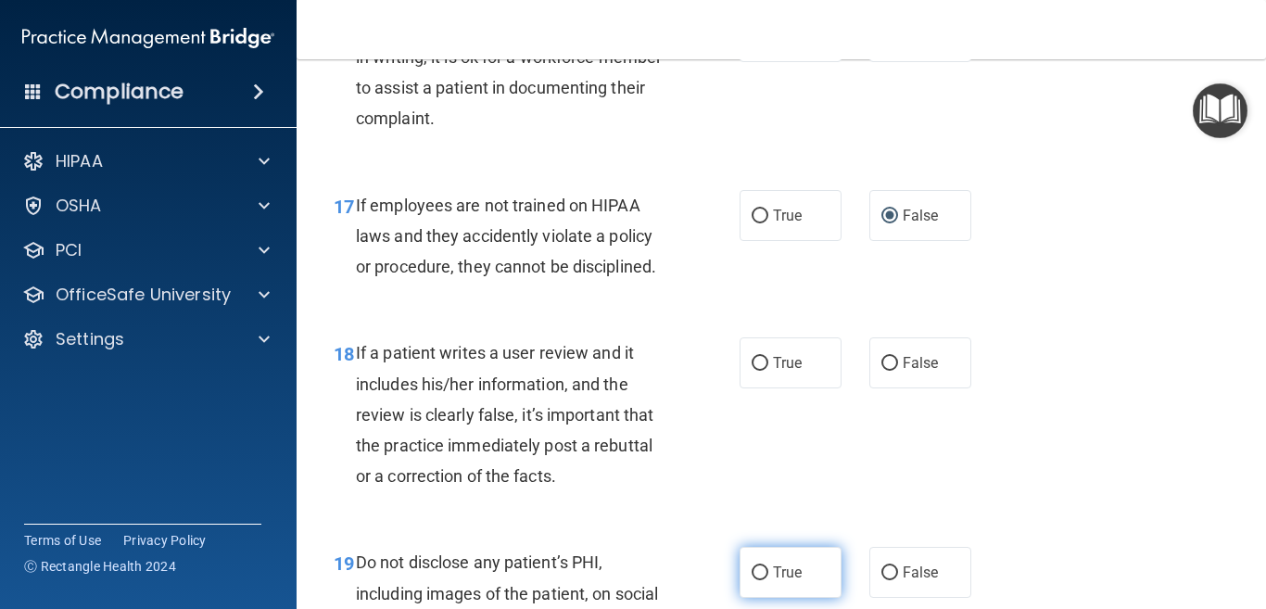
scroll to position [3335, 0]
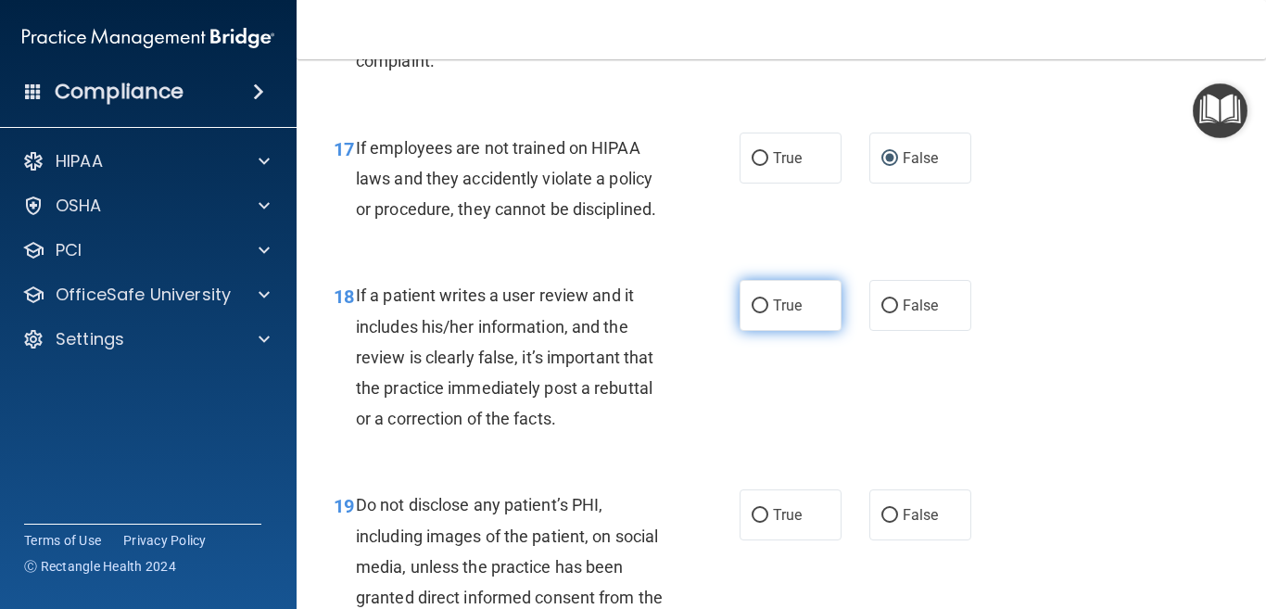
click at [751, 313] on input "True" at bounding box center [759, 306] width 17 height 14
radio input "true"
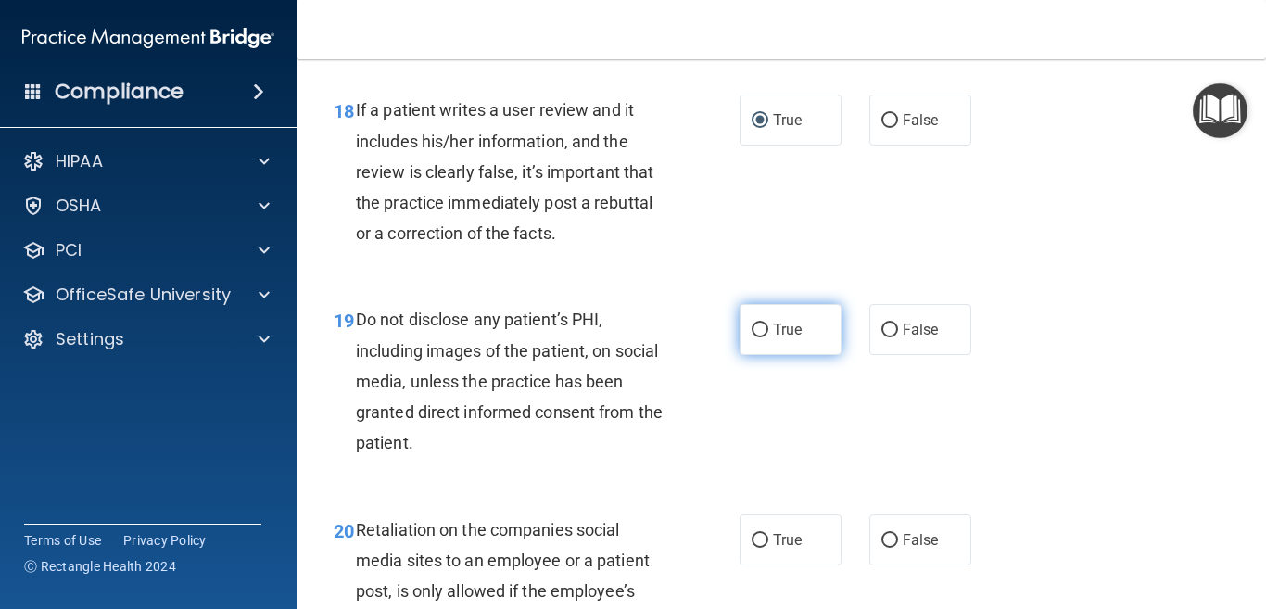
click at [752, 337] on input "True" at bounding box center [759, 330] width 17 height 14
radio input "true"
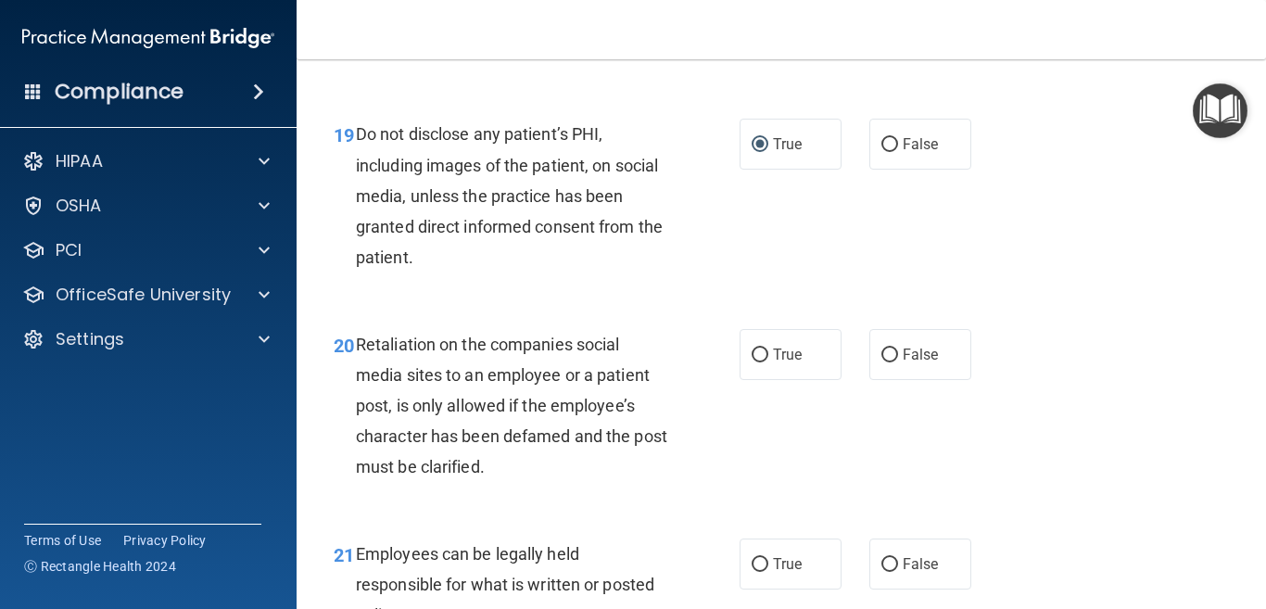
scroll to position [3799, 0]
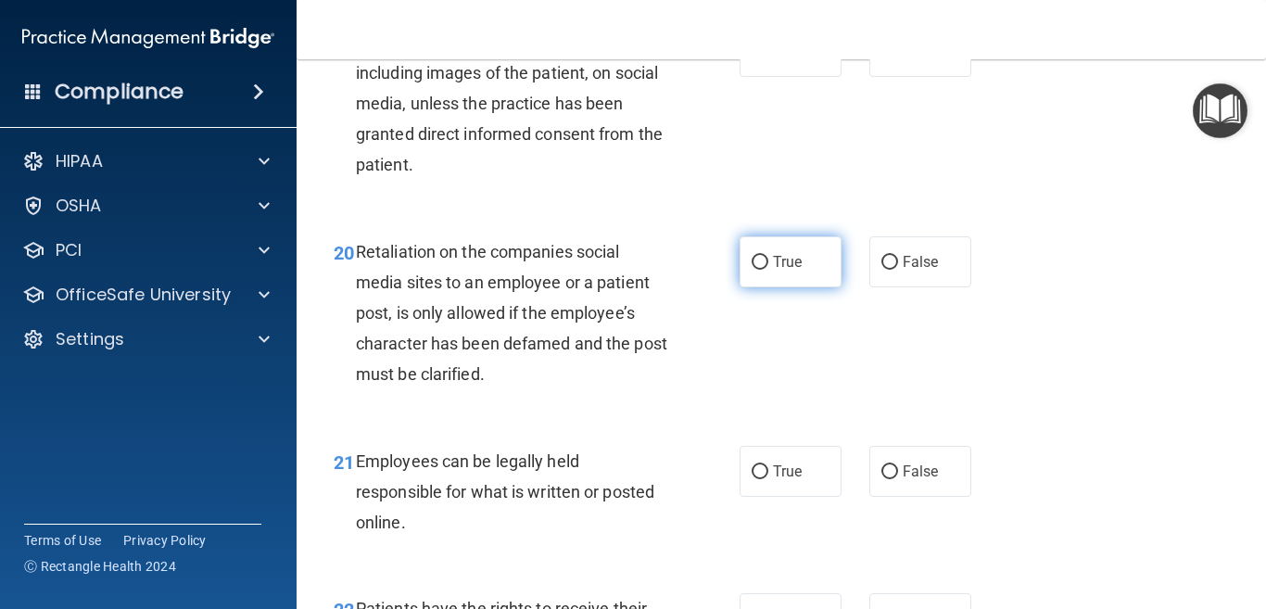
click at [751, 270] on input "True" at bounding box center [759, 263] width 17 height 14
radio input "true"
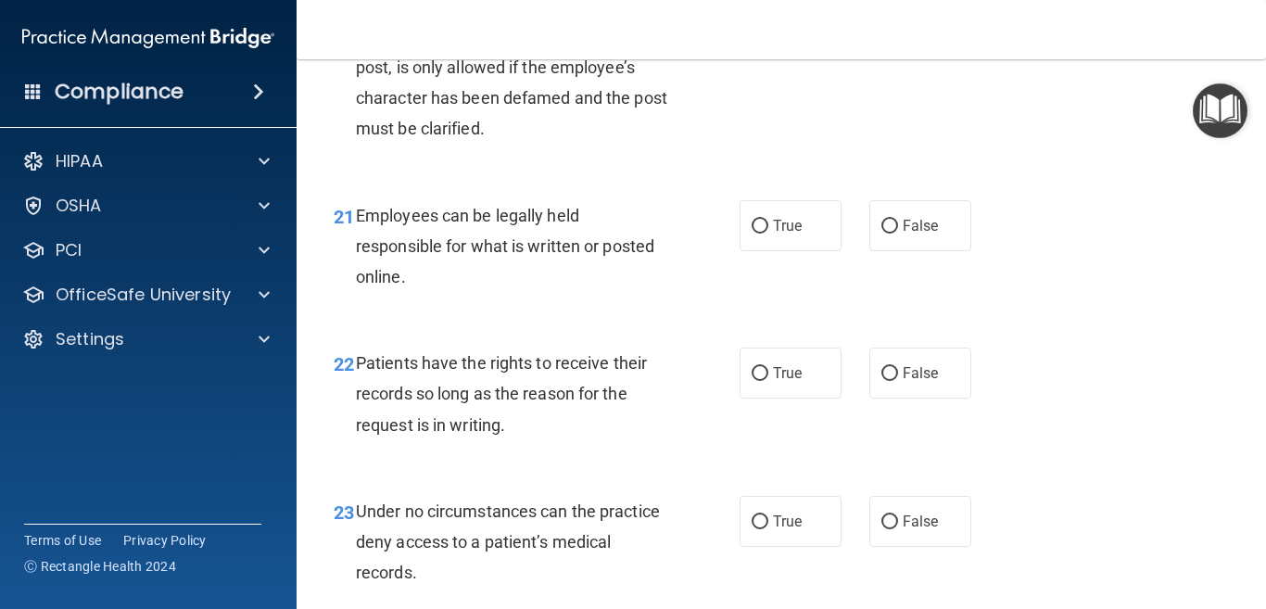
scroll to position [4077, 0]
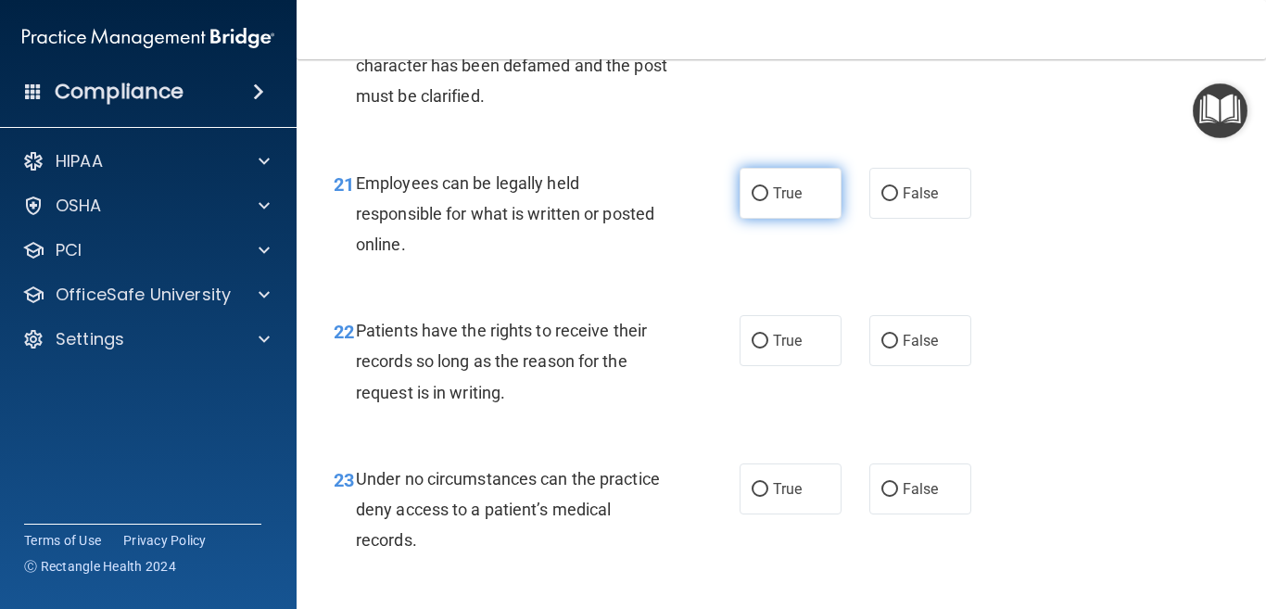
click at [753, 201] on input "True" at bounding box center [759, 194] width 17 height 14
radio input "true"
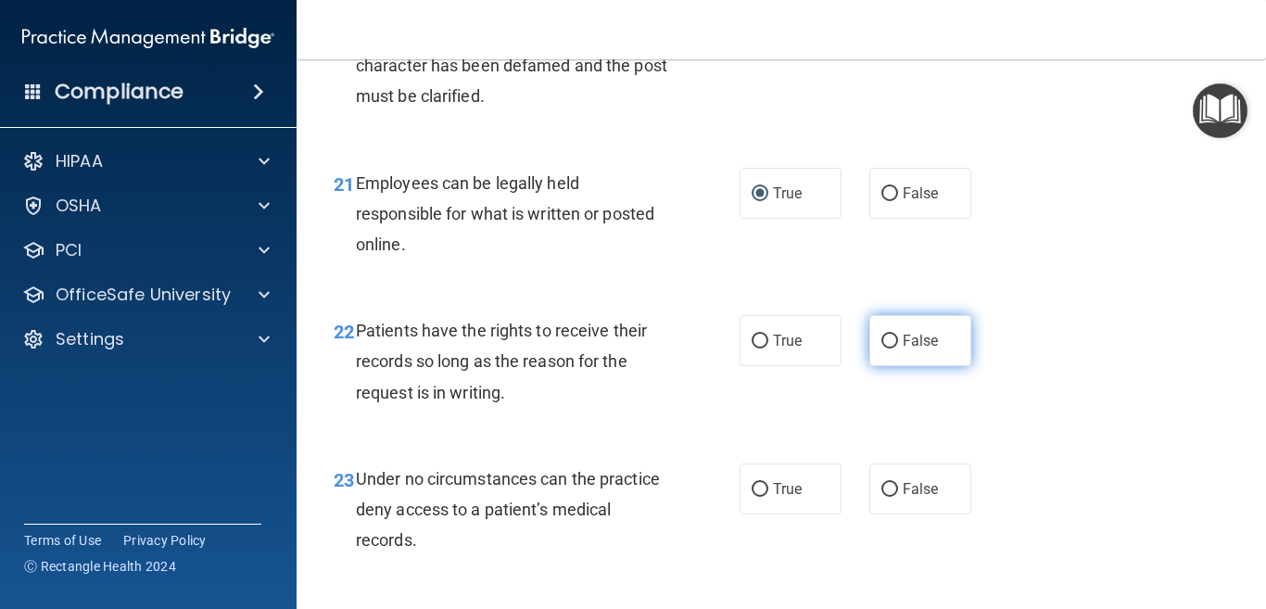
drag, startPoint x: 883, startPoint y: 370, endPoint x: 883, endPoint y: 386, distance: 16.7
click at [883, 348] on input "False" at bounding box center [889, 341] width 17 height 14
radio input "true"
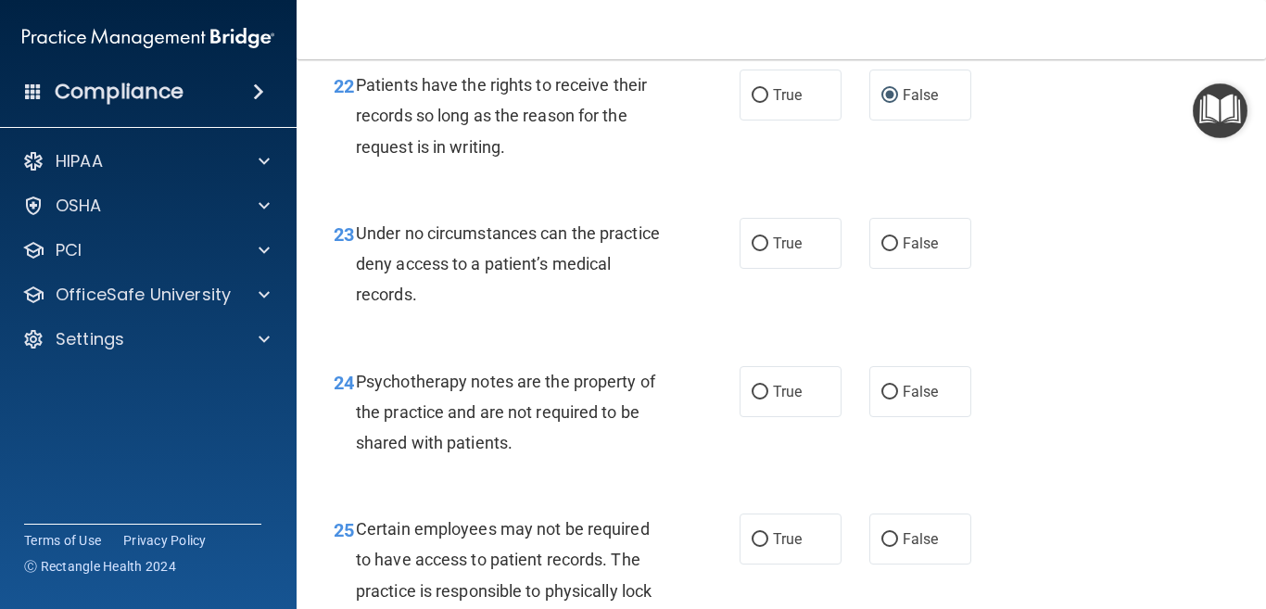
scroll to position [4355, 0]
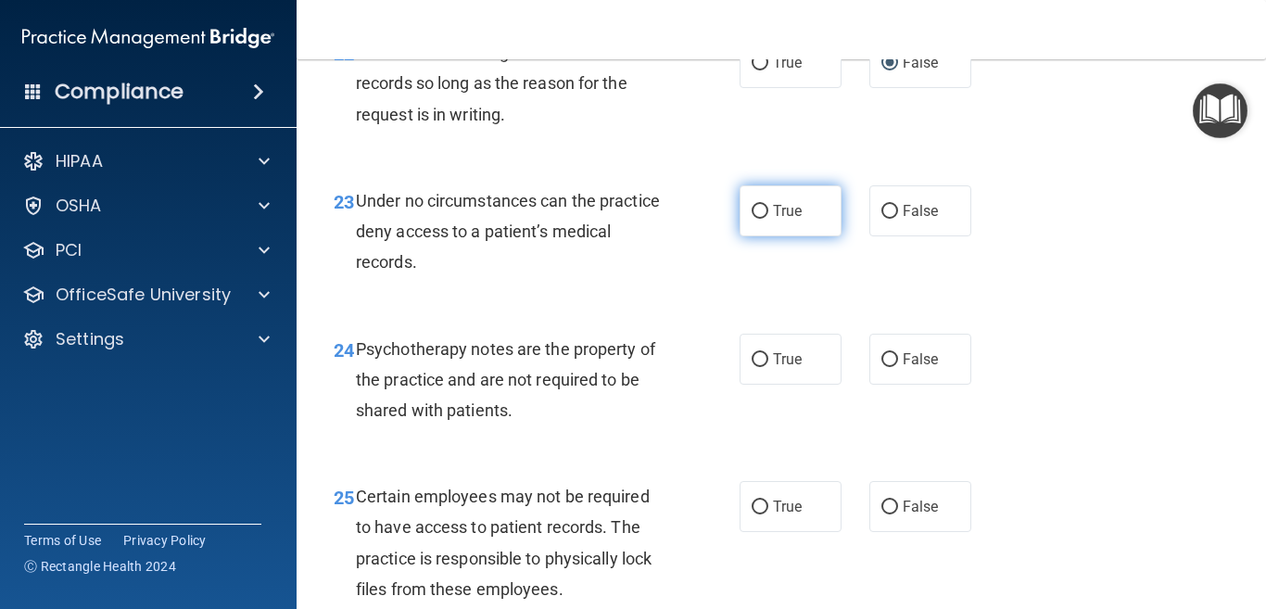
click at [751, 219] on input "True" at bounding box center [759, 212] width 17 height 14
radio input "true"
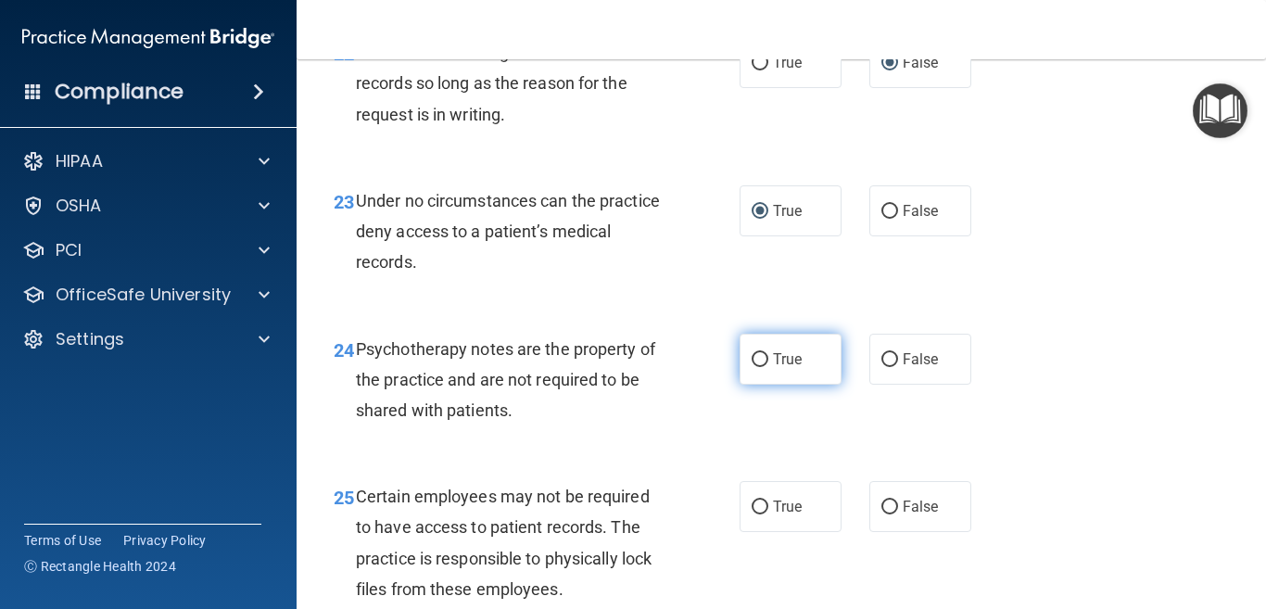
click at [753, 367] on input "True" at bounding box center [759, 360] width 17 height 14
radio input "true"
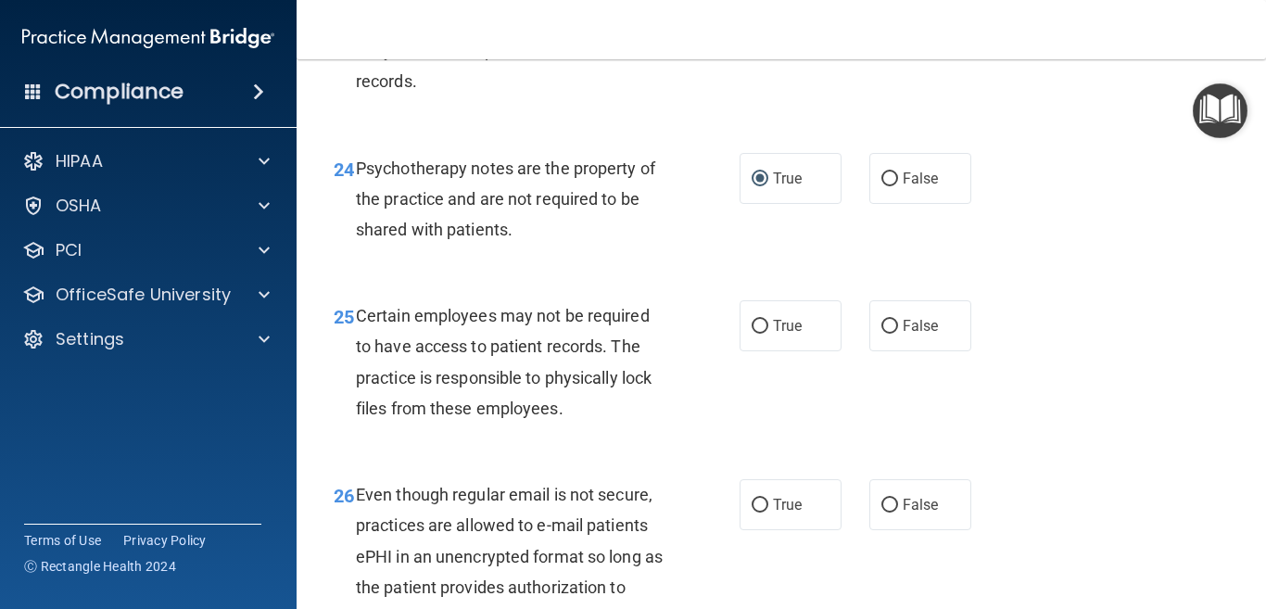
scroll to position [4540, 0]
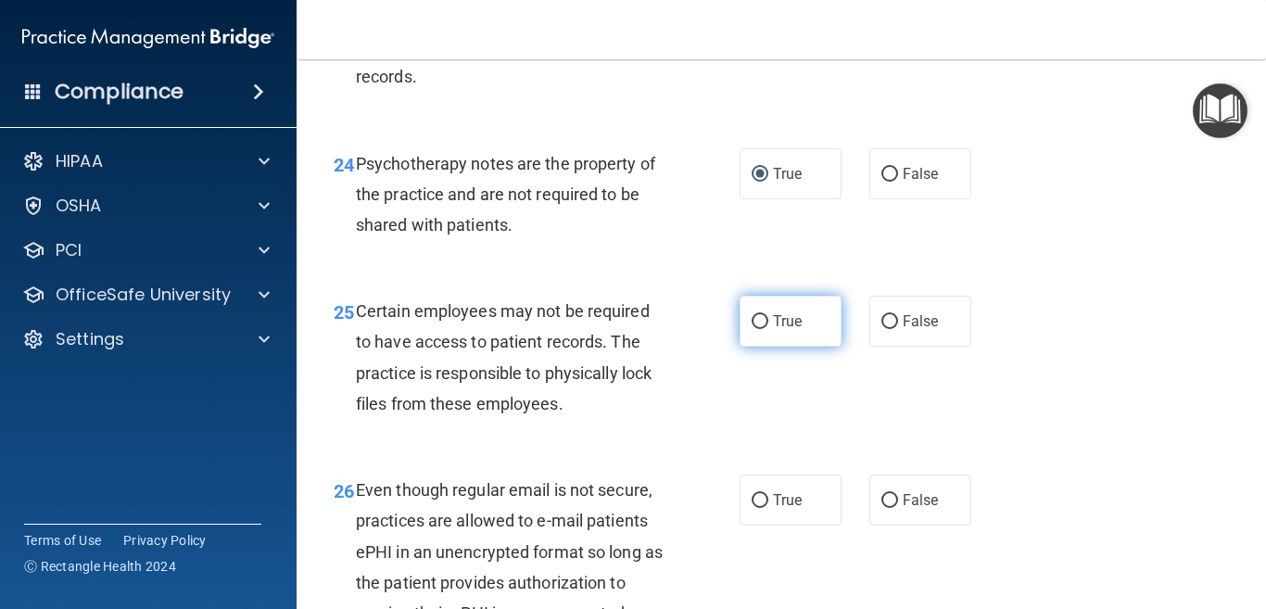
click at [751, 329] on input "True" at bounding box center [759, 322] width 17 height 14
radio input "true"
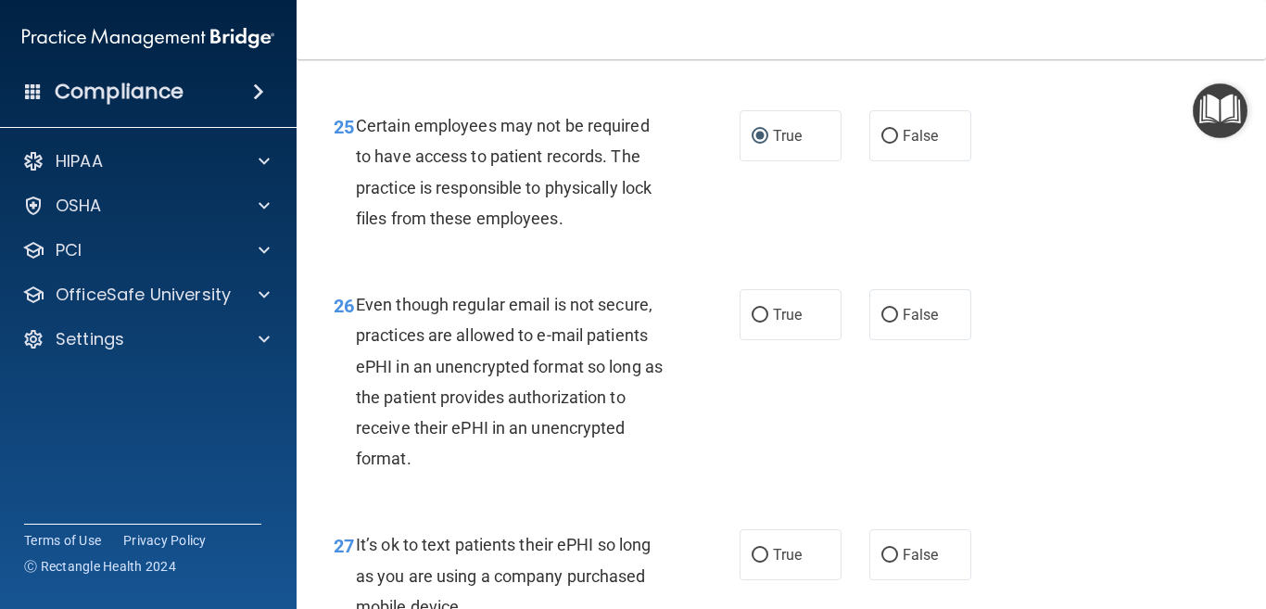
scroll to position [4818, 0]
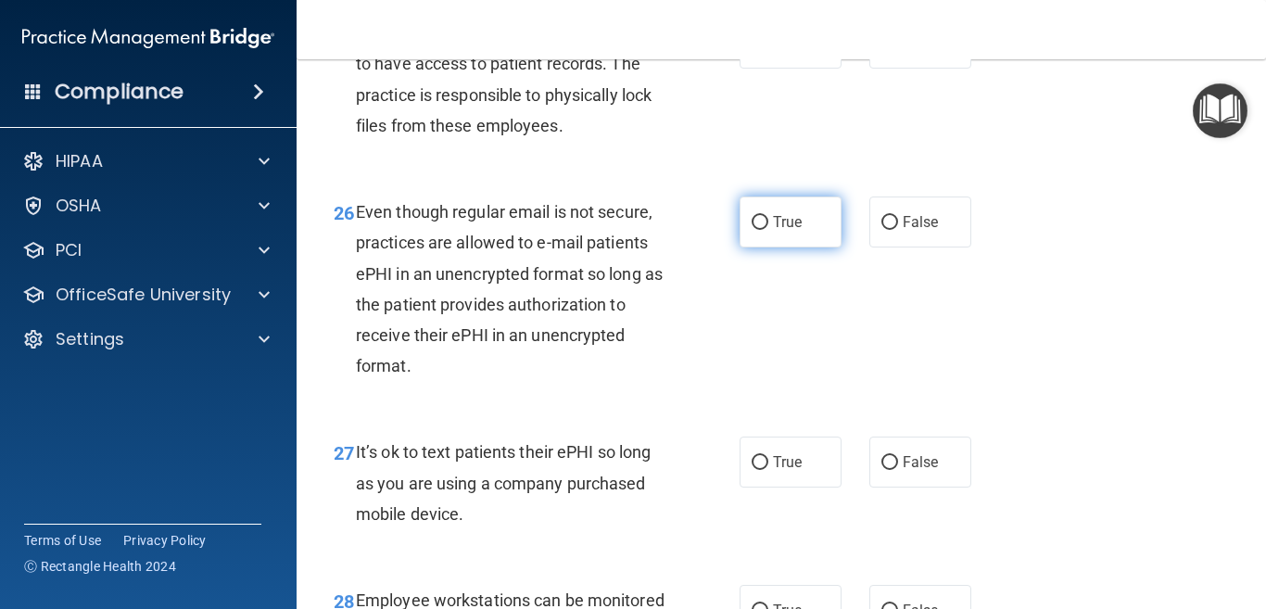
click at [753, 230] on input "True" at bounding box center [759, 223] width 17 height 14
radio input "true"
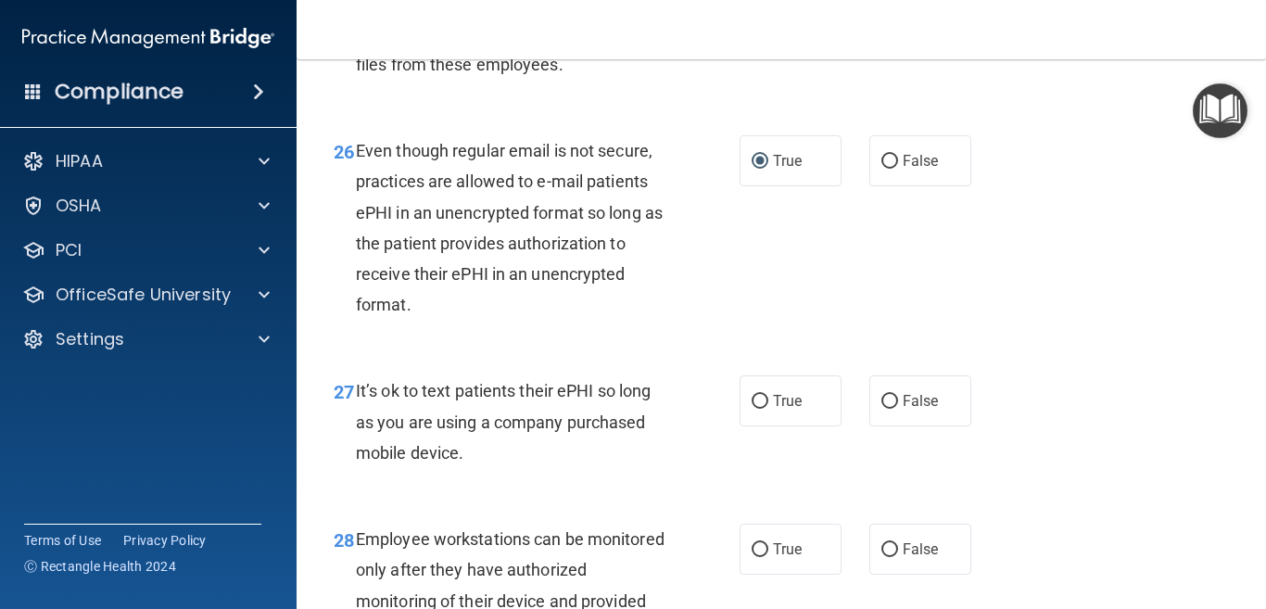
scroll to position [4911, 0]
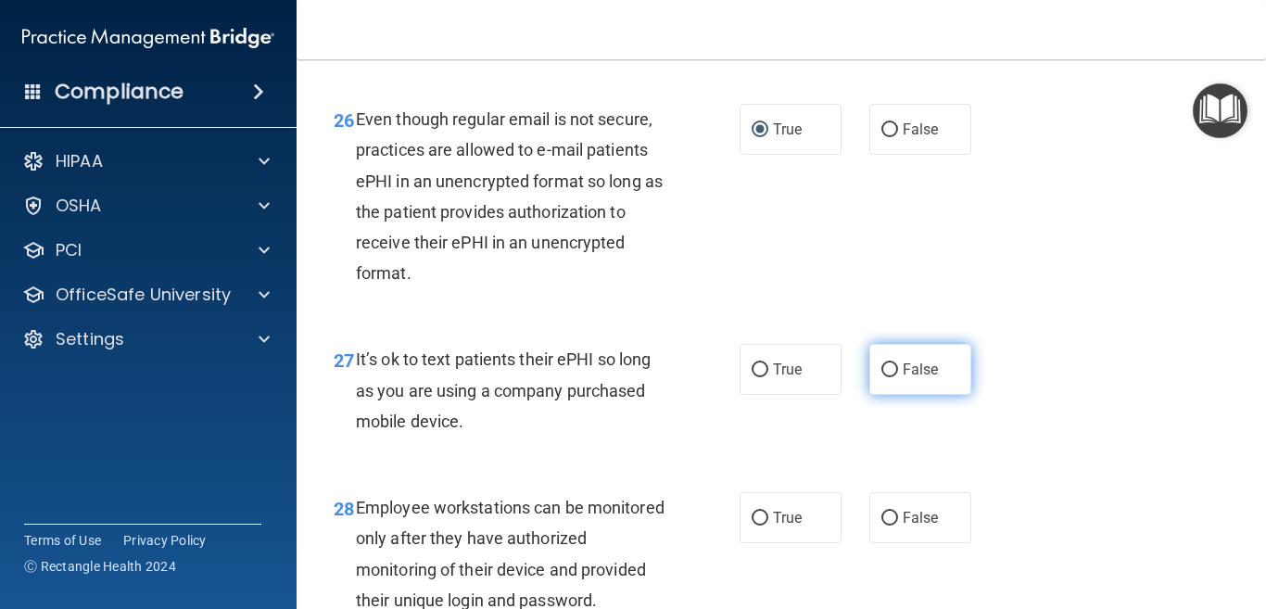
click at [881, 377] on input "False" at bounding box center [889, 370] width 17 height 14
radio input "true"
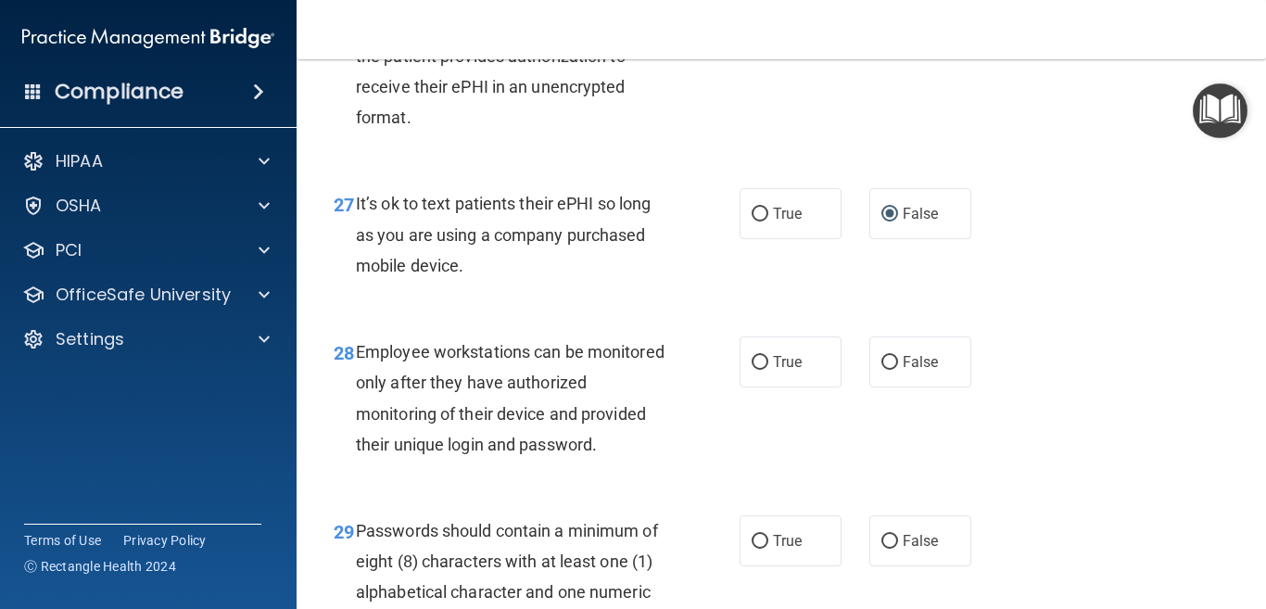
scroll to position [5096, 0]
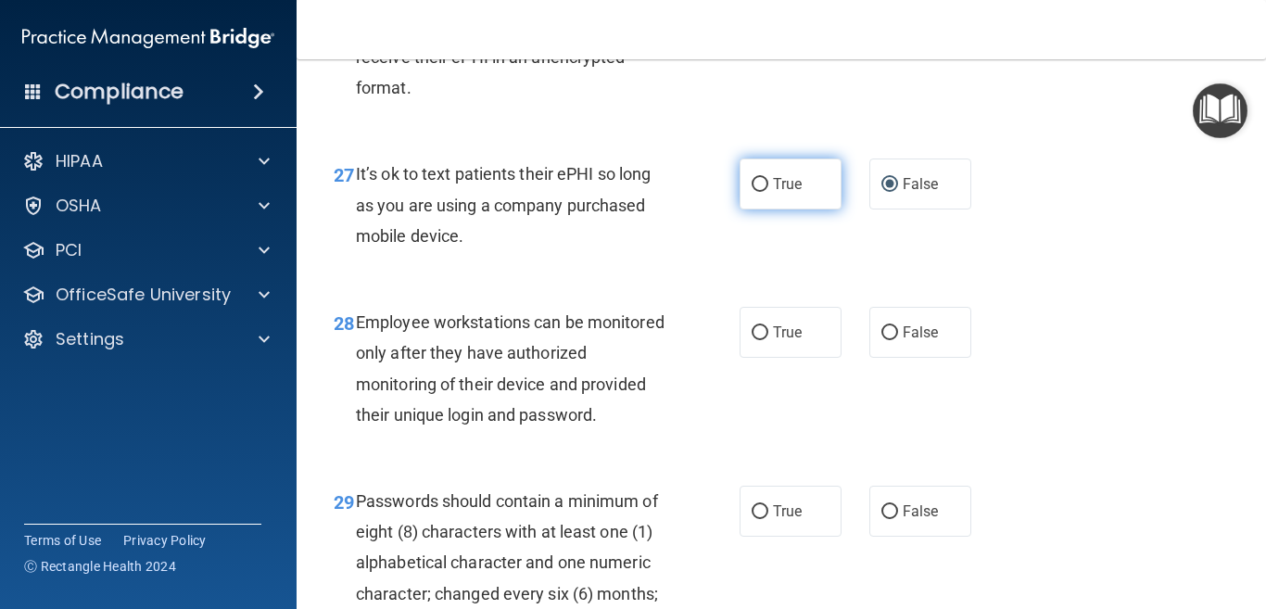
click at [751, 192] on input "True" at bounding box center [759, 185] width 17 height 14
radio input "true"
radio input "false"
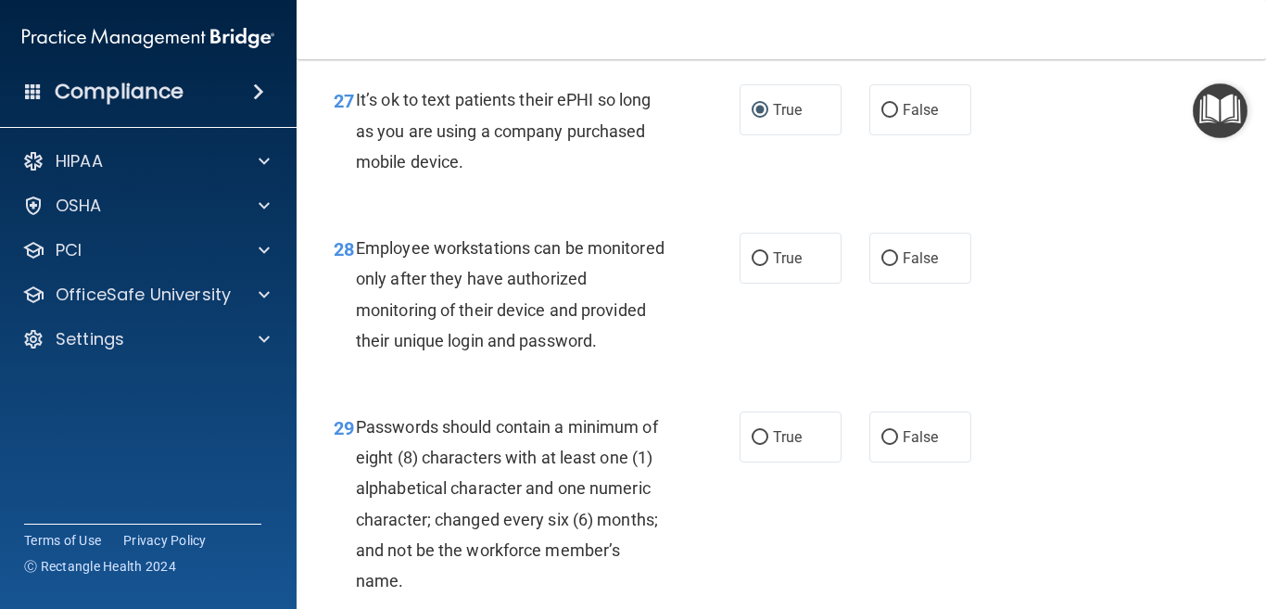
scroll to position [5188, 0]
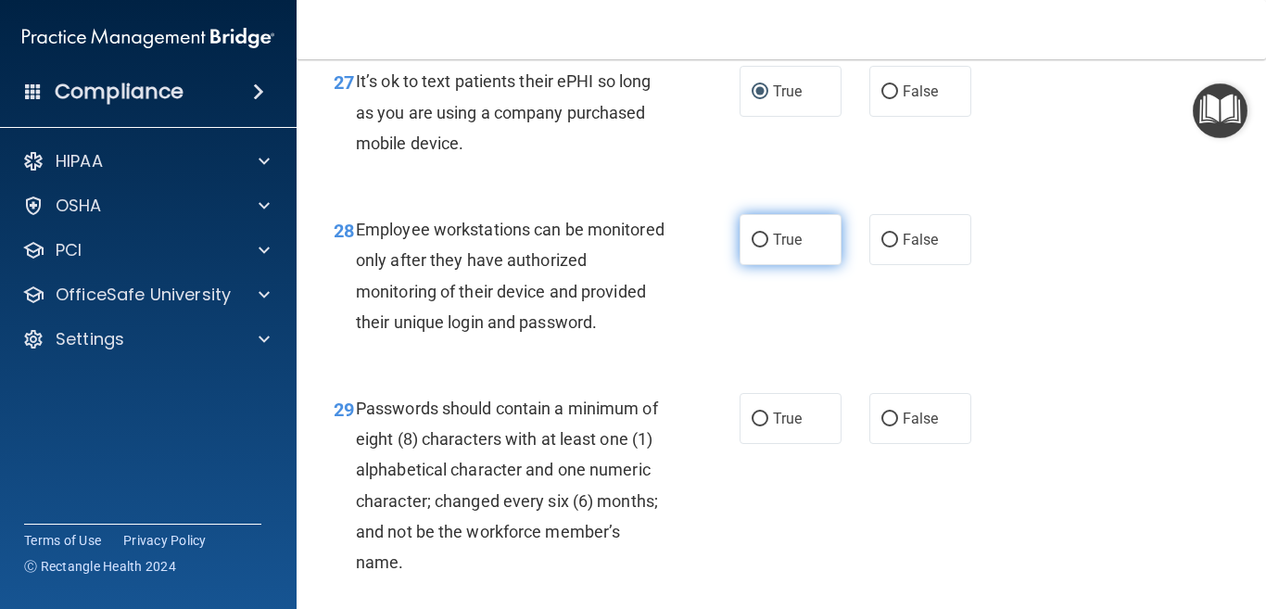
click at [751, 247] on input "True" at bounding box center [759, 240] width 17 height 14
radio input "true"
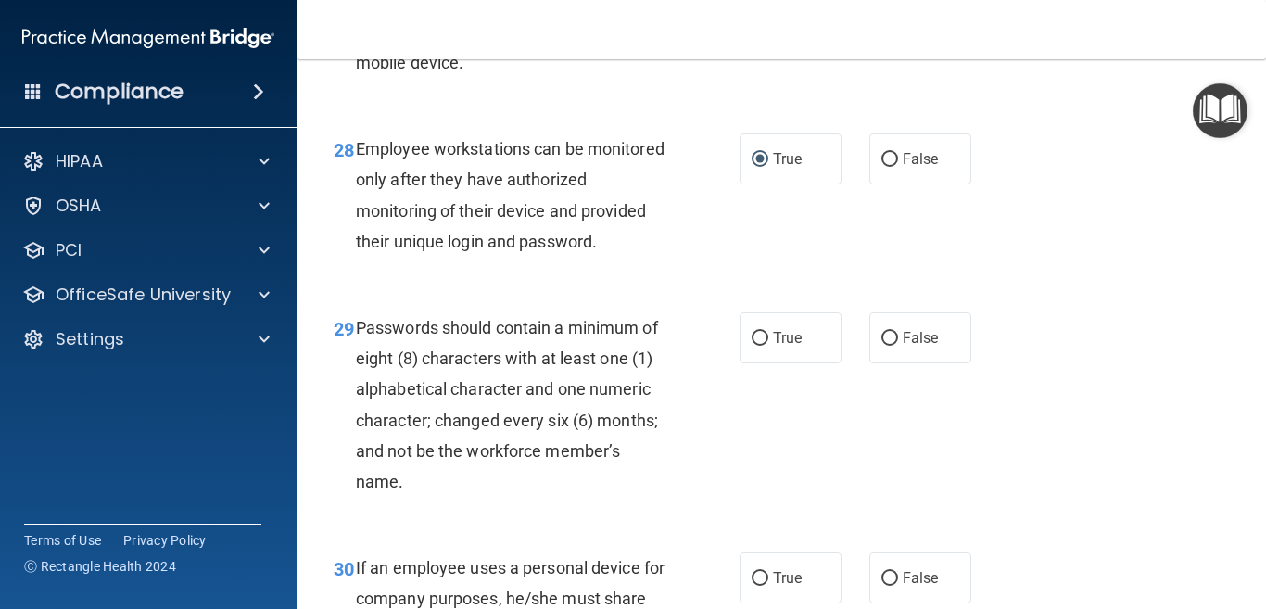
scroll to position [5374, 0]
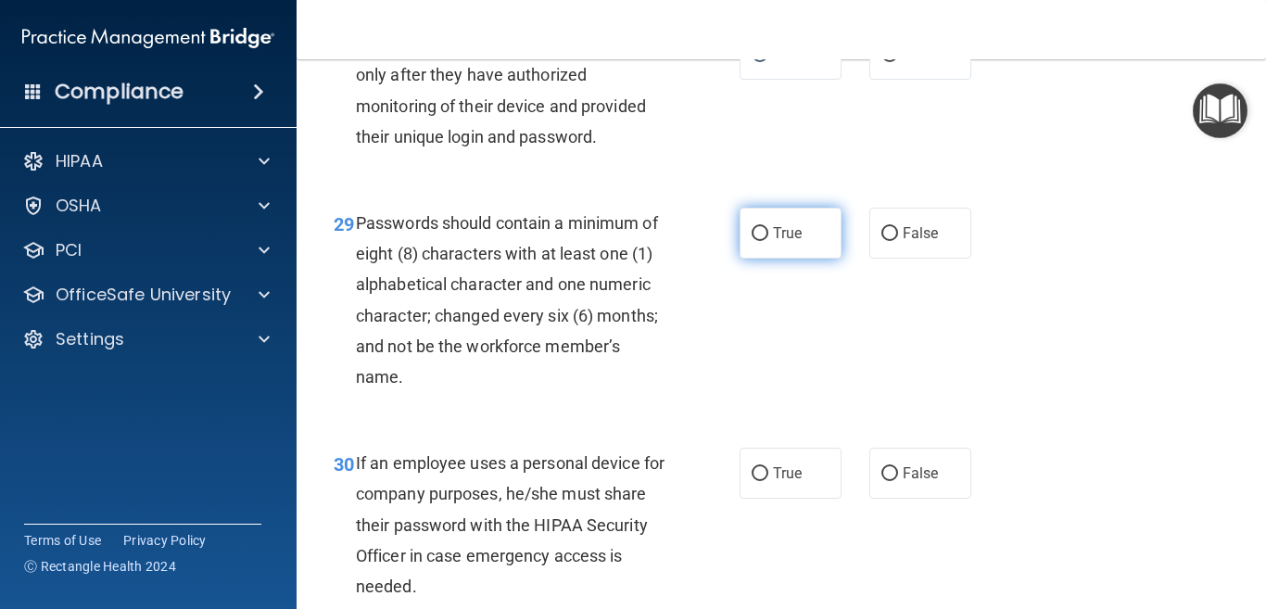
click at [751, 241] on input "True" at bounding box center [759, 234] width 17 height 14
radio input "true"
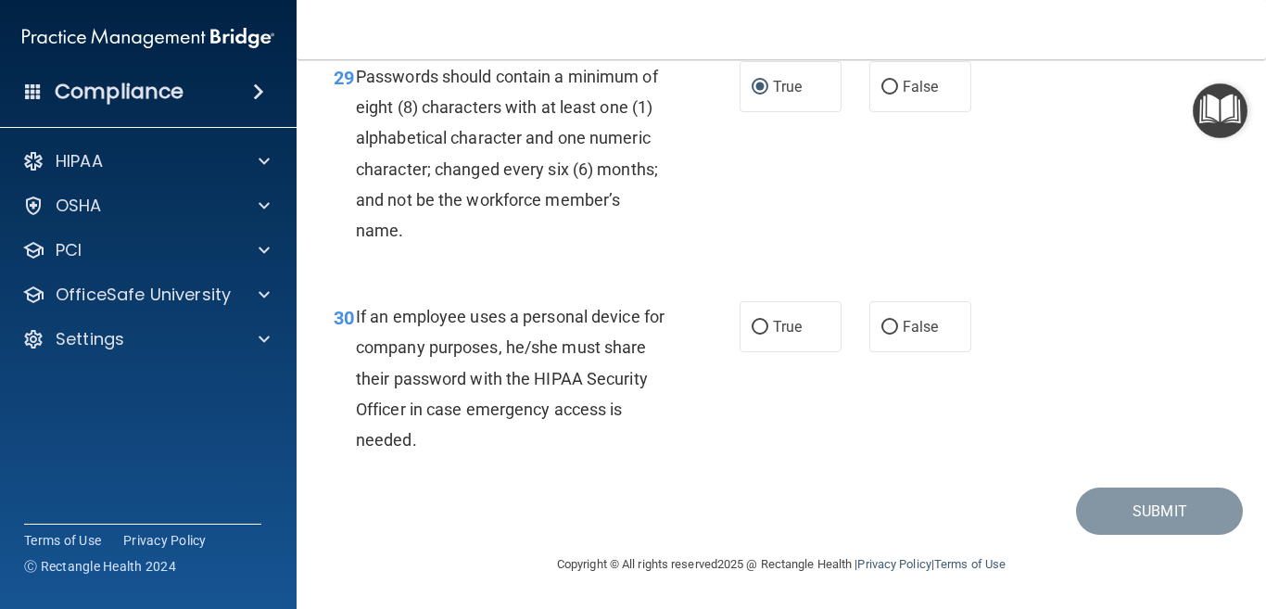
scroll to position [5559, 0]
click at [881, 334] on input "False" at bounding box center [889, 328] width 17 height 14
radio input "true"
click at [1119, 535] on button "Submit" at bounding box center [1159, 510] width 167 height 47
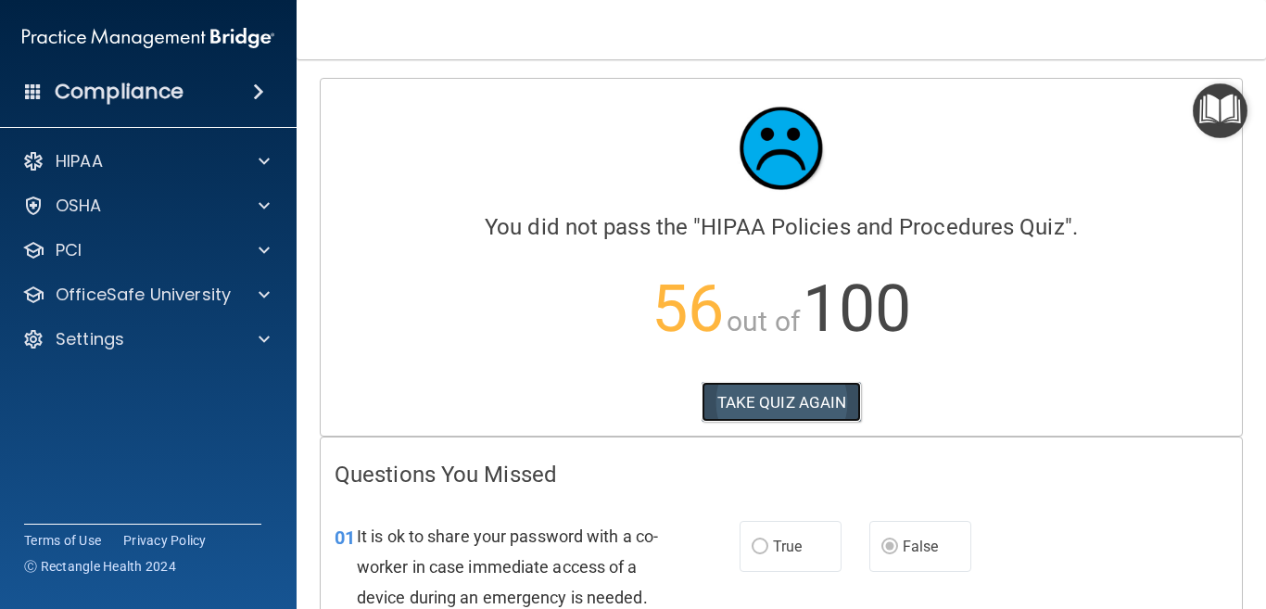
click at [768, 395] on button "TAKE QUIZ AGAIN" at bounding box center [781, 402] width 160 height 41
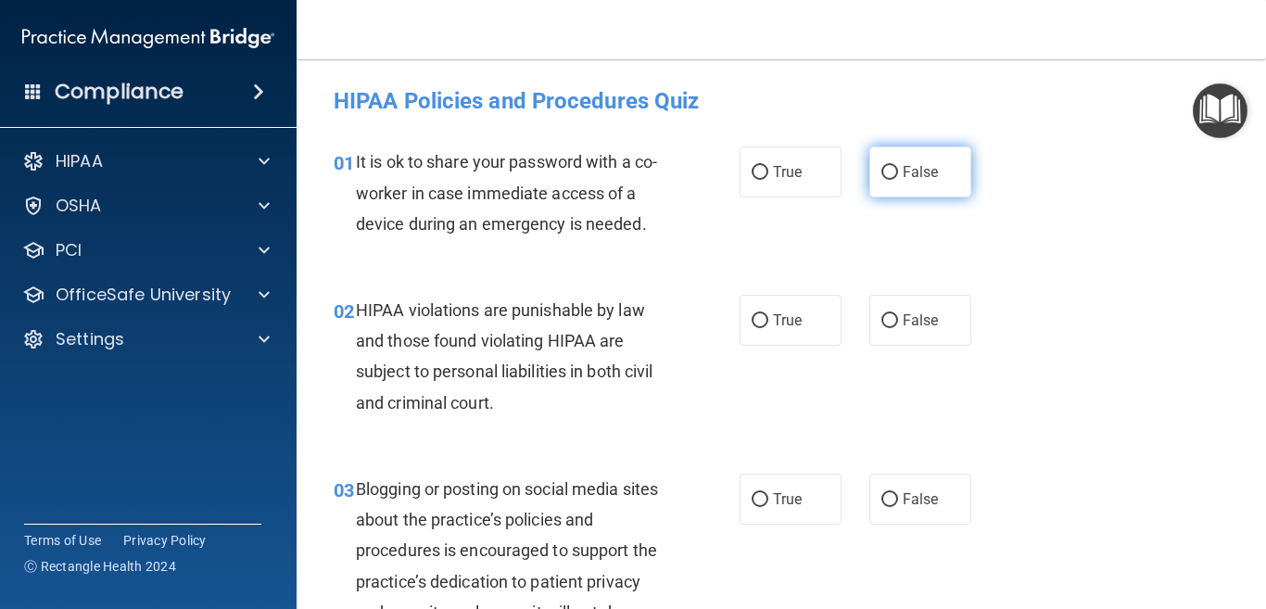
click at [881, 171] on input "False" at bounding box center [889, 173] width 17 height 14
radio input "true"
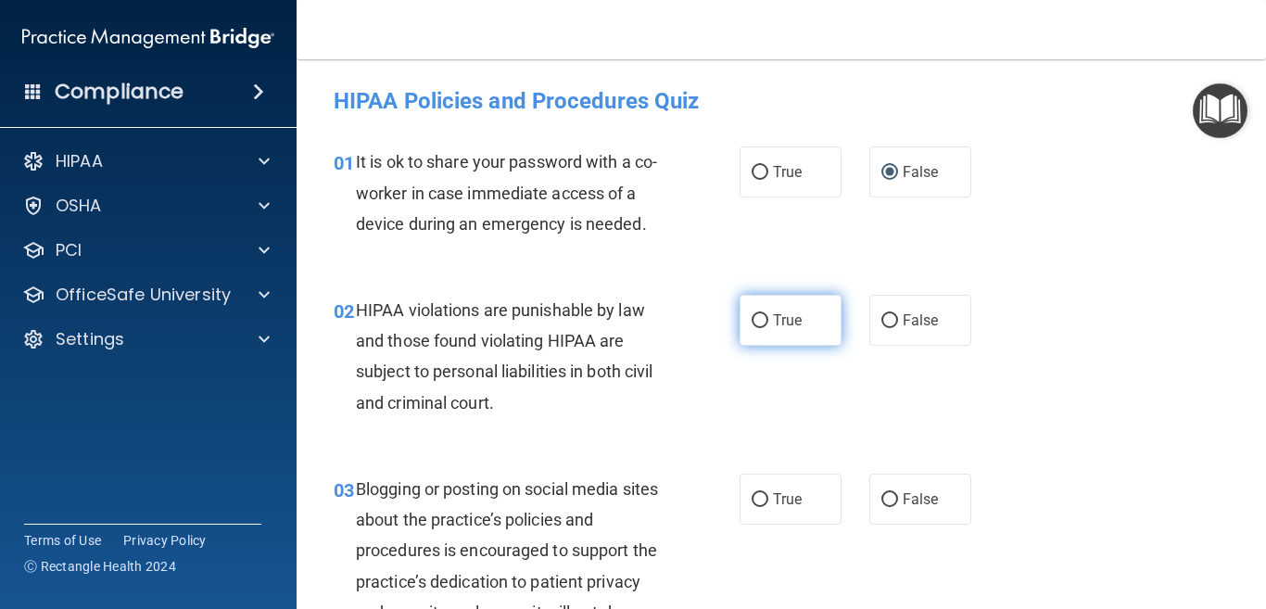
click at [751, 315] on input "True" at bounding box center [759, 321] width 17 height 14
radio input "true"
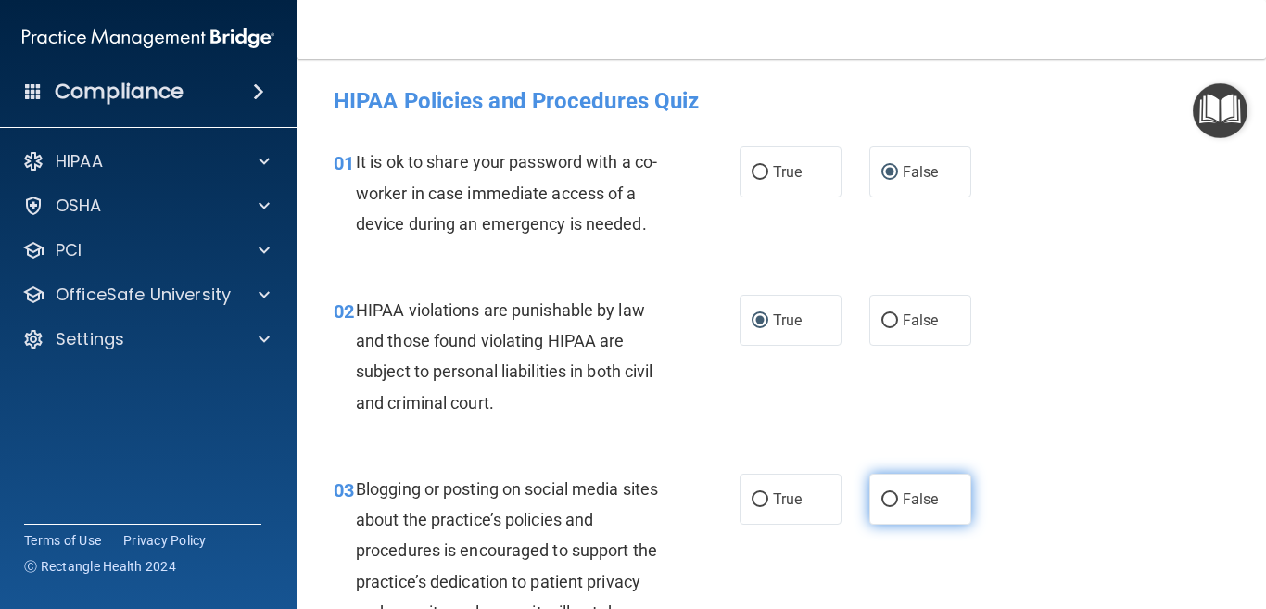
click at [881, 498] on input "False" at bounding box center [889, 500] width 17 height 14
radio input "true"
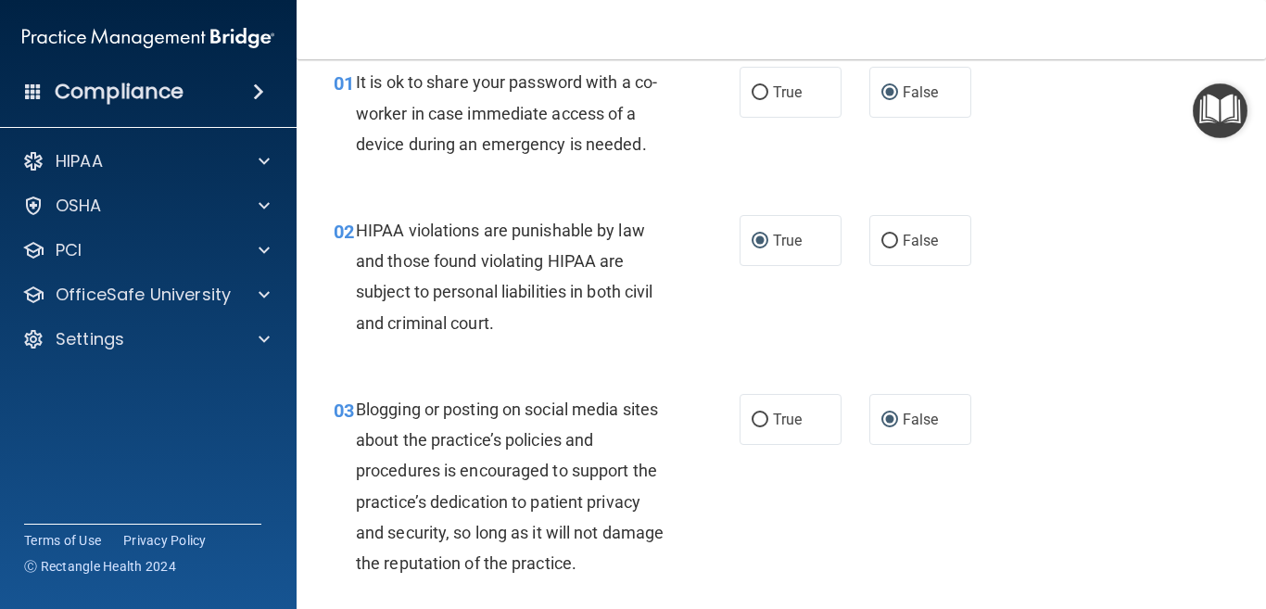
scroll to position [278, 0]
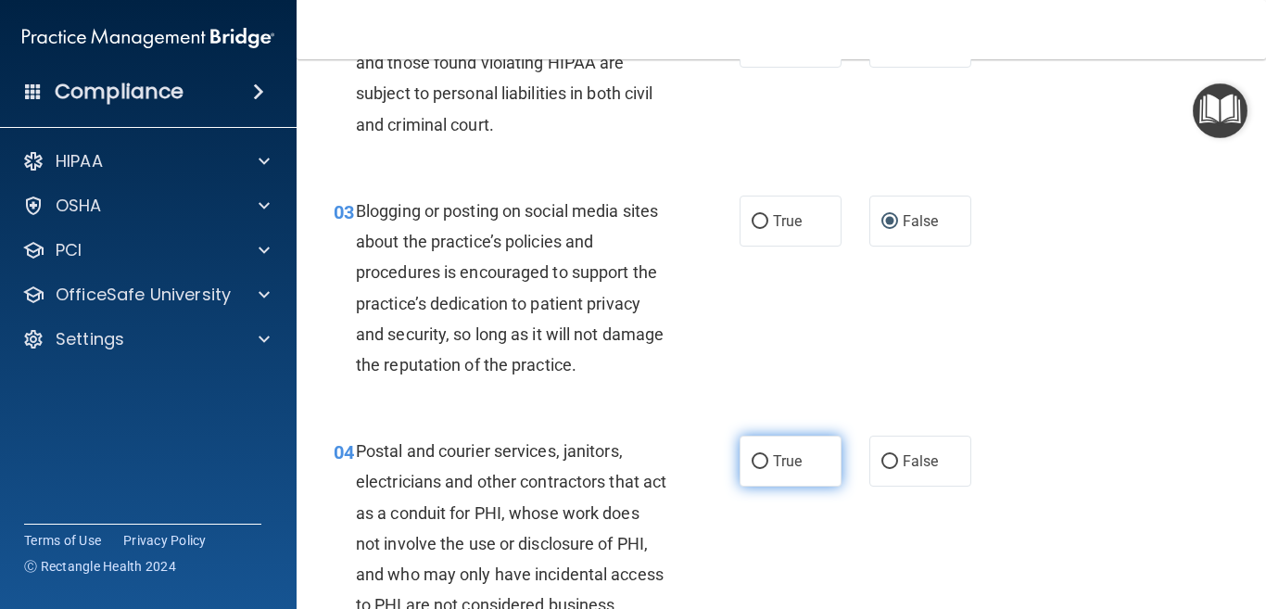
click at [751, 459] on input "True" at bounding box center [759, 462] width 17 height 14
radio input "true"
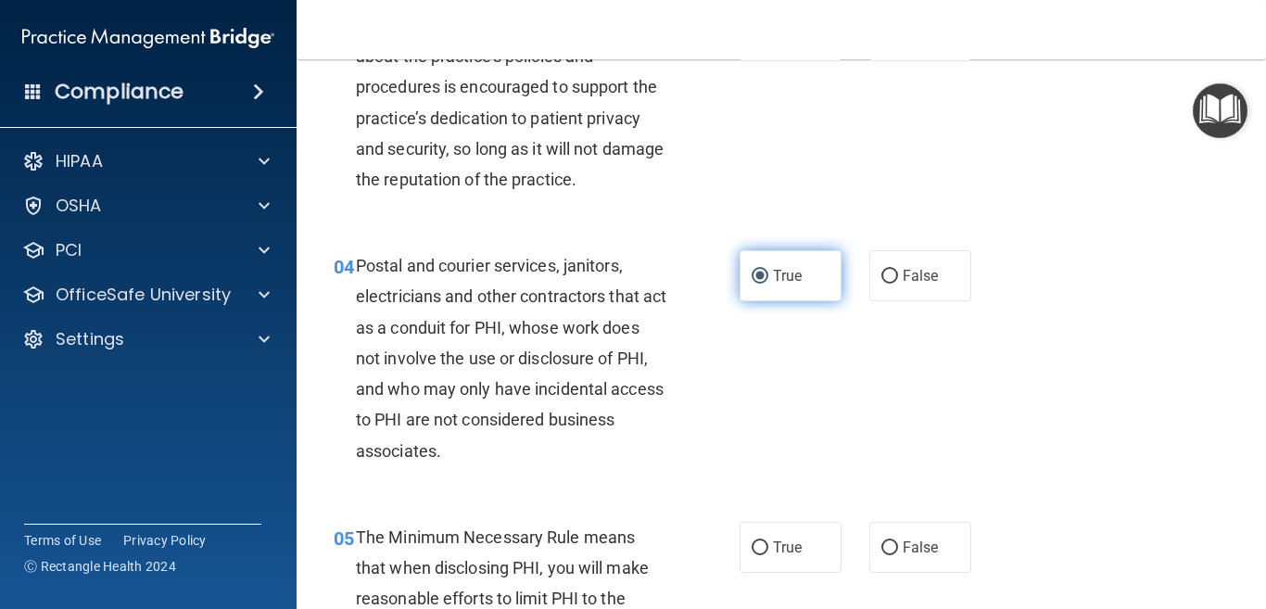
scroll to position [556, 0]
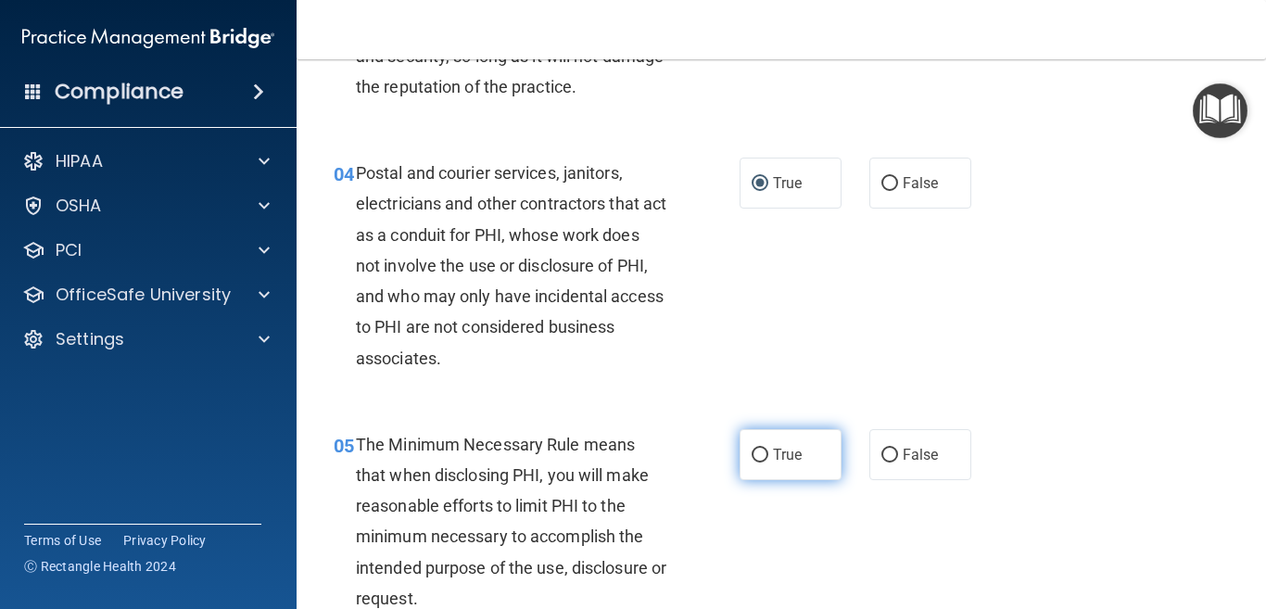
click at [751, 452] on input "True" at bounding box center [759, 455] width 17 height 14
radio input "true"
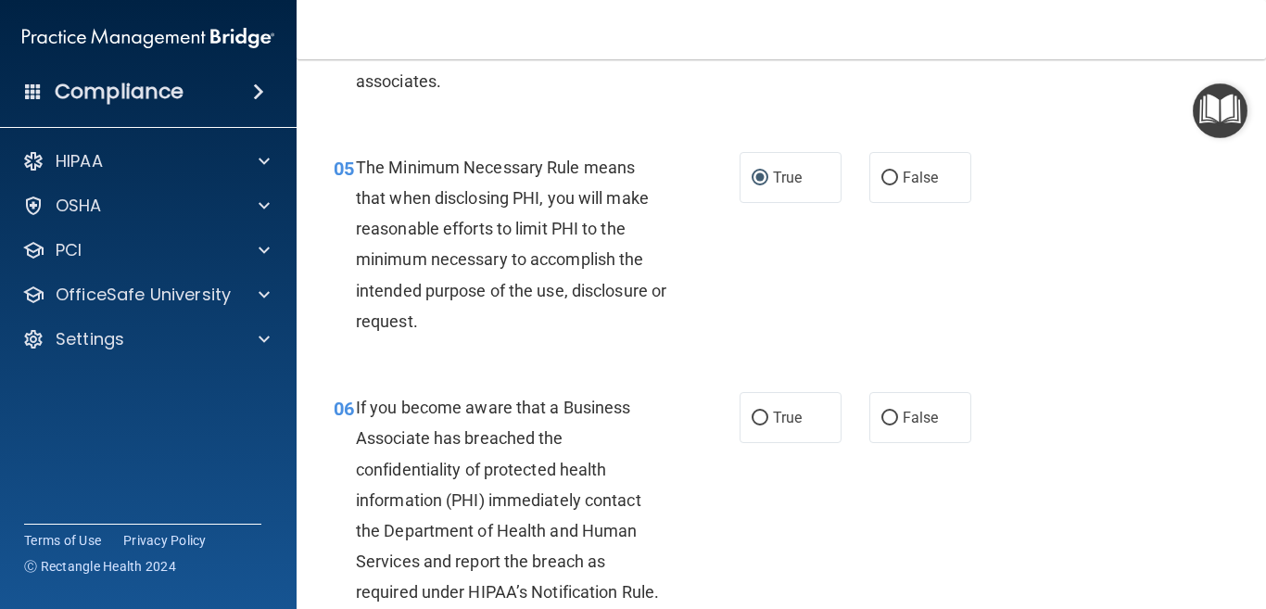
scroll to position [834, 0]
click at [881, 416] on input "False" at bounding box center [889, 417] width 17 height 14
radio input "true"
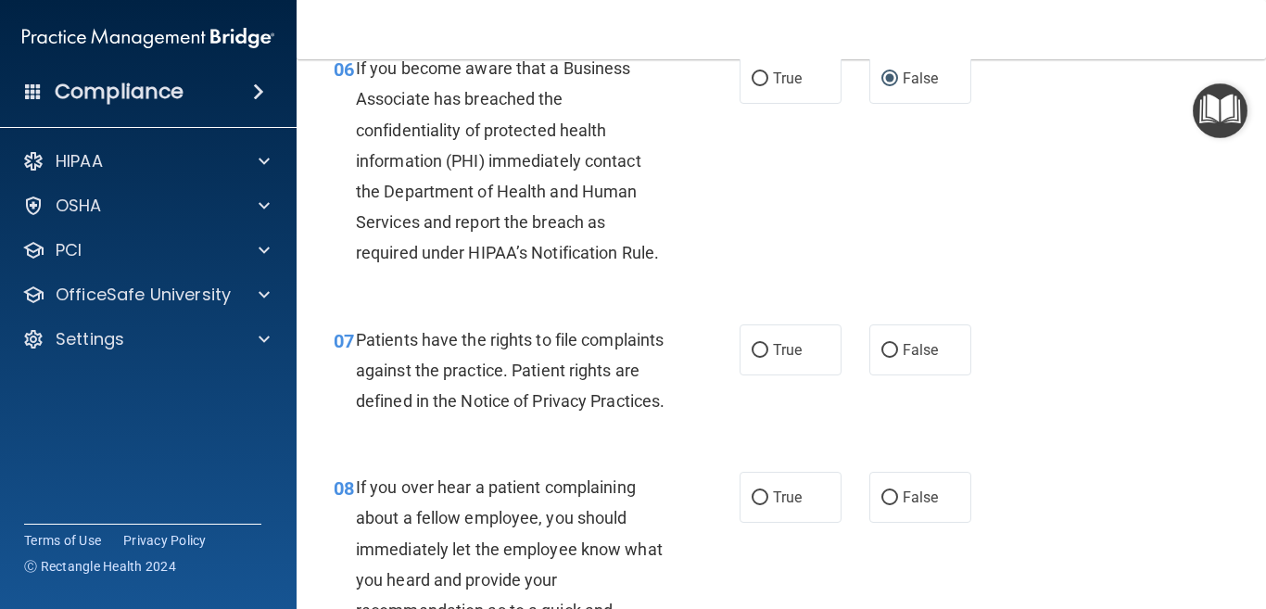
scroll to position [1204, 0]
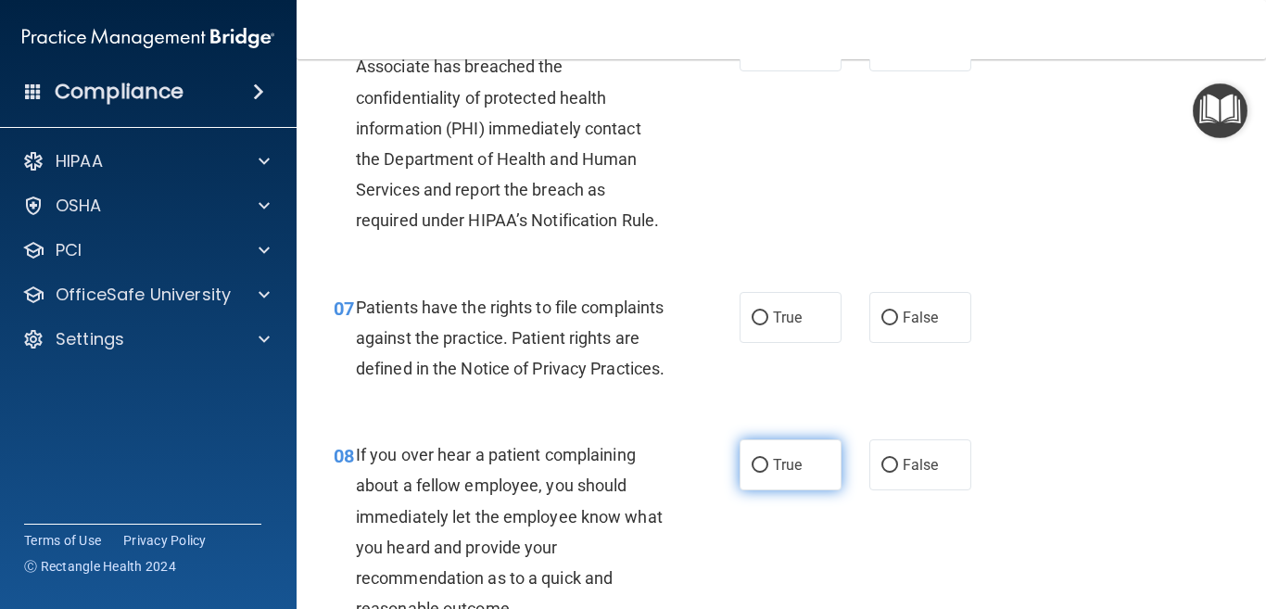
click at [751, 473] on input "True" at bounding box center [759, 466] width 17 height 14
radio input "true"
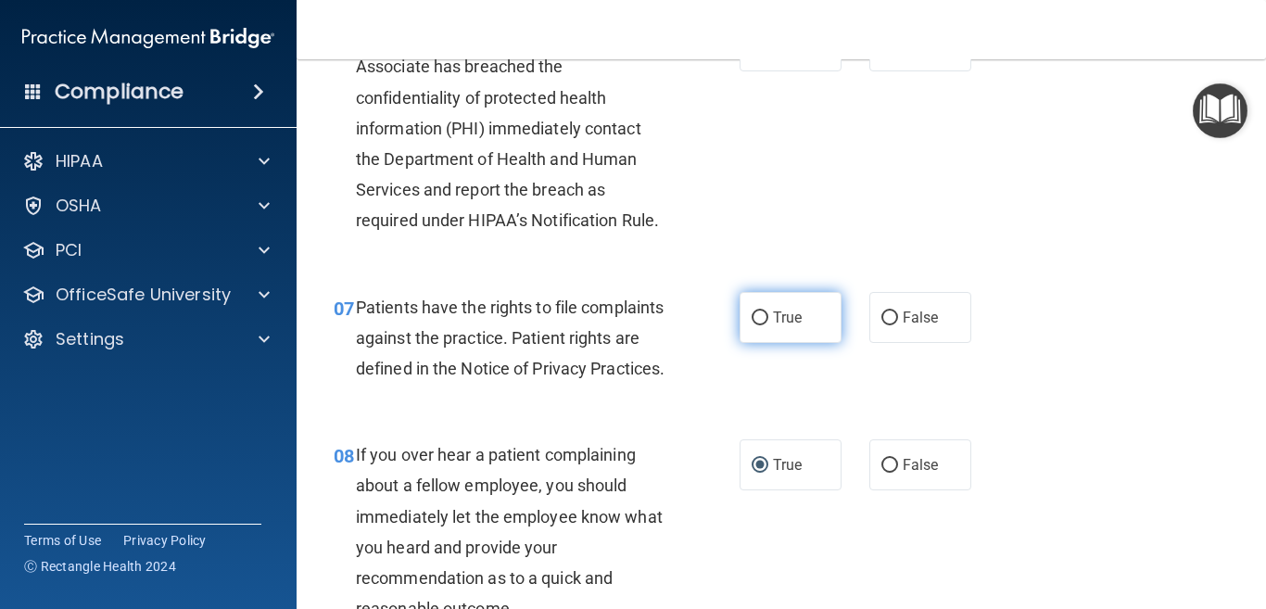
click at [751, 312] on input "True" at bounding box center [759, 318] width 17 height 14
radio input "true"
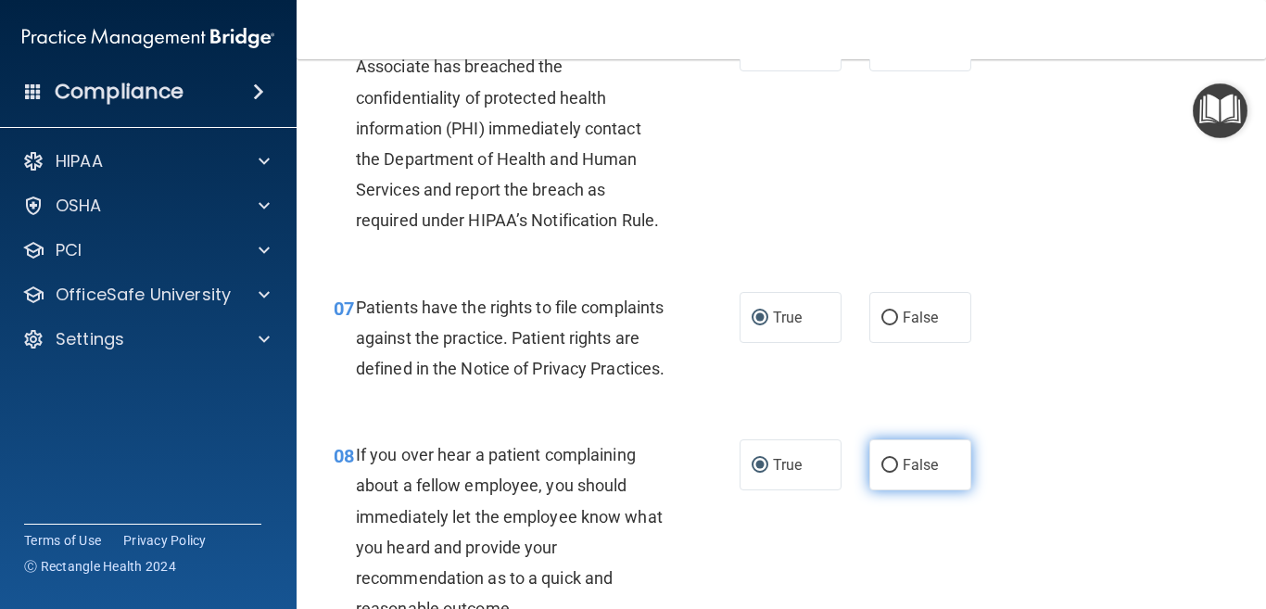
click at [881, 473] on input "False" at bounding box center [889, 466] width 17 height 14
radio input "true"
radio input "false"
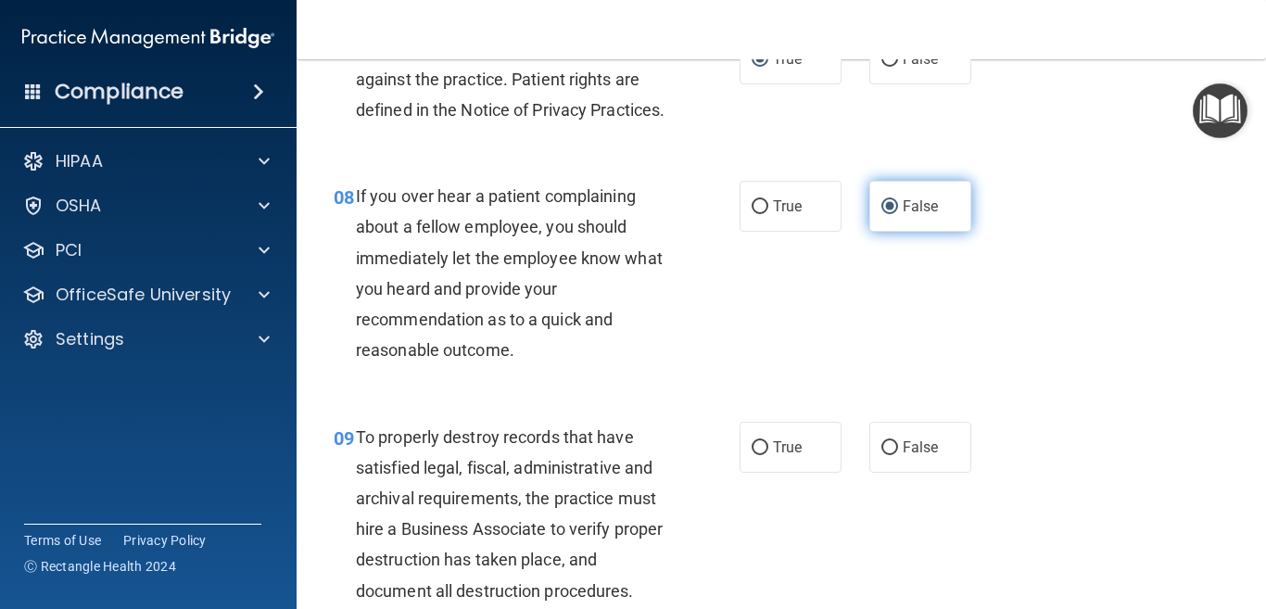
scroll to position [1482, 0]
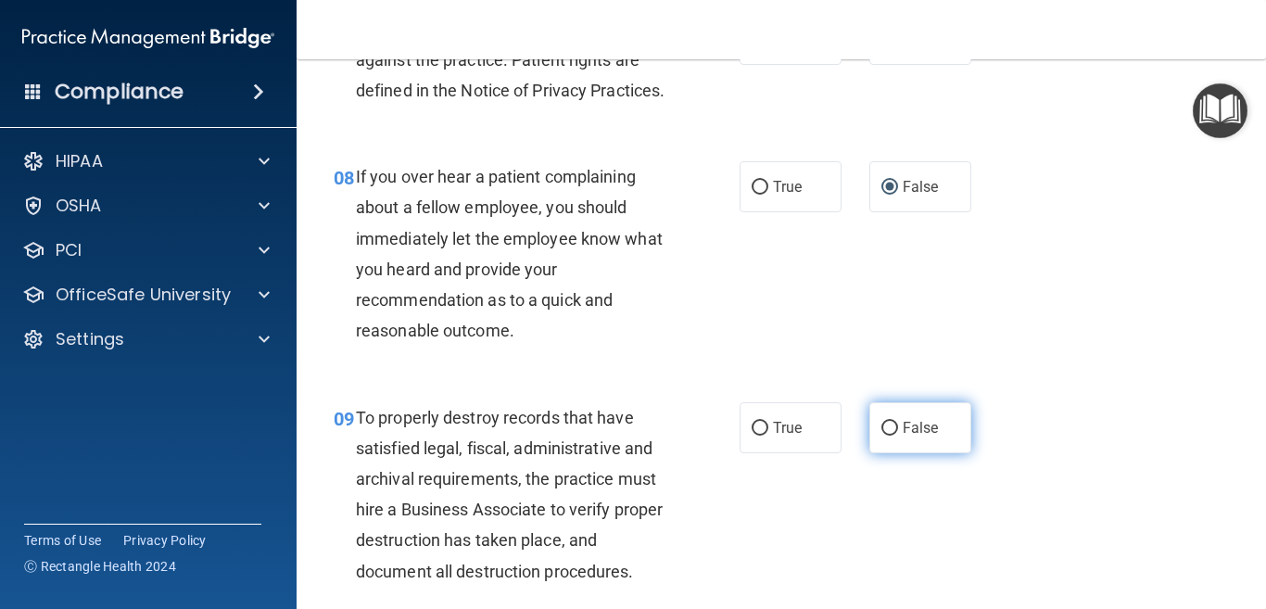
click at [870, 453] on label "False" at bounding box center [920, 427] width 102 height 51
click at [881, 435] on input "False" at bounding box center [889, 429] width 17 height 14
radio input "true"
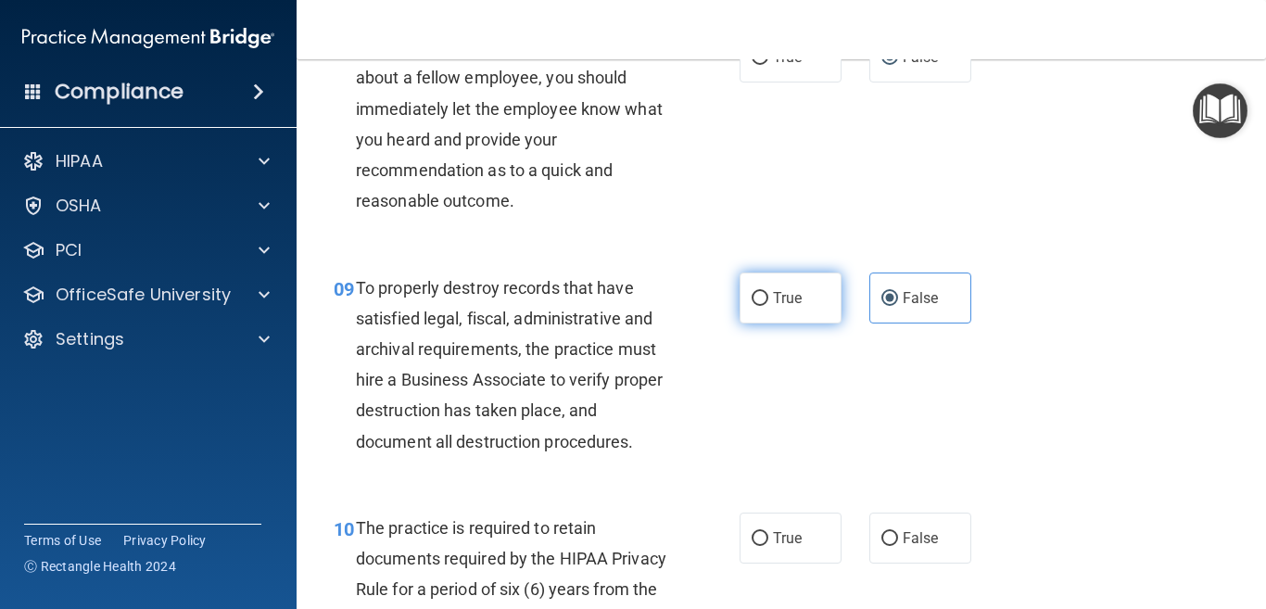
scroll to position [1760, 0]
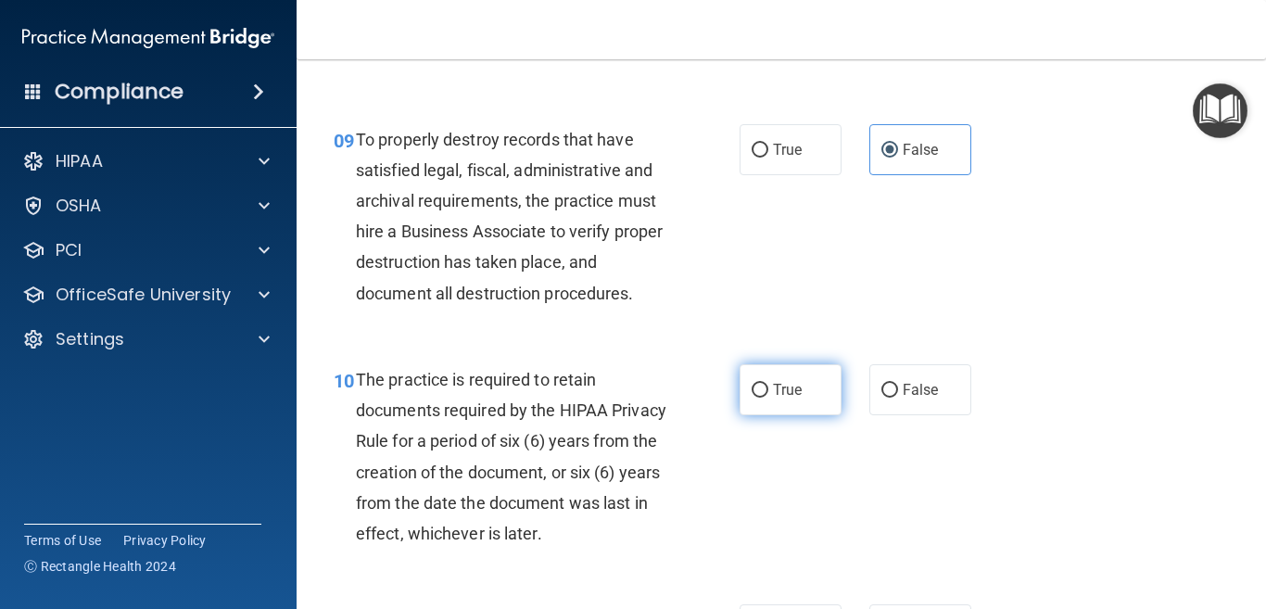
click at [751, 397] on input "True" at bounding box center [759, 391] width 17 height 14
radio input "true"
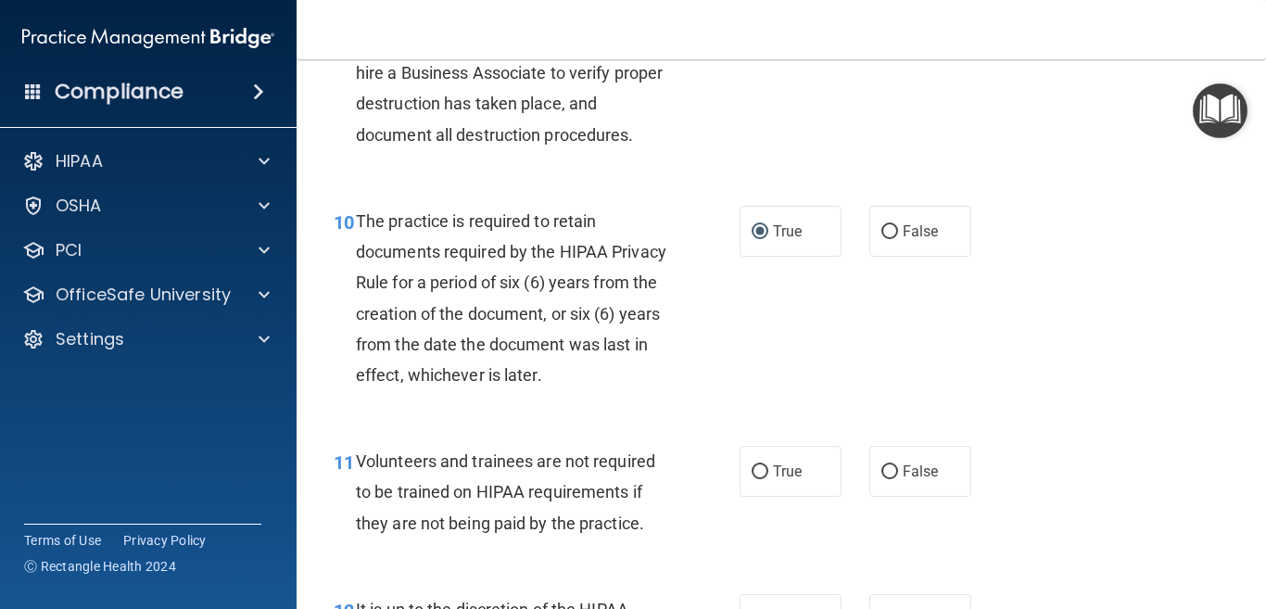
scroll to position [2131, 0]
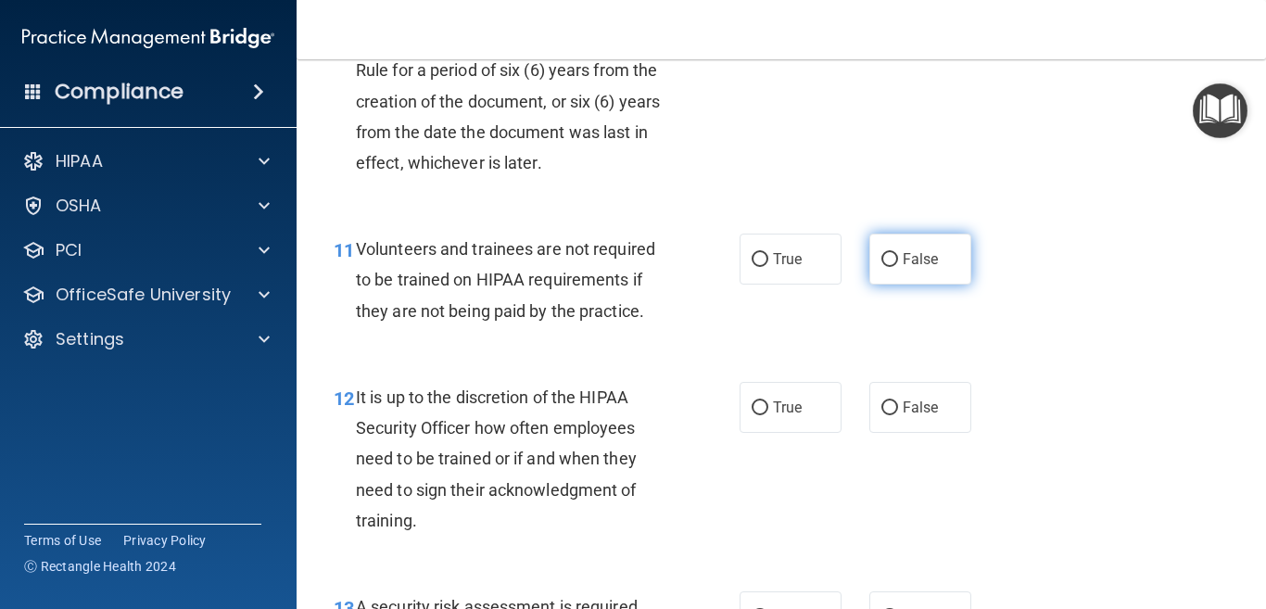
click at [881, 267] on input "False" at bounding box center [889, 260] width 17 height 14
radio input "true"
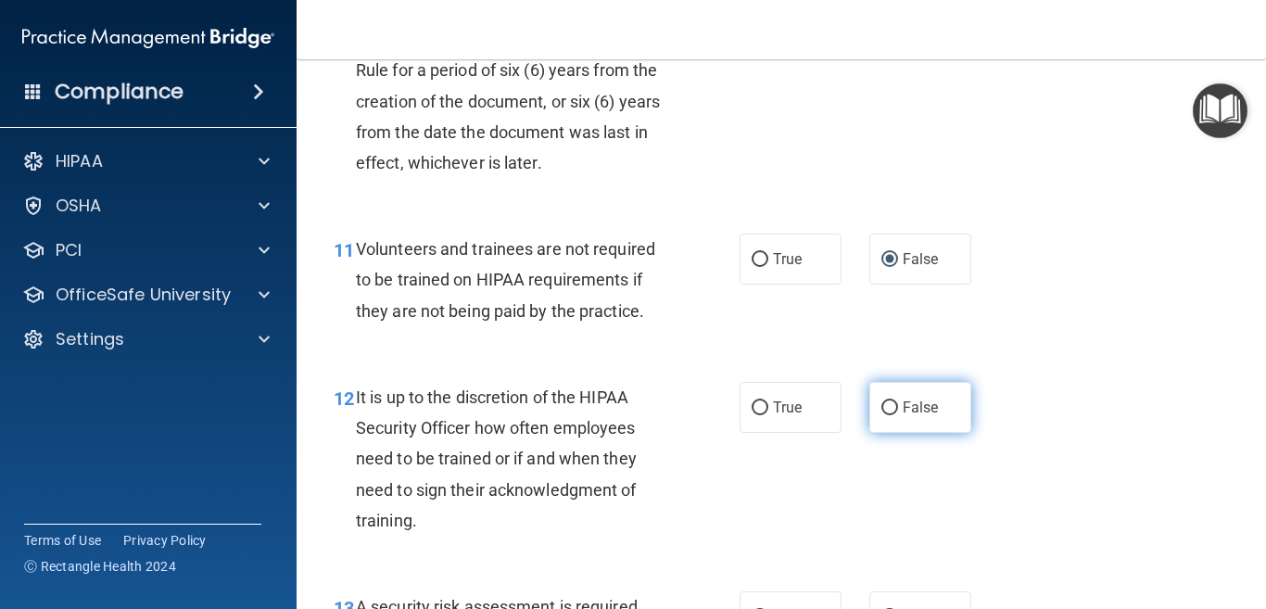
click at [881, 415] on input "False" at bounding box center [889, 408] width 17 height 14
radio input "true"
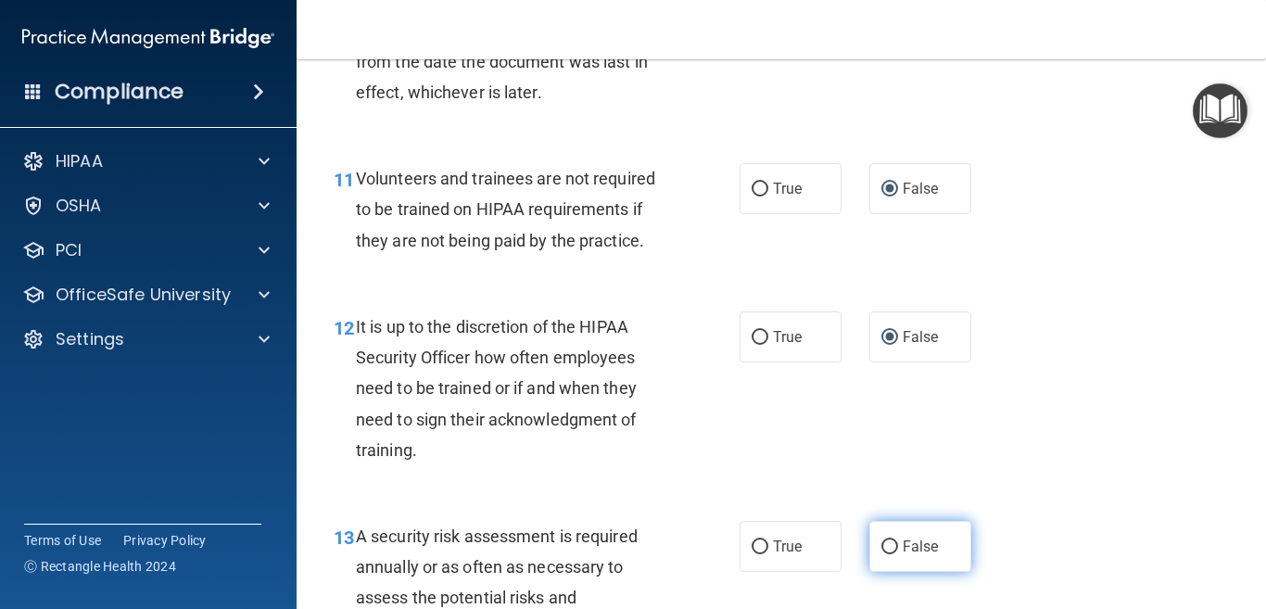
scroll to position [2316, 0]
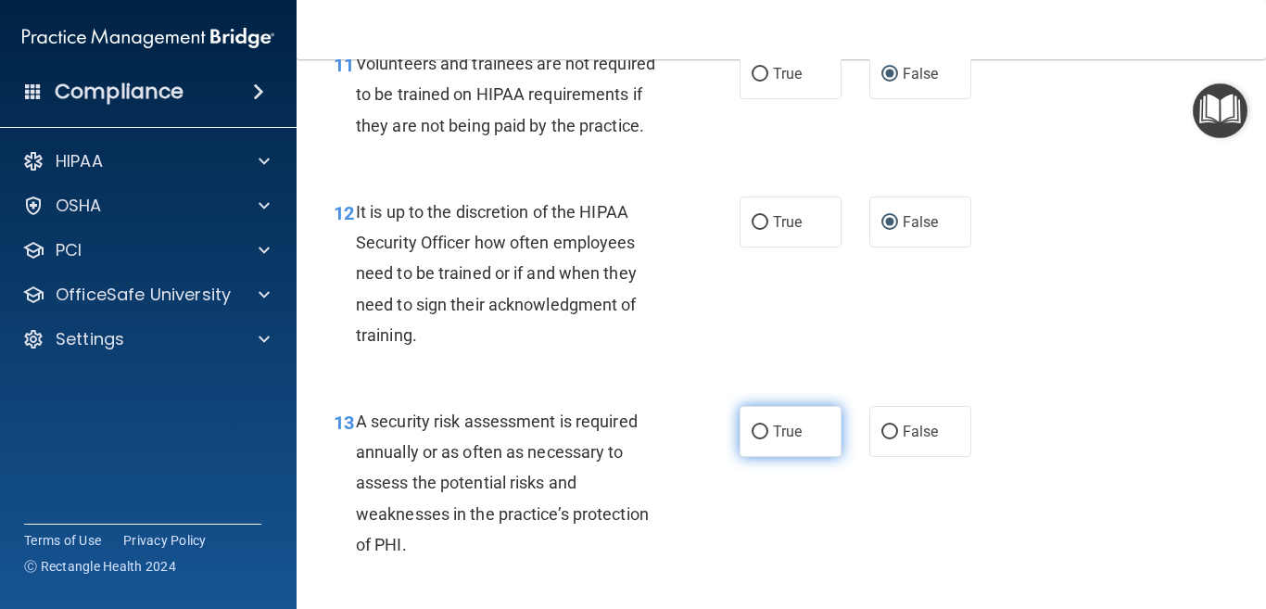
click at [751, 439] on input "True" at bounding box center [759, 432] width 17 height 14
radio input "true"
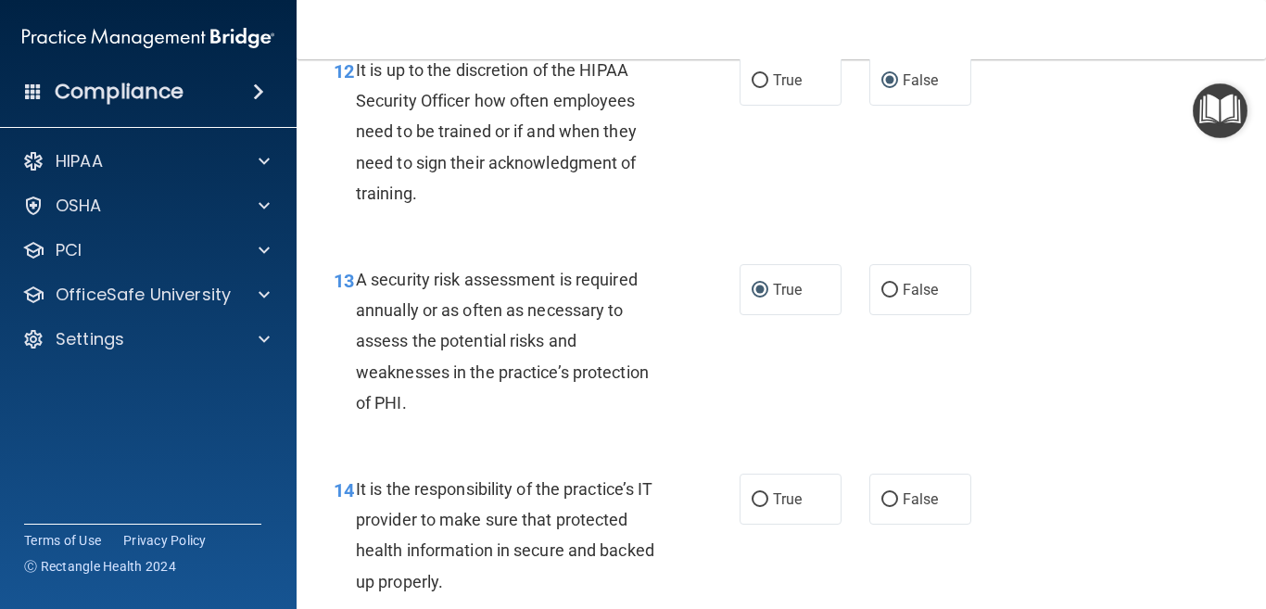
scroll to position [2687, 0]
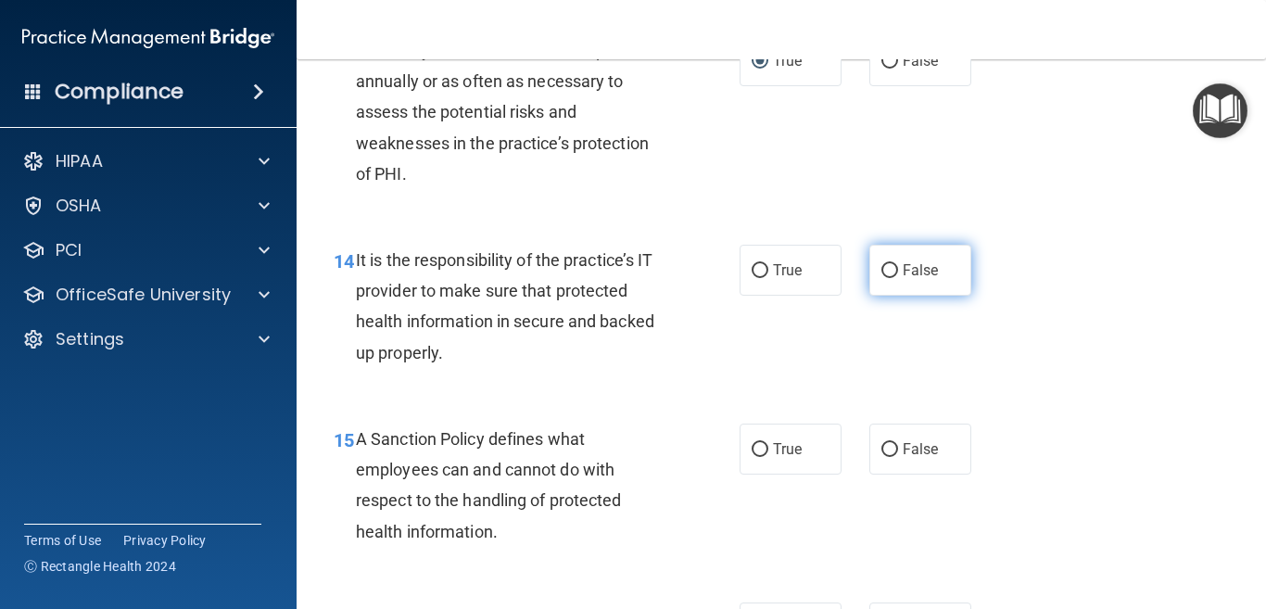
click at [881, 278] on input "False" at bounding box center [889, 271] width 17 height 14
radio input "true"
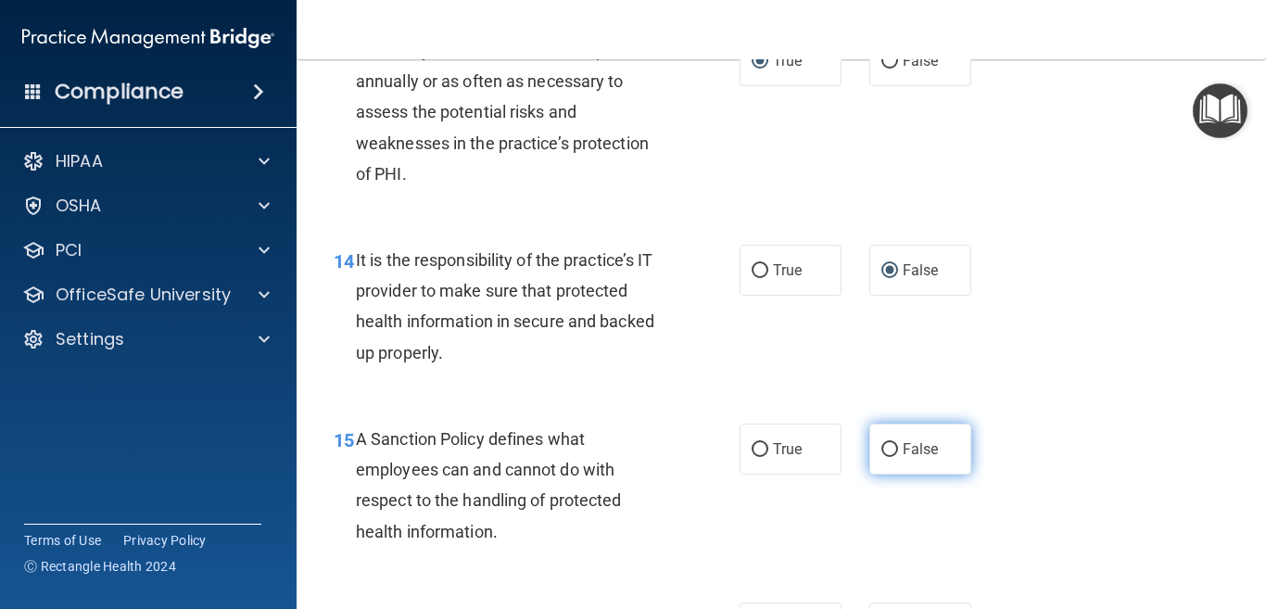
click at [881, 457] on input "False" at bounding box center [889, 450] width 17 height 14
radio input "true"
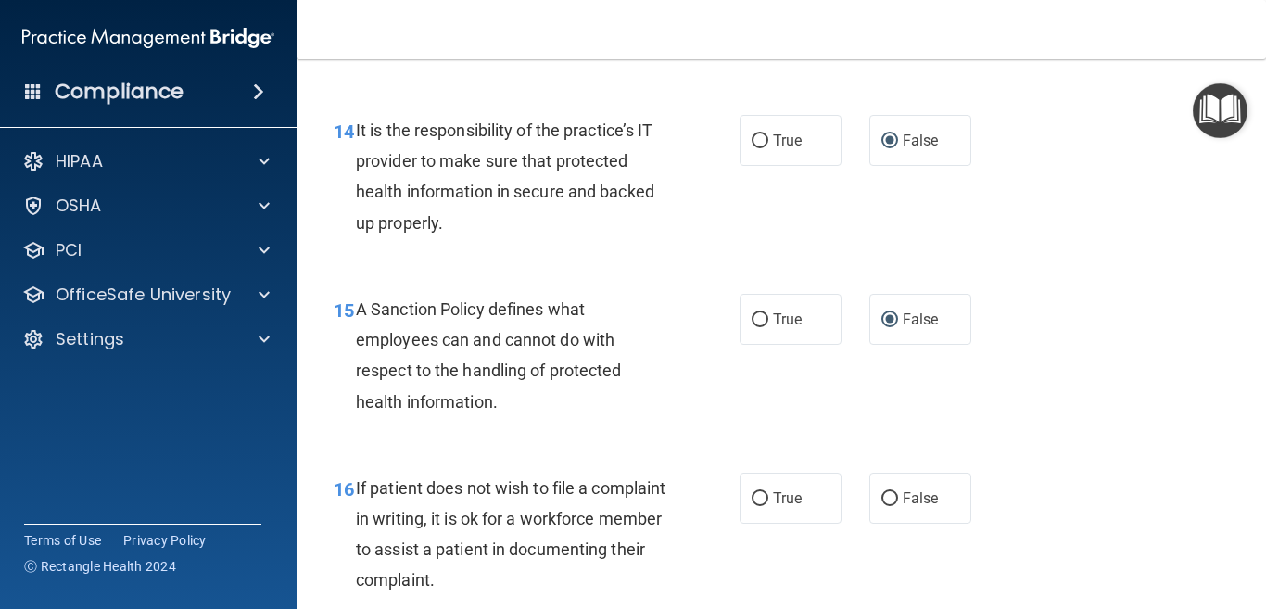
scroll to position [2965, 0]
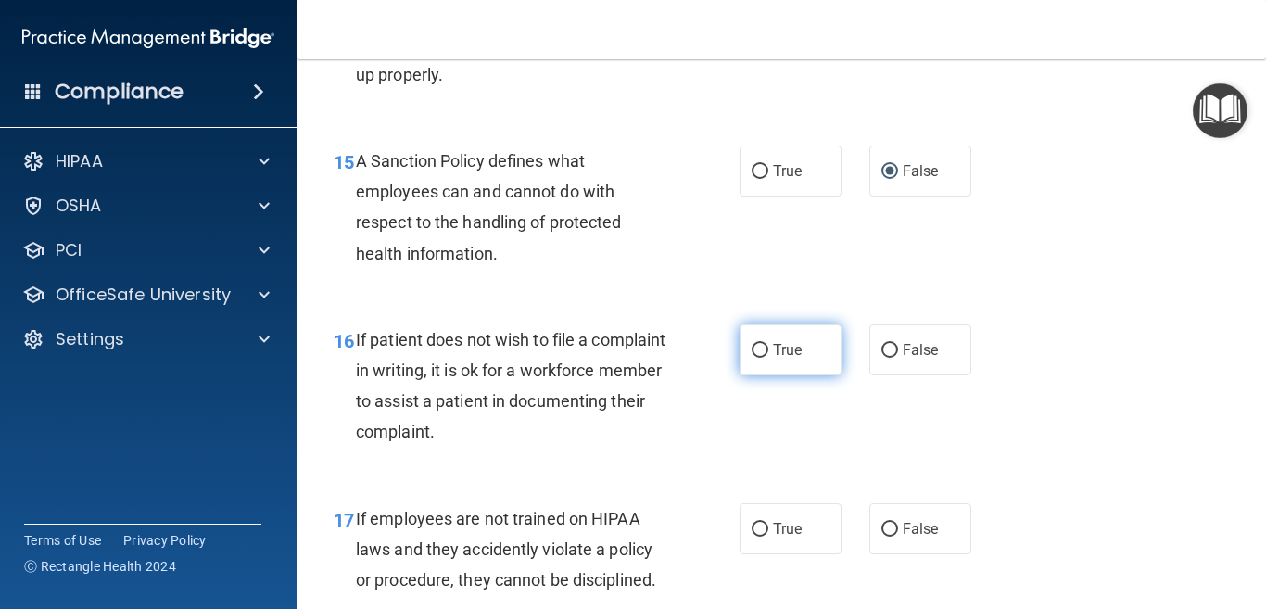
click at [751, 358] on input "True" at bounding box center [759, 351] width 17 height 14
radio input "true"
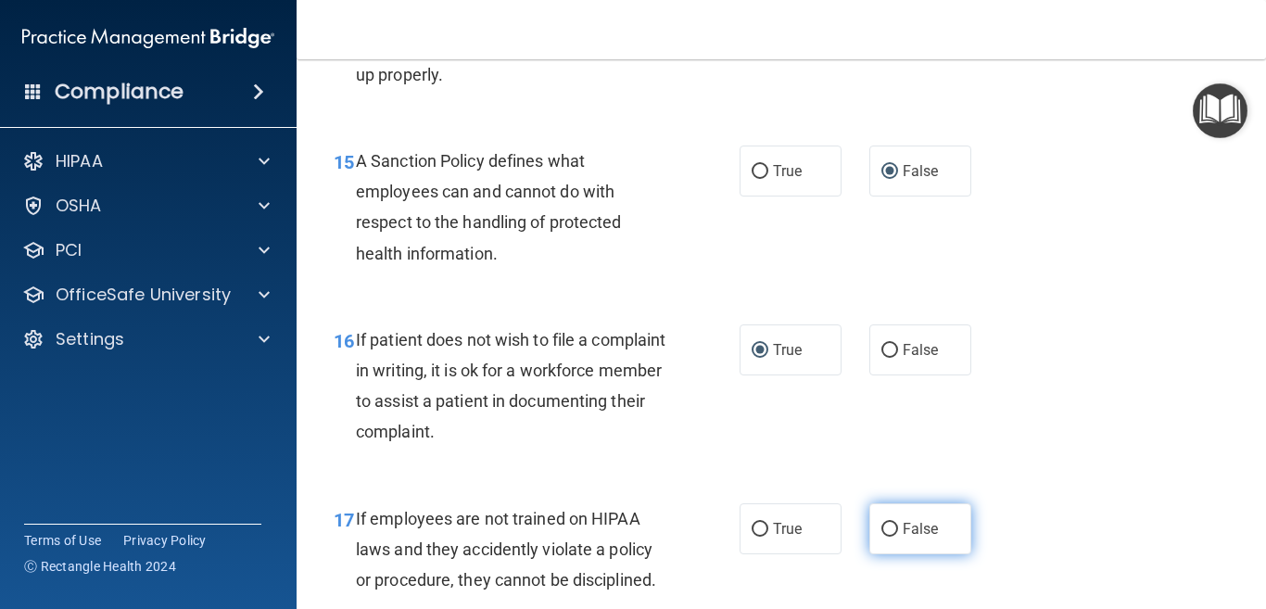
click at [869, 554] on label "False" at bounding box center [920, 528] width 102 height 51
click at [881, 536] on input "False" at bounding box center [889, 530] width 17 height 14
radio input "true"
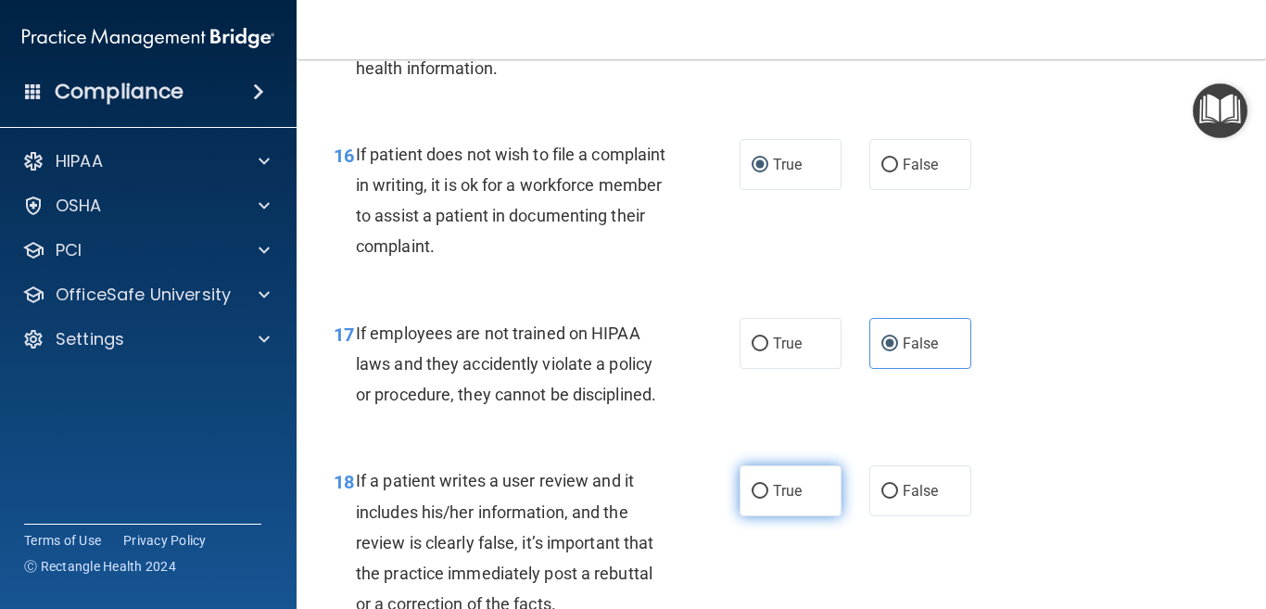
drag, startPoint x: 754, startPoint y: 519, endPoint x: 775, endPoint y: 523, distance: 21.8
click at [756, 498] on input "True" at bounding box center [759, 492] width 17 height 14
radio input "true"
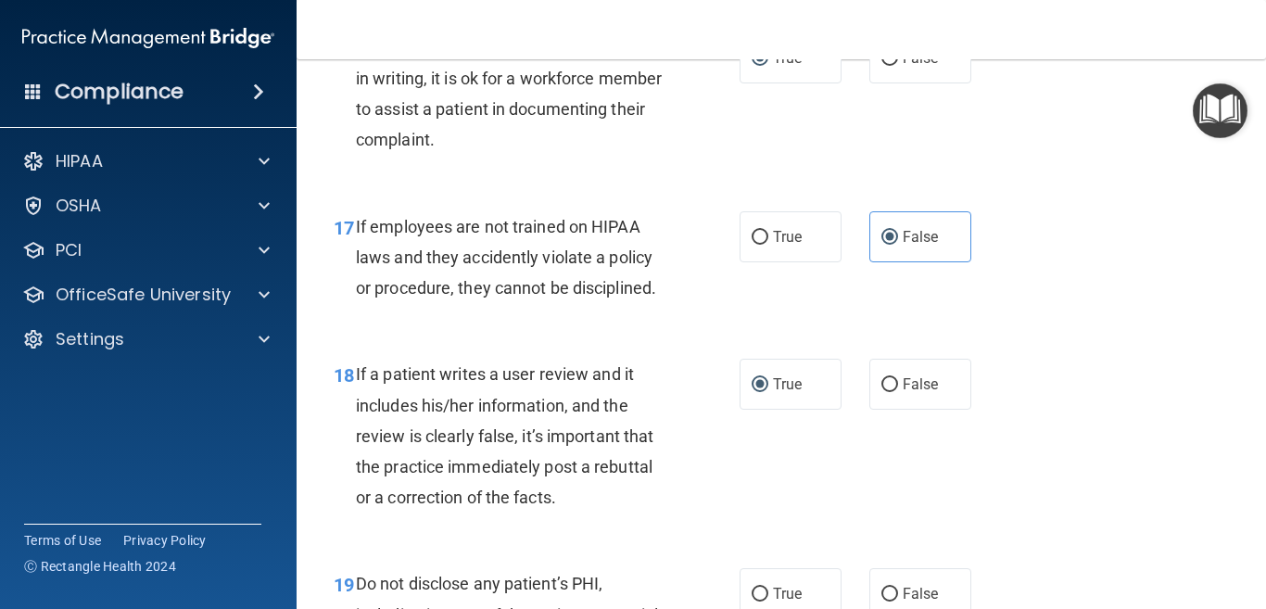
scroll to position [3428, 0]
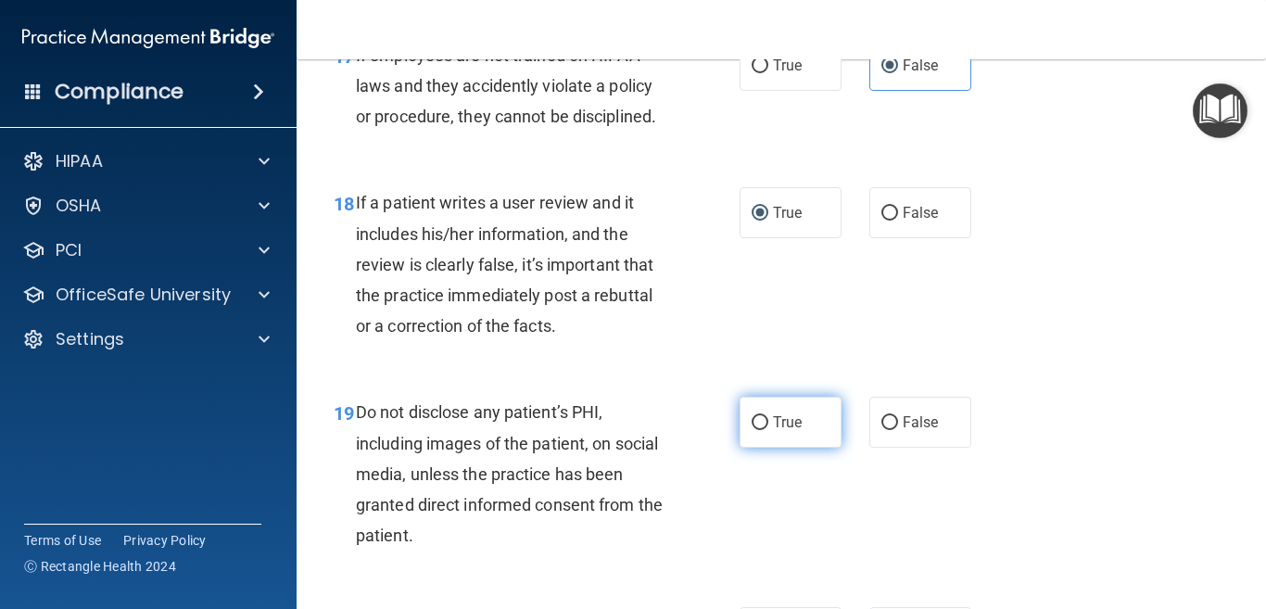
click at [751, 430] on input "True" at bounding box center [759, 423] width 17 height 14
radio input "true"
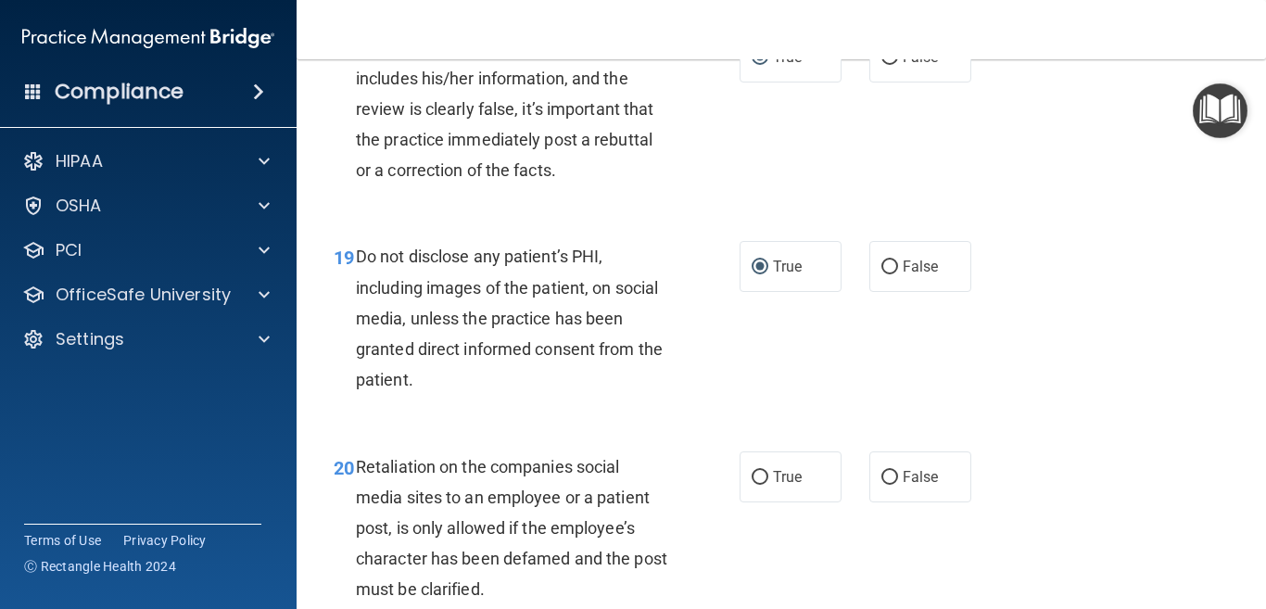
scroll to position [3613, 0]
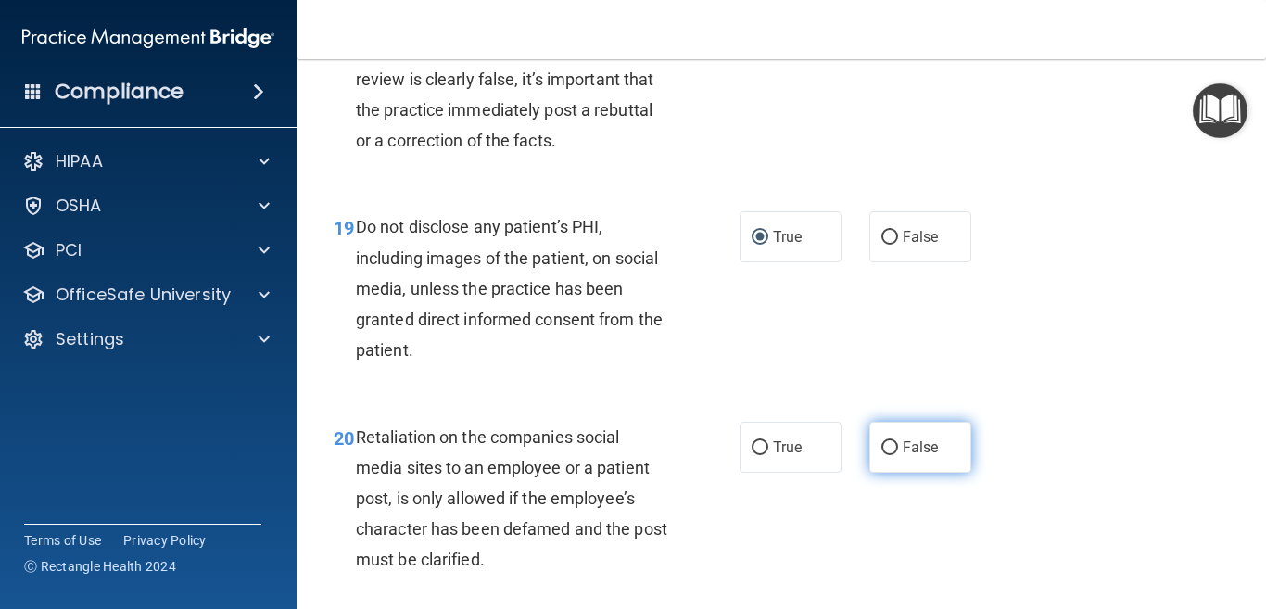
click at [881, 455] on input "False" at bounding box center [889, 448] width 17 height 14
radio input "true"
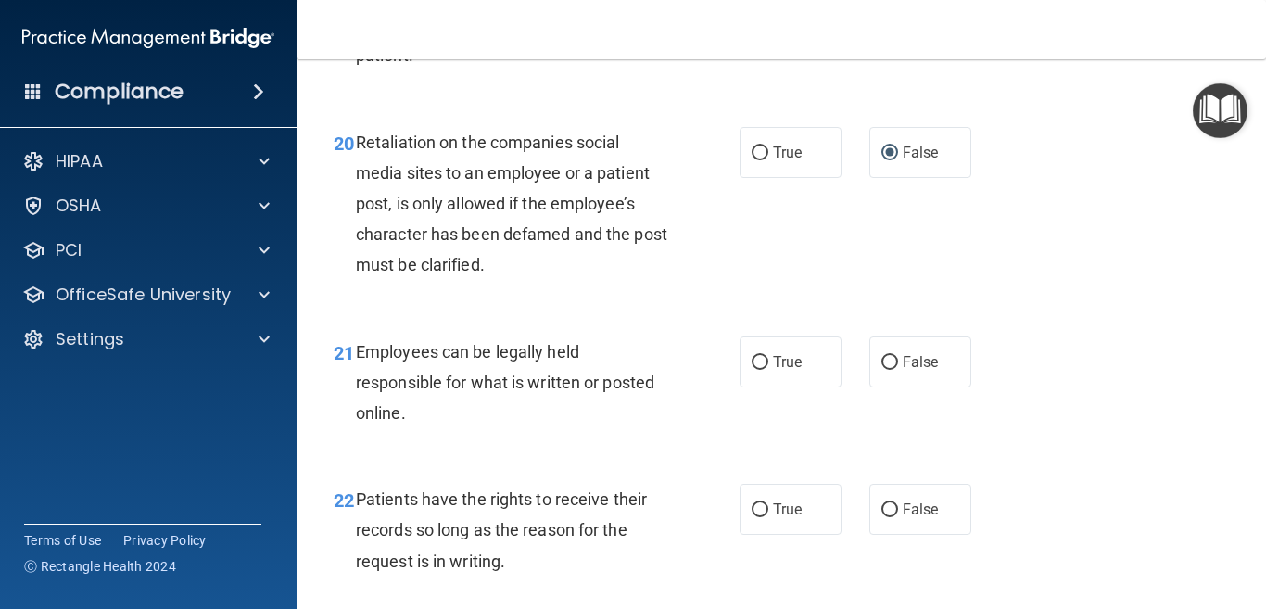
scroll to position [4077, 0]
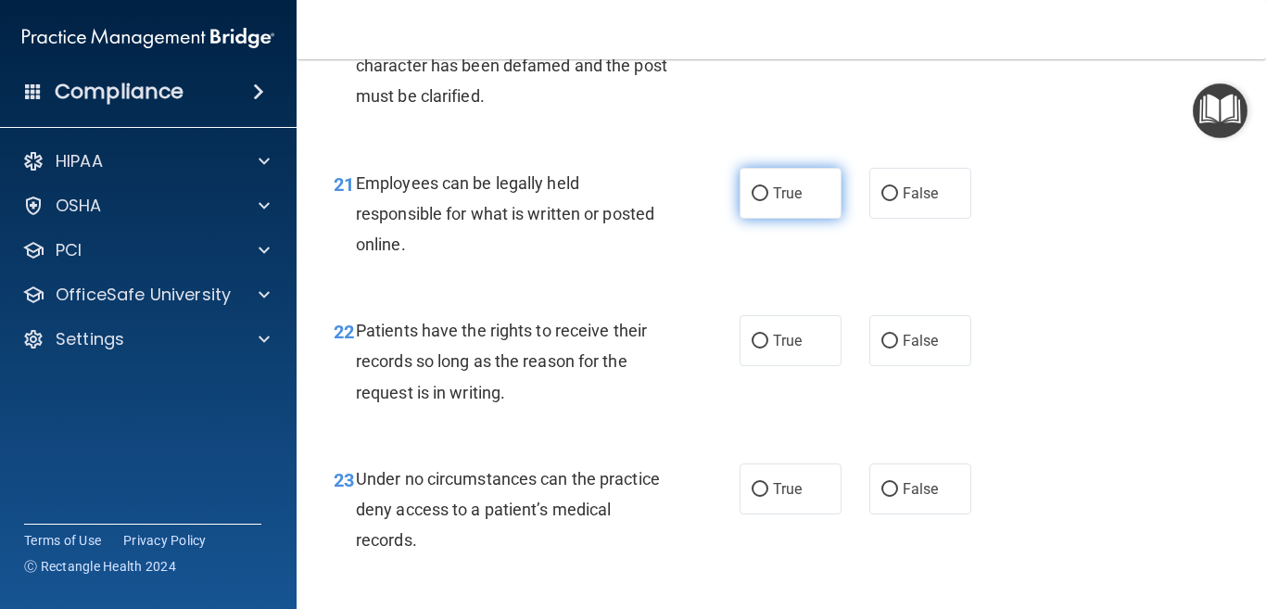
click at [751, 201] on input "True" at bounding box center [759, 194] width 17 height 14
radio input "true"
drag, startPoint x: 877, startPoint y: 371, endPoint x: 892, endPoint y: 404, distance: 36.5
click at [881, 348] on input "False" at bounding box center [889, 341] width 17 height 14
radio input "true"
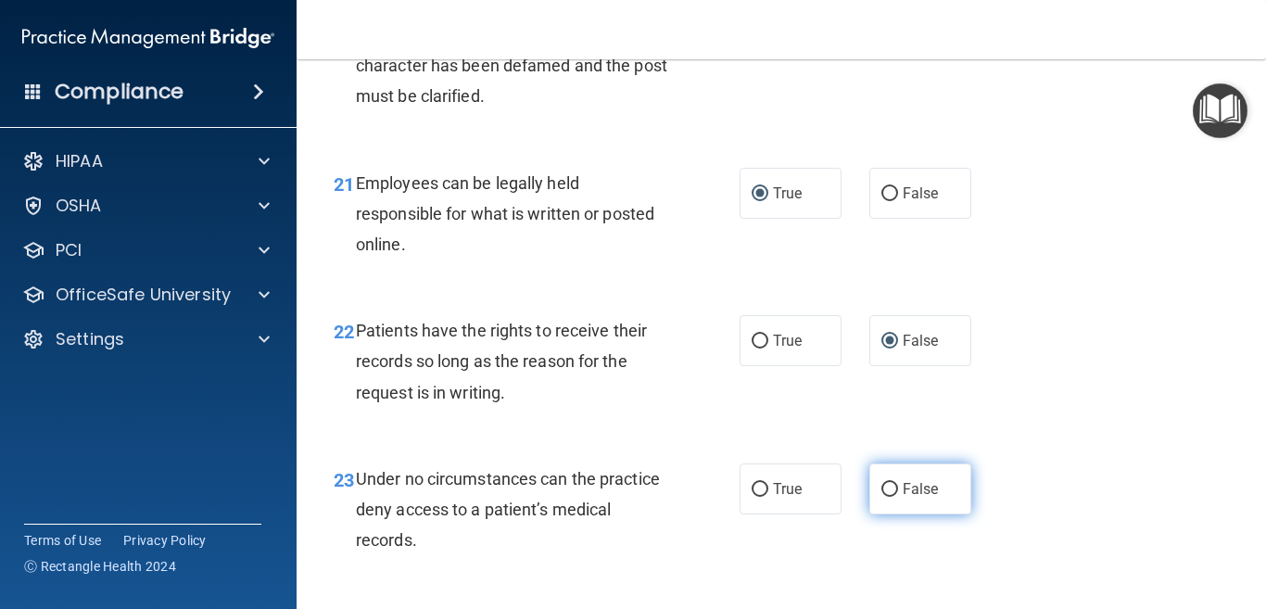
click at [885, 497] on input "False" at bounding box center [889, 490] width 17 height 14
radio input "true"
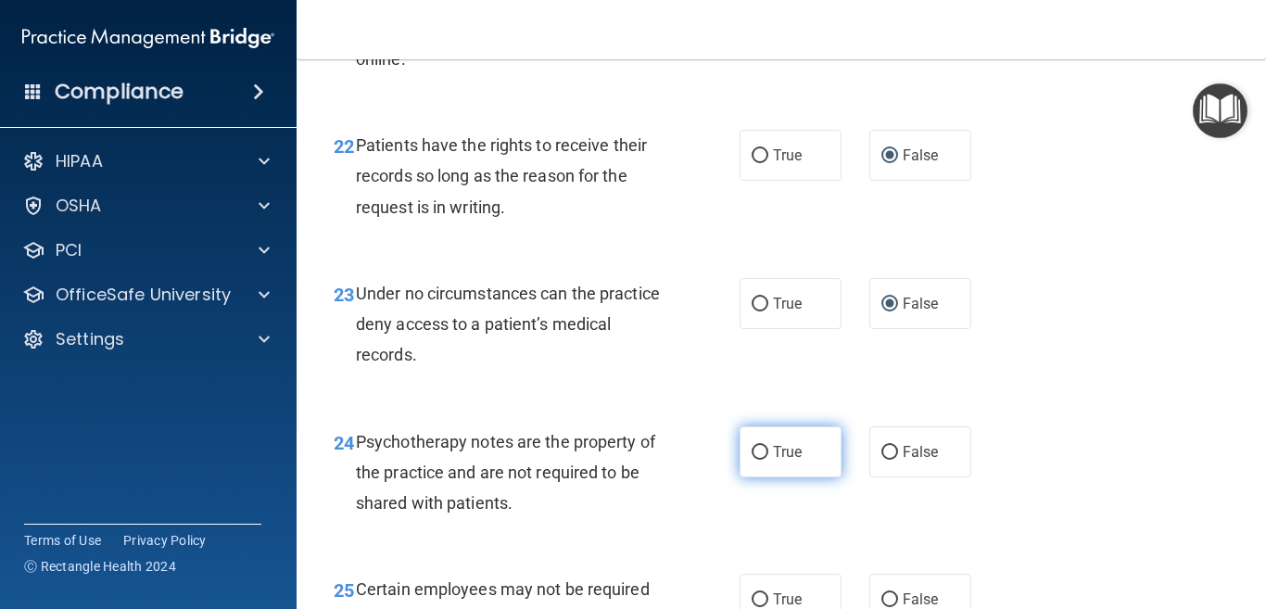
click at [751, 460] on input "True" at bounding box center [759, 453] width 17 height 14
radio input "true"
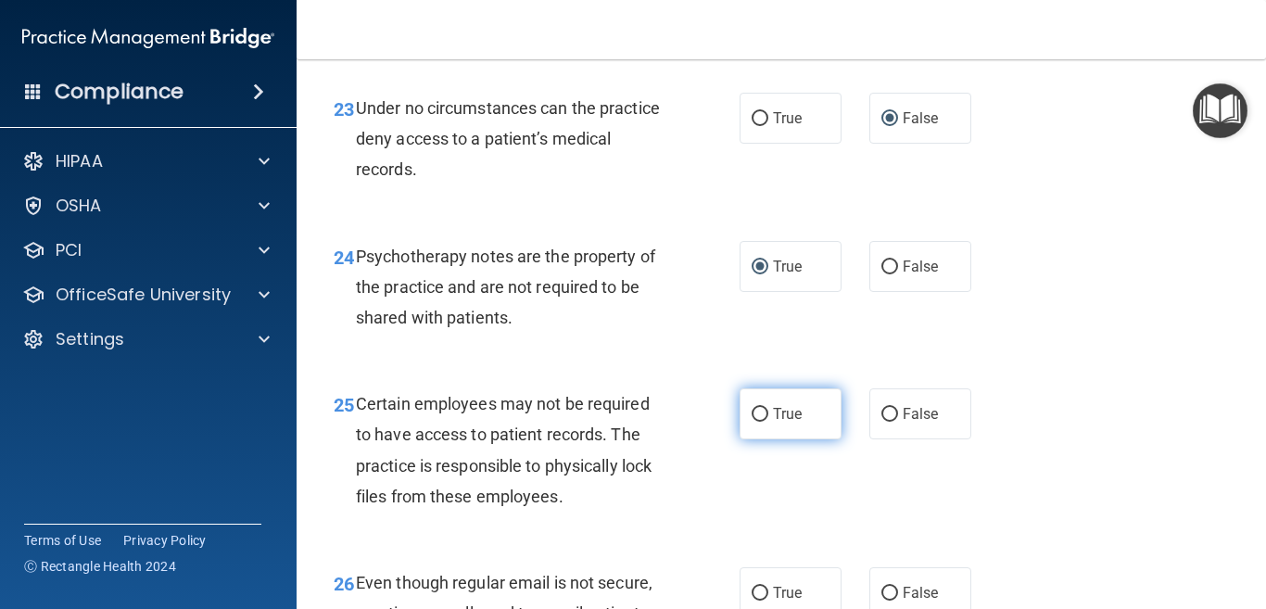
click at [752, 422] on input "True" at bounding box center [759, 415] width 17 height 14
radio input "true"
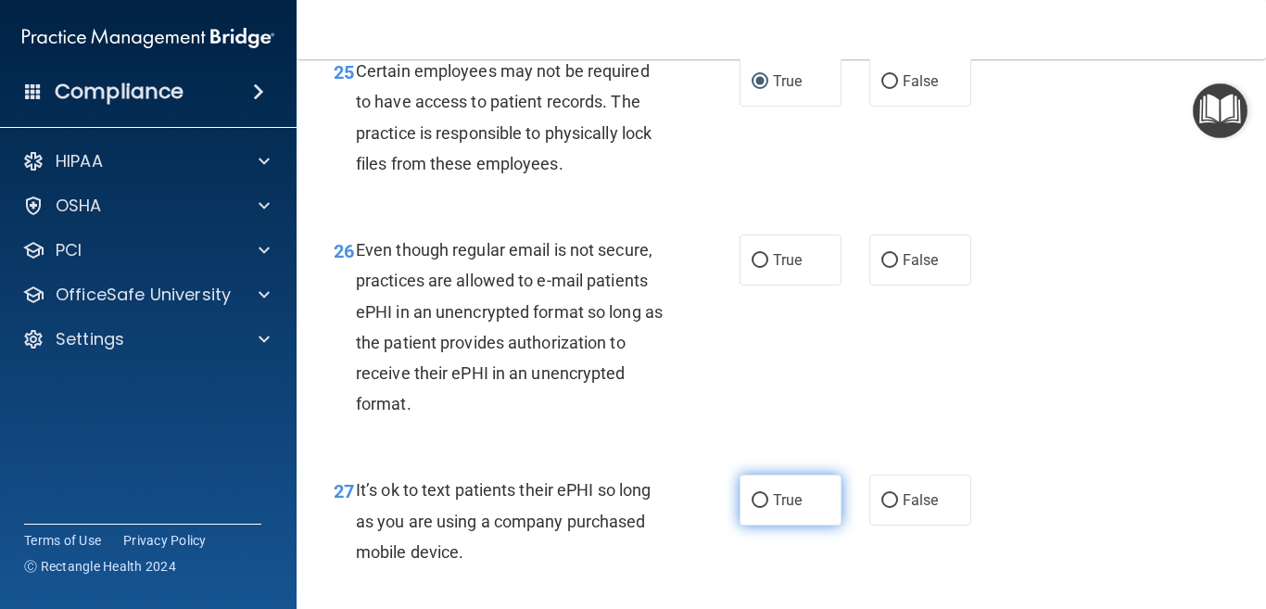
scroll to position [4818, 0]
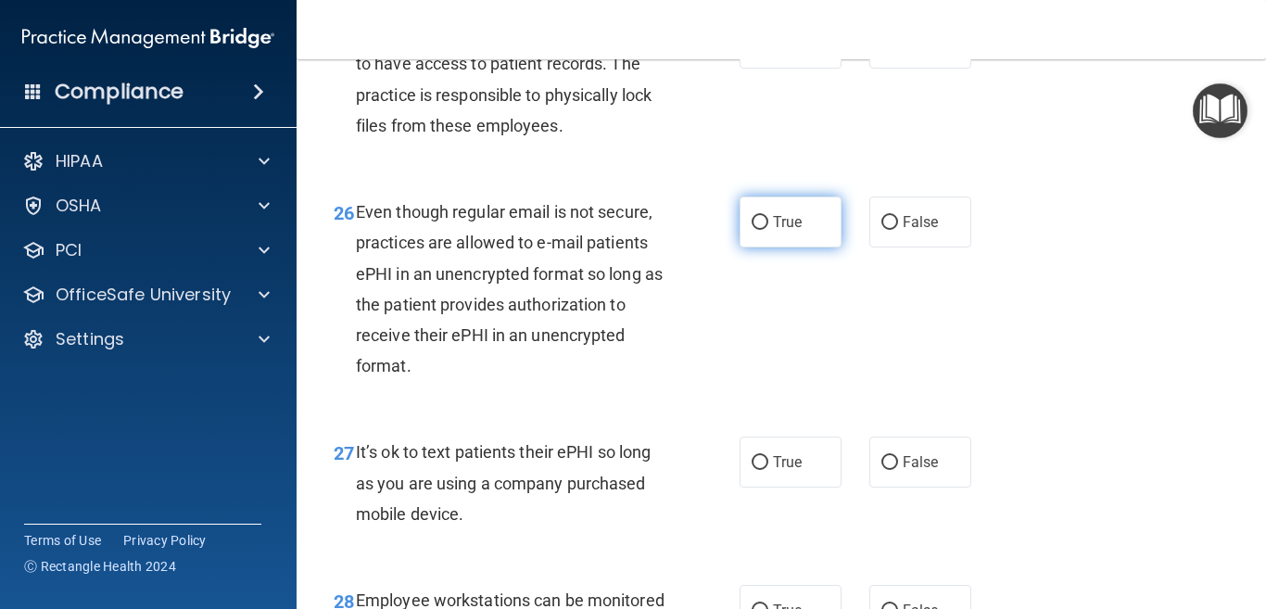
click at [751, 230] on input "True" at bounding box center [759, 223] width 17 height 14
radio input "true"
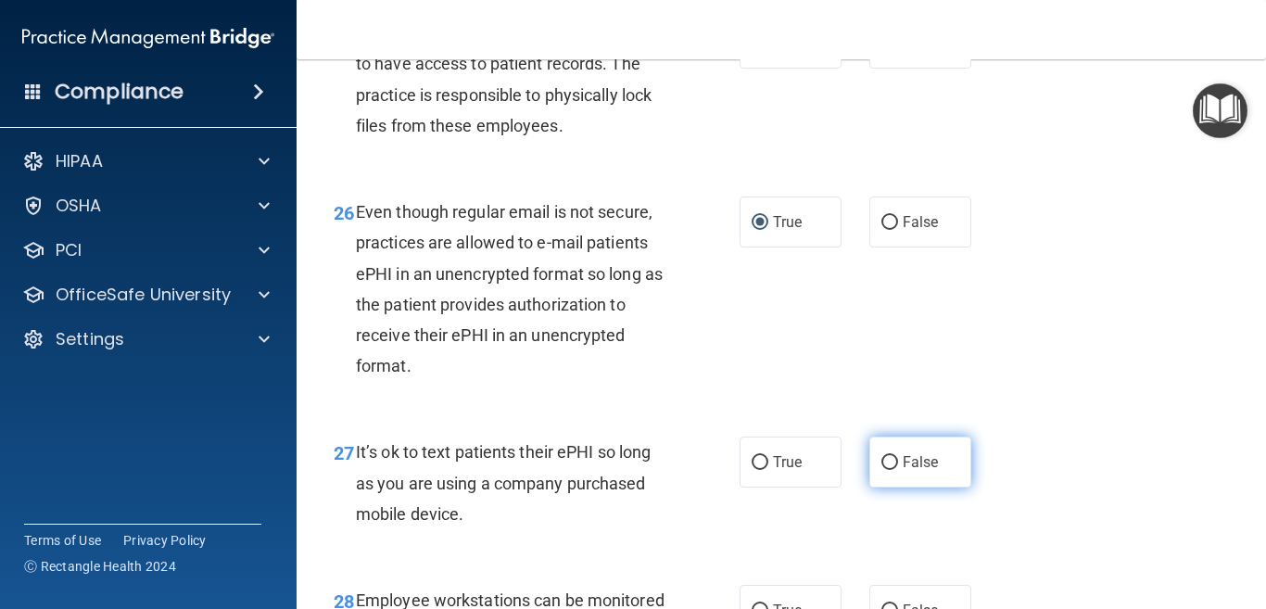
click at [881, 470] on input "False" at bounding box center [889, 463] width 17 height 14
radio input "true"
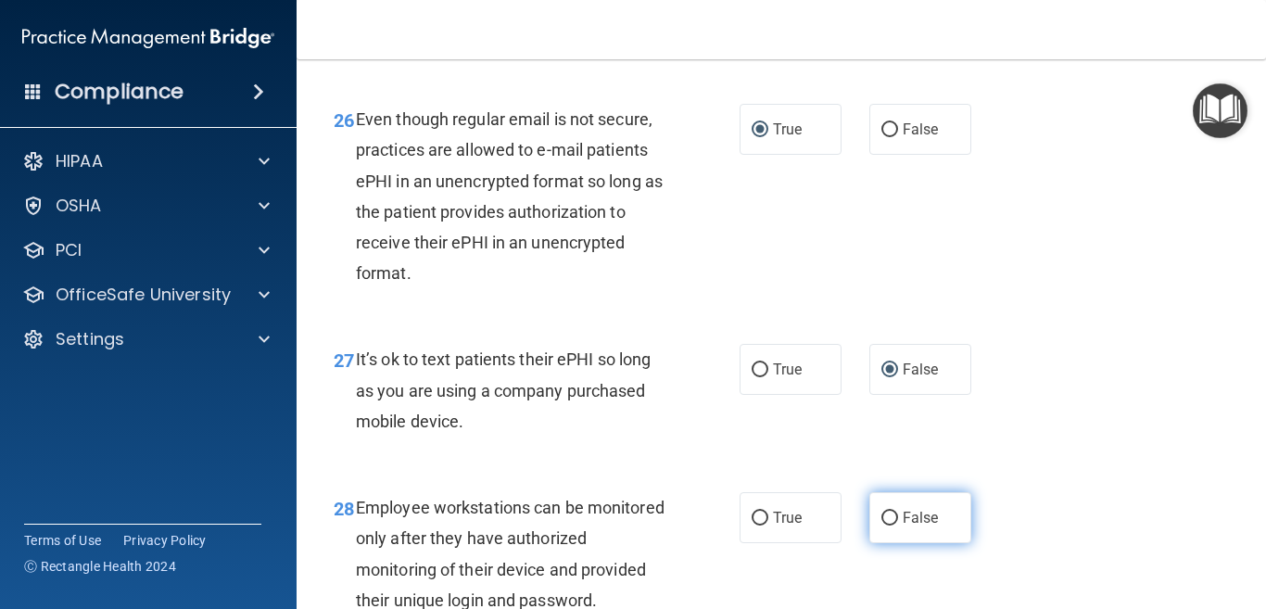
click at [881, 525] on input "False" at bounding box center [889, 518] width 17 height 14
radio input "true"
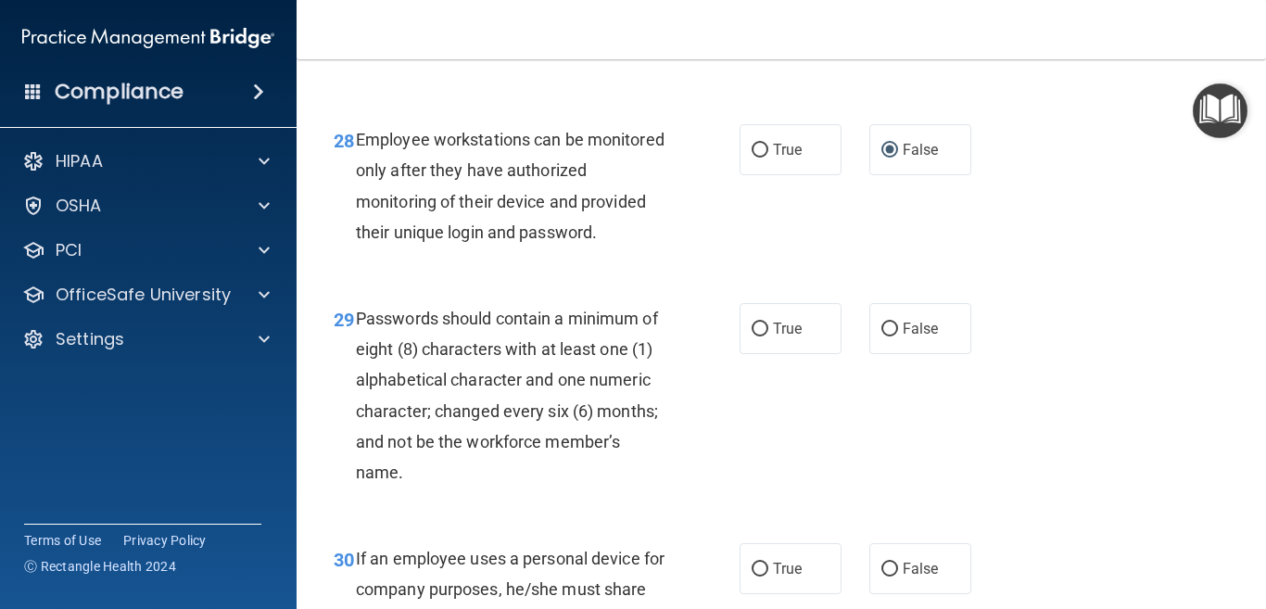
scroll to position [5281, 0]
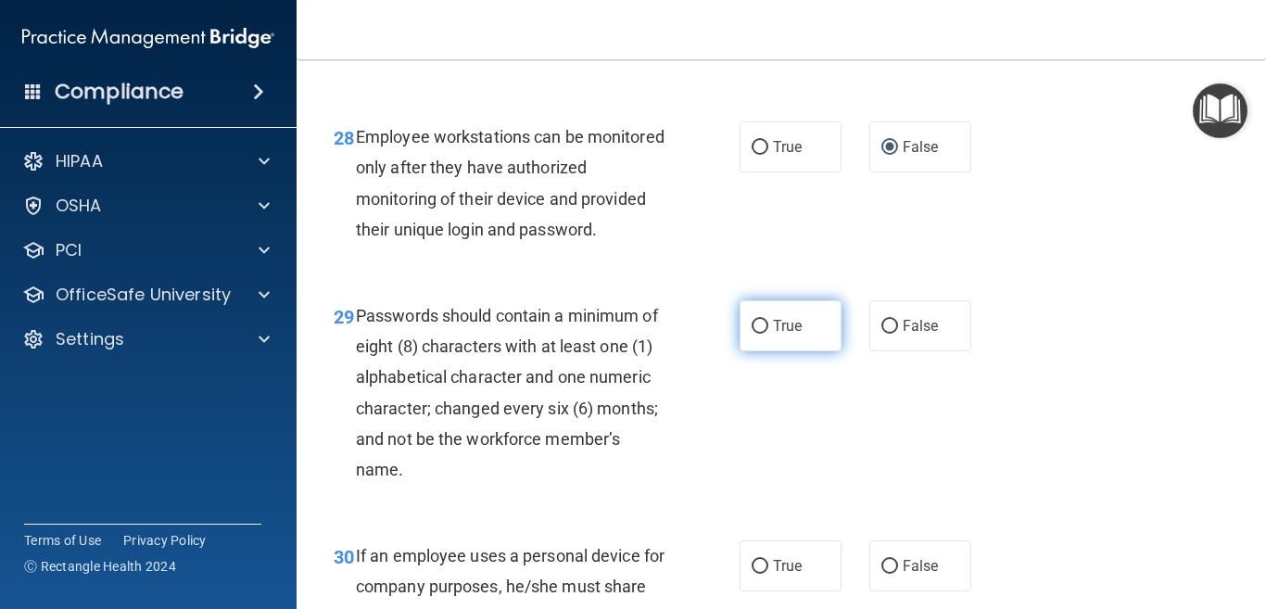
click at [751, 334] on input "True" at bounding box center [759, 327] width 17 height 14
radio input "true"
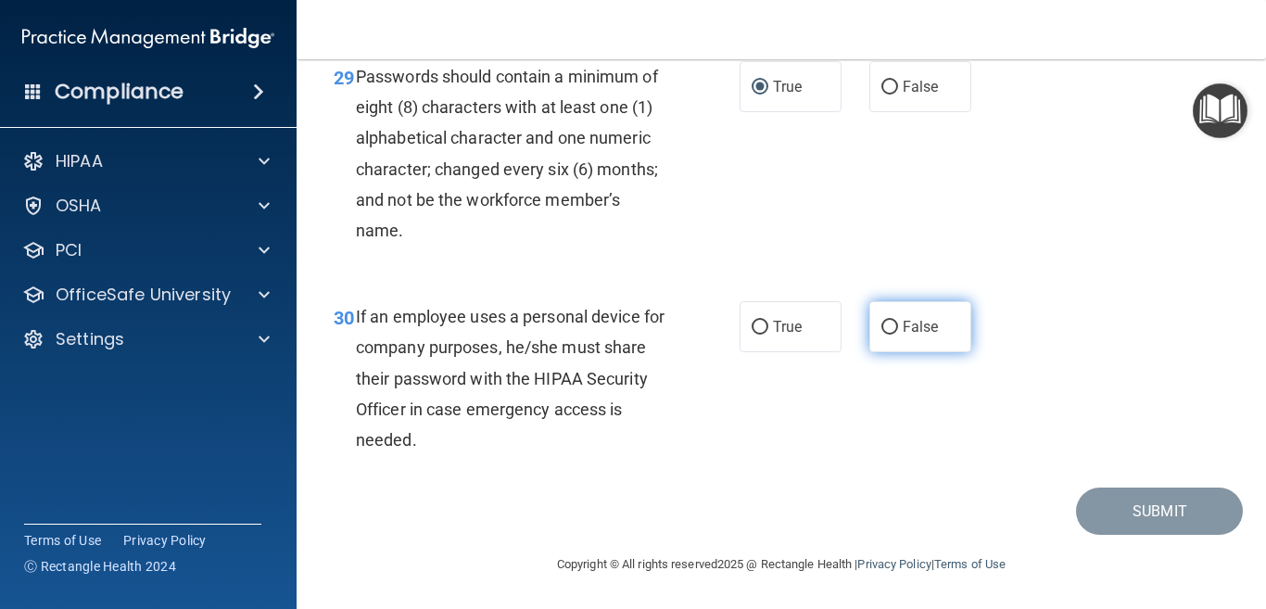
click at [881, 334] on input "False" at bounding box center [889, 328] width 17 height 14
radio input "true"
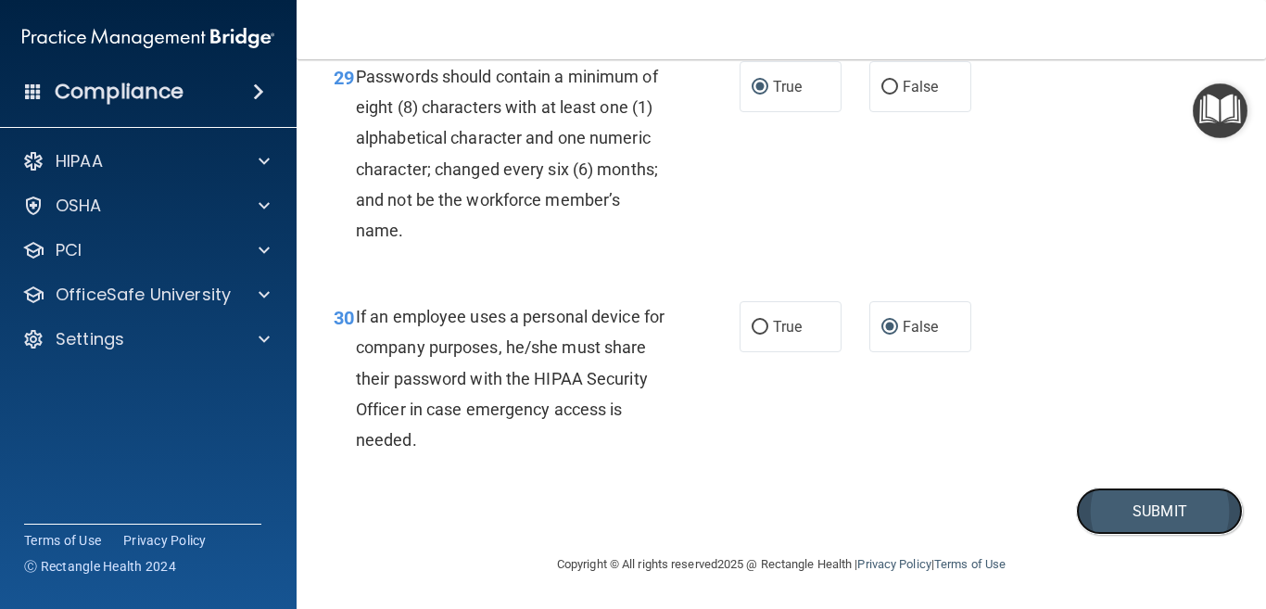
click at [1141, 534] on button "Submit" at bounding box center [1159, 510] width 167 height 47
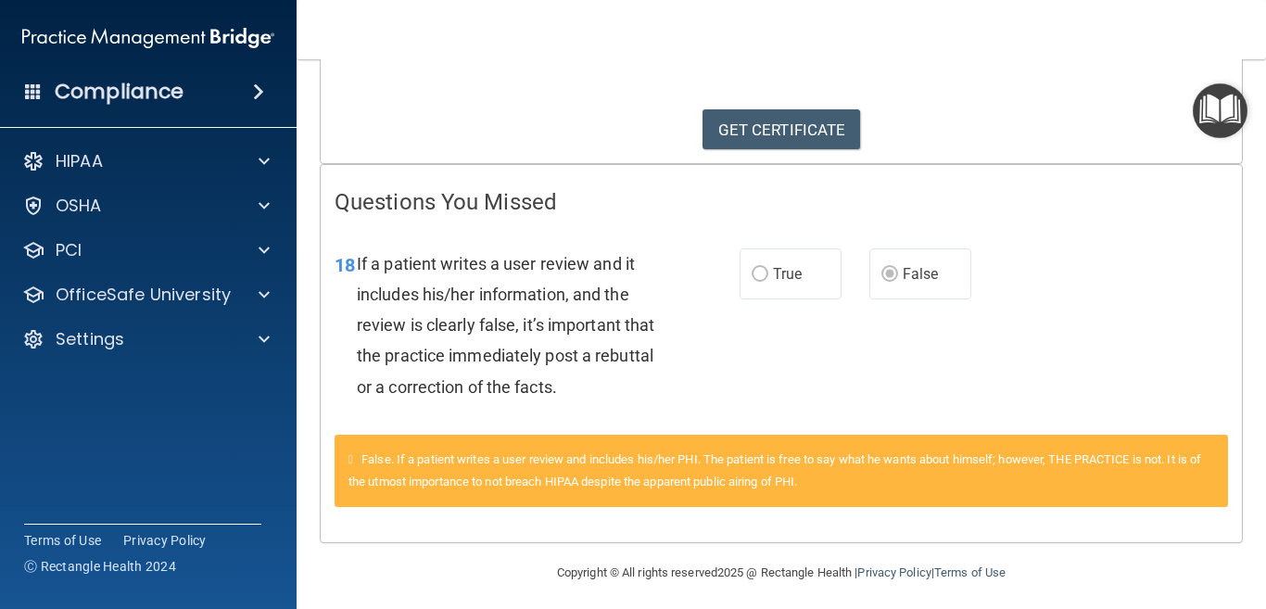
scroll to position [278, 0]
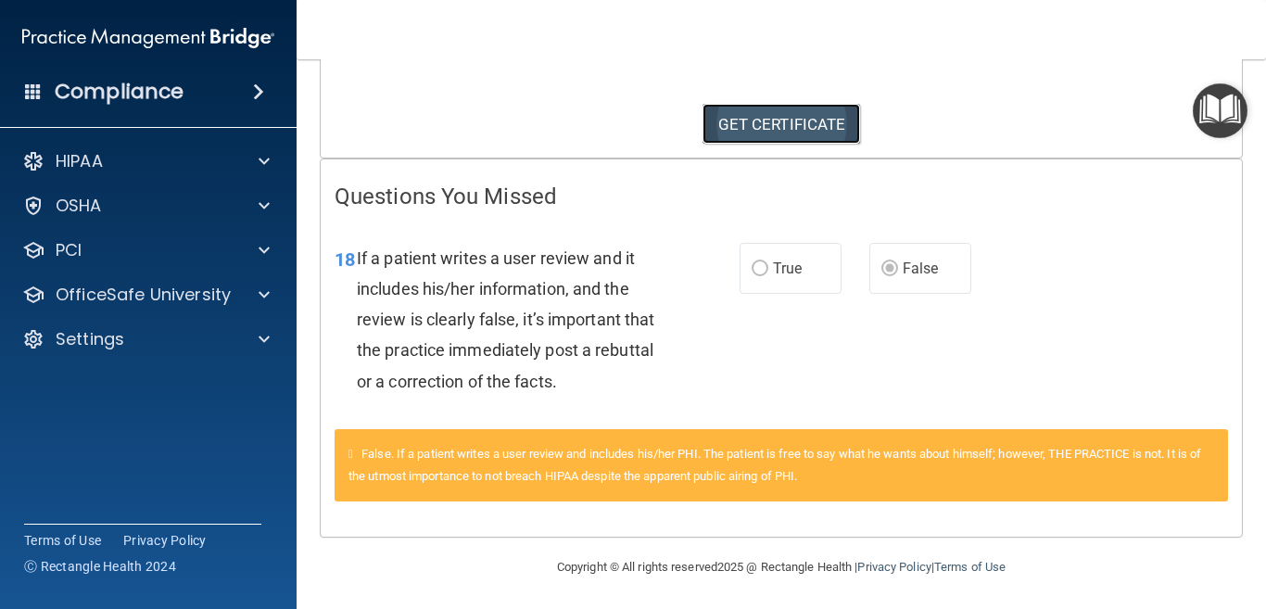
click at [741, 120] on link "GET CERTIFICATE" at bounding box center [781, 124] width 158 height 41
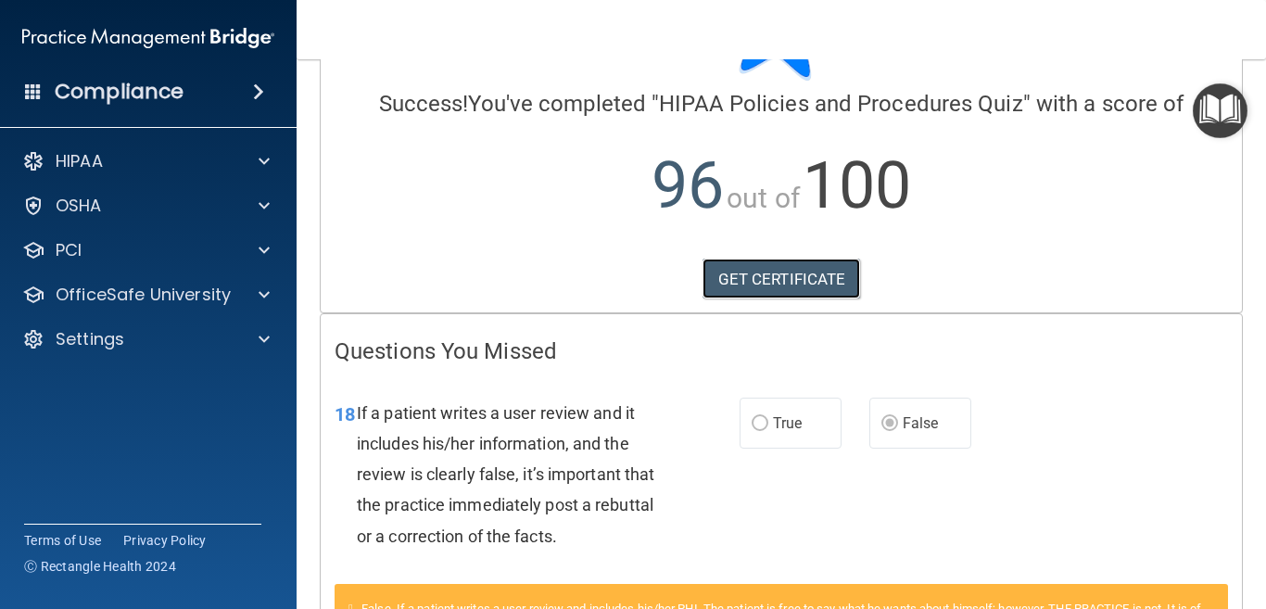
scroll to position [0, 0]
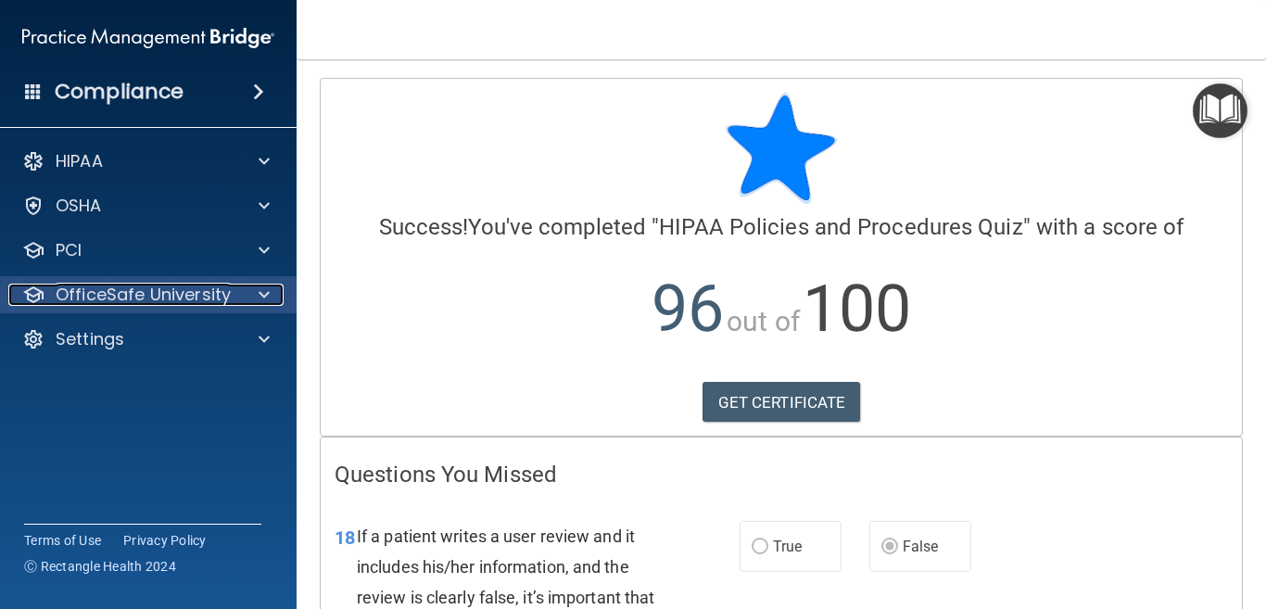
click at [126, 296] on p "OfficeSafe University" at bounding box center [143, 295] width 175 height 22
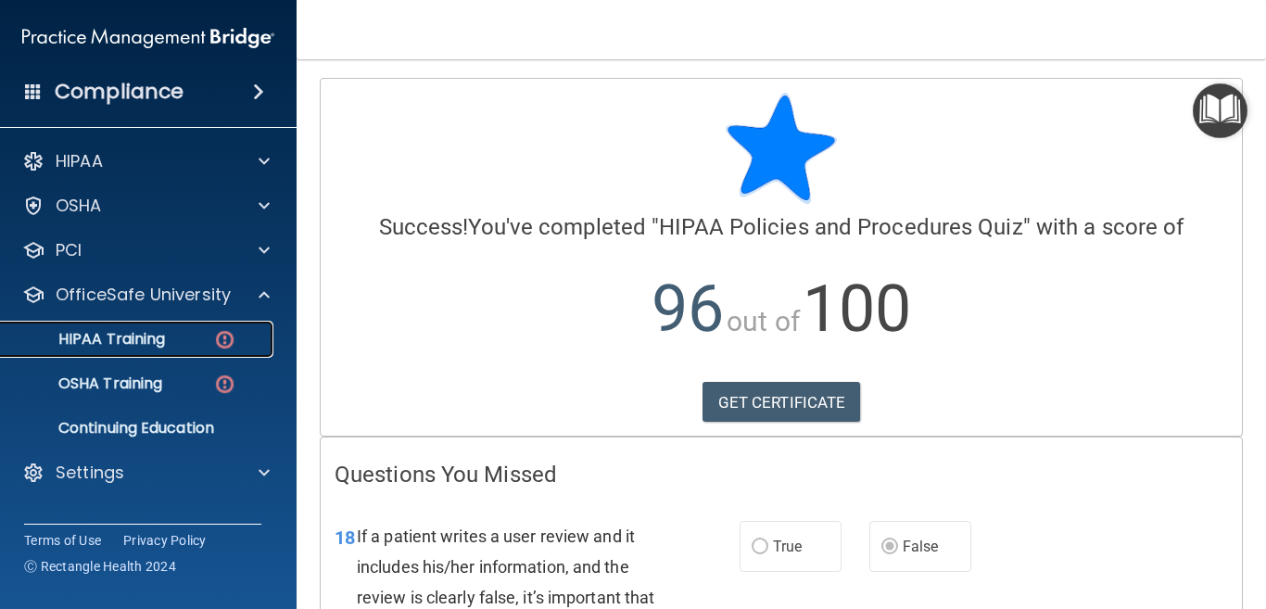
click at [152, 333] on p "HIPAA Training" at bounding box center [88, 339] width 153 height 19
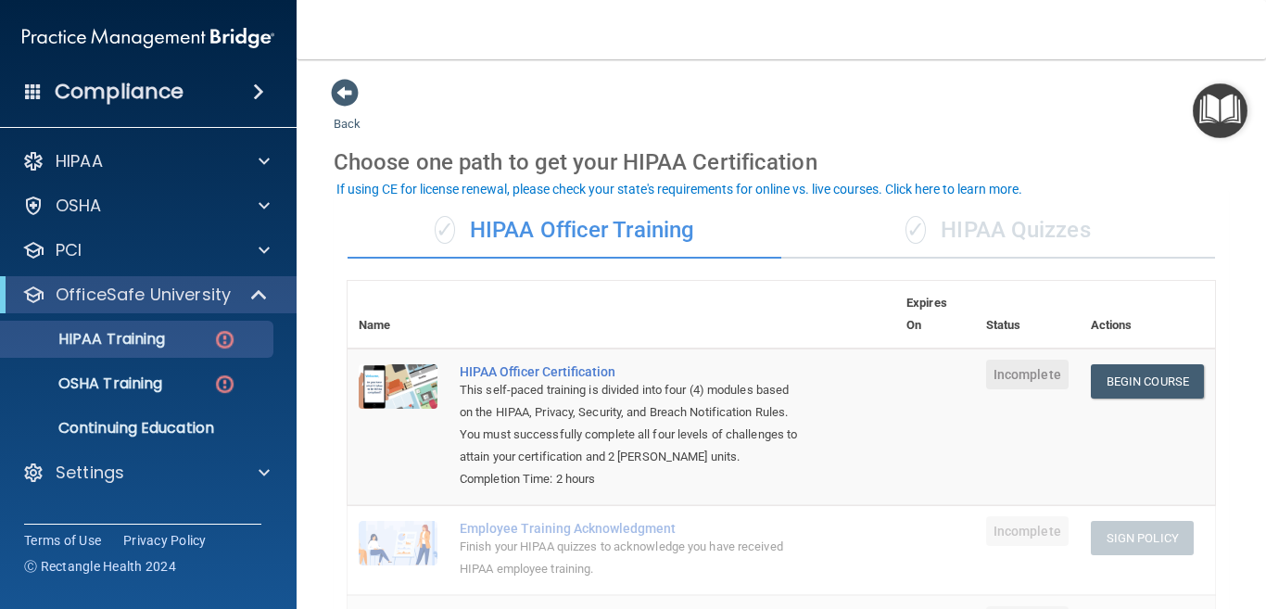
click at [1041, 226] on div "✓ HIPAA Quizzes" at bounding box center [998, 231] width 434 height 56
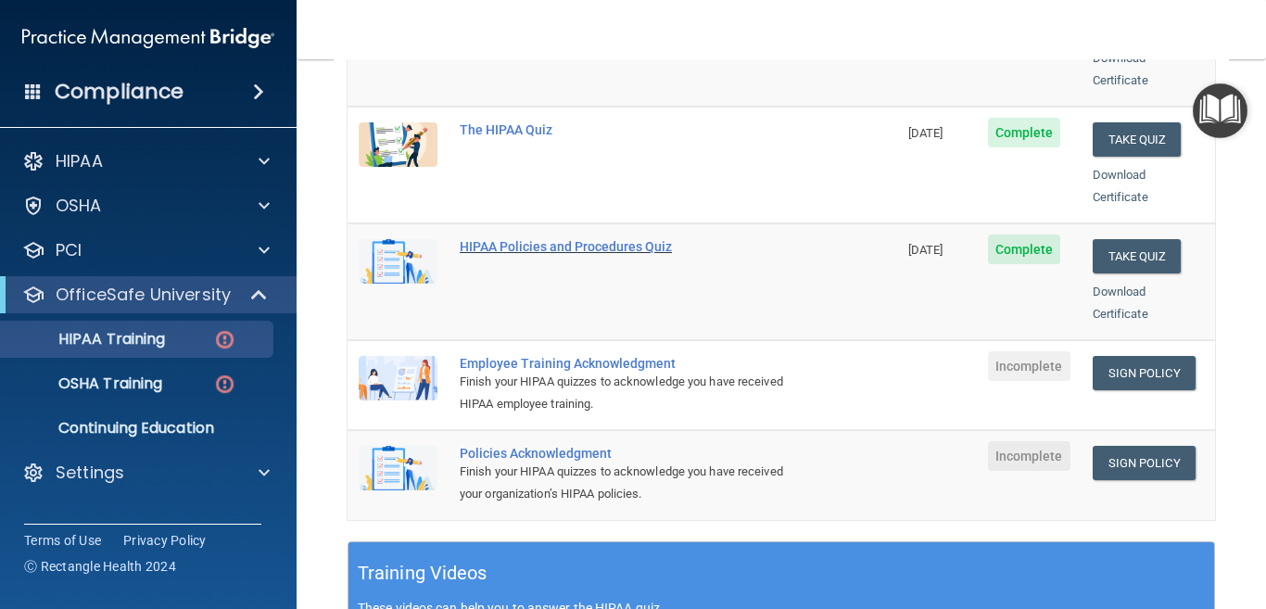
scroll to position [463, 0]
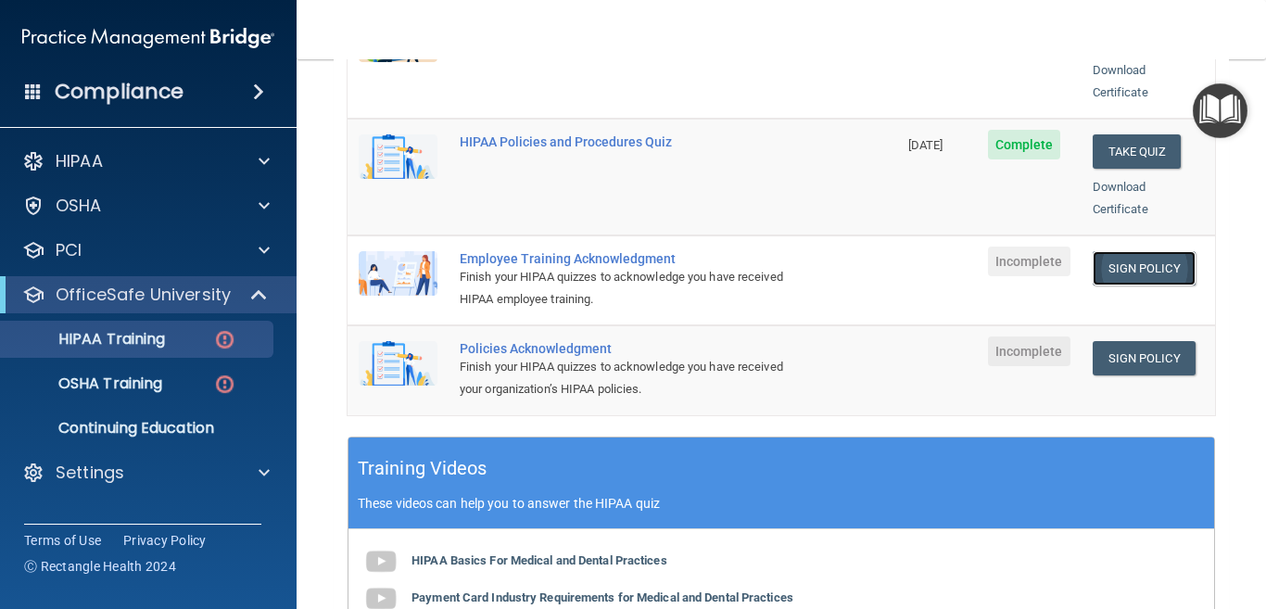
click at [1124, 251] on link "Sign Policy" at bounding box center [1143, 268] width 103 height 34
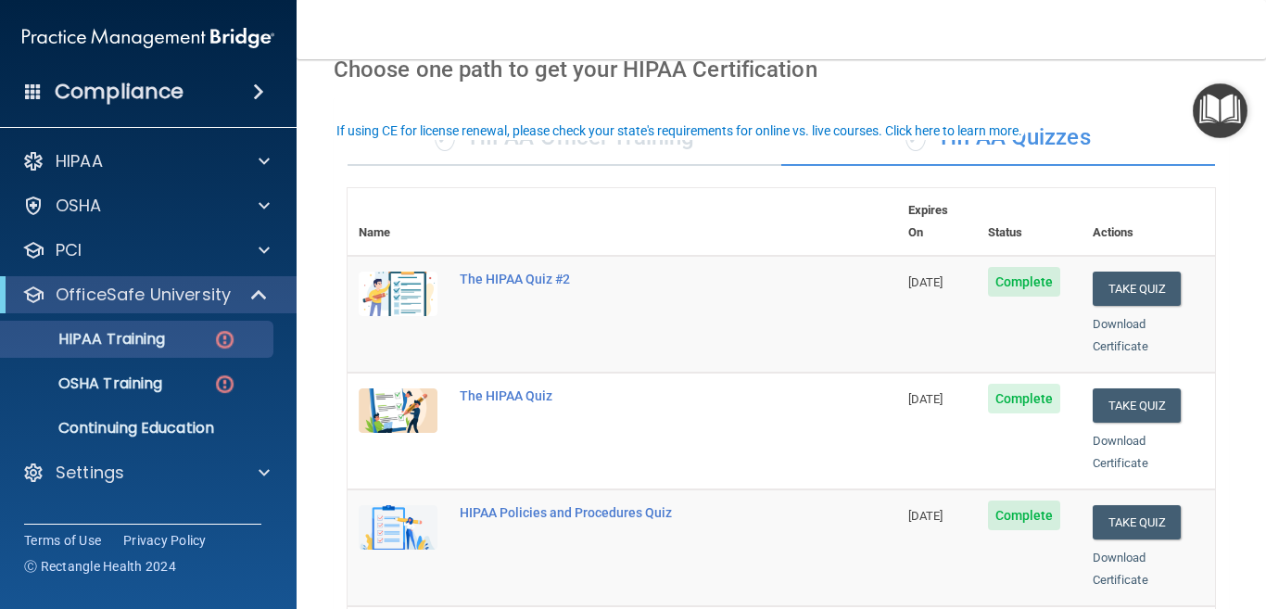
scroll to position [0, 0]
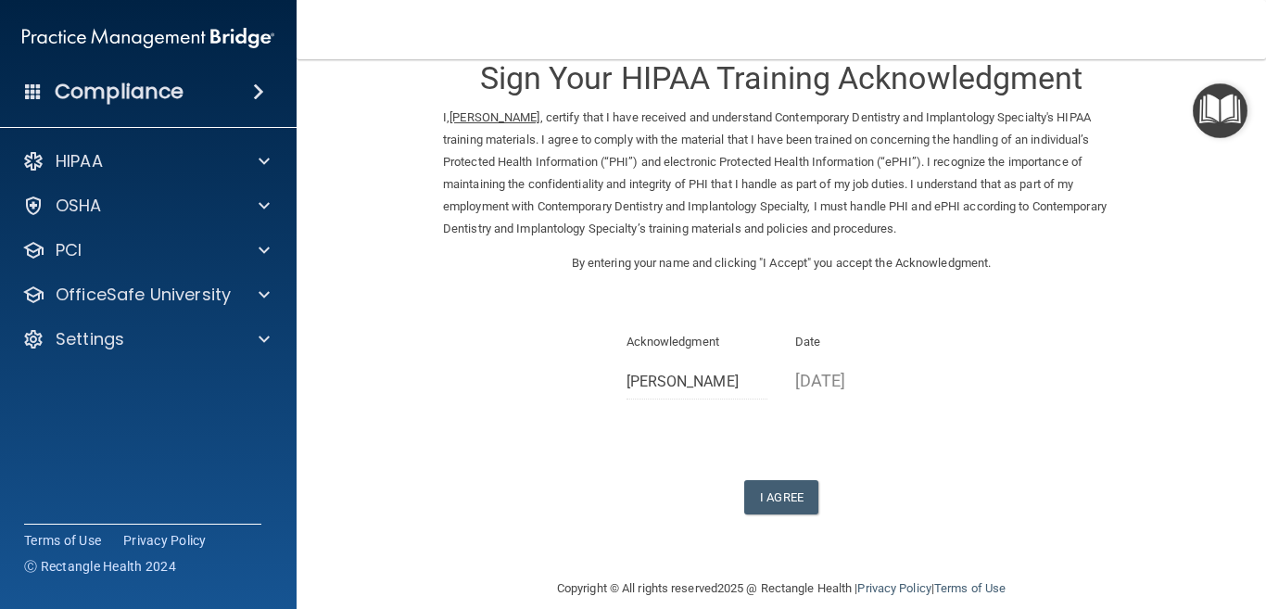
scroll to position [62, 0]
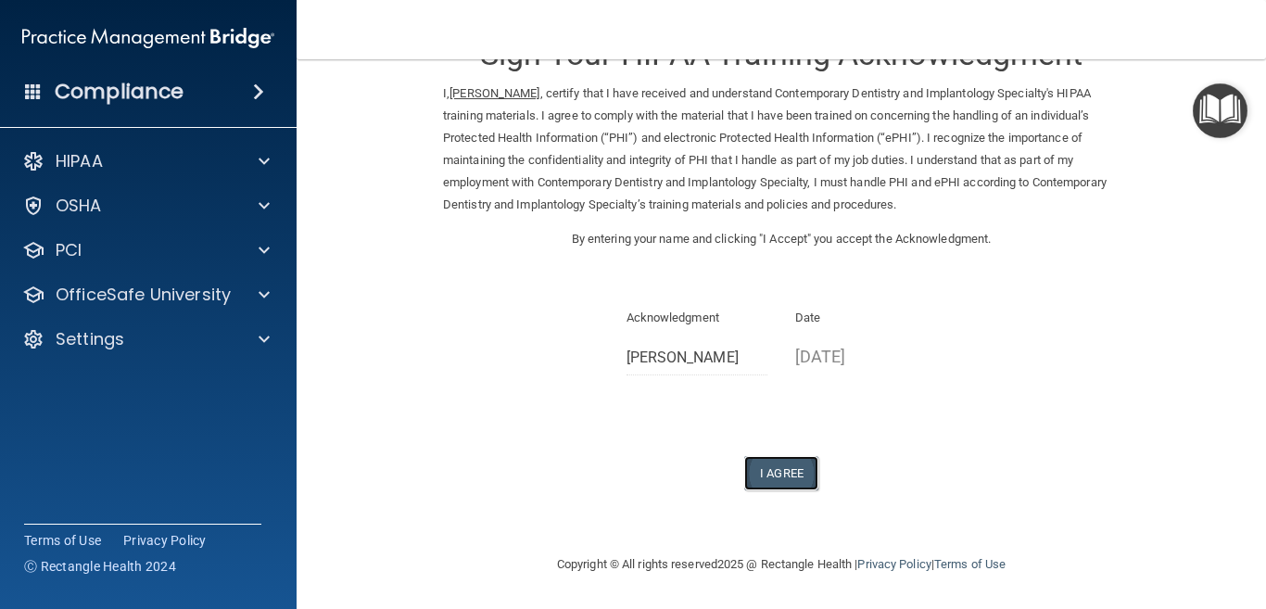
click at [764, 470] on button "I Agree" at bounding box center [781, 473] width 74 height 34
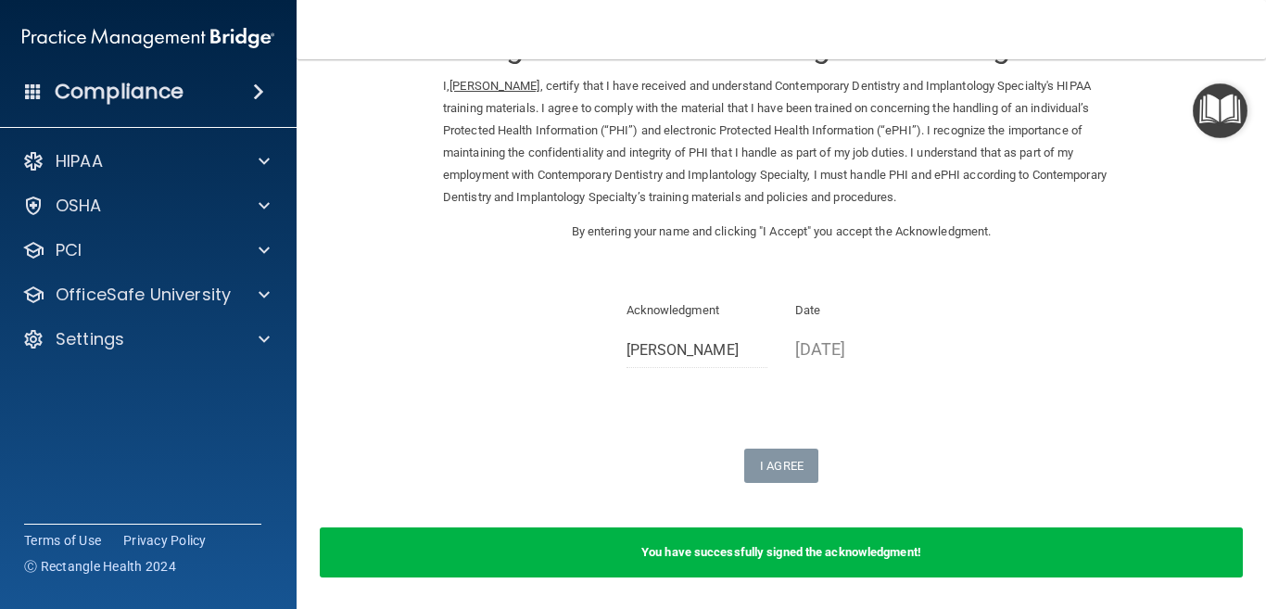
scroll to position [0, 0]
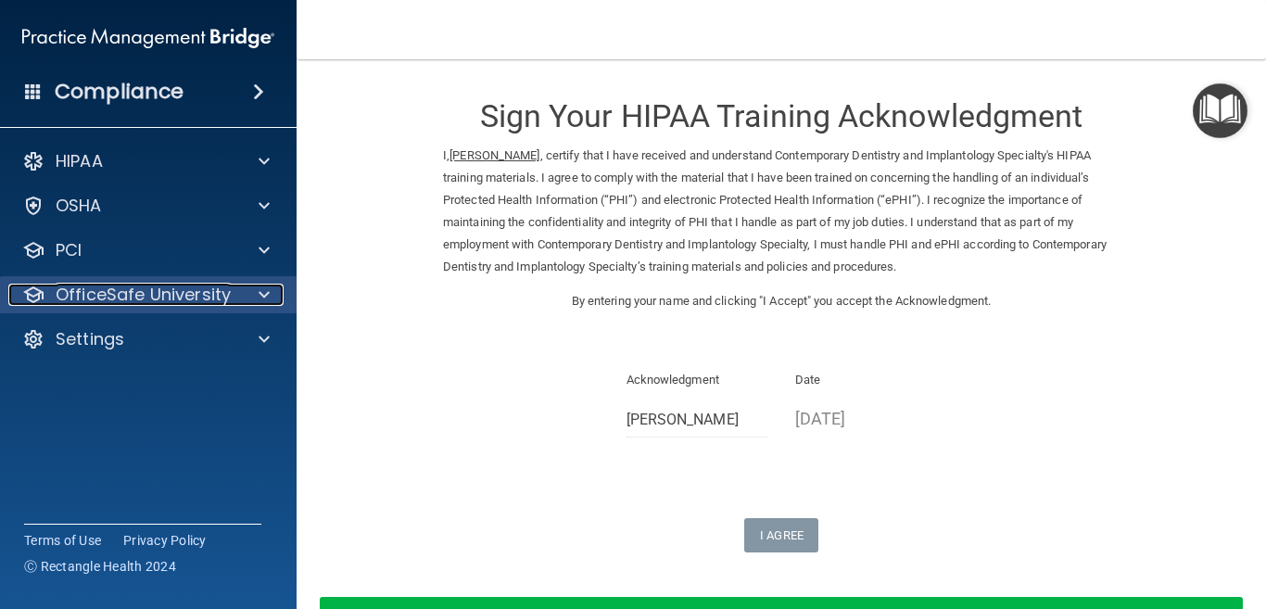
click at [135, 297] on p "OfficeSafe University" at bounding box center [143, 295] width 175 height 22
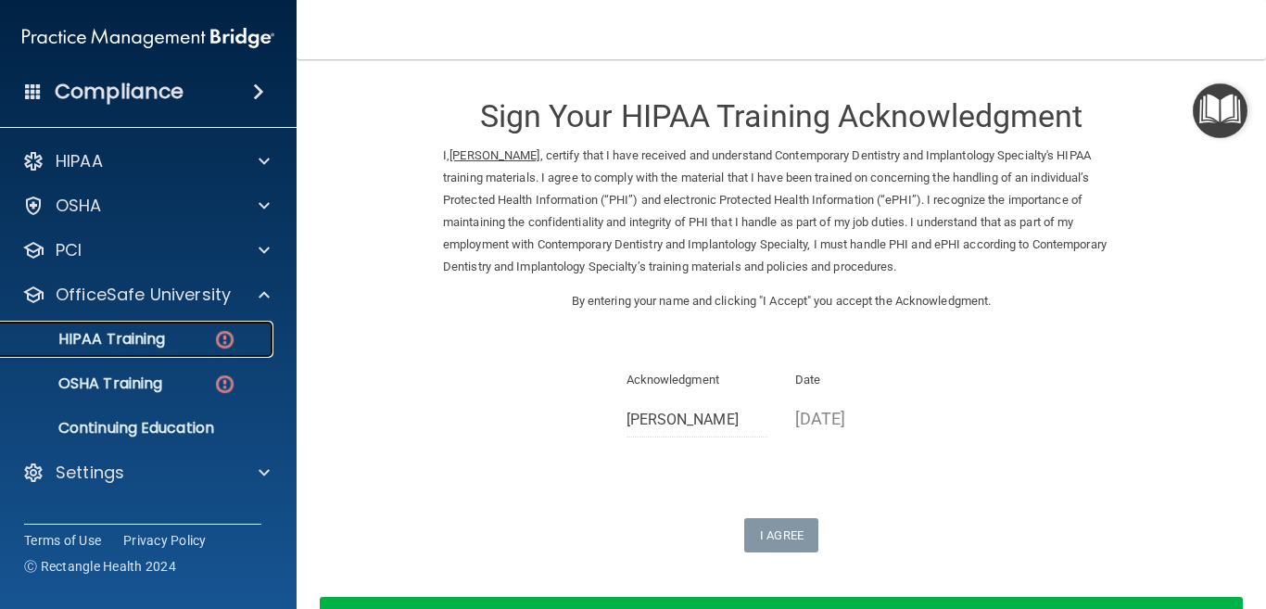
click at [145, 342] on p "HIPAA Training" at bounding box center [88, 339] width 153 height 19
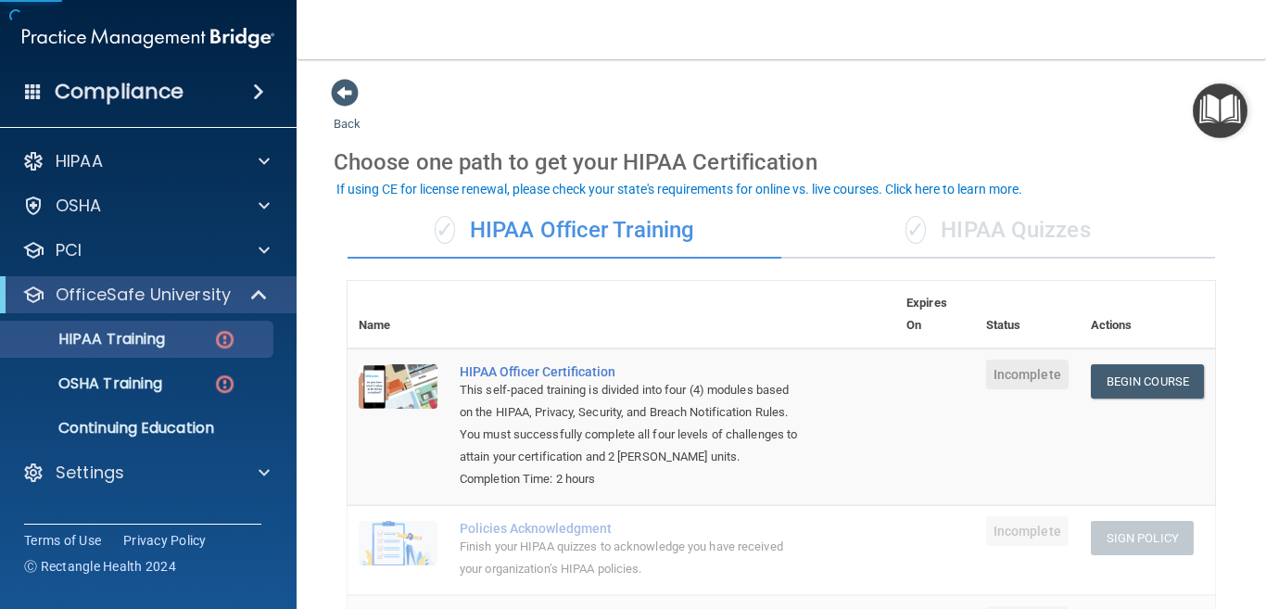
click at [1039, 233] on div "✓ HIPAA Quizzes" at bounding box center [998, 231] width 434 height 56
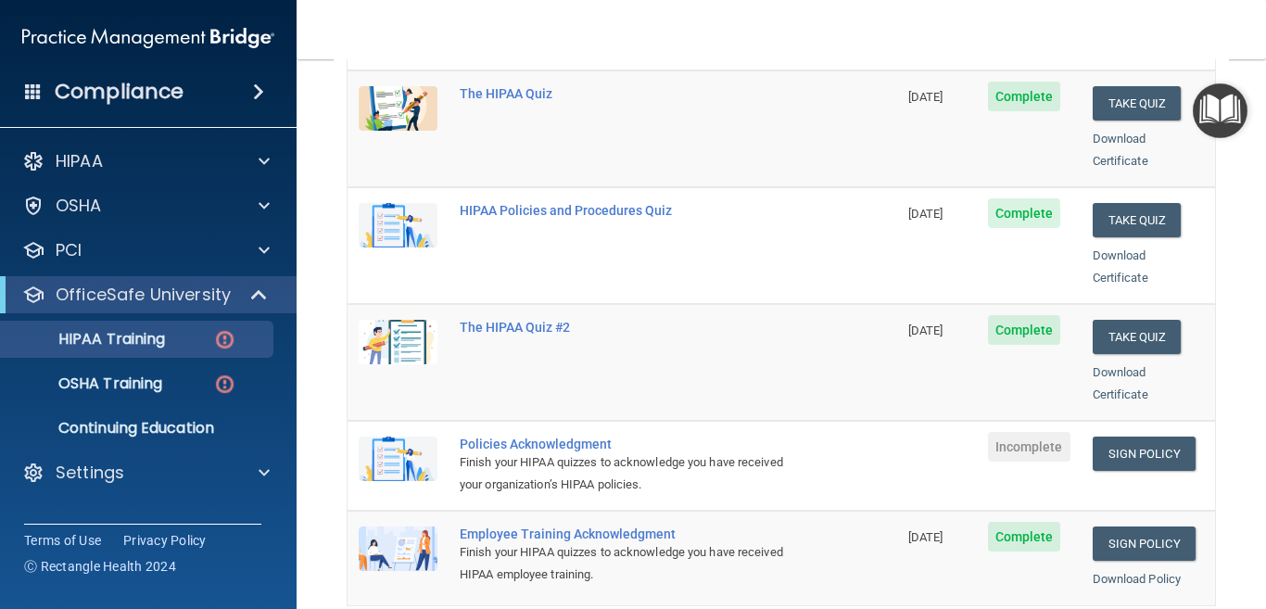
scroll to position [463, 0]
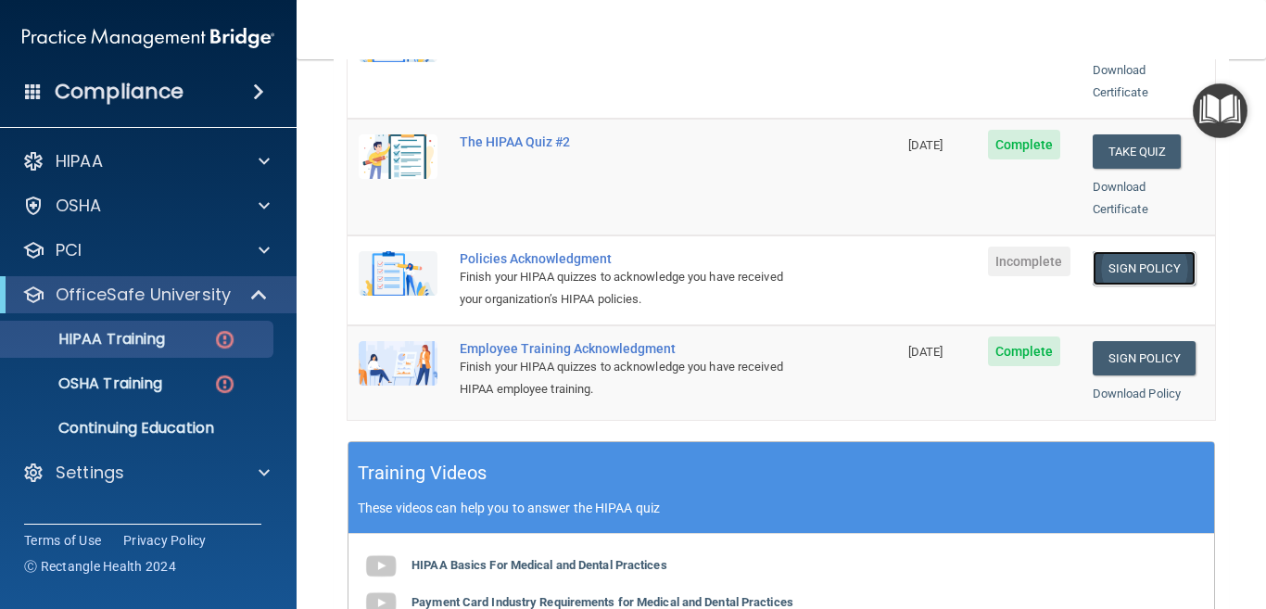
click at [1126, 251] on link "Sign Policy" at bounding box center [1143, 268] width 103 height 34
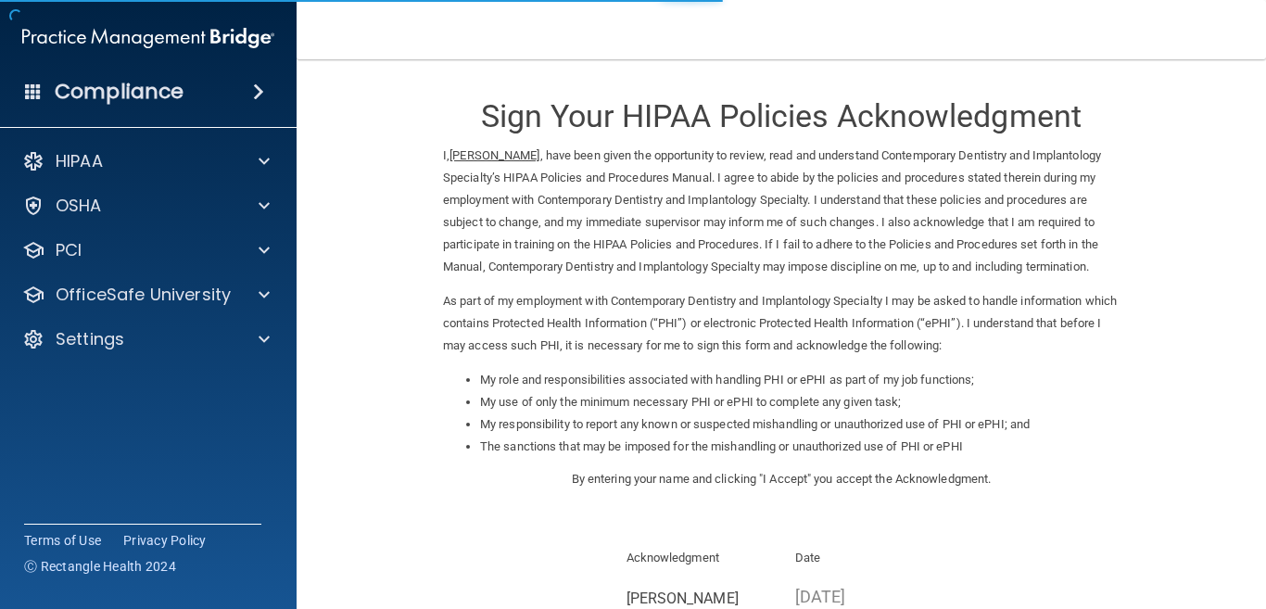
scroll to position [240, 0]
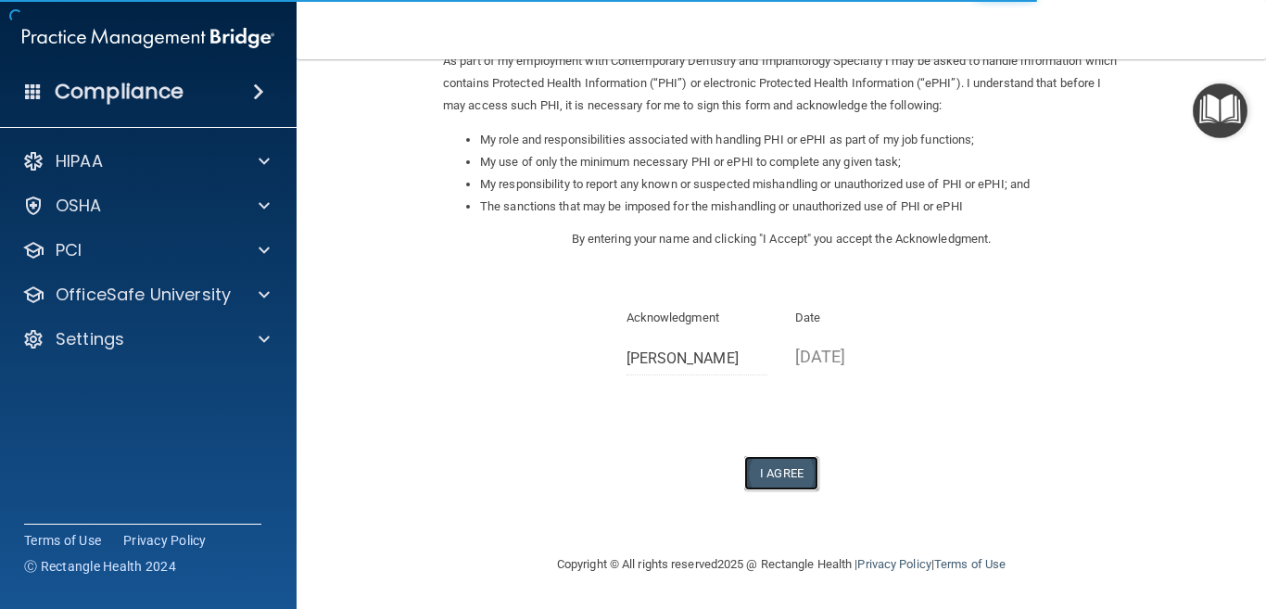
click at [759, 468] on button "I Agree" at bounding box center [781, 473] width 74 height 34
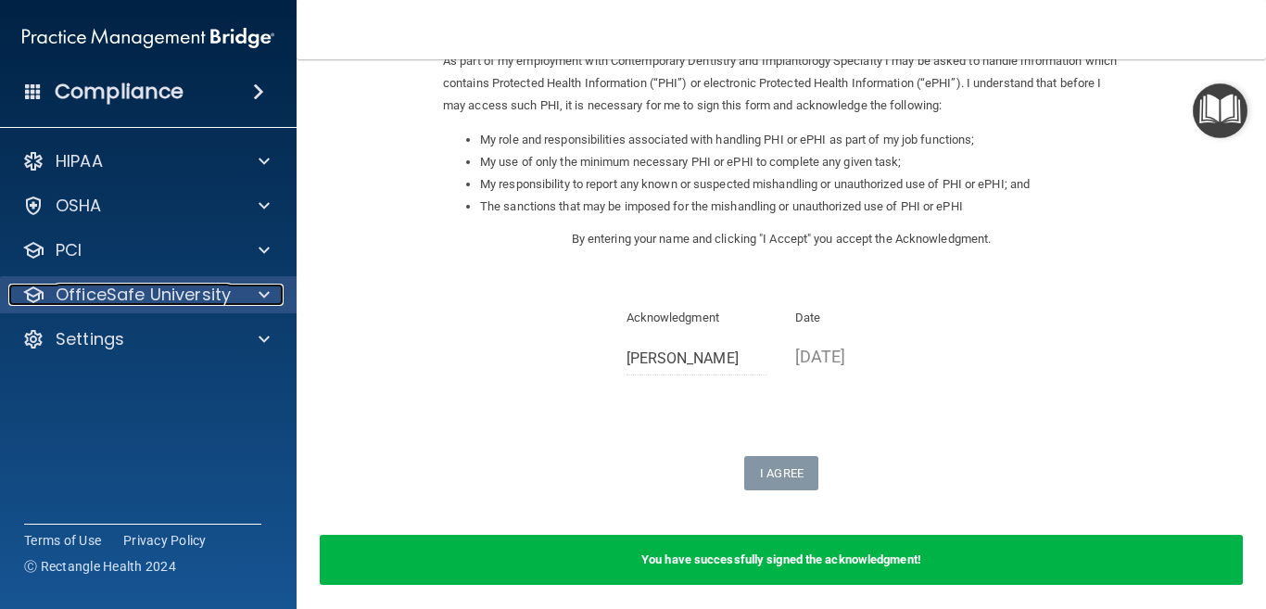
click at [198, 288] on p "OfficeSafe University" at bounding box center [143, 295] width 175 height 22
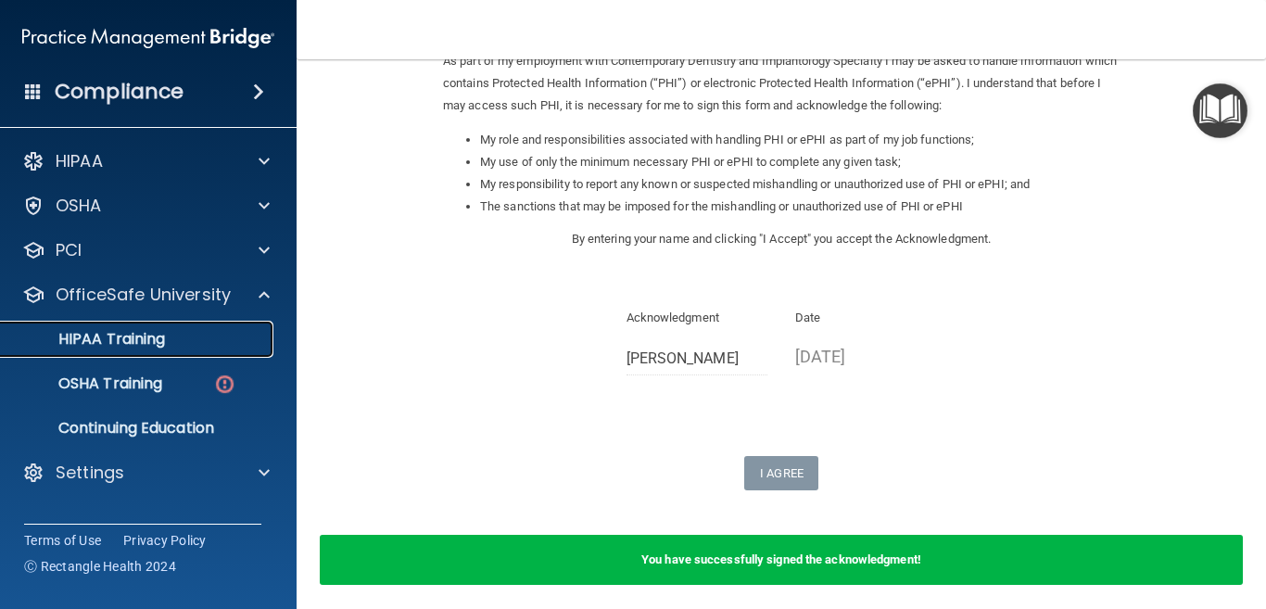
click at [199, 344] on div "HIPAA Training" at bounding box center [138, 339] width 253 height 19
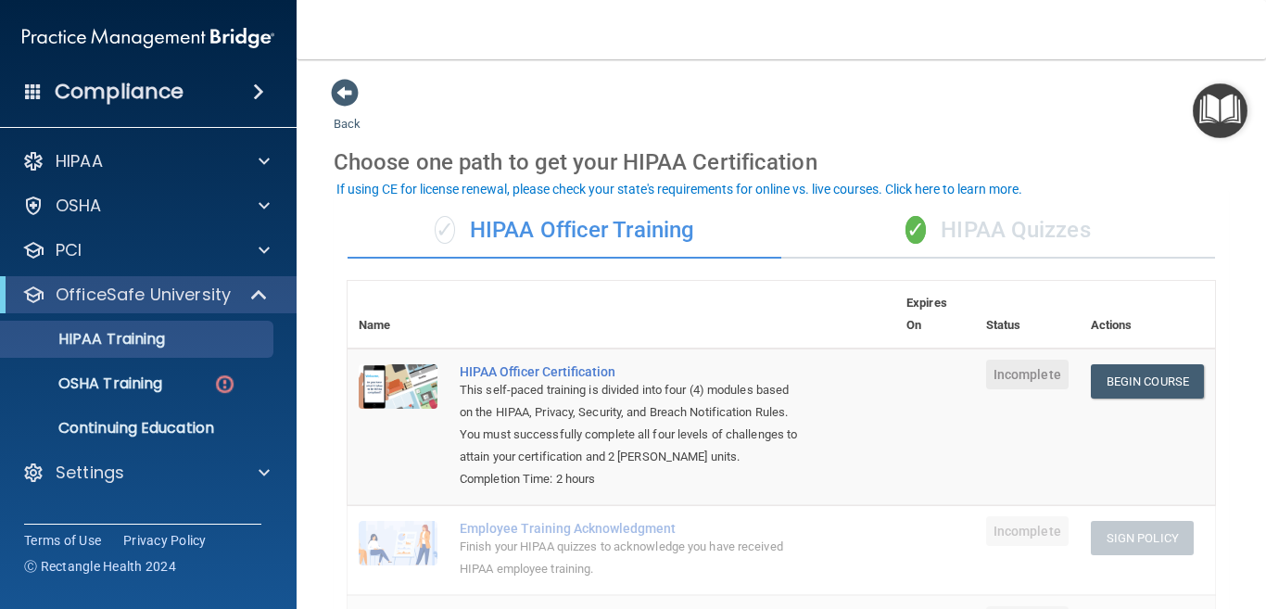
click at [1031, 220] on div "✓ HIPAA Quizzes" at bounding box center [998, 231] width 434 height 56
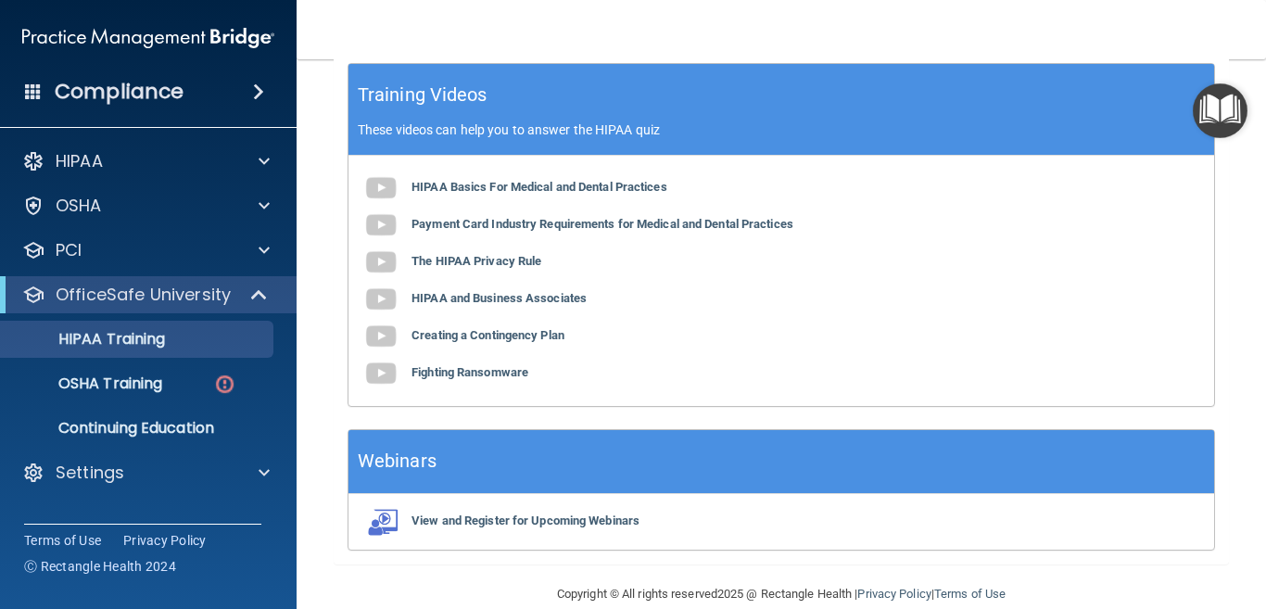
scroll to position [853, 0]
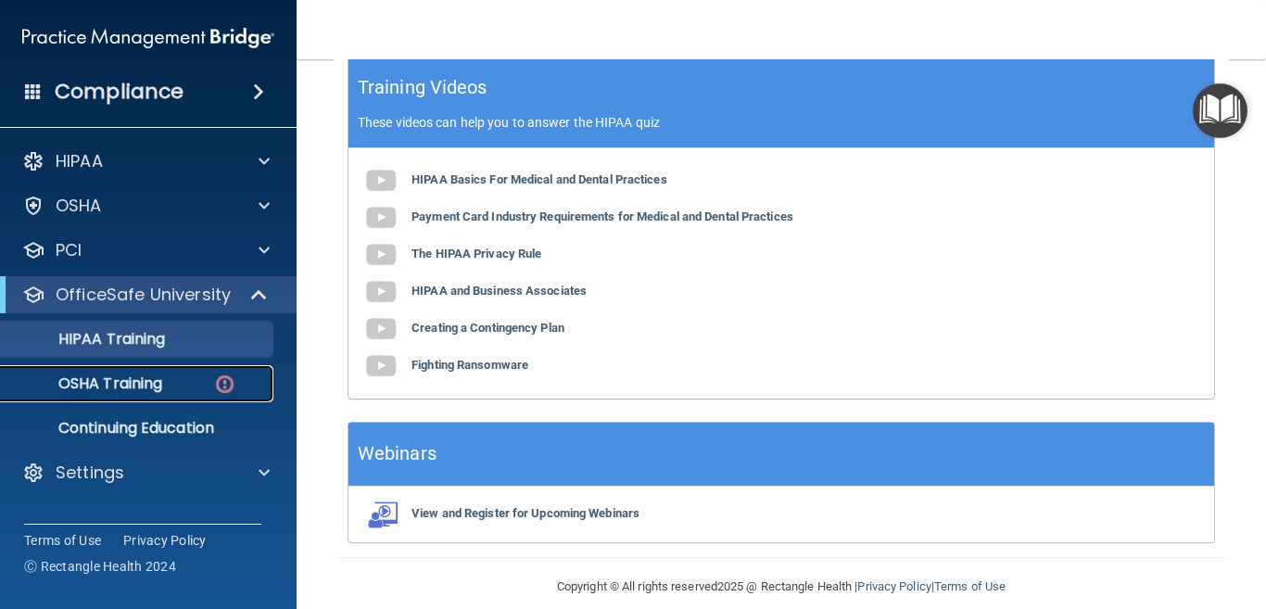
click at [157, 386] on p "OSHA Training" at bounding box center [87, 383] width 150 height 19
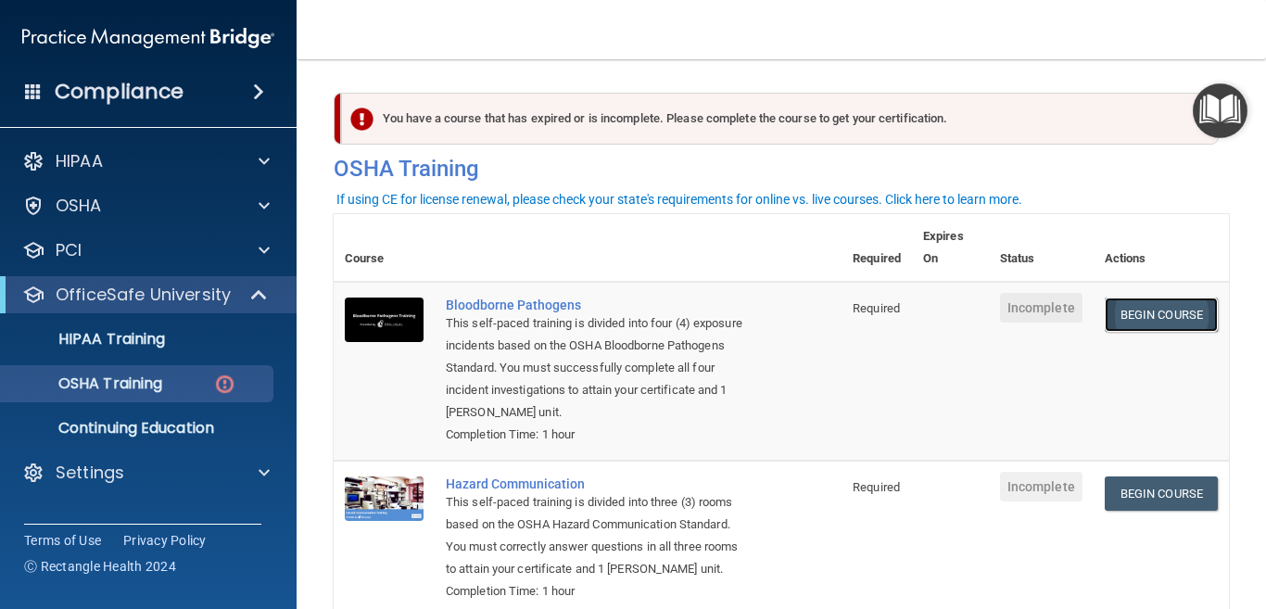
click at [1141, 310] on link "Begin Course" at bounding box center [1160, 314] width 113 height 34
click at [169, 83] on h4 "Compliance" at bounding box center [119, 92] width 129 height 26
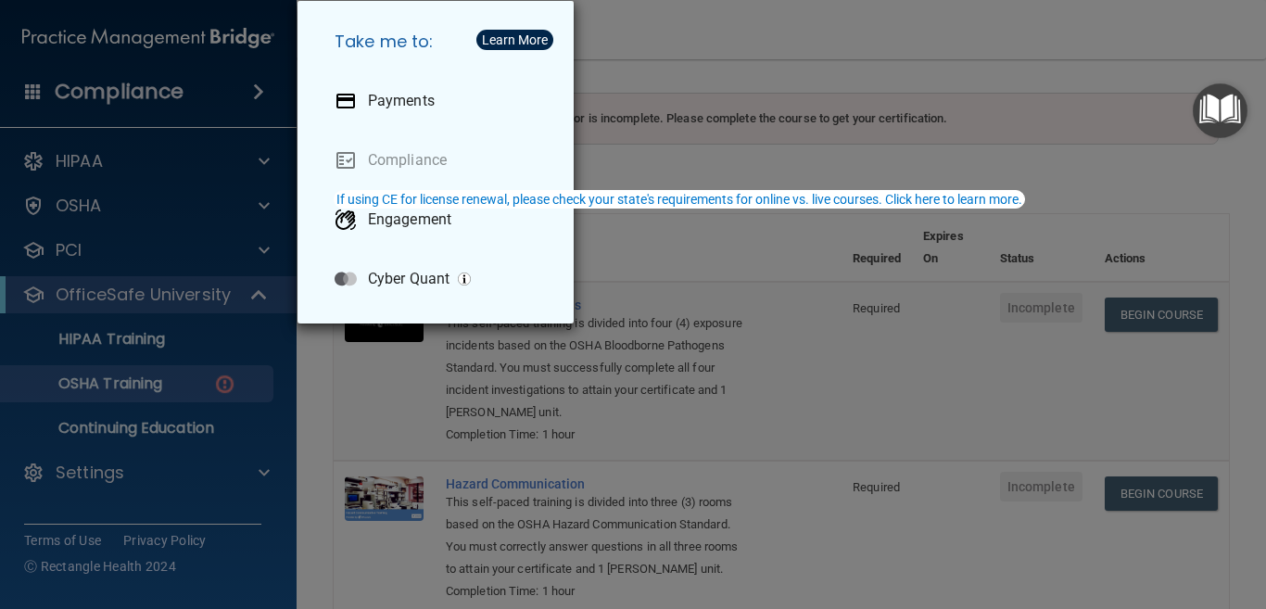
click at [671, 37] on div "Take me to: Payments Compliance Engagement Cyber Quant" at bounding box center [633, 304] width 1266 height 609
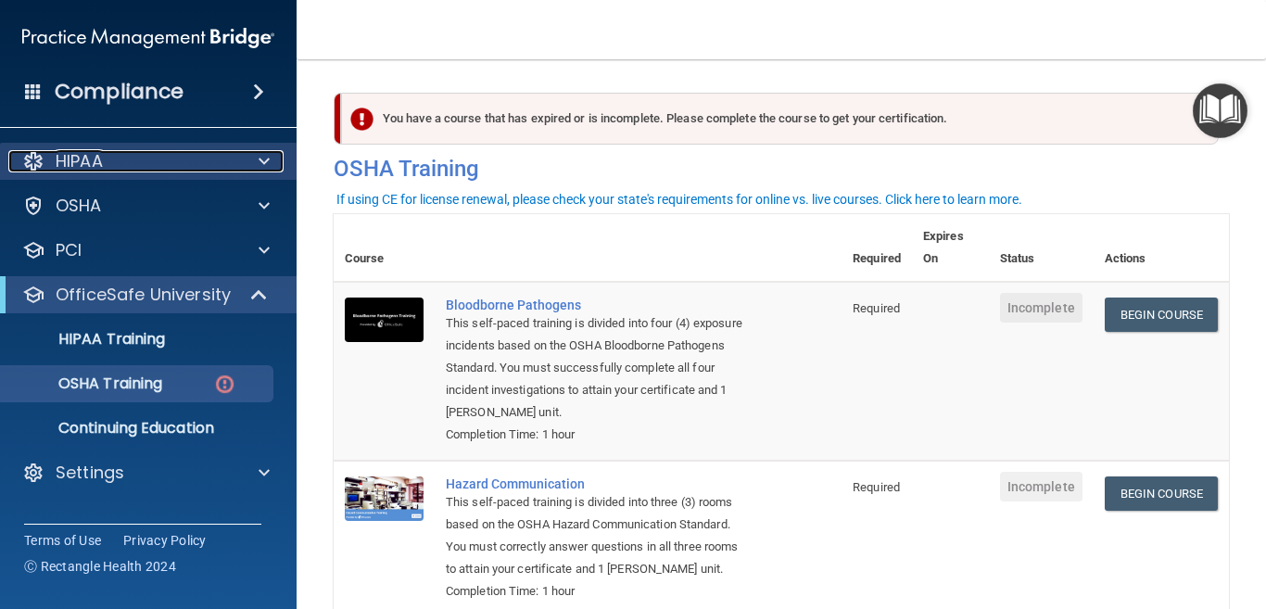
click at [191, 165] on div "HIPAA" at bounding box center [123, 161] width 230 height 22
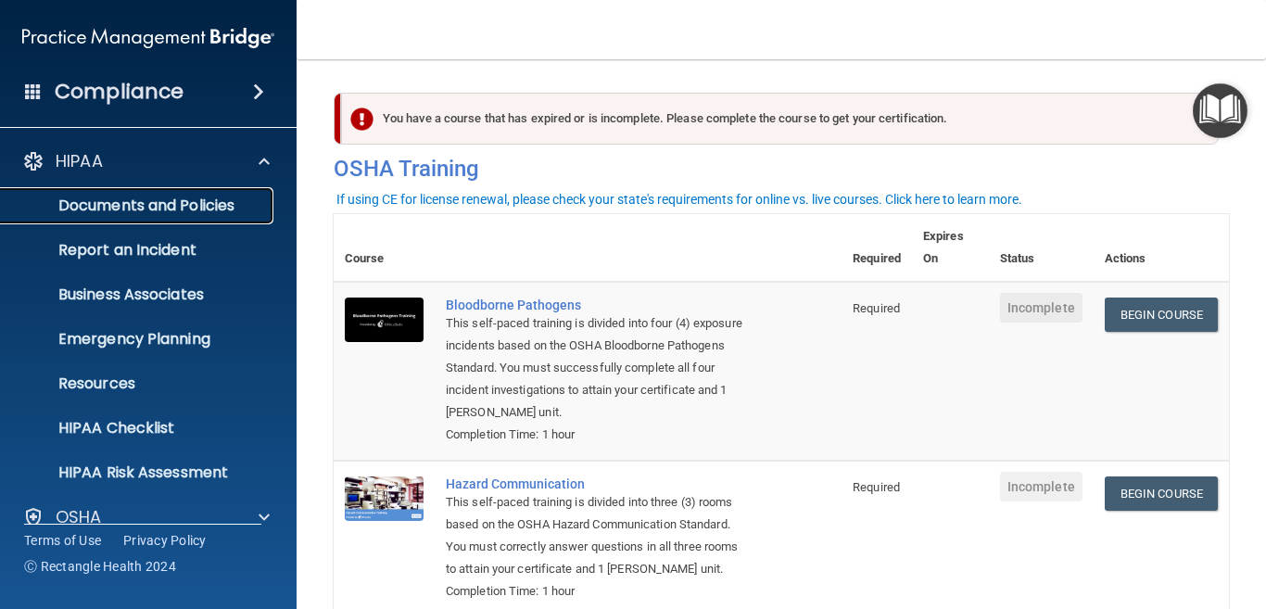
click at [187, 207] on p "Documents and Policies" at bounding box center [138, 205] width 253 height 19
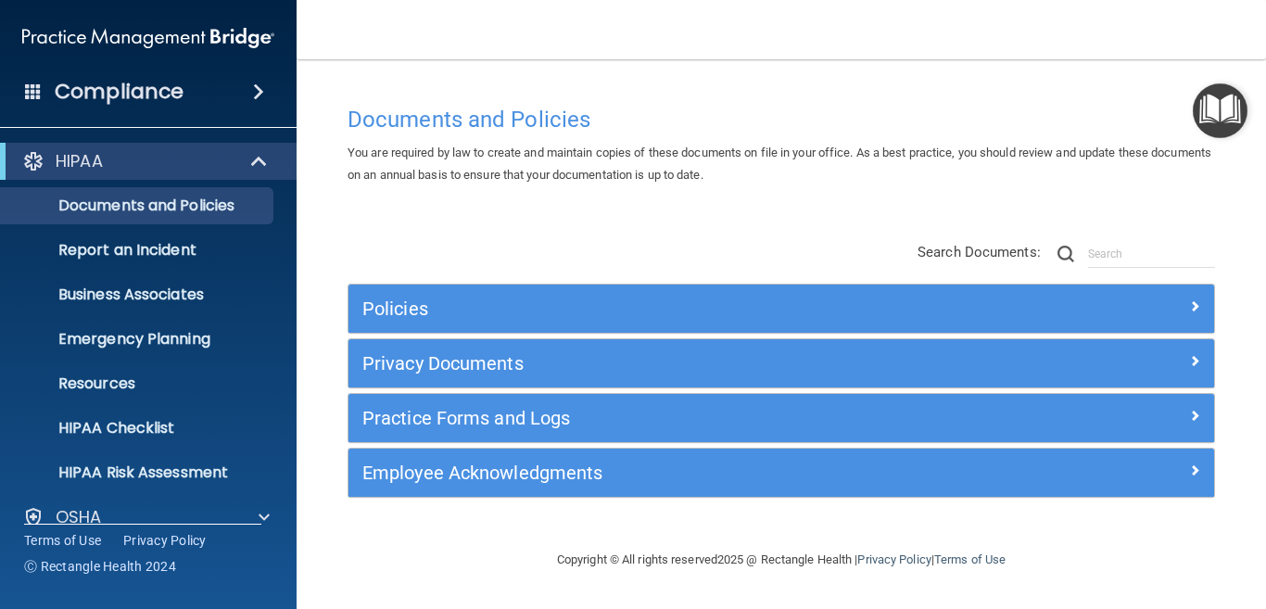
click at [1216, 119] on img "Open Resource Center" at bounding box center [1219, 110] width 55 height 55
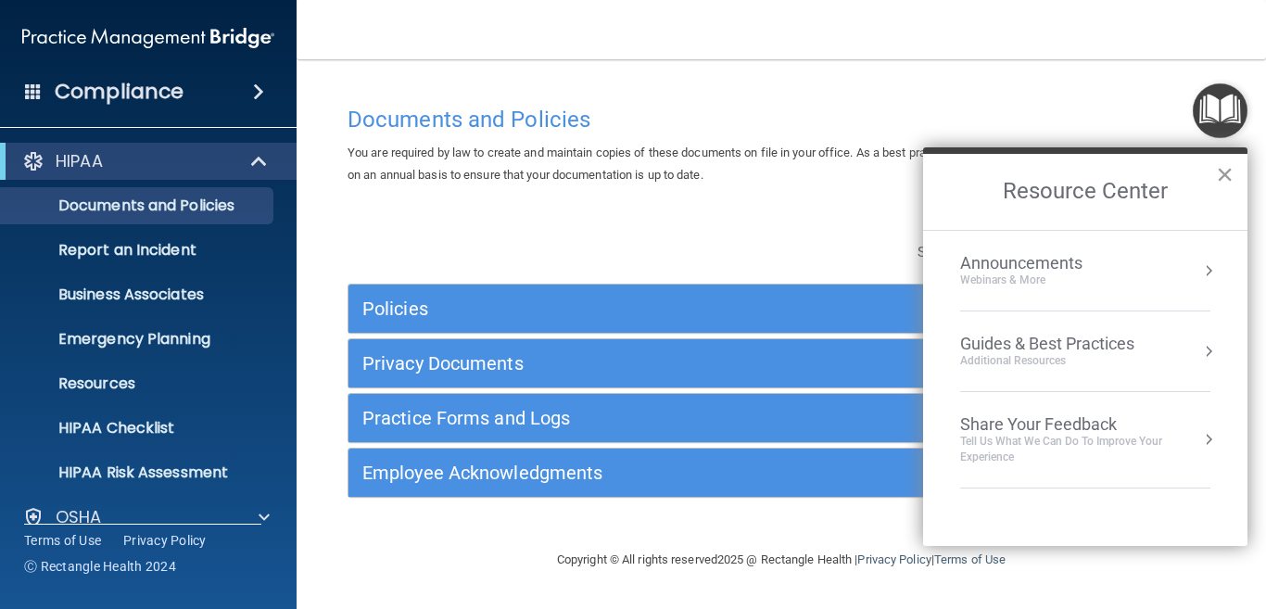
click at [1229, 171] on button "×" at bounding box center [1225, 174] width 18 height 30
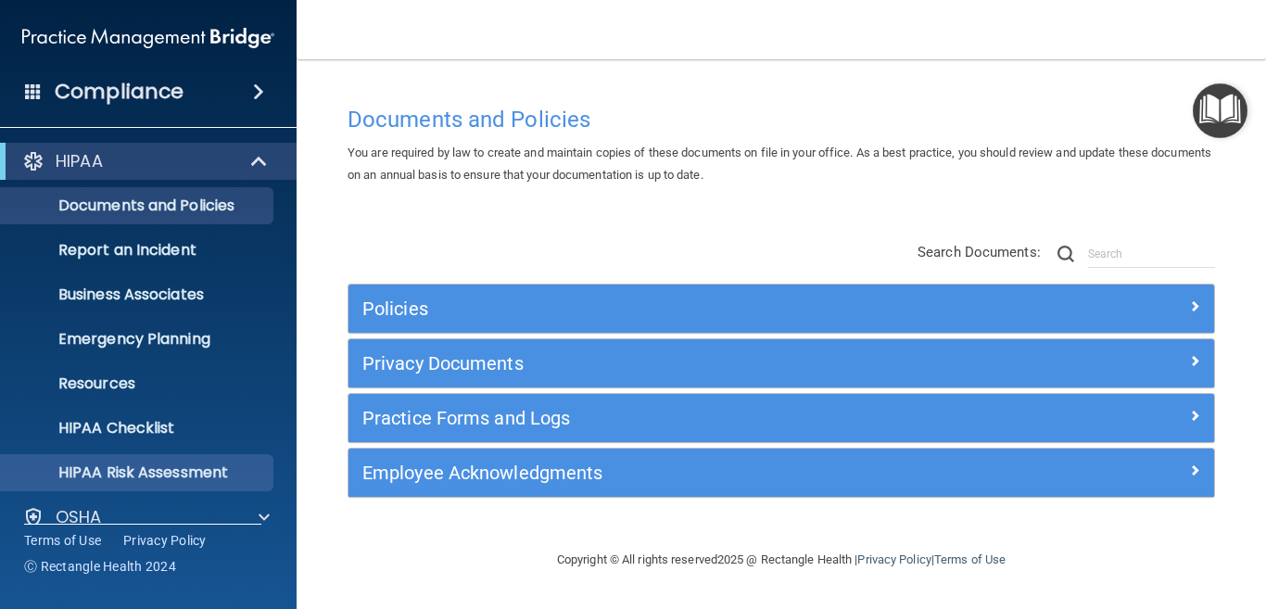
scroll to position [160, 0]
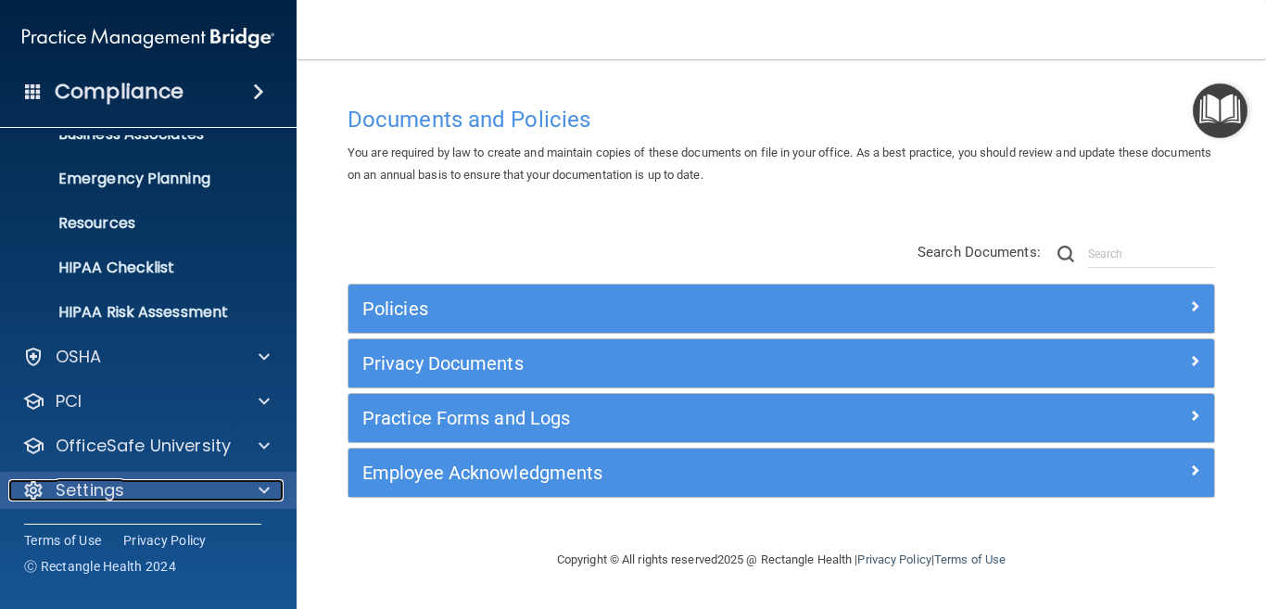
click at [85, 495] on p "Settings" at bounding box center [90, 490] width 69 height 22
click at [266, 487] on span at bounding box center [263, 490] width 11 height 22
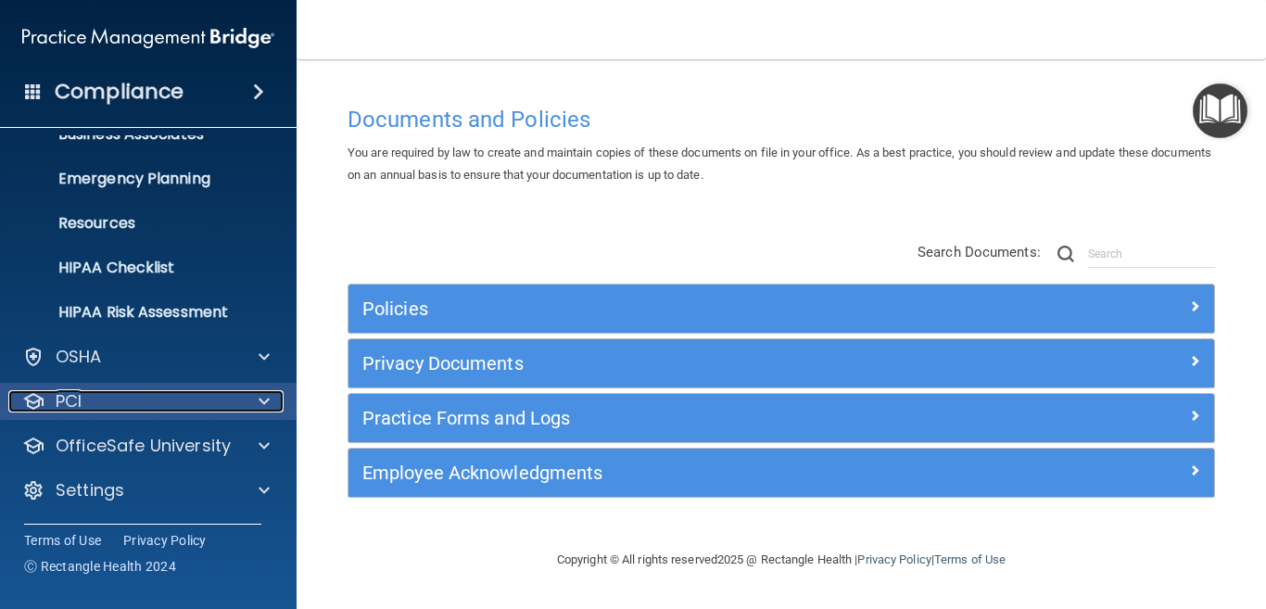
click at [262, 403] on span at bounding box center [263, 401] width 11 height 22
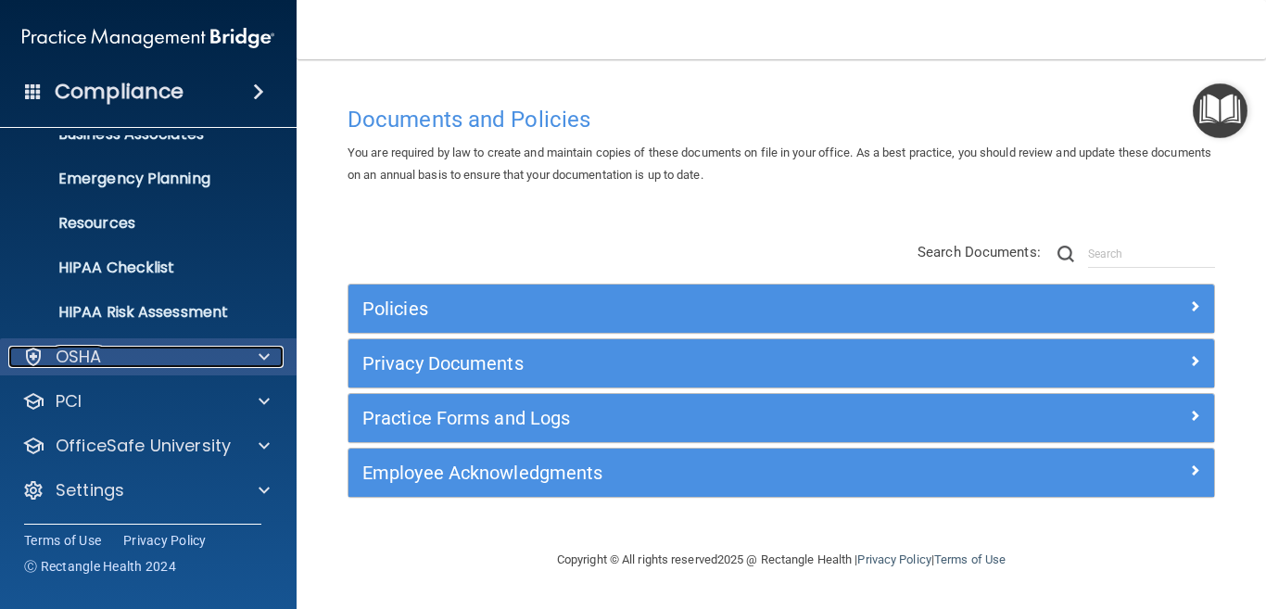
click at [260, 356] on span at bounding box center [263, 357] width 11 height 22
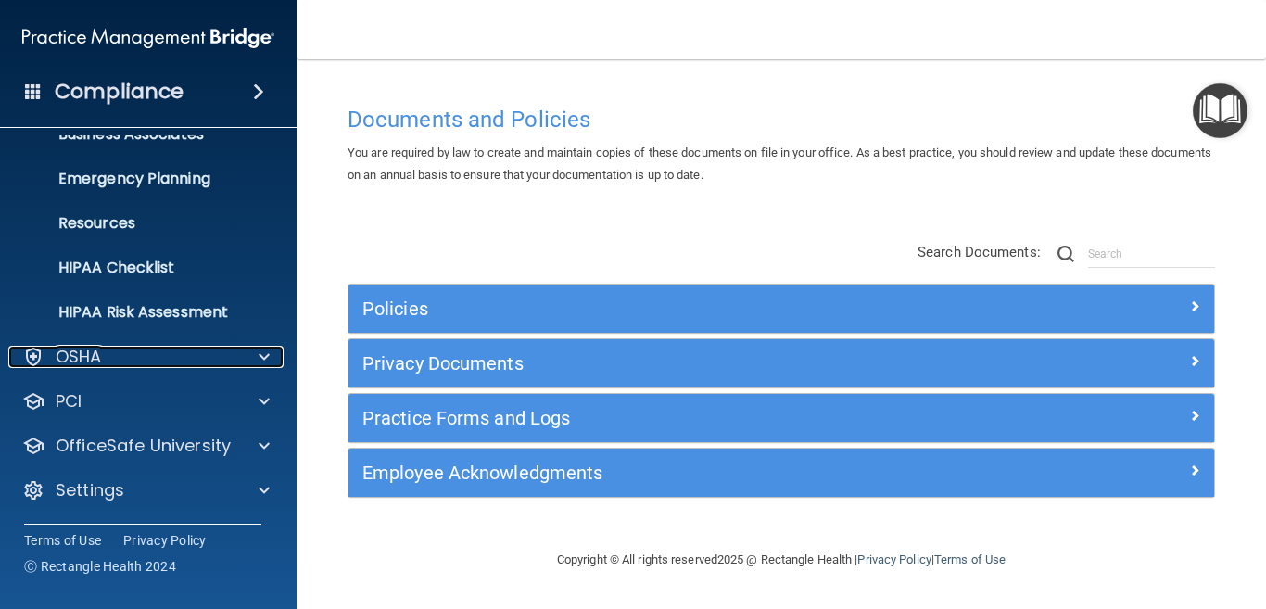
scroll to position [0, 0]
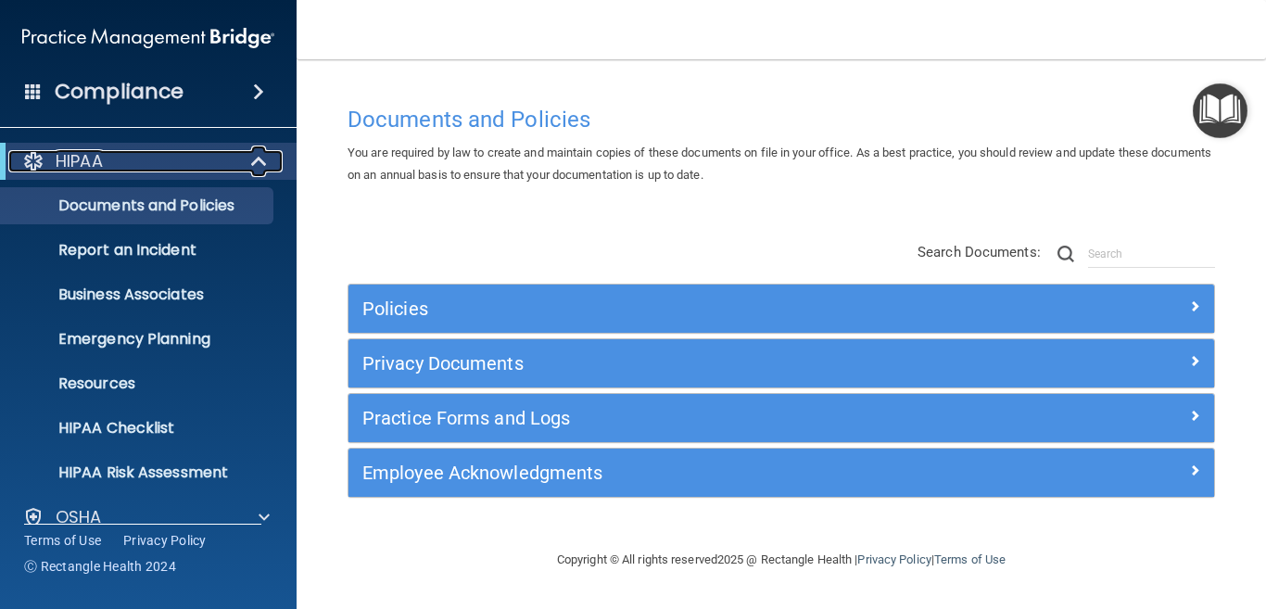
click at [257, 159] on span at bounding box center [261, 161] width 16 height 22
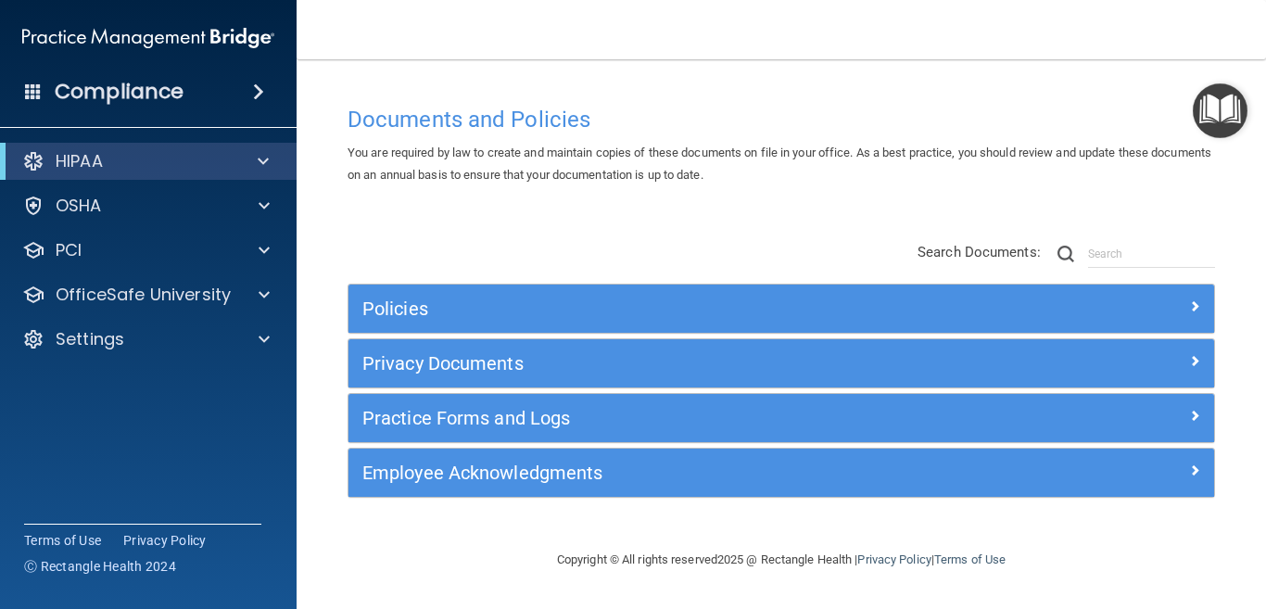
click at [257, 92] on span at bounding box center [258, 92] width 11 height 22
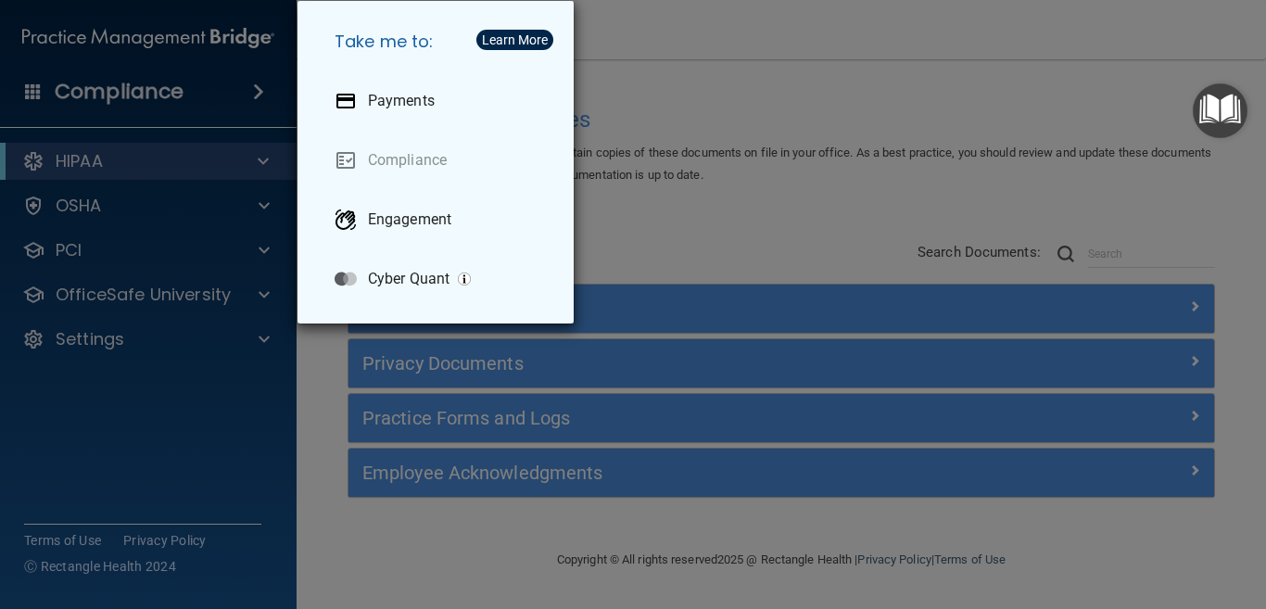
click at [715, 25] on div "Take me to: Payments Compliance Engagement Cyber Quant" at bounding box center [633, 304] width 1266 height 609
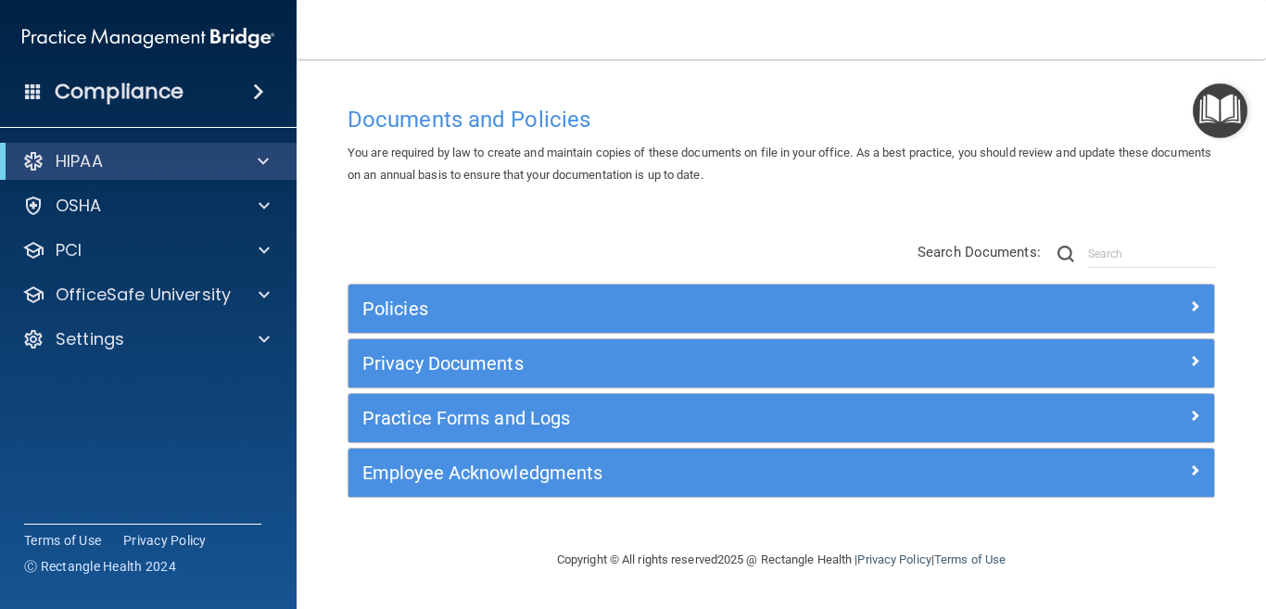
click at [172, 32] on img at bounding box center [148, 37] width 252 height 37
click at [1215, 107] on img "Open Resource Center" at bounding box center [1219, 110] width 55 height 55
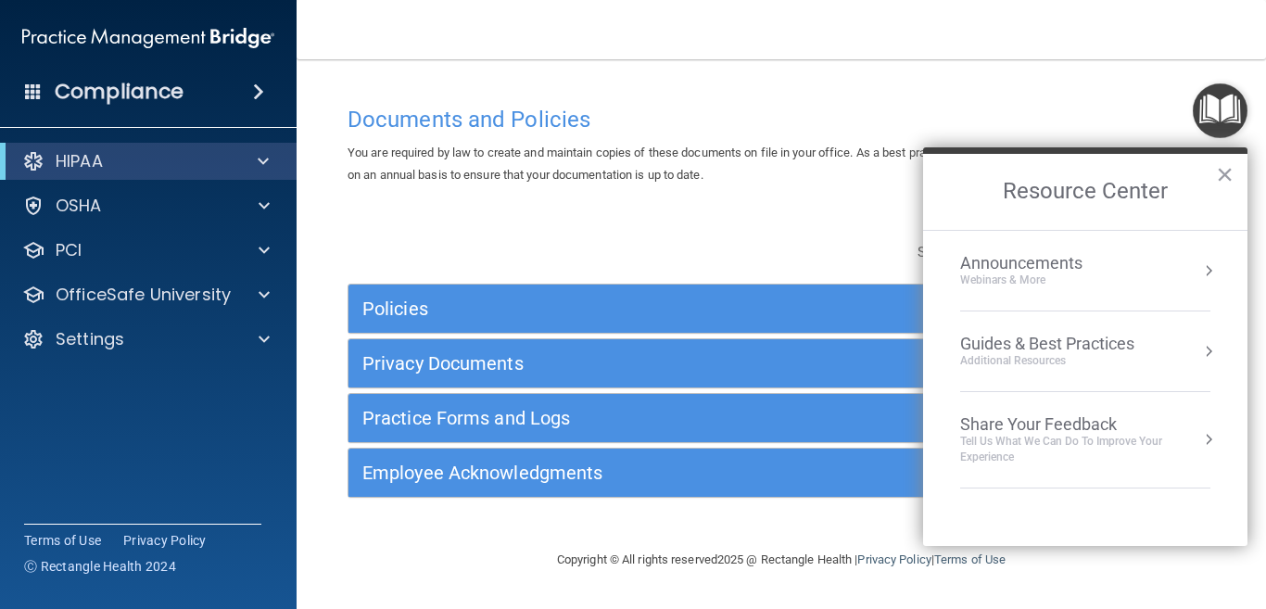
click at [915, 102] on div "Documents and Policies" at bounding box center [781, 118] width 895 height 45
click at [1222, 174] on button "×" at bounding box center [1225, 174] width 18 height 30
